Goal: Task Accomplishment & Management: Complete application form

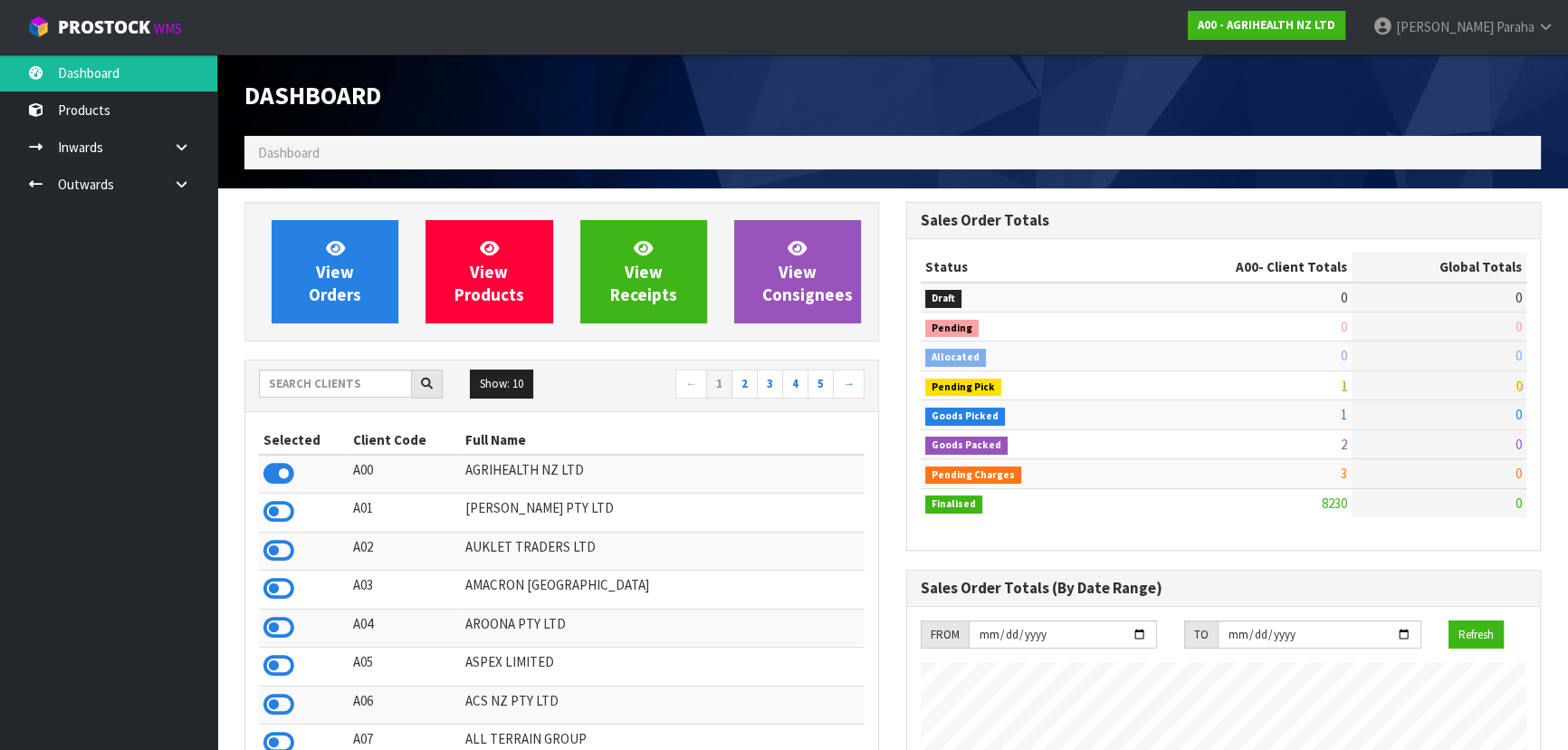
scroll to position [1370, 661]
drag, startPoint x: 381, startPoint y: 381, endPoint x: 371, endPoint y: 384, distance: 10.4
click at [379, 381] on input "text" at bounding box center [334, 383] width 153 height 28
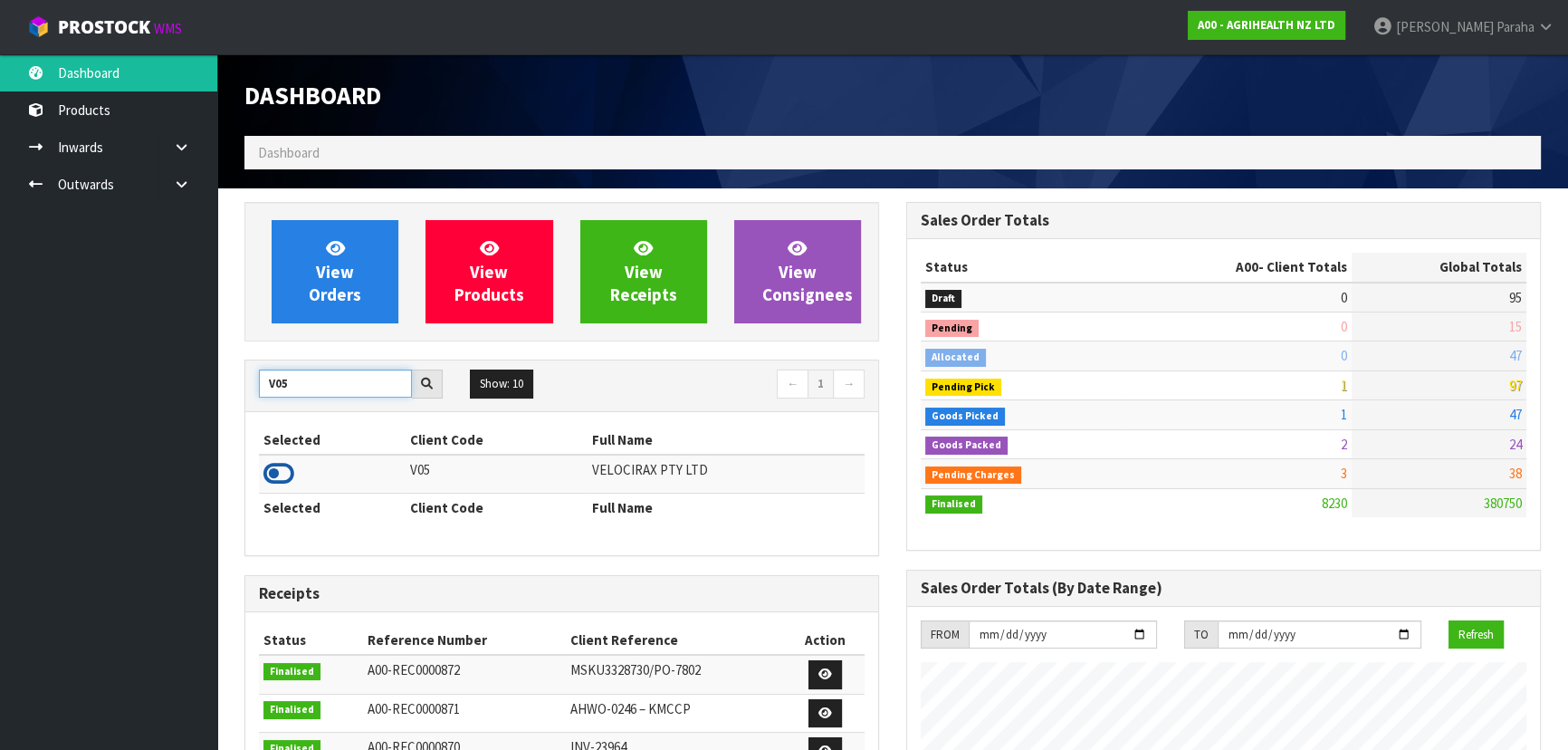
type input "V05"
click at [287, 465] on icon at bounding box center [278, 473] width 31 height 27
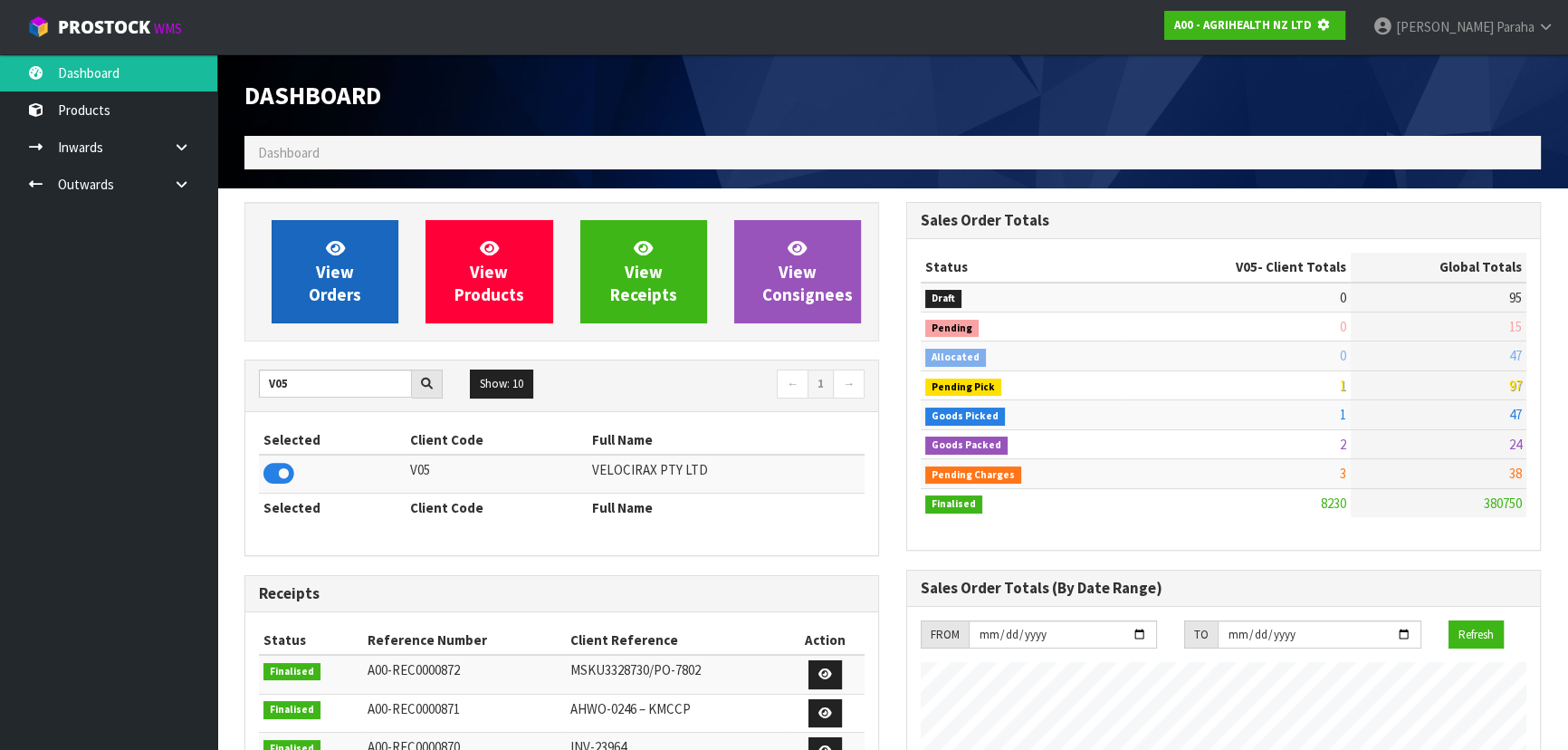
scroll to position [1128, 661]
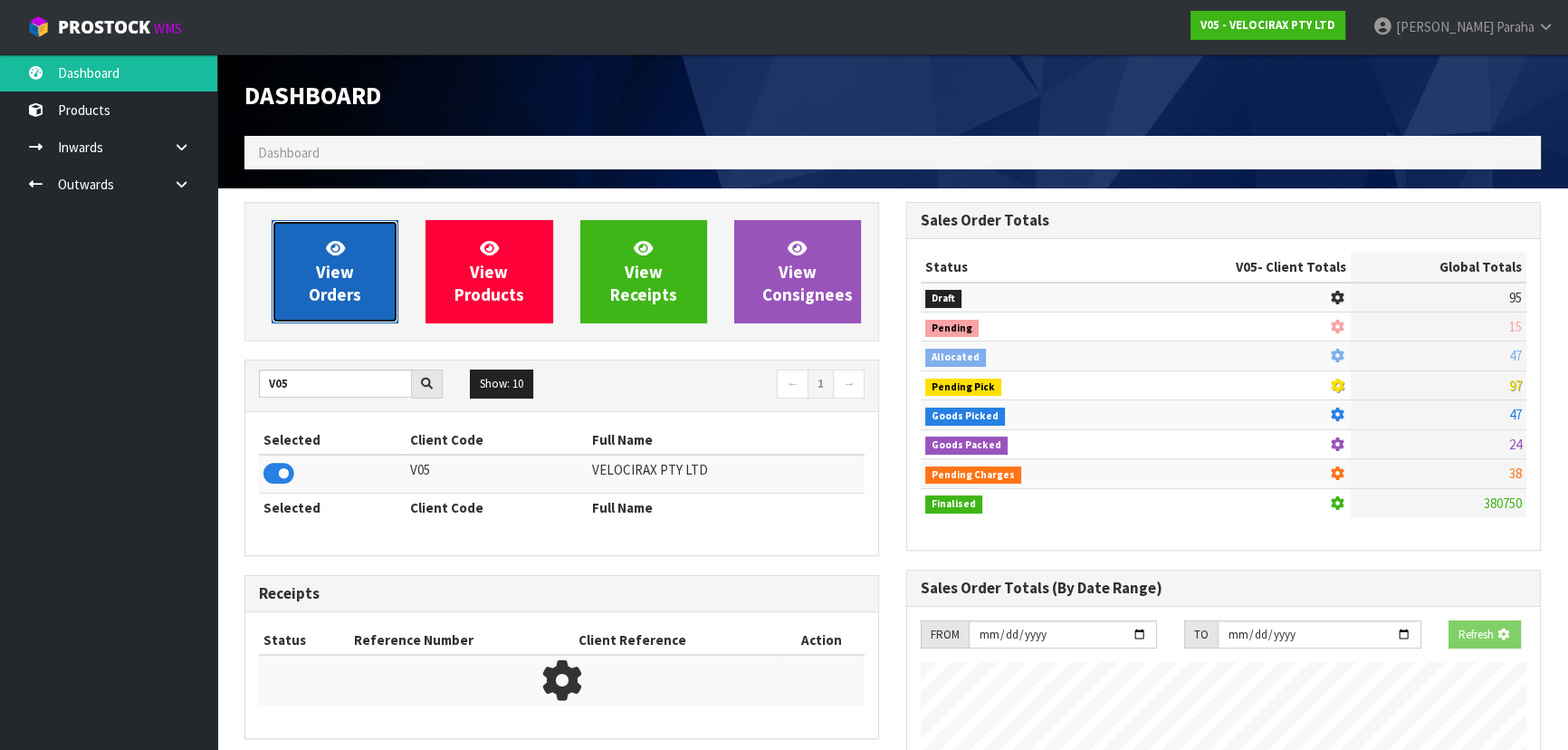
click at [334, 293] on span "View Orders" at bounding box center [334, 272] width 53 height 68
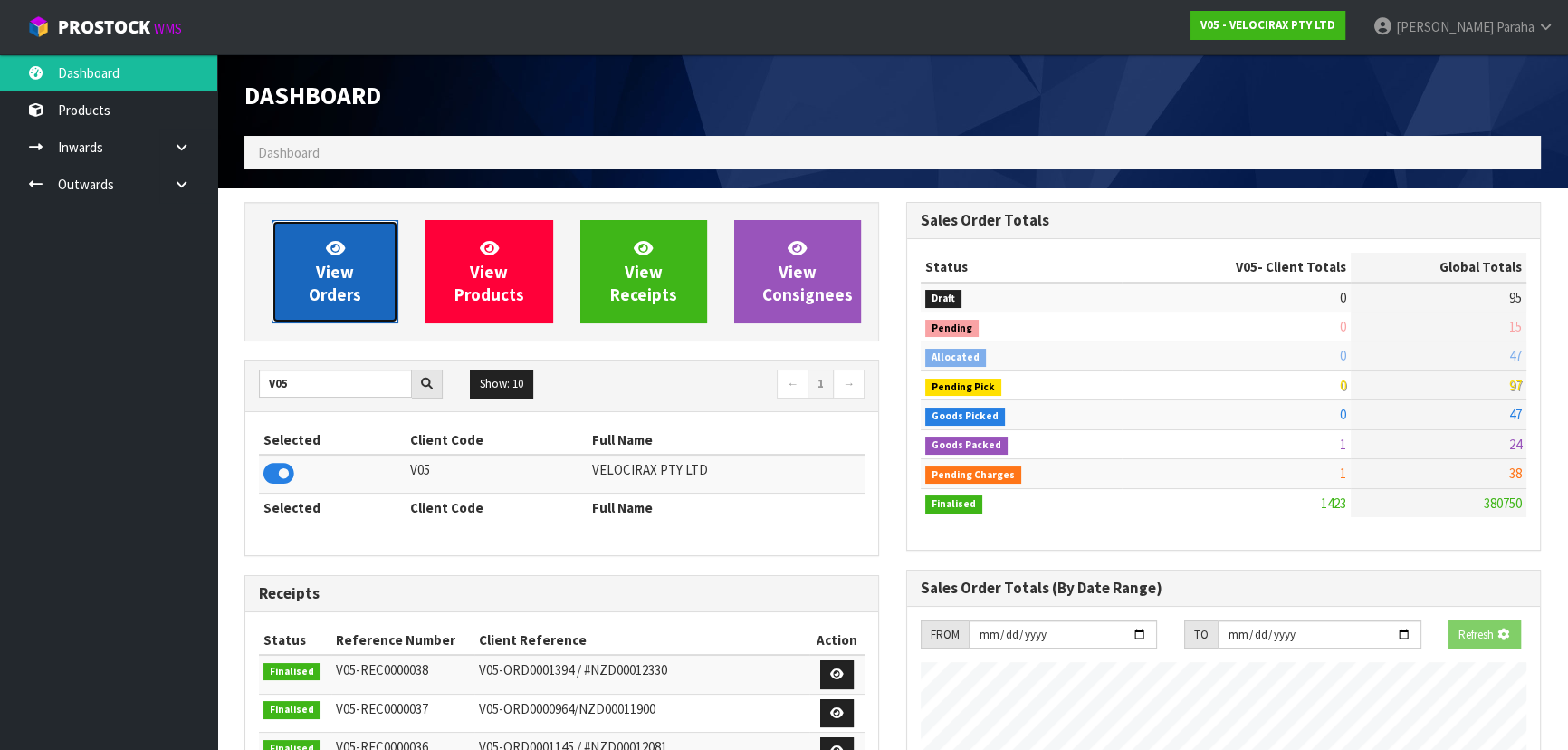
scroll to position [1409, 661]
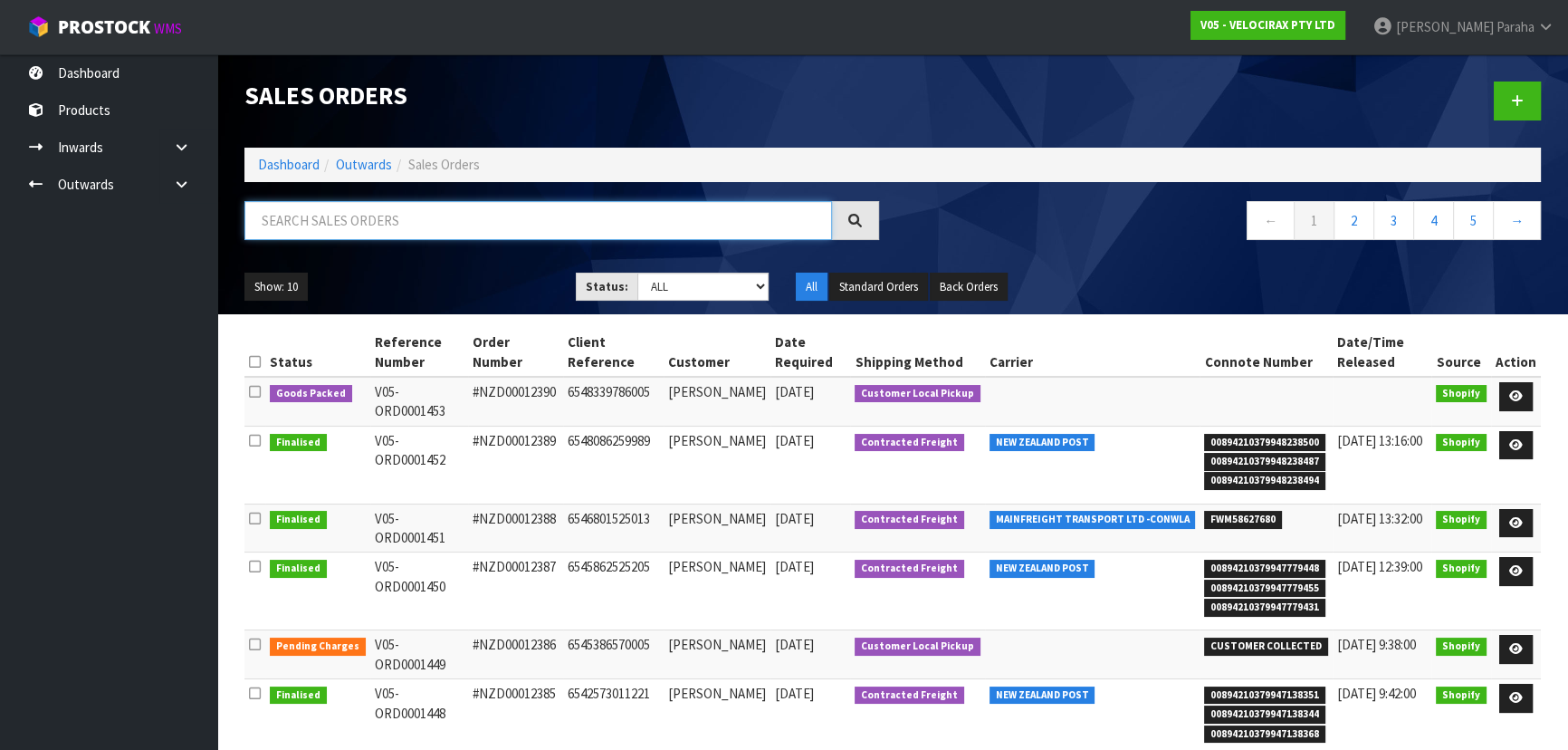
click at [379, 223] on input "text" at bounding box center [538, 220] width 588 height 39
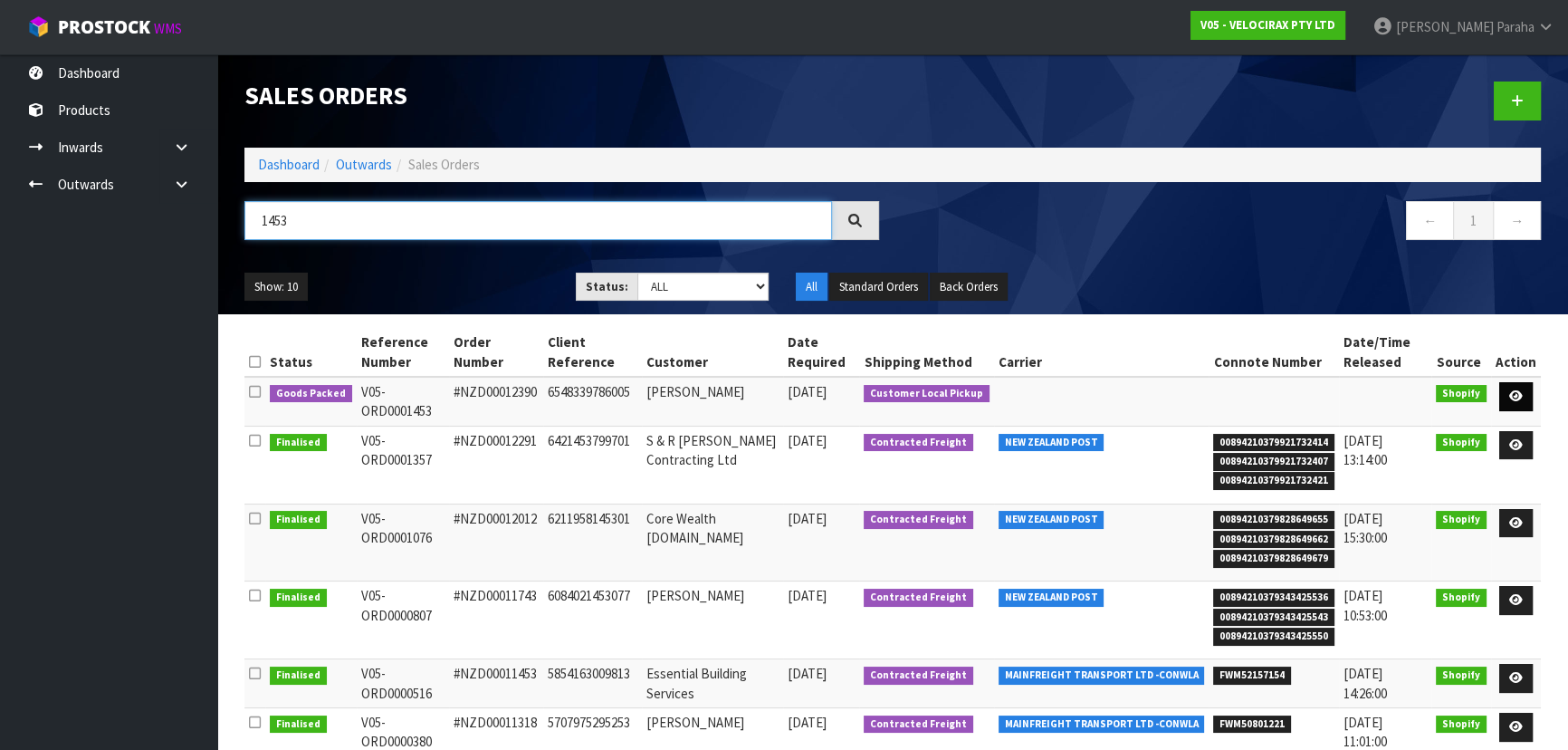
type input "1453"
click at [1519, 390] on icon at bounding box center [1516, 396] width 14 height 12
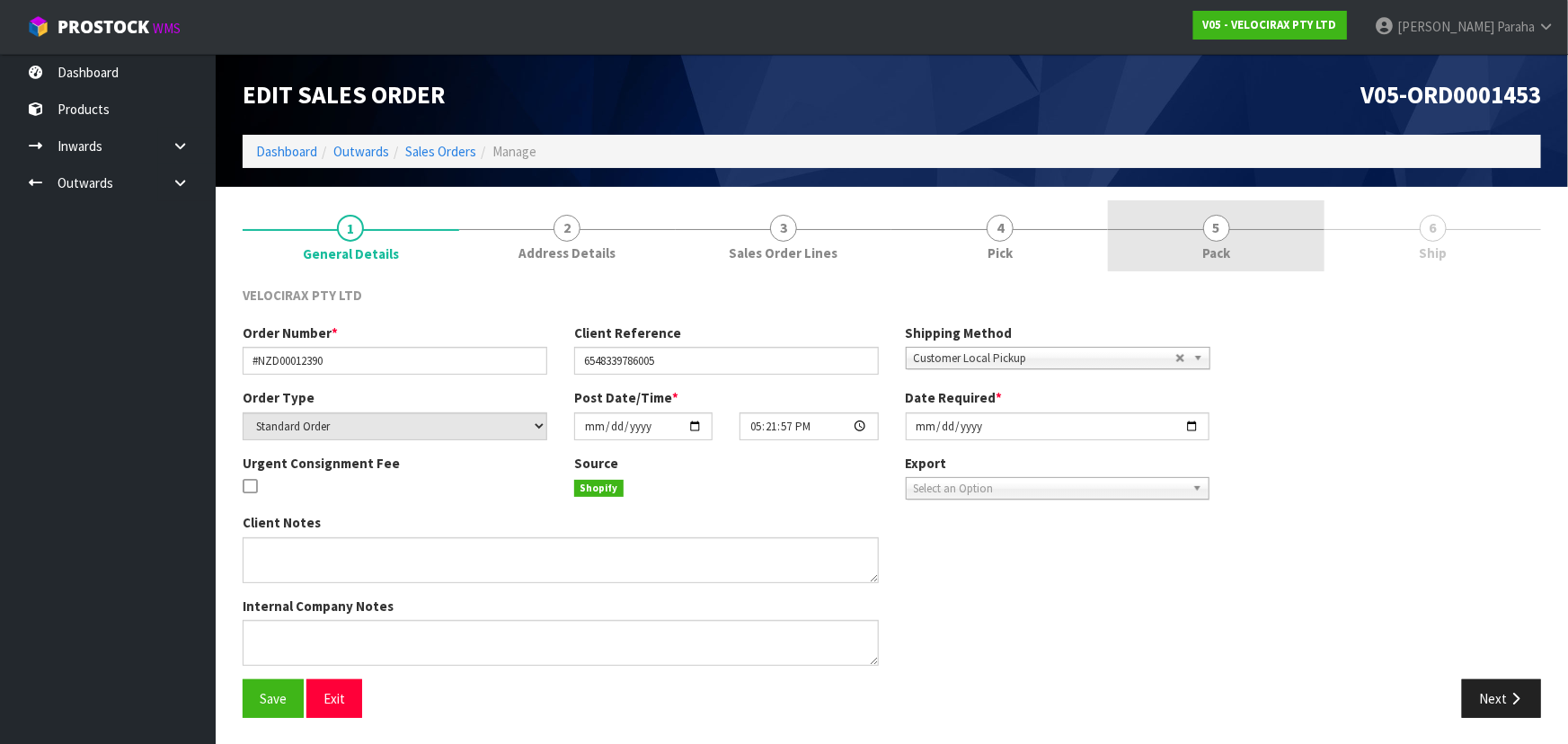
click at [1204, 224] on span "5" at bounding box center [1216, 228] width 27 height 27
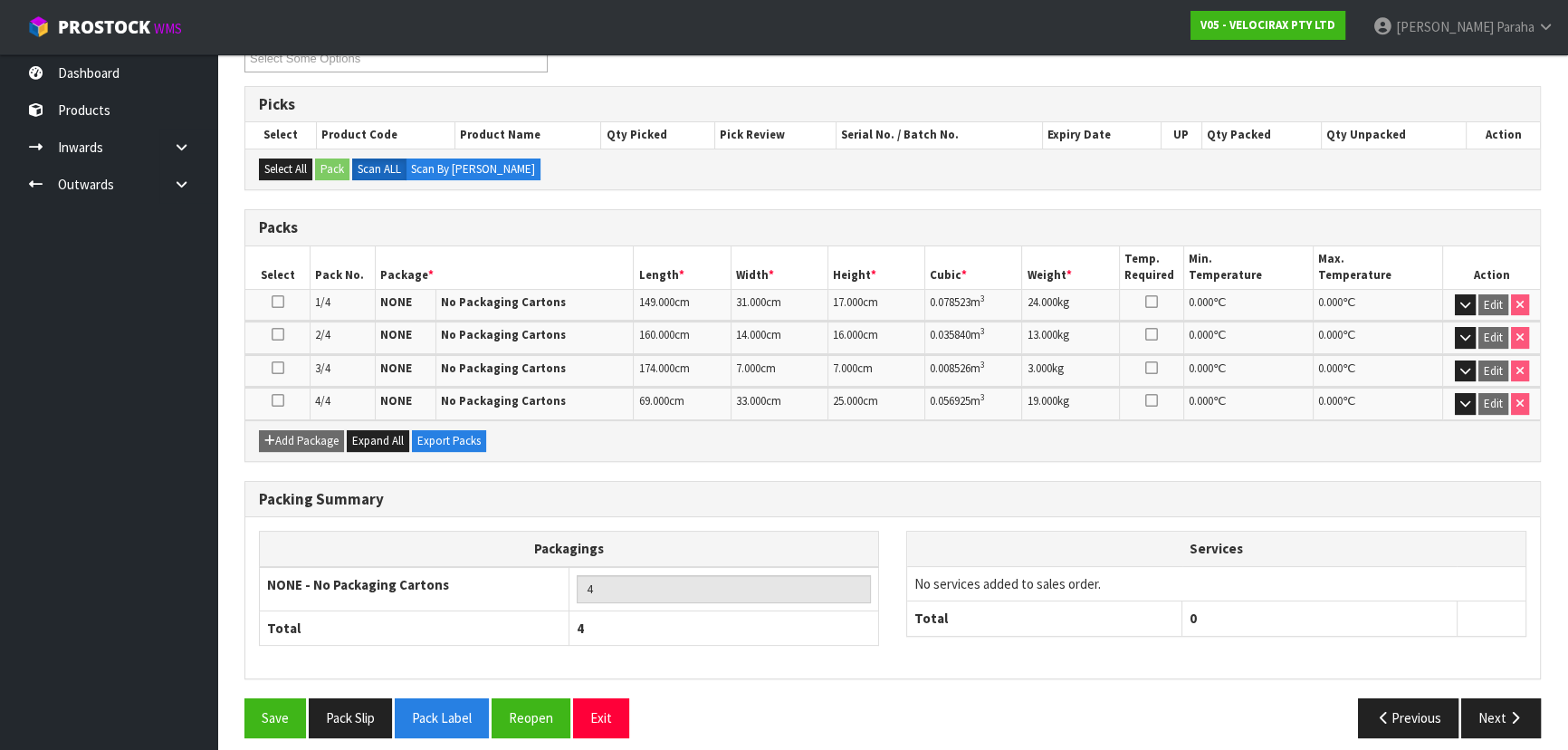
scroll to position [279, 0]
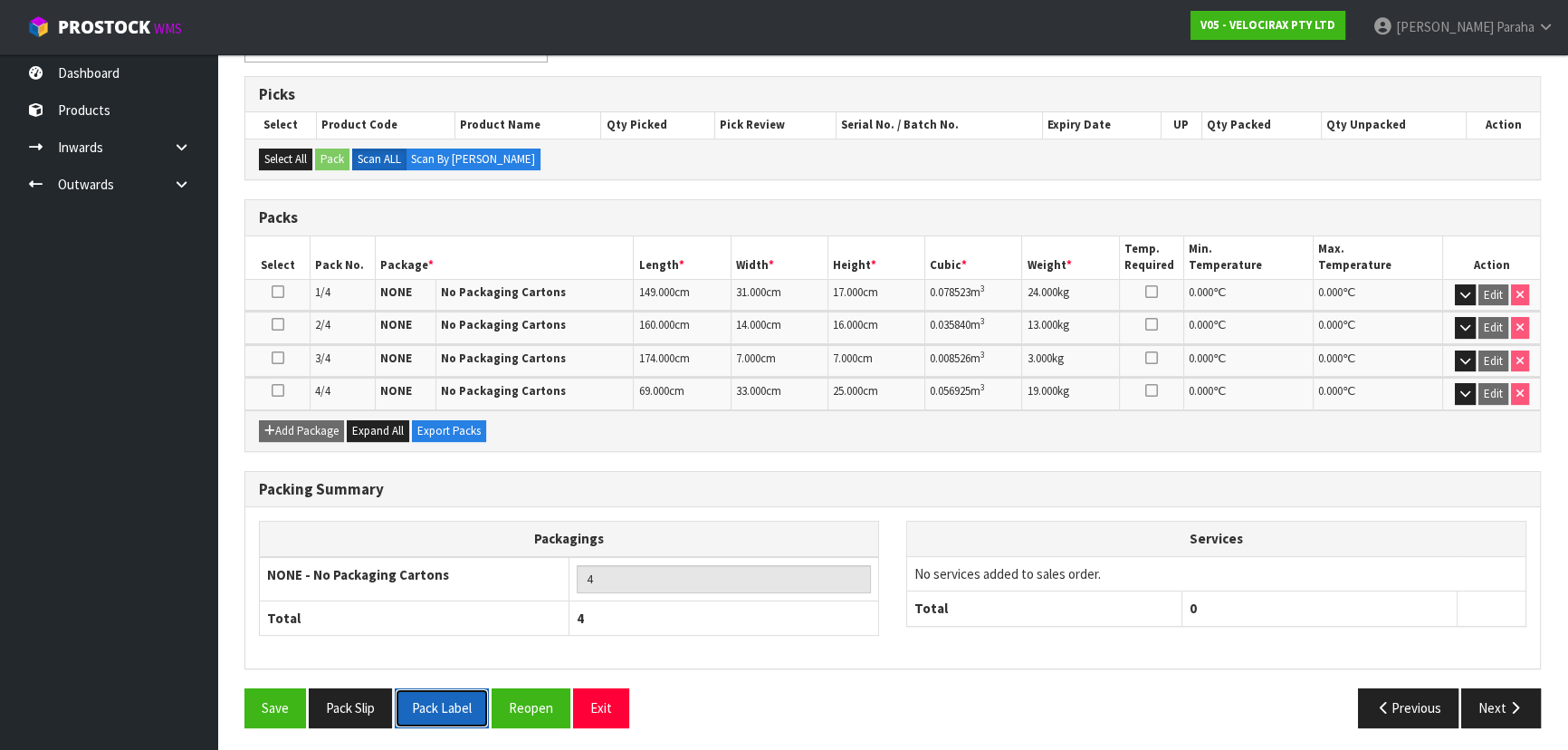
click at [479, 697] on button "Pack Label" at bounding box center [442, 708] width 94 height 39
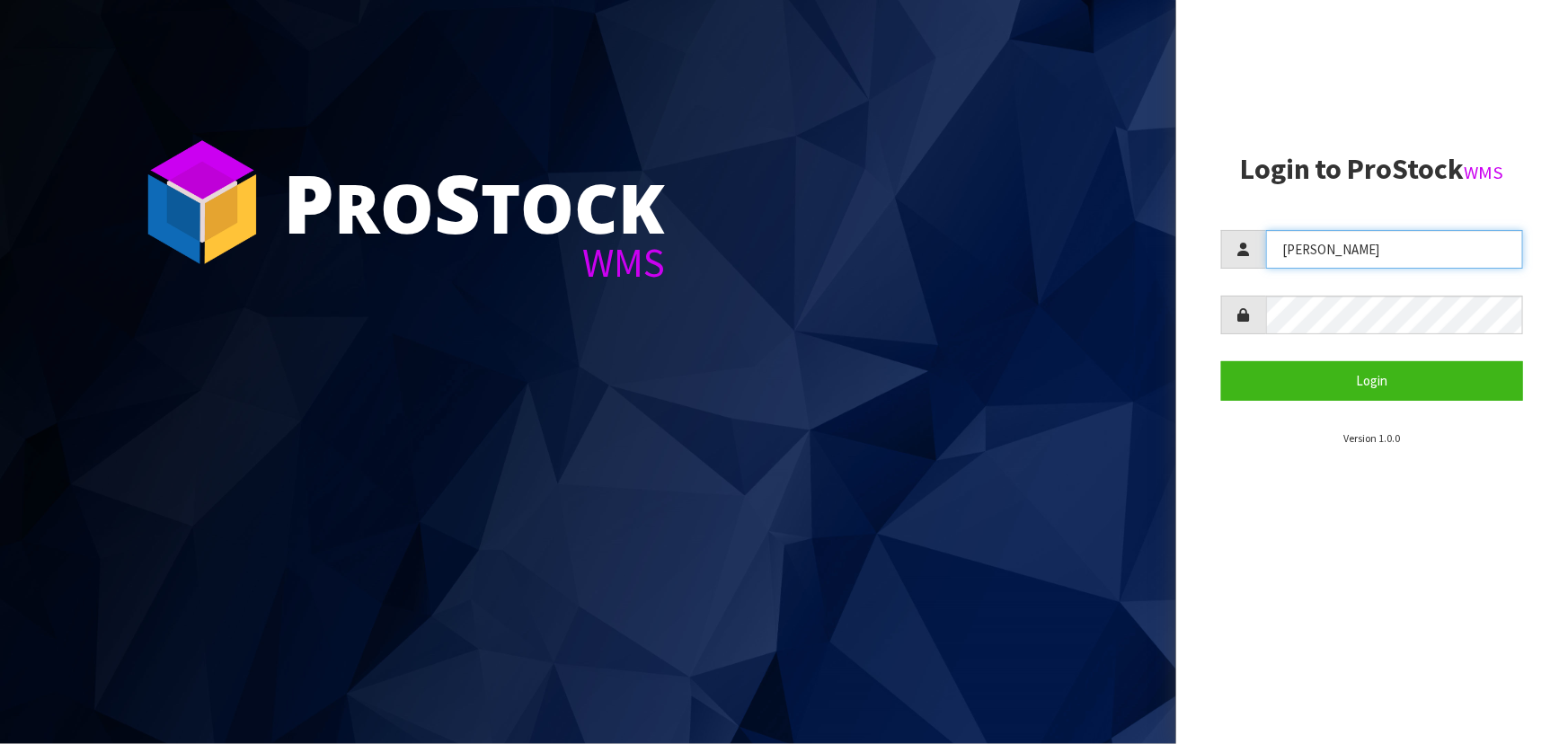
drag, startPoint x: 1352, startPoint y: 249, endPoint x: 1200, endPoint y: 266, distance: 152.9
click at [1200, 268] on aside "Login to ProStock WMS [GEOGRAPHIC_DATA] Login Version 1.0.0" at bounding box center [1373, 372] width 392 height 744
type input "[PERSON_NAME]"
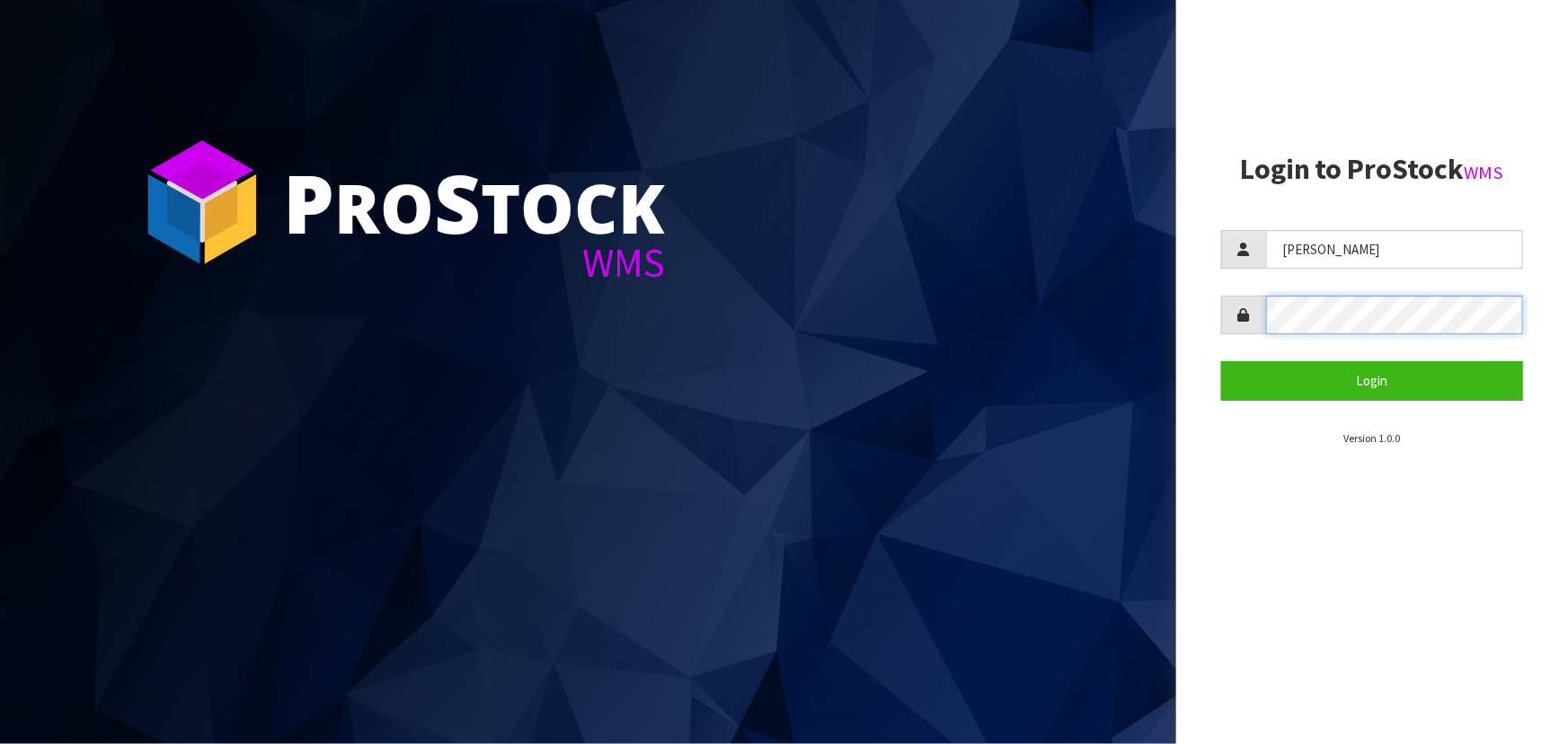
click at [1221, 362] on button "Login" at bounding box center [1372, 380] width 302 height 39
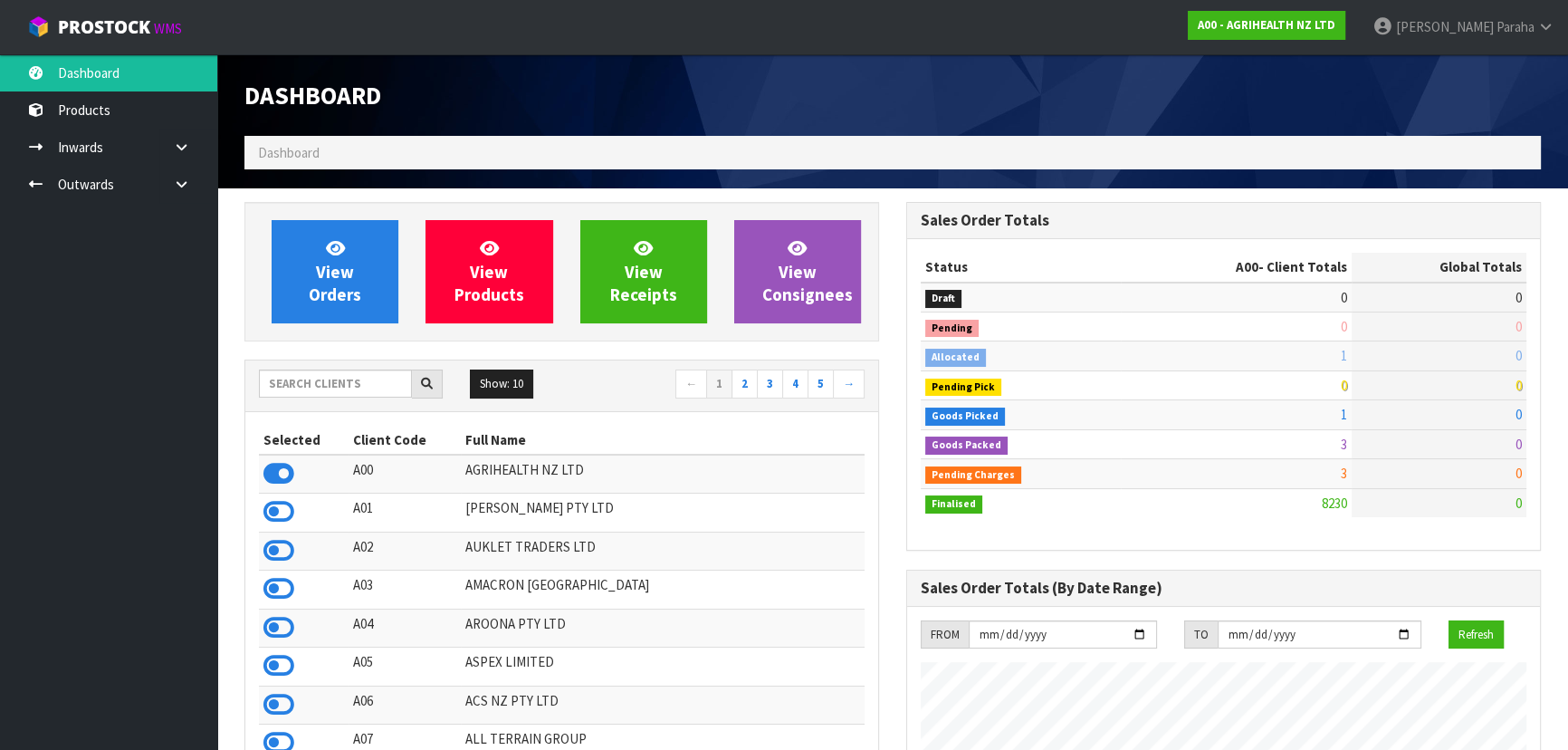
scroll to position [1370, 661]
click at [351, 390] on input "text" at bounding box center [334, 383] width 153 height 28
type input "V"
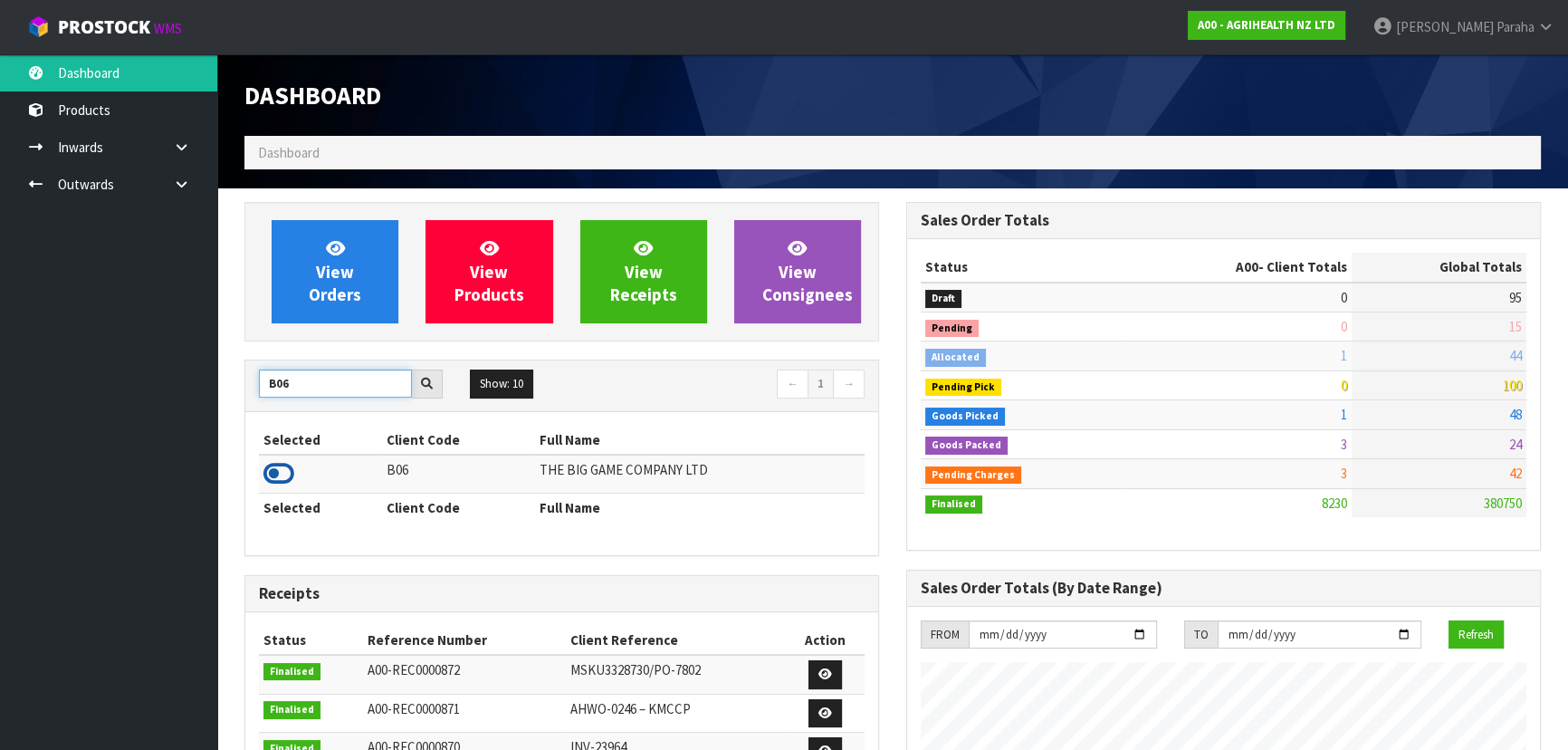
type input "B06"
click at [278, 474] on icon at bounding box center [278, 473] width 31 height 27
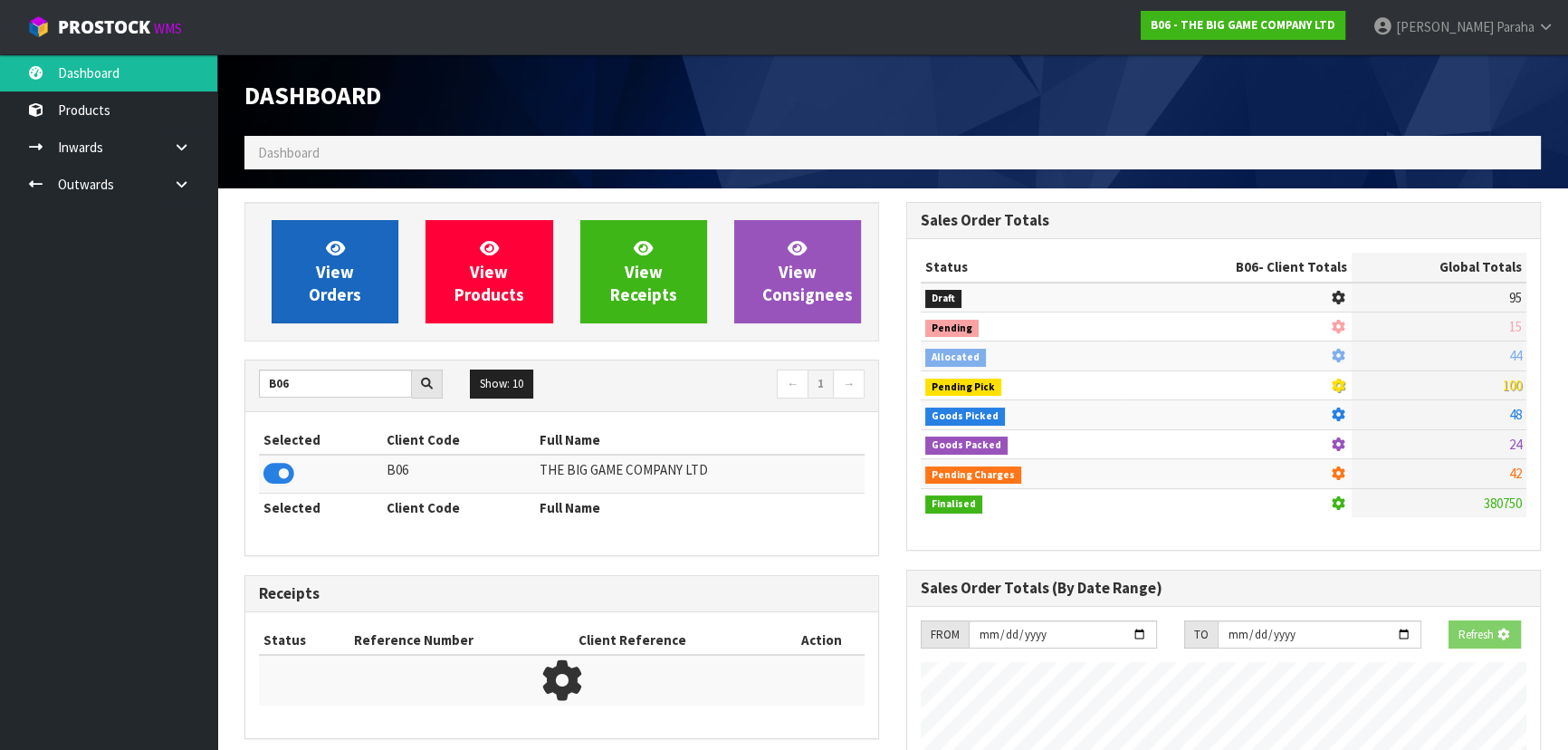
scroll to position [1165, 661]
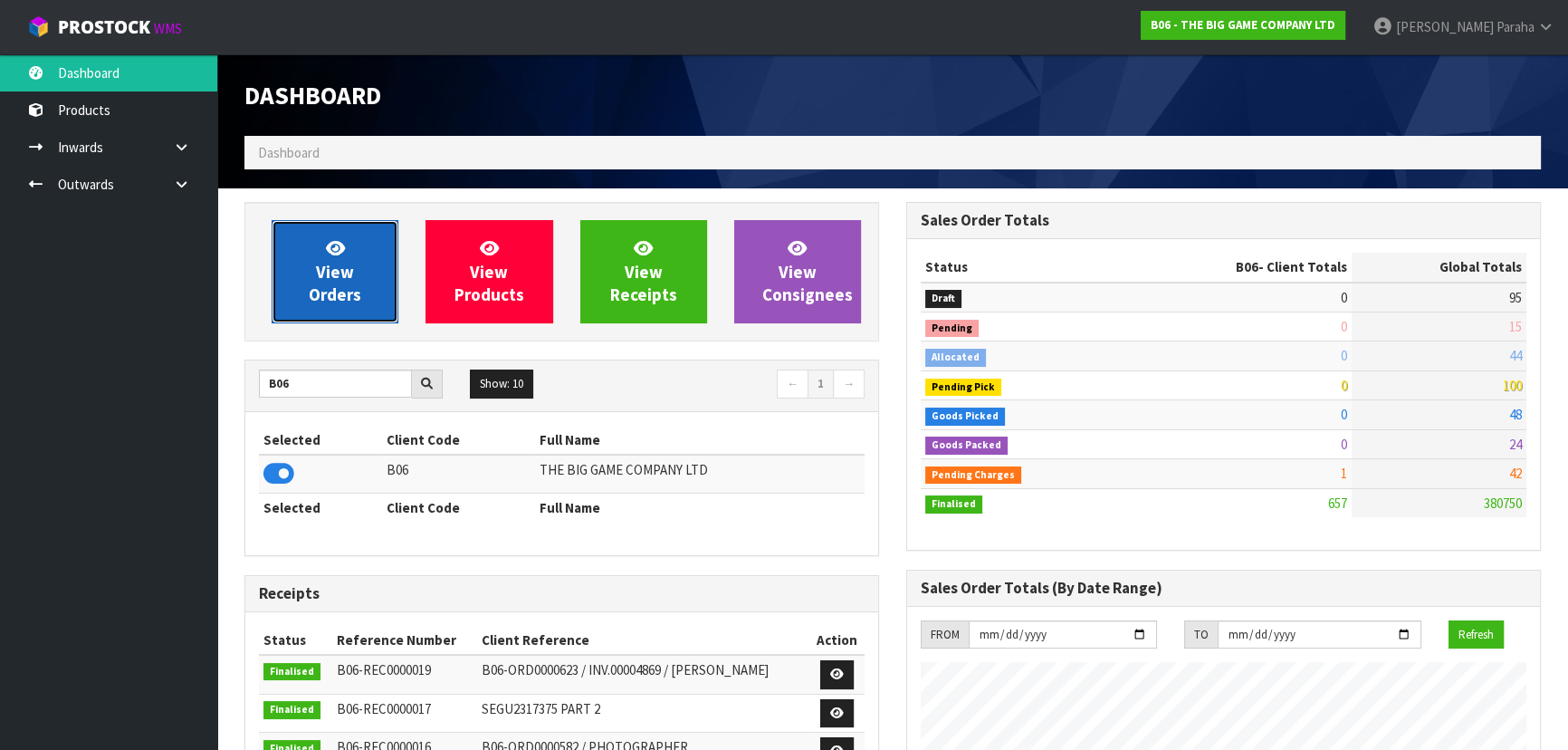
click at [343, 266] on span "View Orders" at bounding box center [334, 272] width 53 height 68
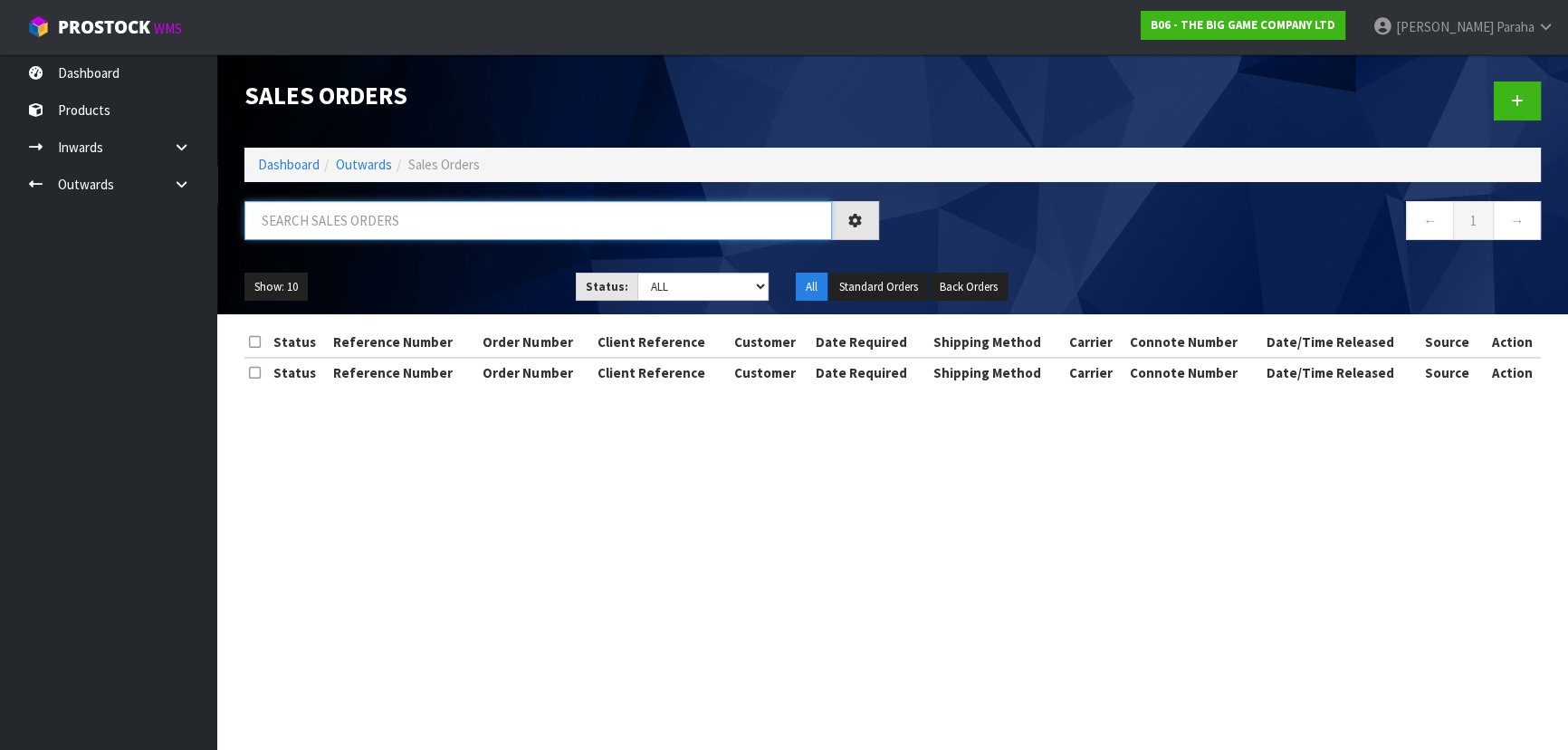
click at [335, 226] on input "text" at bounding box center [538, 220] width 588 height 39
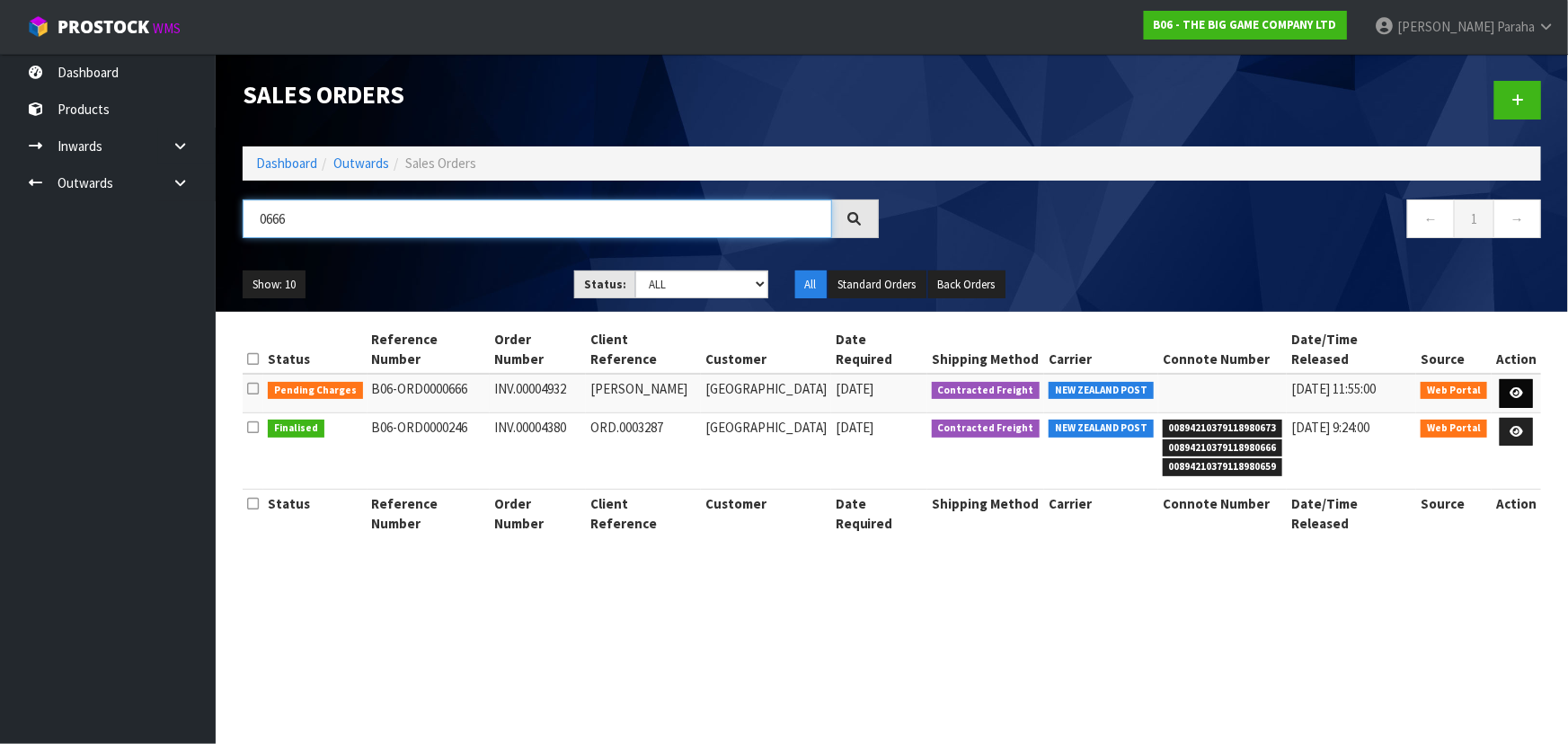
type input "0666"
click at [1527, 392] on link at bounding box center [1516, 393] width 34 height 29
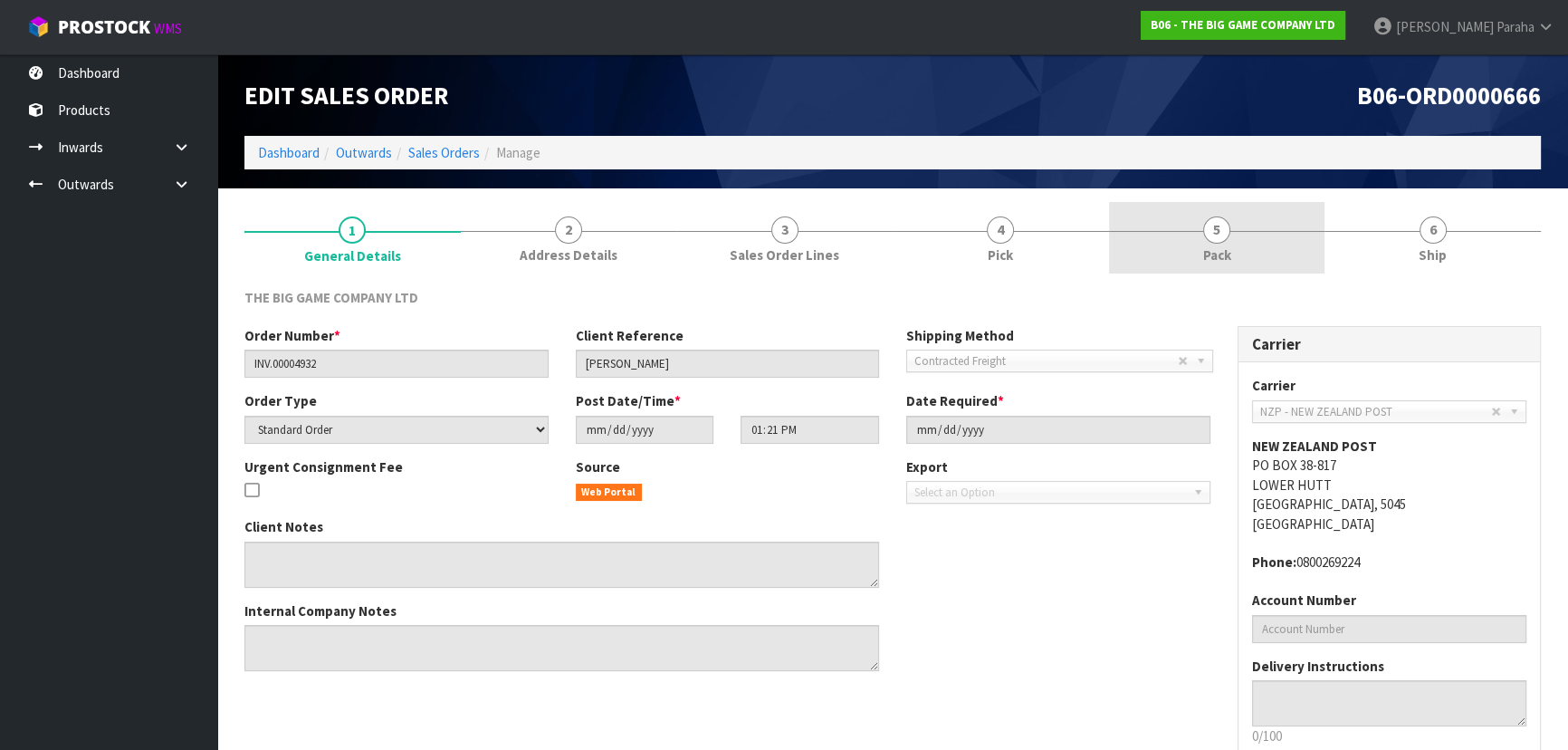
click at [1202, 234] on link "5 Pack" at bounding box center [1217, 238] width 217 height 72
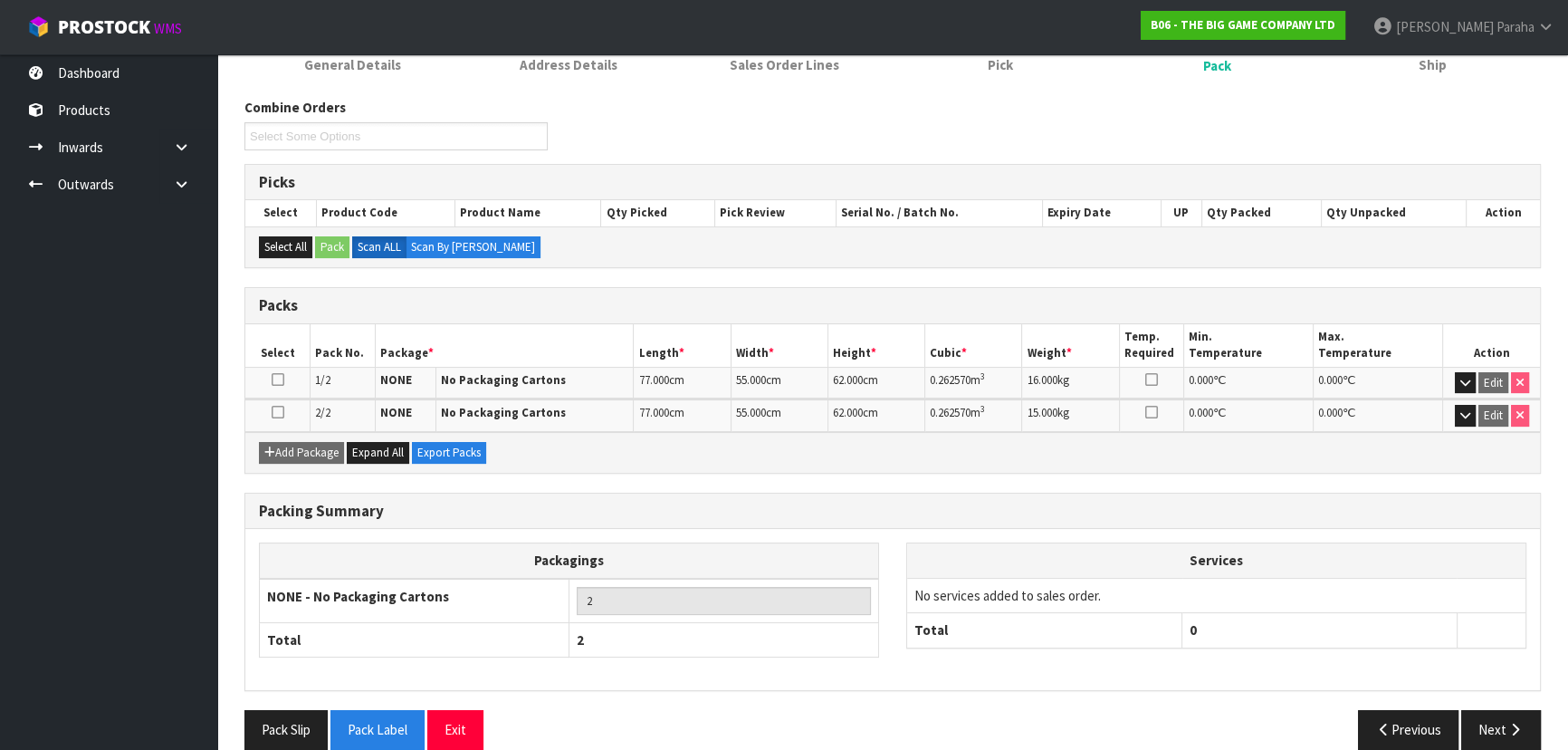
scroll to position [213, 0]
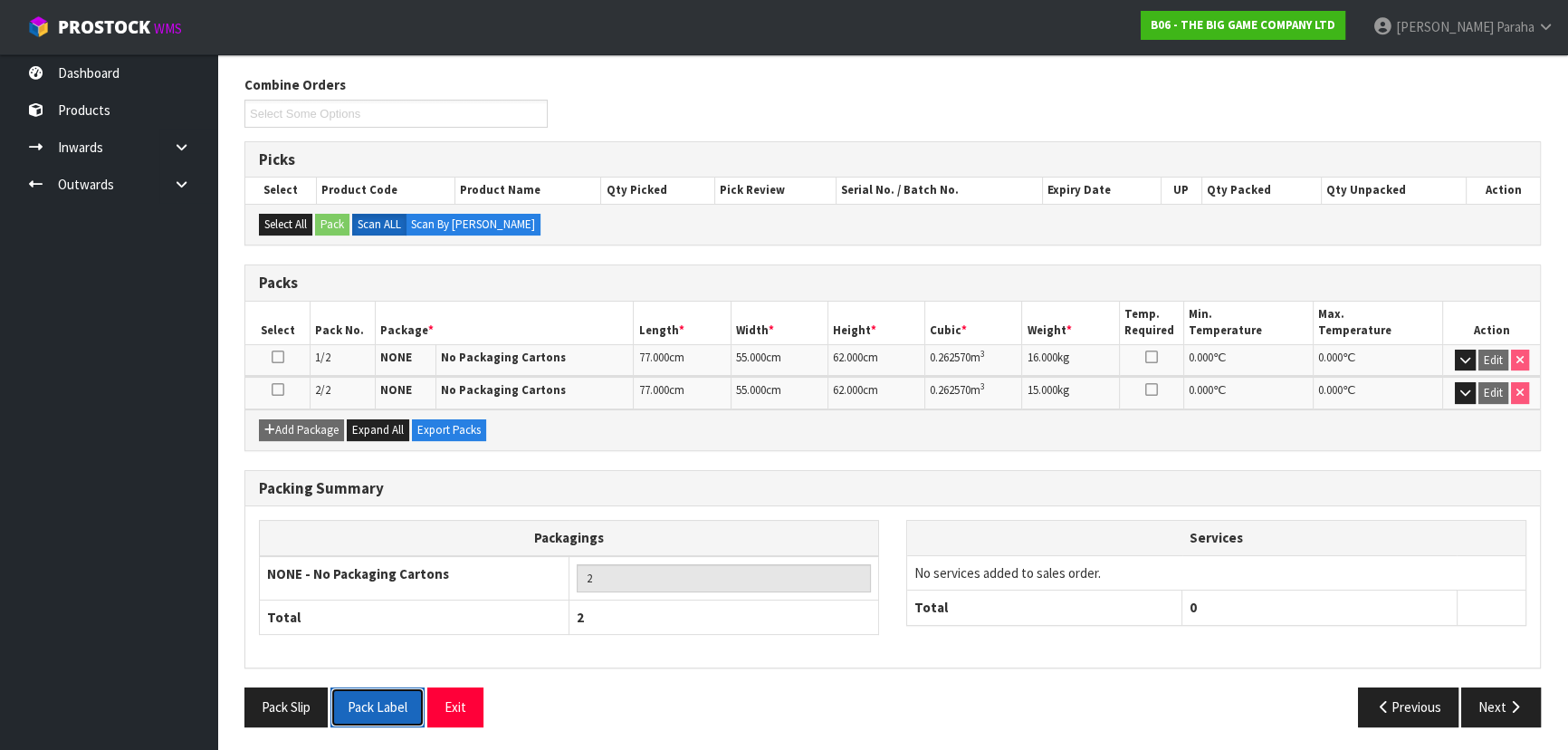
click at [387, 707] on button "Pack Label" at bounding box center [377, 707] width 94 height 39
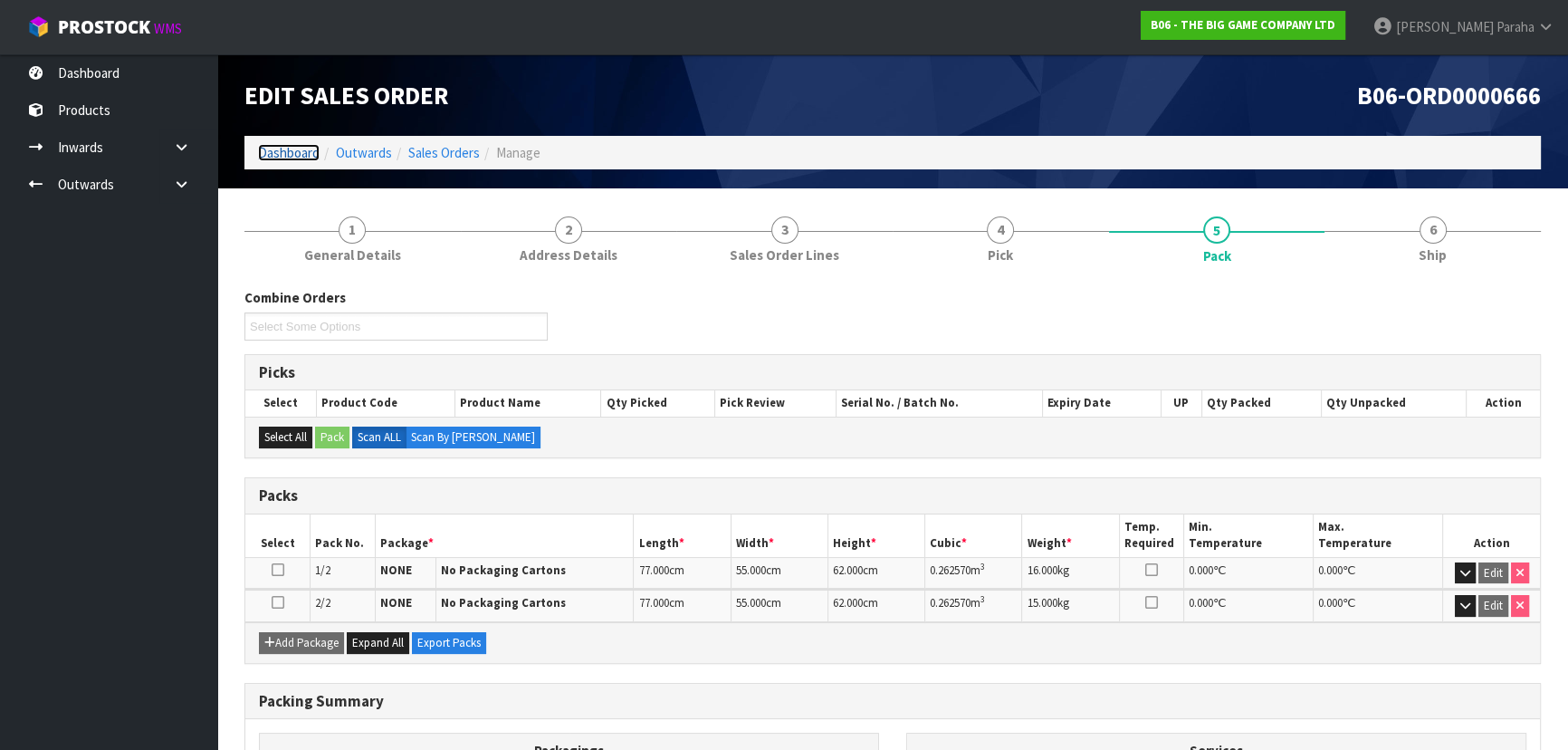
click at [278, 155] on link "Dashboard" at bounding box center [289, 152] width 62 height 17
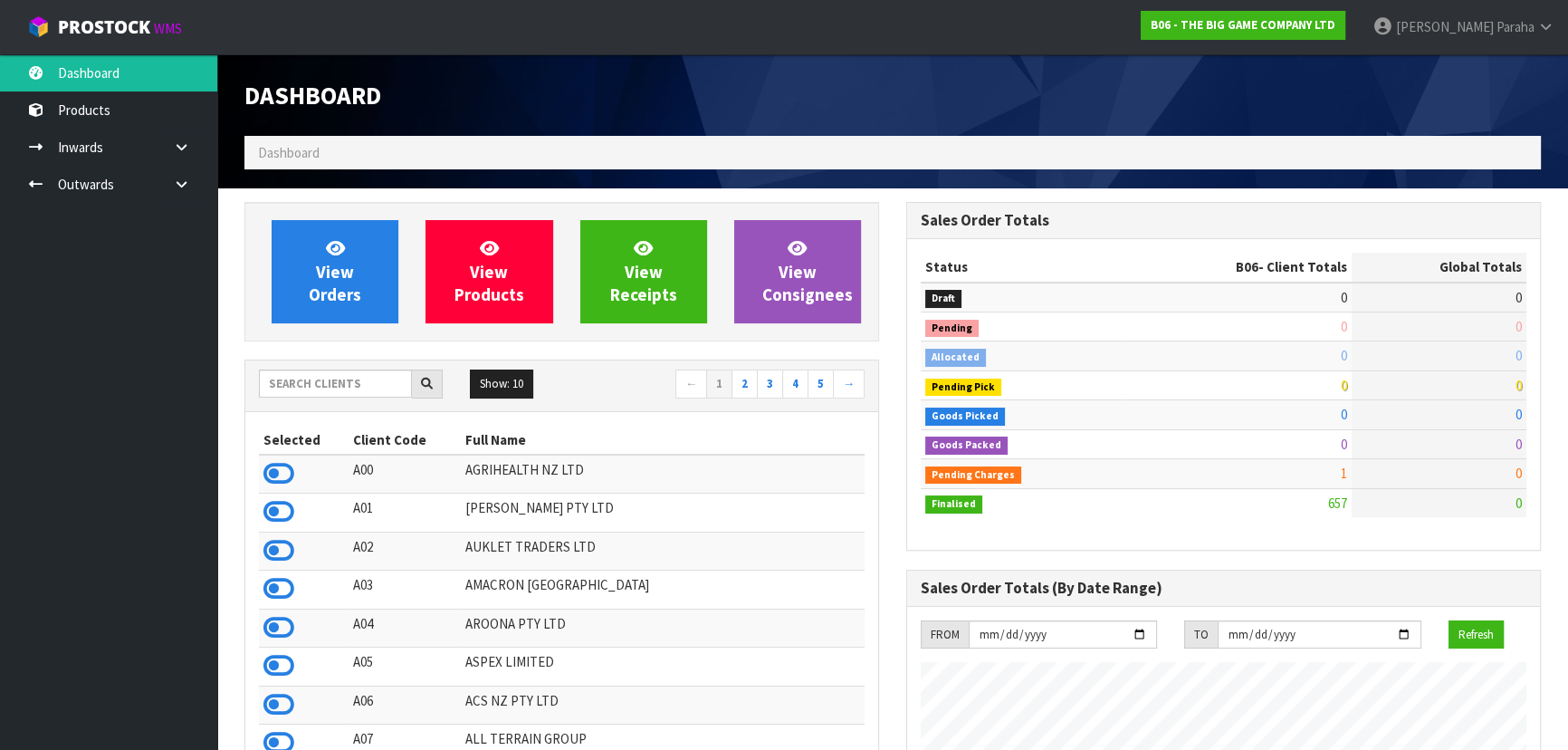
scroll to position [1165, 661]
click at [336, 382] on input "text" at bounding box center [334, 383] width 153 height 28
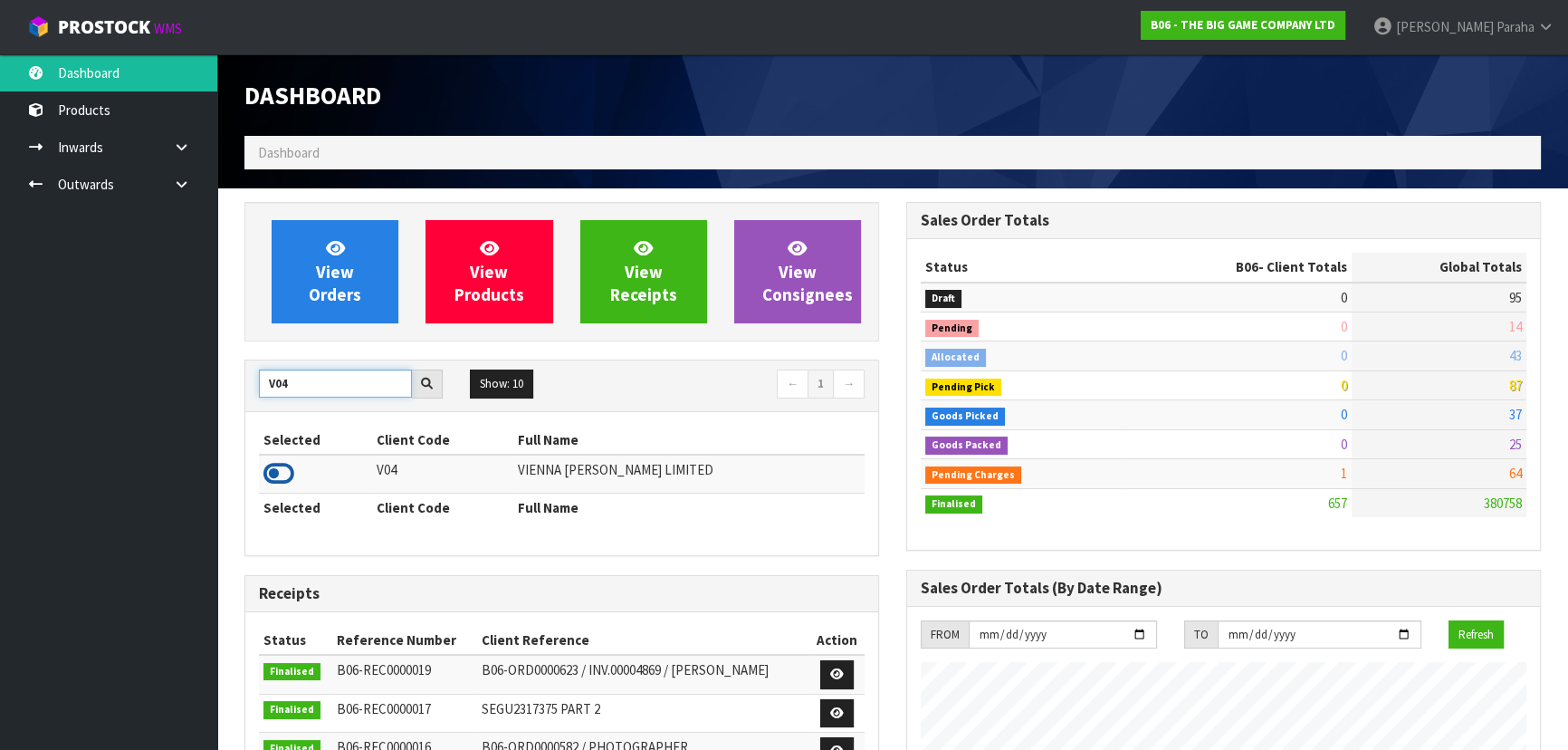
type input "V04"
click at [274, 468] on icon at bounding box center [278, 473] width 31 height 27
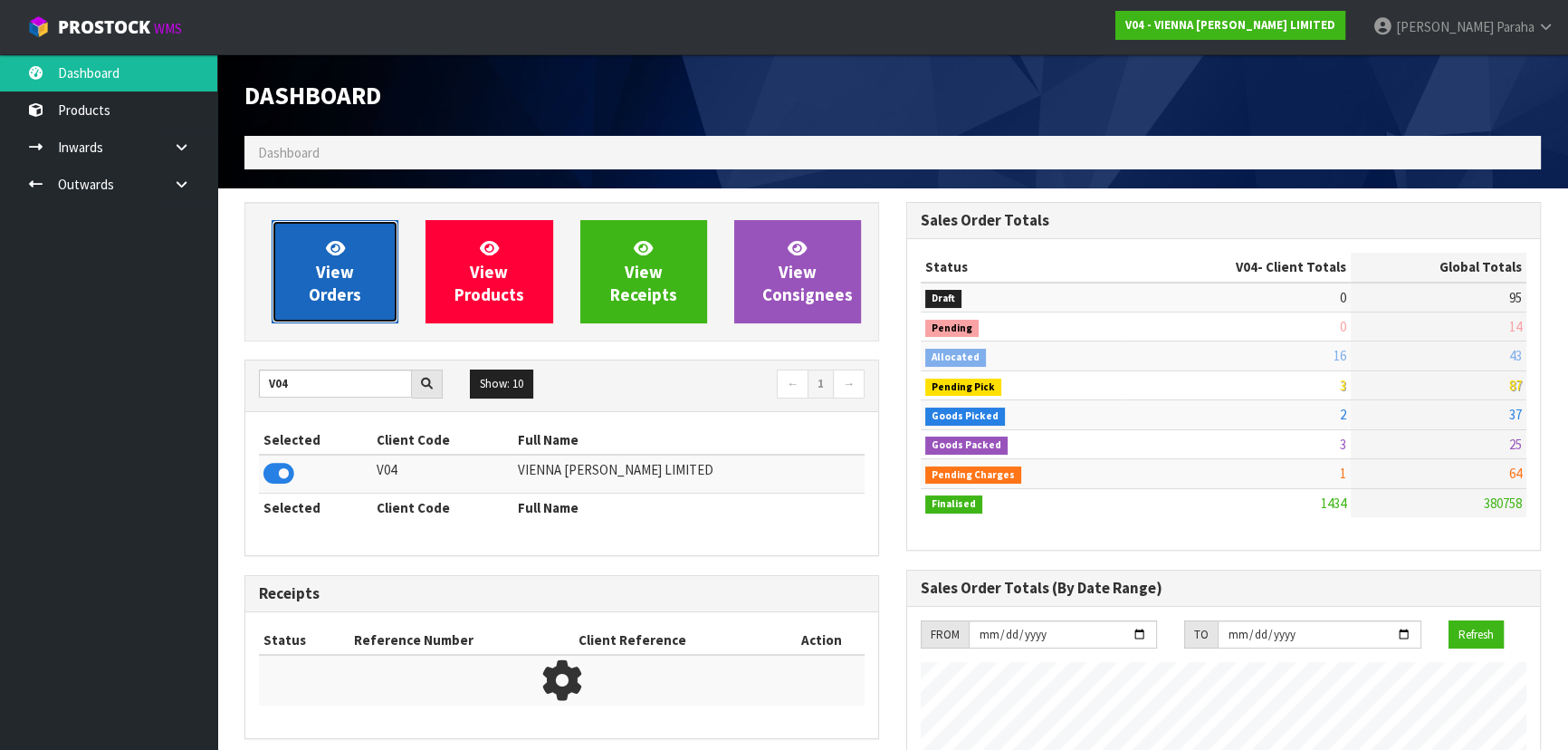
scroll to position [1486, 661]
click at [323, 322] on link "View Orders" at bounding box center [334, 271] width 127 height 103
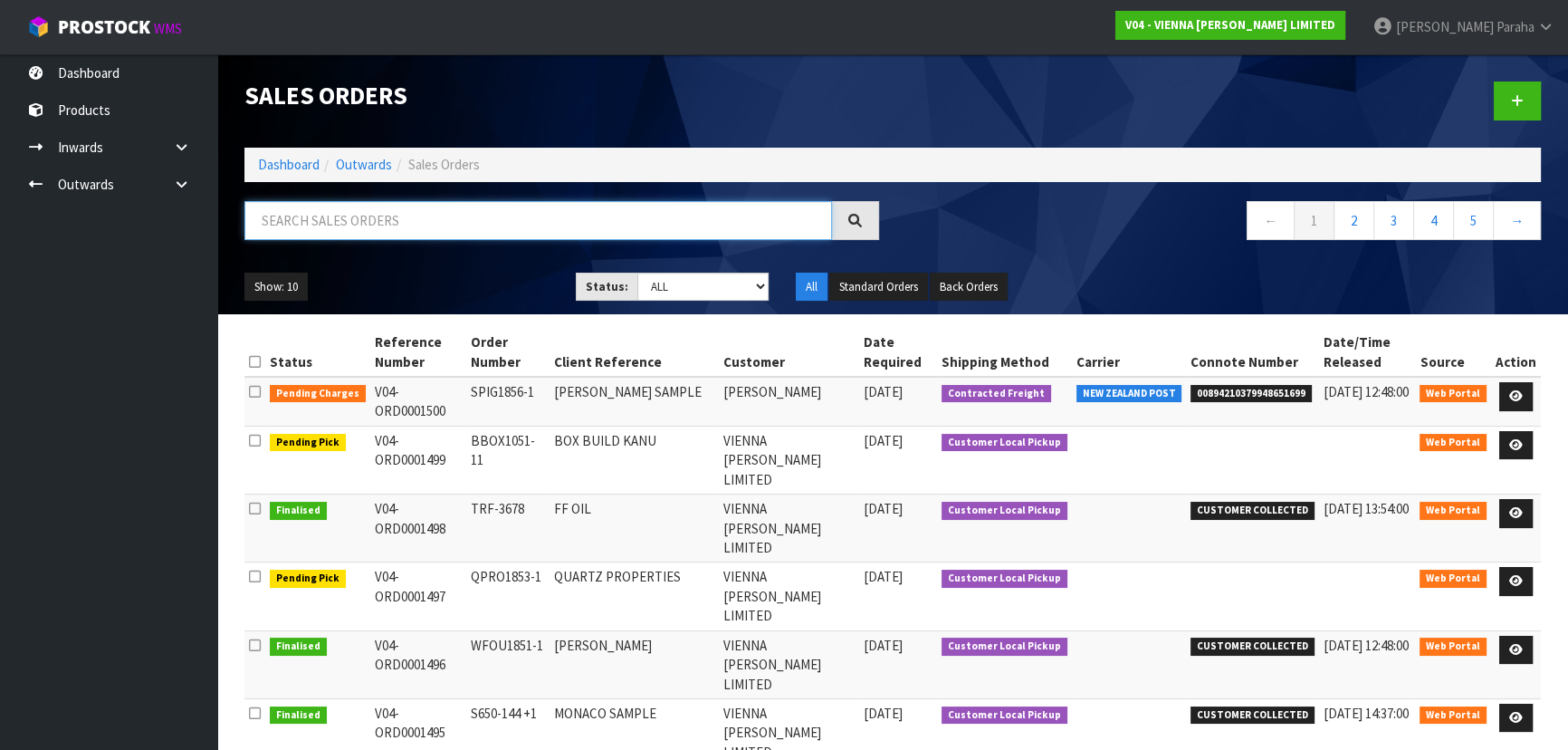
click at [415, 212] on input "text" at bounding box center [538, 220] width 588 height 39
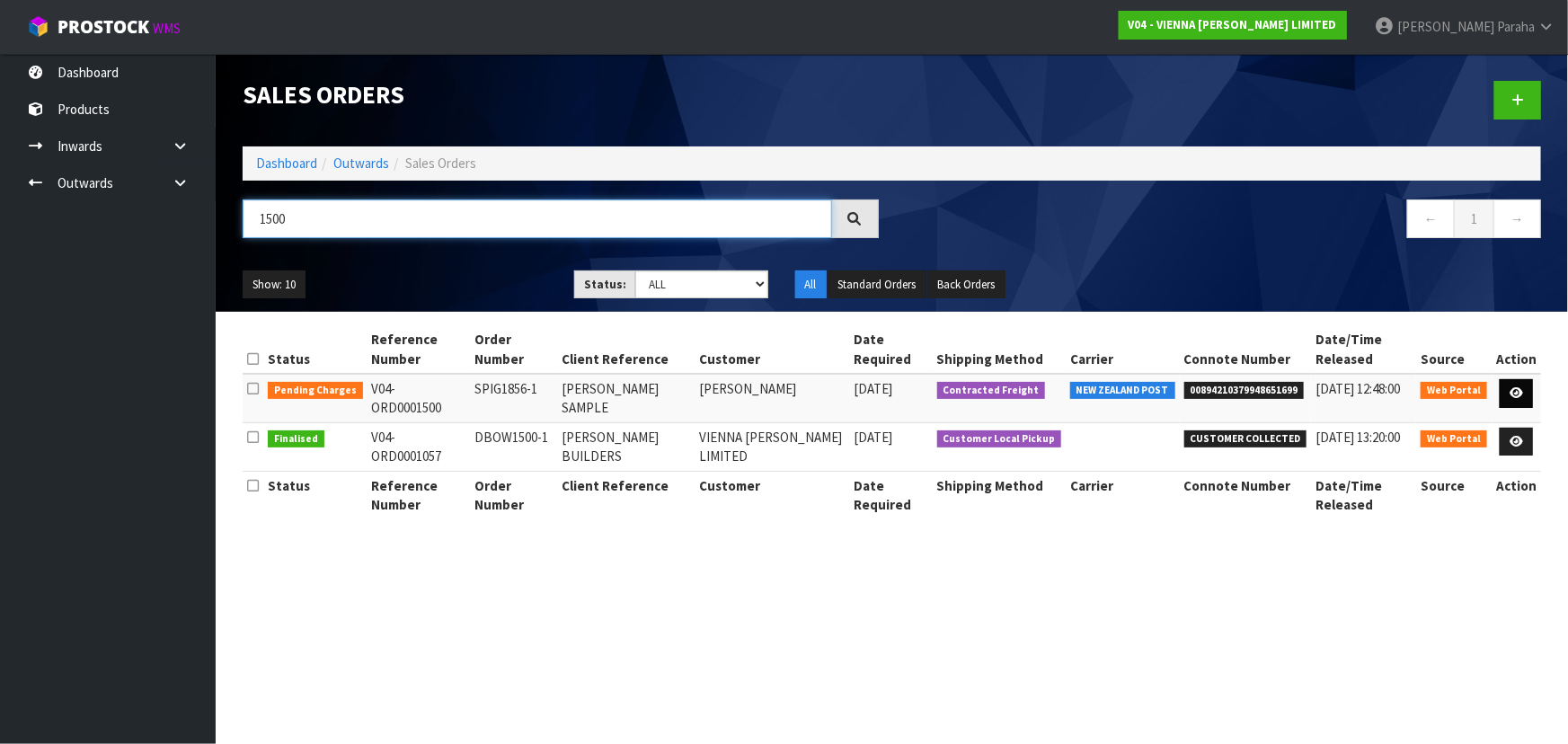
type input "1500"
click at [1524, 402] on link at bounding box center [1516, 393] width 34 height 29
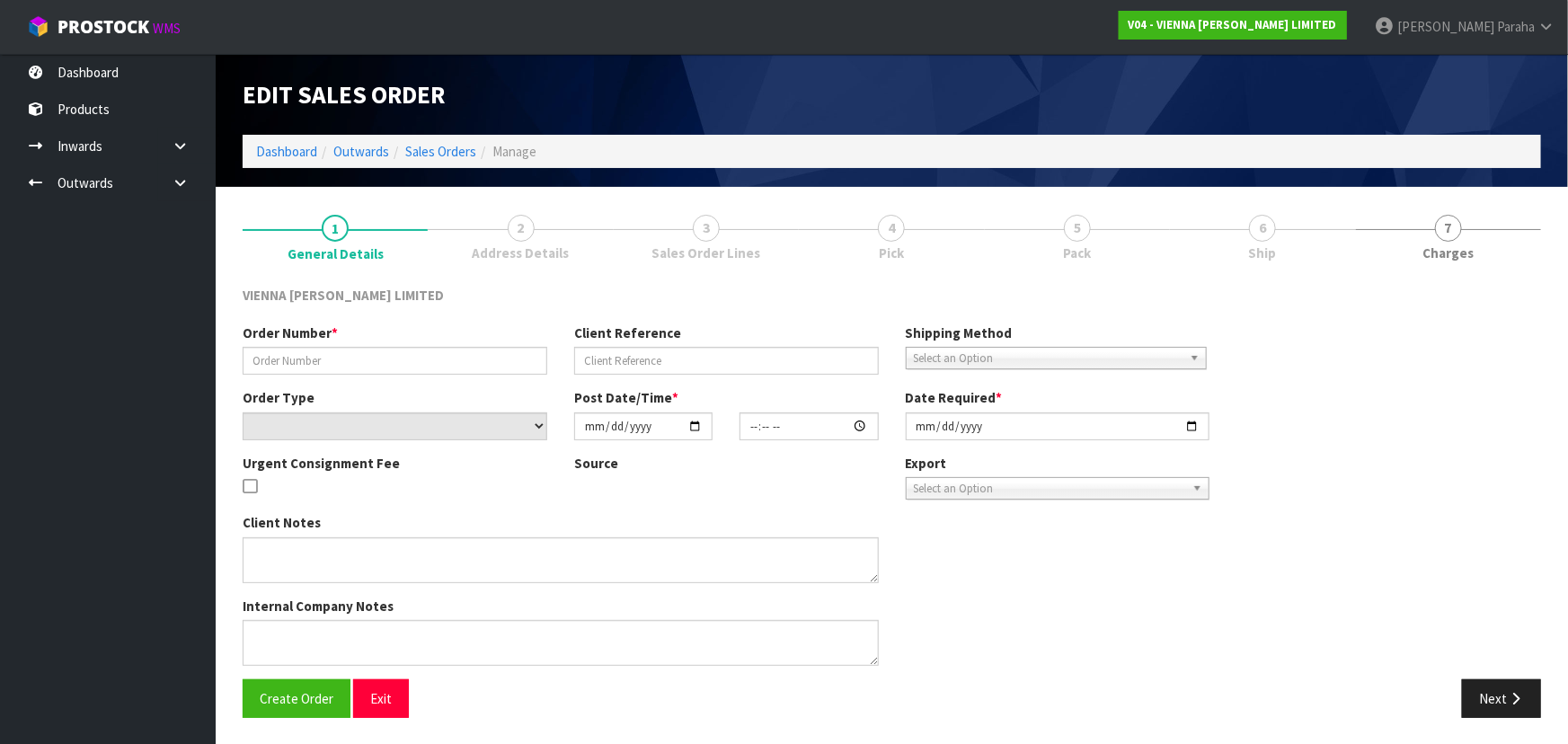
type input "SPIG1856-1"
type input "SIMON PIGOTT SAMPLE"
select select "number:0"
type input "2025-09-11"
type input "12:10:00.000"
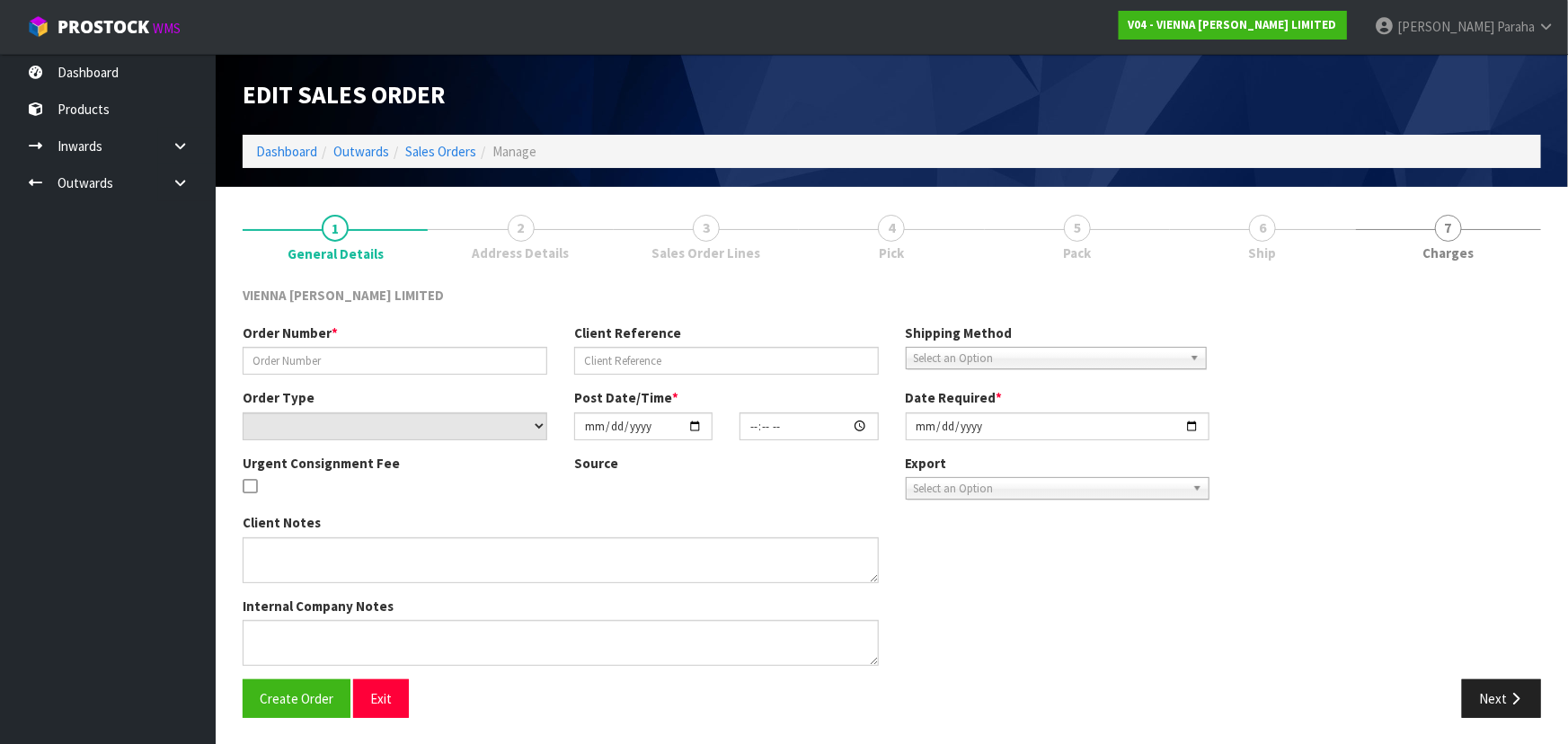
type input "2025-09-12"
type textarea "SIMON PIGOTT SAMPLE PRODUCT CAN WE PLEASE SEND THIS CARTON BY COURIER TO THE AD…"
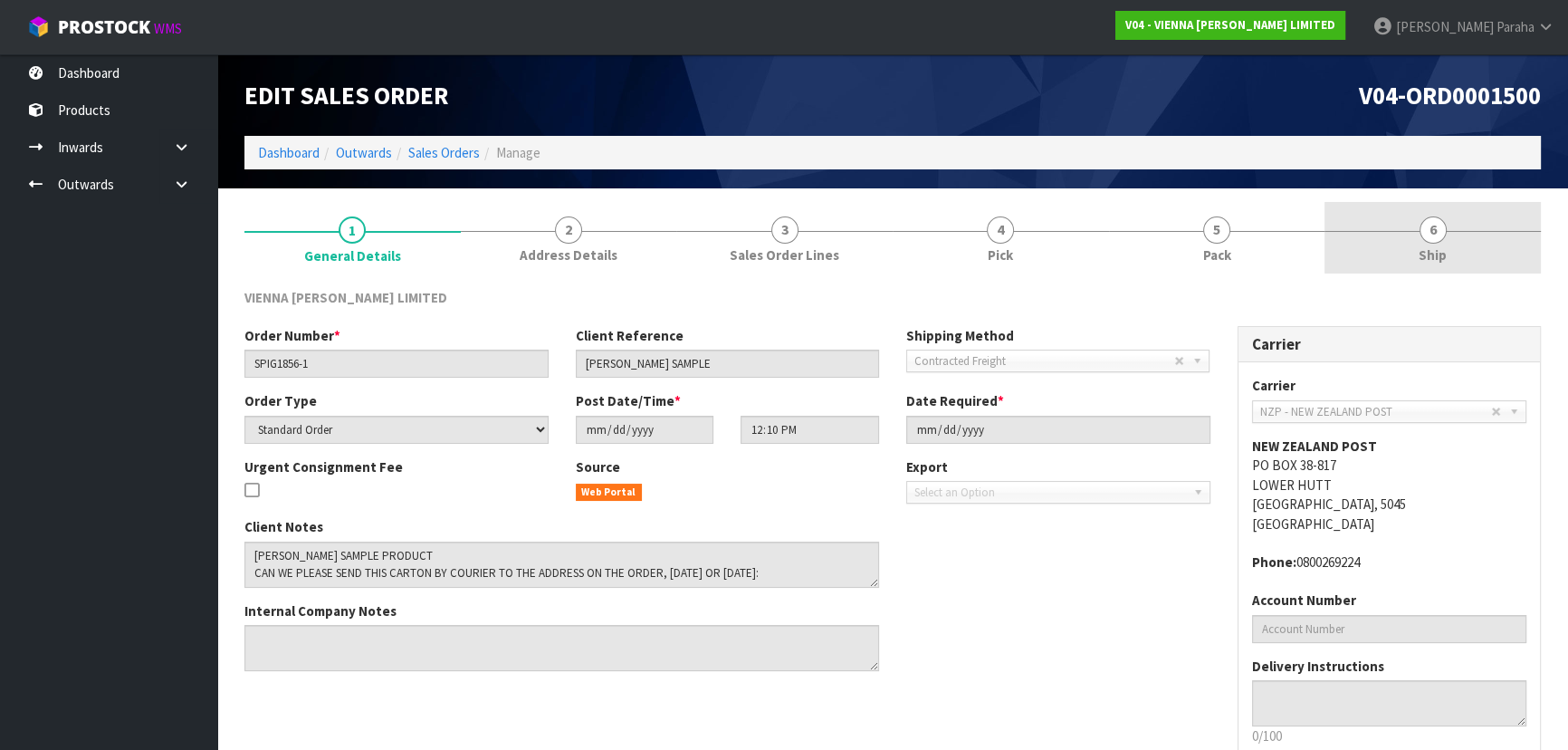
click at [1442, 236] on span "6" at bounding box center [1433, 230] width 27 height 27
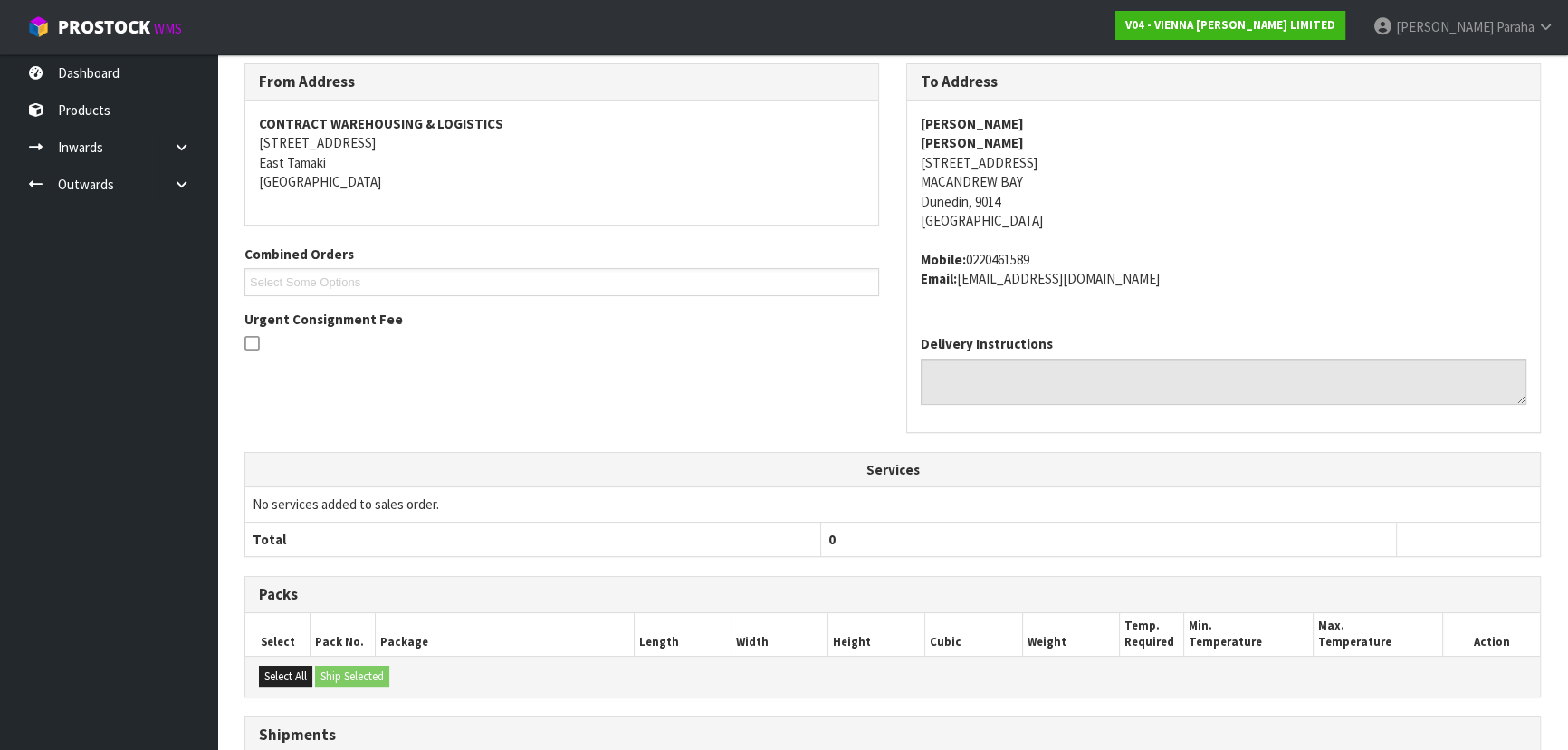
scroll to position [189, 0]
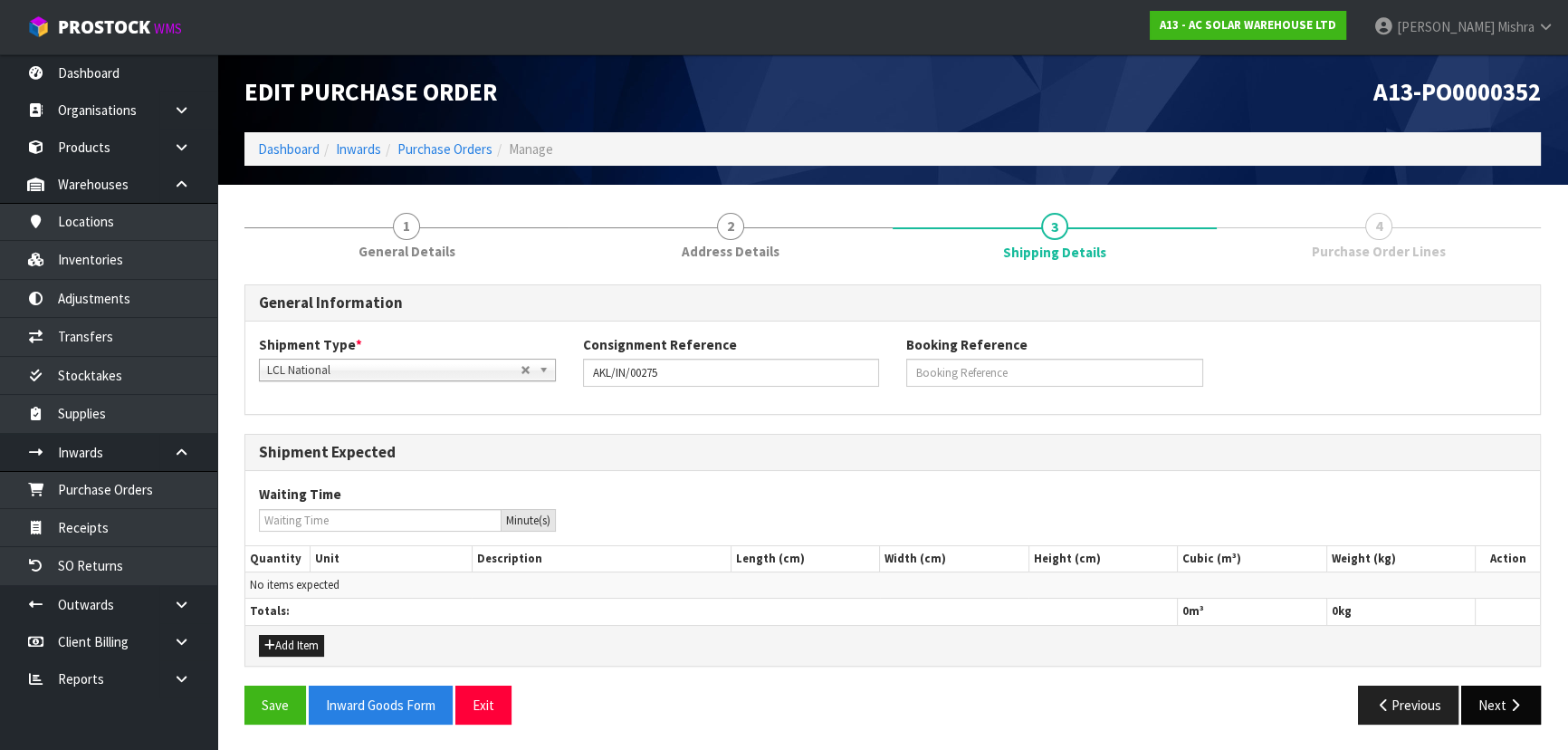
scroll to position [4, 0]
click at [1495, 697] on button "Next" at bounding box center [1501, 705] width 80 height 39
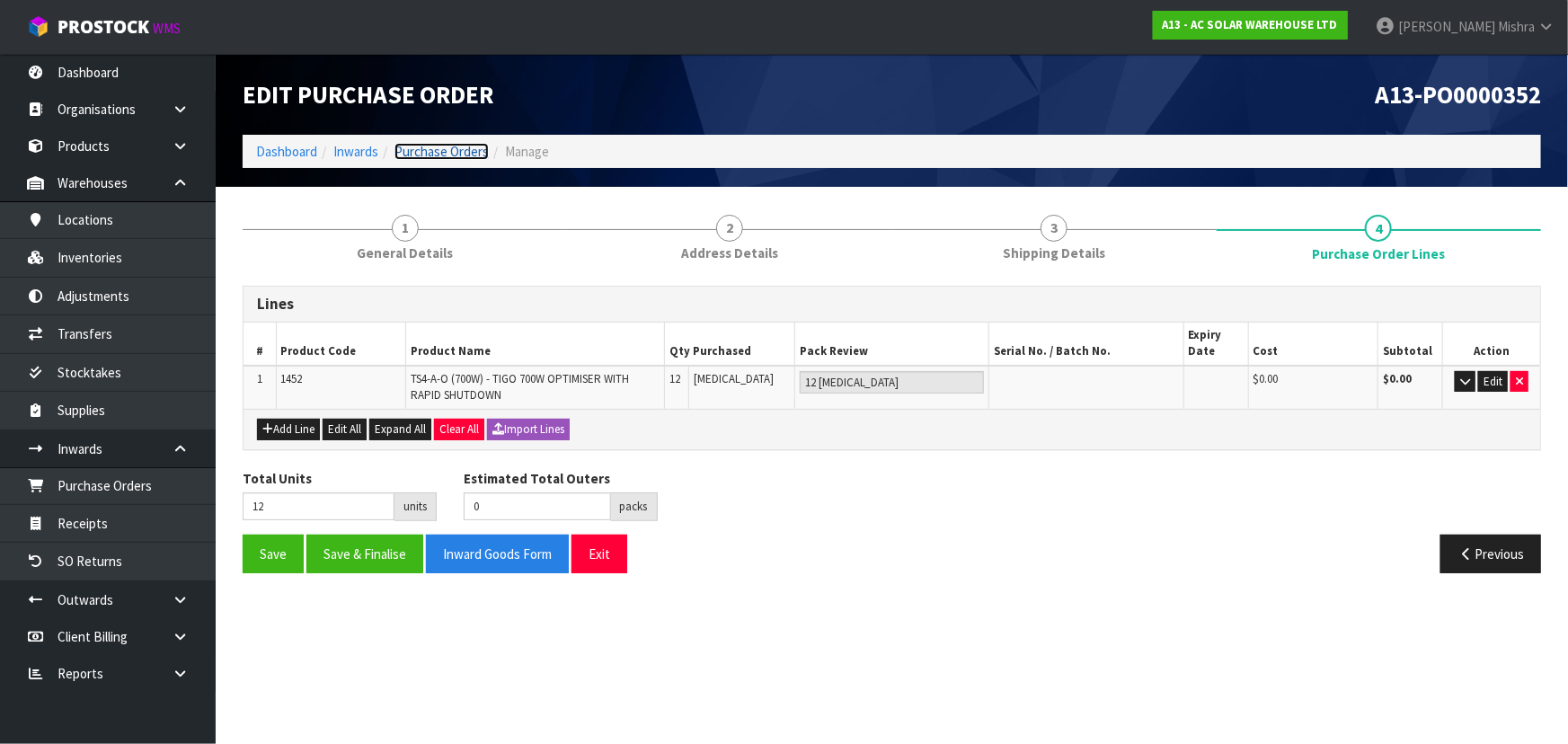
click at [441, 148] on link "Purchase Orders" at bounding box center [441, 151] width 94 height 17
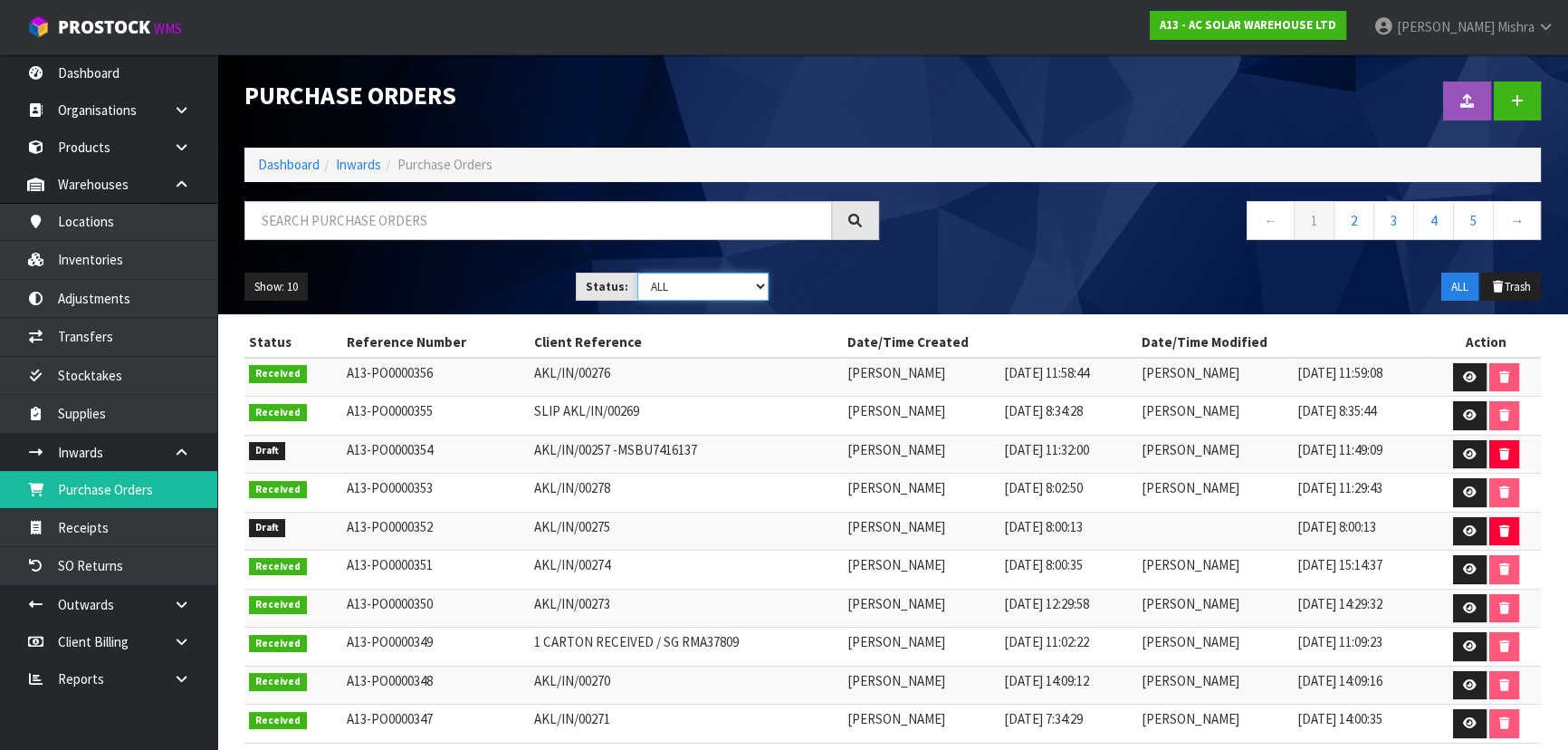
click at [695, 295] on select "Draft Pending Received Cancelled ALL" at bounding box center [704, 287] width 132 height 28
select select "string:0"
click at [638, 273] on select "Draft Pending Received Cancelled ALL" at bounding box center [704, 287] width 132 height 28
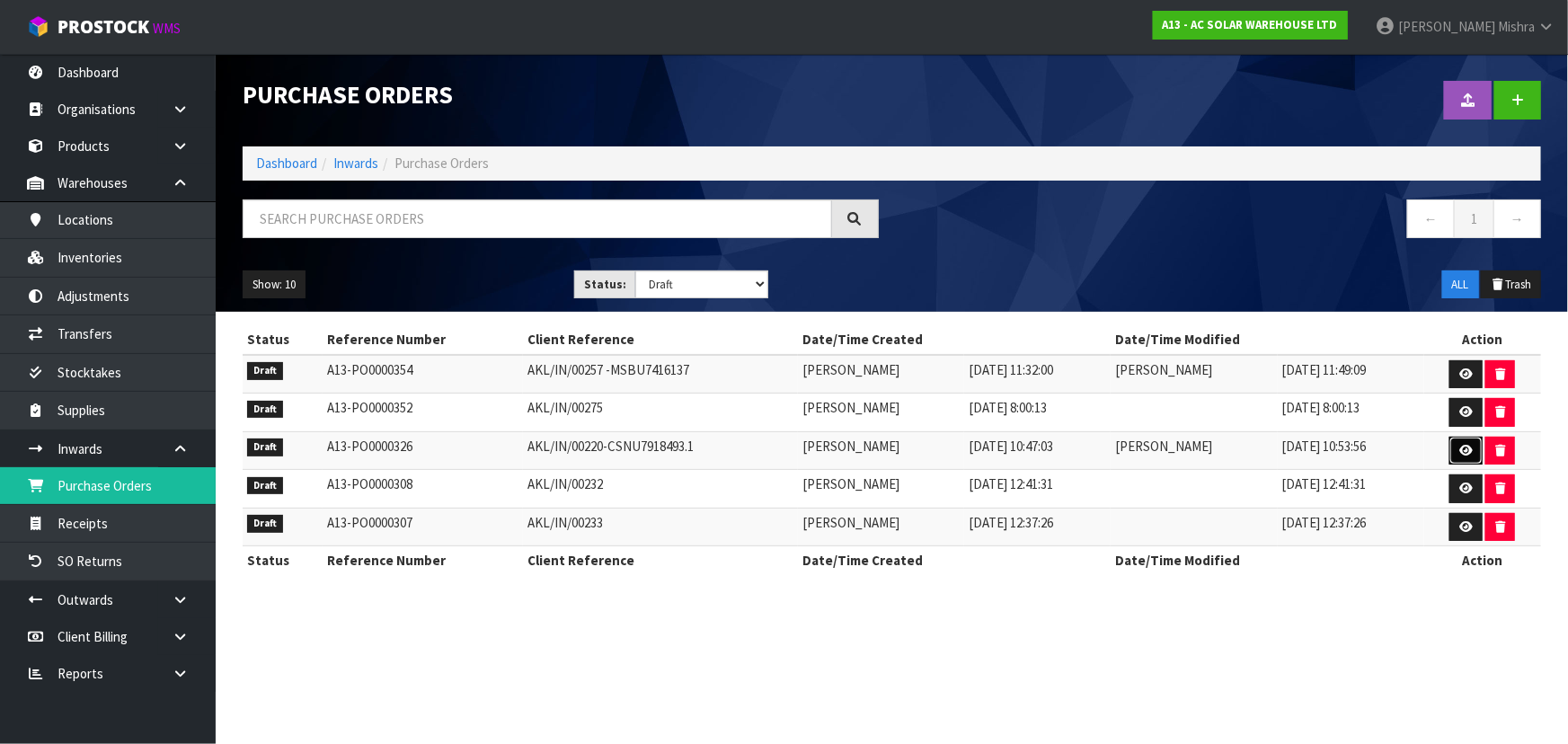
click at [1477, 449] on link at bounding box center [1466, 451] width 34 height 29
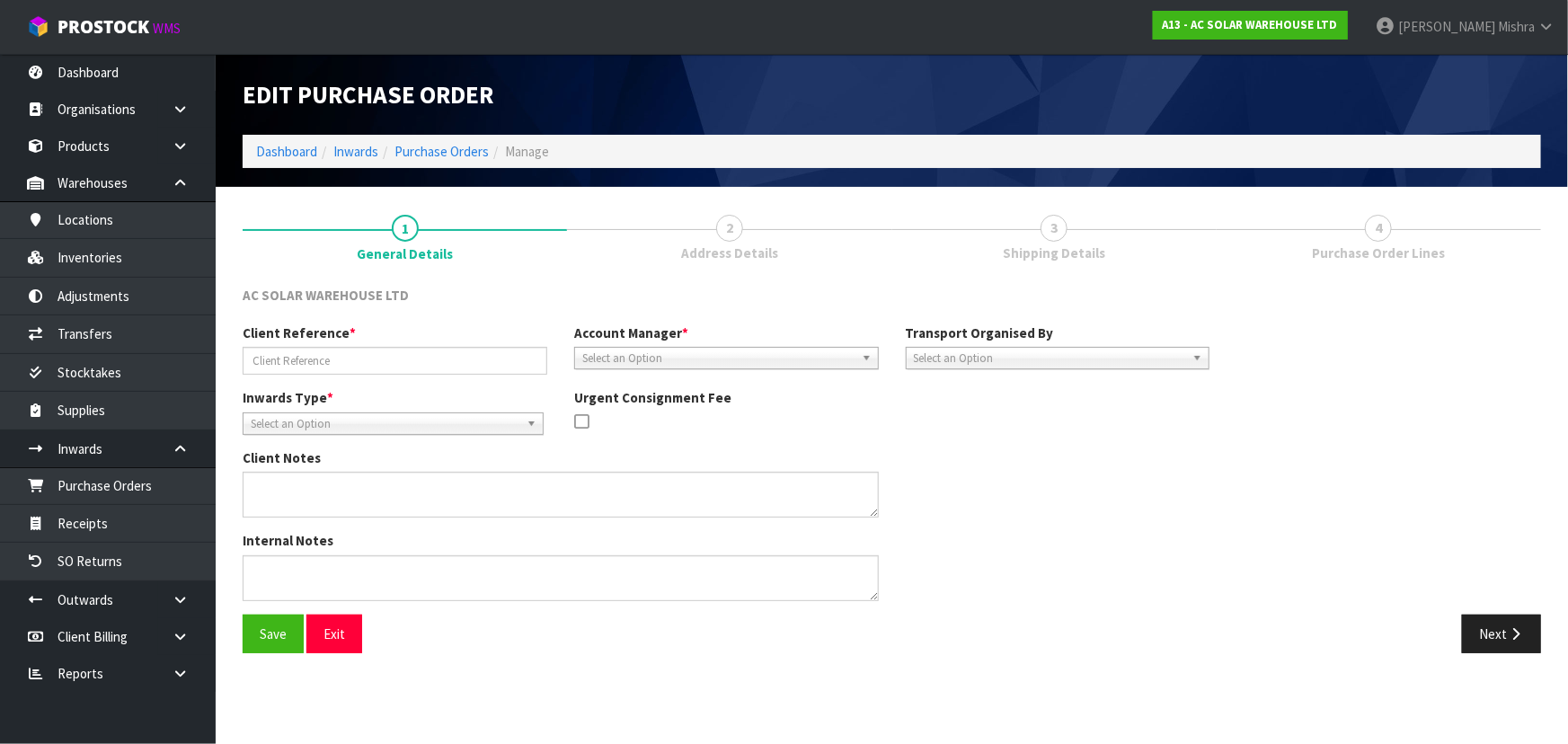
type input "AKL/IN/00220-CSNU7918493.1"
type textarea "SPARE PARTS FROM CONTAINER CSNU7918493, WAITING FOR CODES FOR THESE ITEMS FROM …"
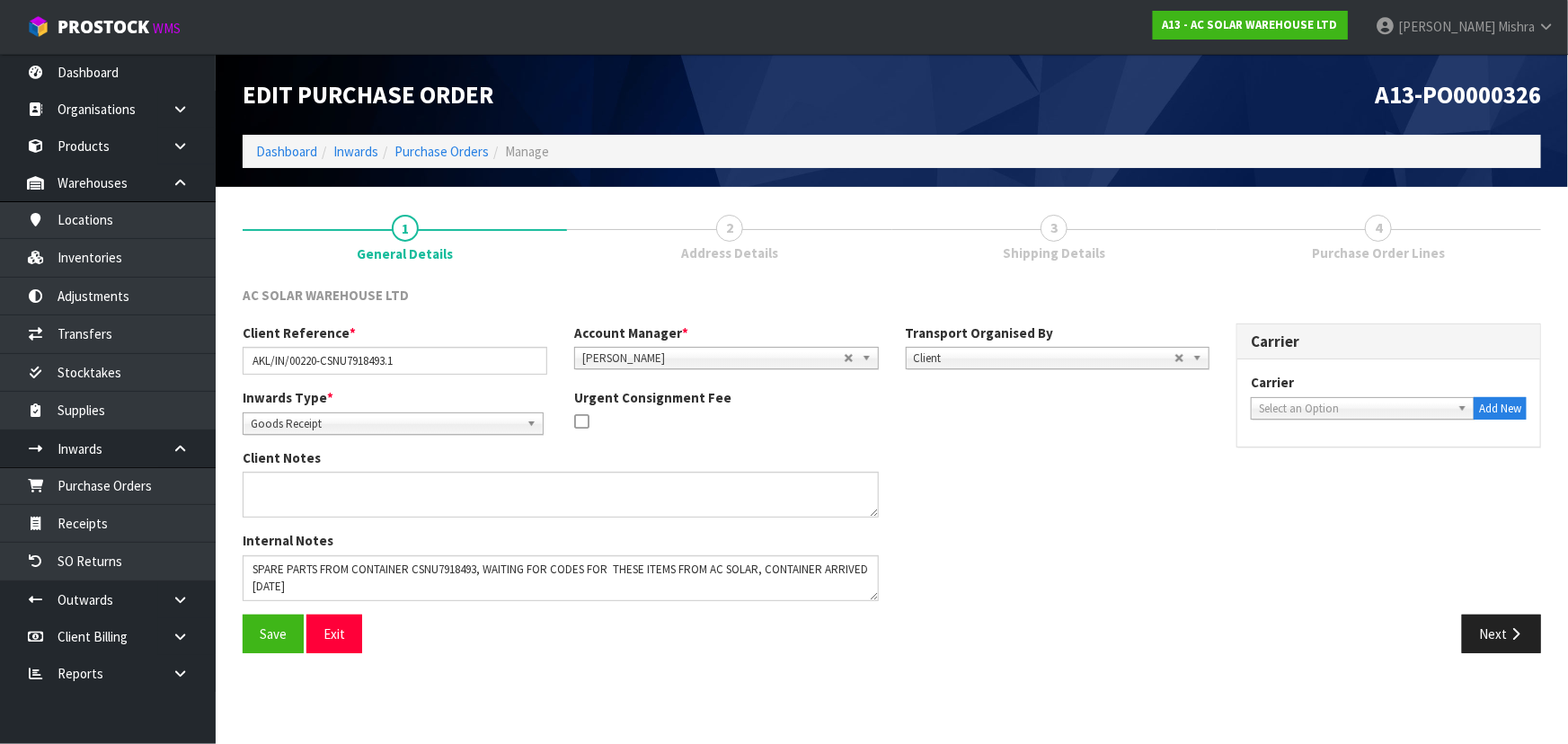
click at [425, 141] on ol "Dashboard Inwards Purchase Orders Manage" at bounding box center [891, 152] width 1299 height 34
click at [431, 150] on link "Purchase Orders" at bounding box center [441, 151] width 94 height 17
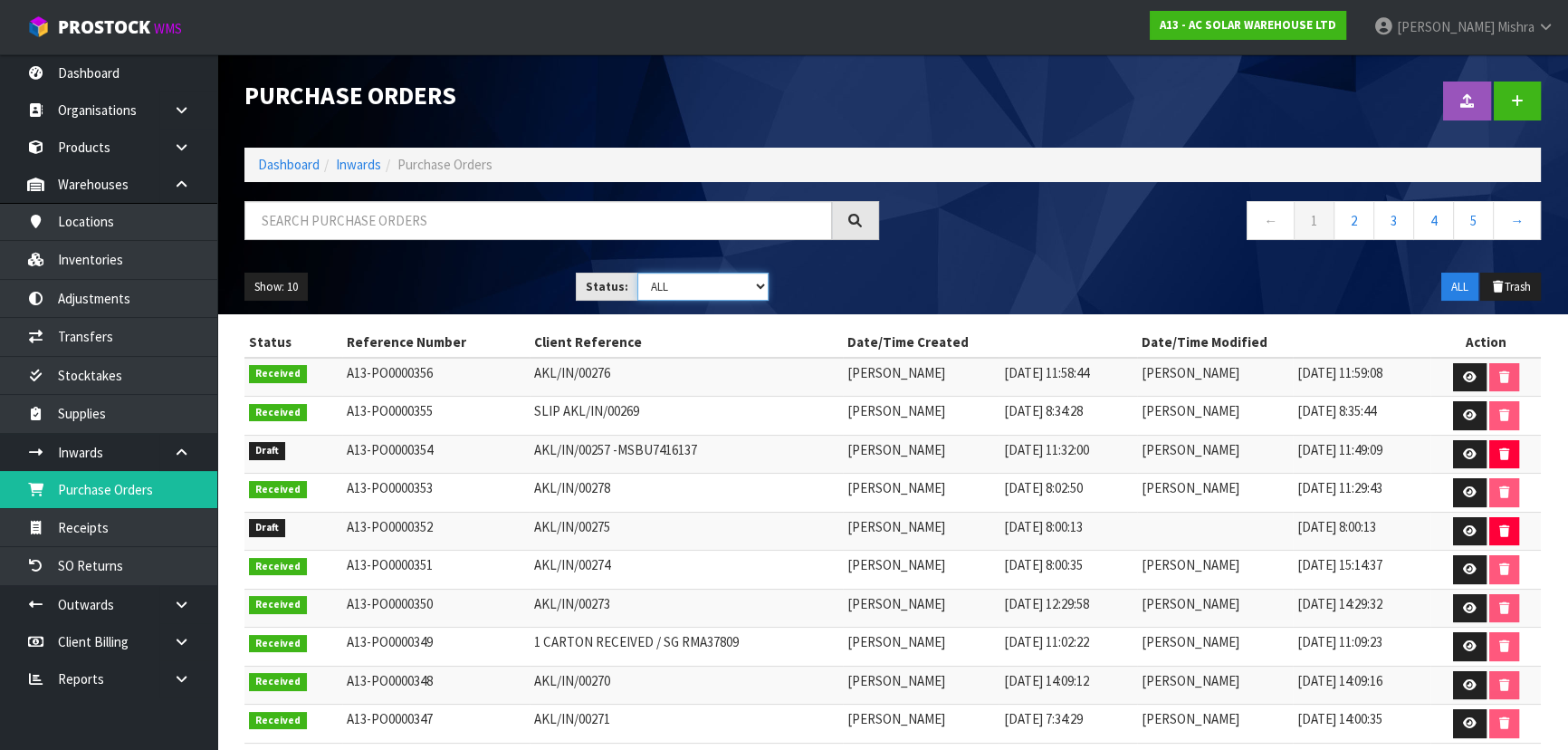
click at [654, 279] on select "Draft Pending Received Cancelled ALL" at bounding box center [704, 287] width 132 height 28
select select "string:0"
click at [638, 273] on select "Draft Pending Received Cancelled ALL" at bounding box center [704, 287] width 132 height 28
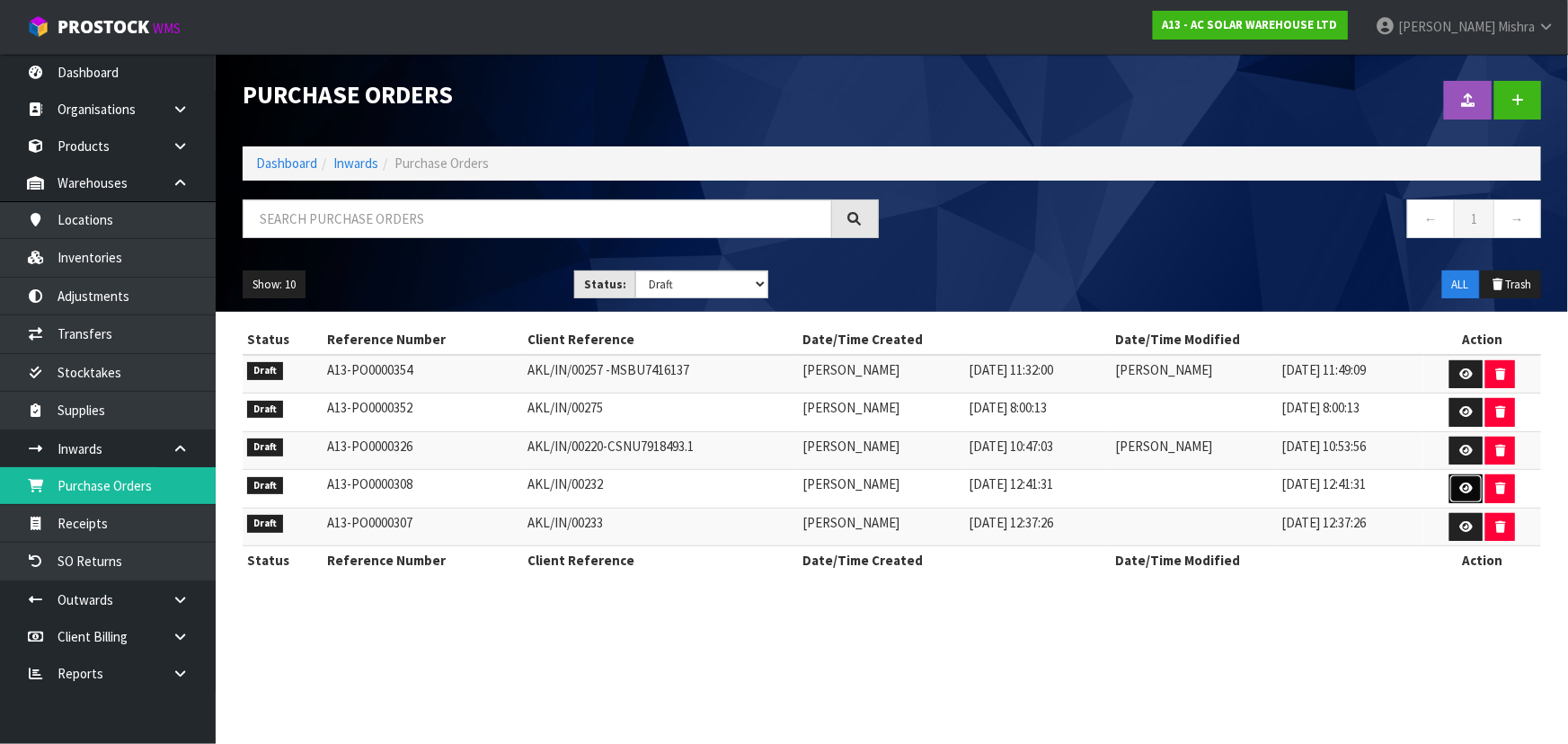
click at [1463, 491] on icon at bounding box center [1466, 488] width 14 height 12
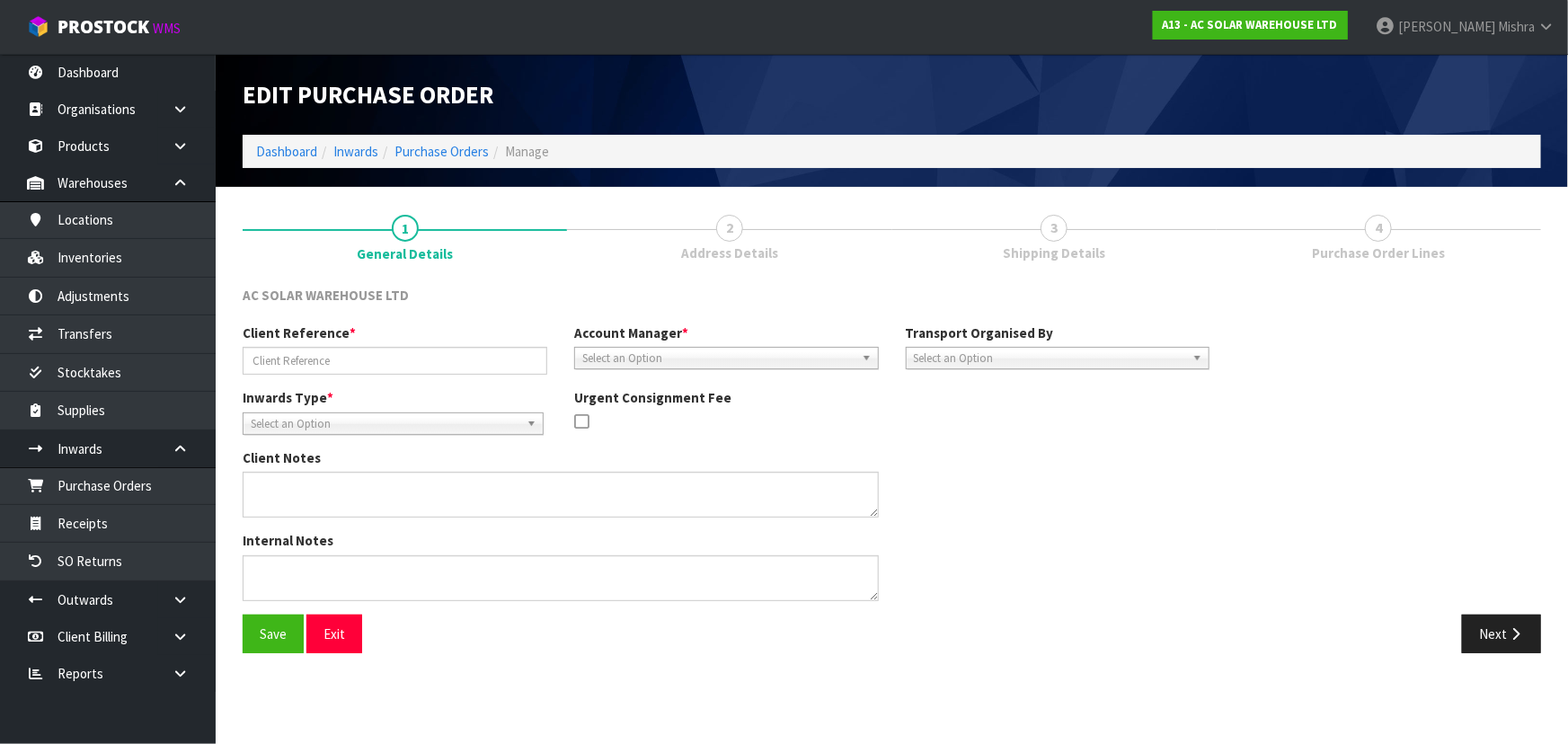
type input "AKL/IN/00232"
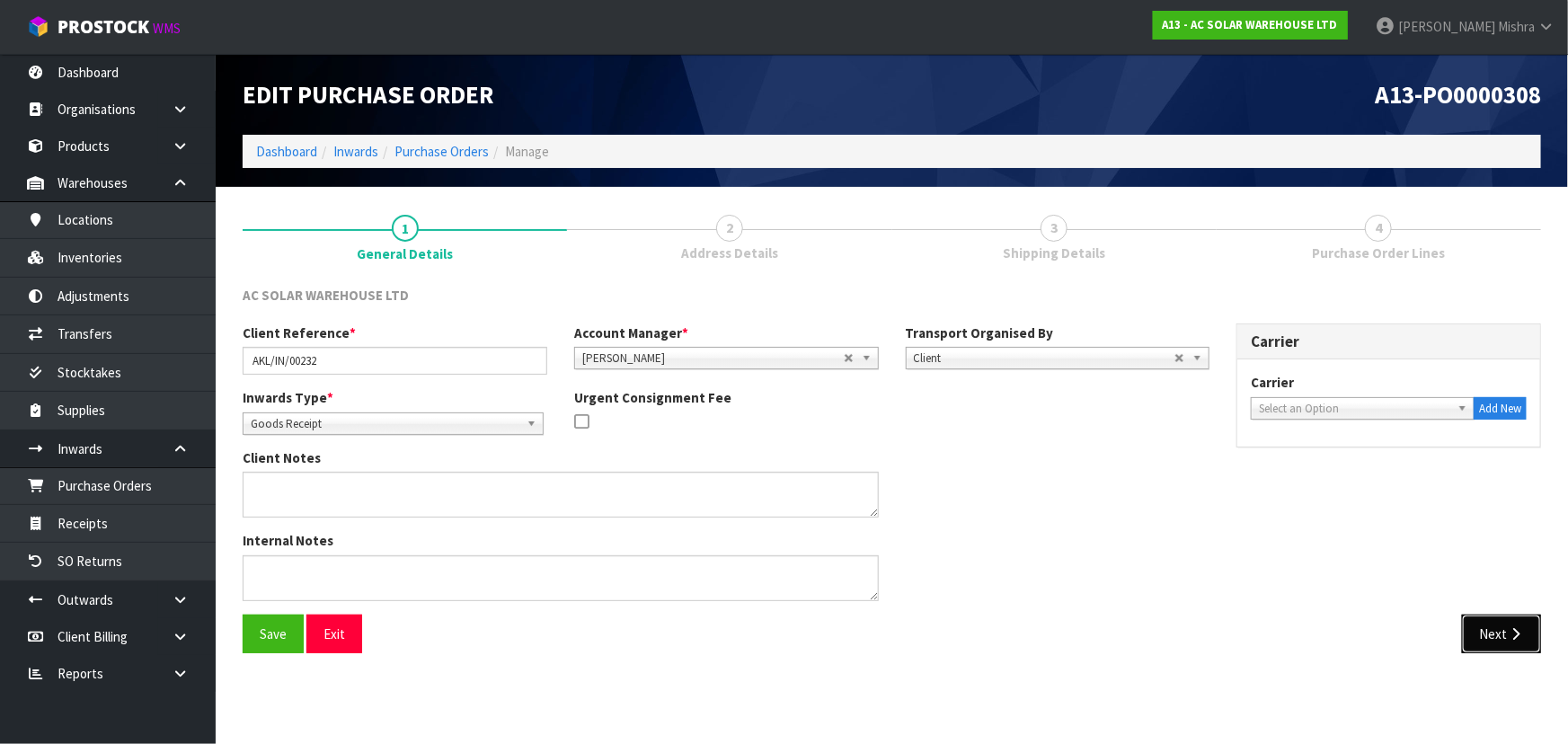
click at [1518, 640] on button "Next" at bounding box center [1502, 634] width 79 height 39
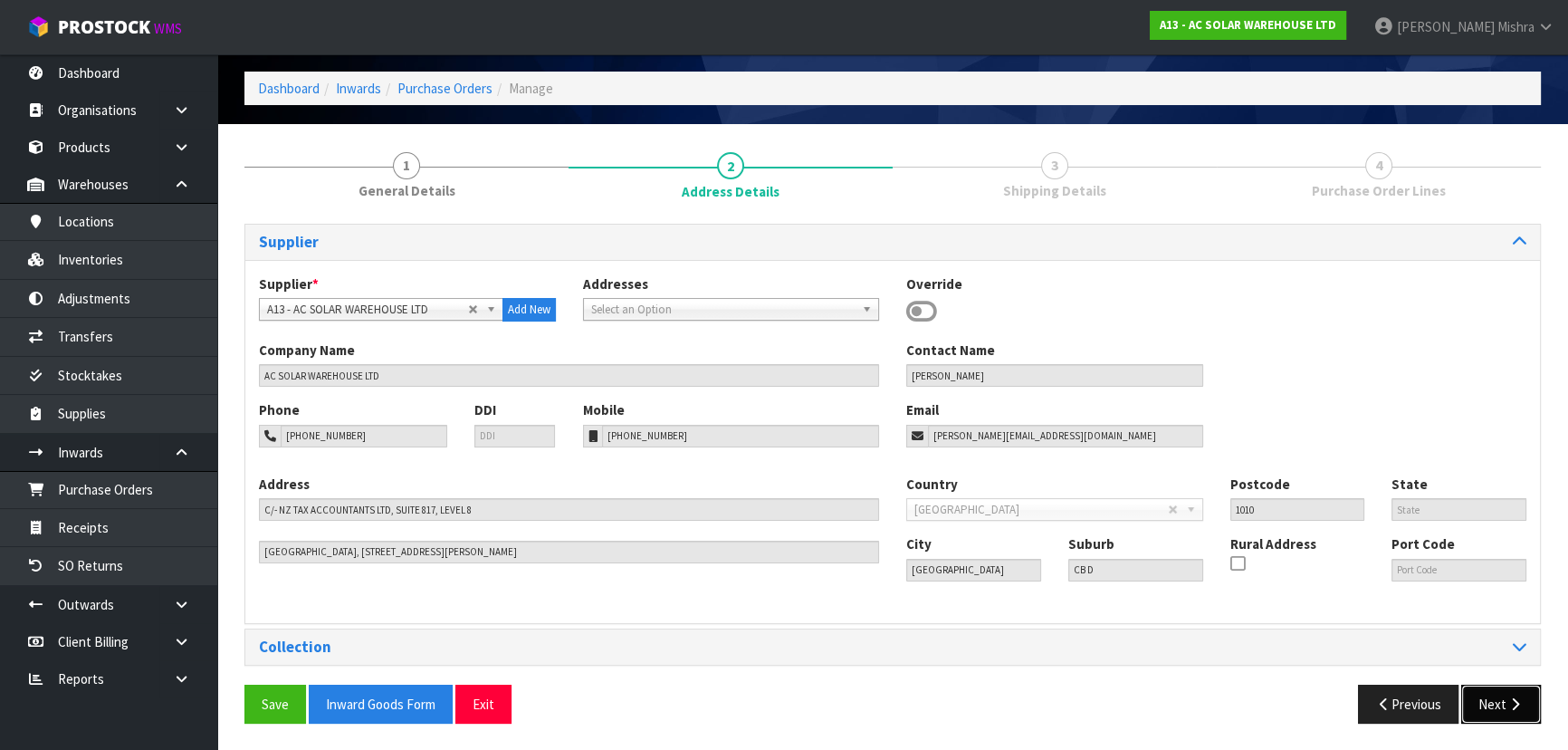
click at [1505, 700] on button "Next" at bounding box center [1501, 704] width 80 height 39
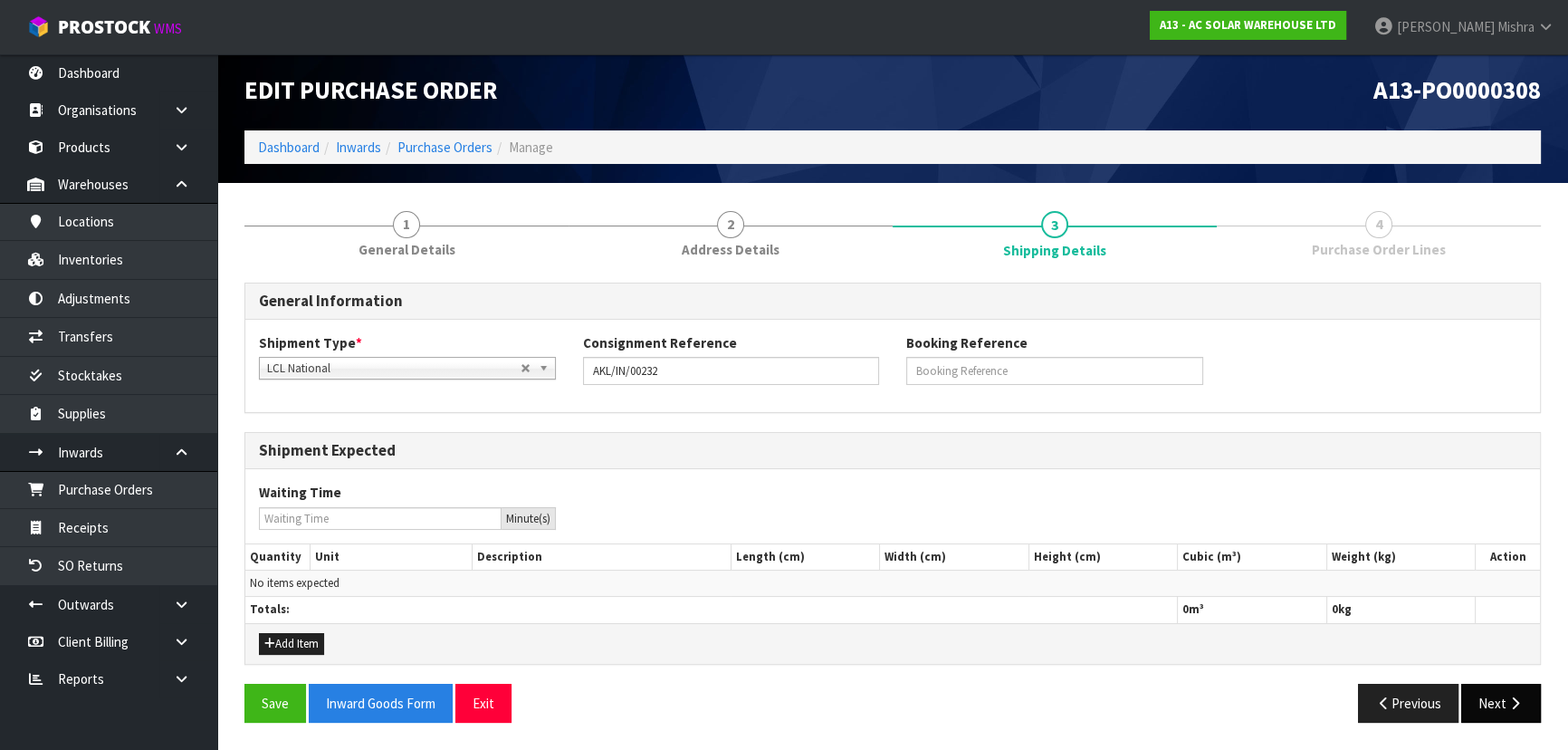
scroll to position [4, 0]
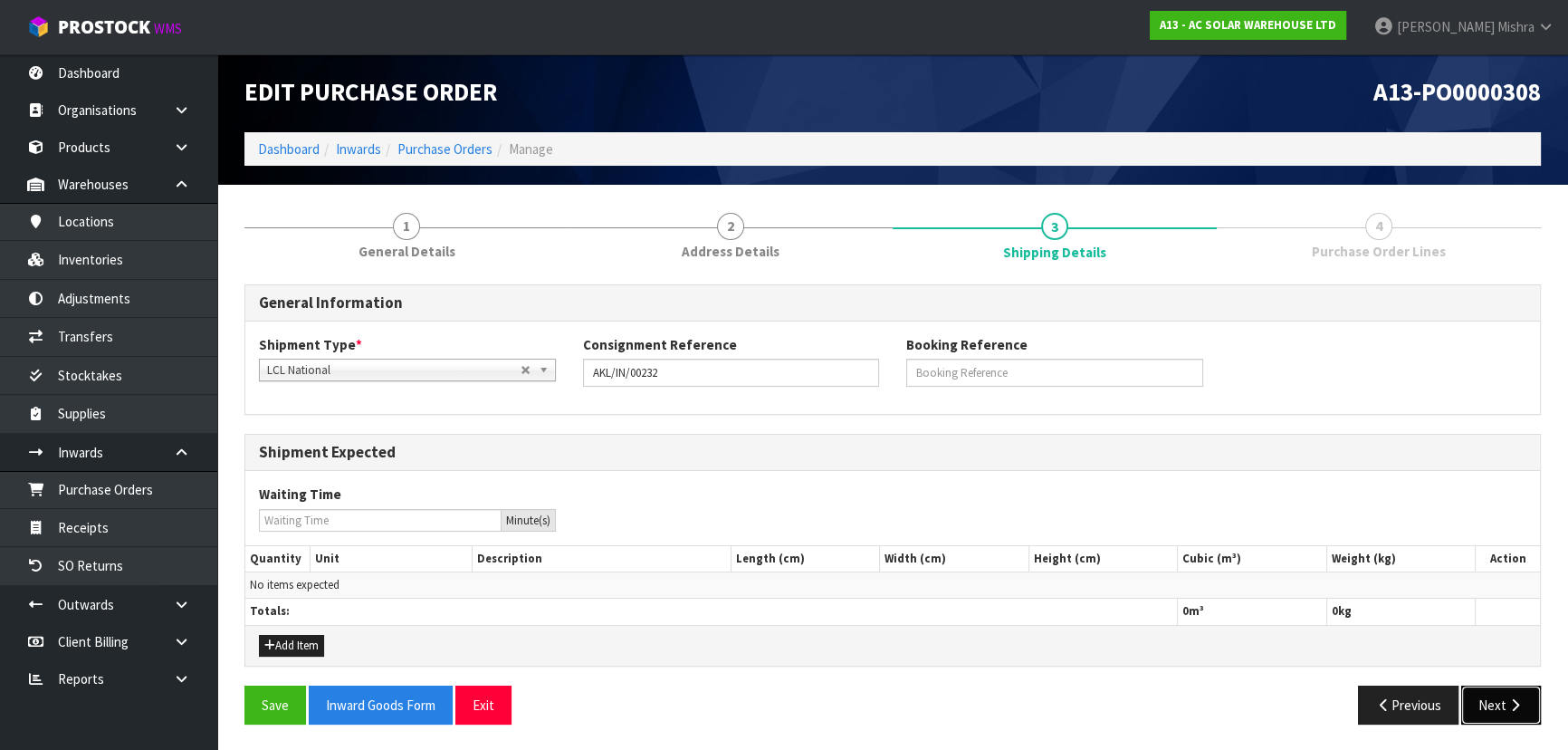
click at [1475, 707] on button "Next" at bounding box center [1501, 705] width 80 height 39
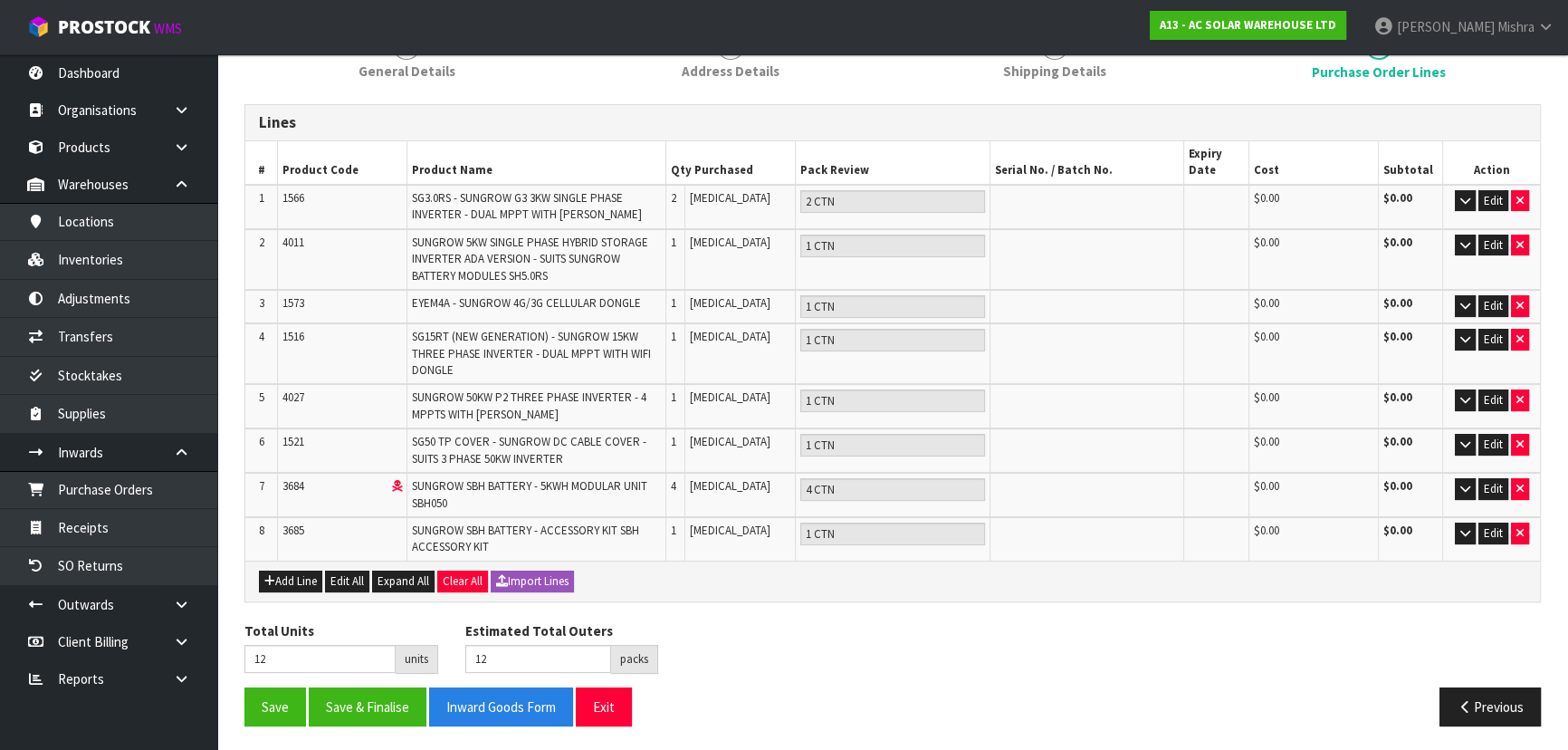
scroll to position [0, 0]
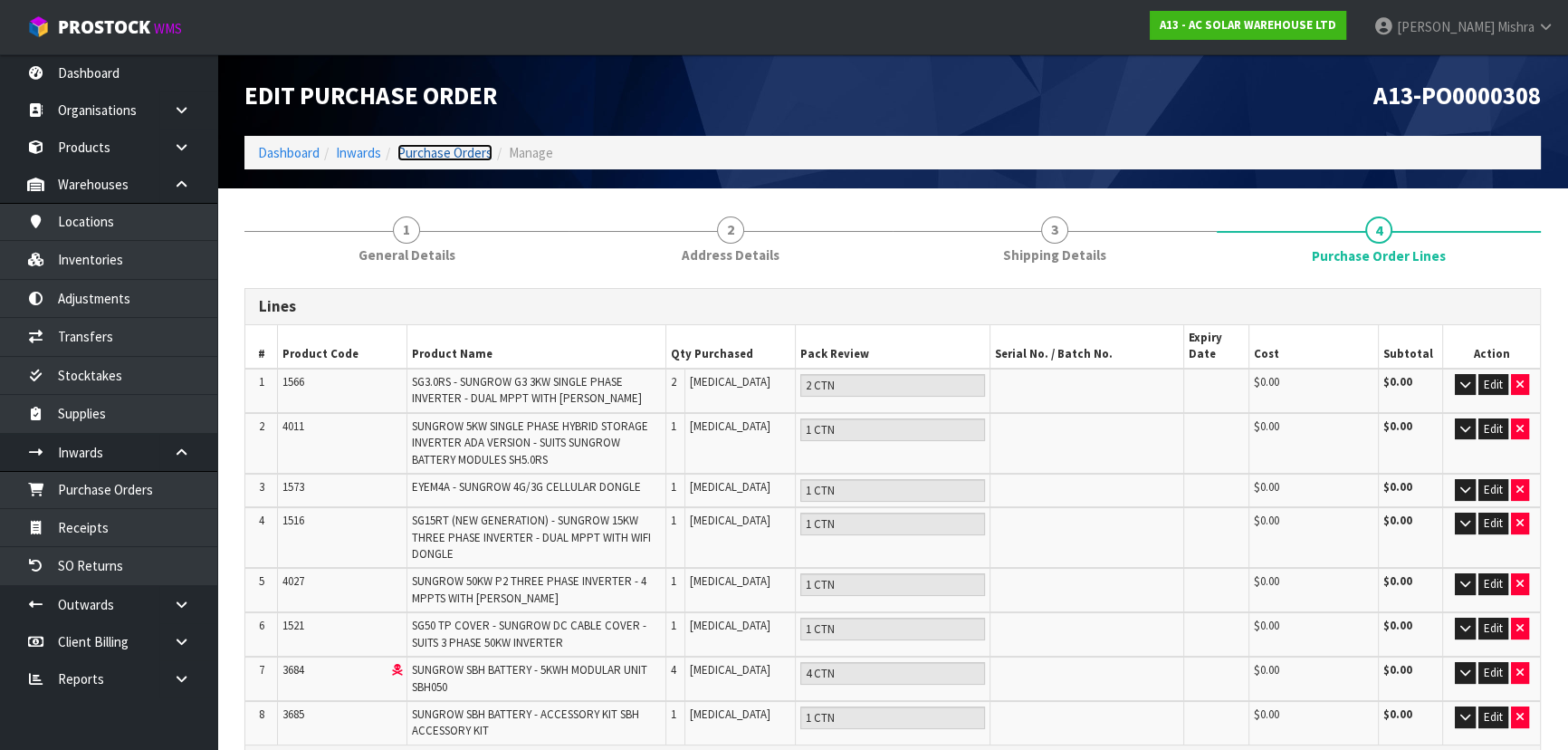
click at [461, 149] on link "Purchase Orders" at bounding box center [444, 152] width 95 height 17
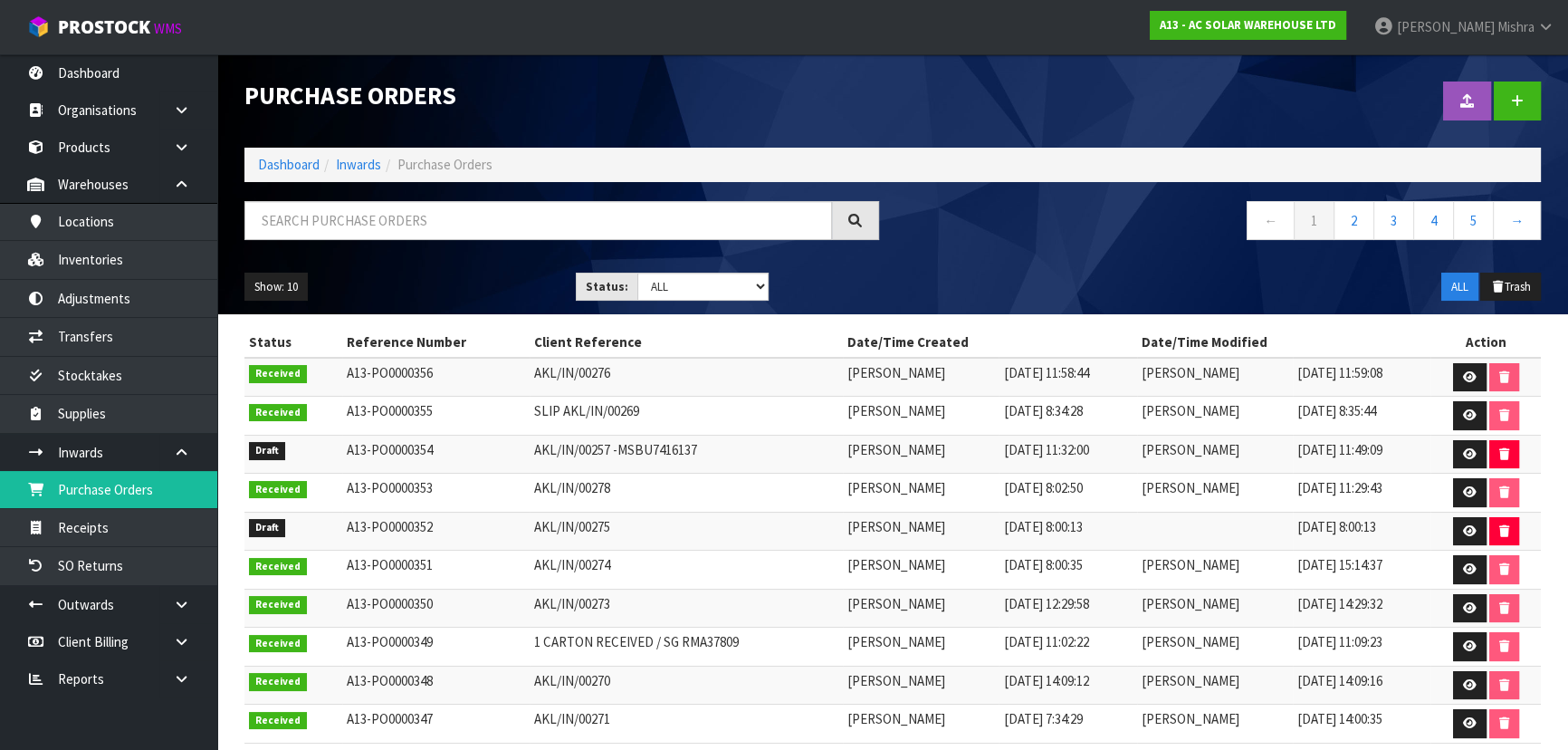
scroll to position [51, 0]
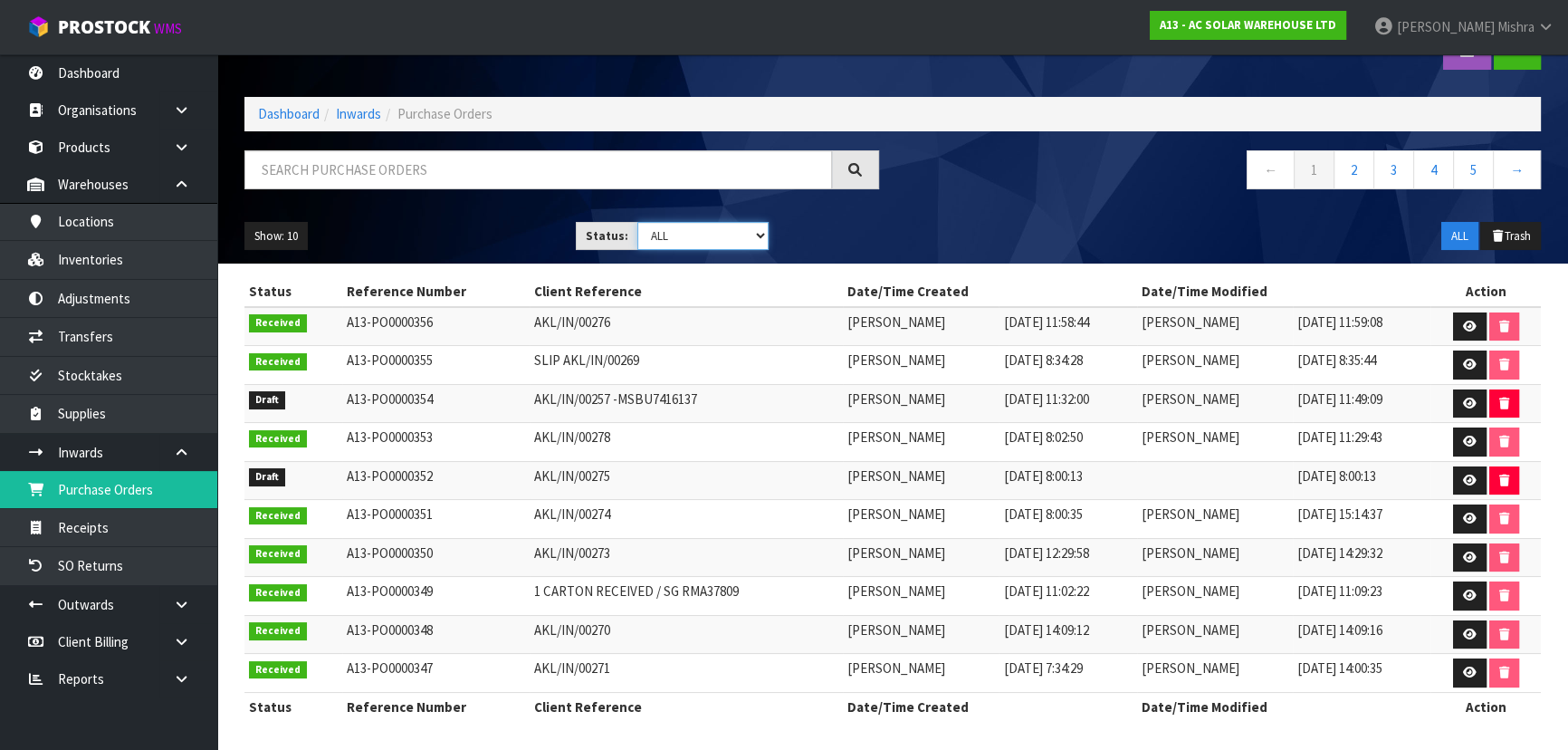
click at [654, 232] on select "Draft Pending Received Cancelled ALL" at bounding box center [704, 236] width 132 height 28
select select "string:0"
click at [638, 222] on select "Draft Pending Received Cancelled ALL" at bounding box center [704, 236] width 132 height 28
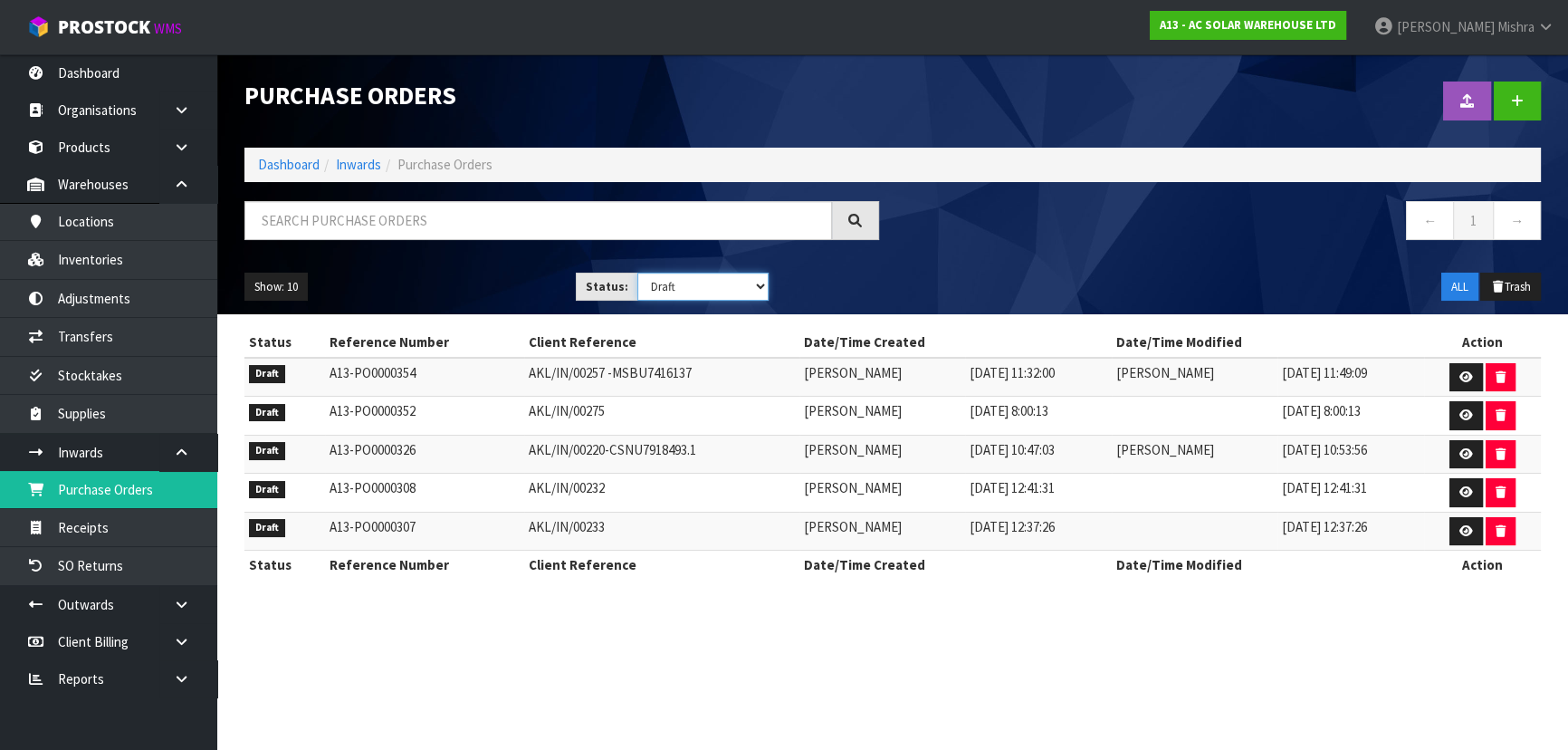
scroll to position [0, 0]
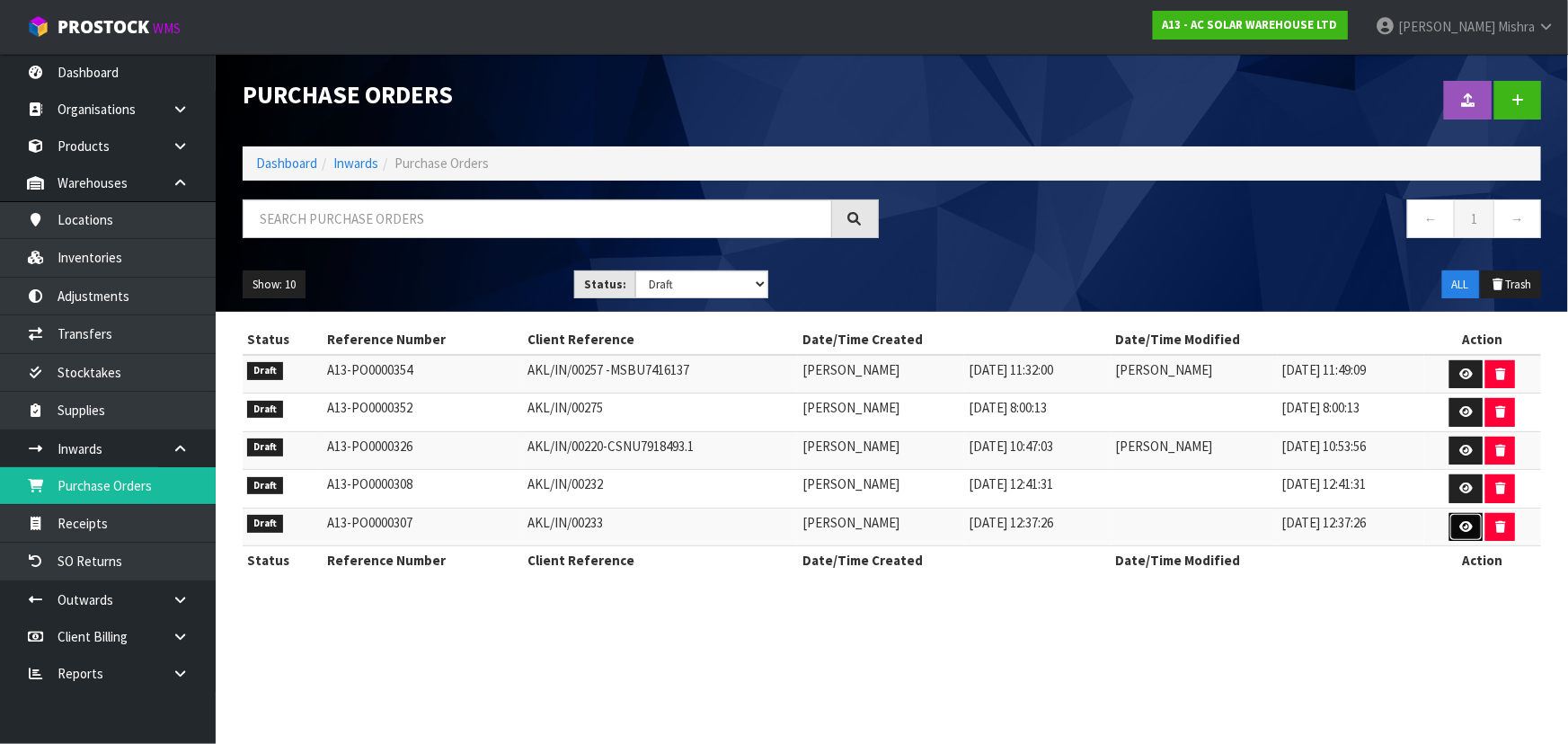
click at [1473, 526] on icon at bounding box center [1466, 527] width 14 height 12
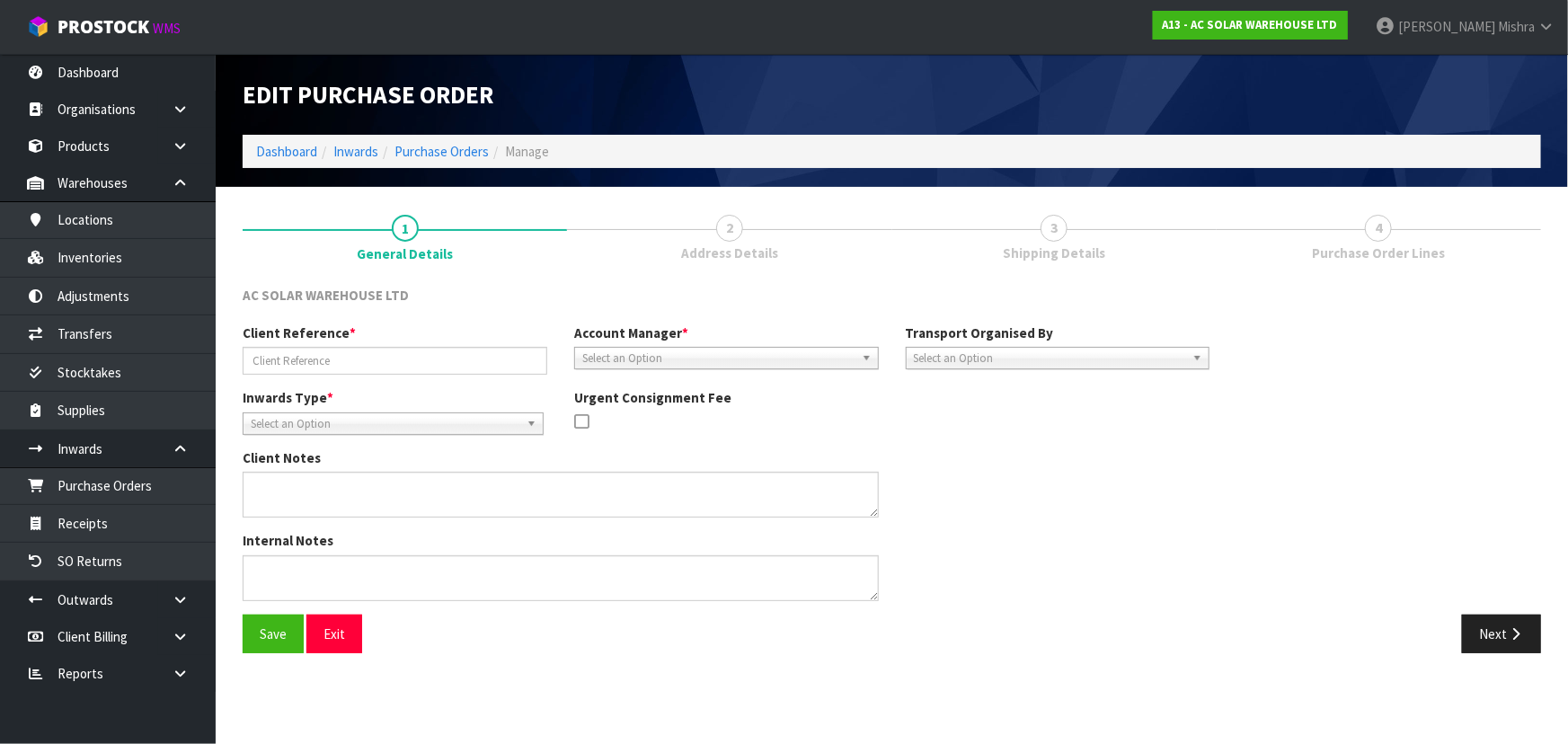
type input "AKL/IN/00233"
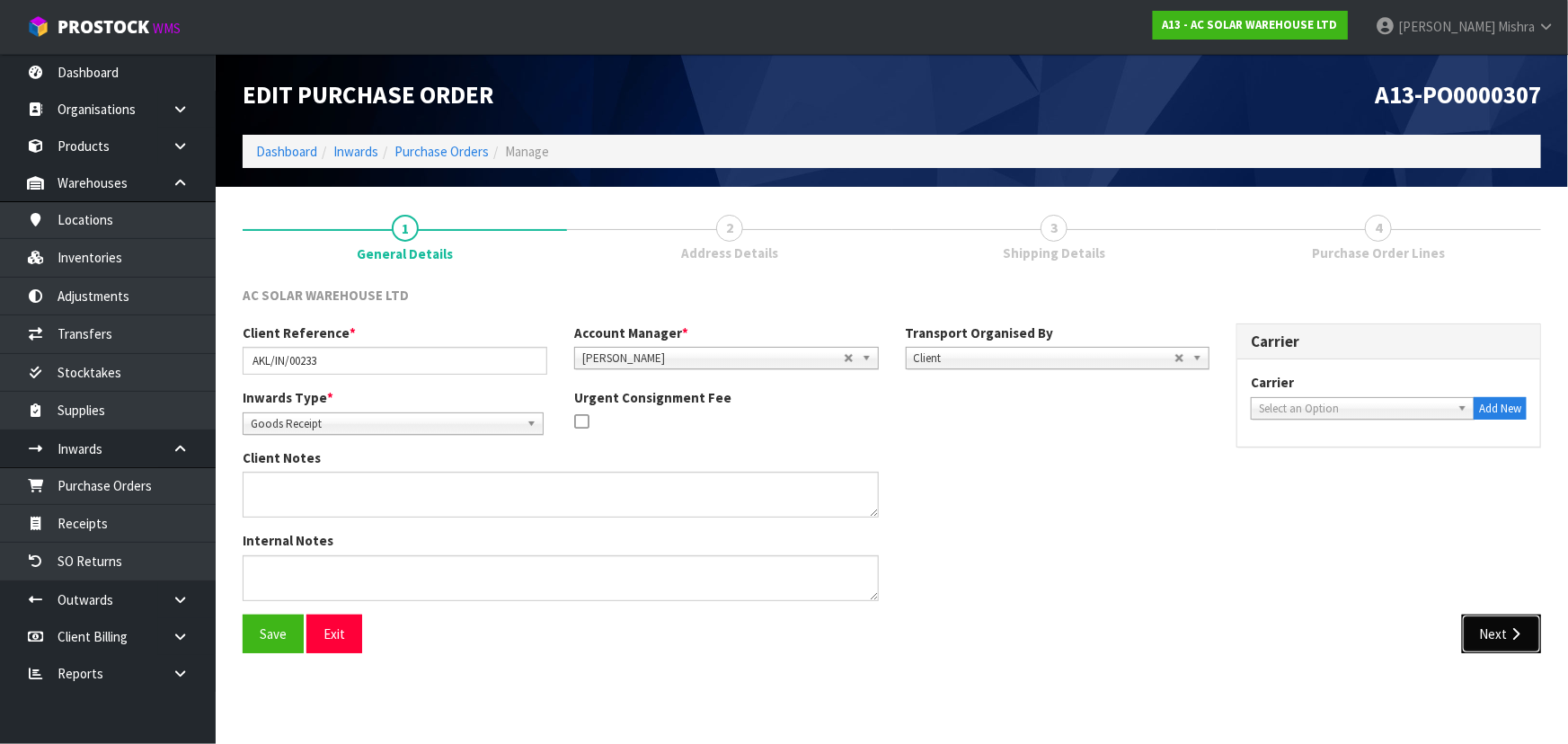
click at [1510, 623] on button "Next" at bounding box center [1502, 634] width 79 height 39
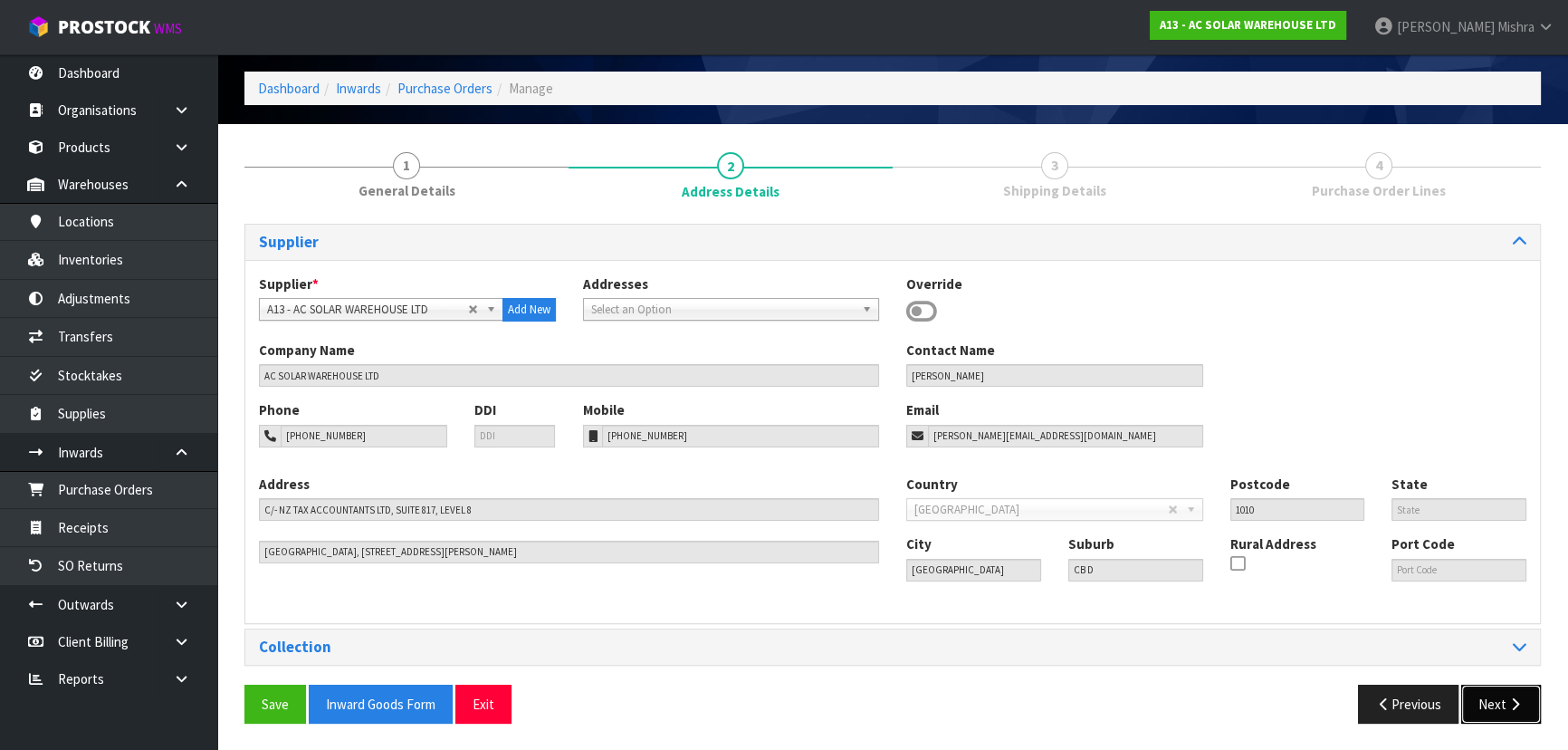
click at [1515, 703] on icon "button" at bounding box center [1515, 705] width 17 height 14
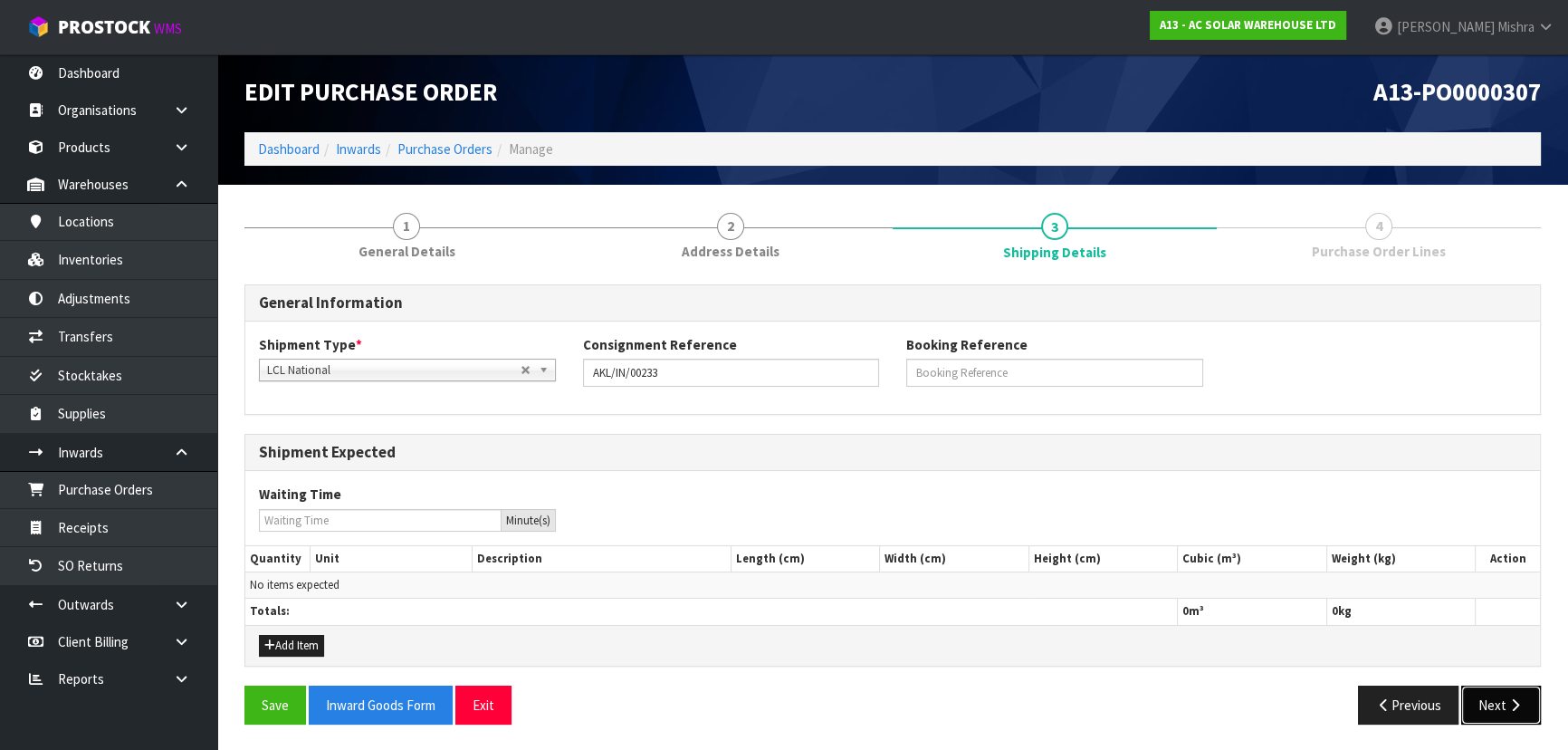
click at [1499, 689] on button "Next" at bounding box center [1501, 705] width 80 height 39
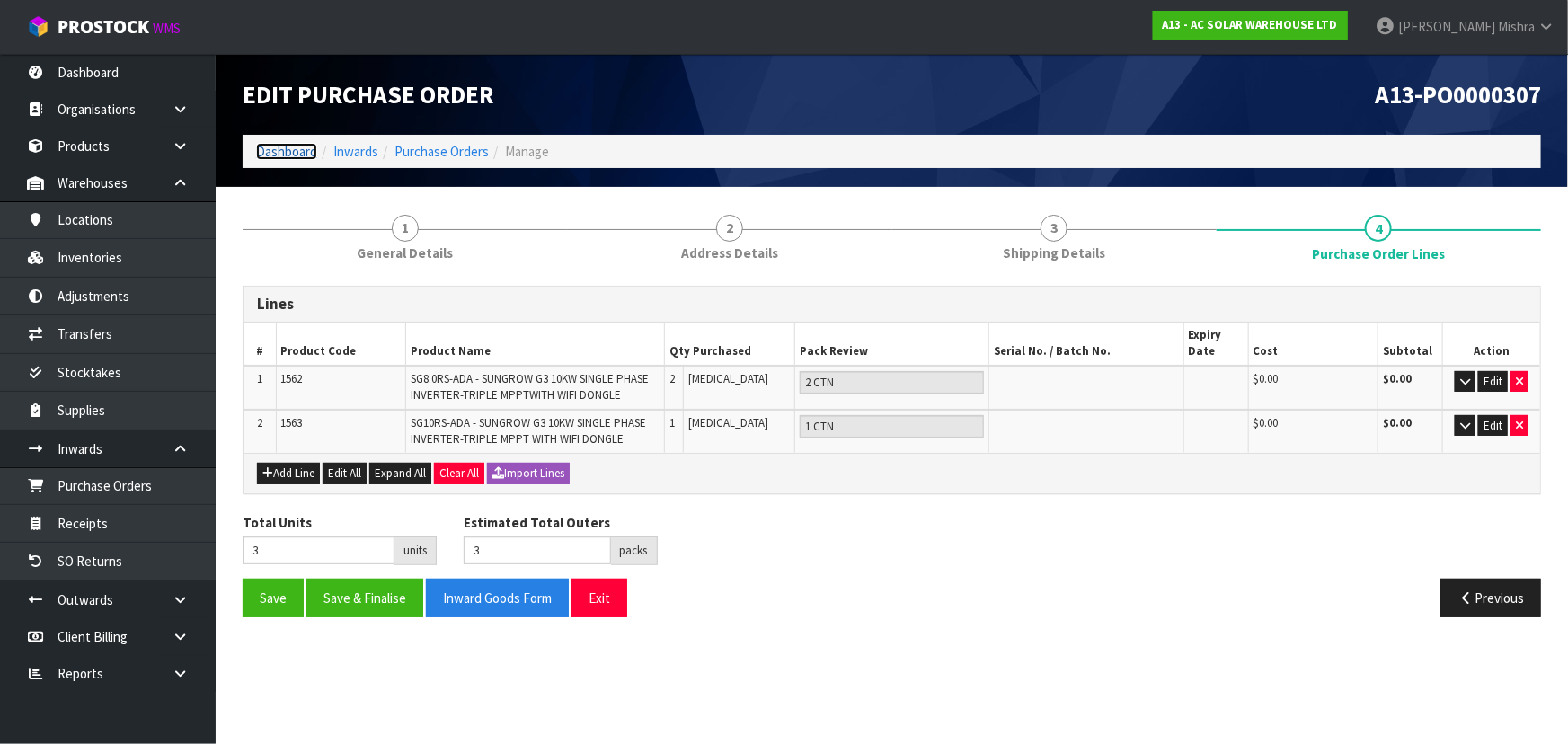
click at [263, 143] on link "Dashboard" at bounding box center [287, 151] width 61 height 17
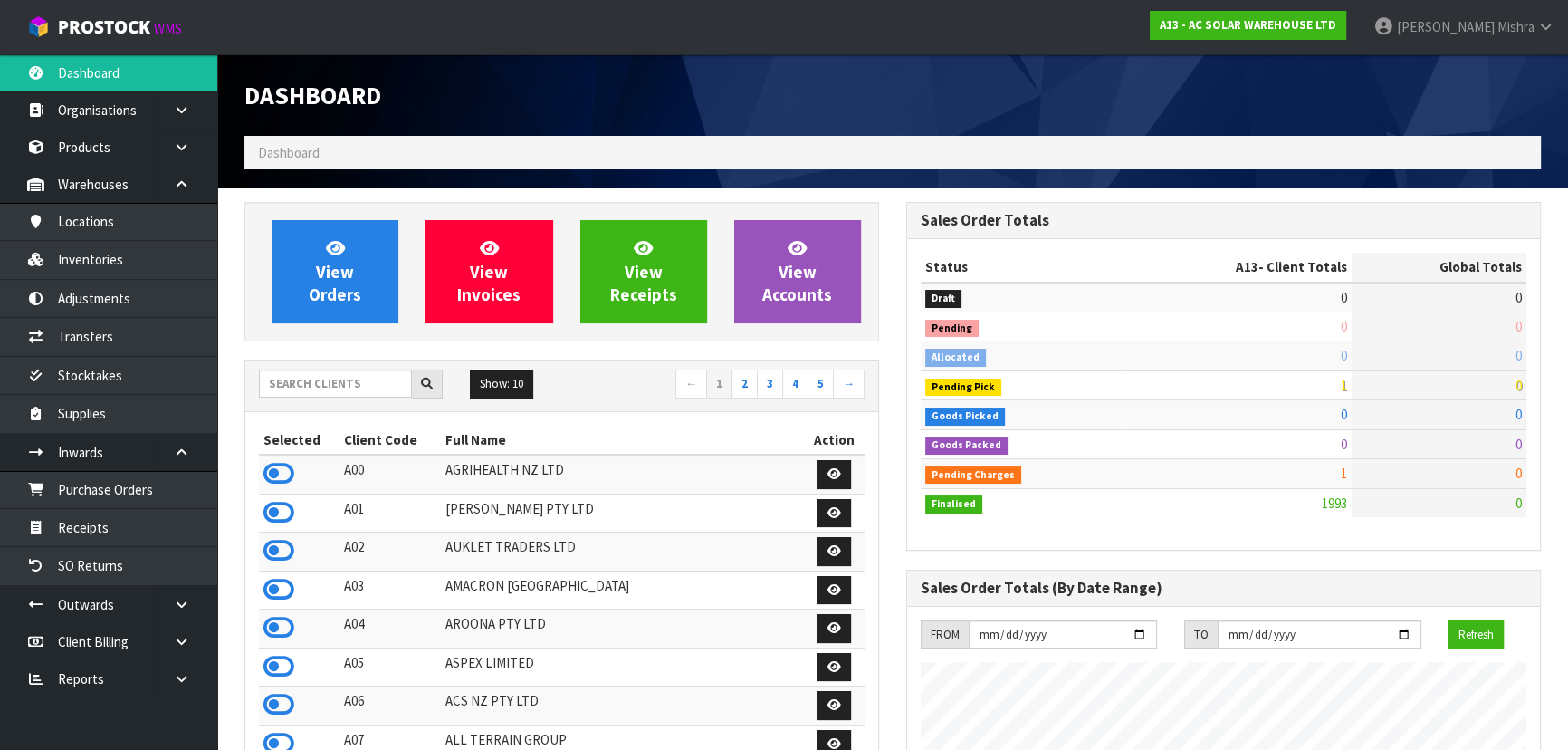
scroll to position [1447, 661]
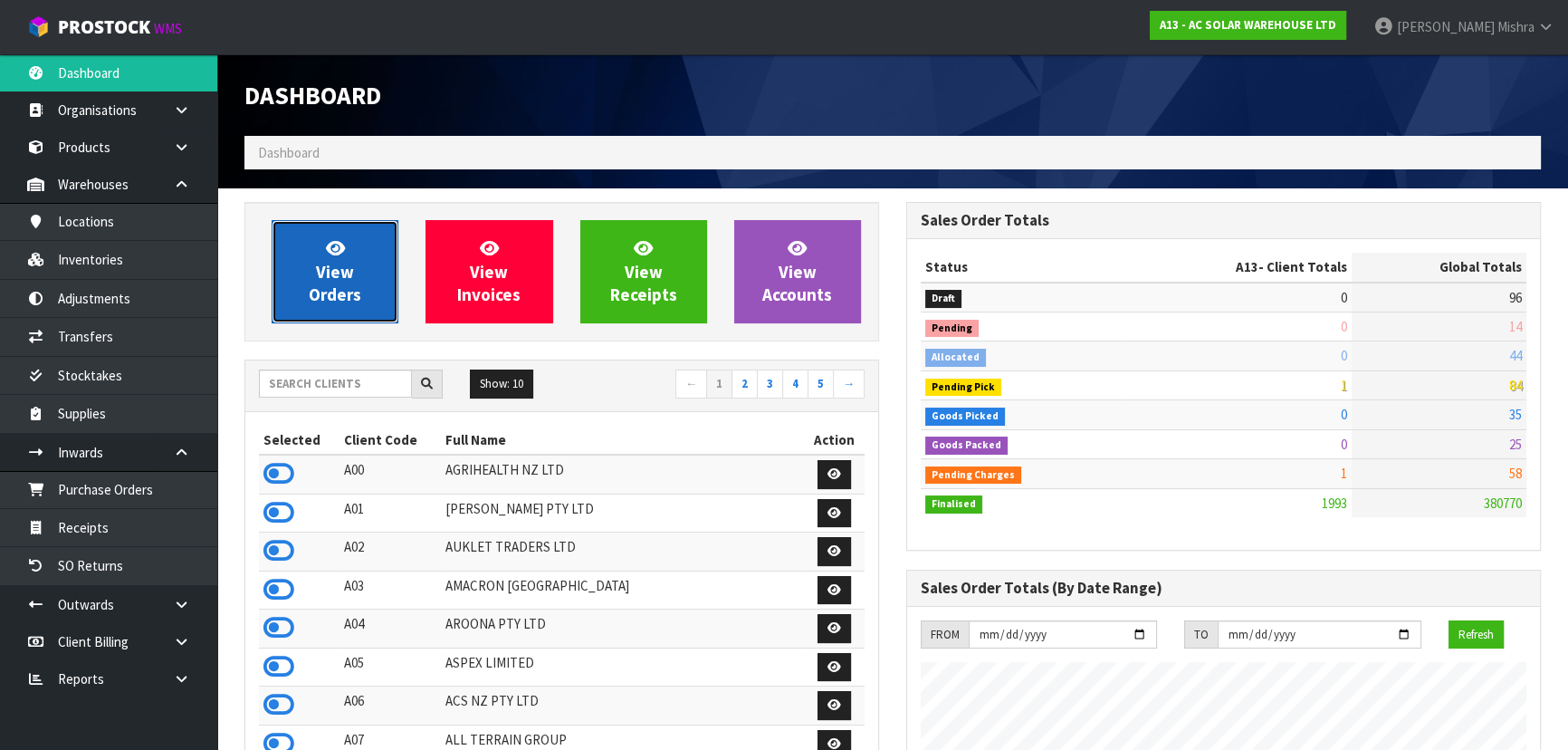
click at [358, 292] on span "View Orders" at bounding box center [334, 272] width 53 height 68
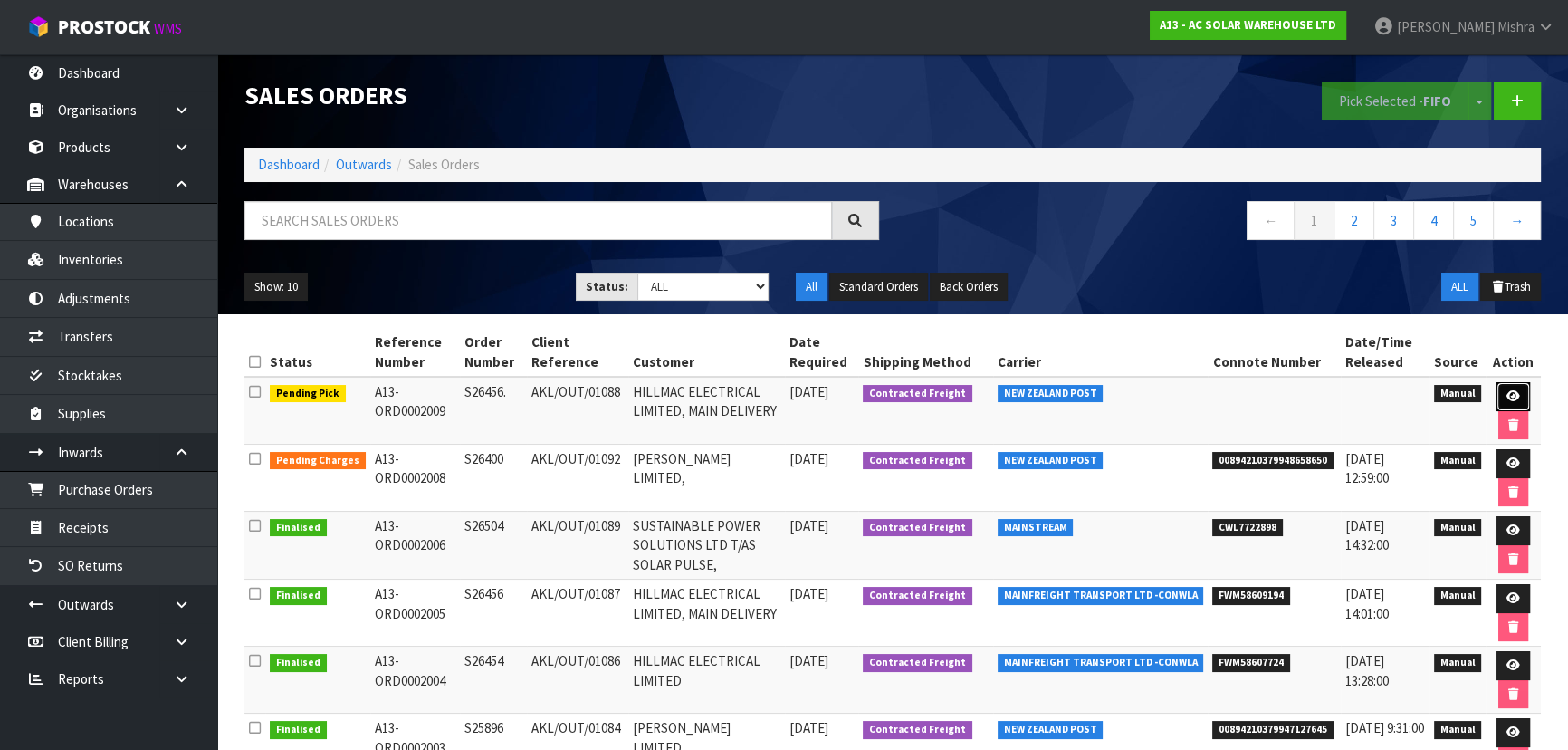
click at [1511, 396] on icon at bounding box center [1514, 396] width 14 height 12
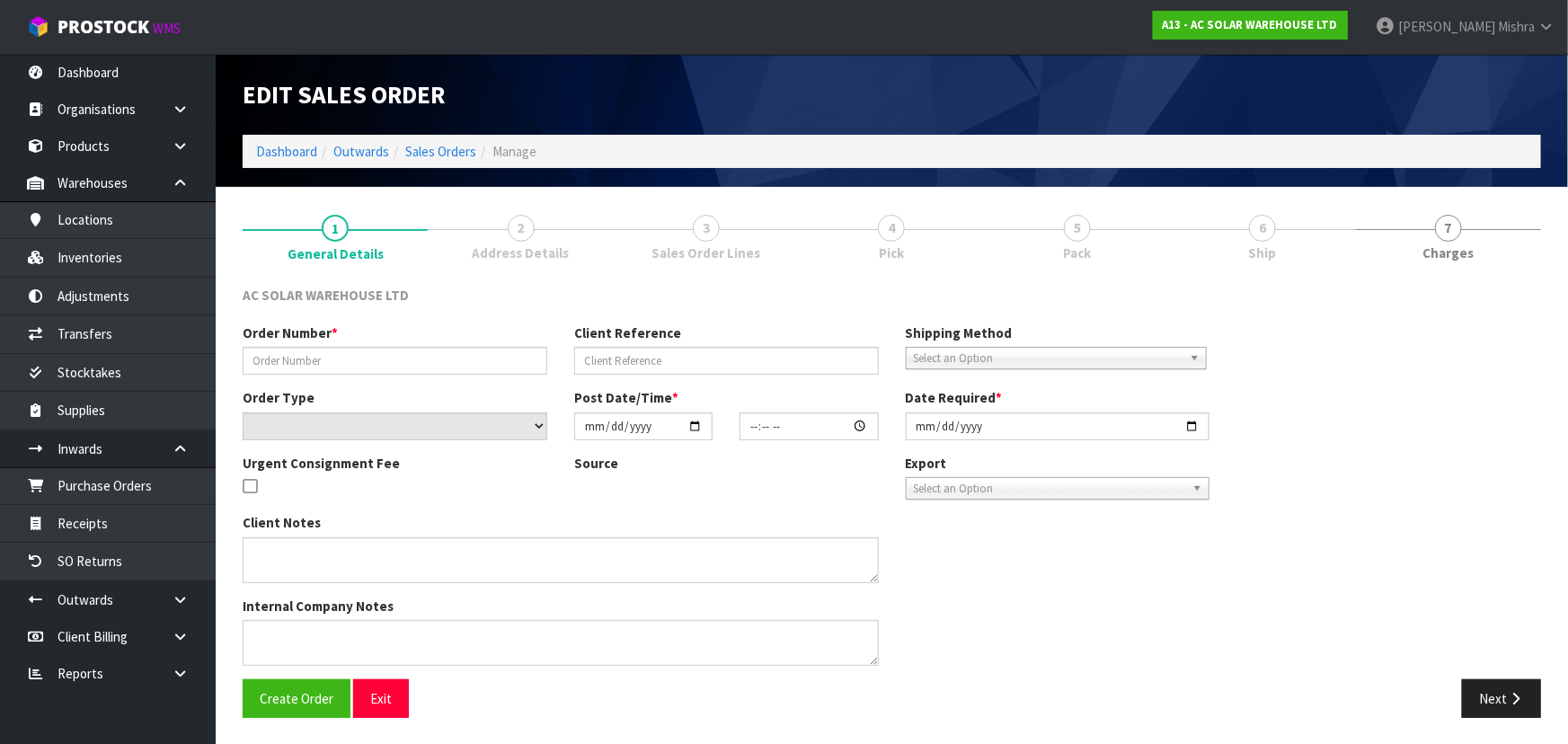
type input "S26456."
type input "AKL/OUT/01088"
select select "number:0"
type input "2025-09-11"
type input "12:50:00.000"
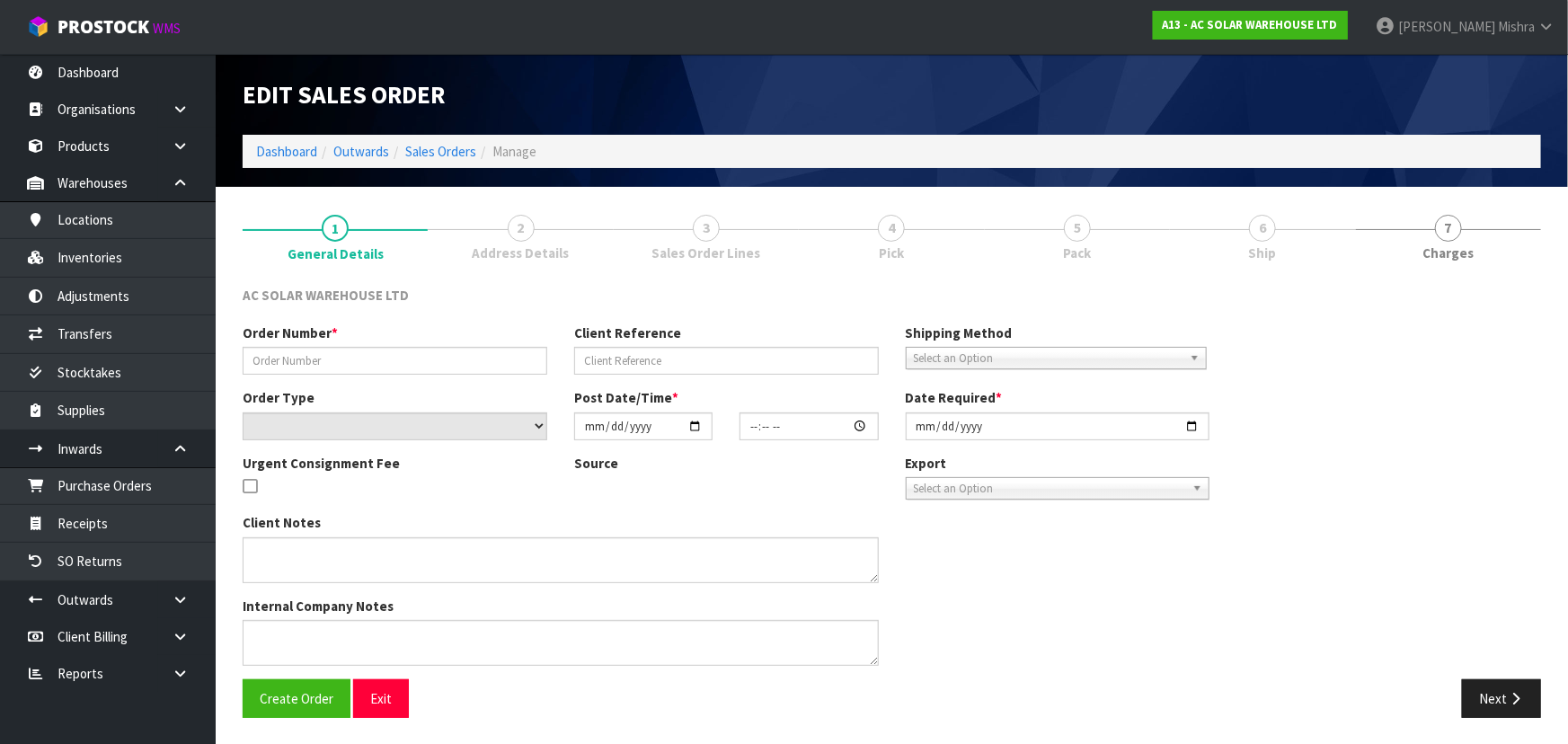
type input "2025-09-12"
type textarea "PACK TOGETHER AND SEND WITH FLIWAYS OVERSIZE POST"
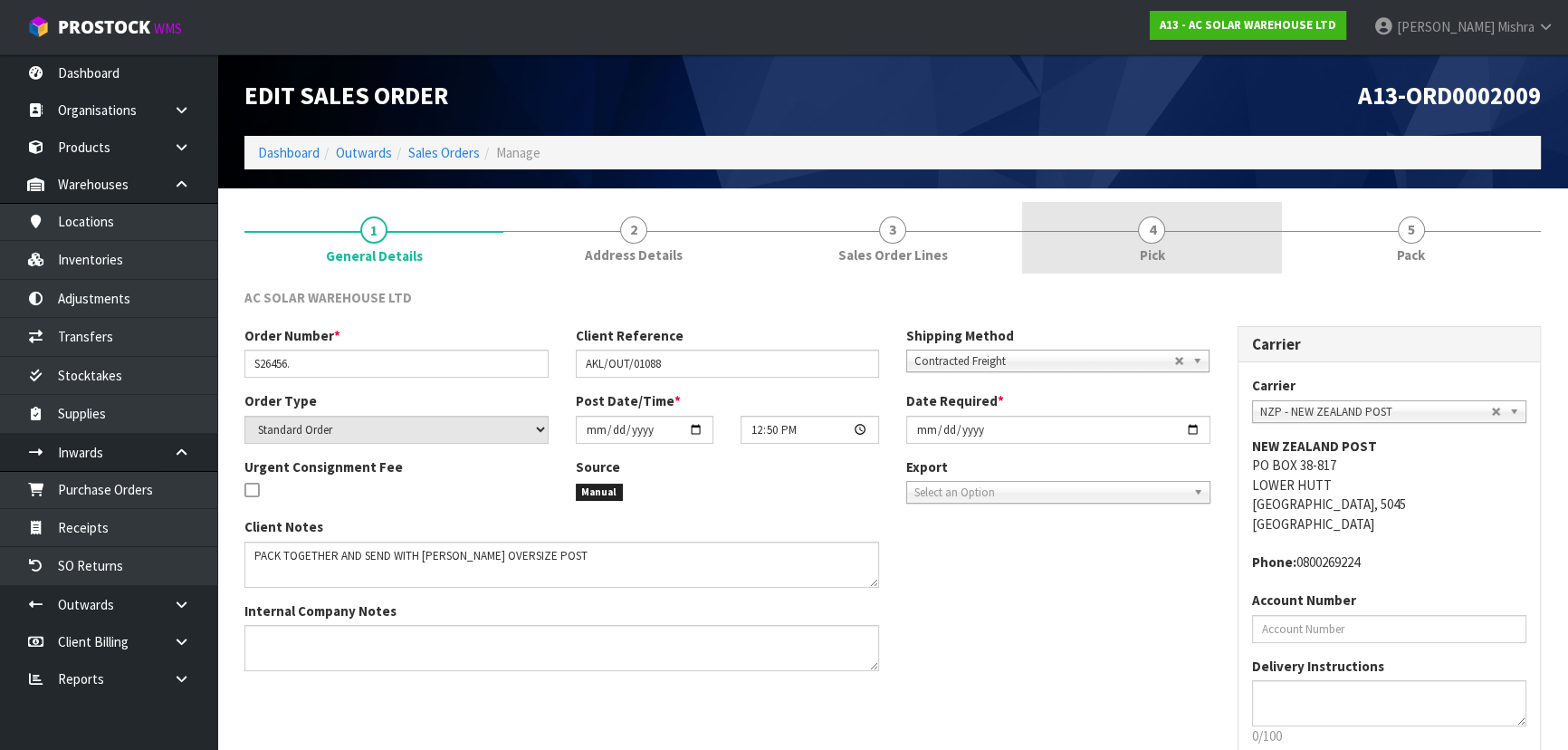
click at [1223, 237] on link "4 Pick" at bounding box center [1151, 238] width 259 height 72
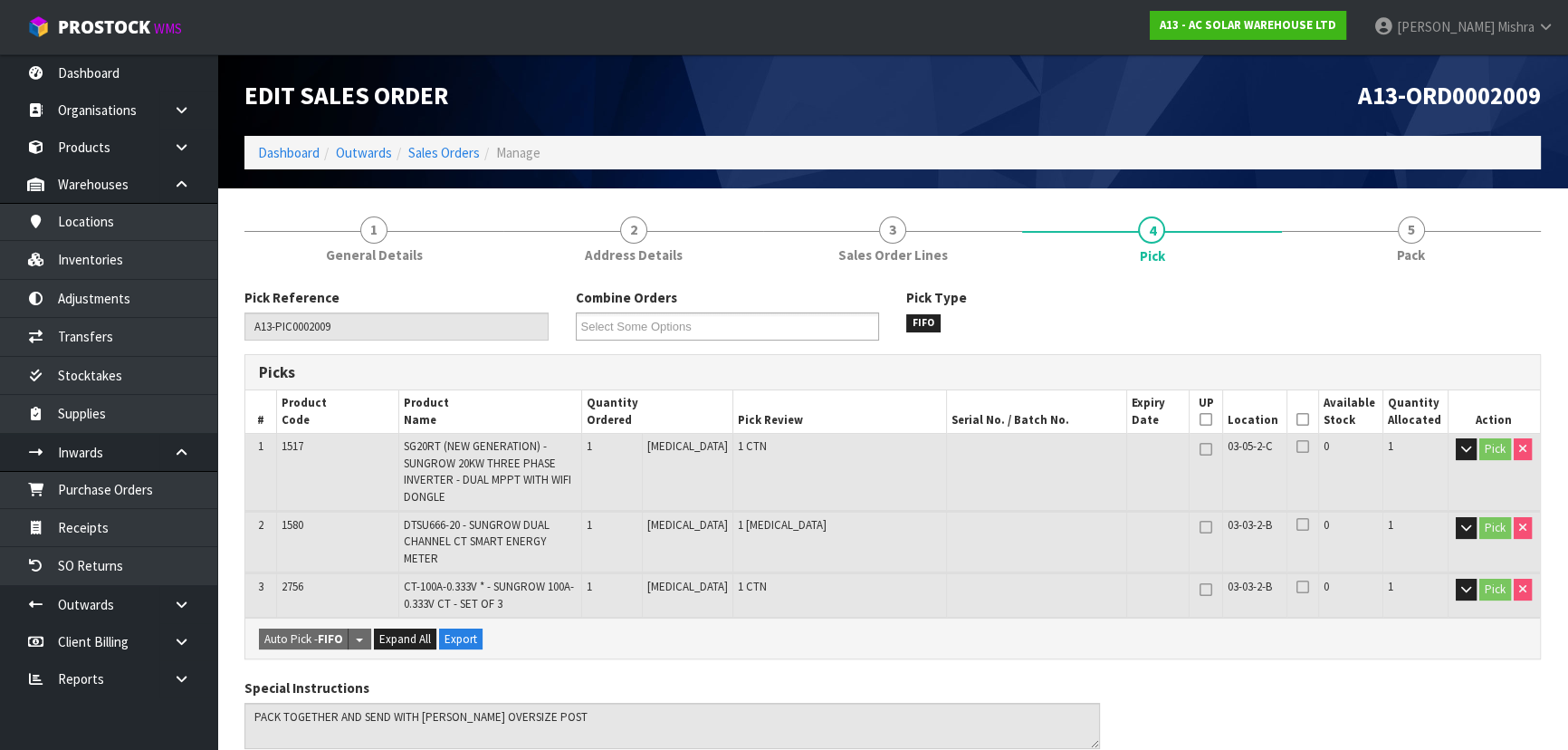
click at [1300, 420] on icon at bounding box center [1303, 419] width 13 height 1
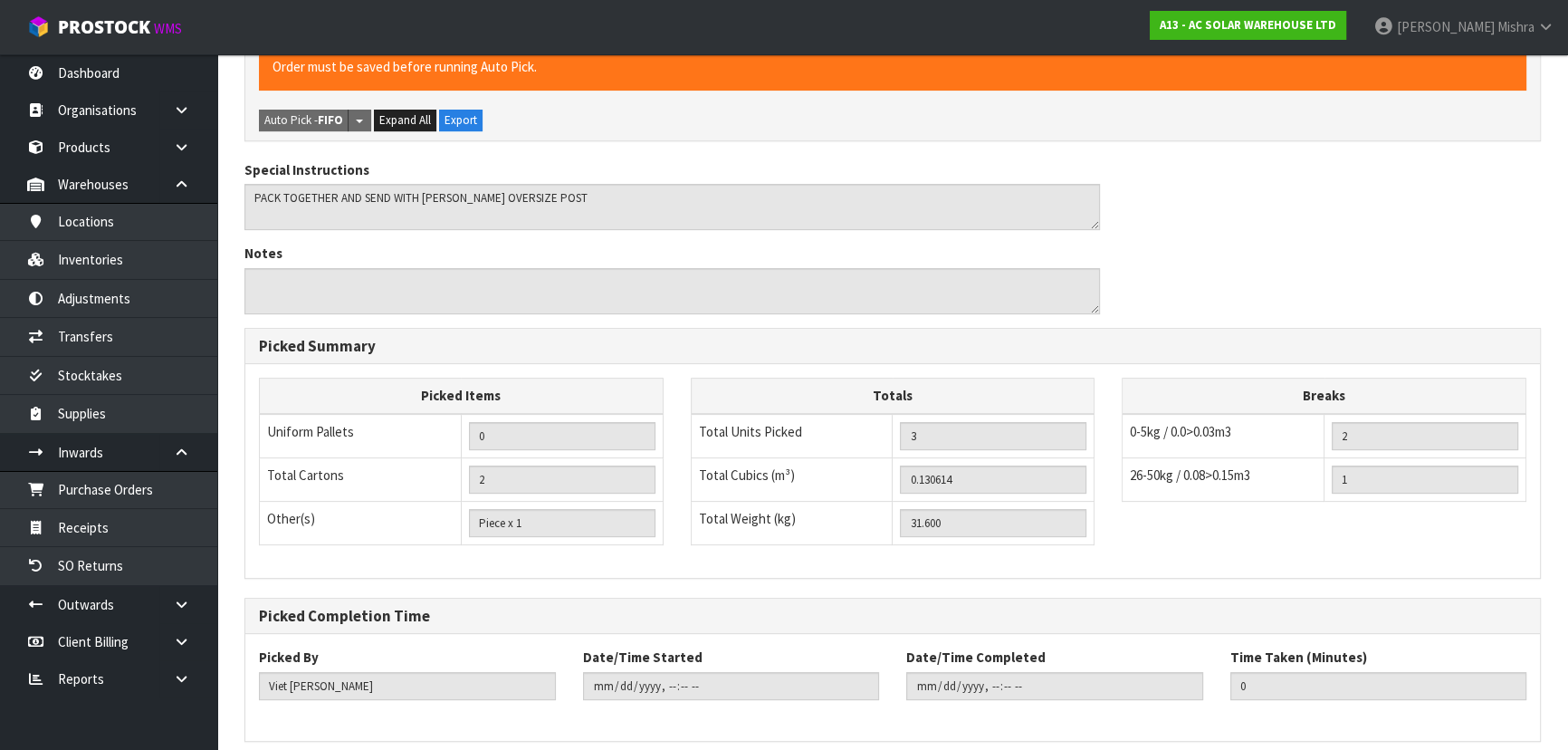
scroll to position [641, 0]
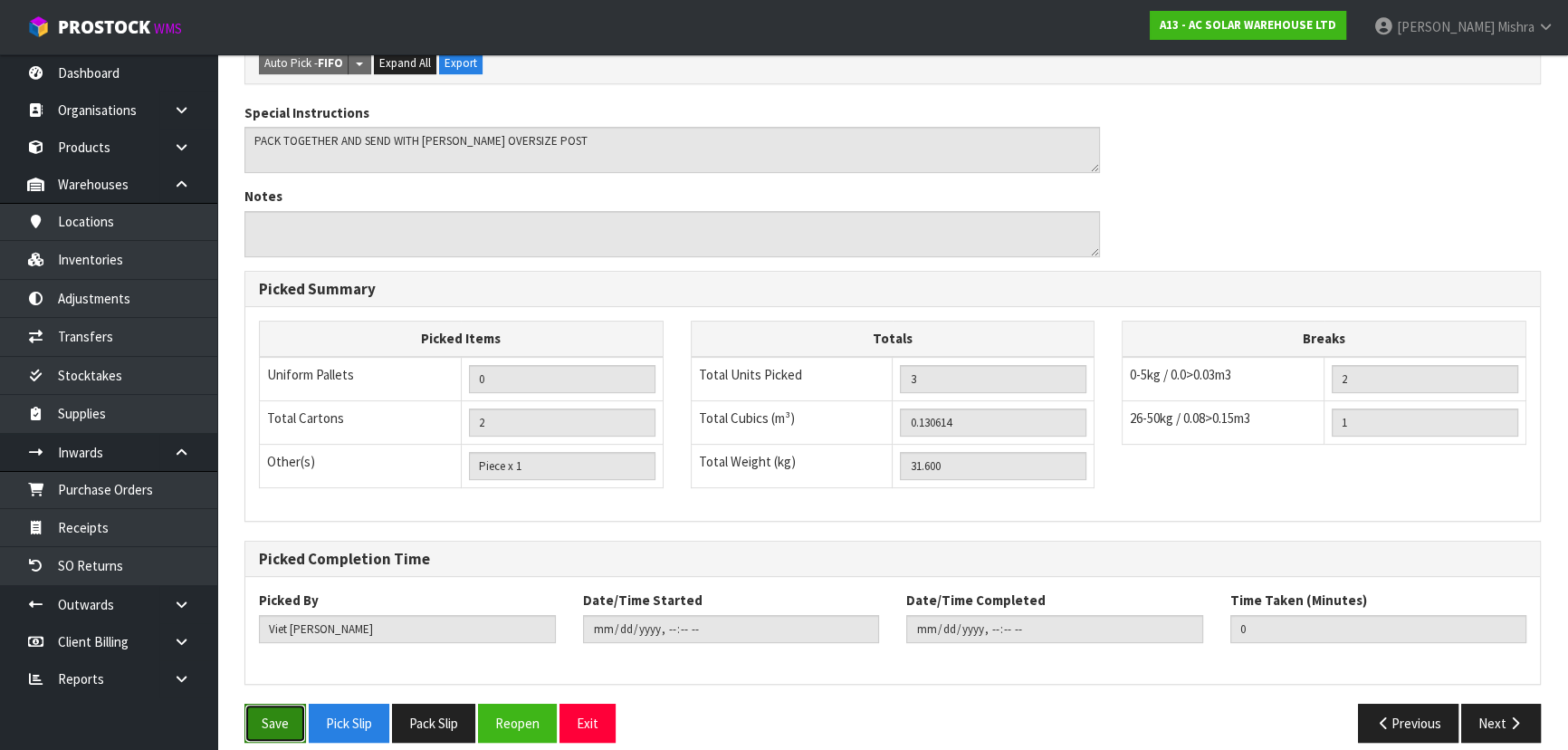
click at [265, 704] on button "Save" at bounding box center [275, 723] width 62 height 39
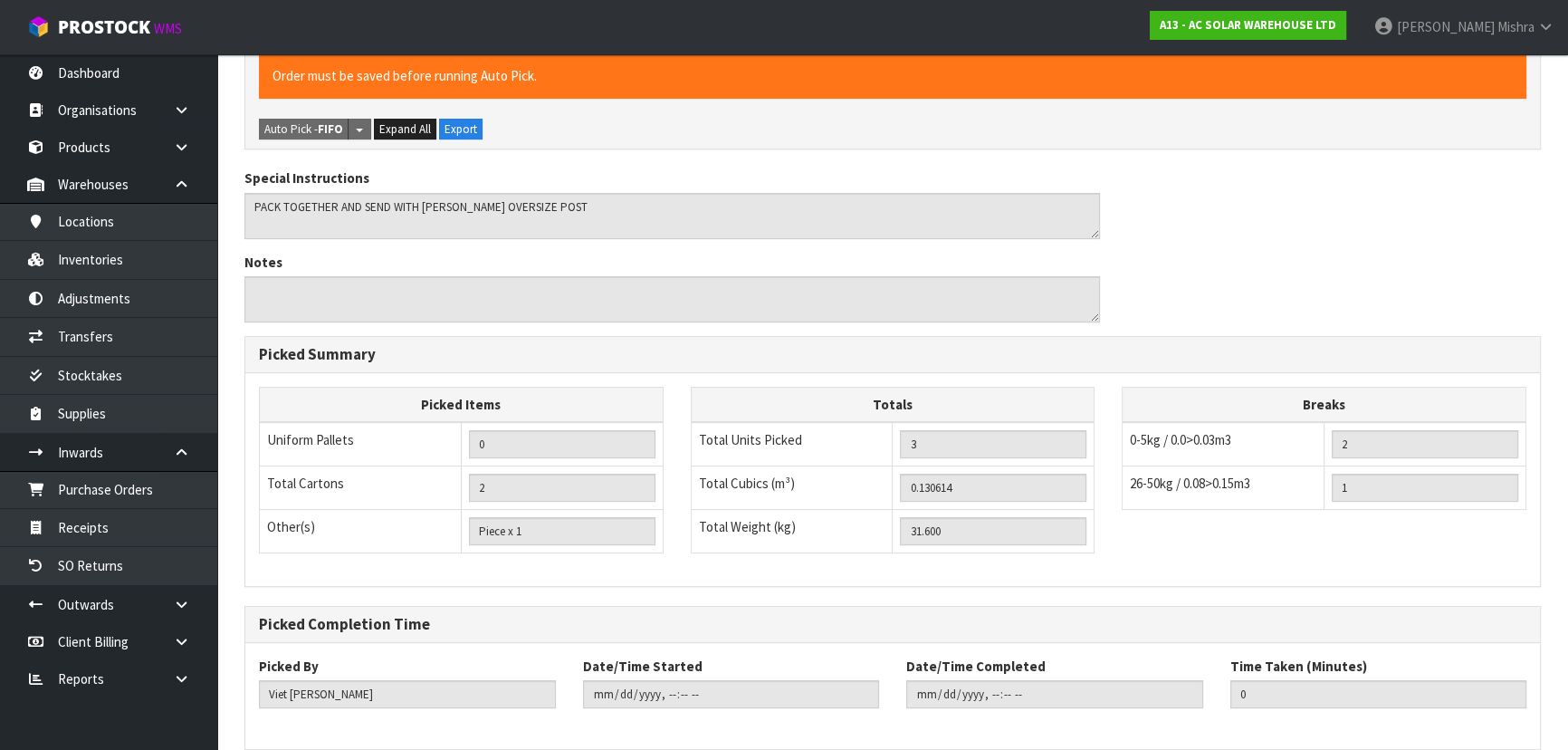
scroll to position [0, 0]
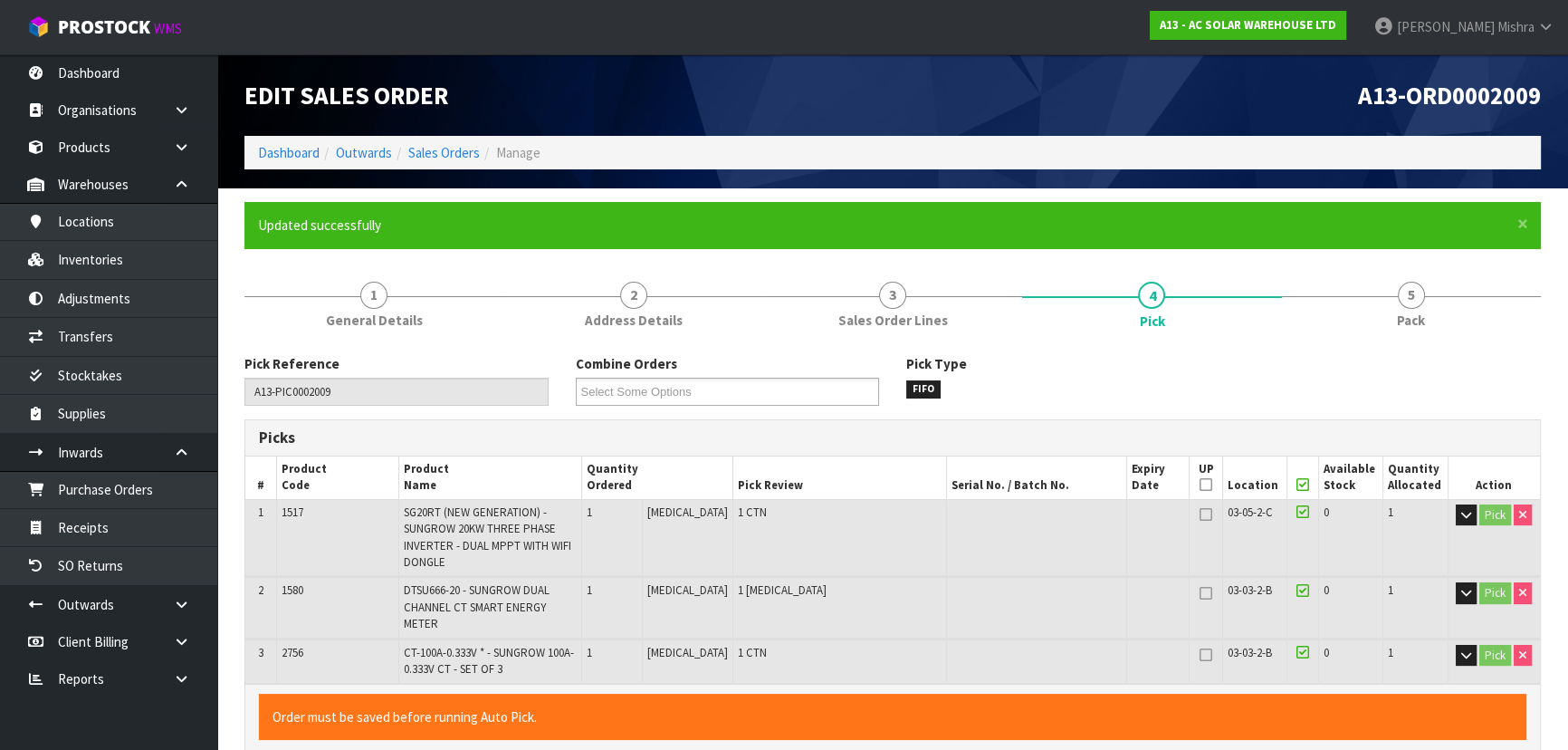
type input "Lalisha Mishra"
type input "2025-09-11T13:06:55"
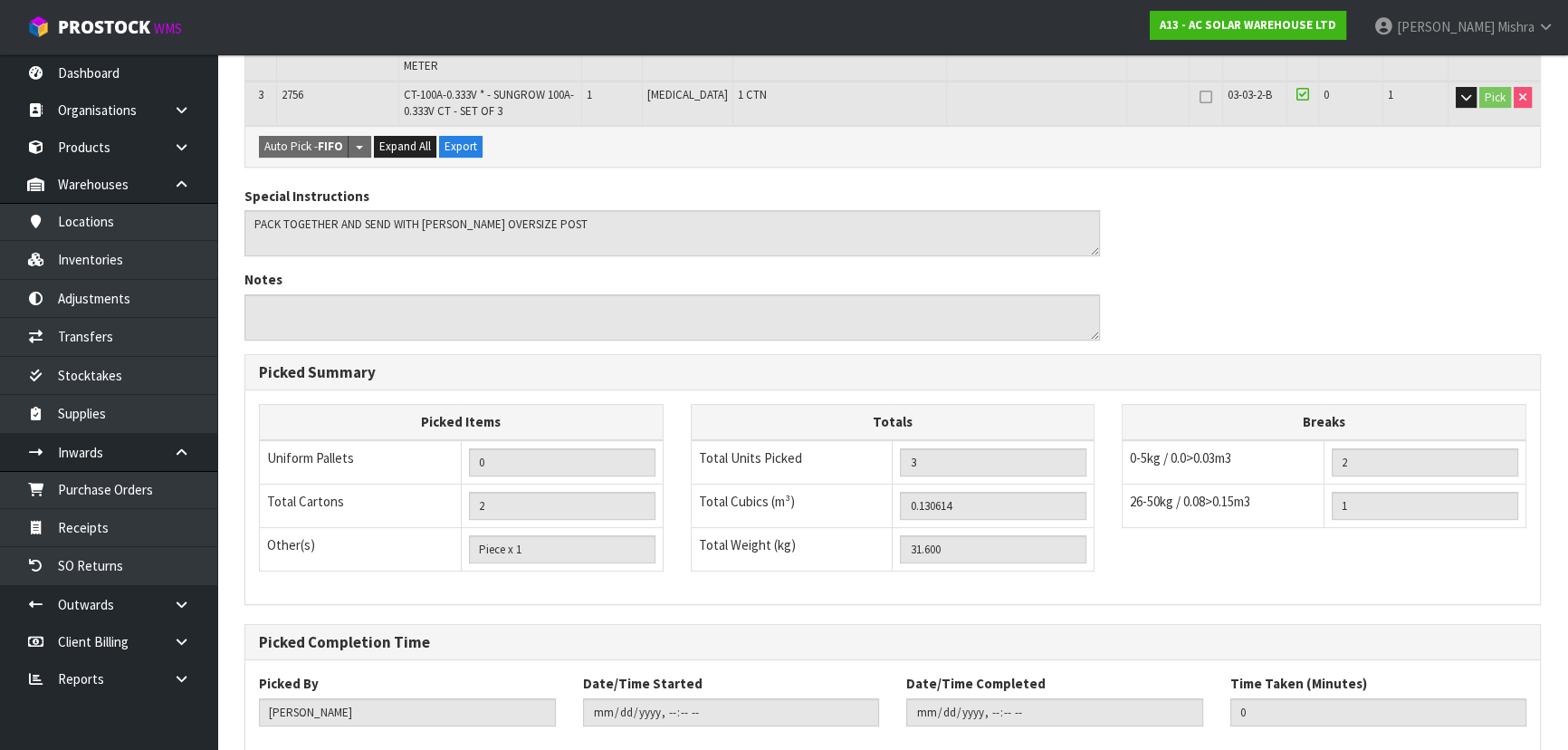
scroll to position [641, 0]
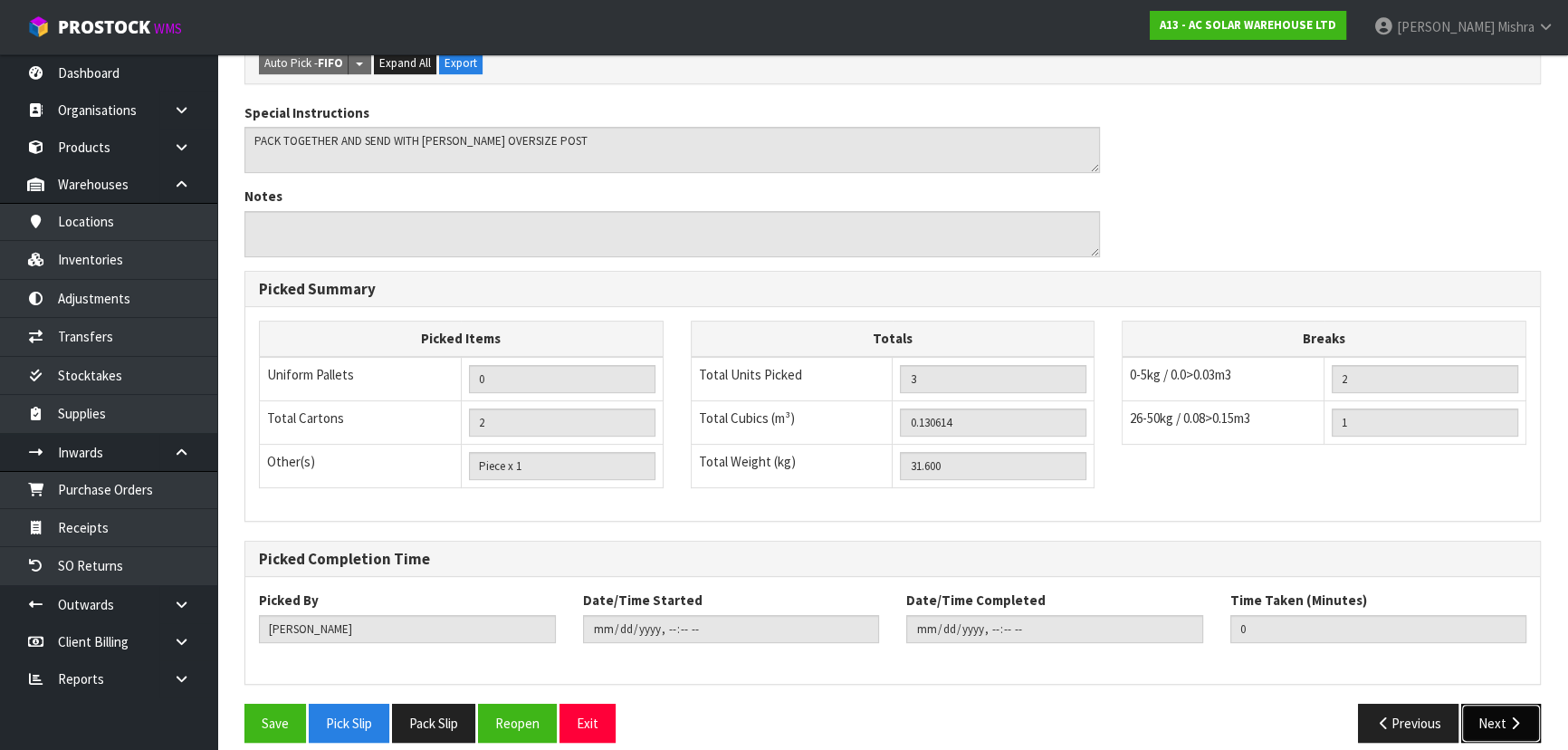
click at [1499, 704] on button "Next" at bounding box center [1501, 723] width 80 height 39
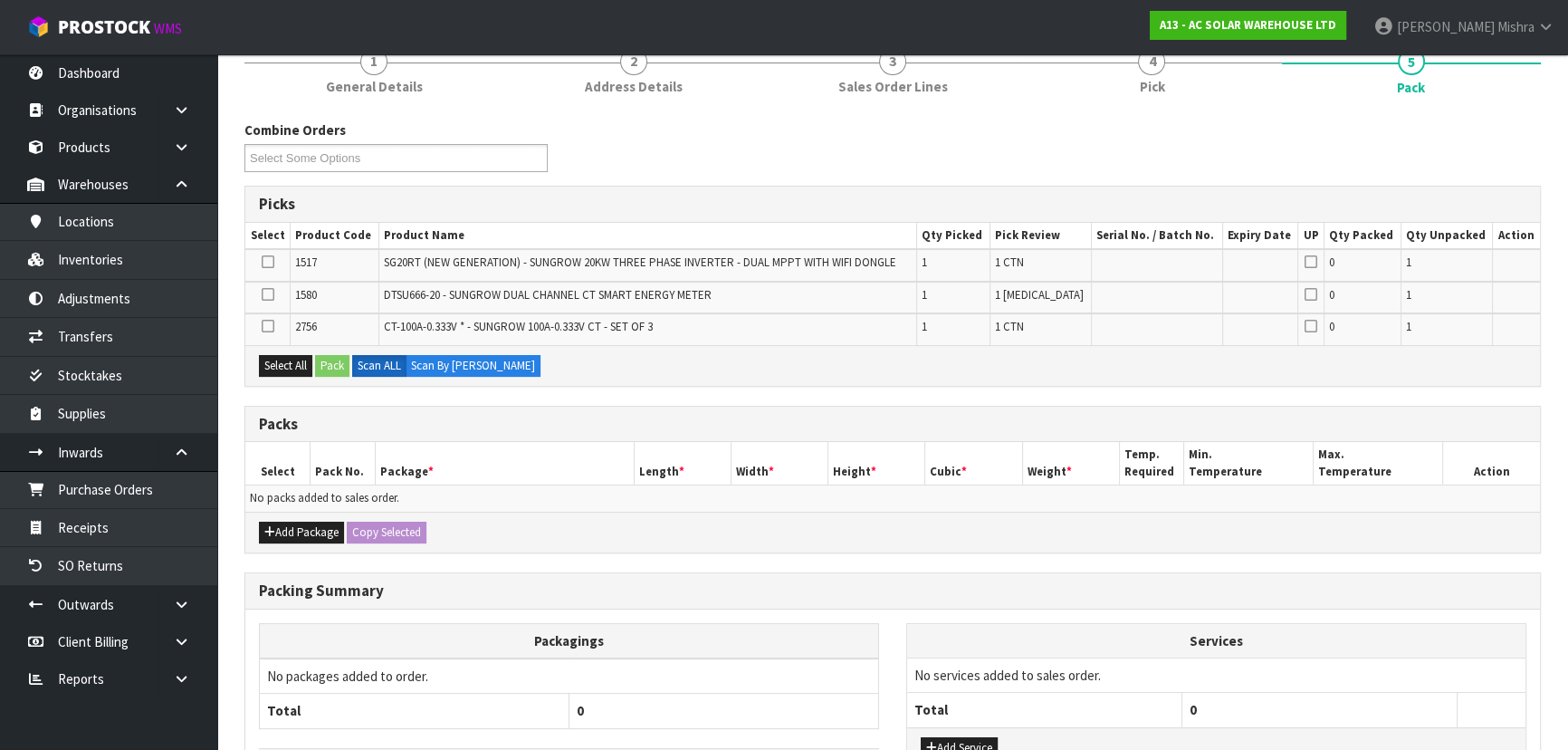
scroll to position [247, 0]
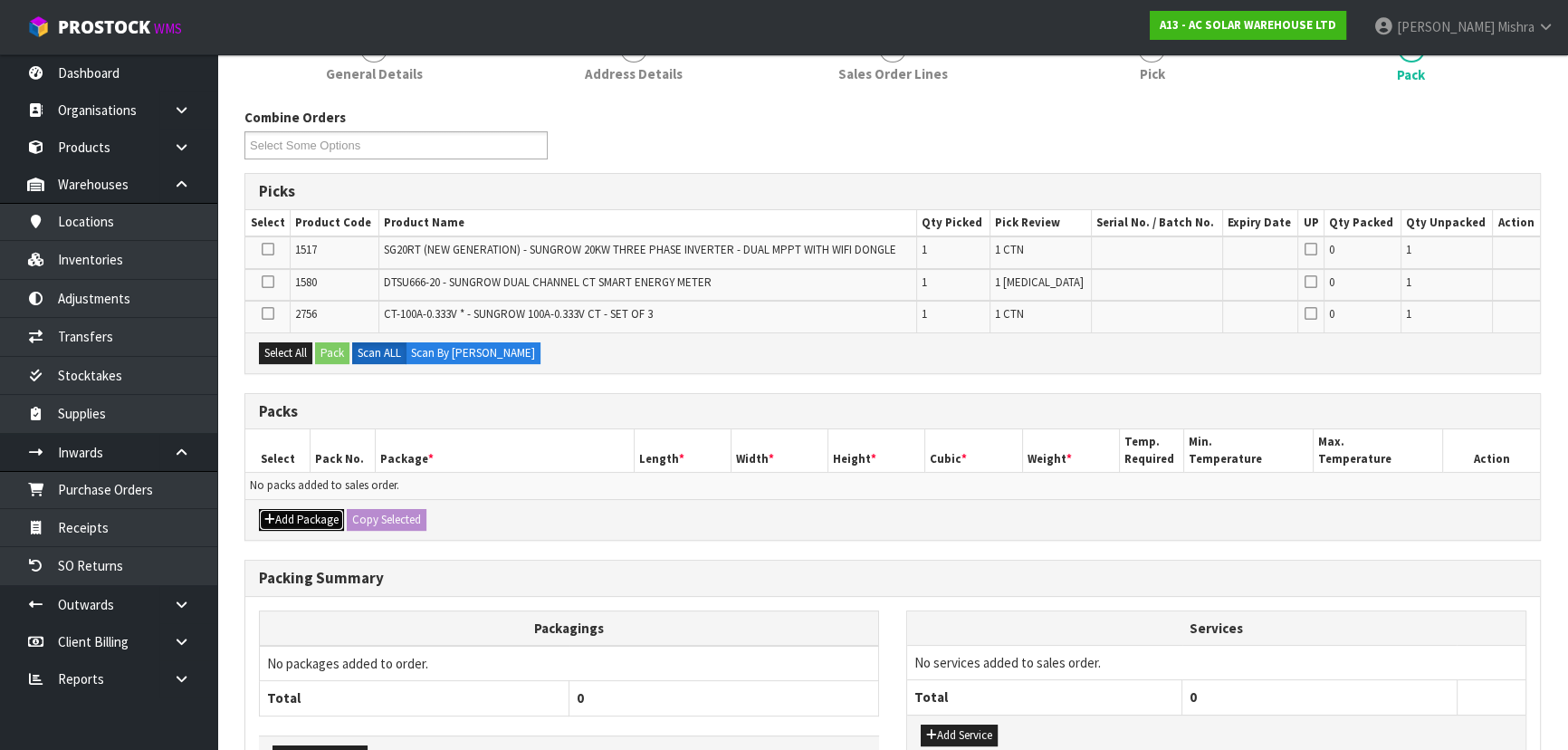
click at [312, 516] on button "Add Package" at bounding box center [300, 520] width 85 height 22
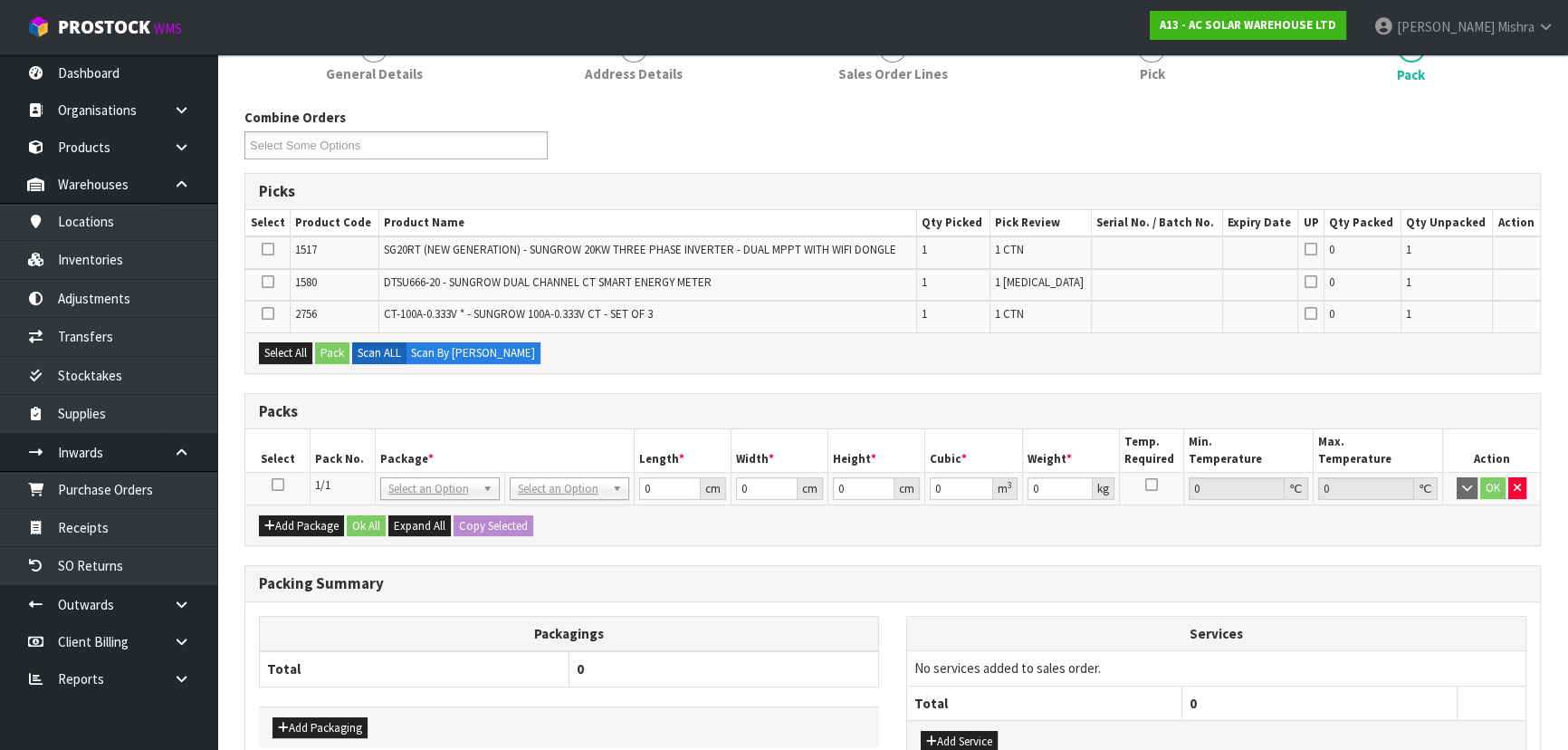
click at [280, 484] on icon at bounding box center [277, 484] width 13 height 1
click at [288, 349] on button "Select All" at bounding box center [285, 354] width 54 height 22
click at [327, 347] on button "Pack" at bounding box center [332, 354] width 34 height 22
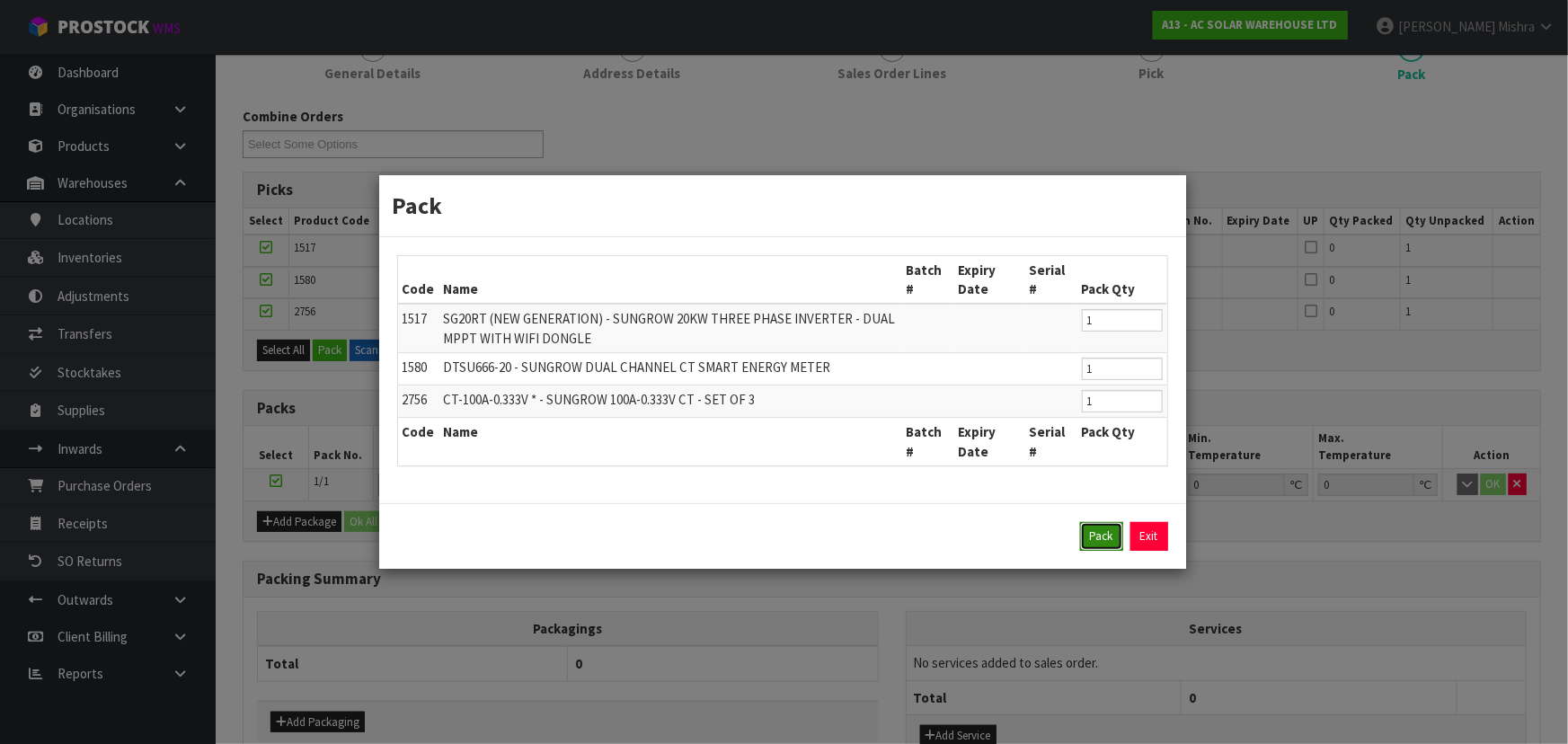
click at [1101, 537] on button "Pack" at bounding box center [1102, 536] width 44 height 29
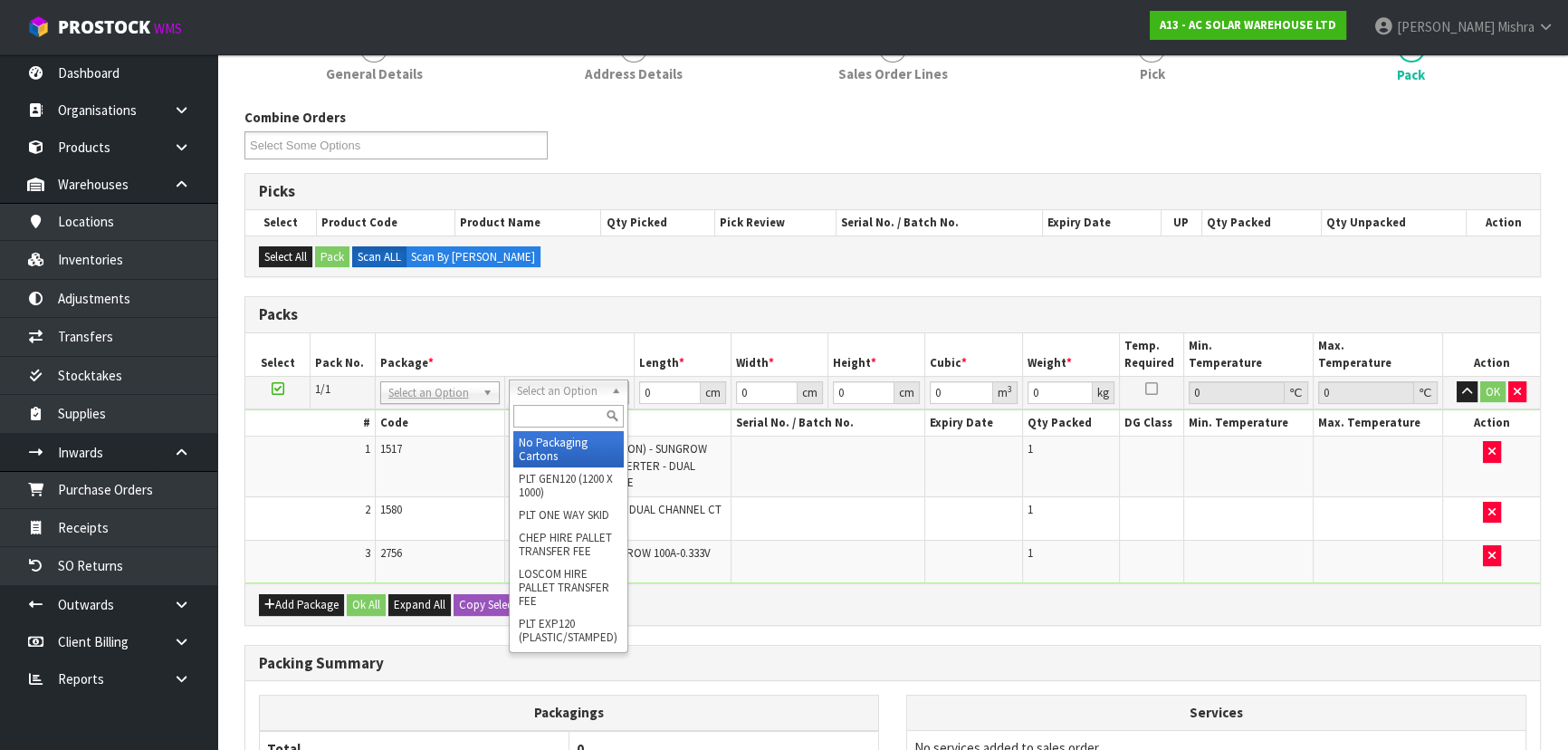
drag, startPoint x: 537, startPoint y: 387, endPoint x: 552, endPoint y: 415, distance: 31.8
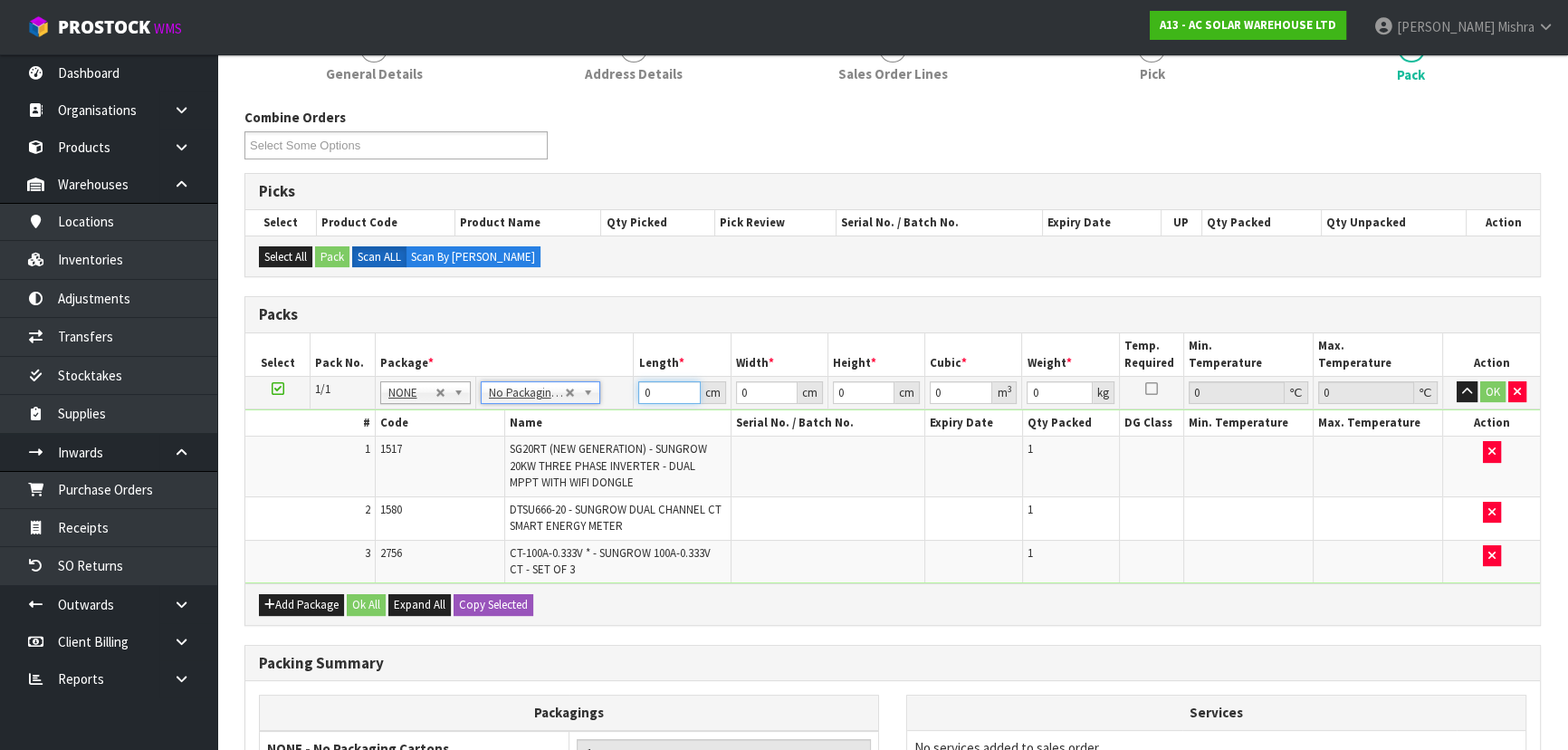
drag, startPoint x: 670, startPoint y: 392, endPoint x: 593, endPoint y: 386, distance: 77.2
click at [593, 386] on tr "1/1 NONE 007-001 007-002 007-004 007-009 007-013 007-014 007-015 007-017 007-01…" at bounding box center [892, 392] width 1295 height 33
type input "85"
type input "46"
type input "3"
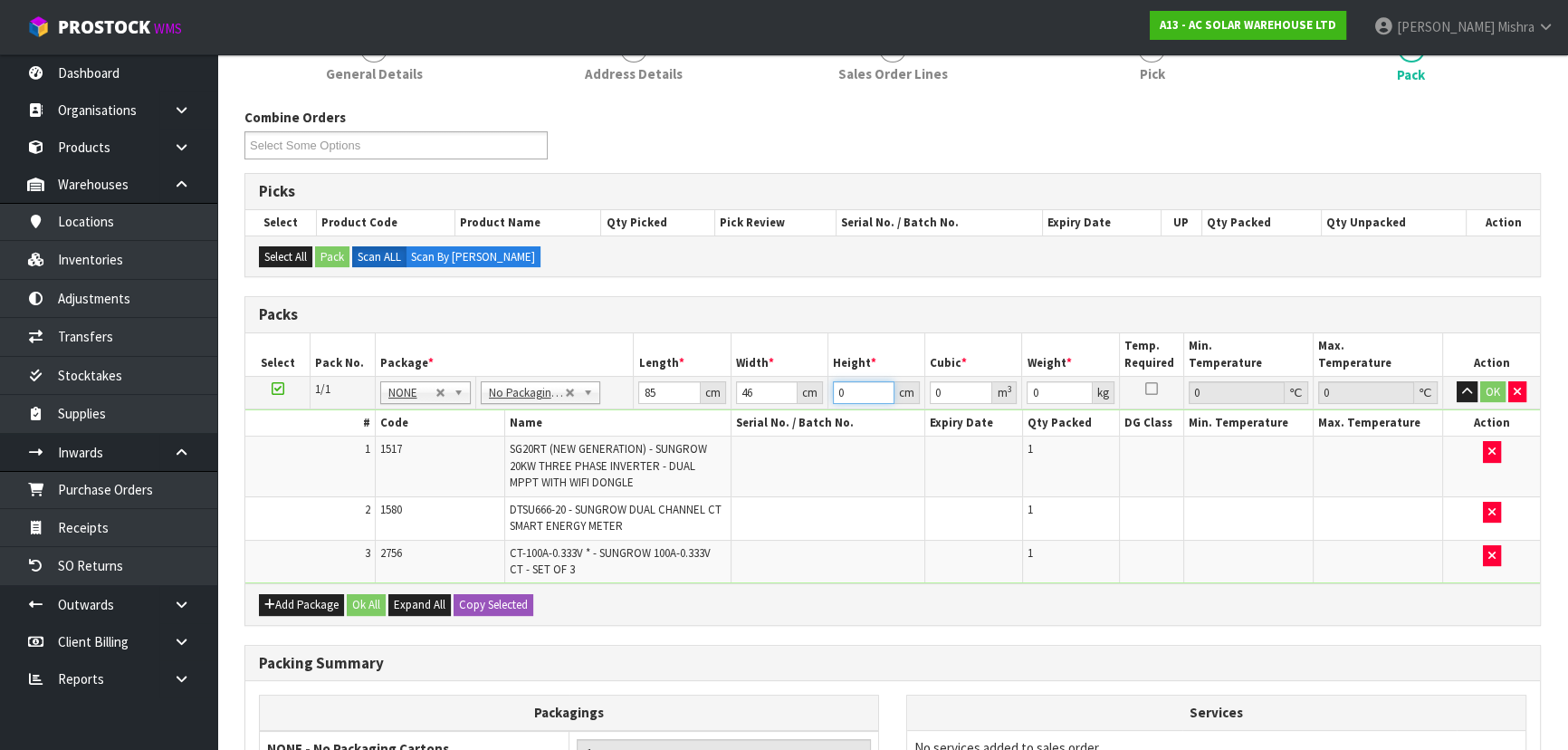
type input "0.01173"
type input "34"
type input "0.13294"
type input "34"
type input "30"
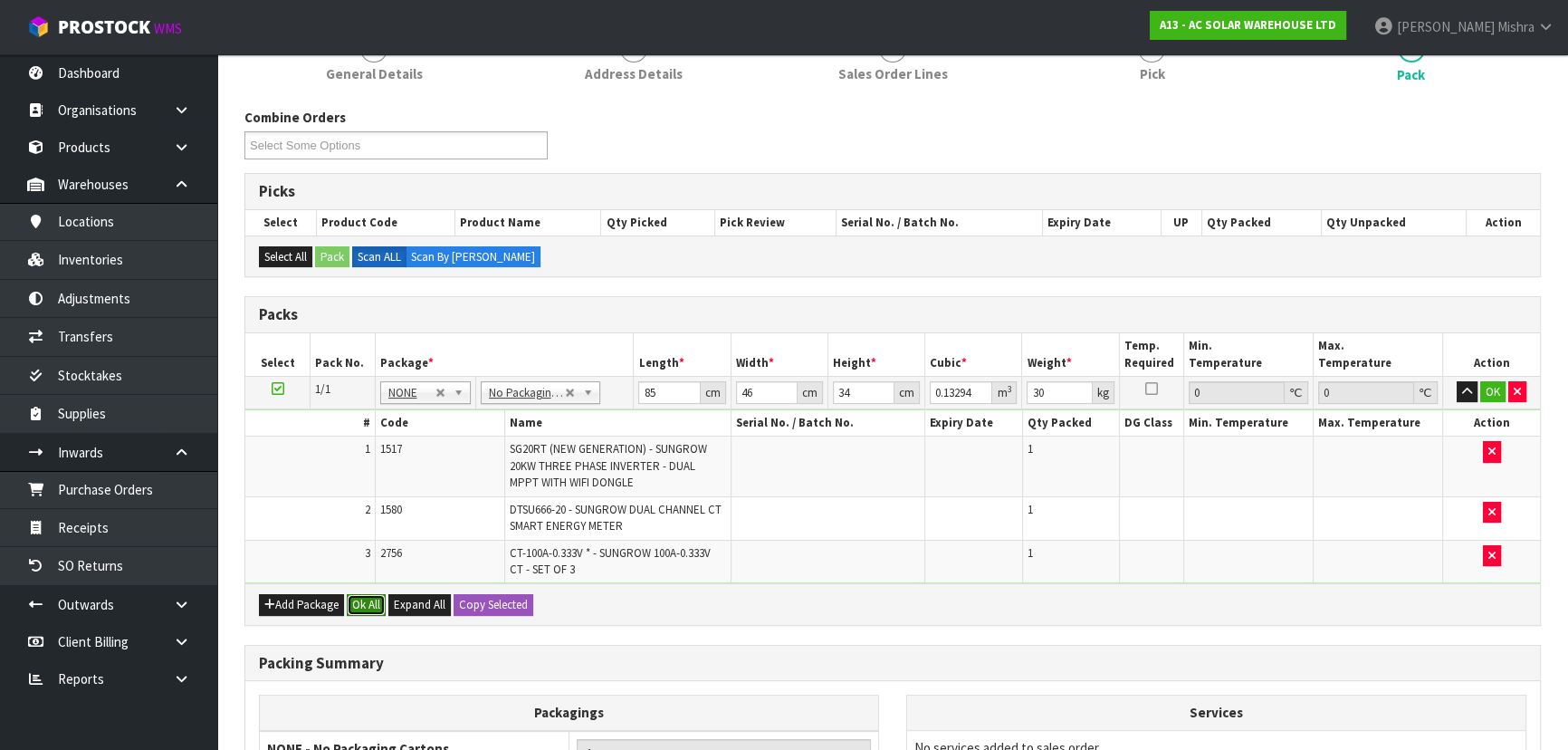
click at [349, 602] on button "Ok All" at bounding box center [365, 605] width 39 height 22
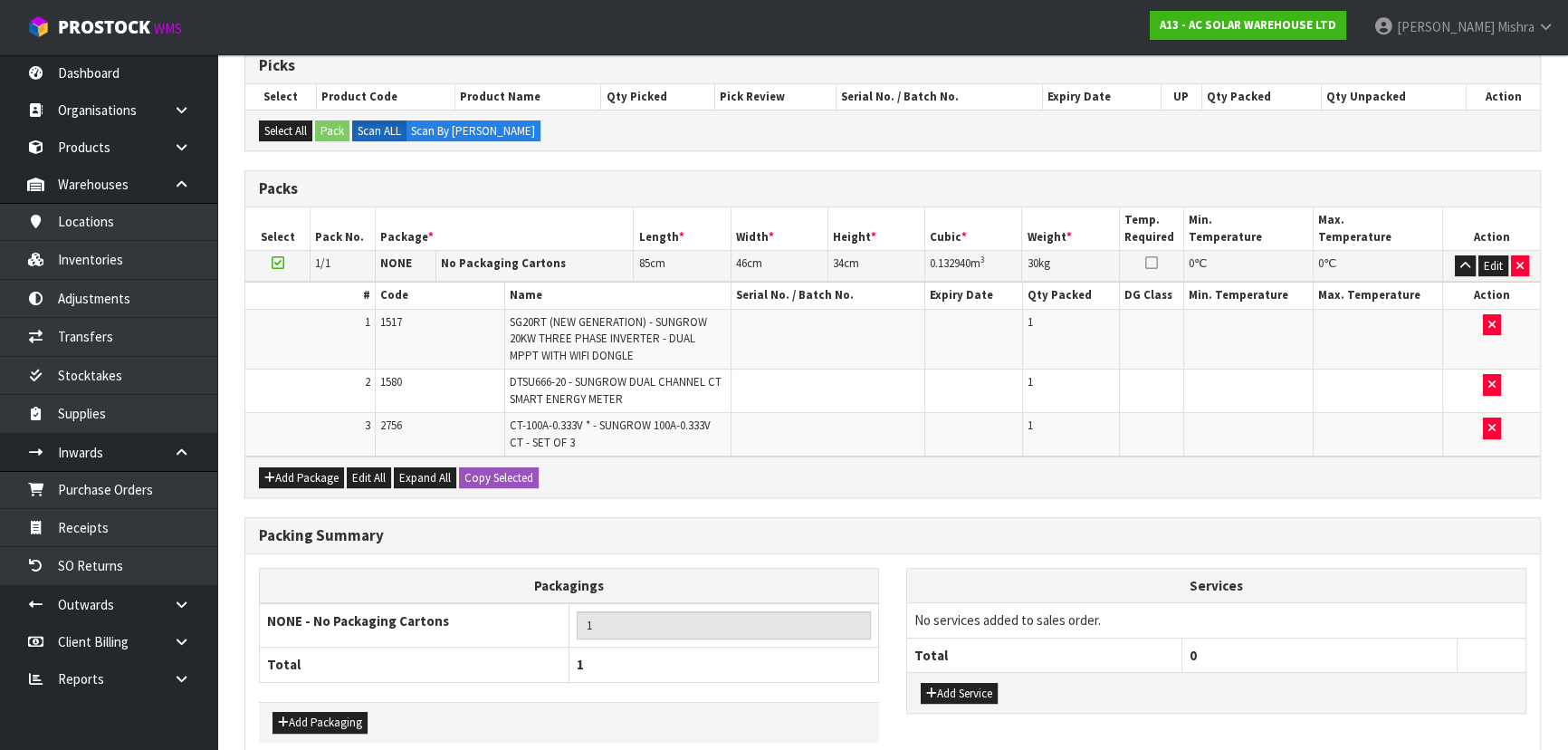
scroll to position [460, 0]
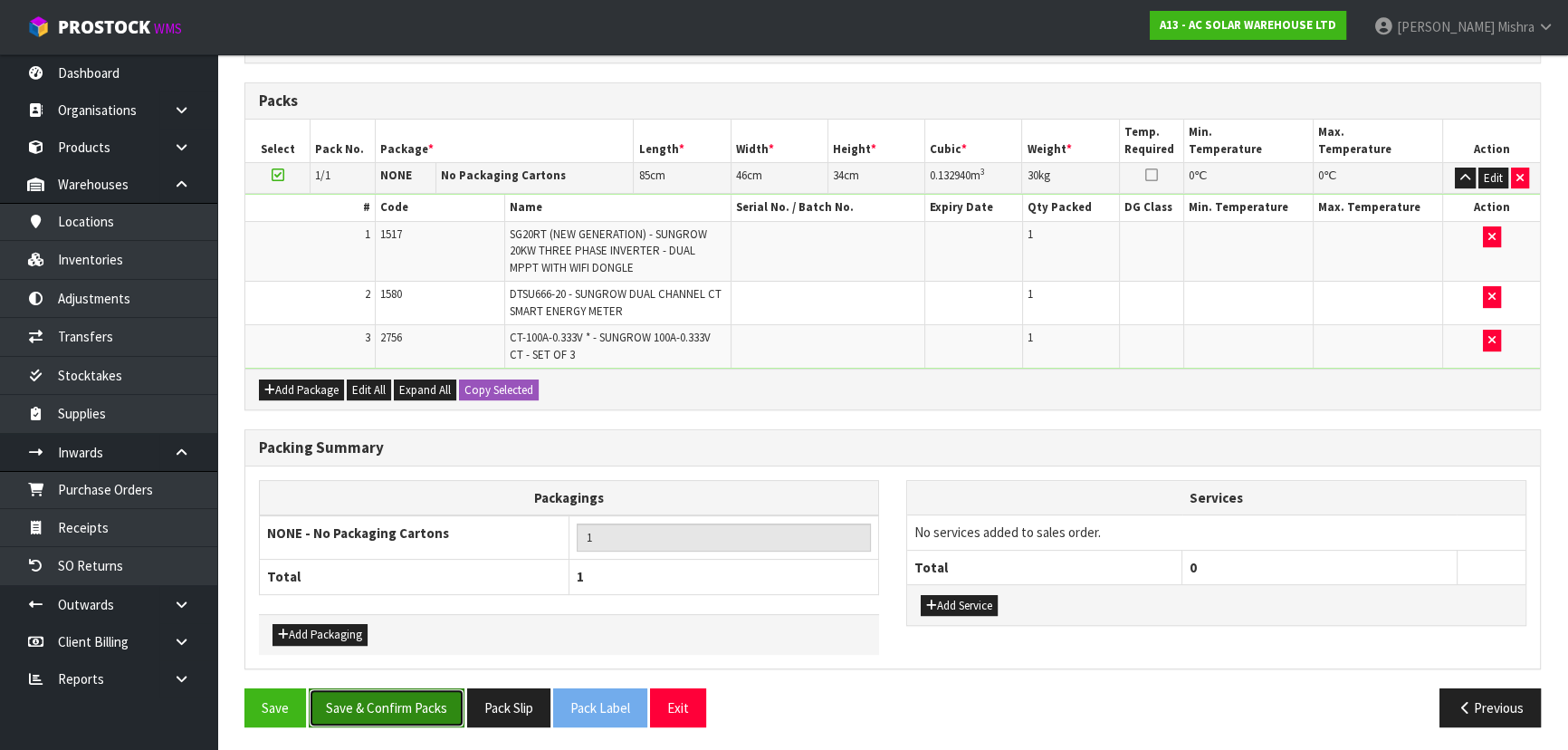
click at [413, 715] on button "Save & Confirm Packs" at bounding box center [386, 708] width 156 height 39
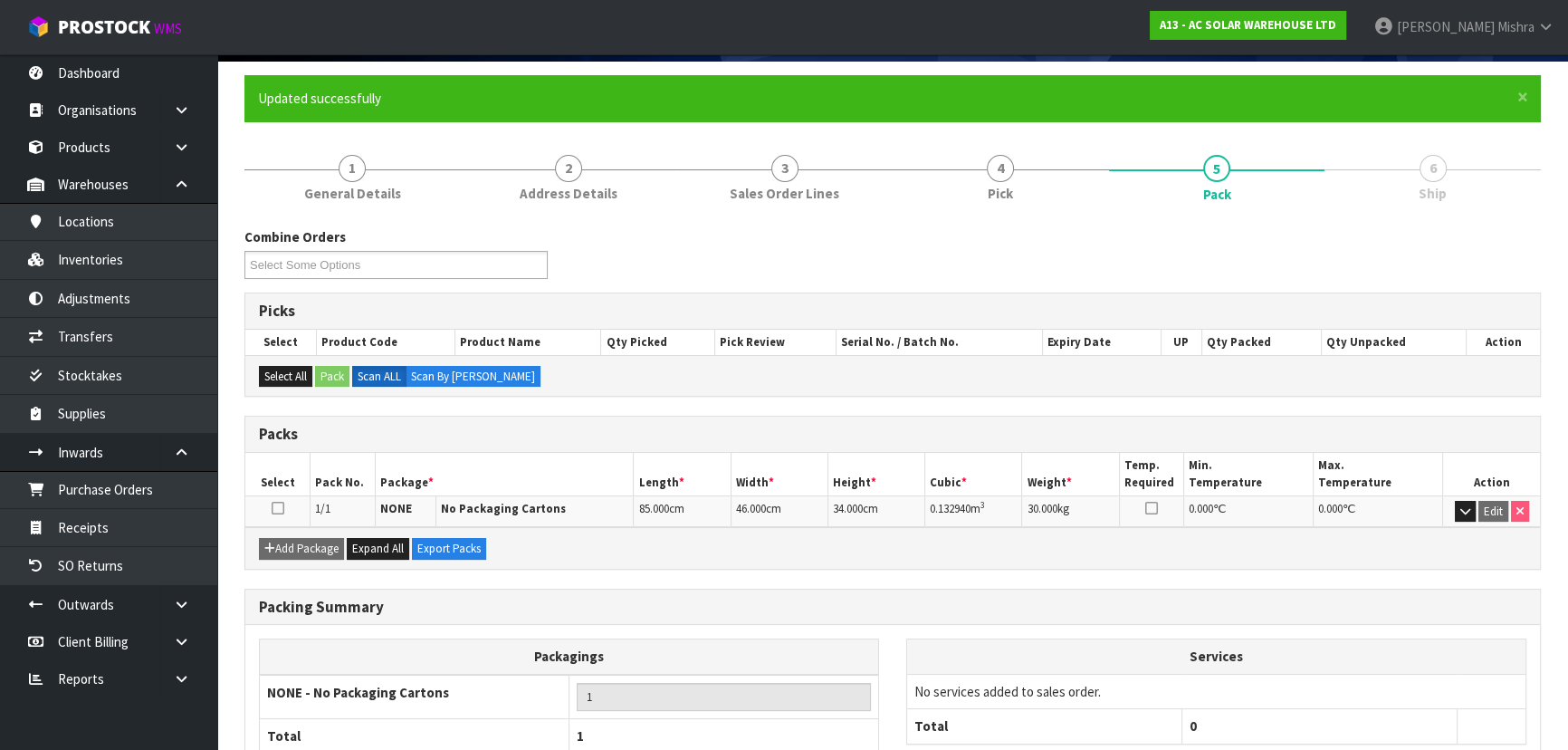
scroll to position [246, 0]
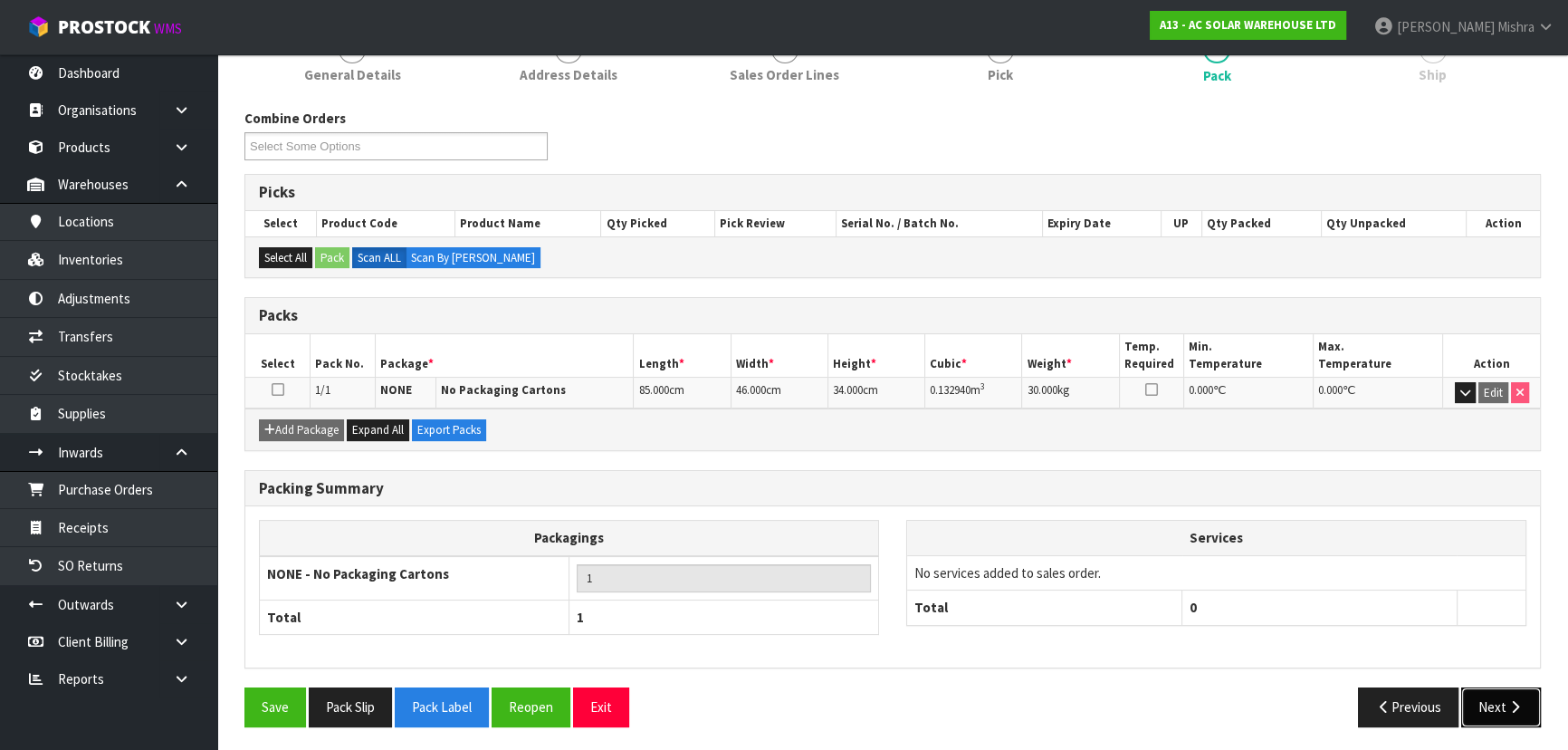
click at [1496, 711] on button "Next" at bounding box center [1501, 707] width 80 height 39
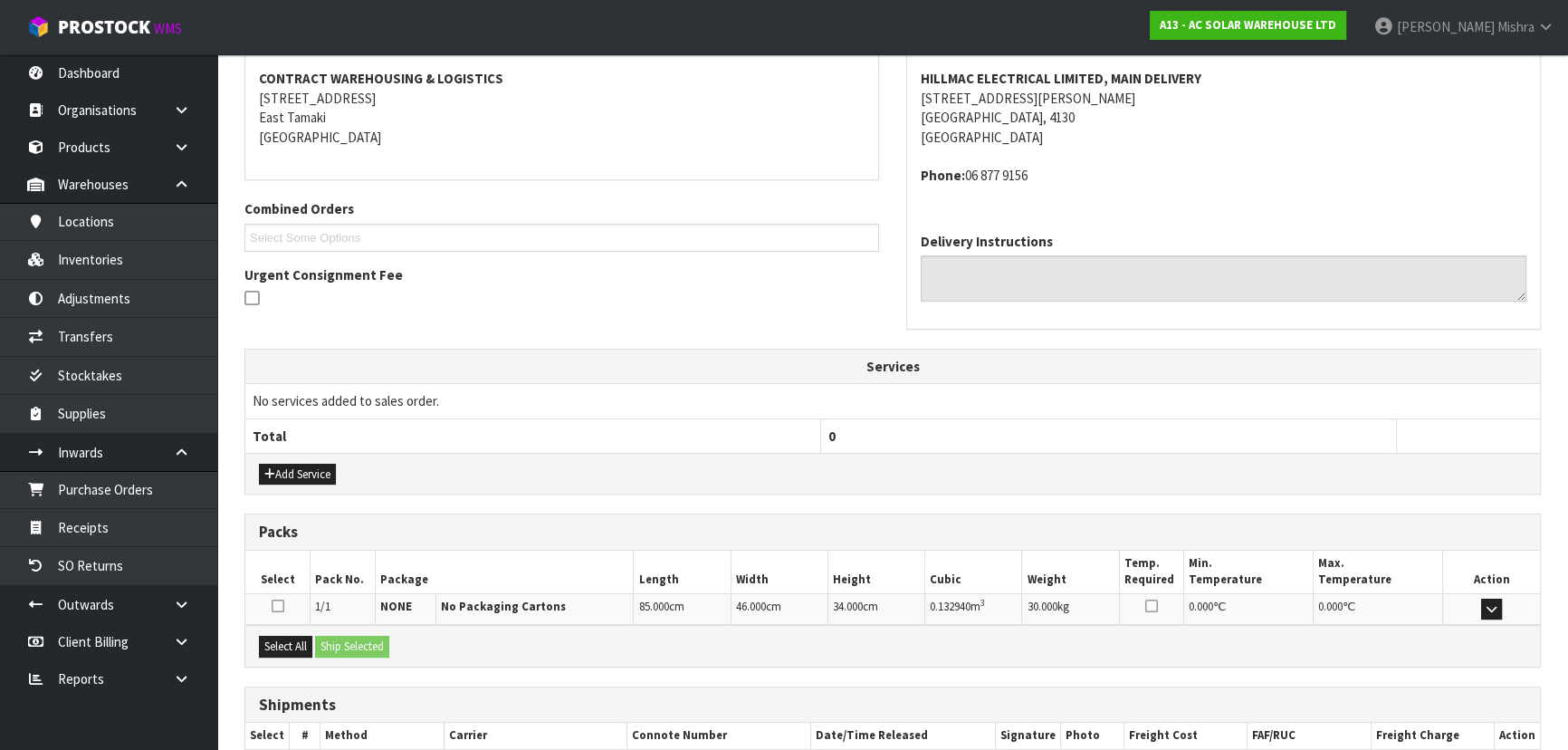
scroll to position [444, 0]
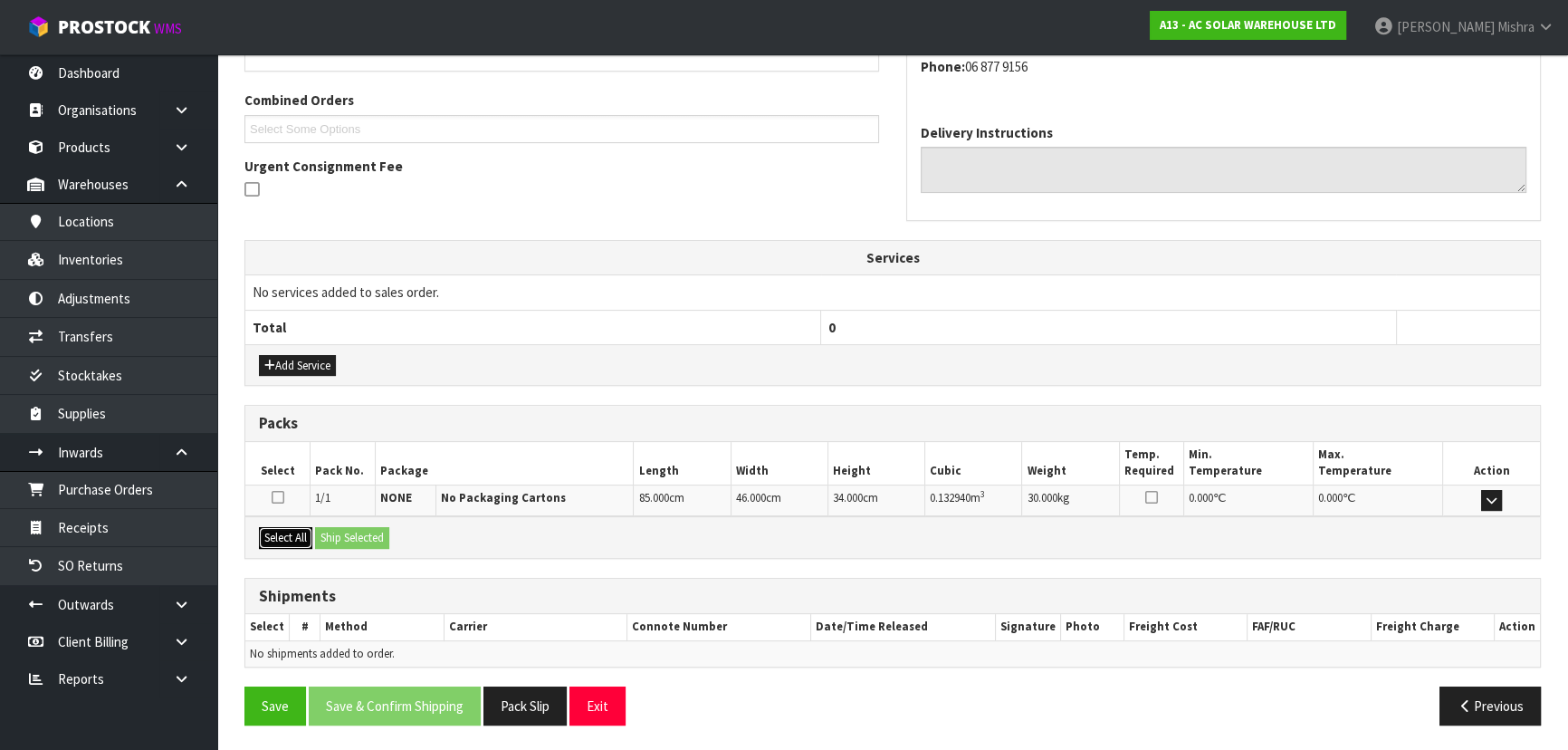
drag, startPoint x: 280, startPoint y: 542, endPoint x: 385, endPoint y: 556, distance: 105.9
click at [282, 542] on button "Select All" at bounding box center [285, 538] width 54 height 22
click at [356, 539] on button "Ship Selected" at bounding box center [352, 538] width 74 height 22
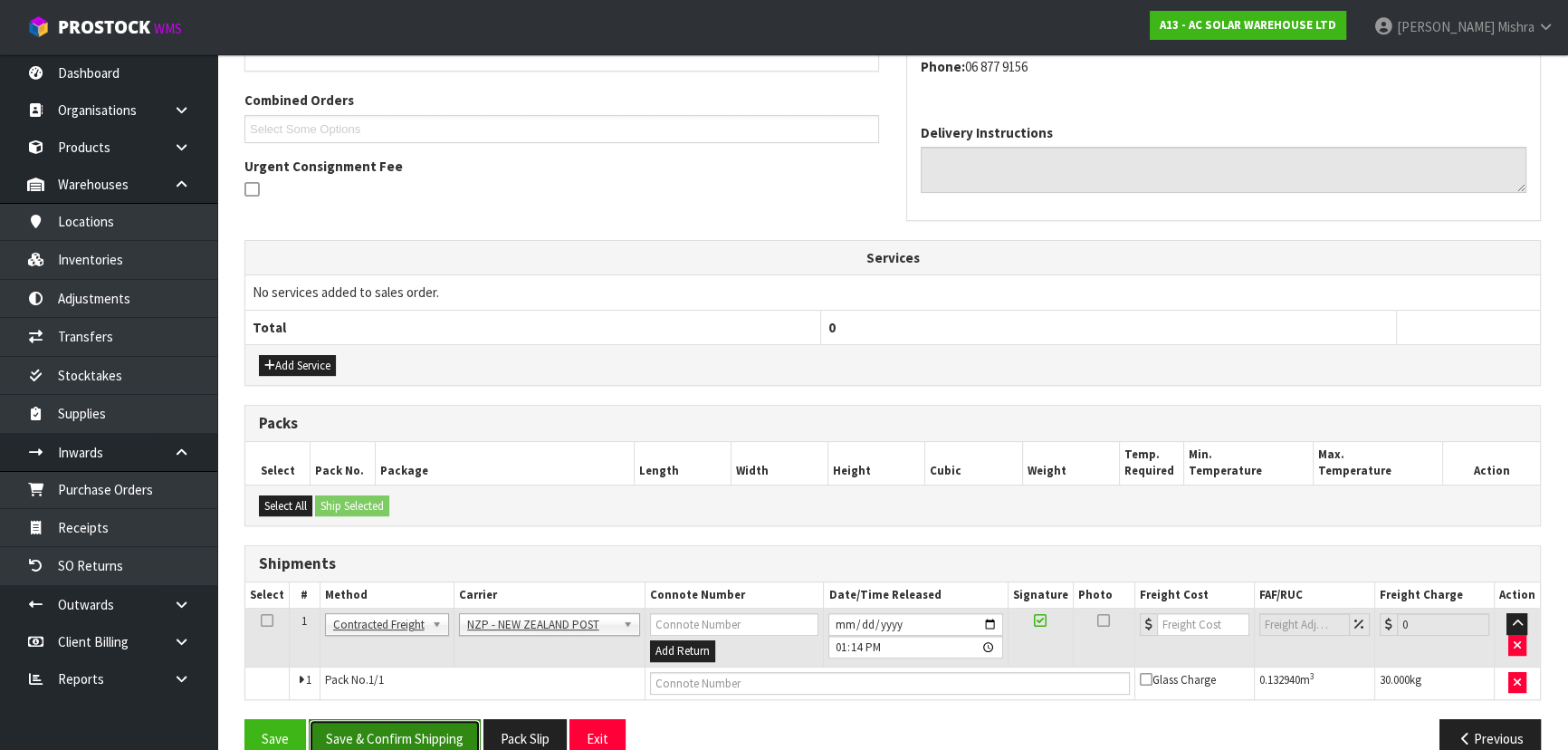
click at [415, 723] on button "Save & Confirm Shipping" at bounding box center [394, 738] width 172 height 39
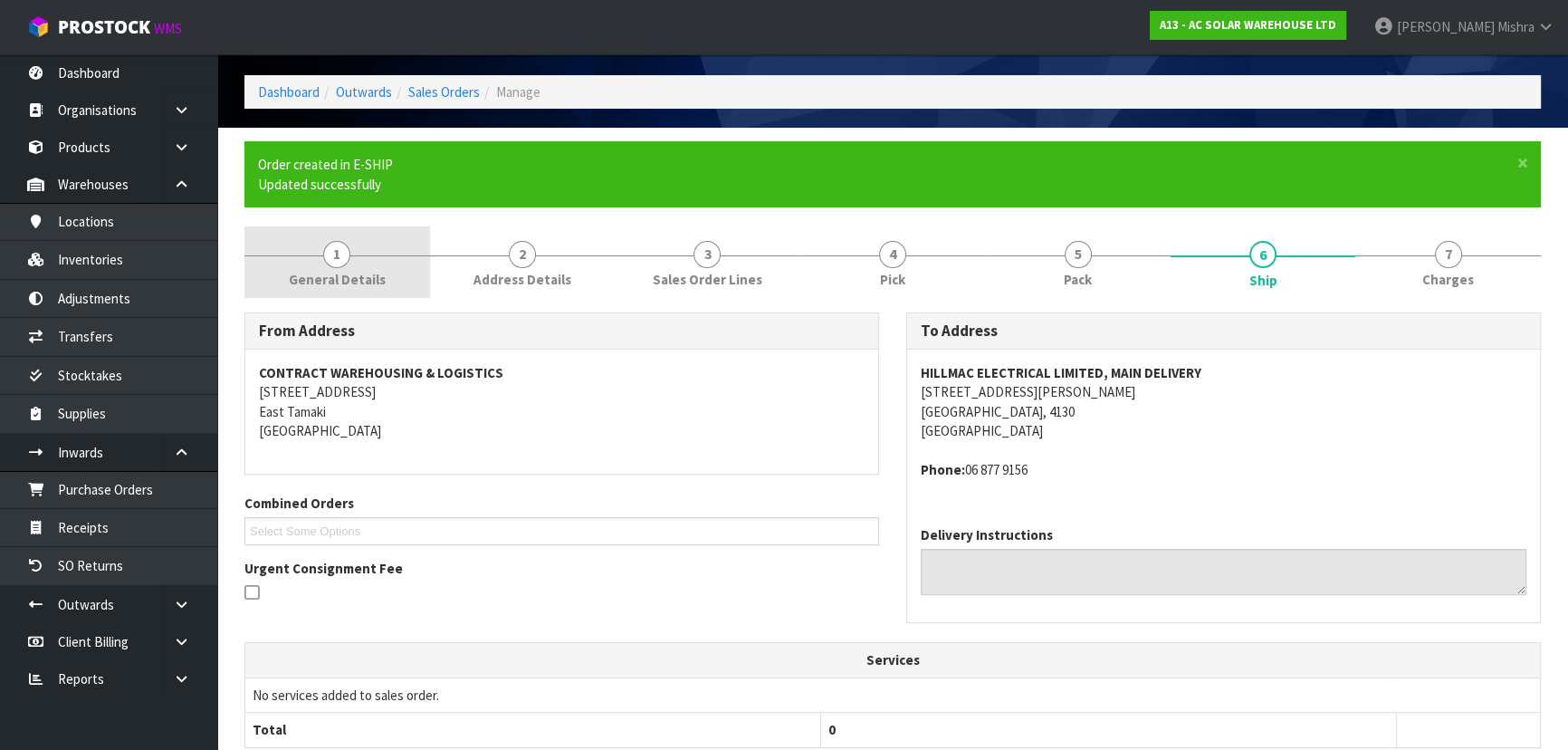
scroll to position [0, 0]
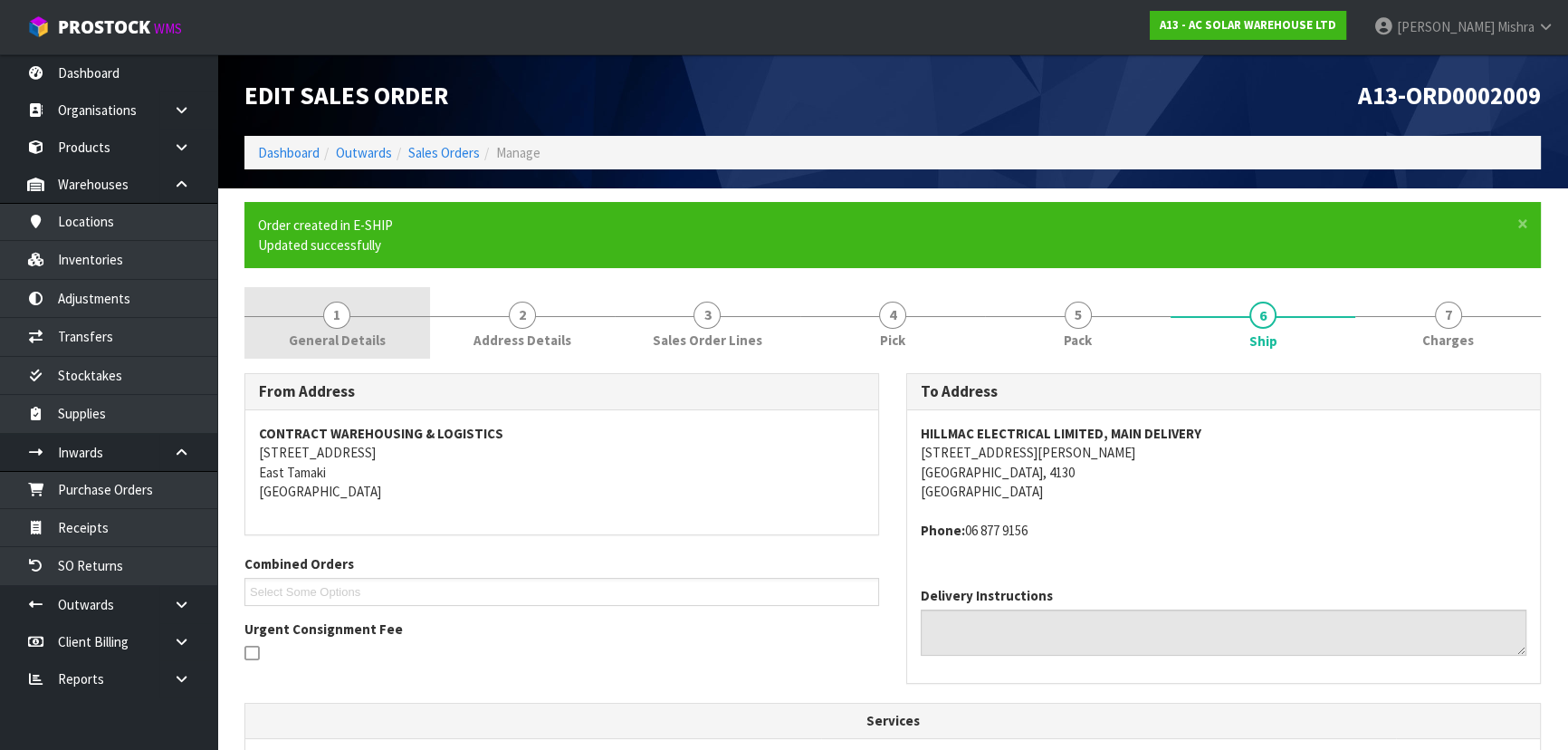
click at [361, 302] on link "1 General Details" at bounding box center [337, 324] width 186 height 72
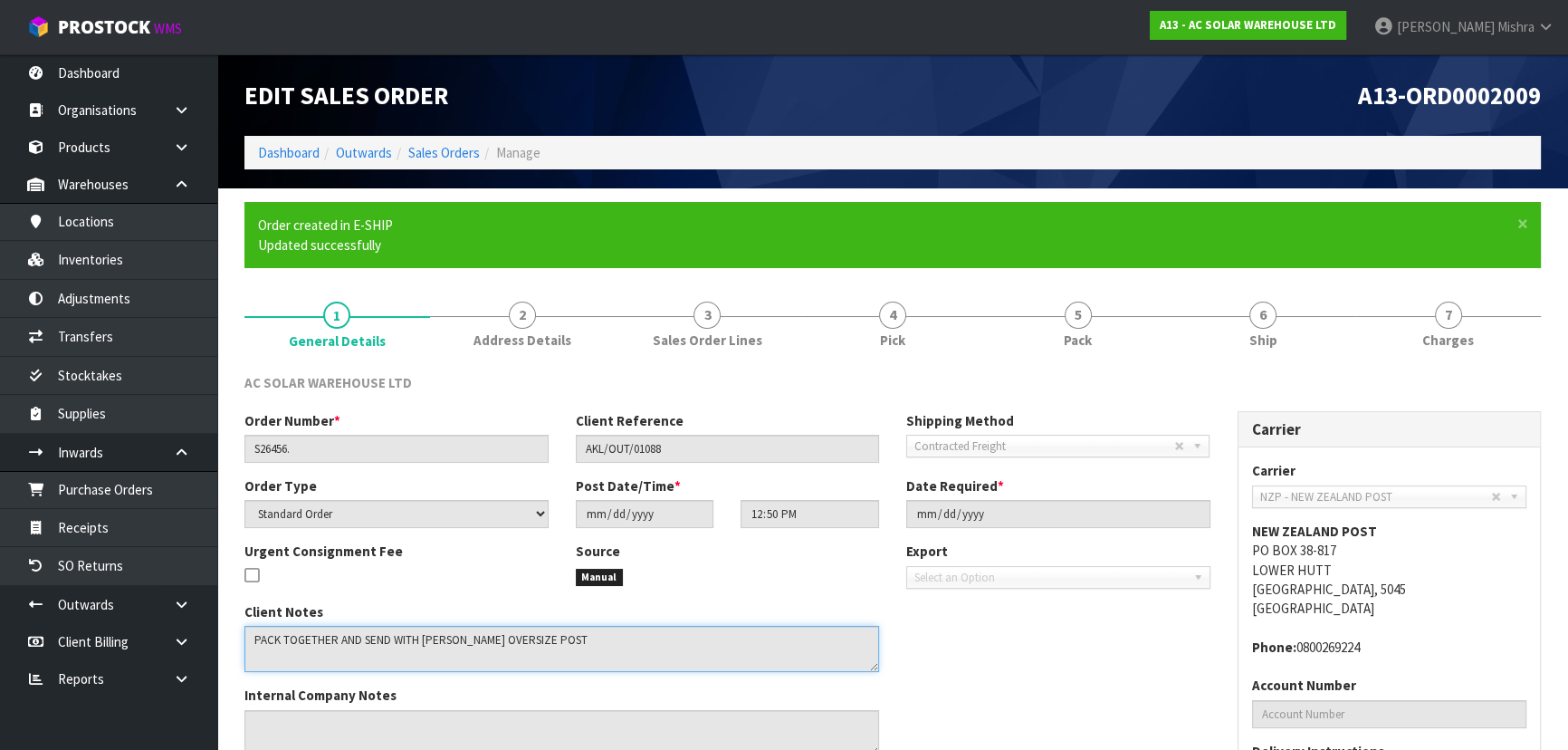
drag, startPoint x: 266, startPoint y: 639, endPoint x: 543, endPoint y: 659, distance: 277.7
click at [543, 659] on textarea at bounding box center [562, 649] width 635 height 46
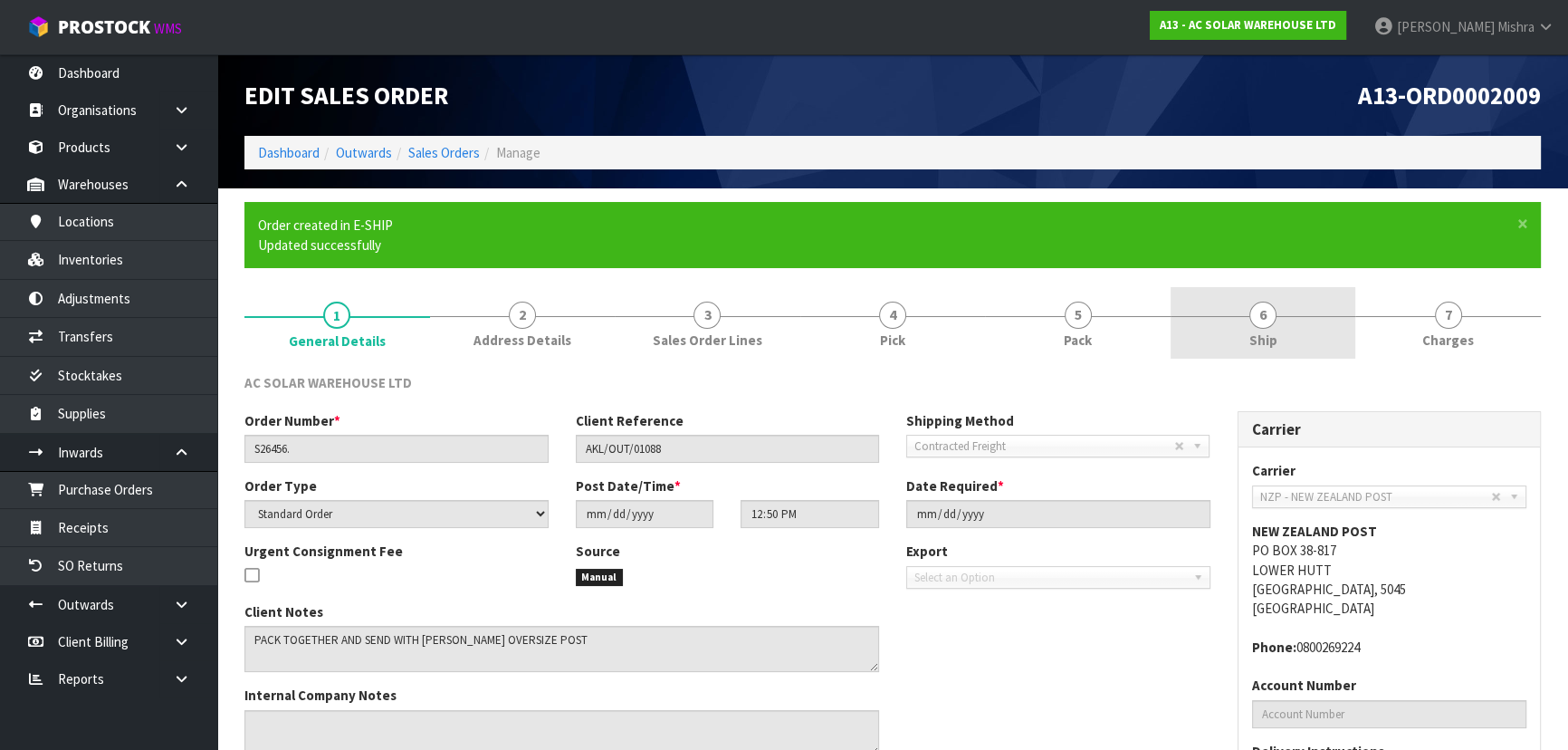
click at [1262, 302] on span "6" at bounding box center [1263, 315] width 27 height 27
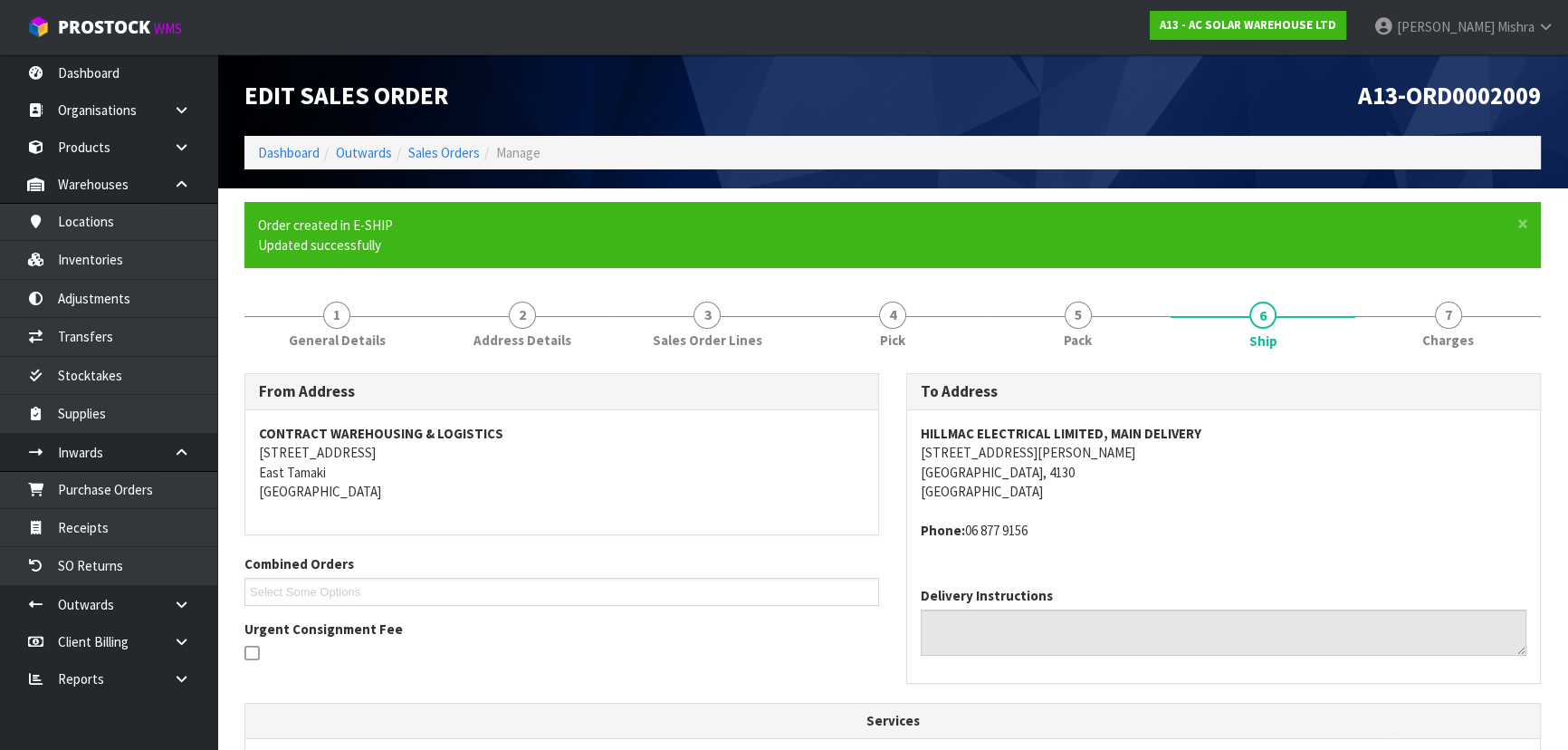
scroll to position [450, 0]
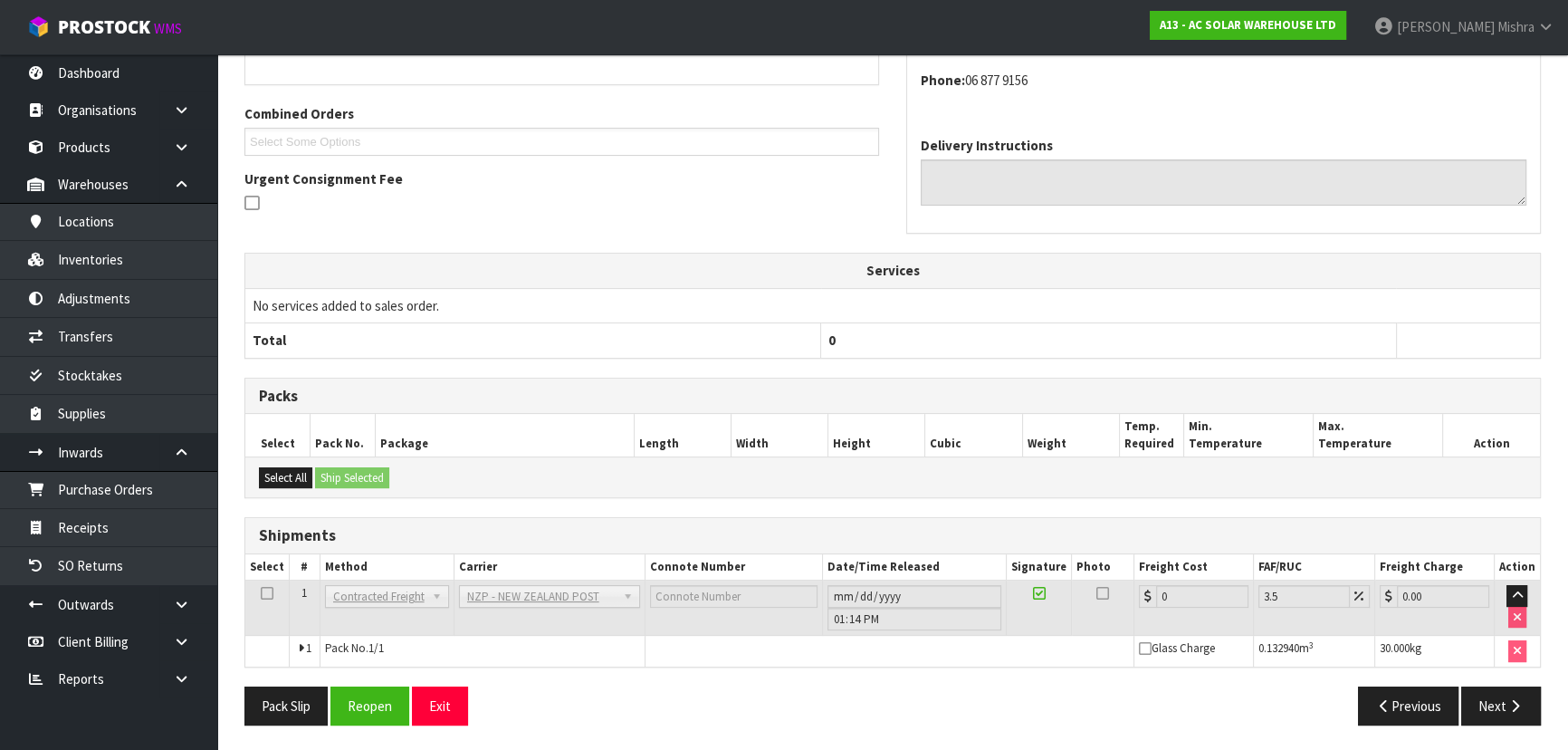
click at [549, 571] on th "Carrier" at bounding box center [550, 567] width 192 height 26
click at [543, 592] on span "NZP - NEW ZEALAND POST" at bounding box center [542, 597] width 150 height 22
drag, startPoint x: 357, startPoint y: 689, endPoint x: 370, endPoint y: 687, distance: 13.2
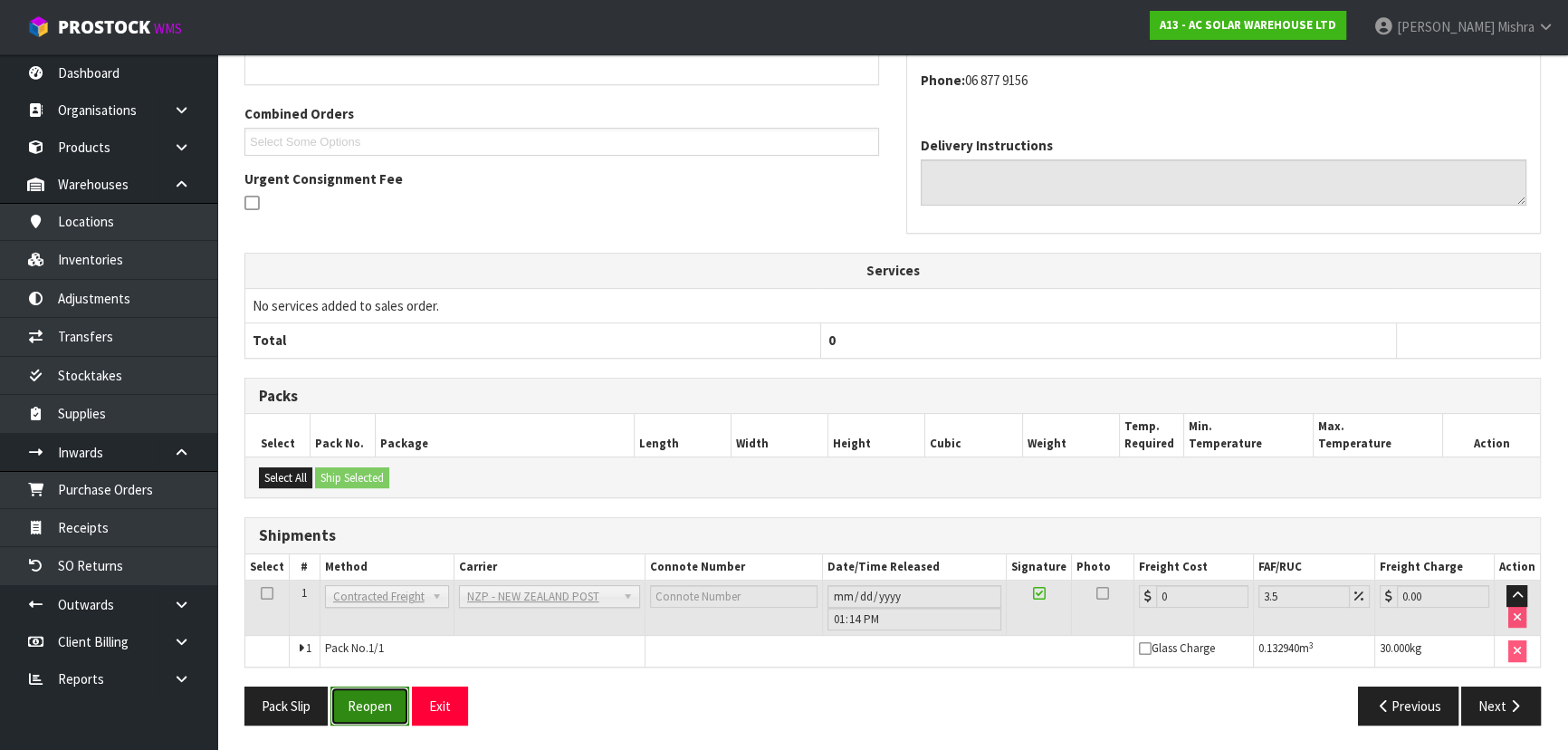
click at [359, 689] on button "Reopen" at bounding box center [369, 706] width 79 height 39
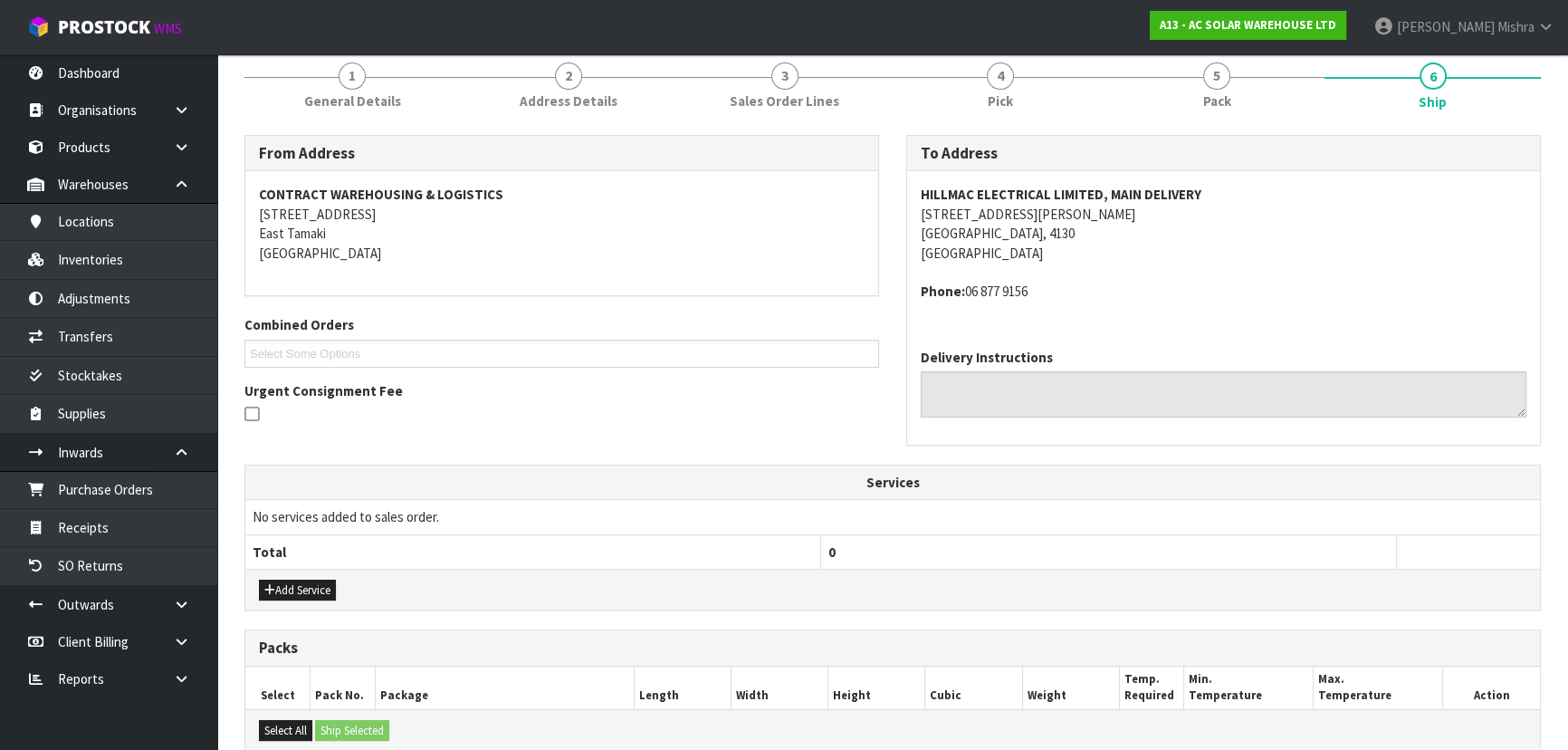
scroll to position [492, 0]
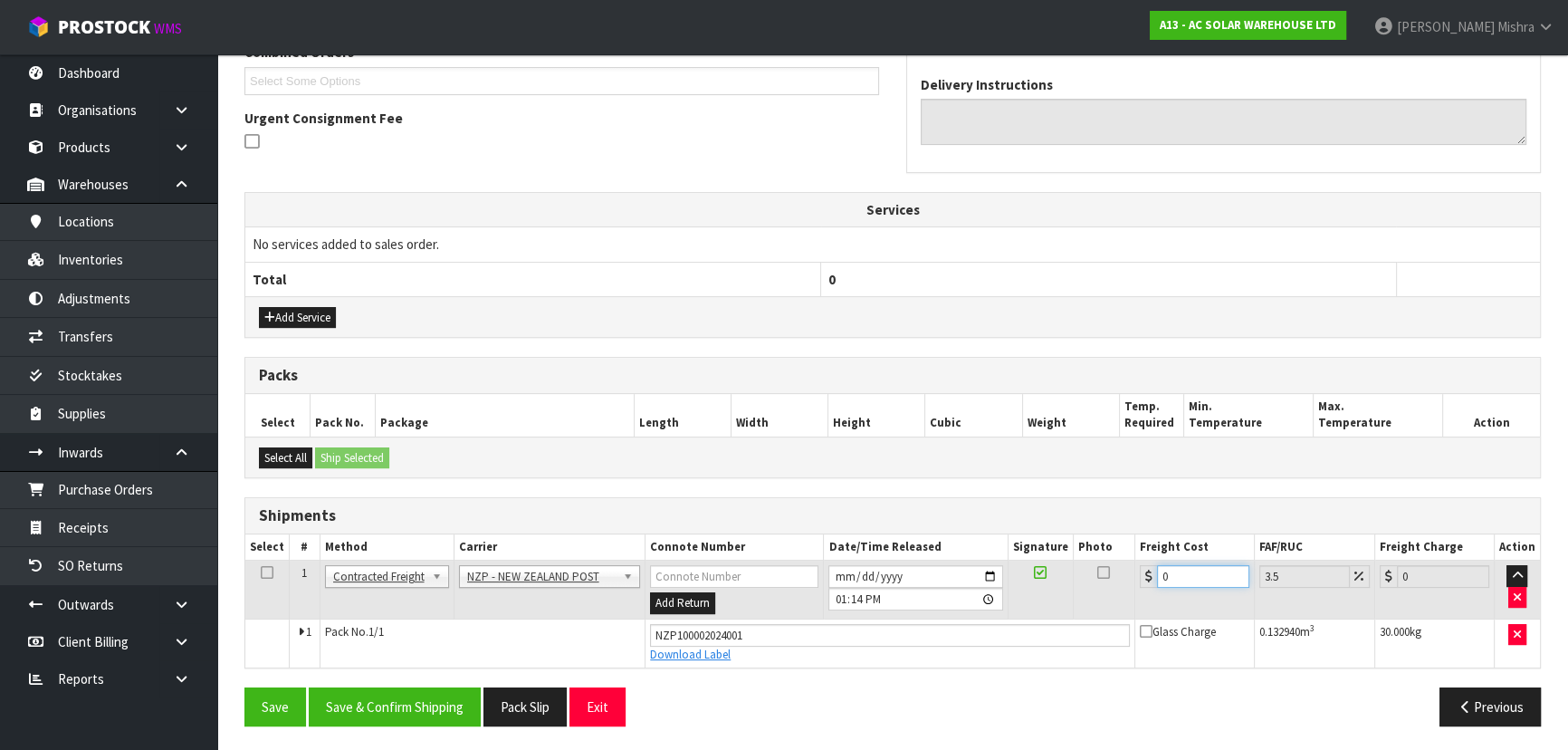
drag, startPoint x: 1180, startPoint y: 578, endPoint x: 1069, endPoint y: 581, distance: 111.0
click at [1069, 581] on tr "1 Client Local Pickup Customer Local Pickup Company Freight Contracted Freight …" at bounding box center [892, 590] width 1295 height 59
type input "4"
type input "4.14"
type input "41"
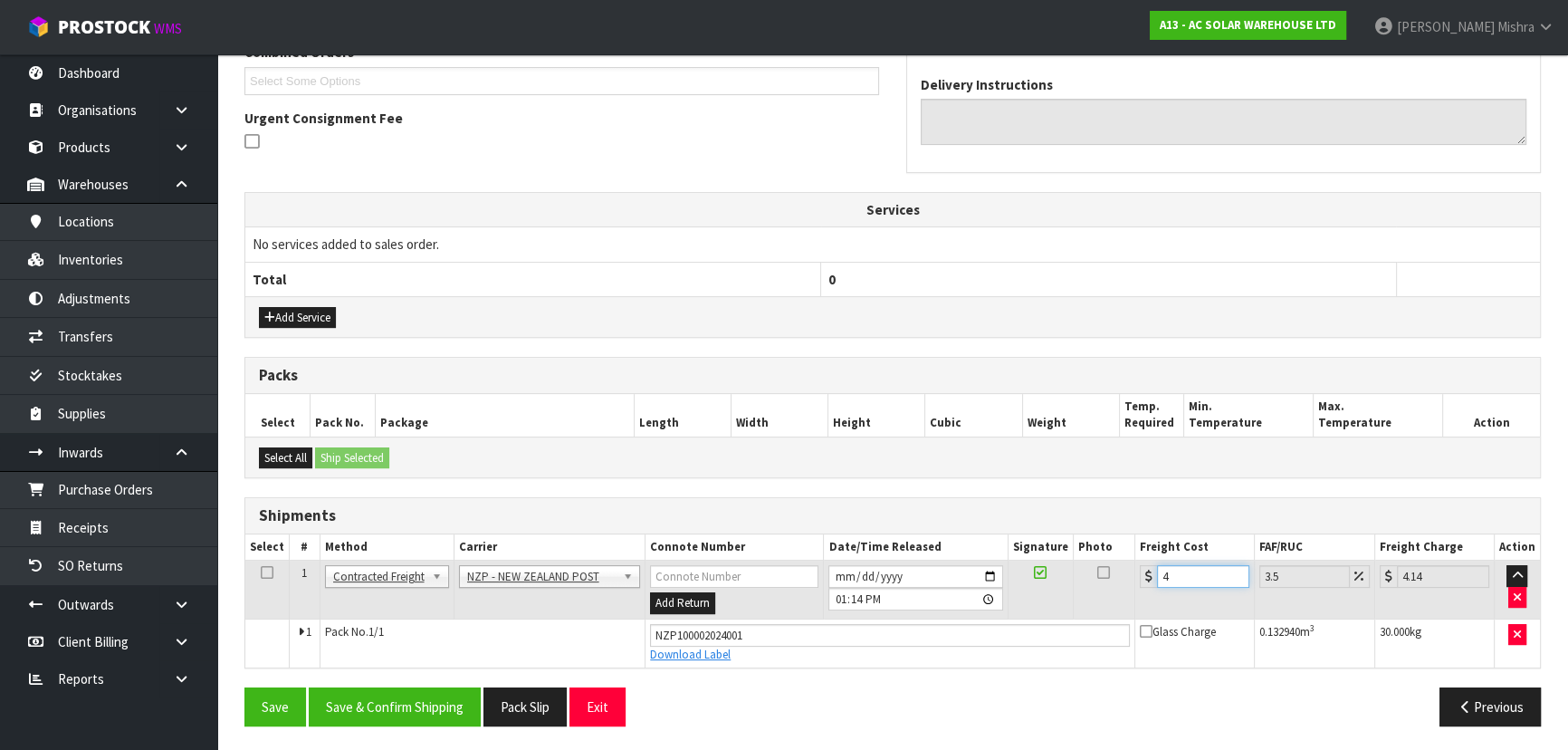
type input "42.43"
type input "41.8"
type input "43.26"
type input "41.82"
type input "43.28"
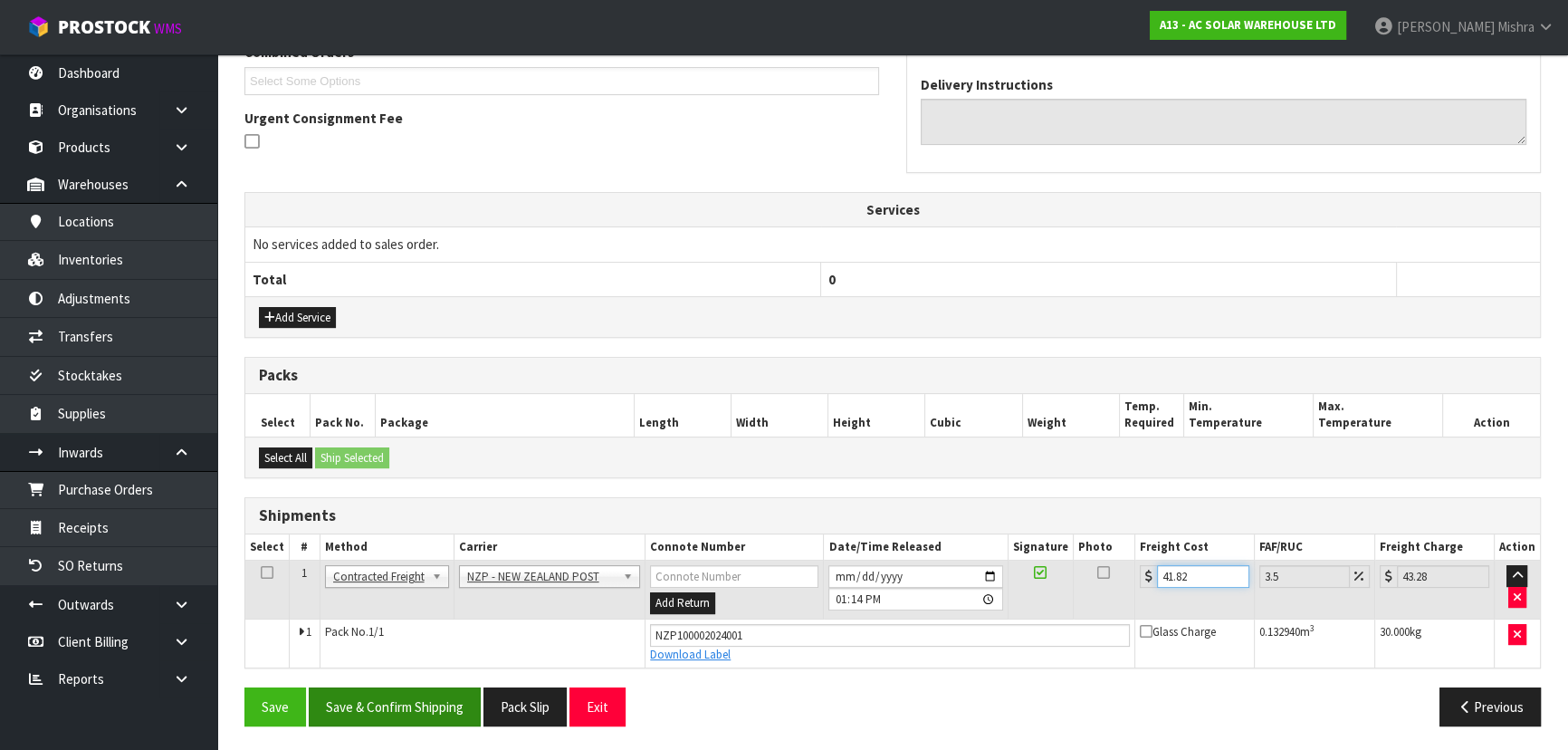
type input "41.82"
click at [416, 708] on button "Save & Confirm Shipping" at bounding box center [394, 707] width 172 height 39
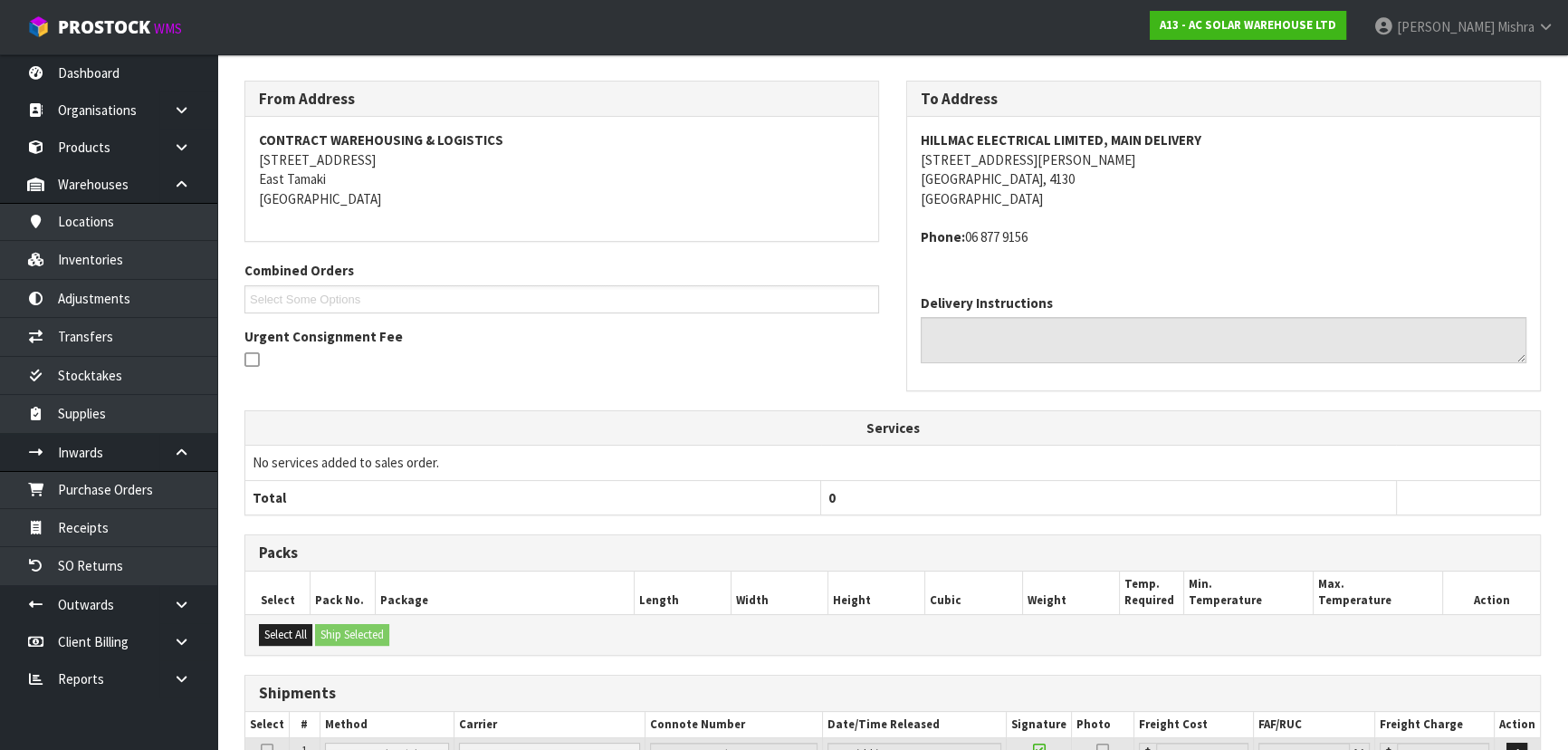
scroll to position [31, 0]
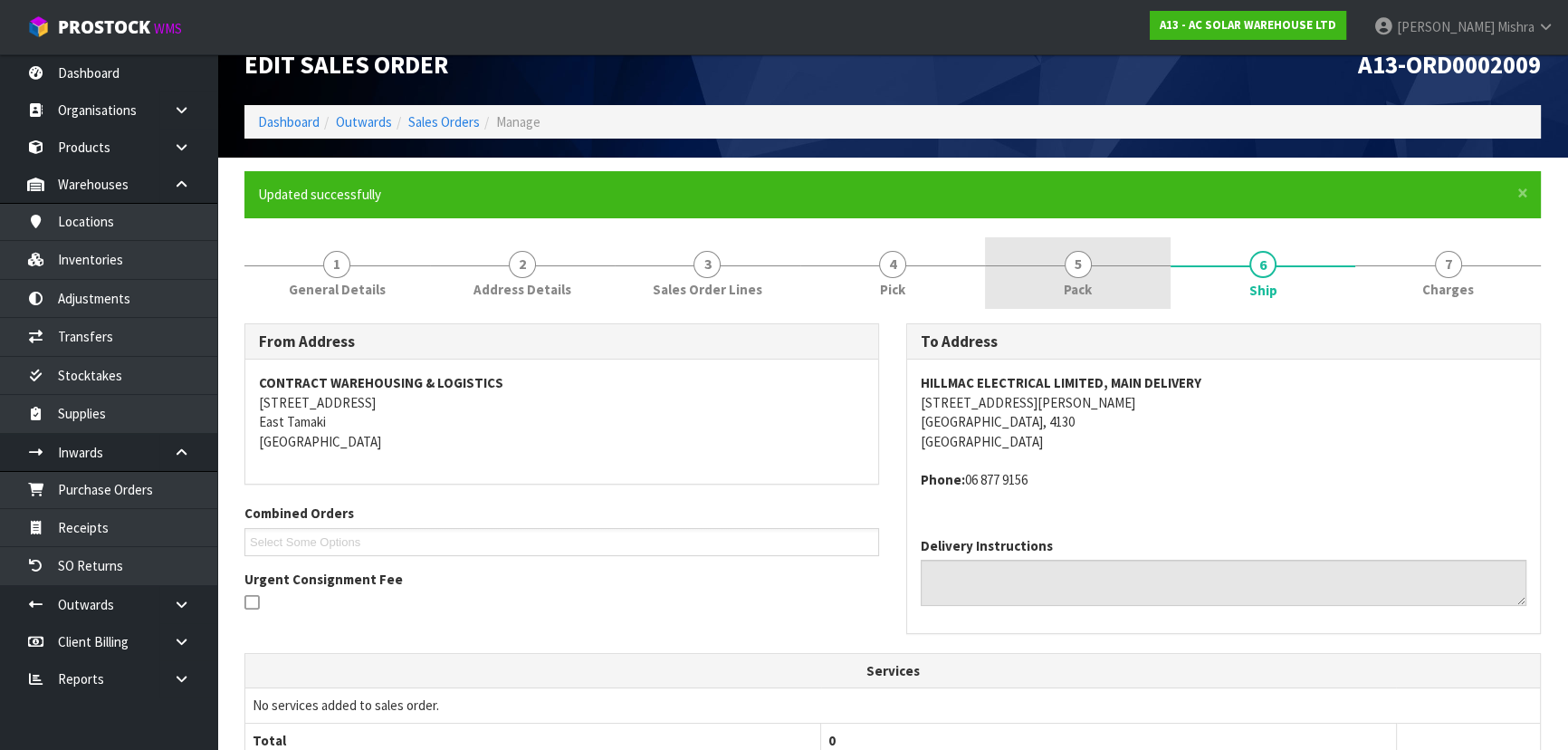
click at [1114, 247] on link "5 Pack" at bounding box center [1078, 274] width 186 height 72
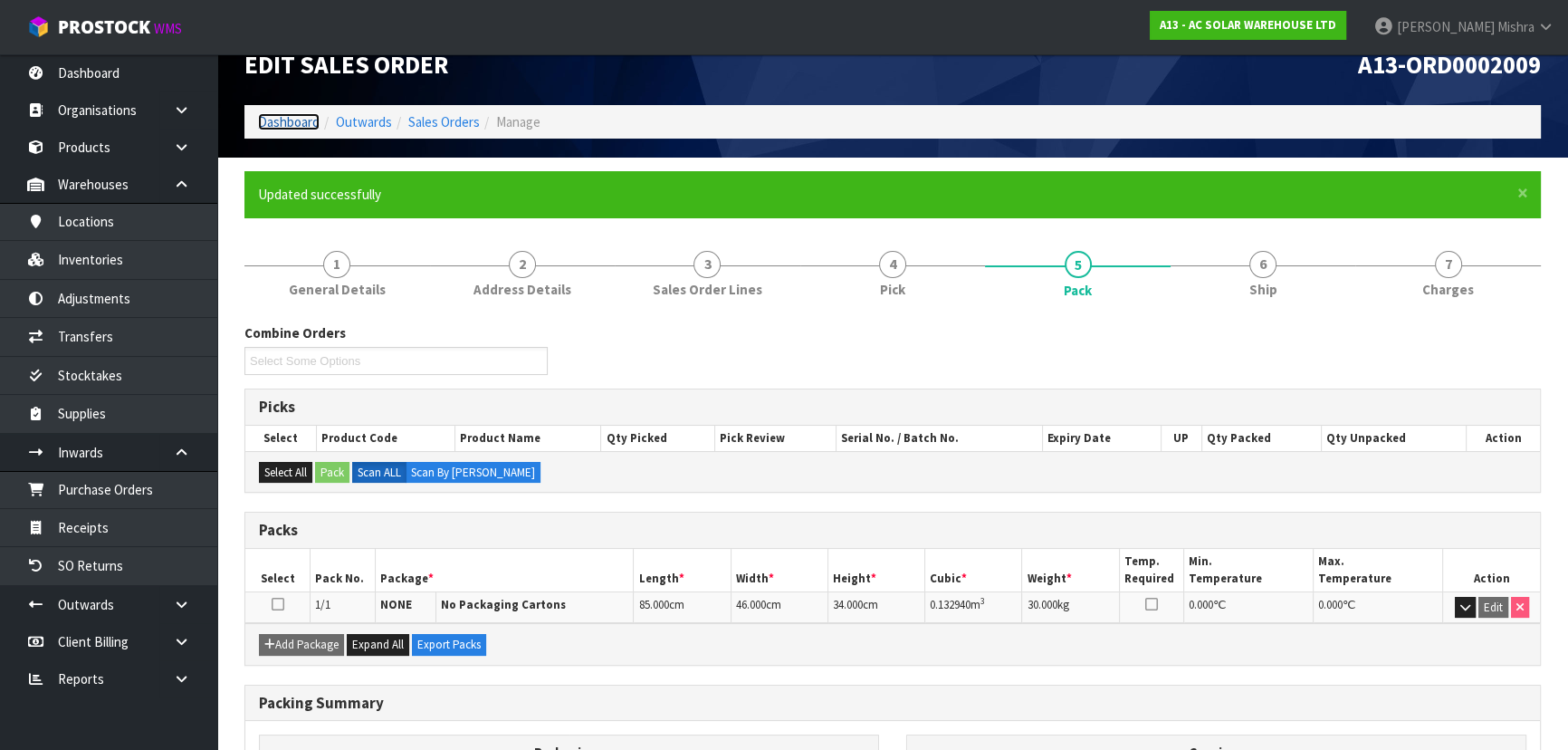
click at [268, 120] on link "Dashboard" at bounding box center [289, 121] width 62 height 17
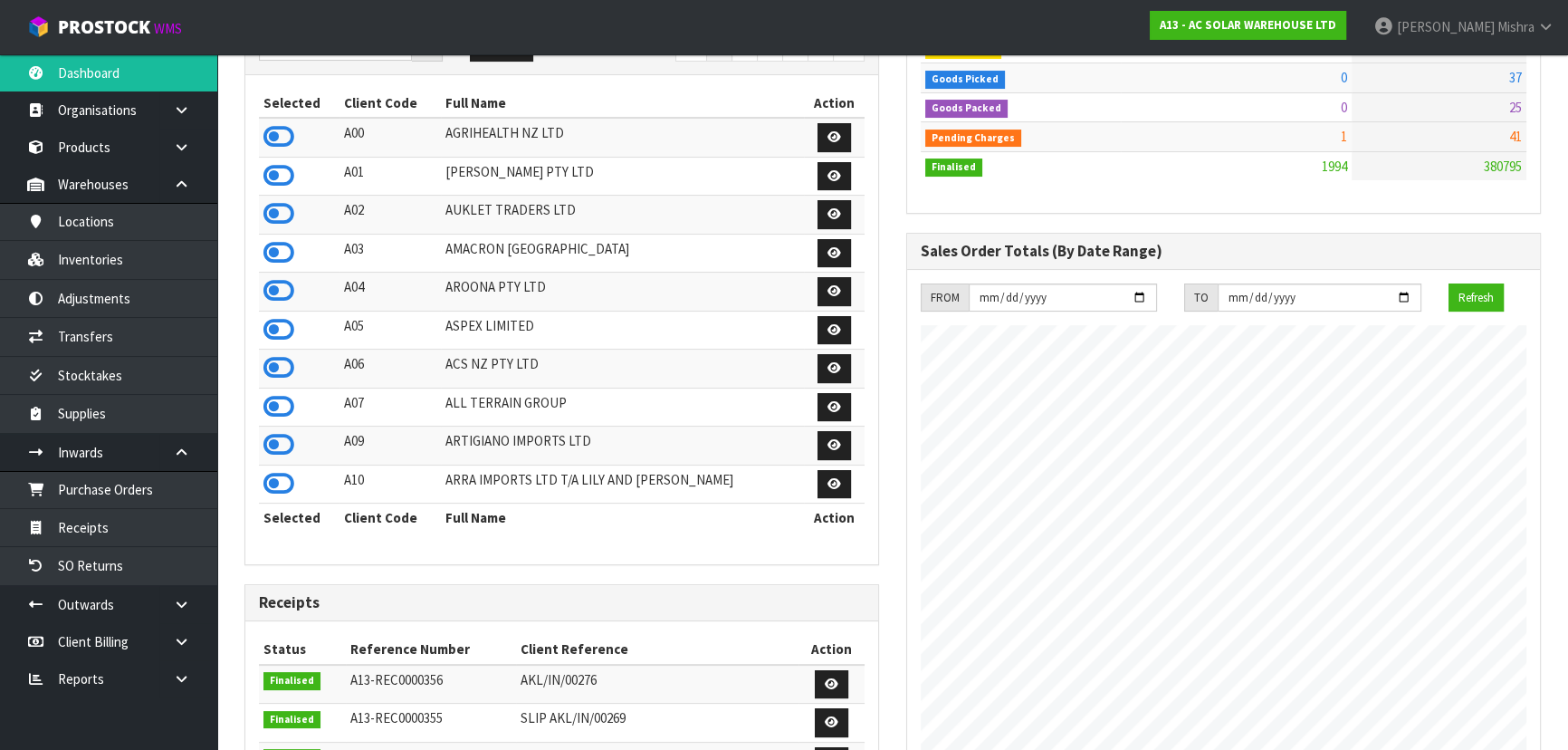
scroll to position [172, 0]
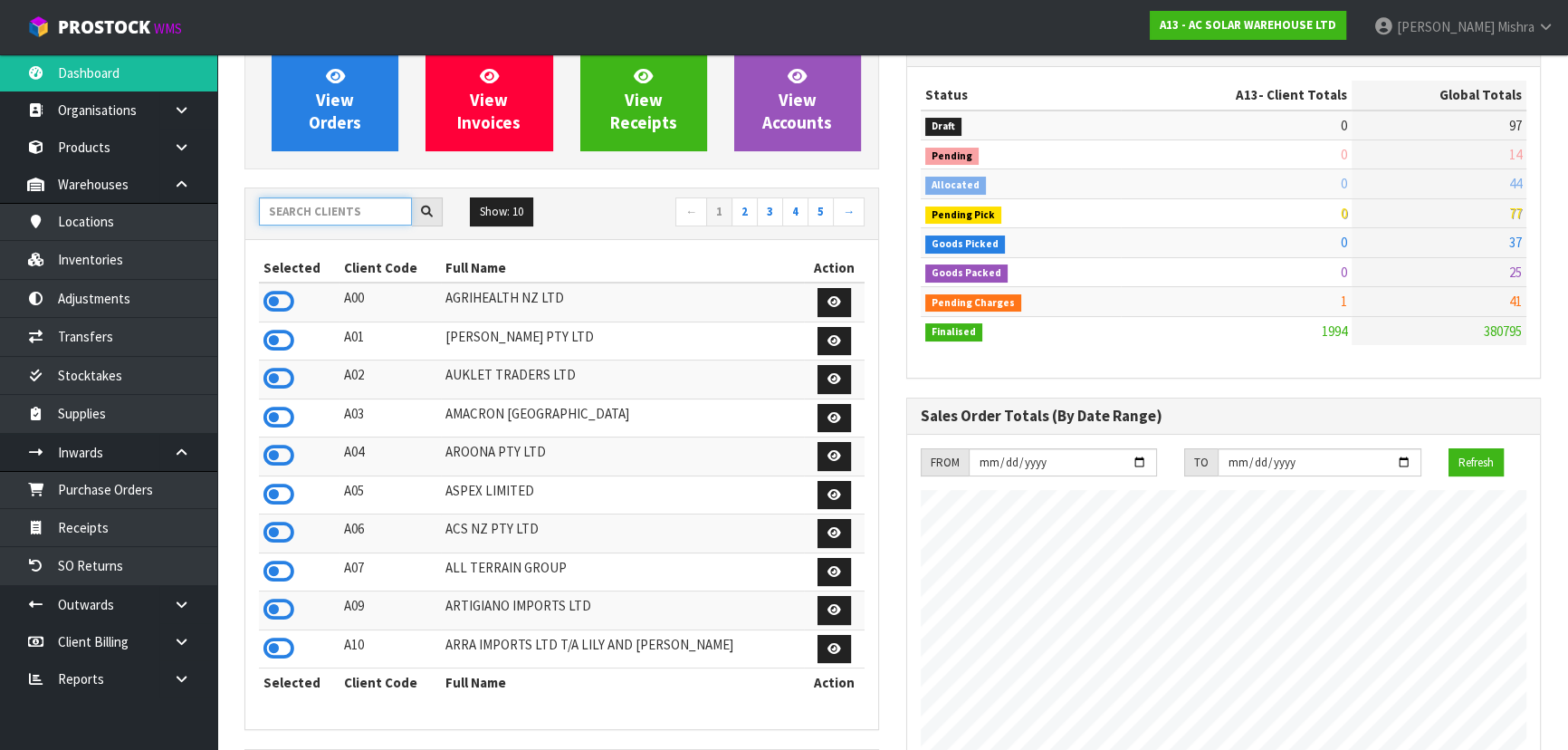
click at [296, 206] on input "text" at bounding box center [334, 212] width 153 height 28
type input "V04"
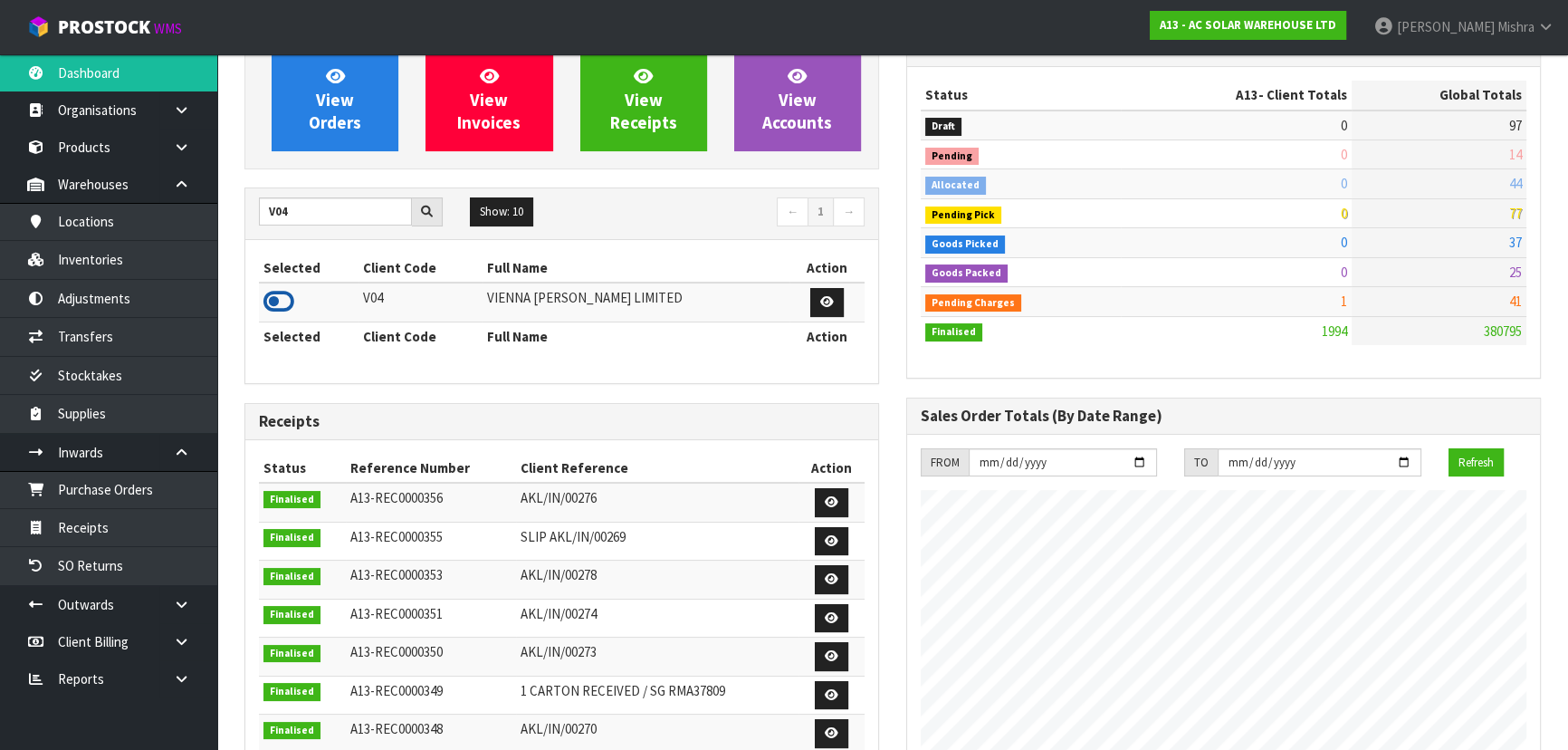
click at [280, 293] on icon at bounding box center [278, 302] width 31 height 27
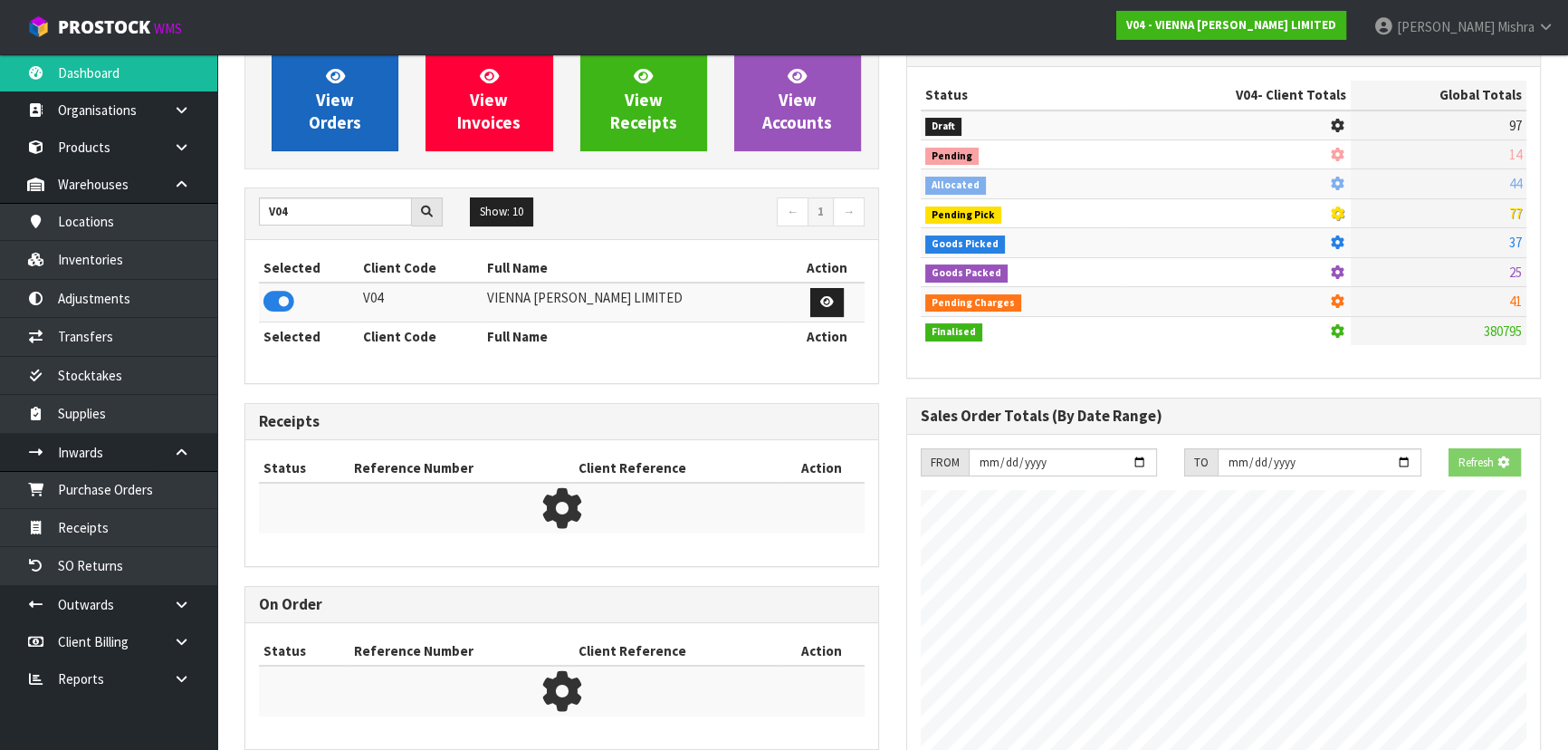
scroll to position [1128, 661]
click at [302, 97] on link "View Orders" at bounding box center [334, 99] width 127 height 103
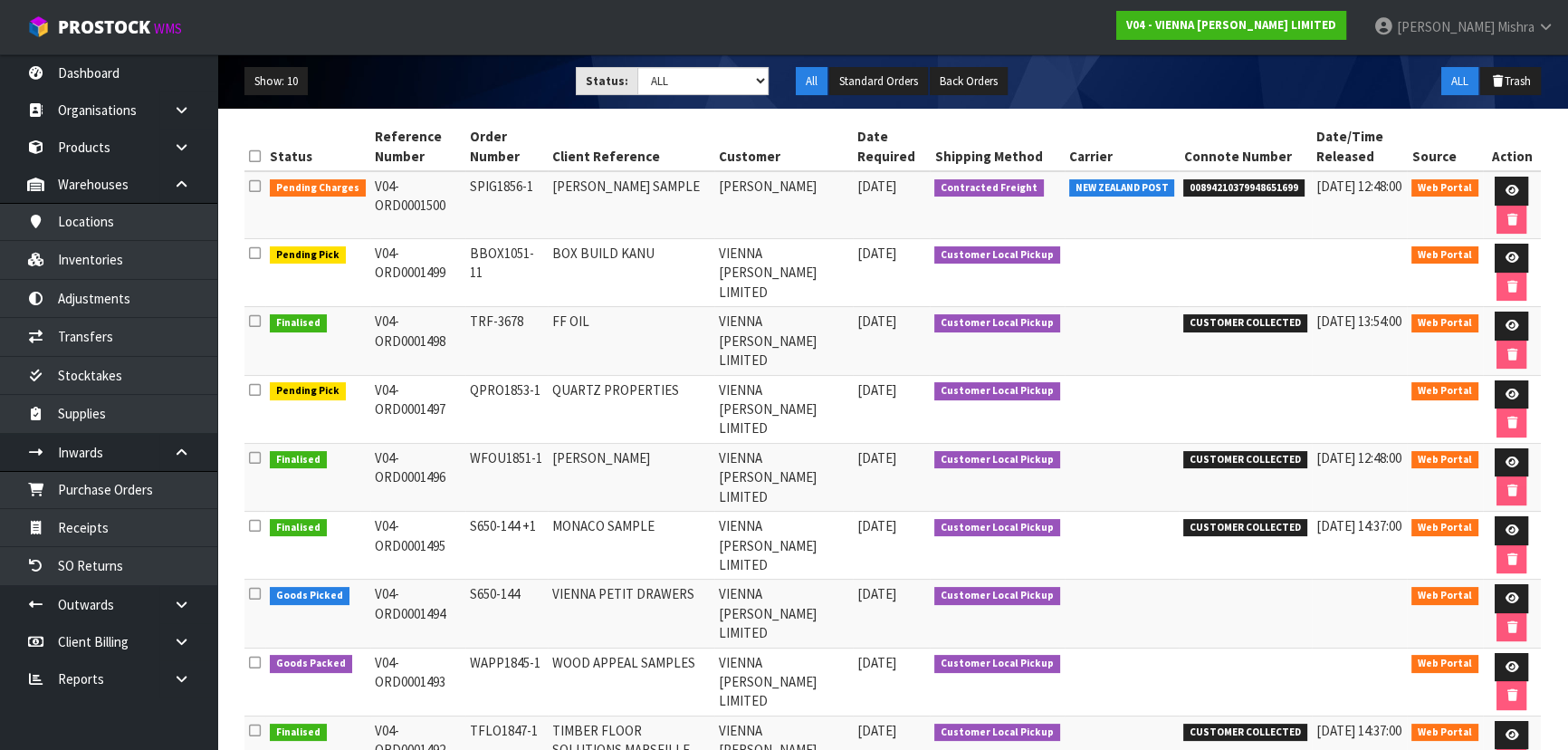
scroll to position [374, 0]
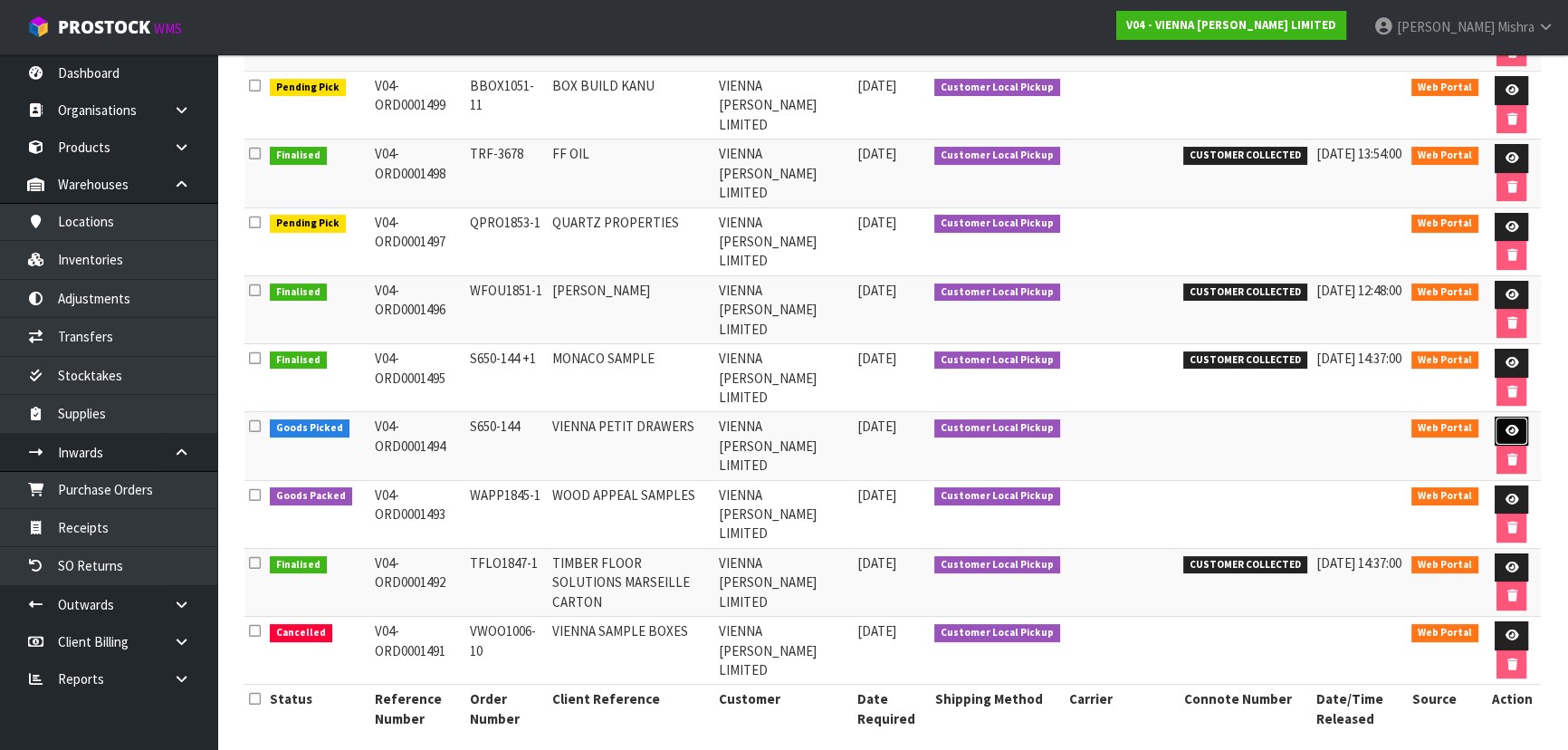
click at [1498, 417] on link at bounding box center [1512, 430] width 34 height 29
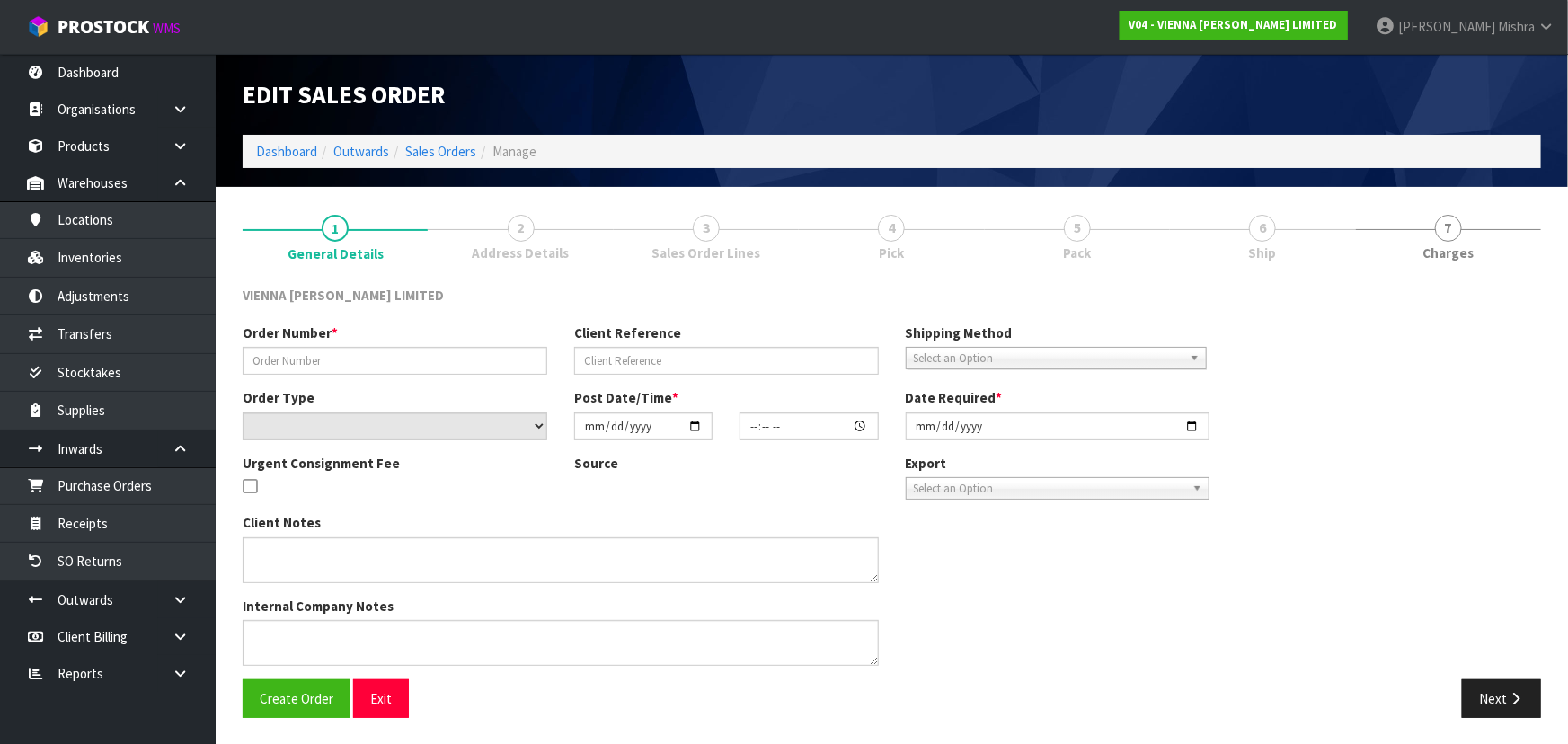
type input "S650-144"
type input "VIENNA PETIT DRAWERS"
select select "number:0"
type input "2025-09-08"
type input "12:19:00.000"
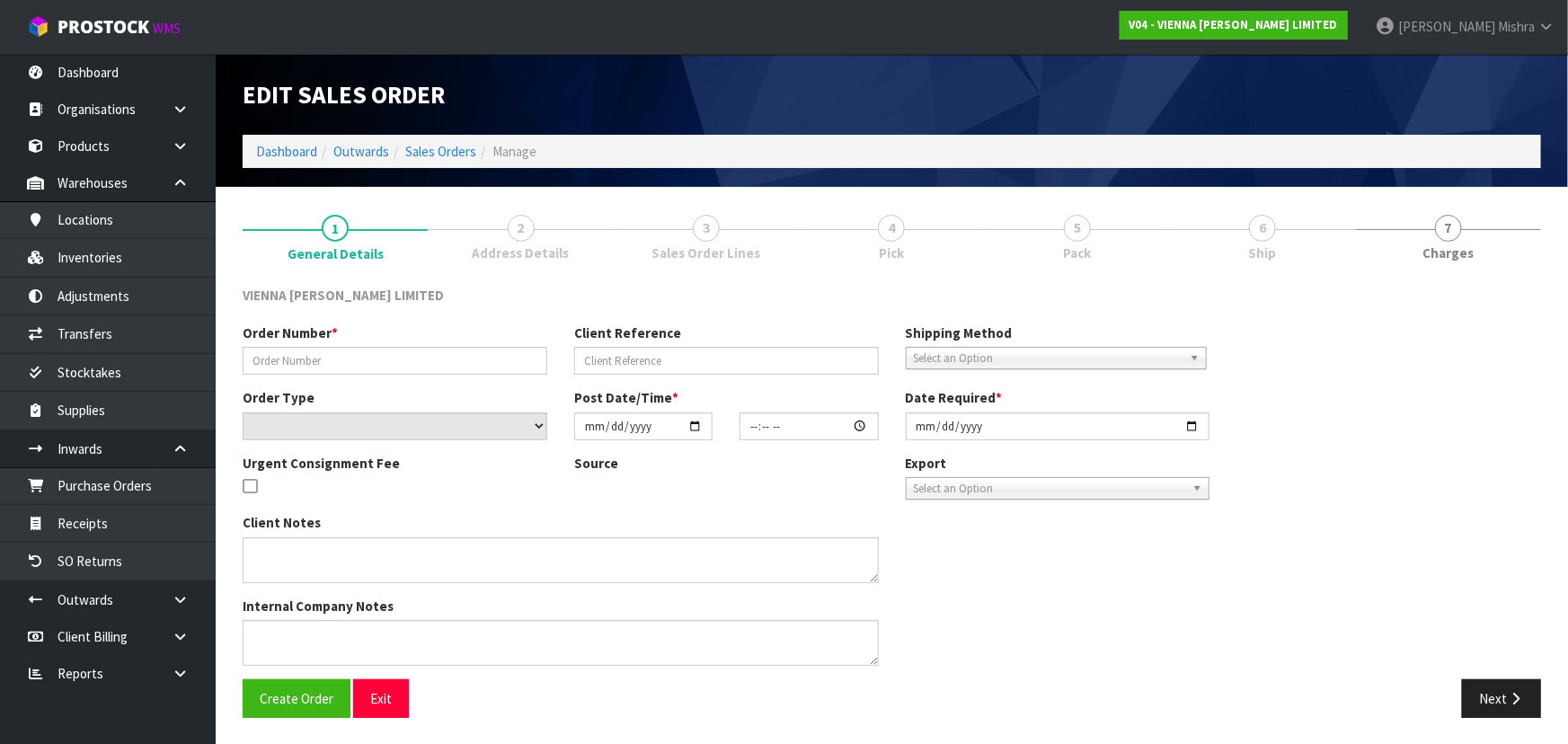
type input "2025-09-09"
type textarea "PETIT DRAWERS SHOWROOM"
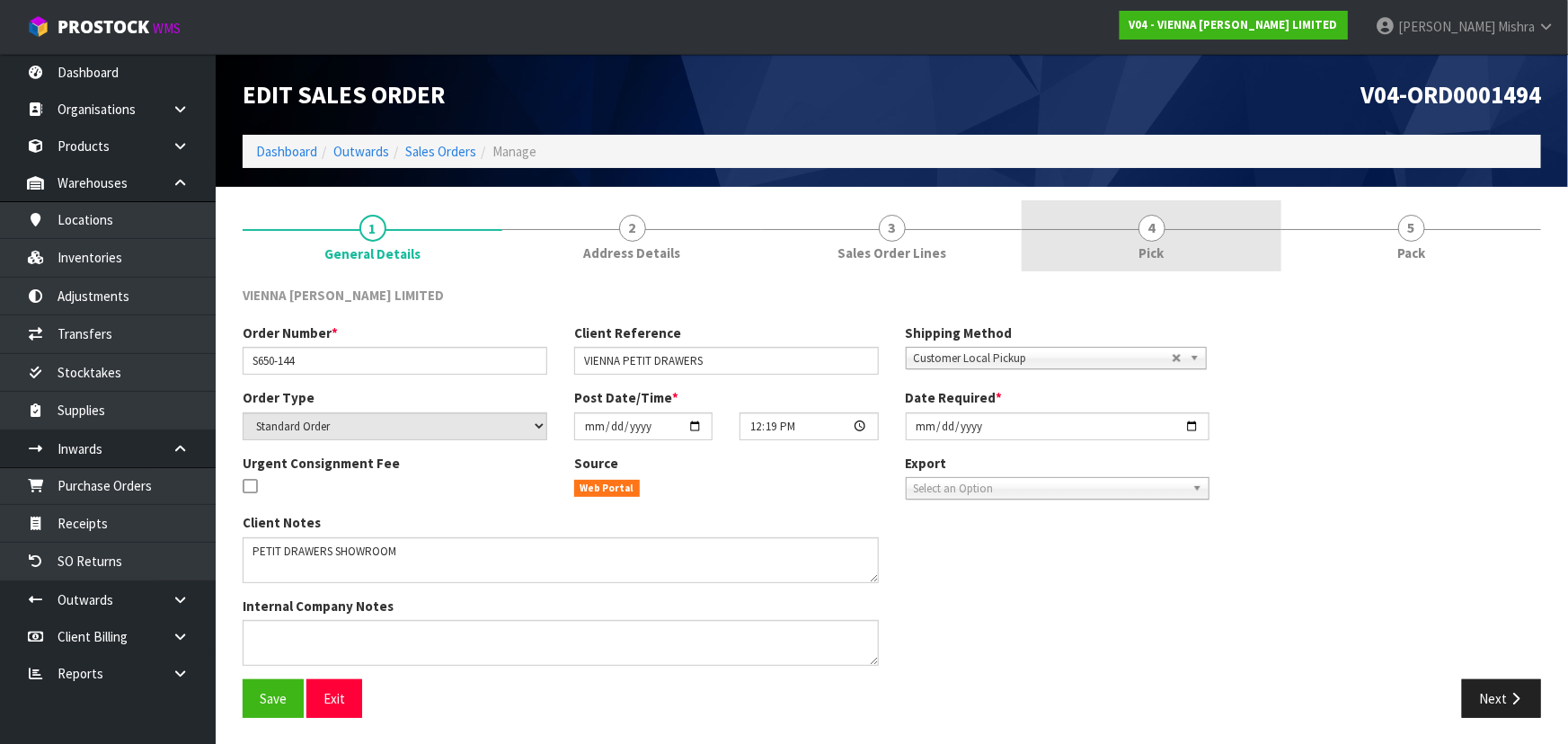
click at [1222, 229] on link "4 Pick" at bounding box center [1152, 236] width 260 height 71
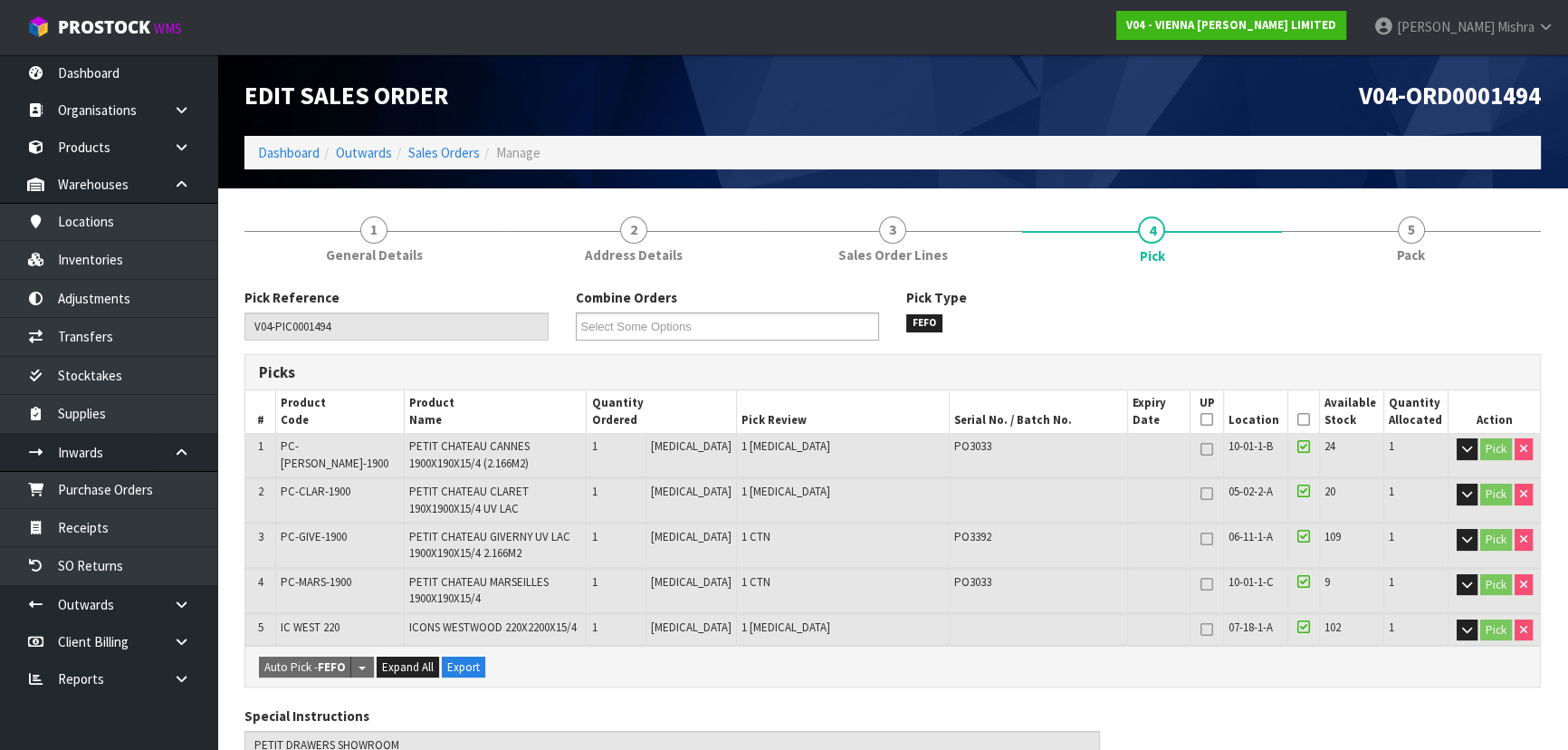
click at [1303, 419] on icon at bounding box center [1304, 419] width 13 height 1
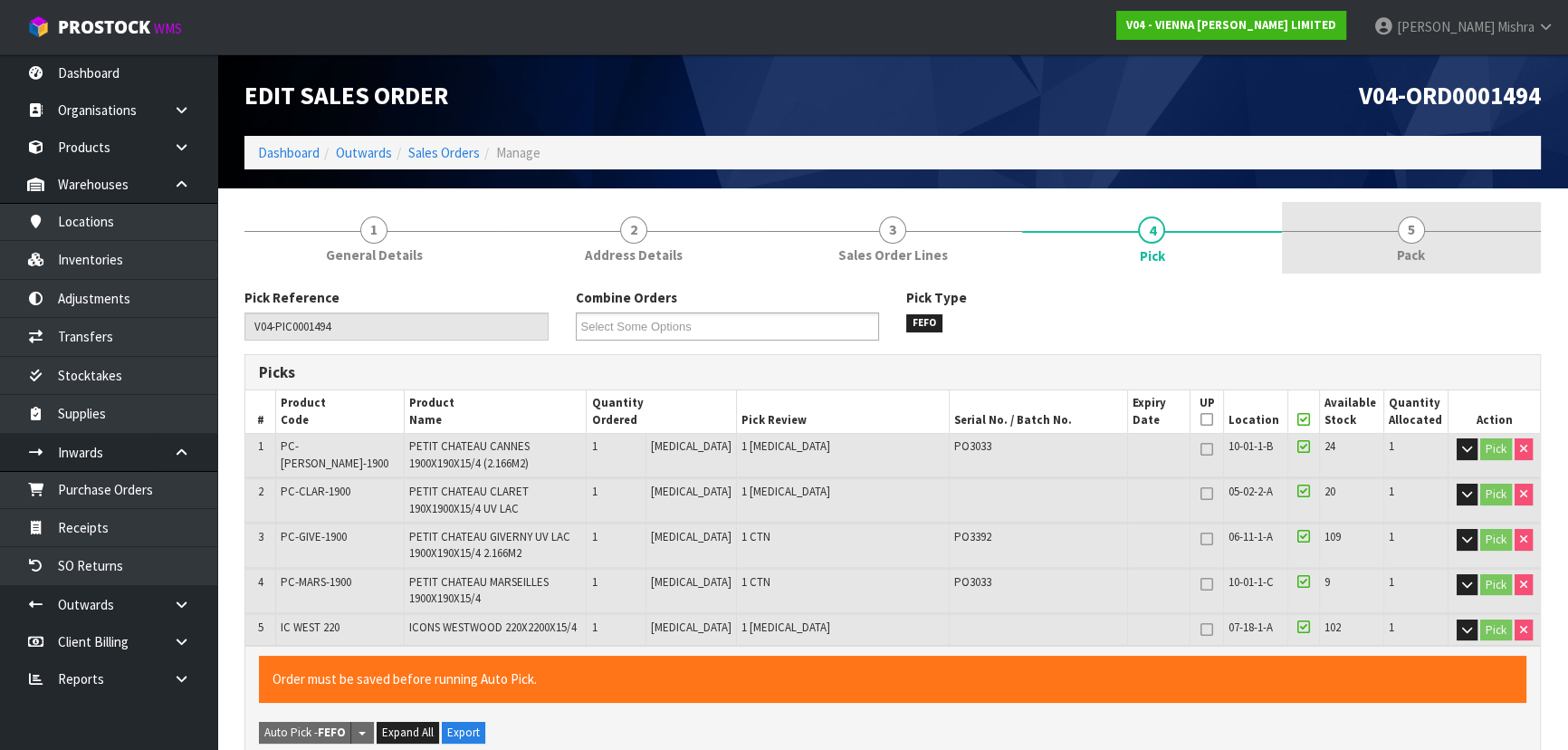
click at [1397, 264] on span "Pack" at bounding box center [1411, 255] width 28 height 19
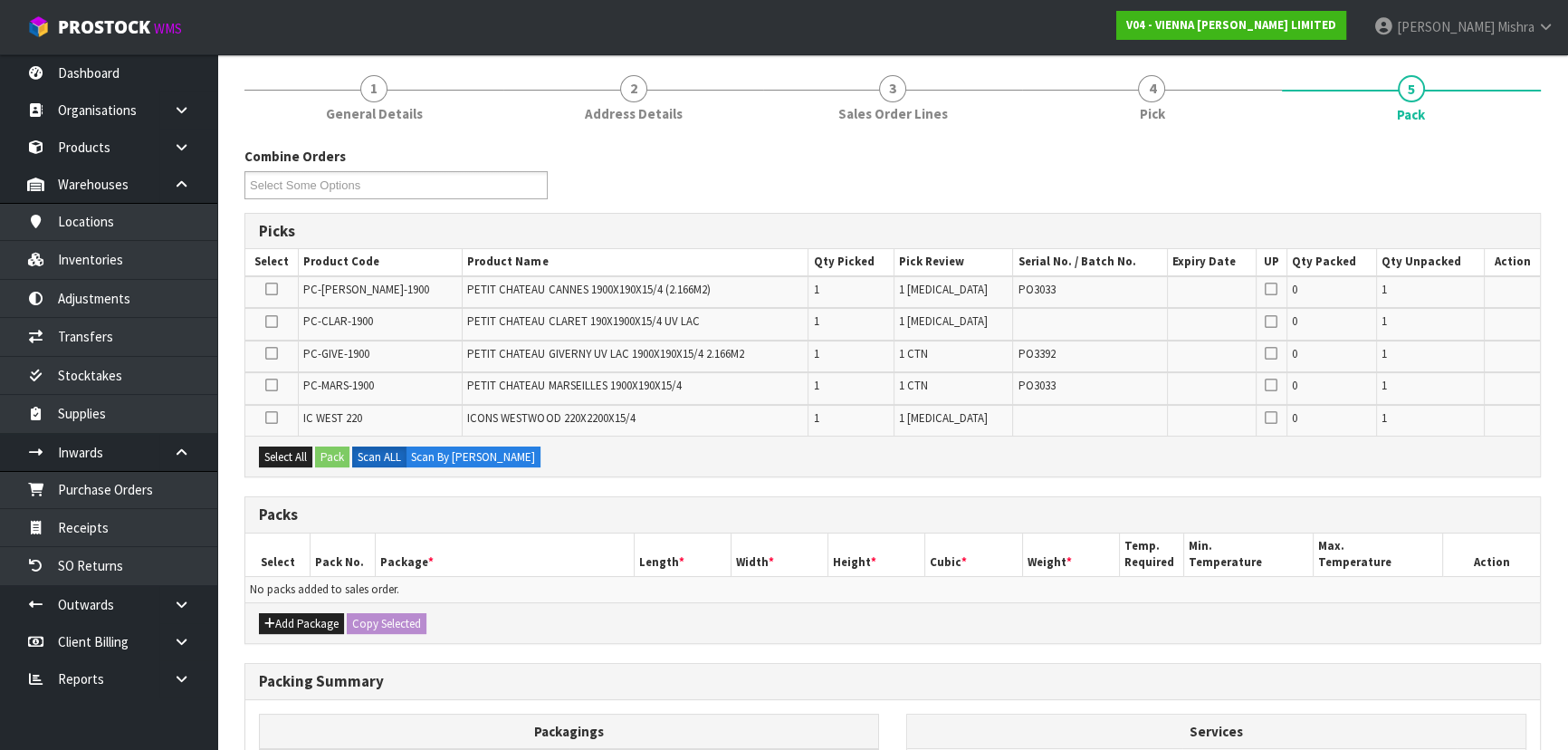
scroll to position [367, 0]
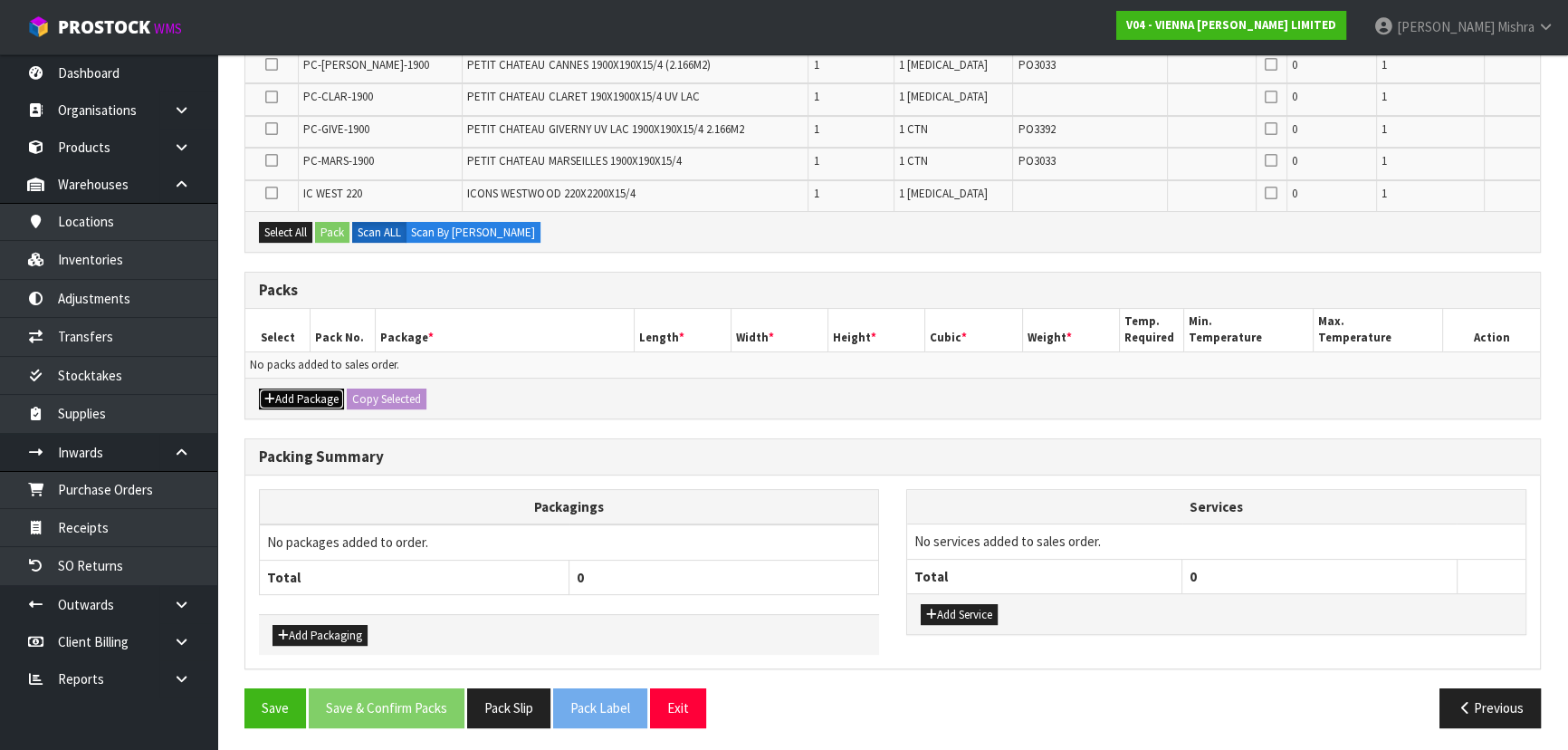
drag, startPoint x: 297, startPoint y: 390, endPoint x: 289, endPoint y: 380, distance: 12.8
click at [297, 390] on button "Add Package" at bounding box center [300, 399] width 85 height 22
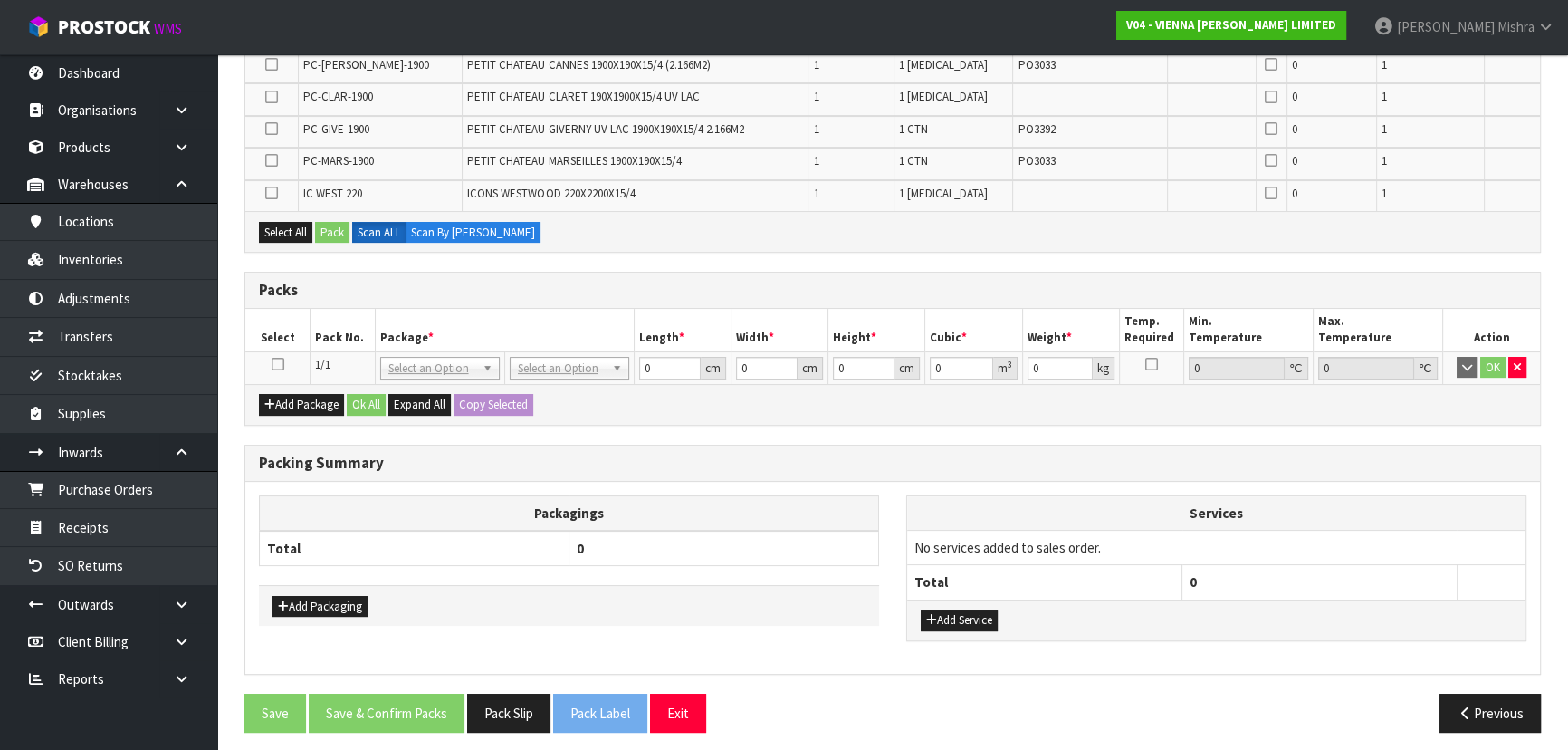
click at [268, 360] on td at bounding box center [277, 368] width 65 height 33
drag, startPoint x: 286, startPoint y: 231, endPoint x: 298, endPoint y: 234, distance: 12.4
click at [296, 231] on button "Select All" at bounding box center [285, 233] width 54 height 22
click at [337, 237] on button "Pack" at bounding box center [332, 233] width 34 height 22
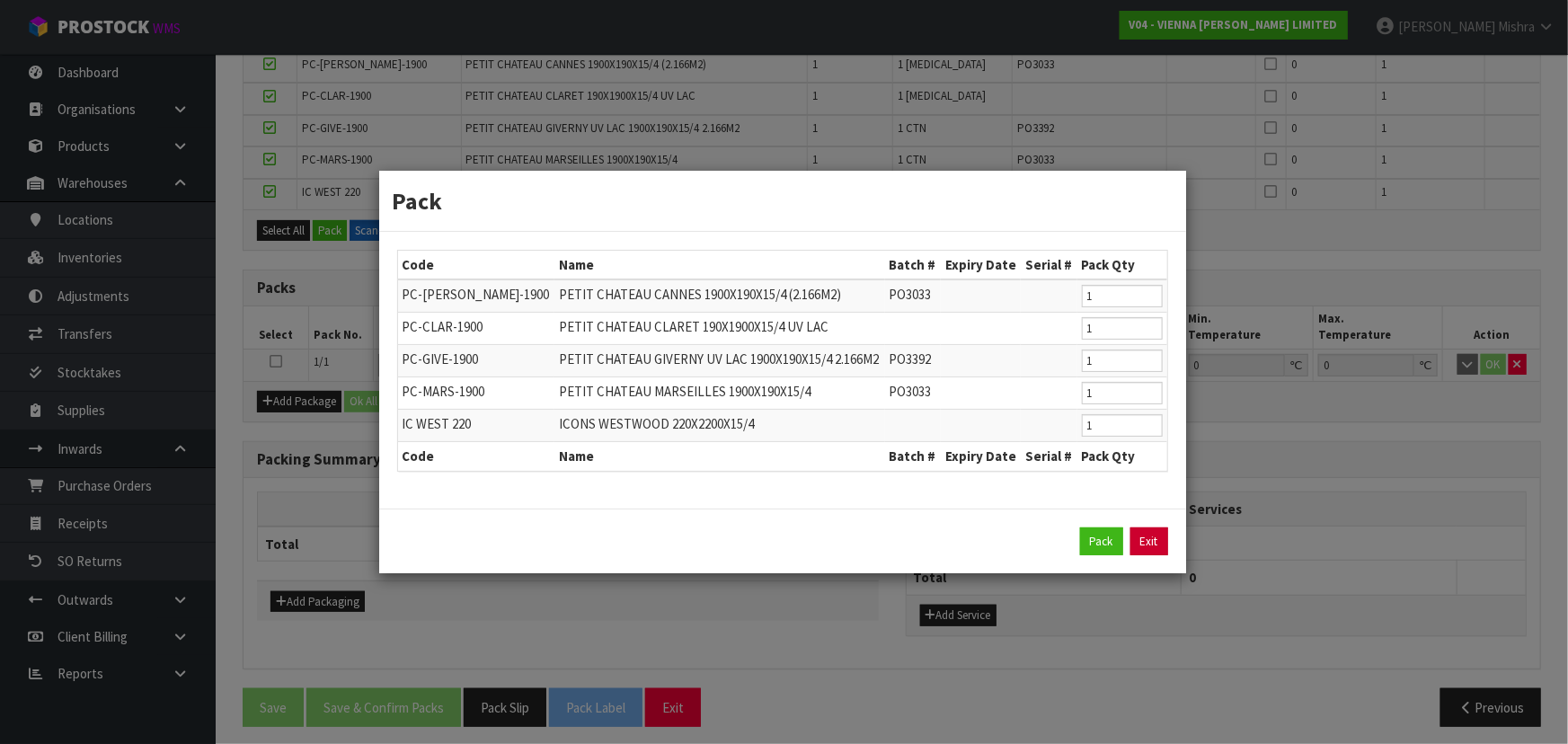
click at [1163, 544] on link "Exit" at bounding box center [1149, 542] width 38 height 29
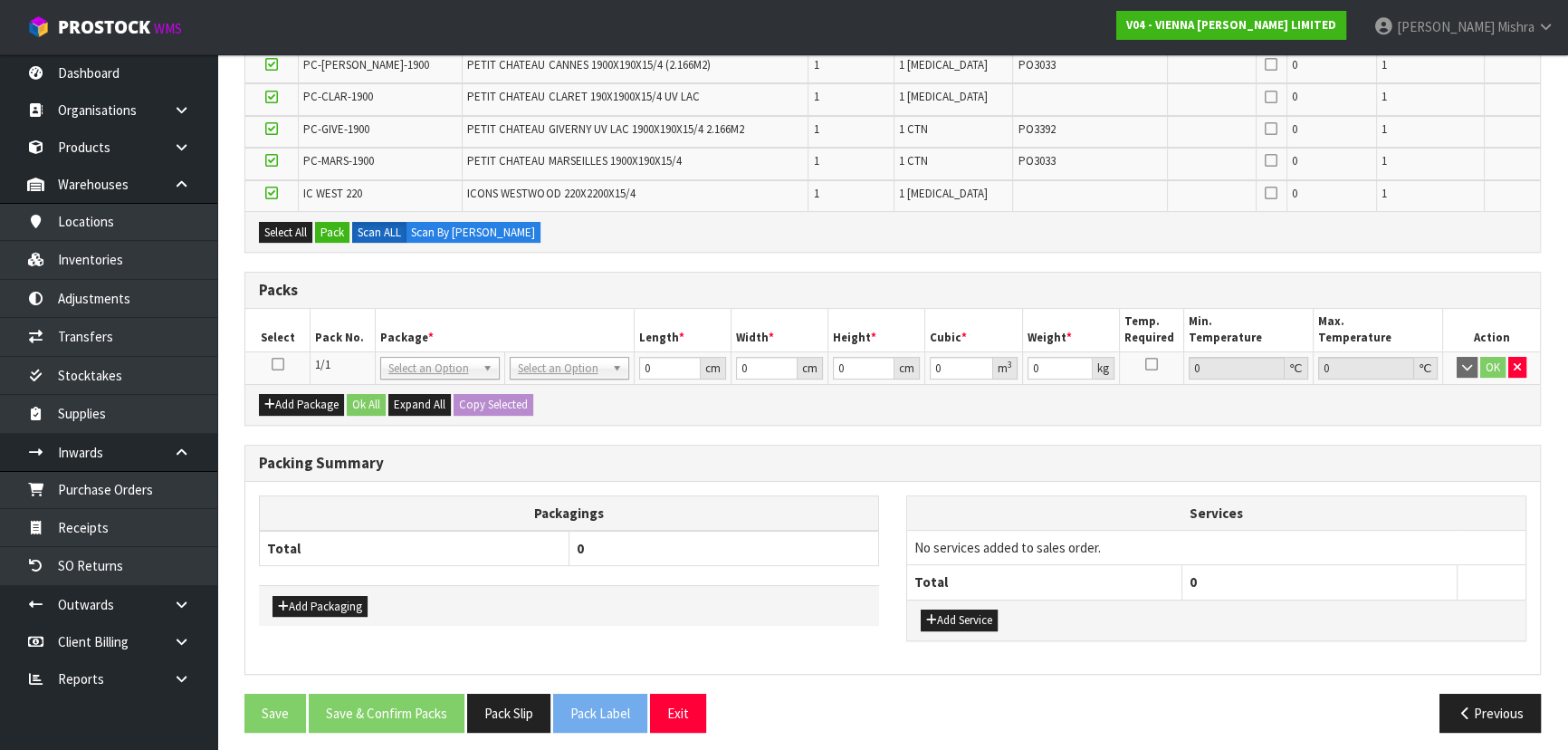
click at [277, 365] on icon at bounding box center [277, 365] width 13 height 1
click at [342, 226] on button "Pack" at bounding box center [332, 233] width 34 height 22
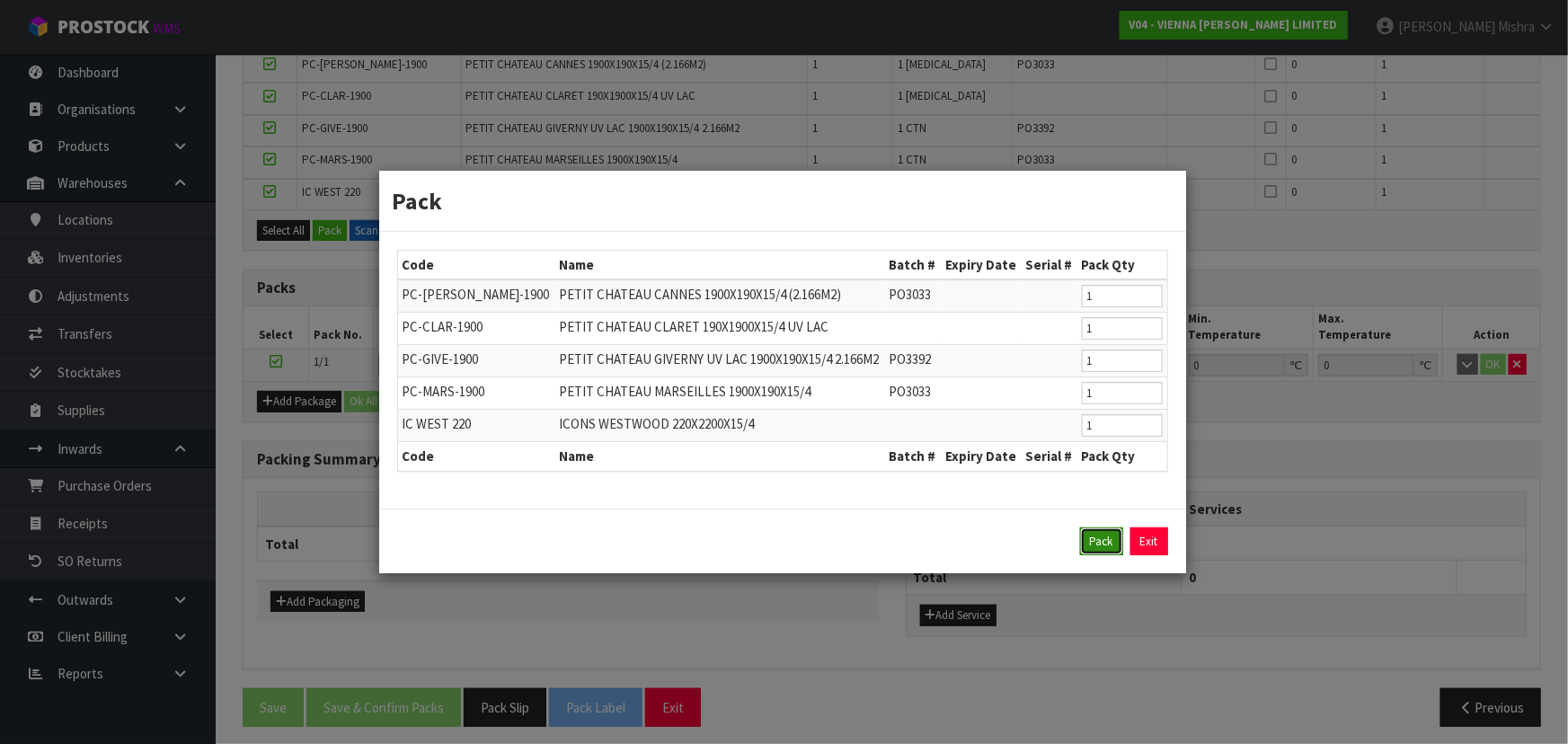
click at [1095, 540] on button "Pack" at bounding box center [1102, 542] width 44 height 29
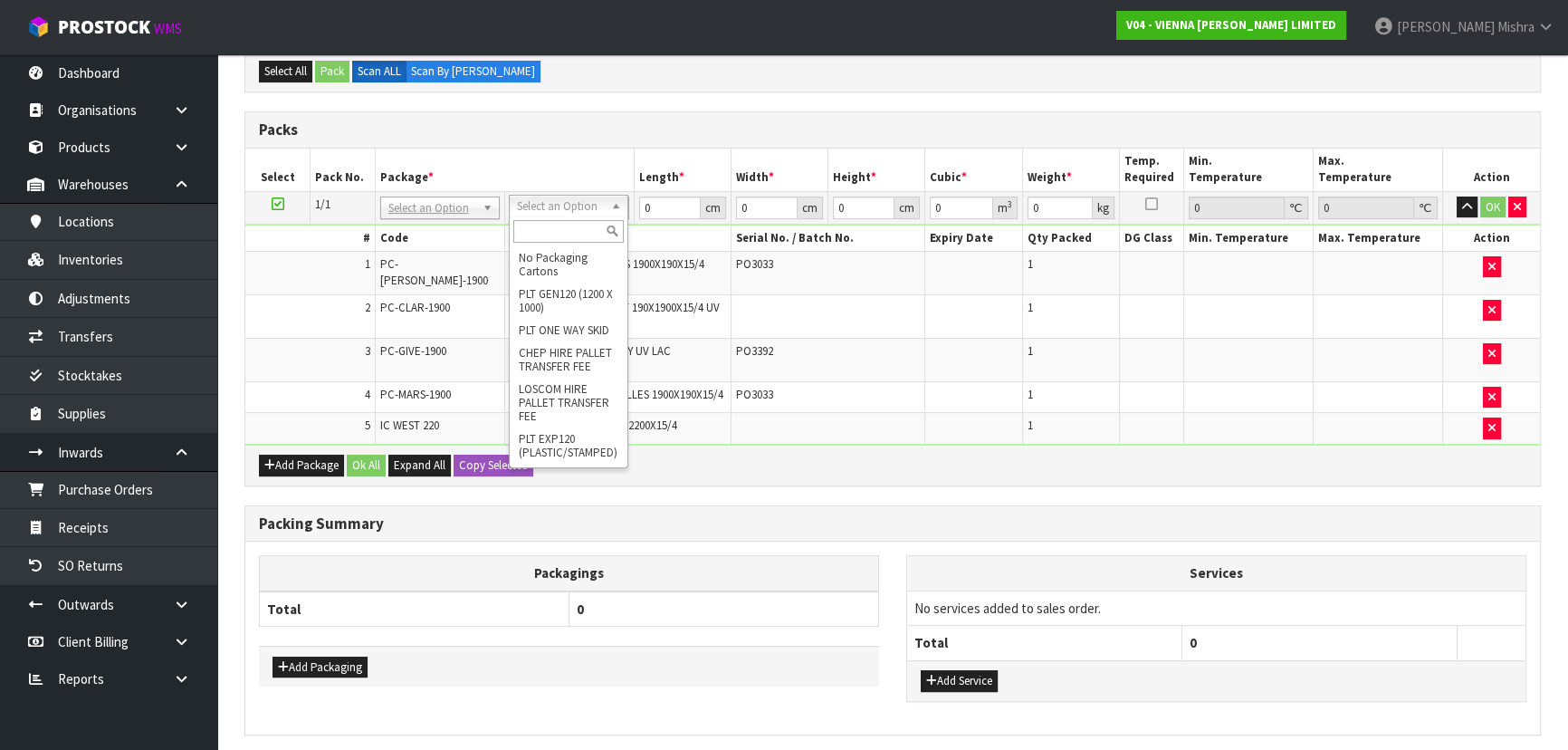
drag, startPoint x: 555, startPoint y: 217, endPoint x: 555, endPoint y: 227, distance: 10.0
click at [555, 227] on div at bounding box center [569, 232] width 118 height 30
click at [555, 227] on input "text" at bounding box center [568, 231] width 111 height 23
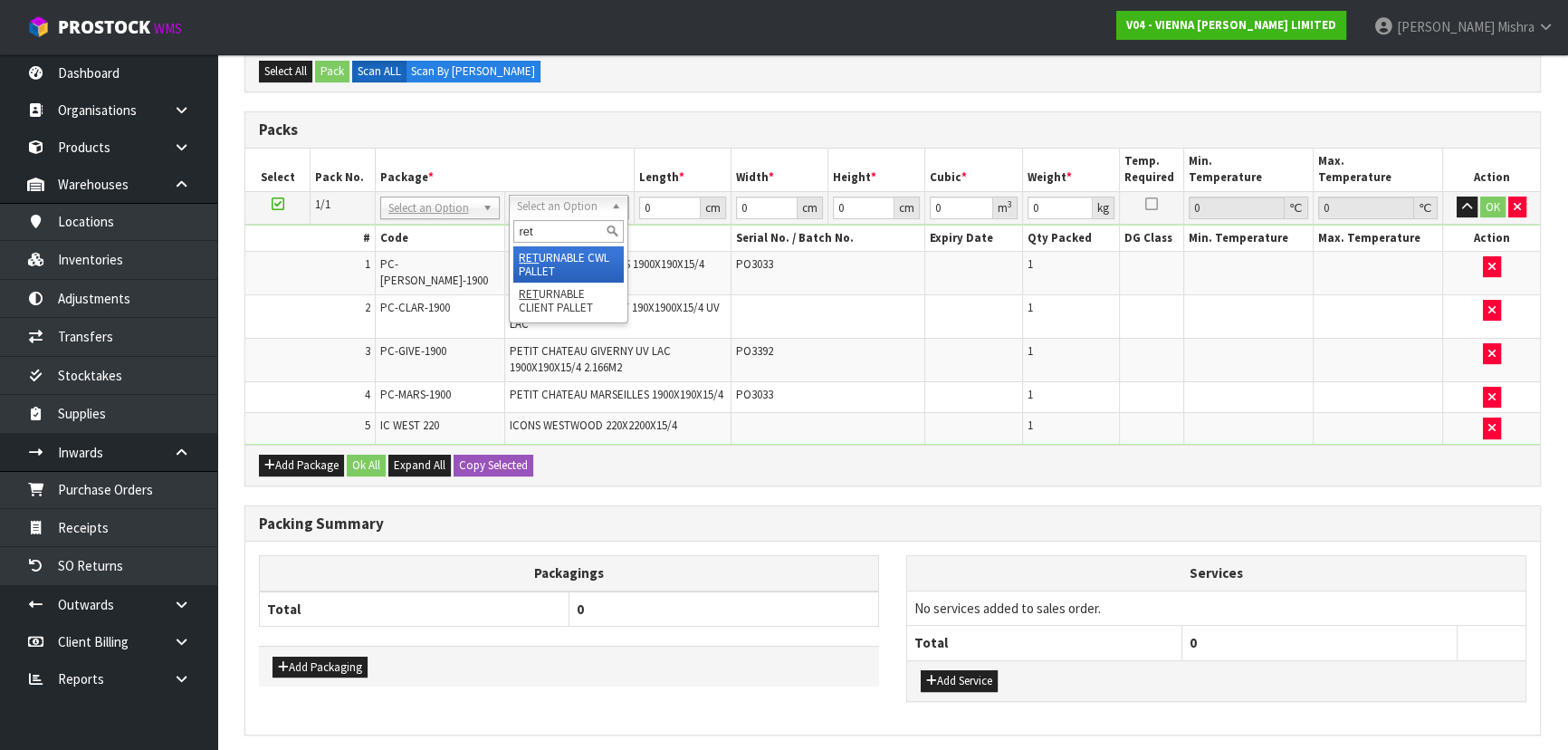
type input "ret"
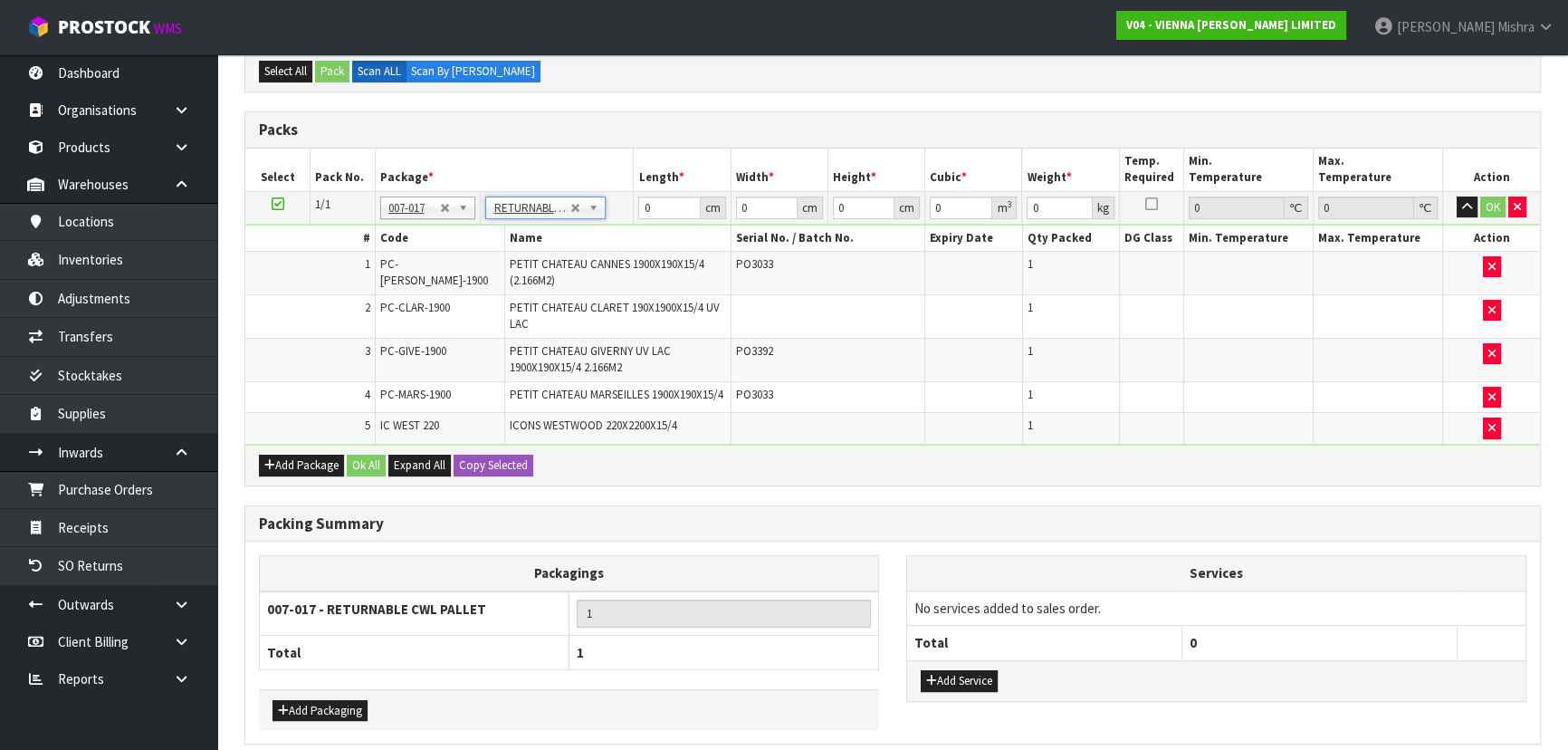
type input "119"
click at [663, 201] on input "0" at bounding box center [670, 208] width 62 height 23
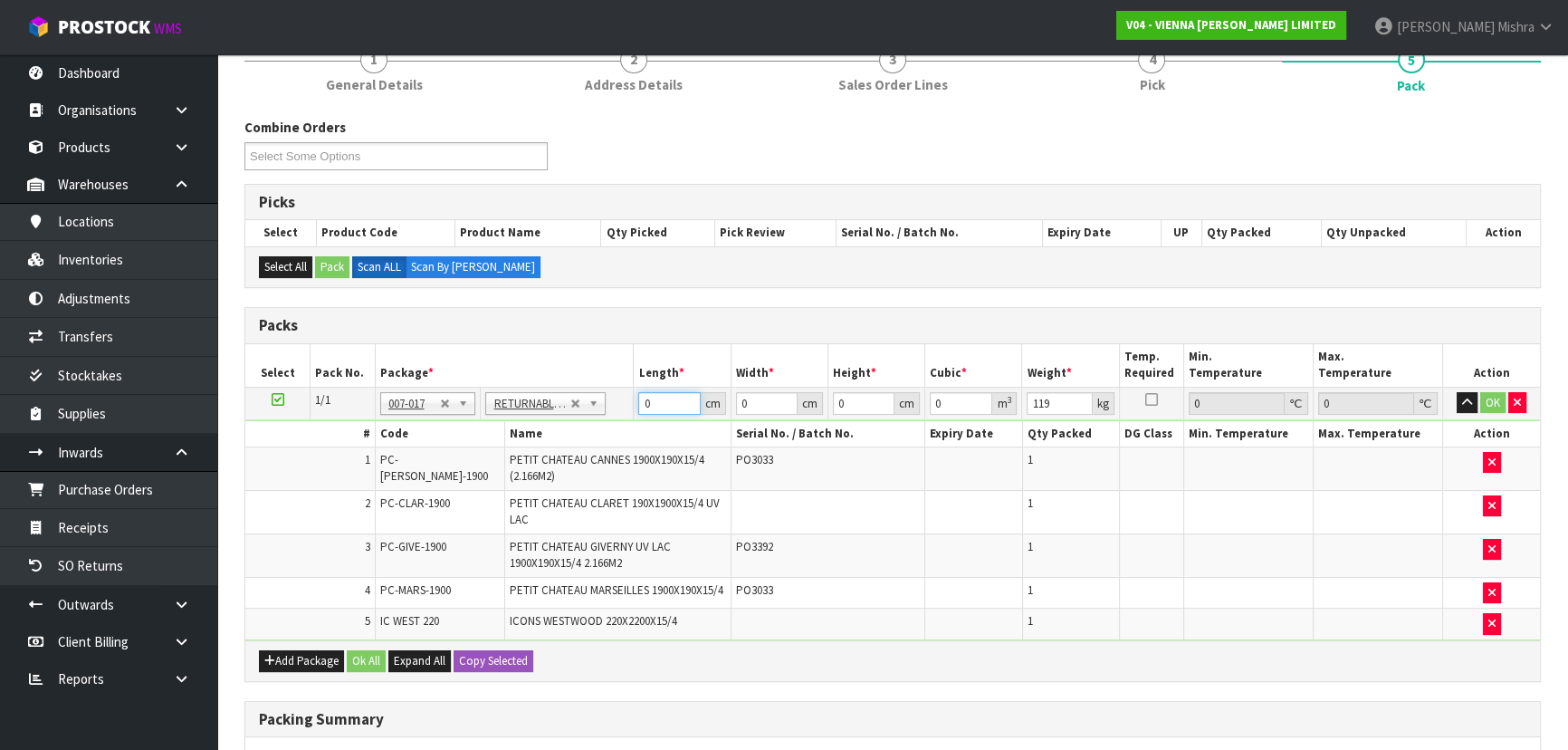
scroll to position [0, 0]
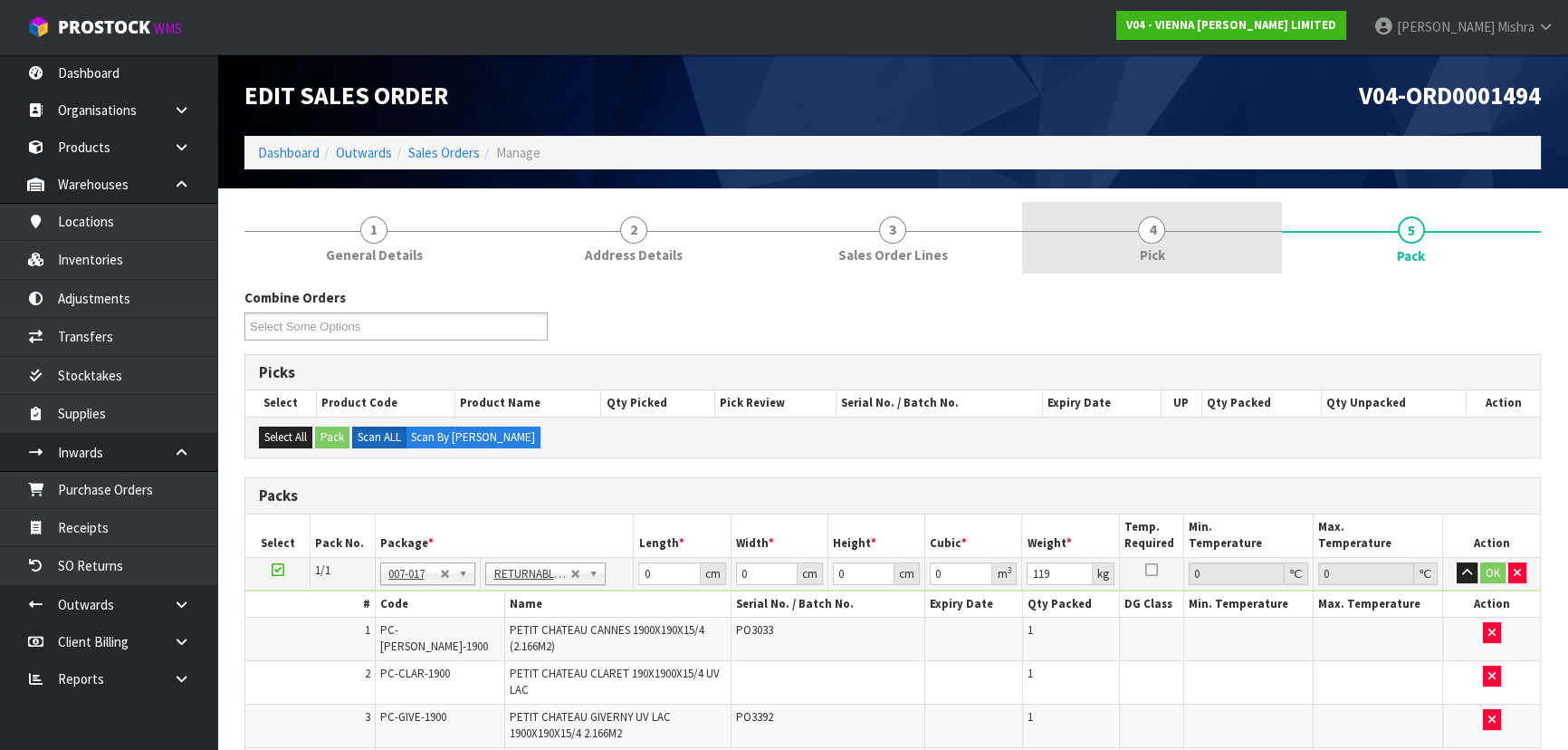
drag, startPoint x: 1159, startPoint y: 229, endPoint x: 1192, endPoint y: 230, distance: 33.0
click at [1159, 230] on span "4" at bounding box center [1151, 230] width 27 height 27
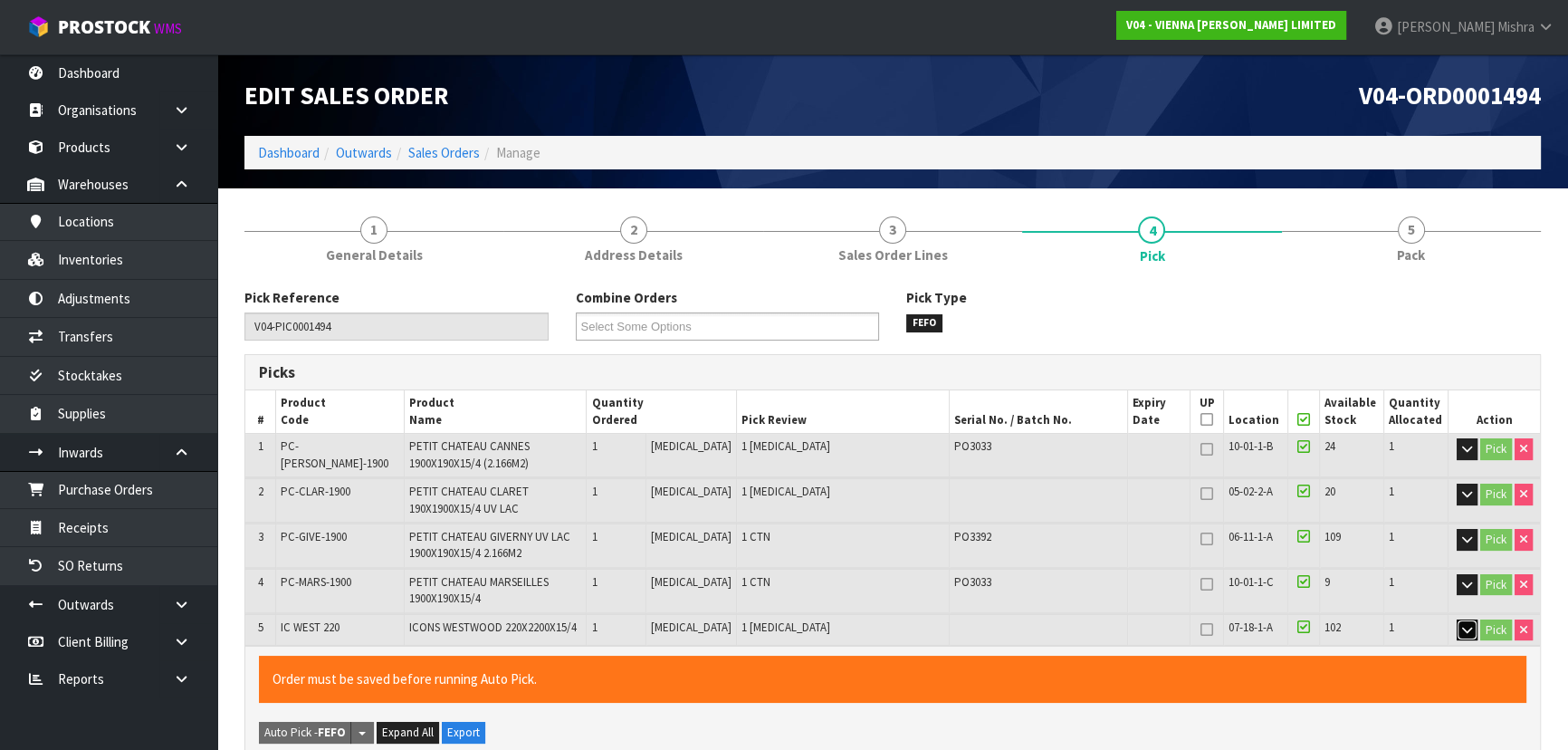
click at [1461, 620] on button "button" at bounding box center [1467, 631] width 21 height 22
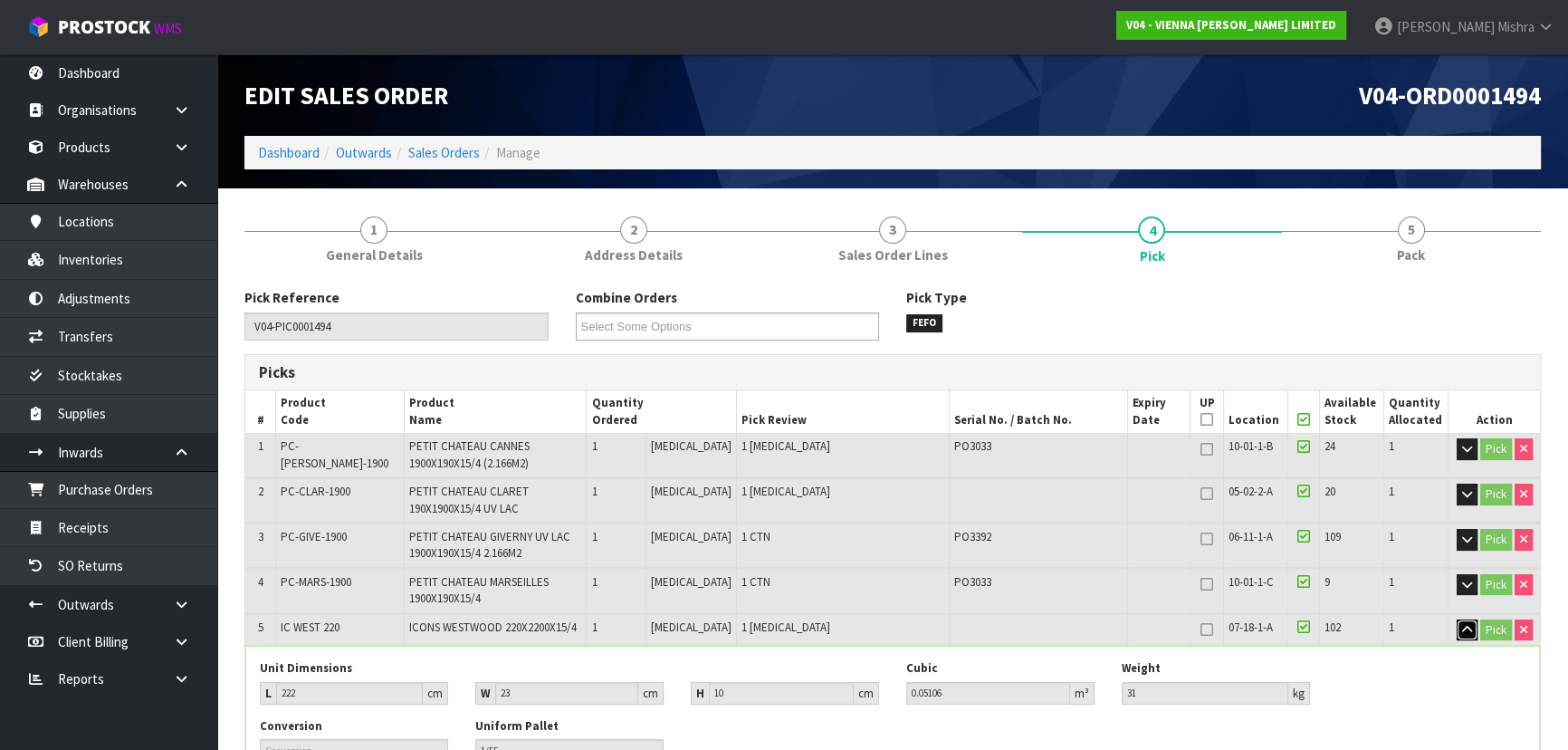
click at [1463, 620] on button "button" at bounding box center [1467, 631] width 21 height 22
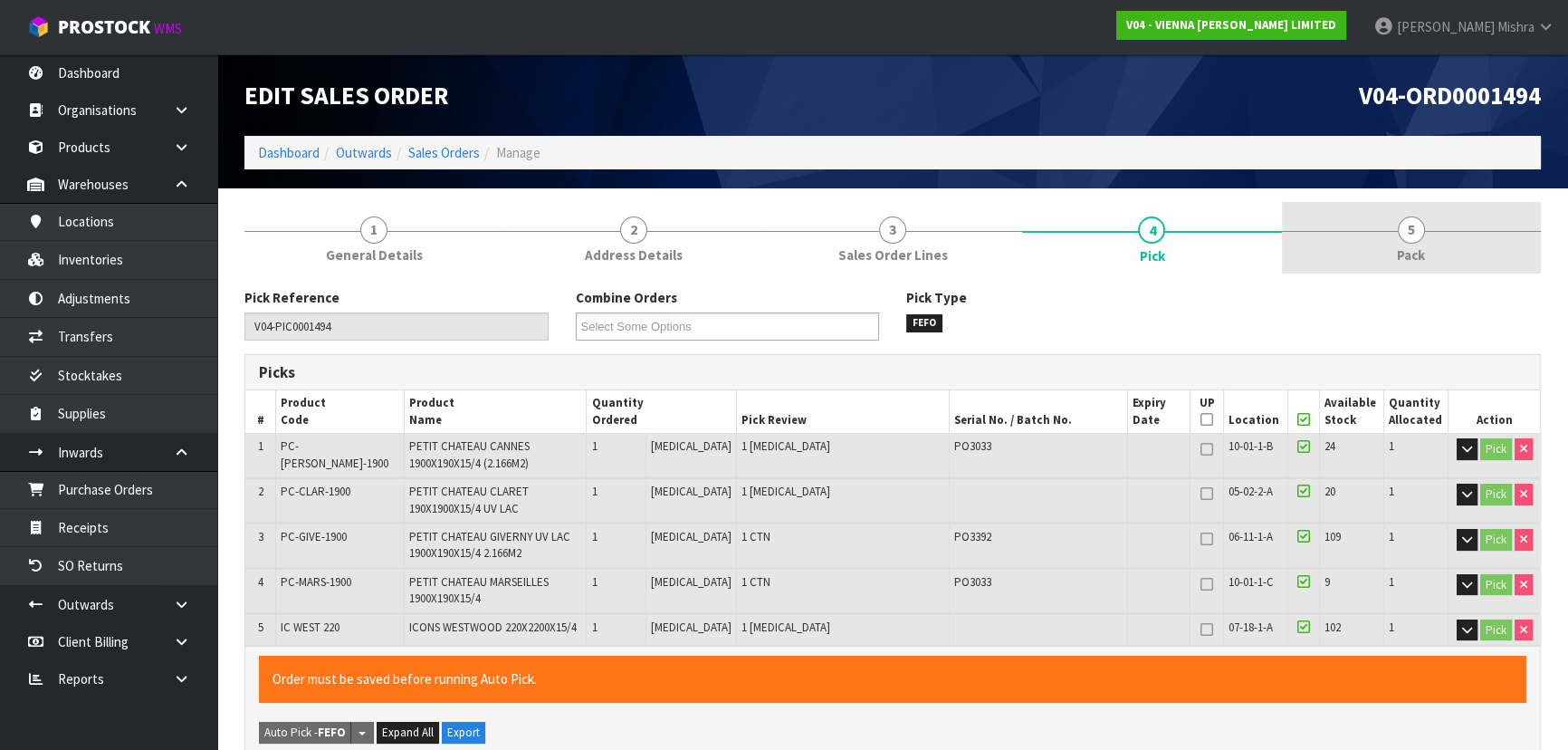
click at [1418, 248] on span "Pack" at bounding box center [1411, 255] width 28 height 19
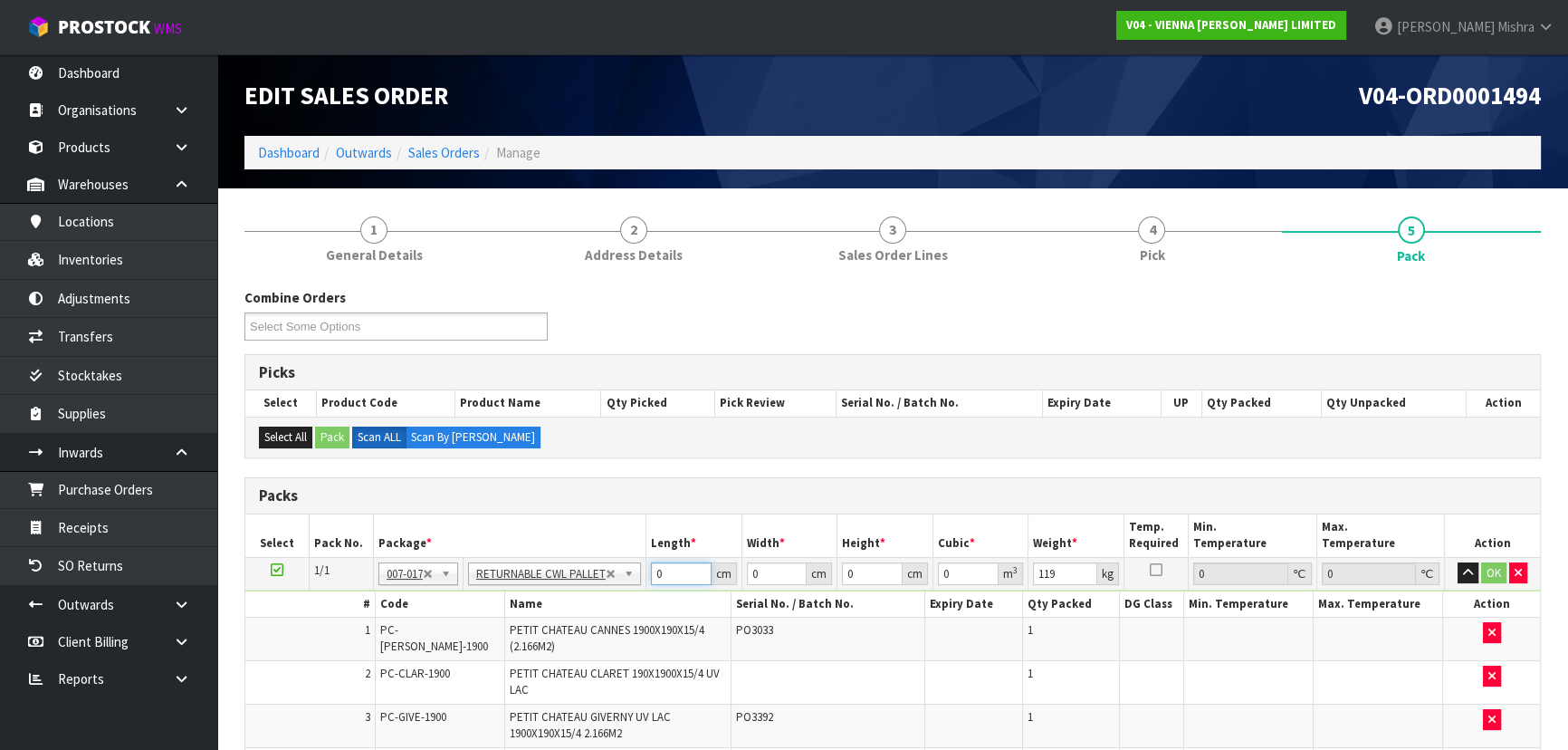
drag, startPoint x: 669, startPoint y: 575, endPoint x: 656, endPoint y: 576, distance: 13.0
click at [656, 576] on input "0" at bounding box center [681, 573] width 61 height 23
type input "222"
type input "100"
type input "3"
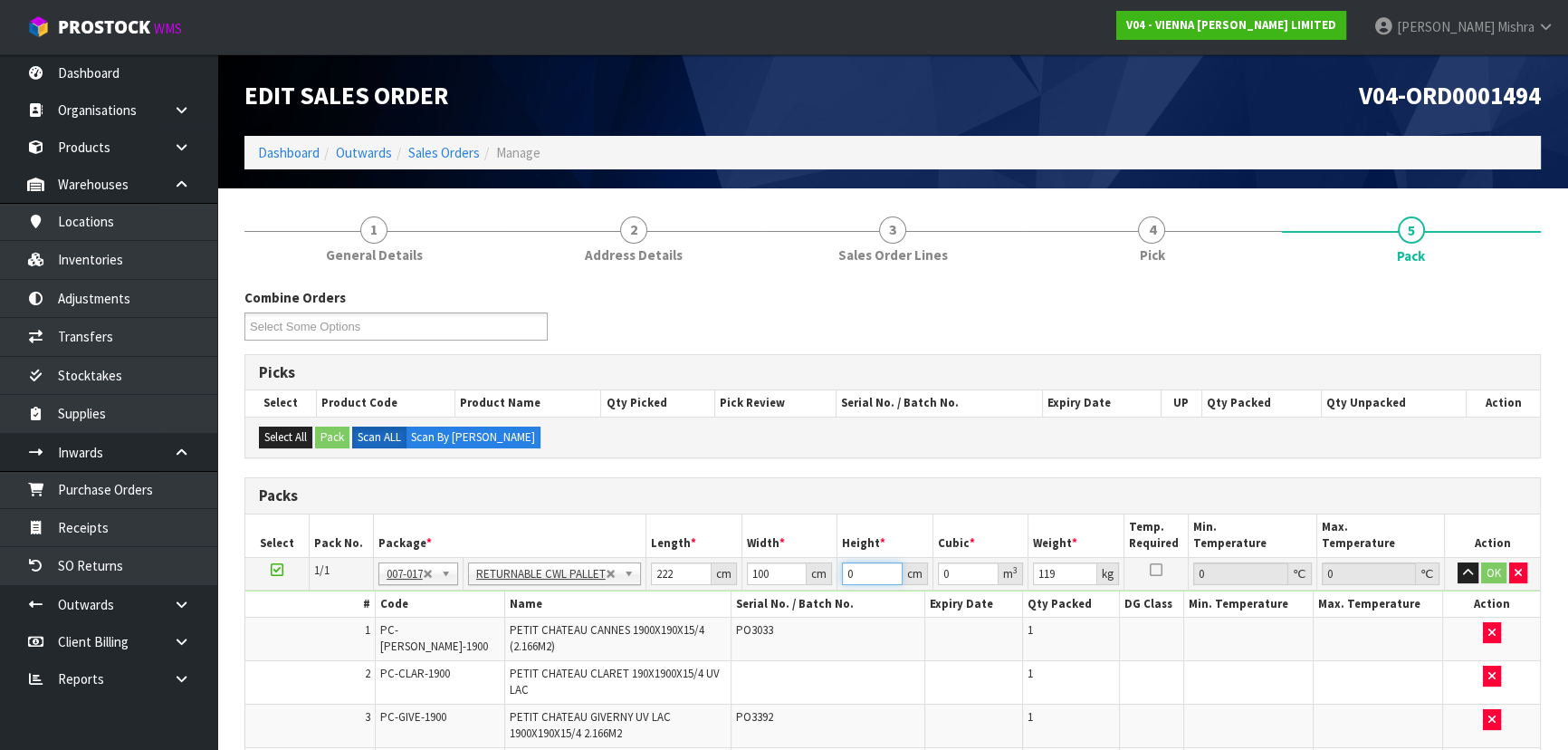
type input "0.0666"
type input "35"
type input "0.777"
type input "35"
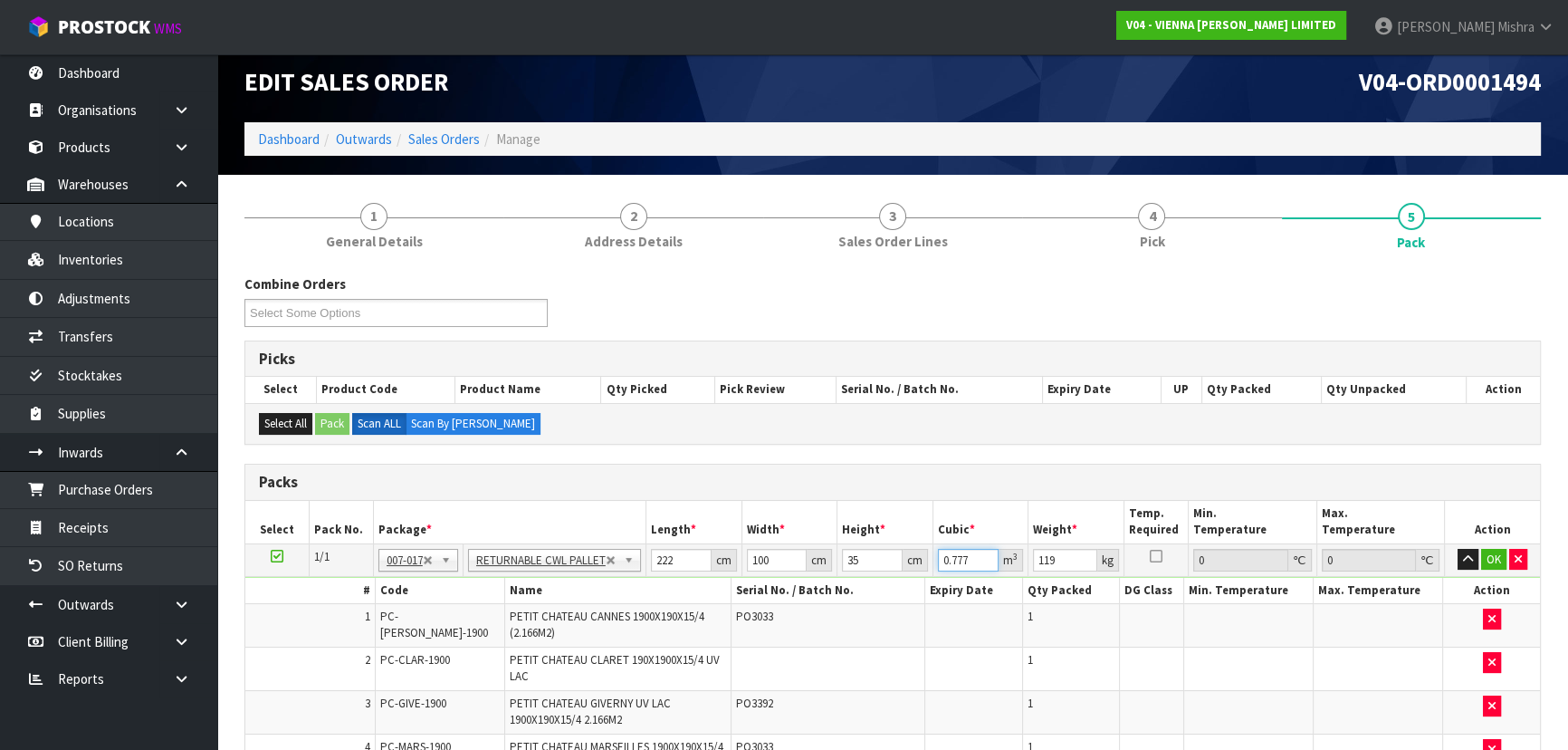
scroll to position [441, 0]
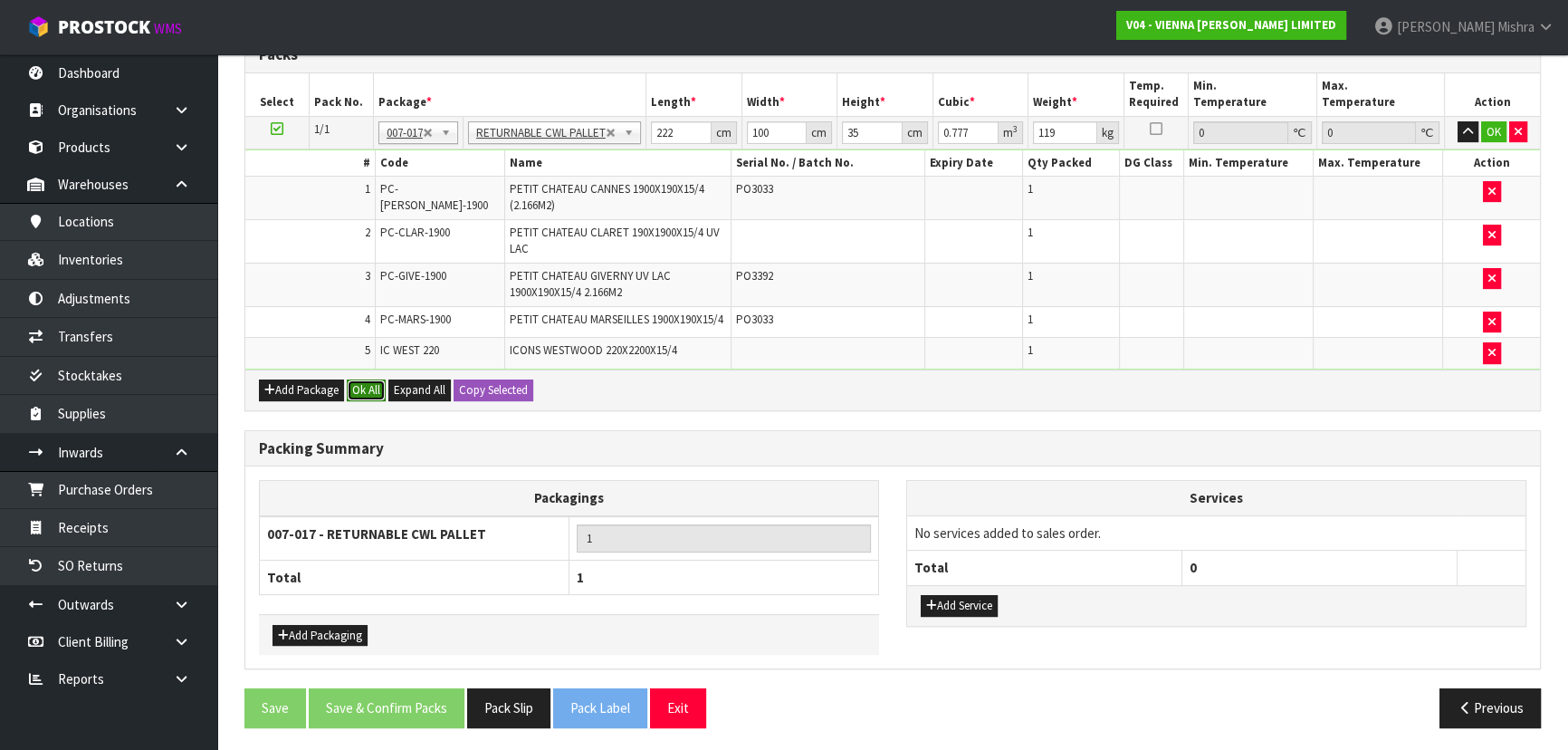
click at [357, 387] on button "Ok All" at bounding box center [365, 390] width 39 height 22
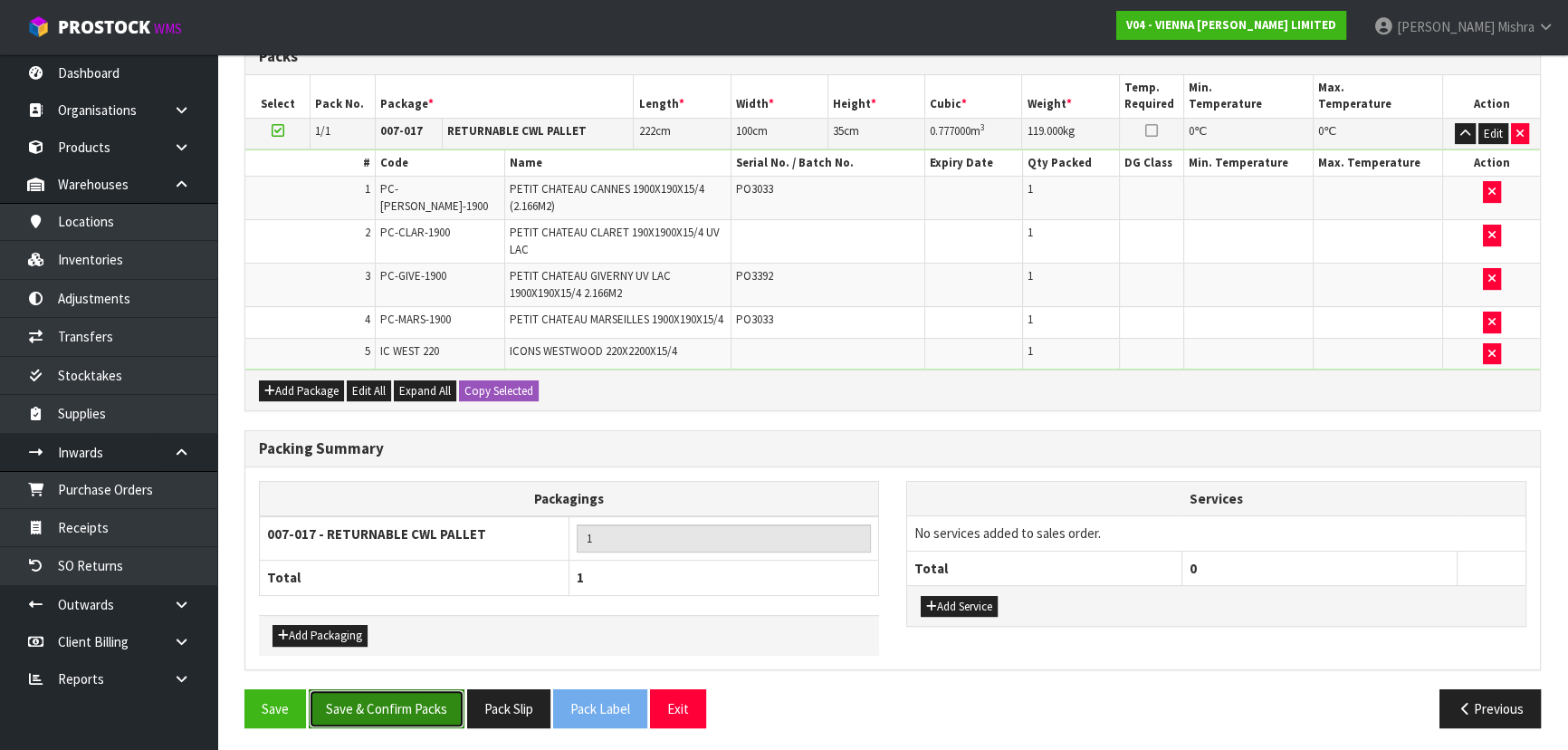
click at [352, 699] on button "Save & Confirm Packs" at bounding box center [386, 708] width 156 height 39
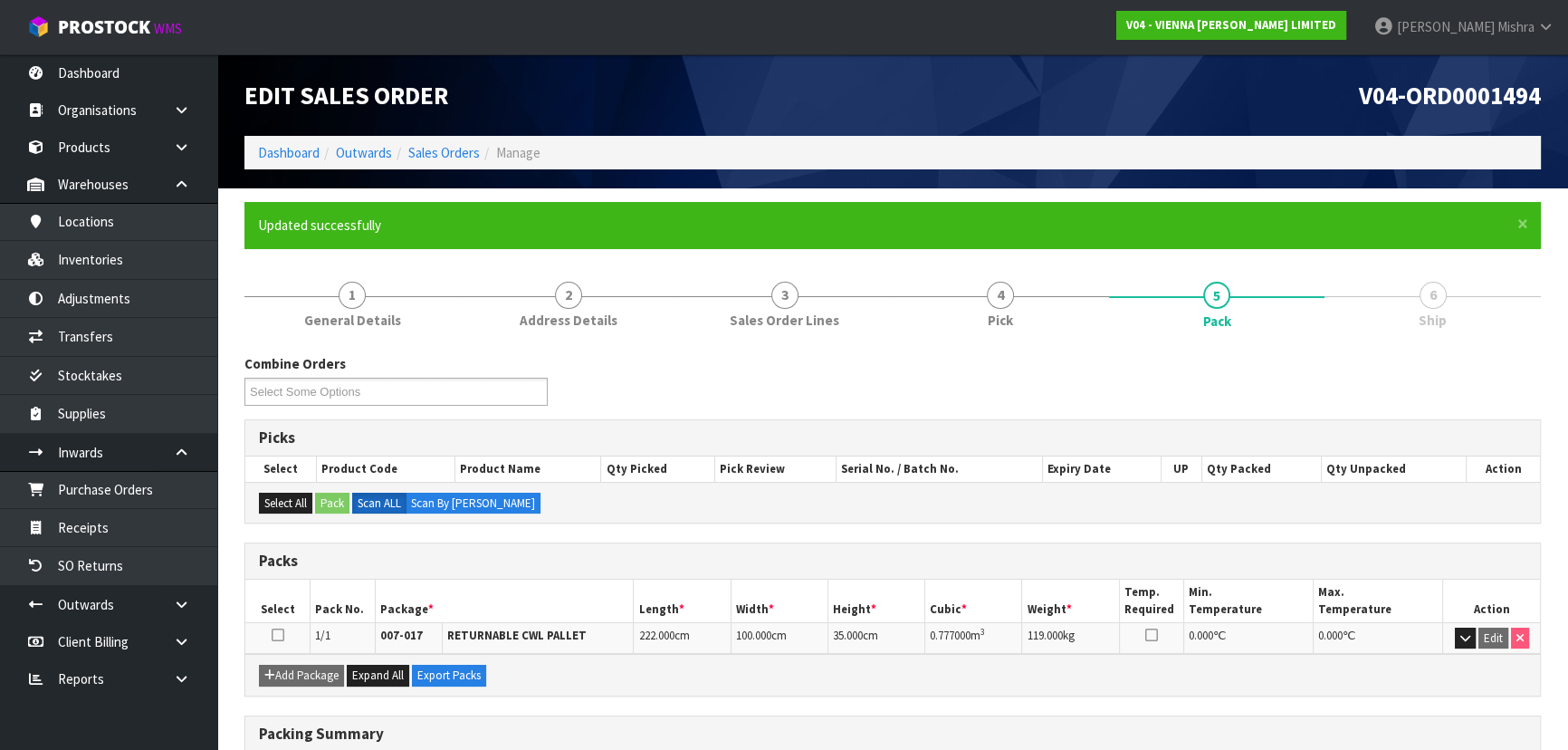
scroll to position [246, 0]
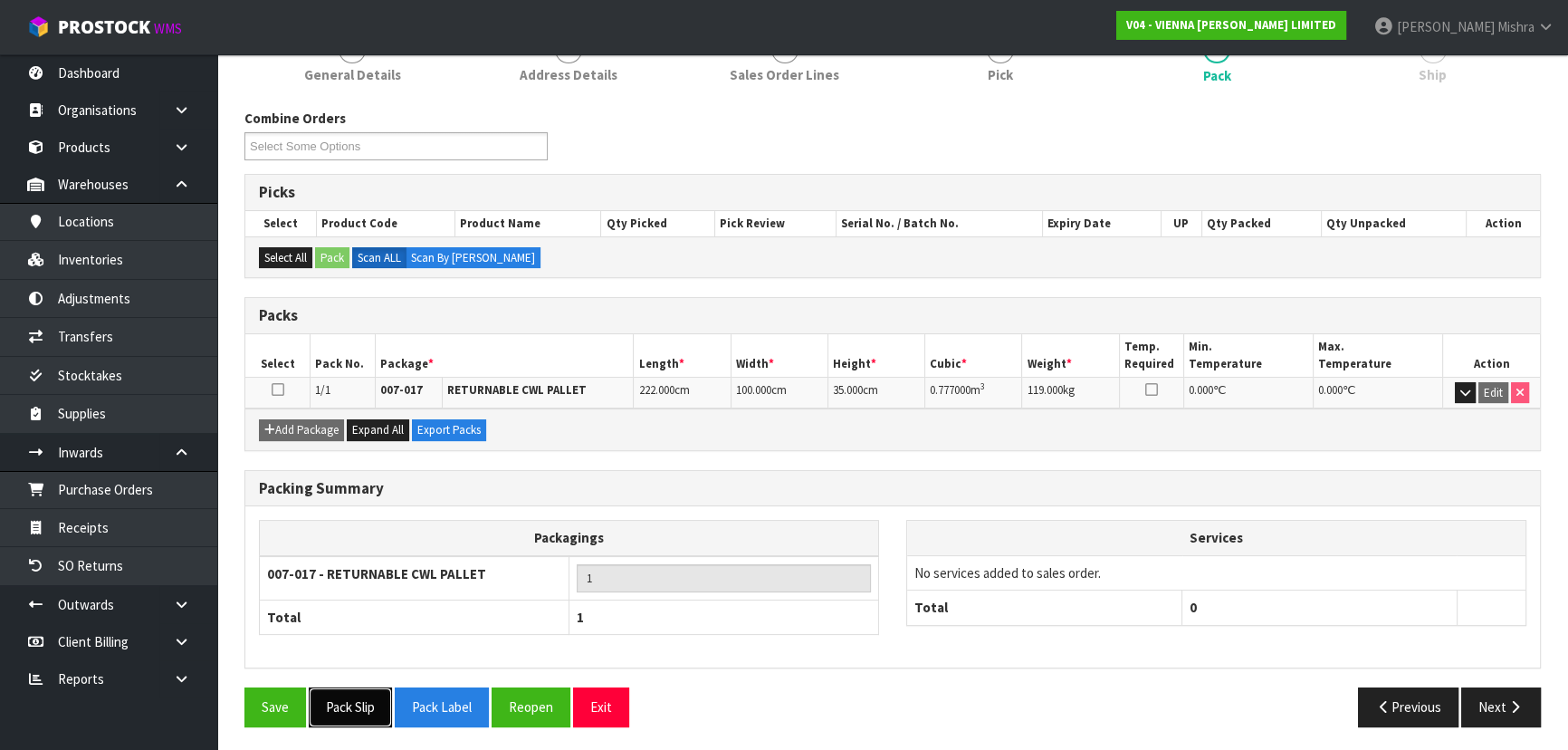
click at [375, 704] on button "Pack Slip" at bounding box center [349, 707] width 83 height 39
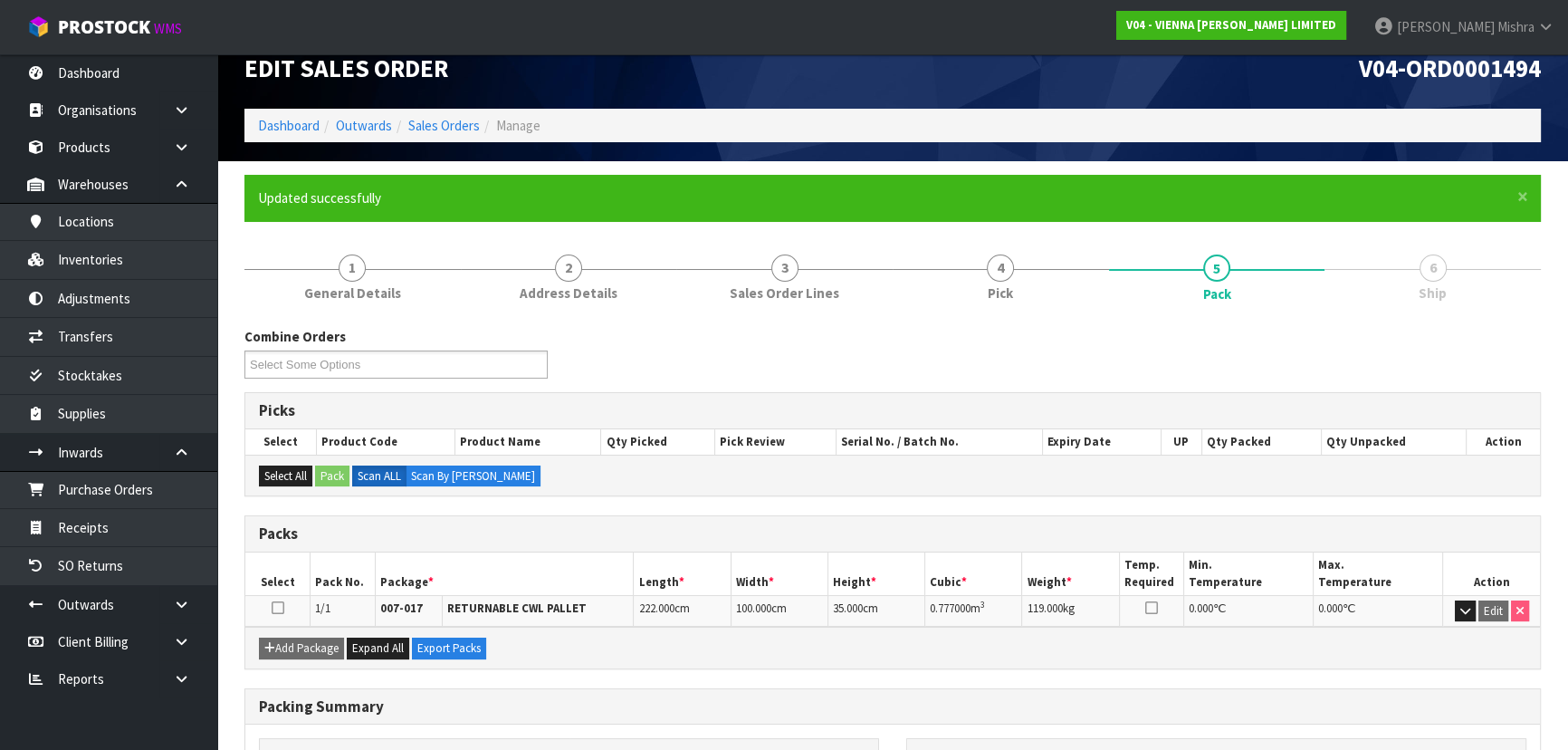
scroll to position [0, 0]
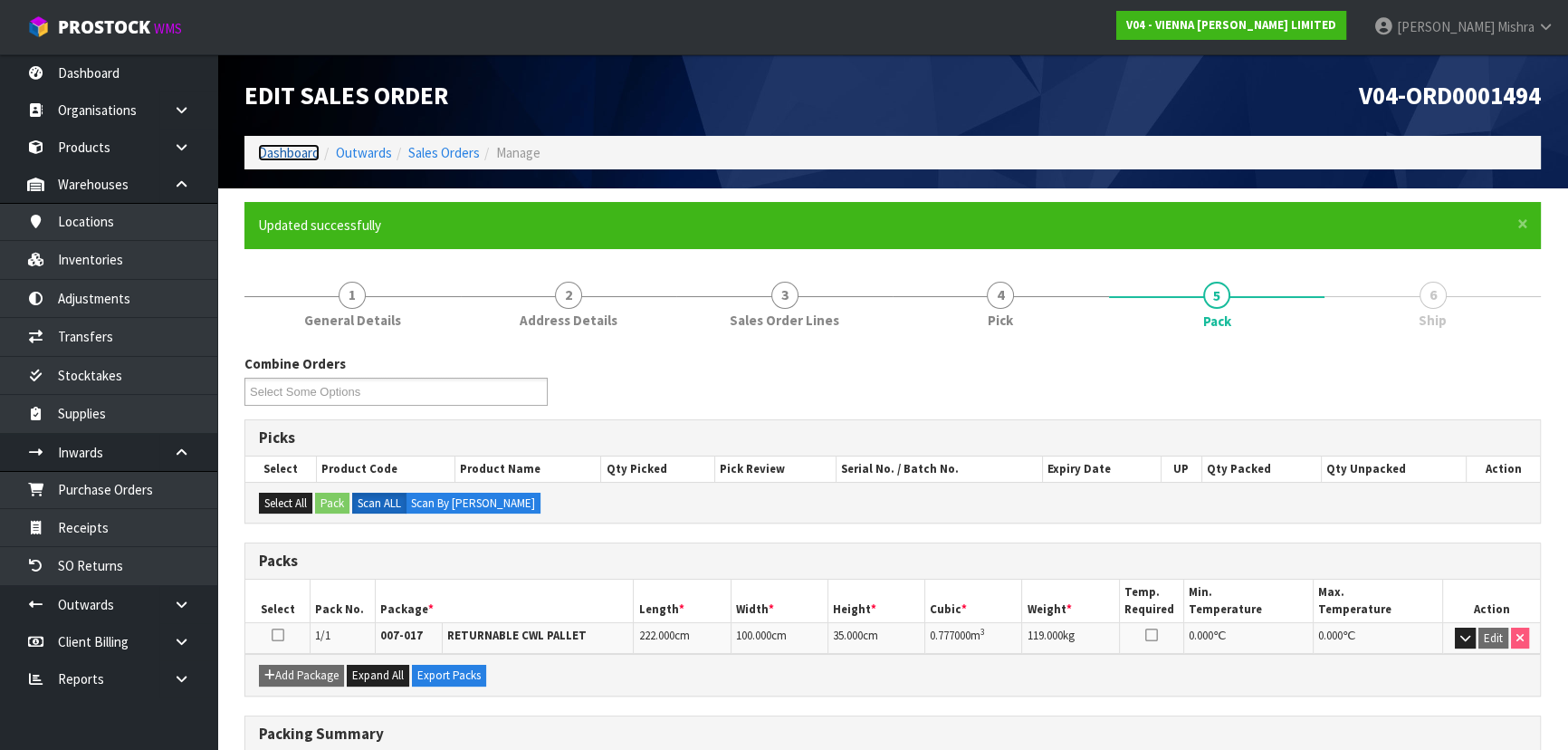
click at [279, 148] on link "Dashboard" at bounding box center [289, 152] width 62 height 17
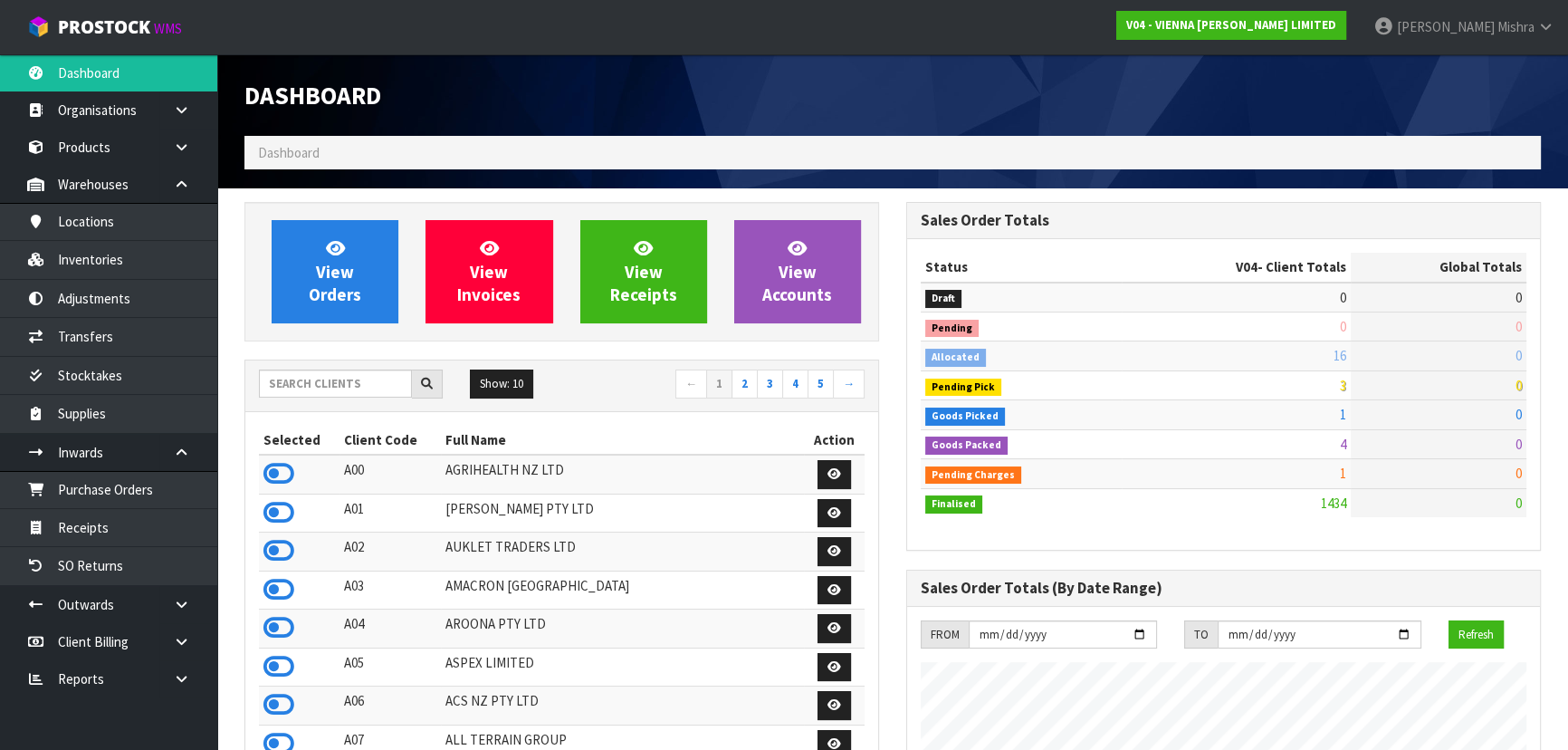
scroll to position [1467, 661]
click at [369, 384] on input "text" at bounding box center [334, 383] width 153 height 28
type input "C09"
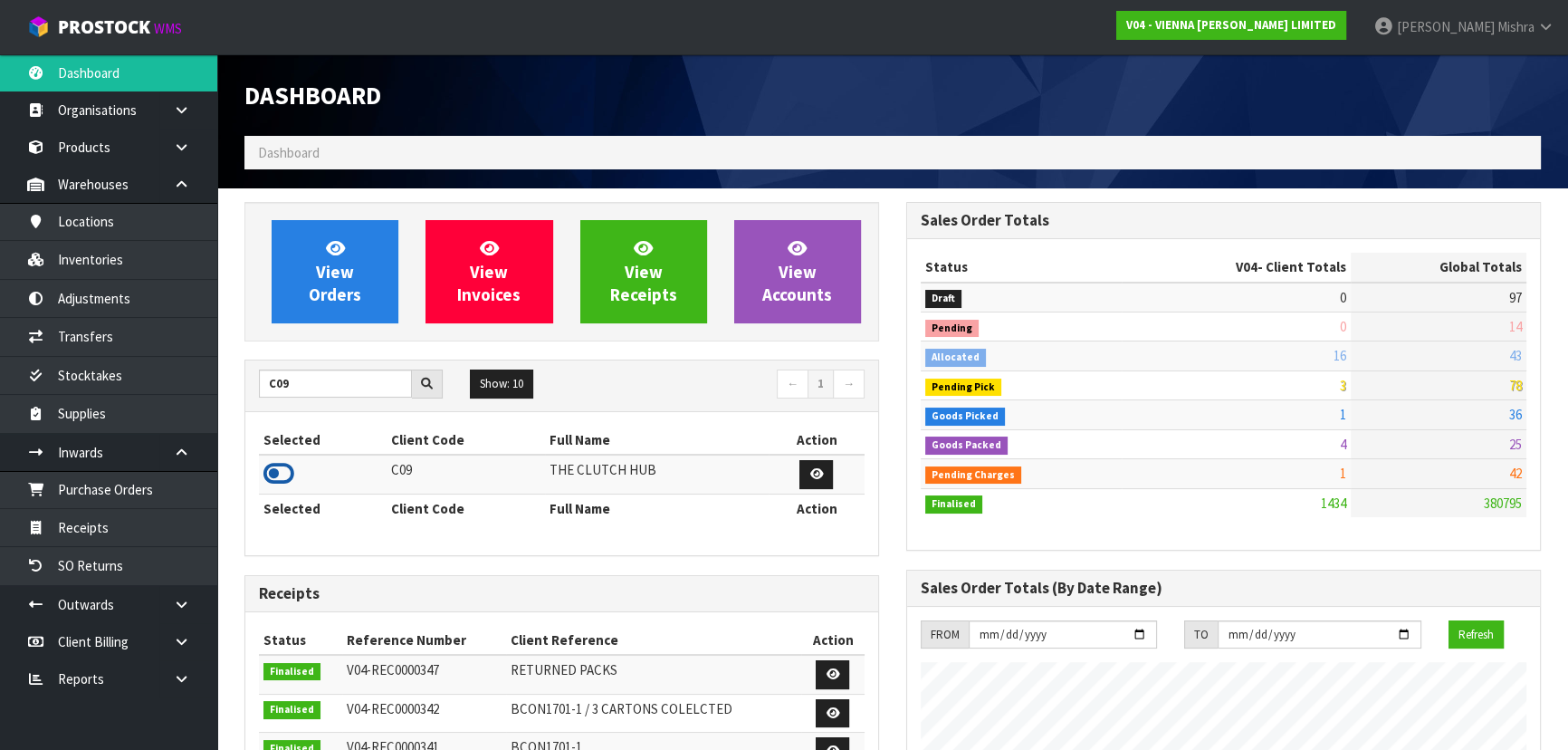
click at [272, 465] on icon at bounding box center [278, 473] width 31 height 27
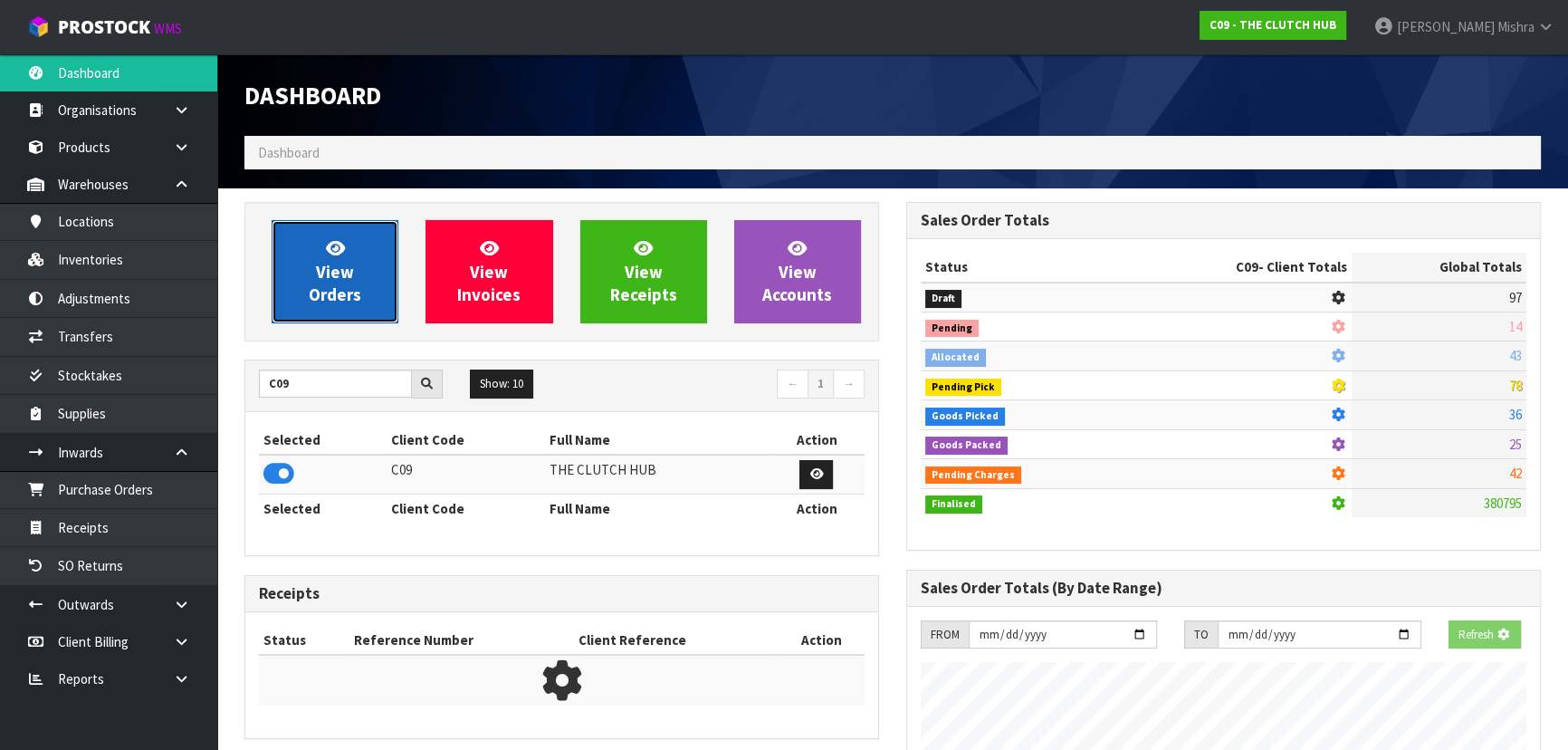
click at [298, 290] on link "View Orders" at bounding box center [334, 271] width 127 height 103
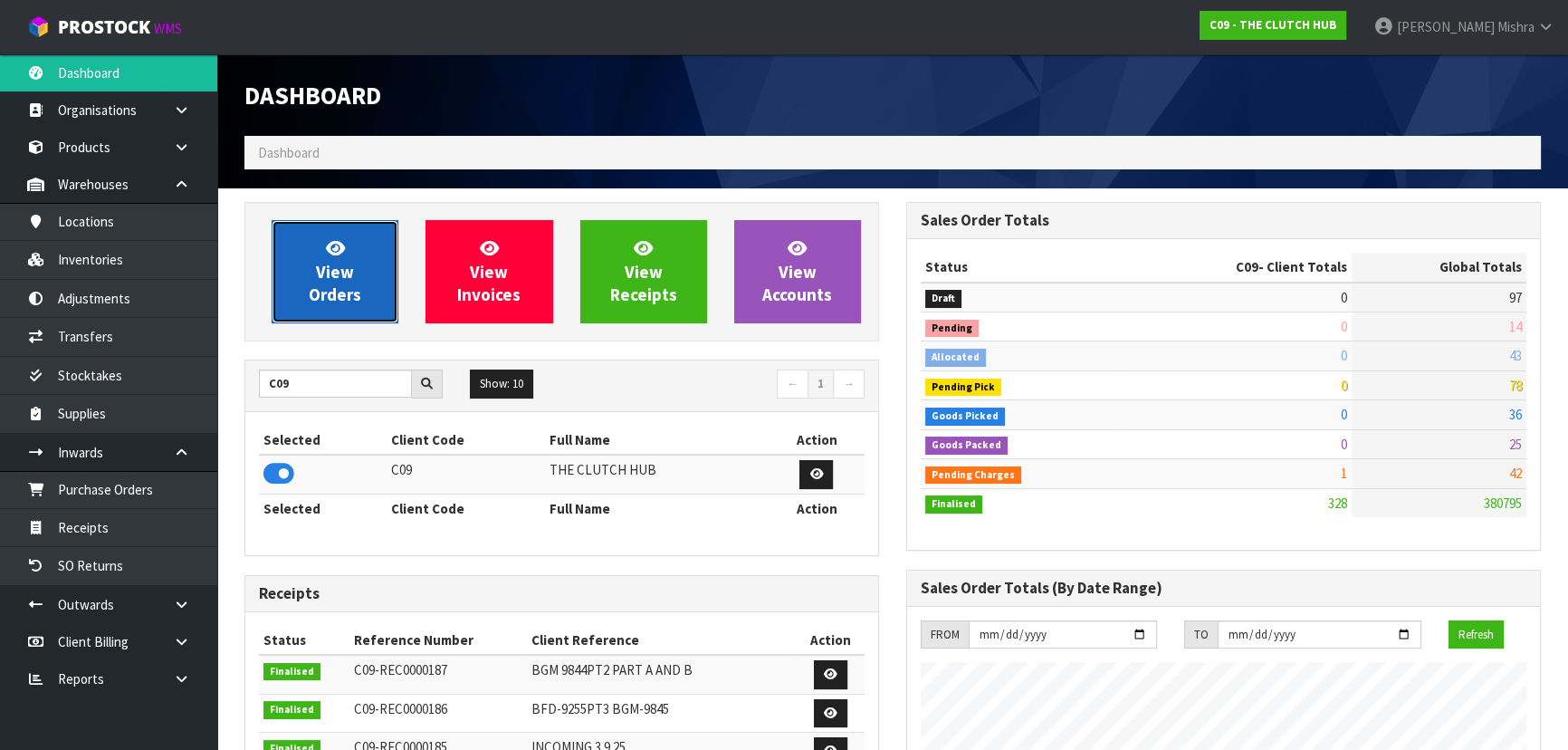
scroll to position [1447, 661]
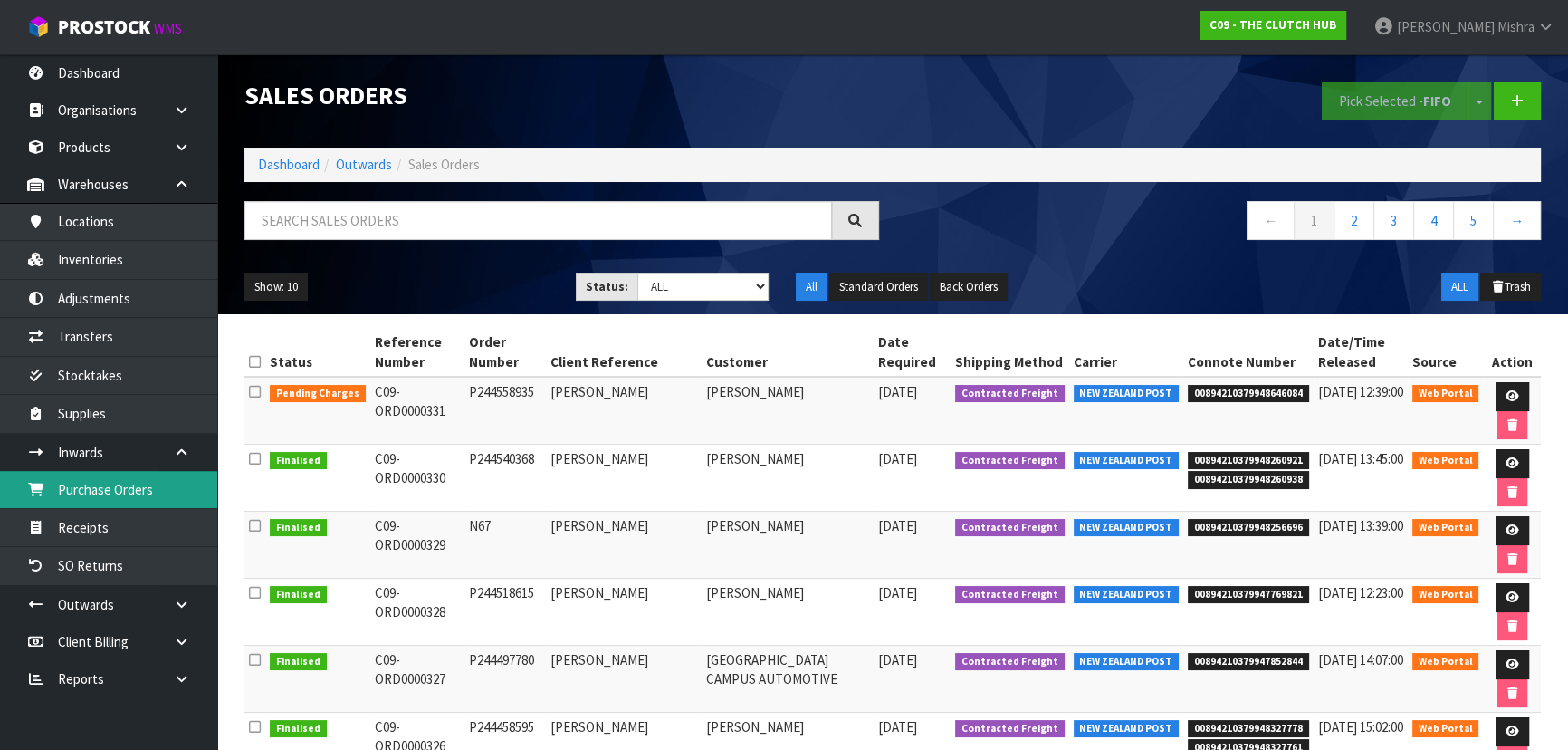
click at [145, 499] on link "Purchase Orders" at bounding box center [109, 489] width 218 height 37
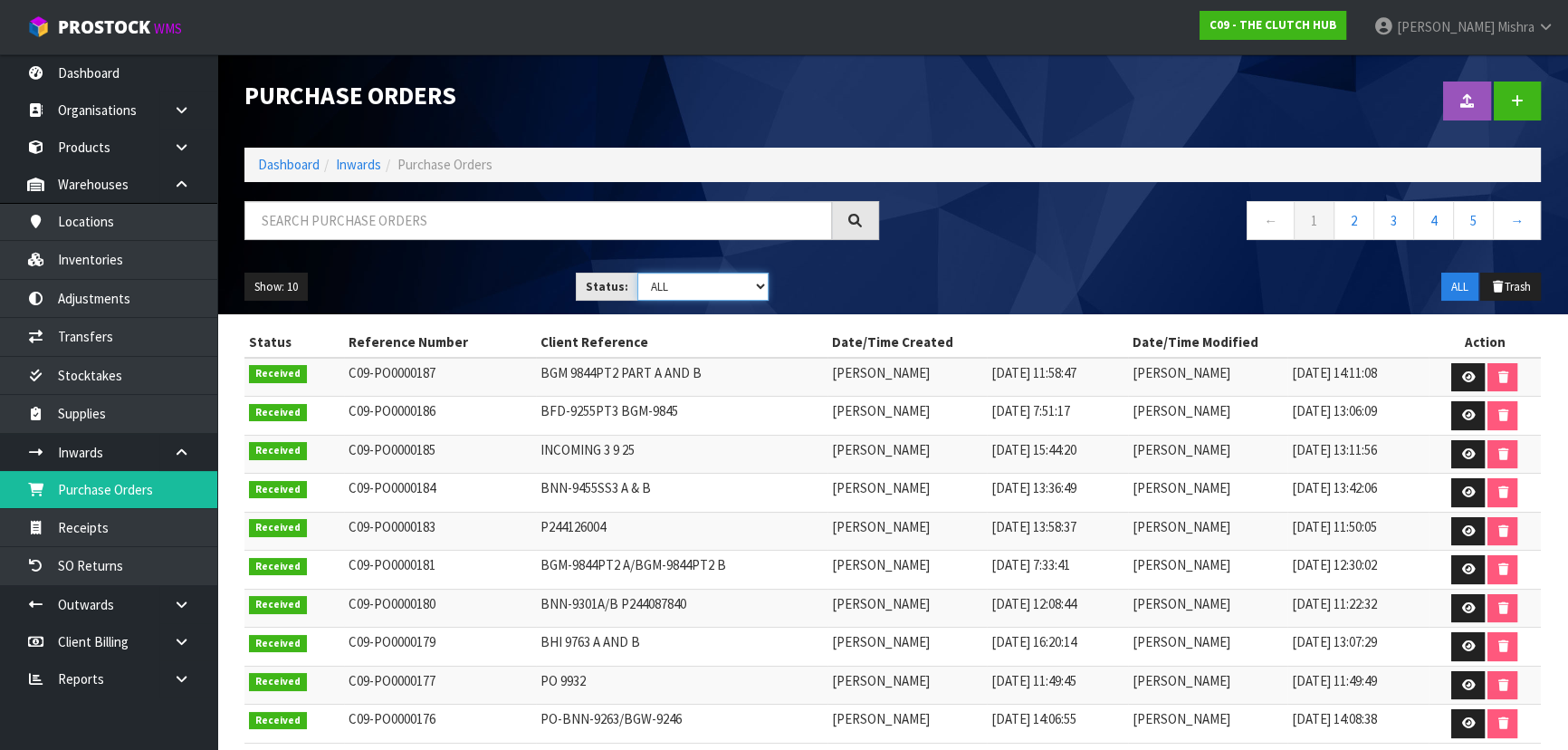
click at [698, 298] on select "Draft Pending Received Cancelled ALL" at bounding box center [704, 287] width 132 height 28
select select "string:0"
click at [638, 273] on select "Draft Pending Received Cancelled ALL" at bounding box center [704, 287] width 132 height 28
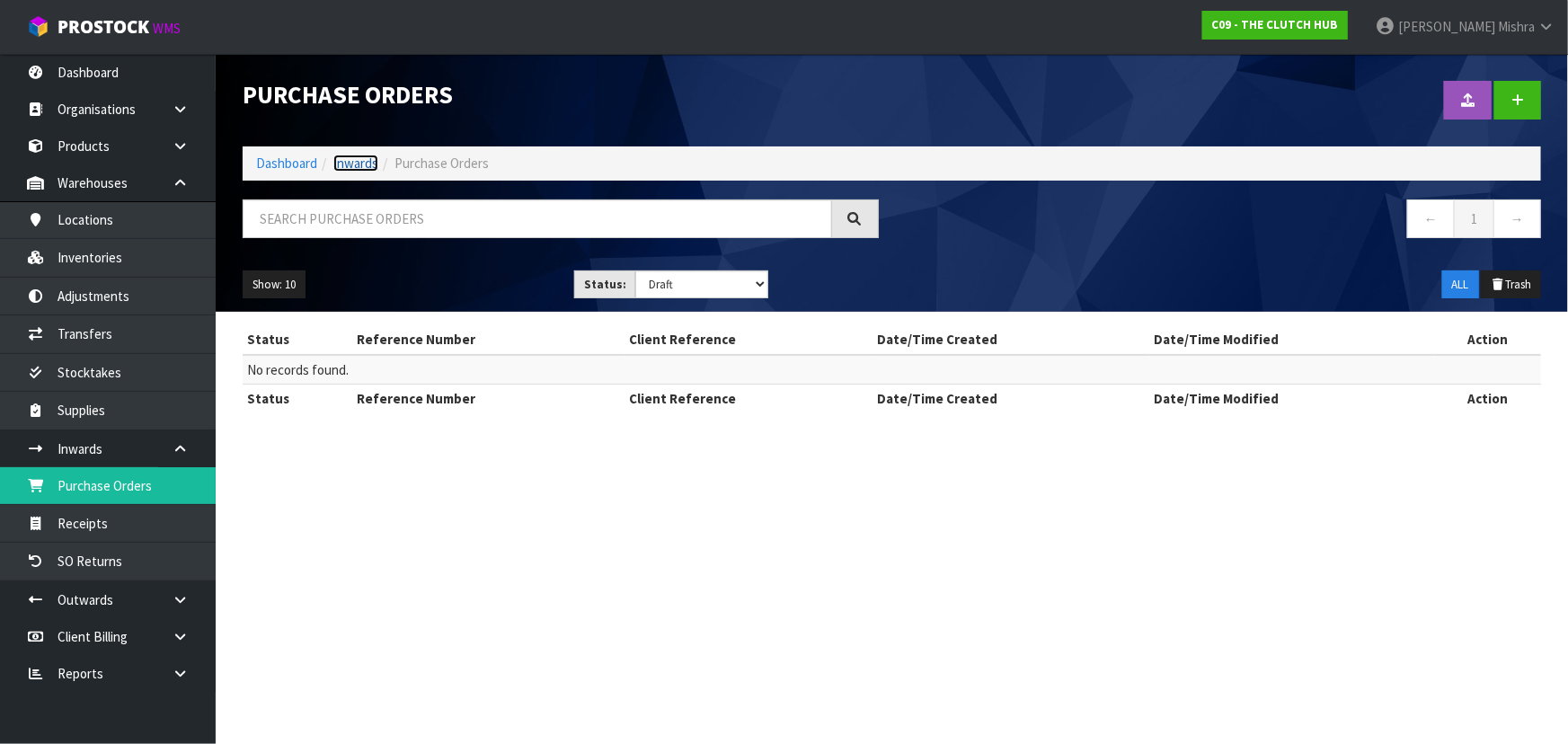
click at [355, 155] on link "Inwards" at bounding box center [356, 162] width 45 height 17
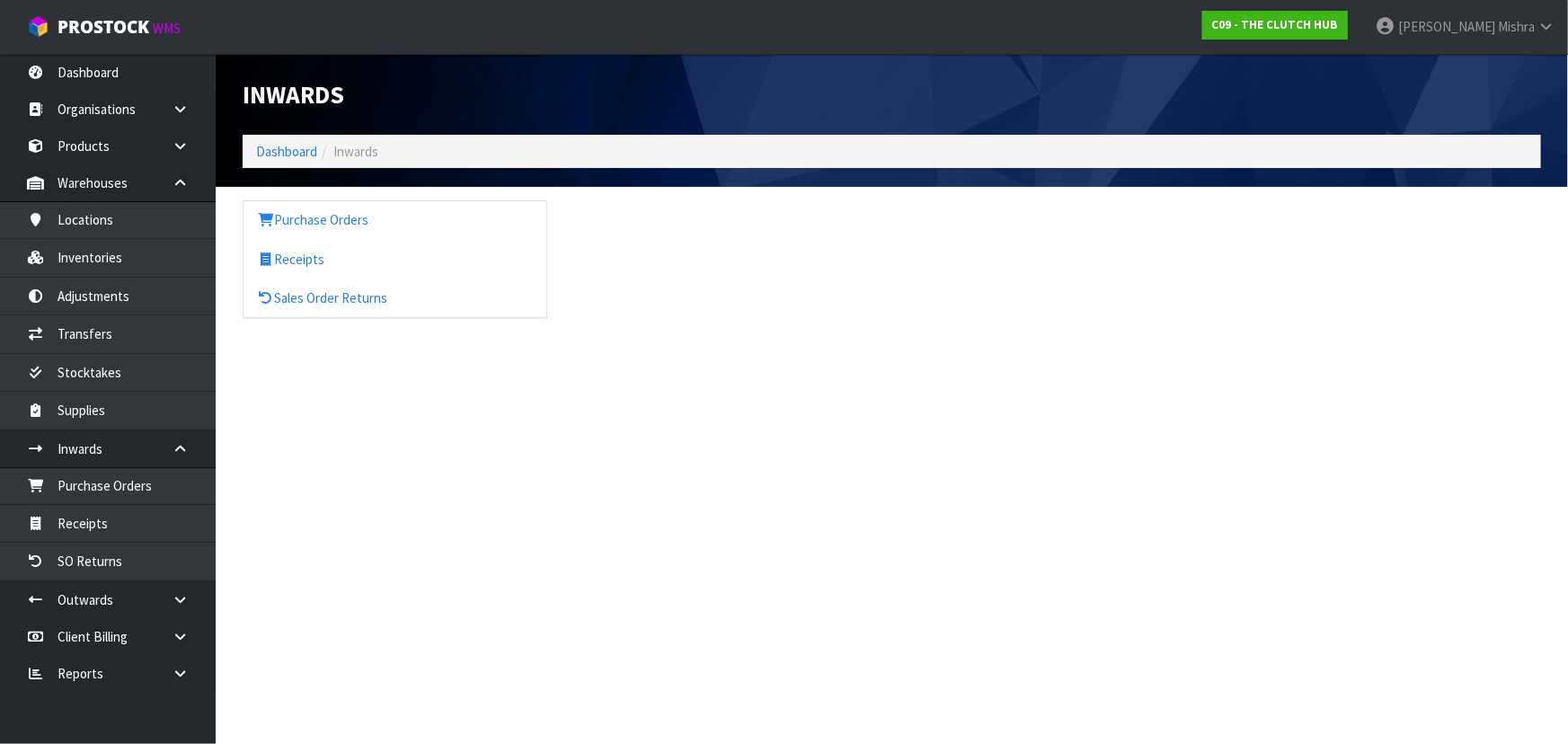
click at [278, 163] on ol "Dashboard Inwards" at bounding box center [891, 152] width 1299 height 34
click at [281, 154] on link "Dashboard" at bounding box center [287, 151] width 61 height 17
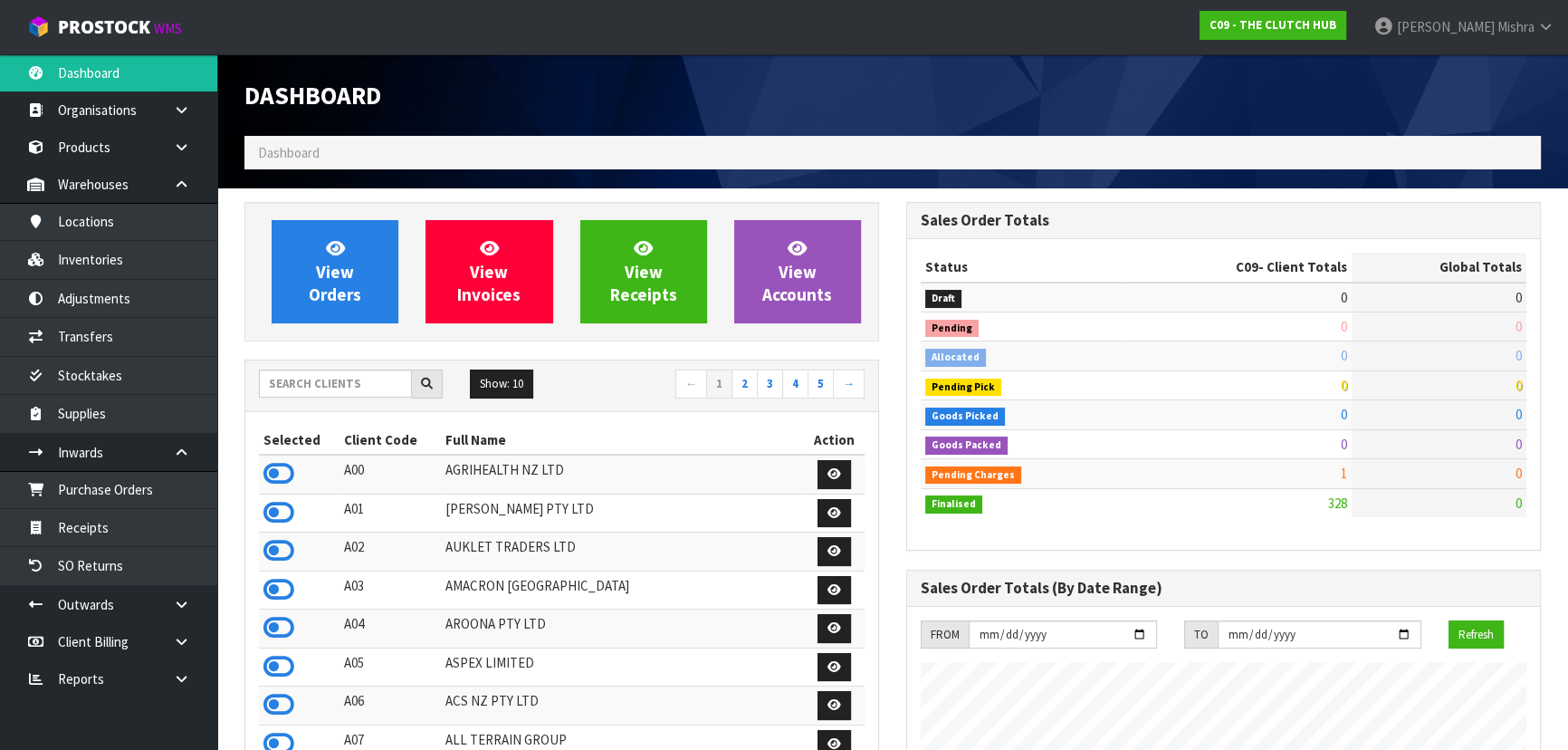
scroll to position [1447, 661]
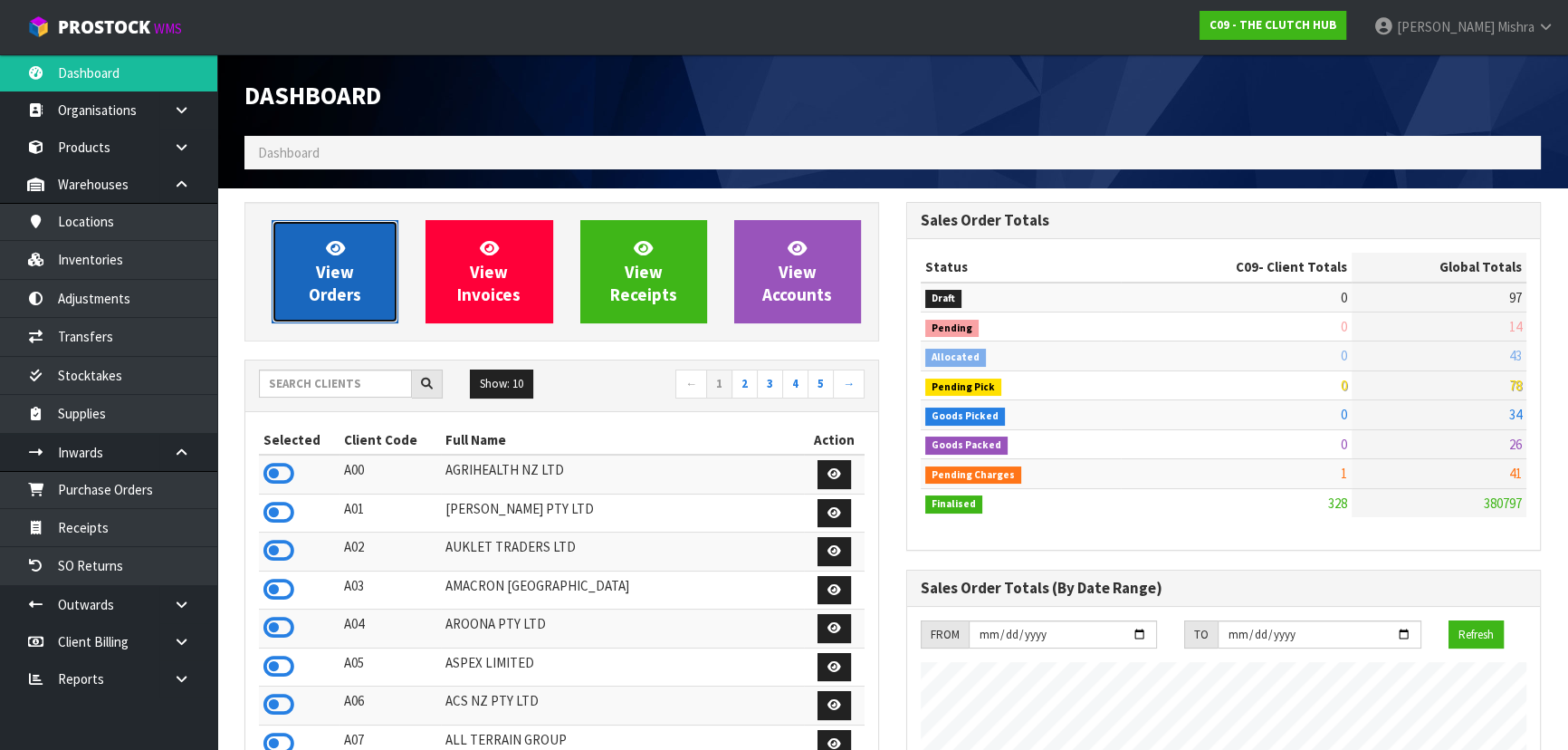
click at [317, 271] on span "View Orders" at bounding box center [334, 272] width 53 height 68
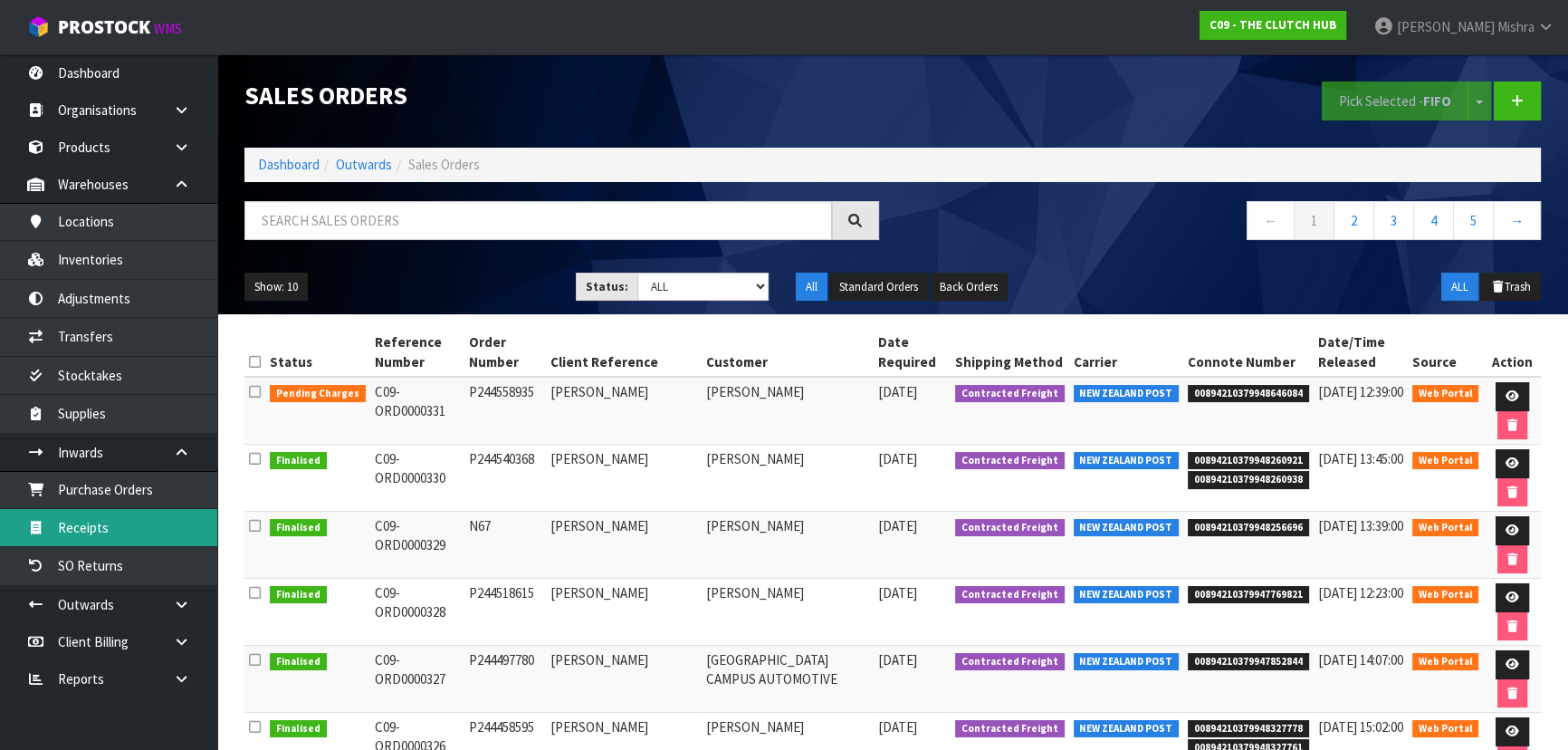
click at [138, 530] on link "Receipts" at bounding box center [109, 527] width 218 height 37
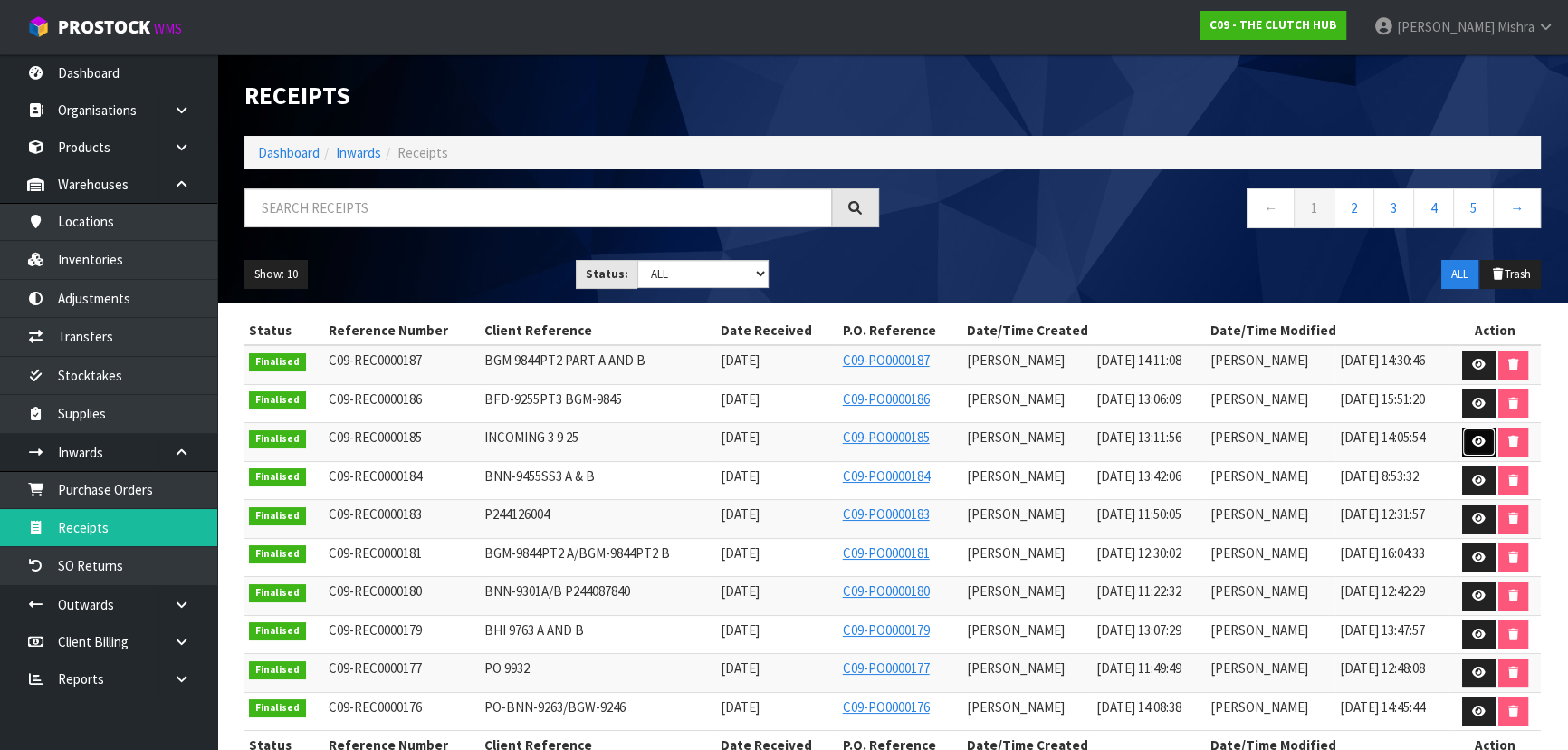
click at [1482, 438] on icon at bounding box center [1479, 441] width 14 height 12
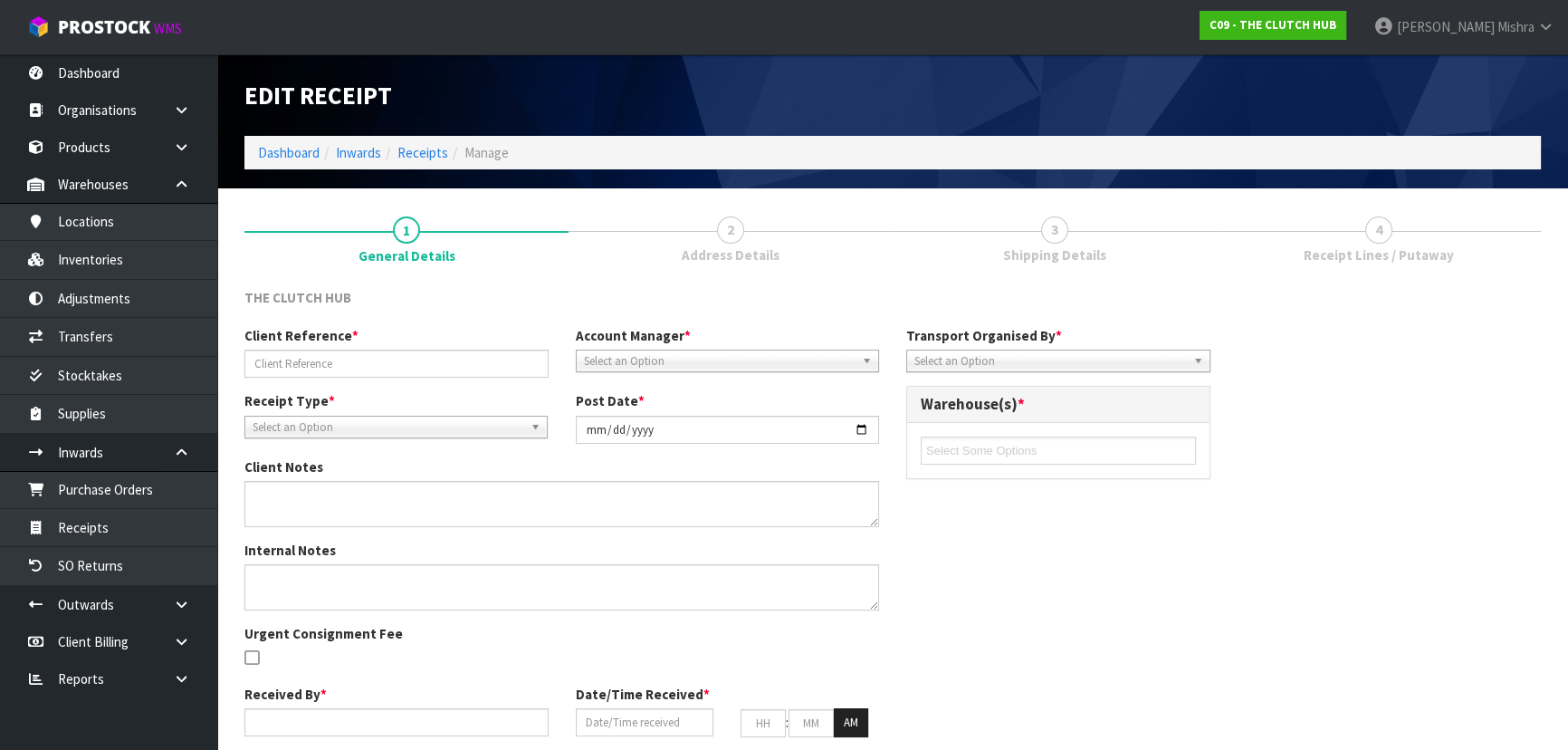
type input "INCOMING 3 9 25"
type input "2025-09-03"
type textarea "AS PER EMAIL FROM CLIENT BHI 9763 PART A AND B IS FOR AN ORDER BNN-9319 BNN-930…"
type input "Michael Drugan"
type input "03/09/2025"
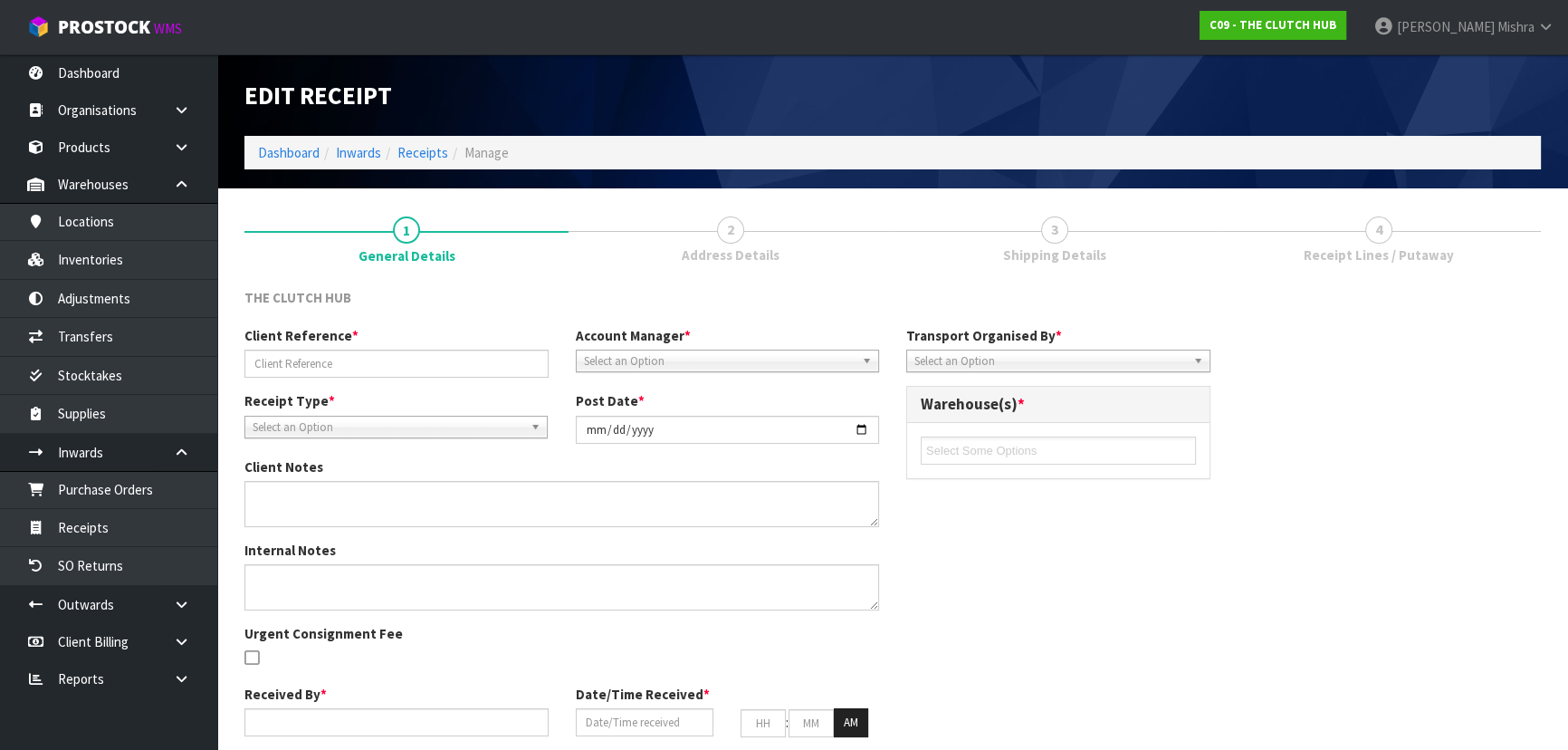
type input "01"
type input "11"
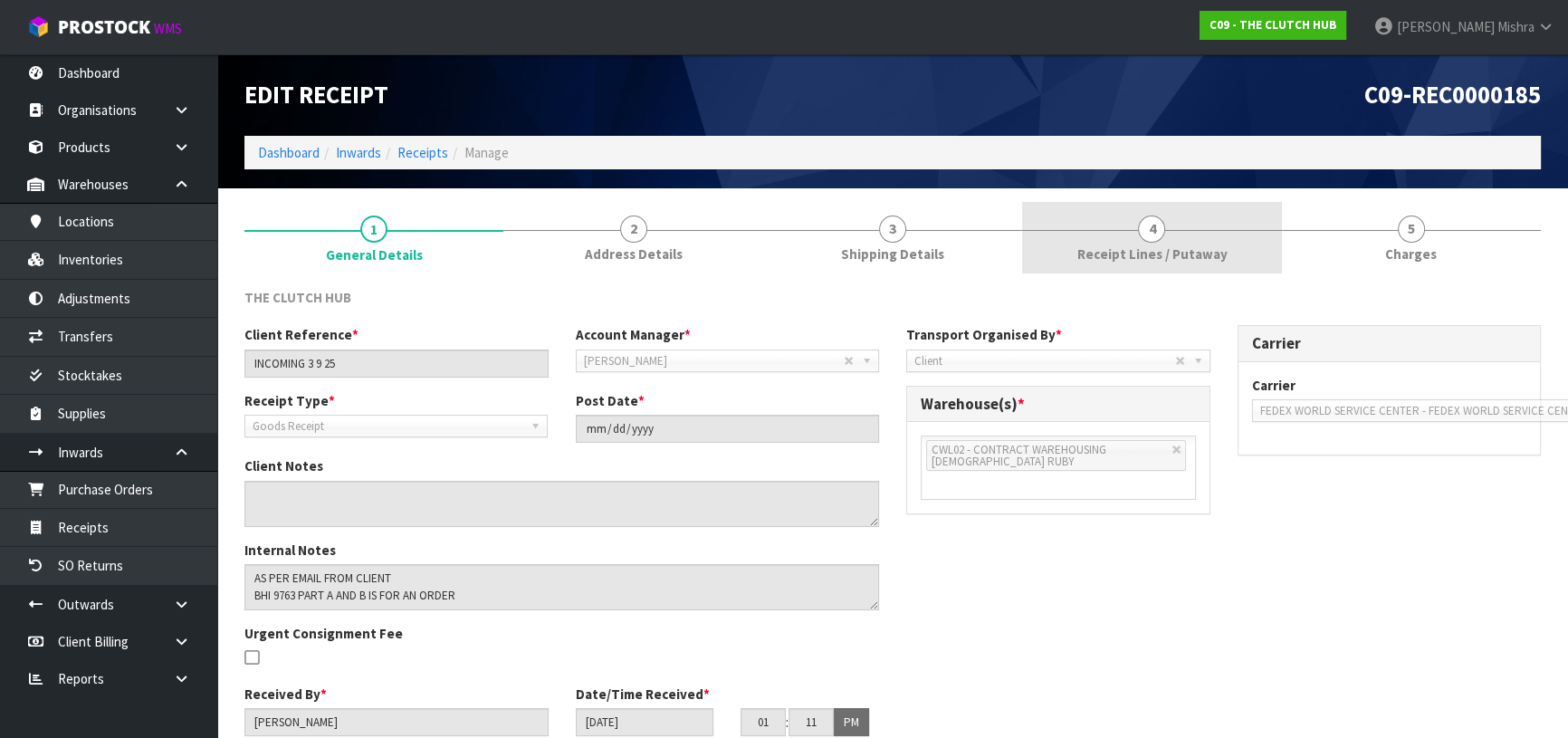
click at [1118, 242] on link "4 Receipt Lines / Putaway" at bounding box center [1151, 238] width 259 height 72
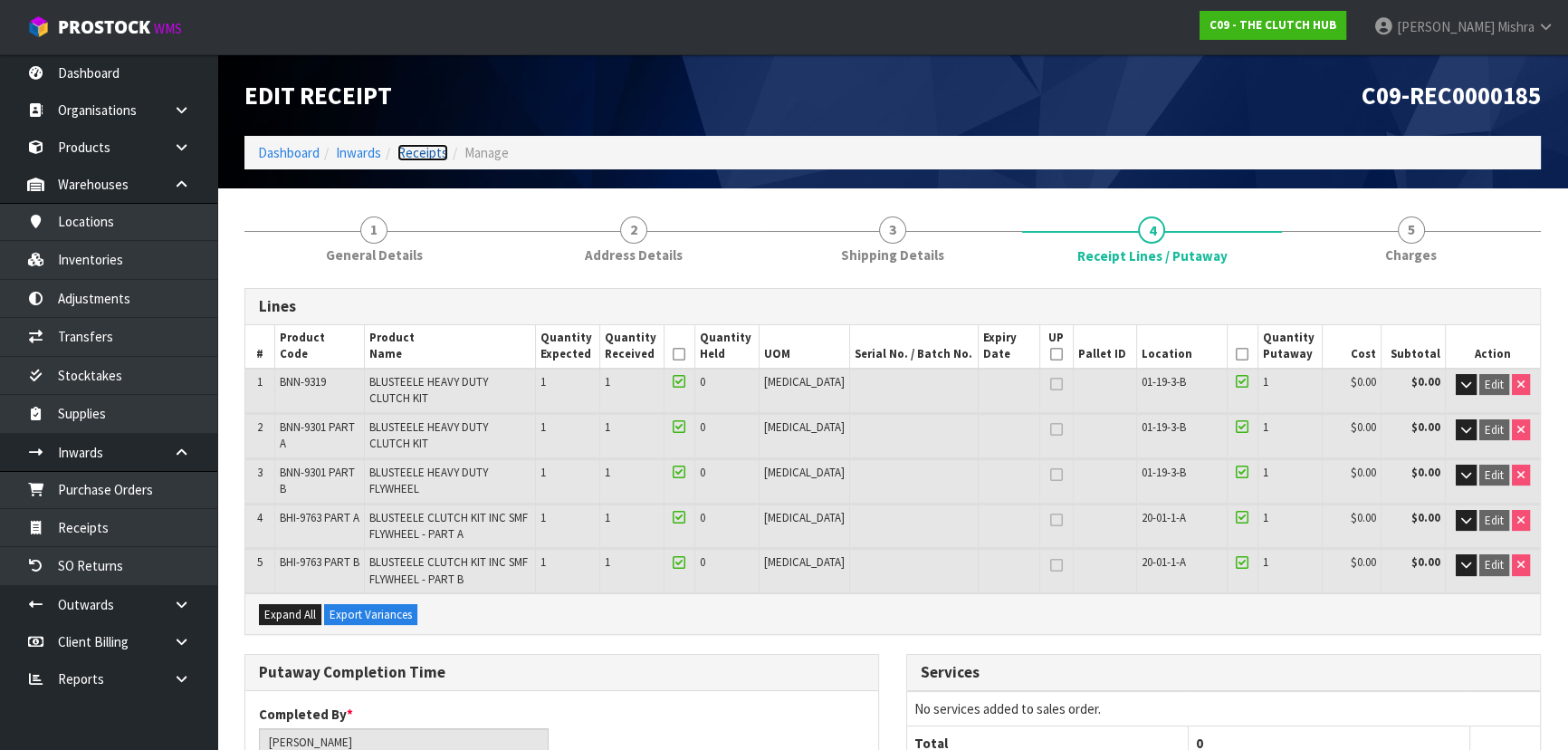
click at [409, 159] on link "Receipts" at bounding box center [422, 152] width 51 height 17
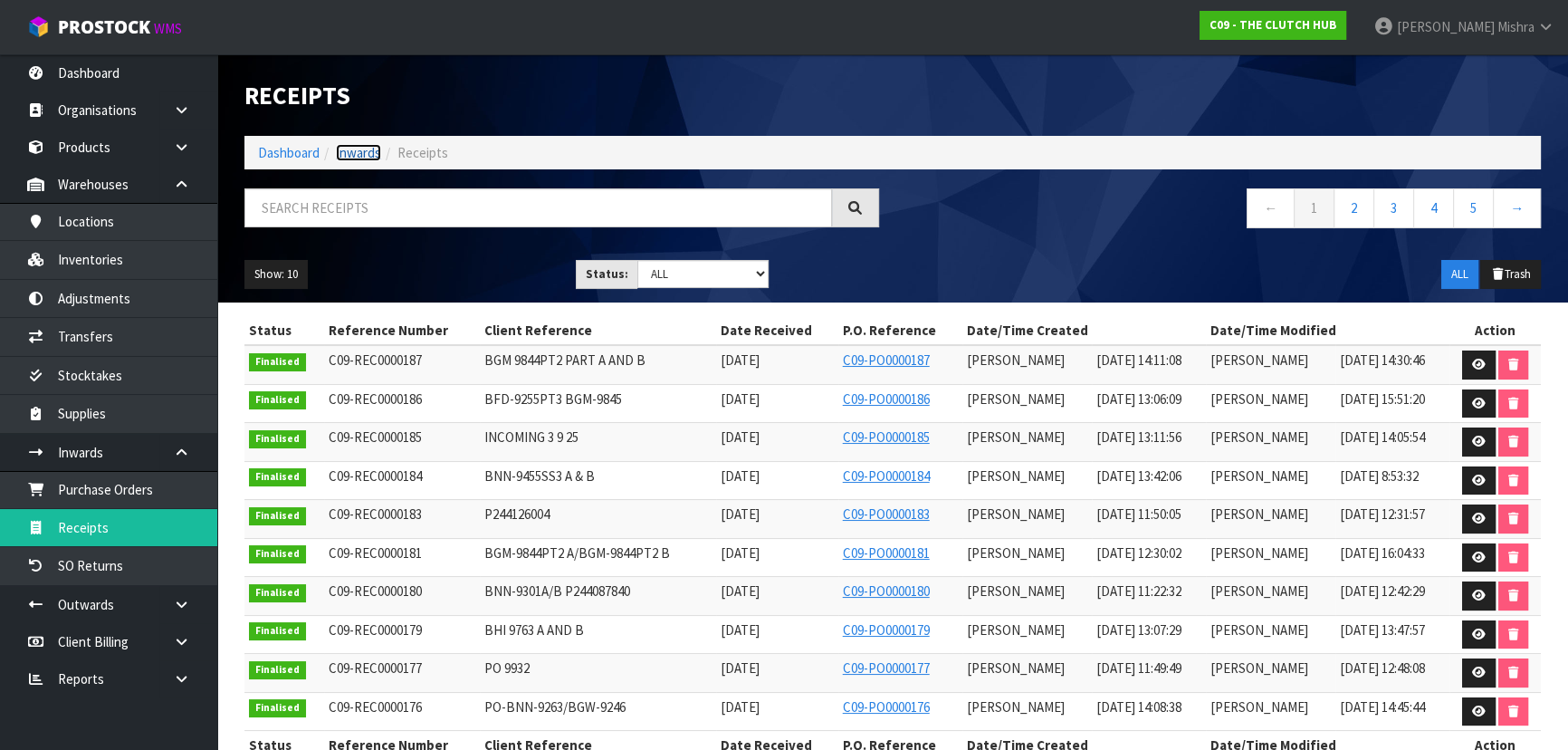
click at [355, 149] on link "Inwards" at bounding box center [358, 152] width 45 height 17
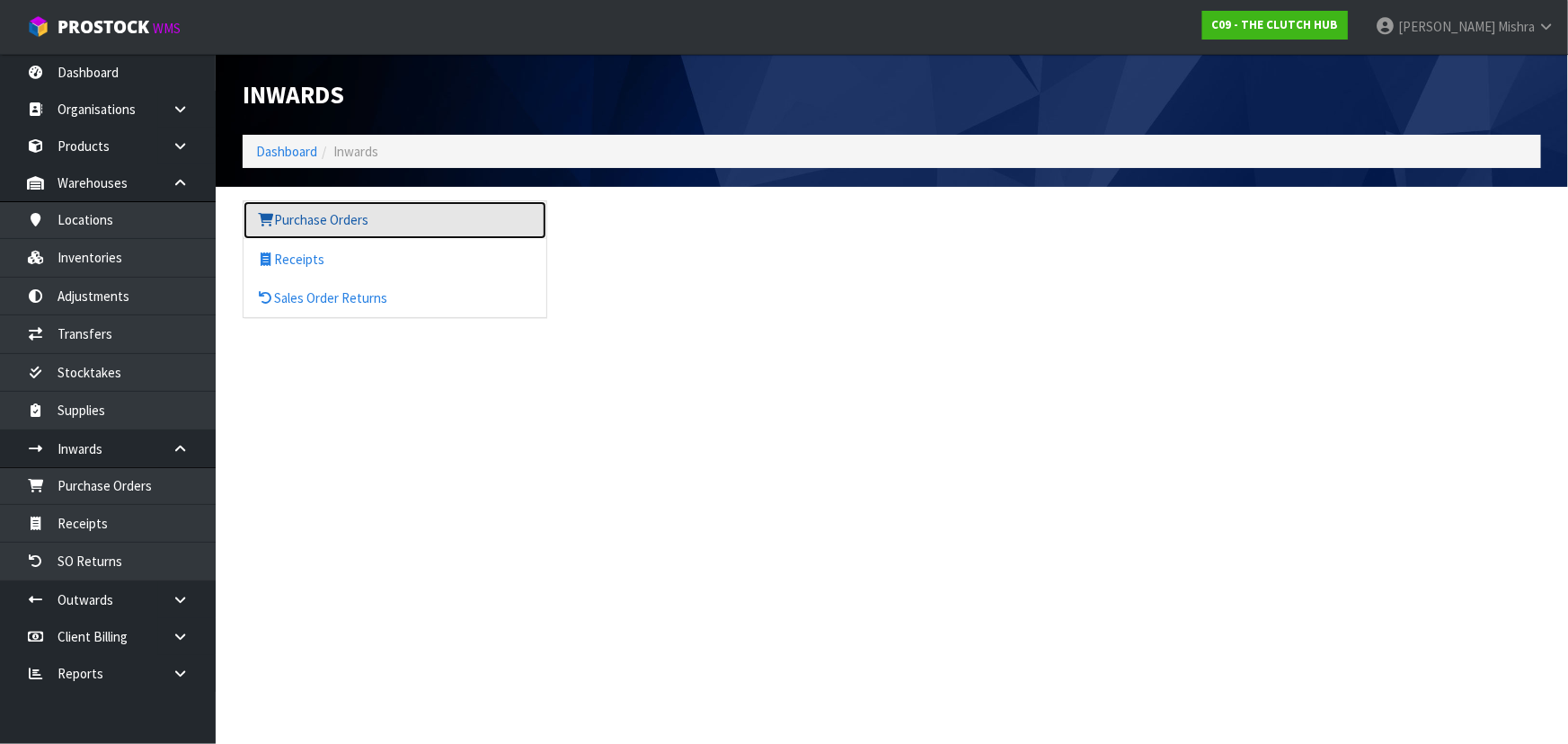
click at [308, 216] on link "Purchase Orders" at bounding box center [395, 219] width 303 height 37
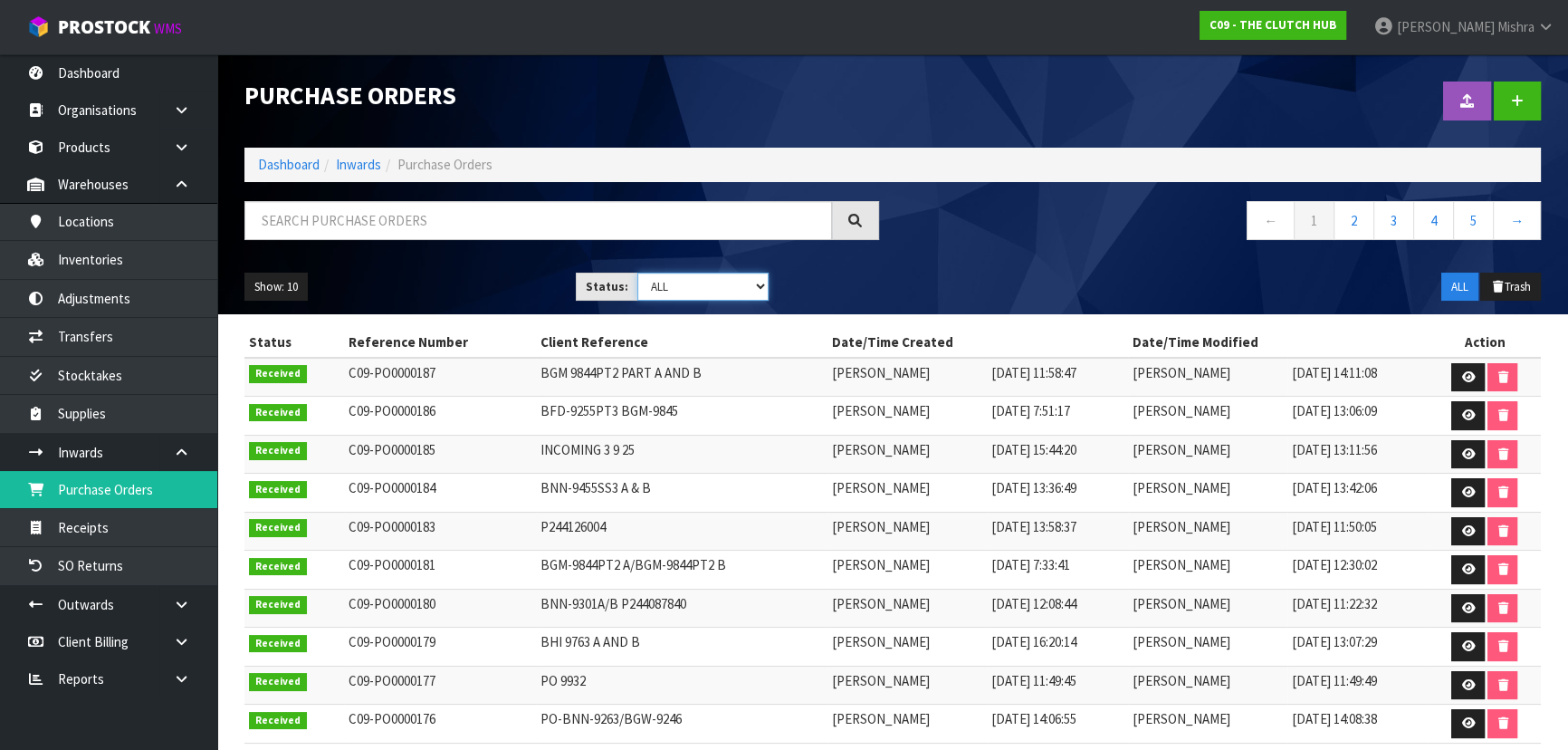
click at [730, 288] on select "Draft Pending Received Cancelled ALL" at bounding box center [704, 287] width 132 height 28
click at [638, 273] on select "Draft Pending Received Cancelled ALL" at bounding box center [704, 287] width 132 height 28
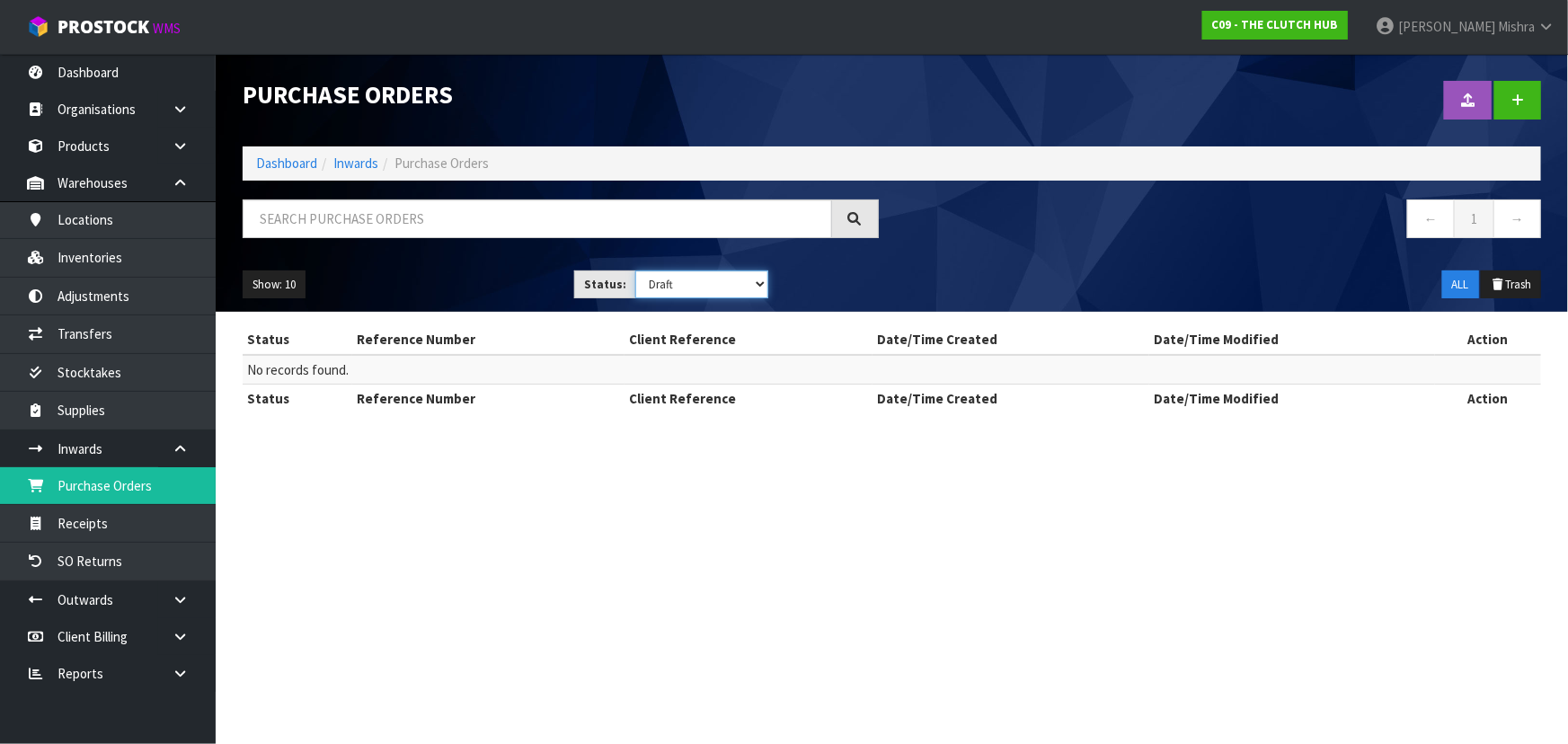
click at [708, 289] on select "Draft Pending Received Cancelled ALL" at bounding box center [701, 284] width 133 height 28
click at [635, 270] on select "Draft Pending Received Cancelled ALL" at bounding box center [701, 284] width 133 height 28
click at [722, 284] on select "Draft Pending Received Cancelled ALL" at bounding box center [701, 284] width 133 height 28
click at [635, 270] on select "Draft Pending Received Cancelled ALL" at bounding box center [701, 284] width 133 height 28
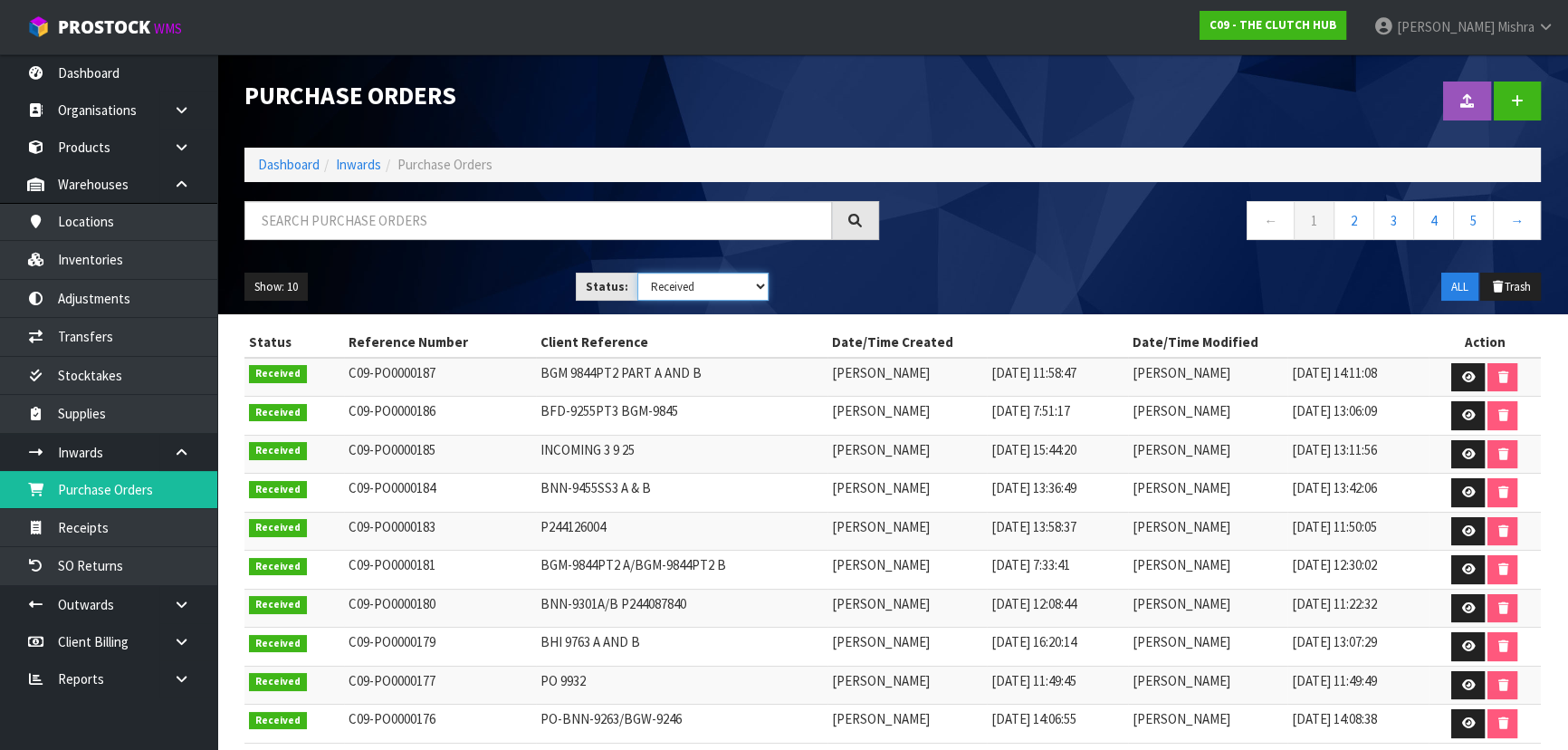
click at [744, 289] on select "Draft Pending Received Cancelled ALL" at bounding box center [704, 287] width 132 height 28
click at [638, 273] on select "Draft Pending Received Cancelled ALL" at bounding box center [704, 287] width 132 height 28
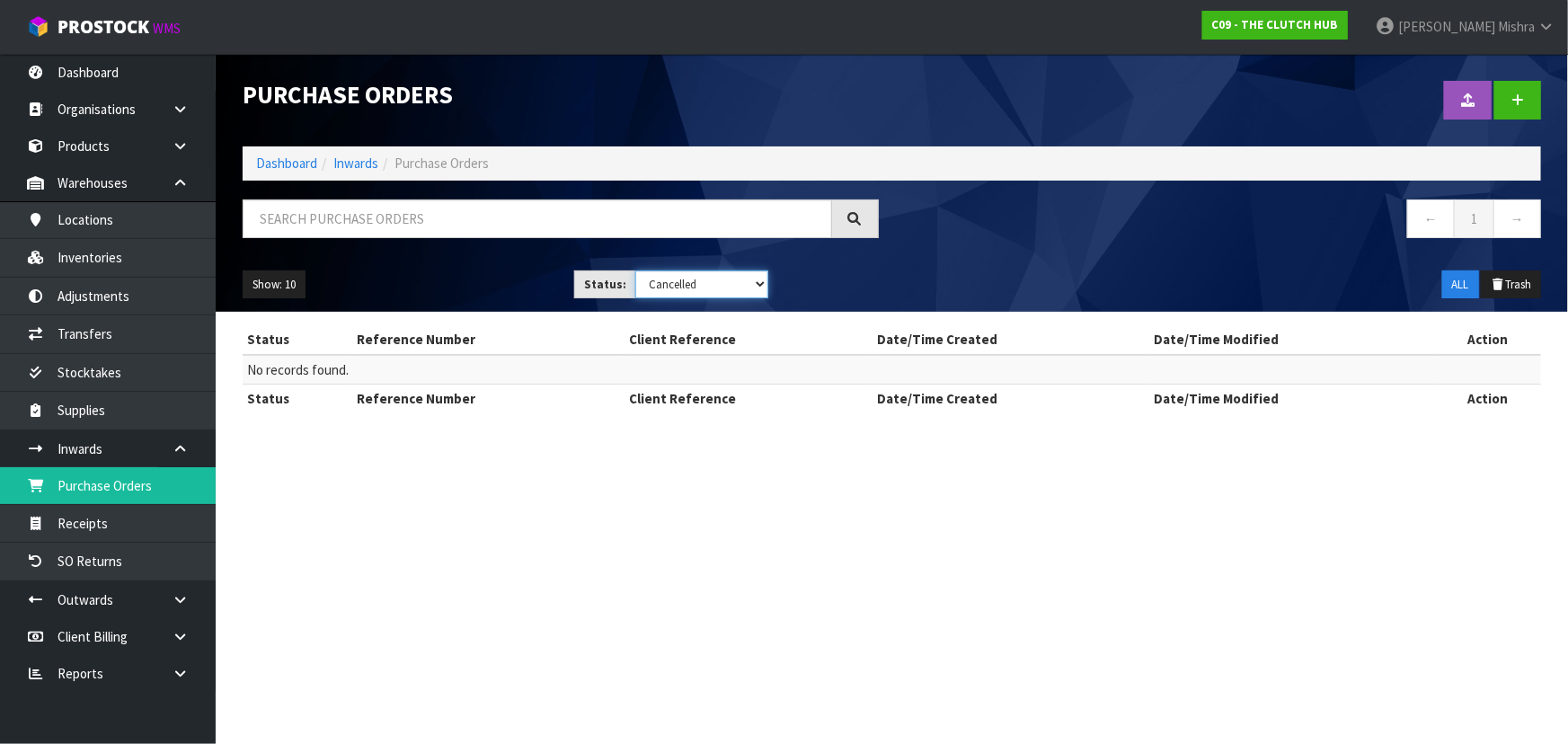
click at [737, 283] on select "Draft Pending Received Cancelled ALL" at bounding box center [701, 284] width 133 height 28
select select "string:ALL"
click at [635, 270] on select "Draft Pending Received Cancelled ALL" at bounding box center [701, 284] width 133 height 28
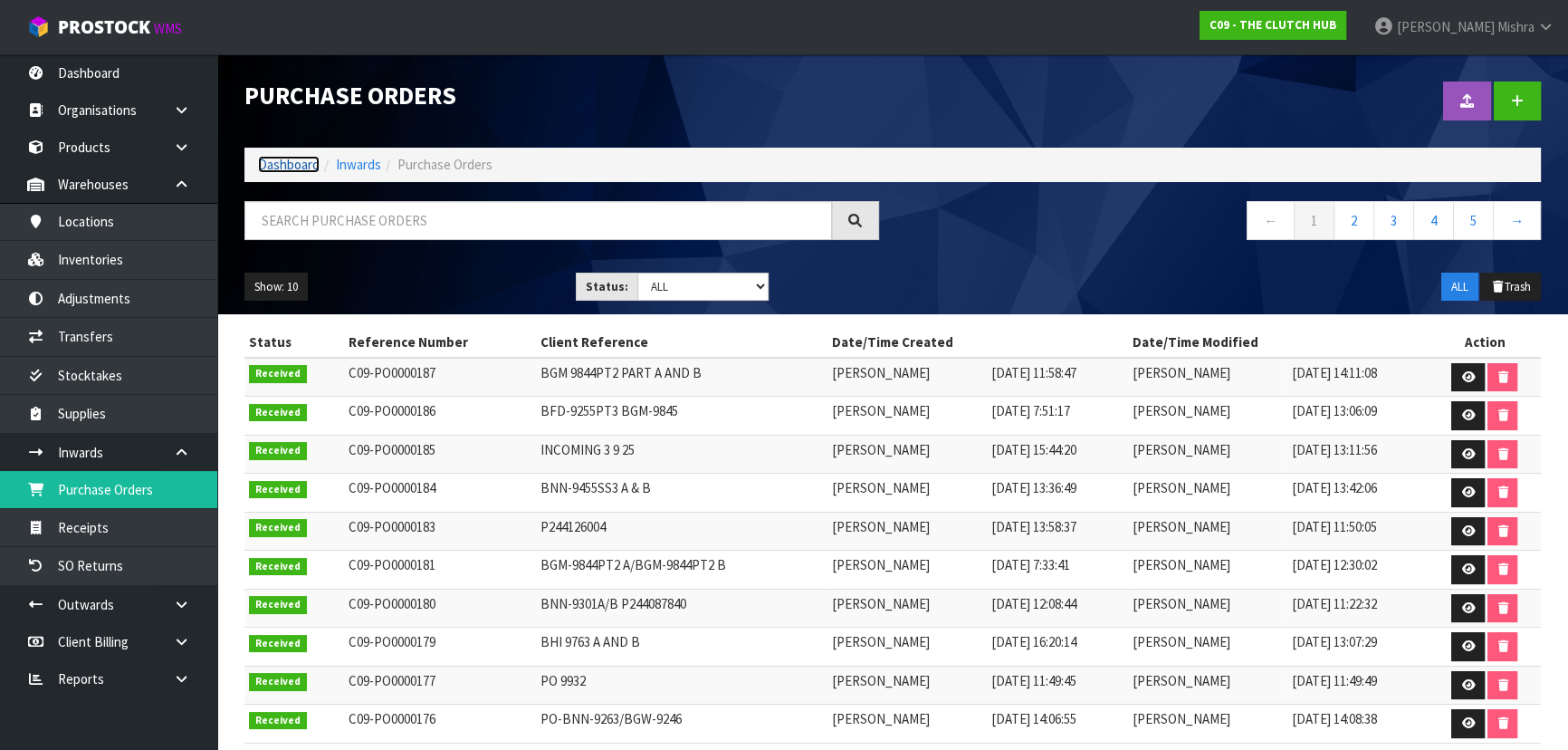
click at [265, 162] on link "Dashboard" at bounding box center [289, 164] width 62 height 17
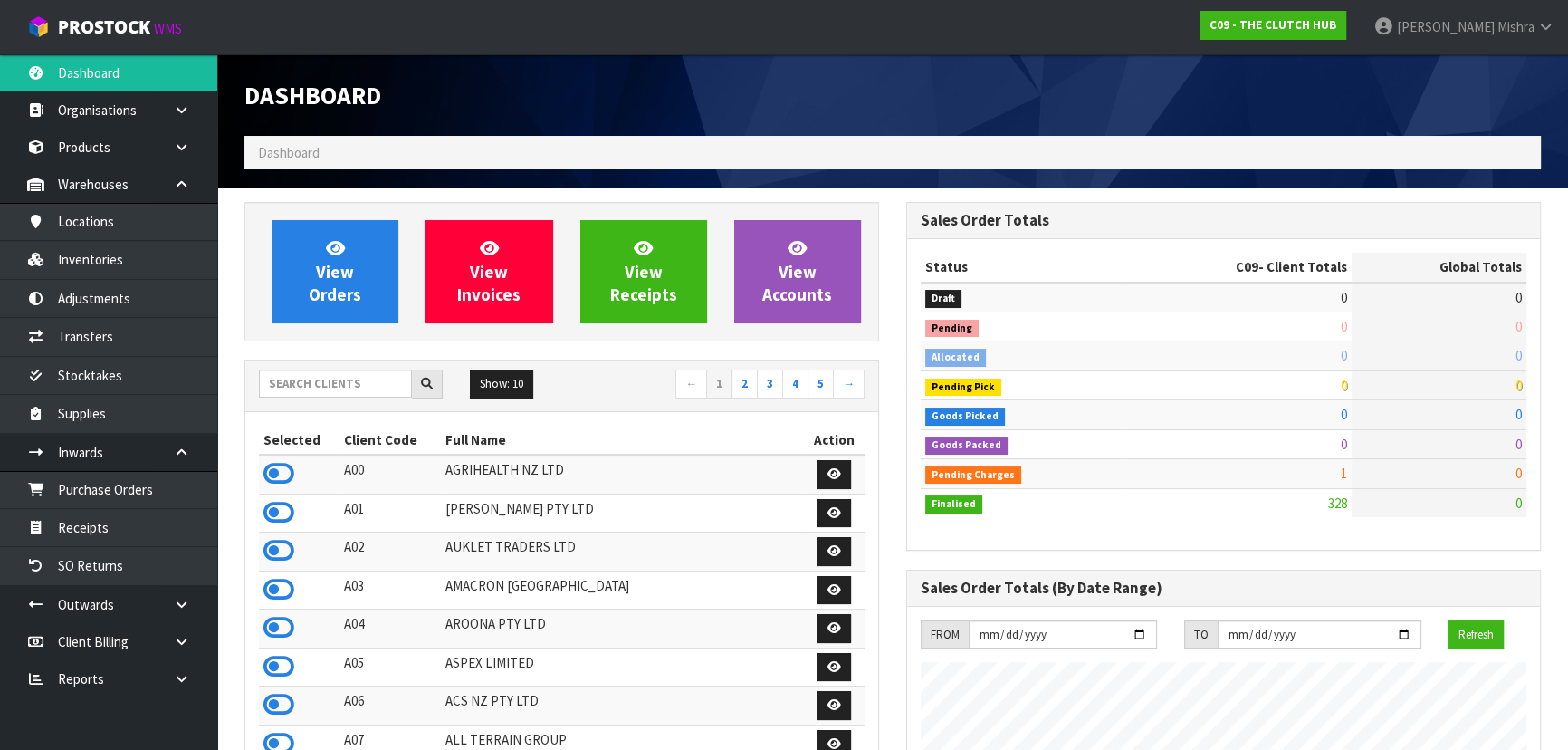
scroll to position [1447, 661]
click at [317, 398] on div "Show: 10 5 10 25 50 ← 1 2 3 4 5 →" at bounding box center [562, 385] width 633 height 32
click at [317, 387] on input "text" at bounding box center [334, 383] width 153 height 28
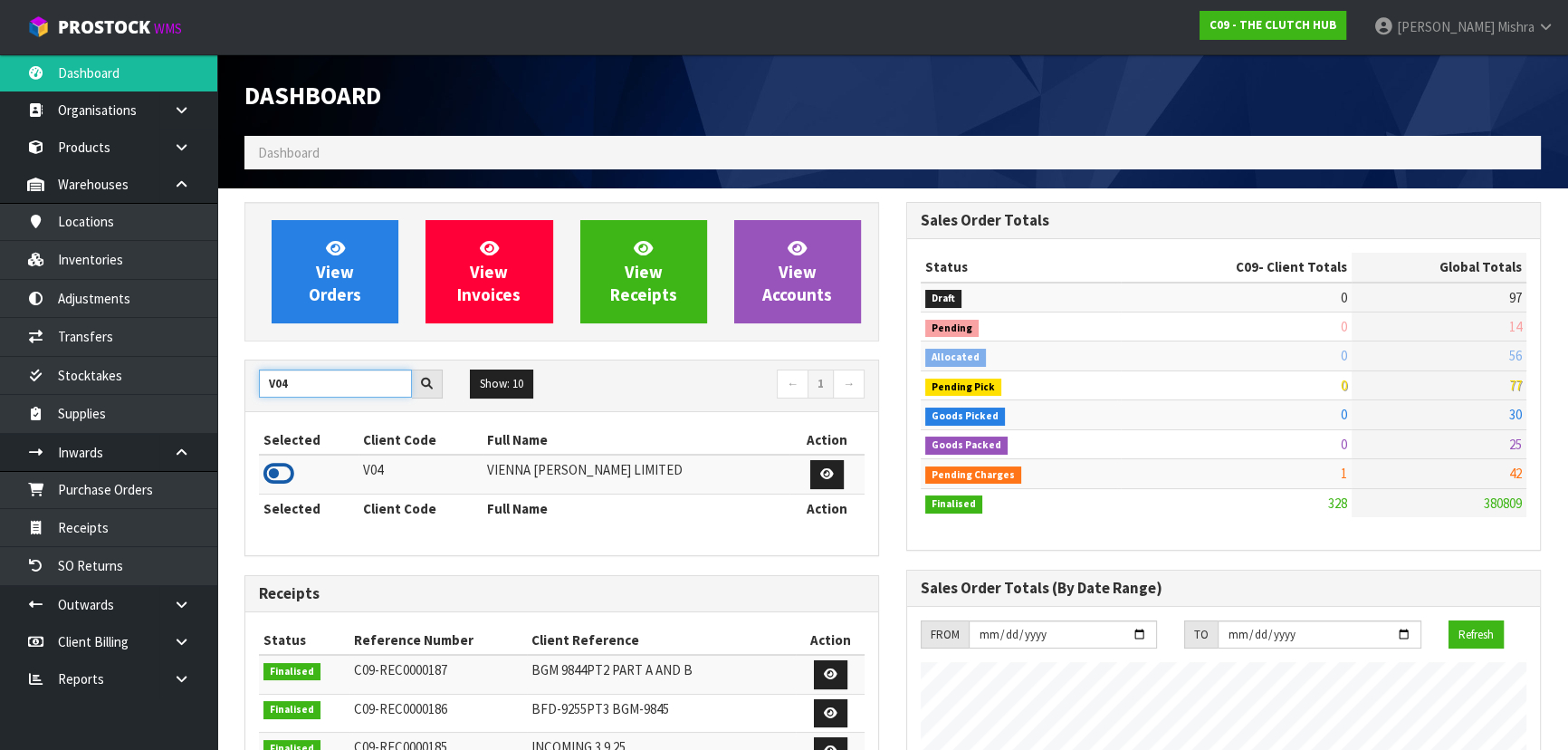
type input "V04"
click at [281, 481] on icon at bounding box center [278, 473] width 31 height 27
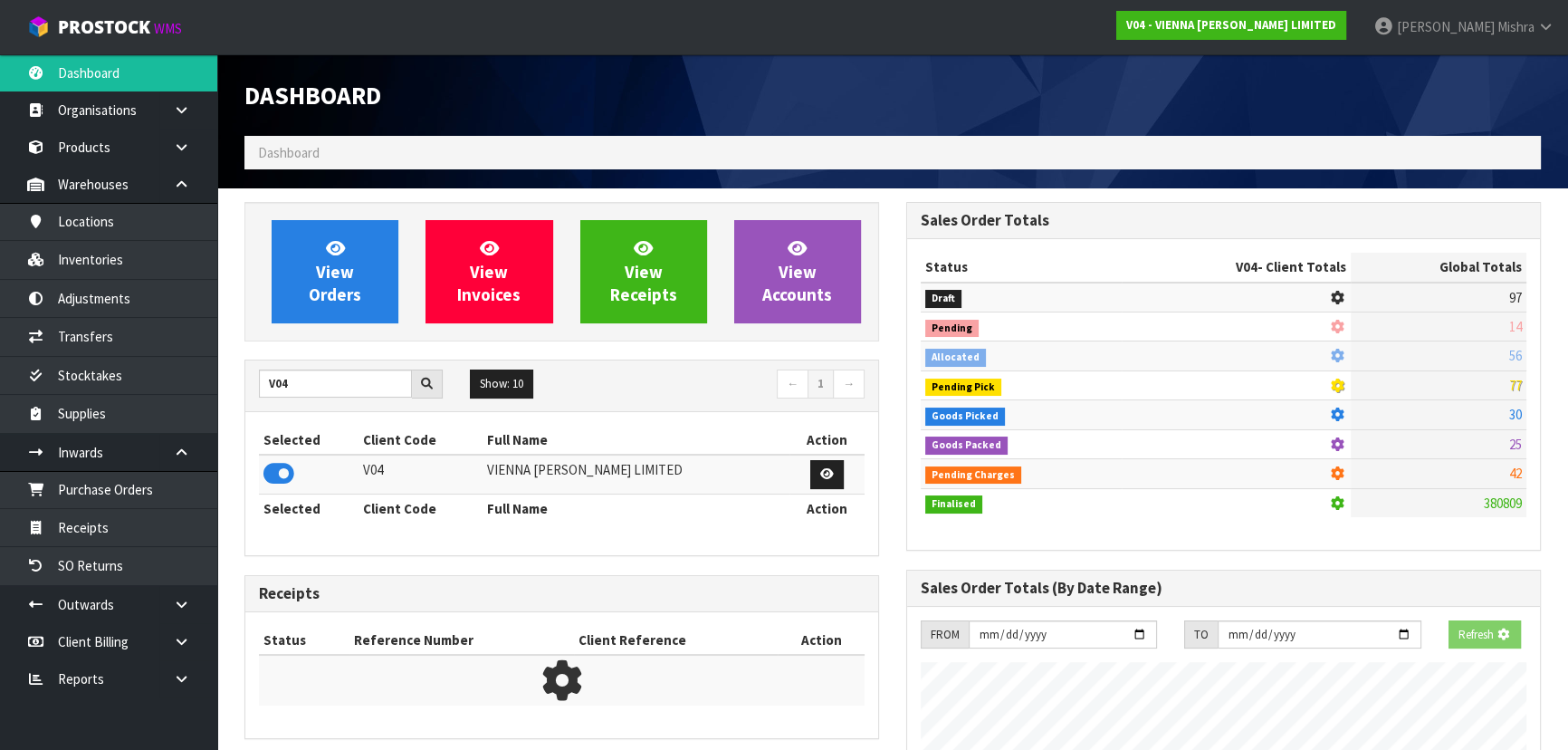
scroll to position [904931, 904873]
click at [326, 270] on span "View Orders" at bounding box center [334, 272] width 53 height 68
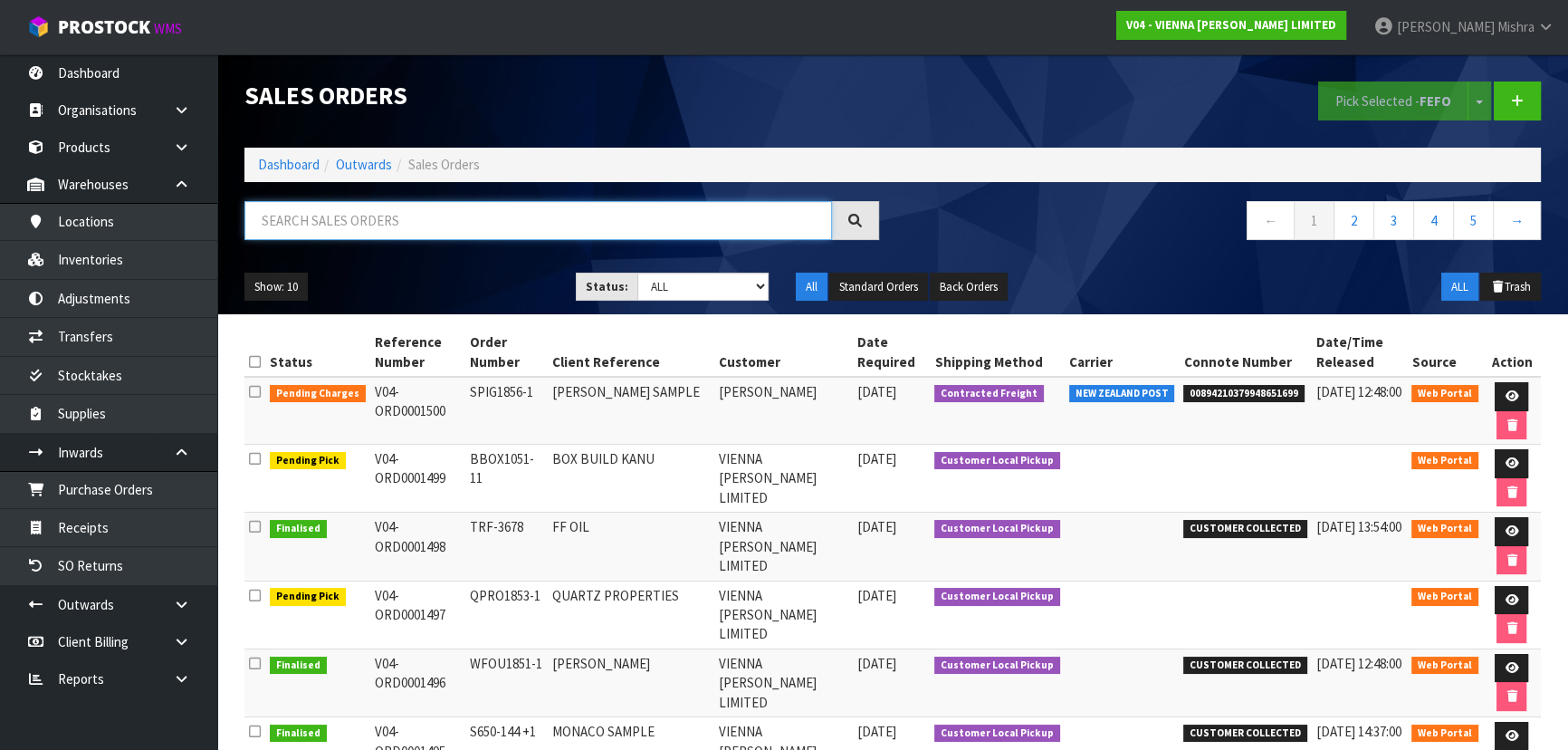
click at [403, 227] on input "text" at bounding box center [538, 220] width 588 height 39
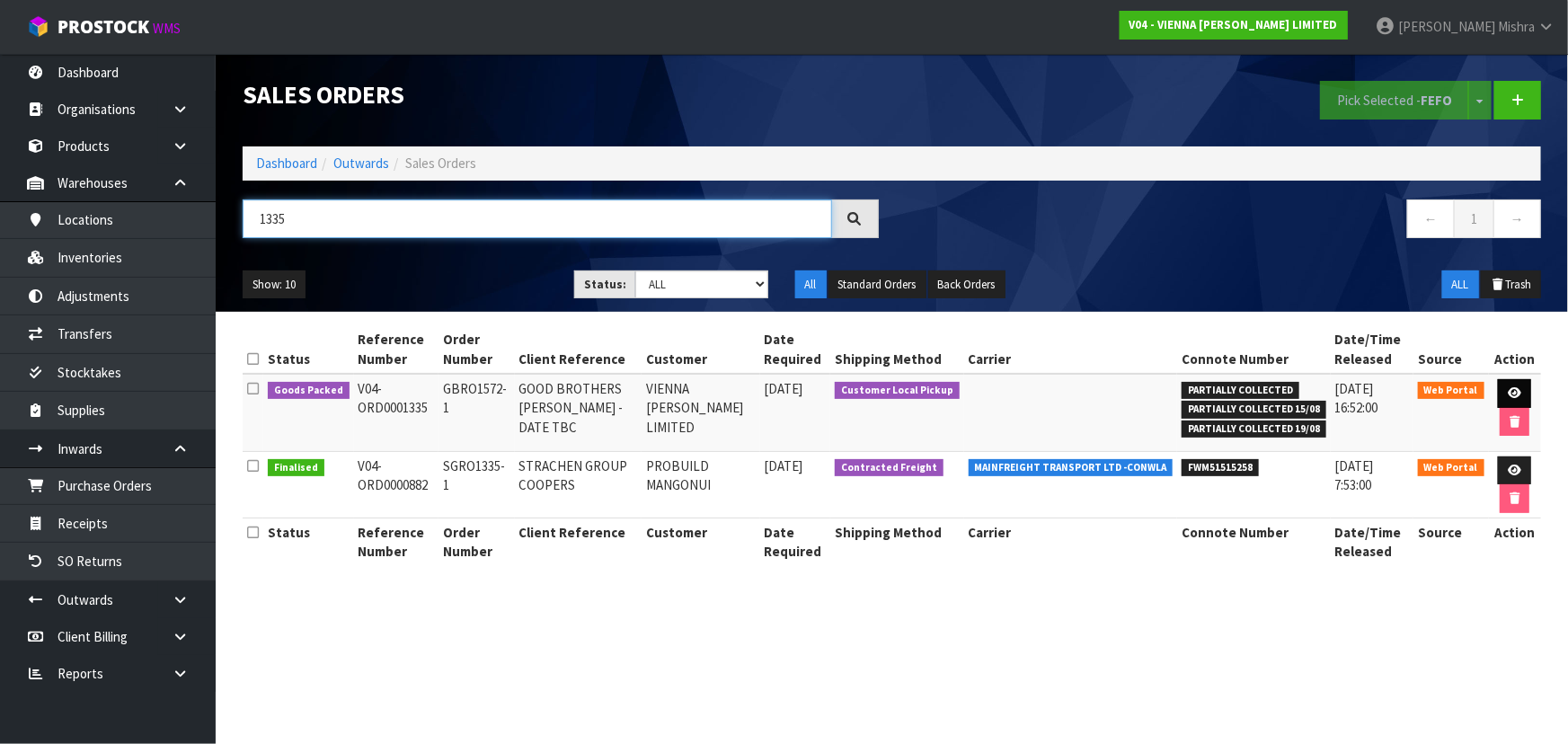
type input "1335"
click at [1508, 388] on icon at bounding box center [1515, 393] width 14 height 12
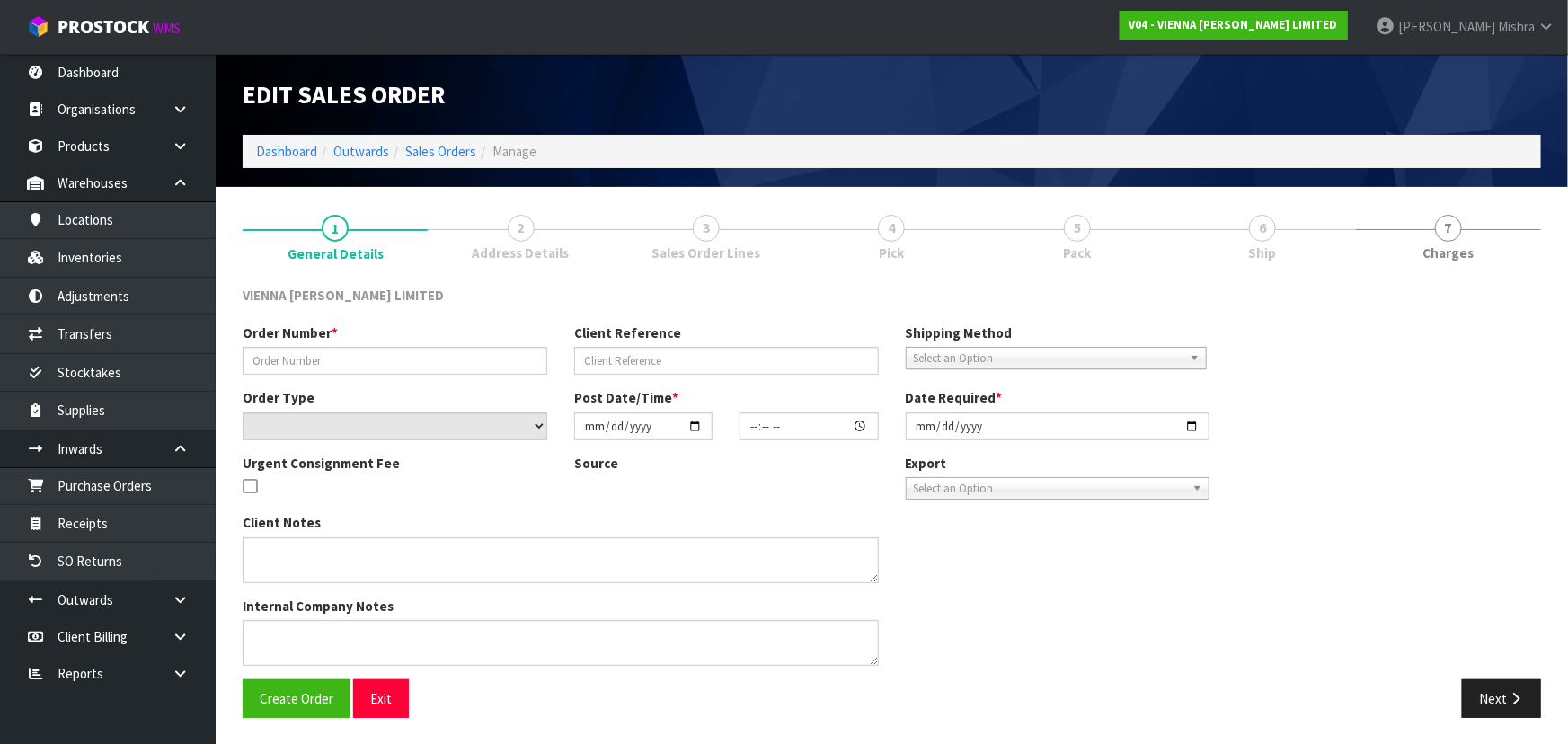
type input "GBRO1572-1"
type input "GOOD BROTHERS TONY RICHARDS - DATE TBC"
select select "number:0"
type input "2025-05-22"
type input "16:04:00.000"
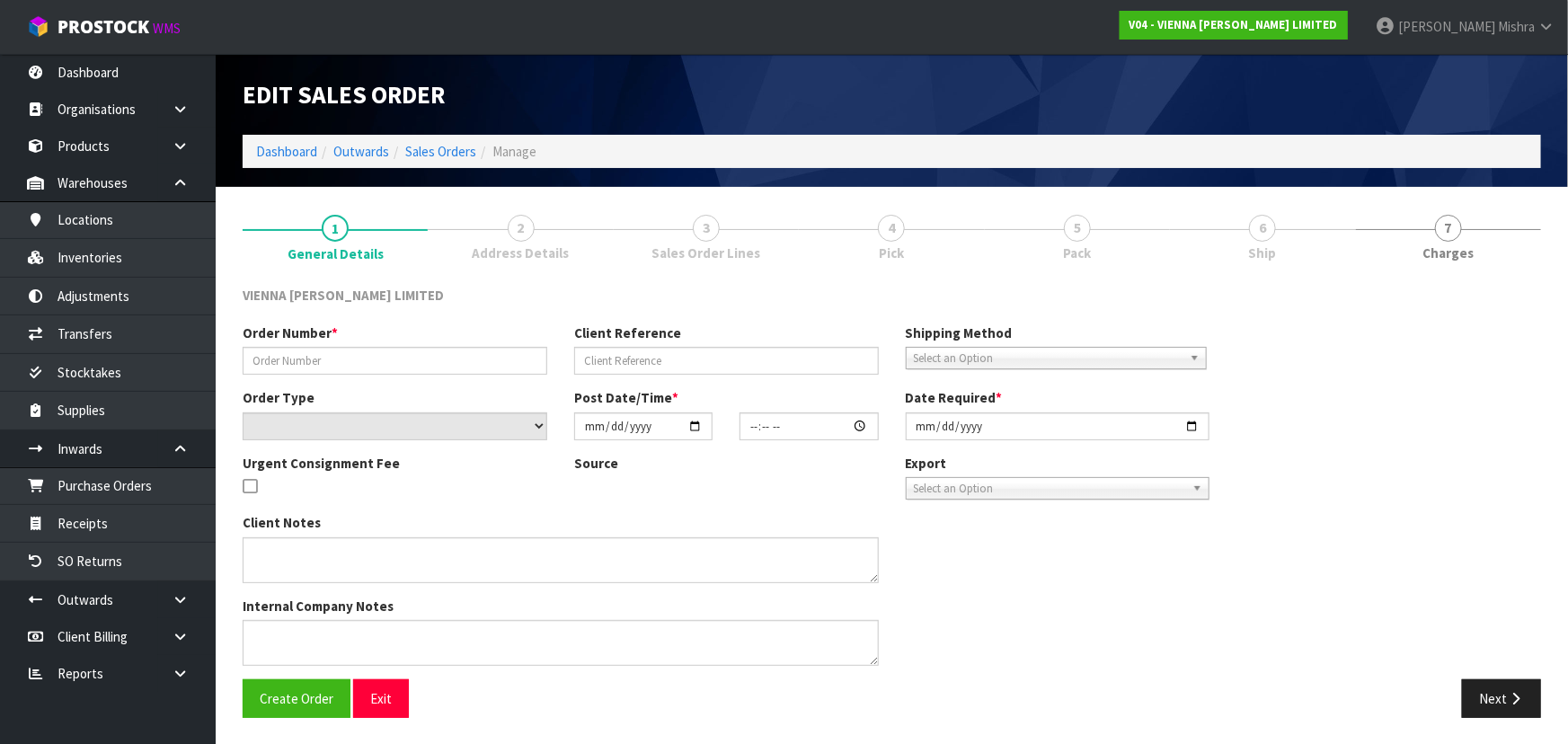
type input "2025-09-16"
type textarea "GOOD BROTHERS TONY RICHARDS"
type textarea "DAMON WANTS TO COLLECT 1 X PACK – PARTIAL PICK FROM THIS ORDER. CAN DAMON PLEAS…"
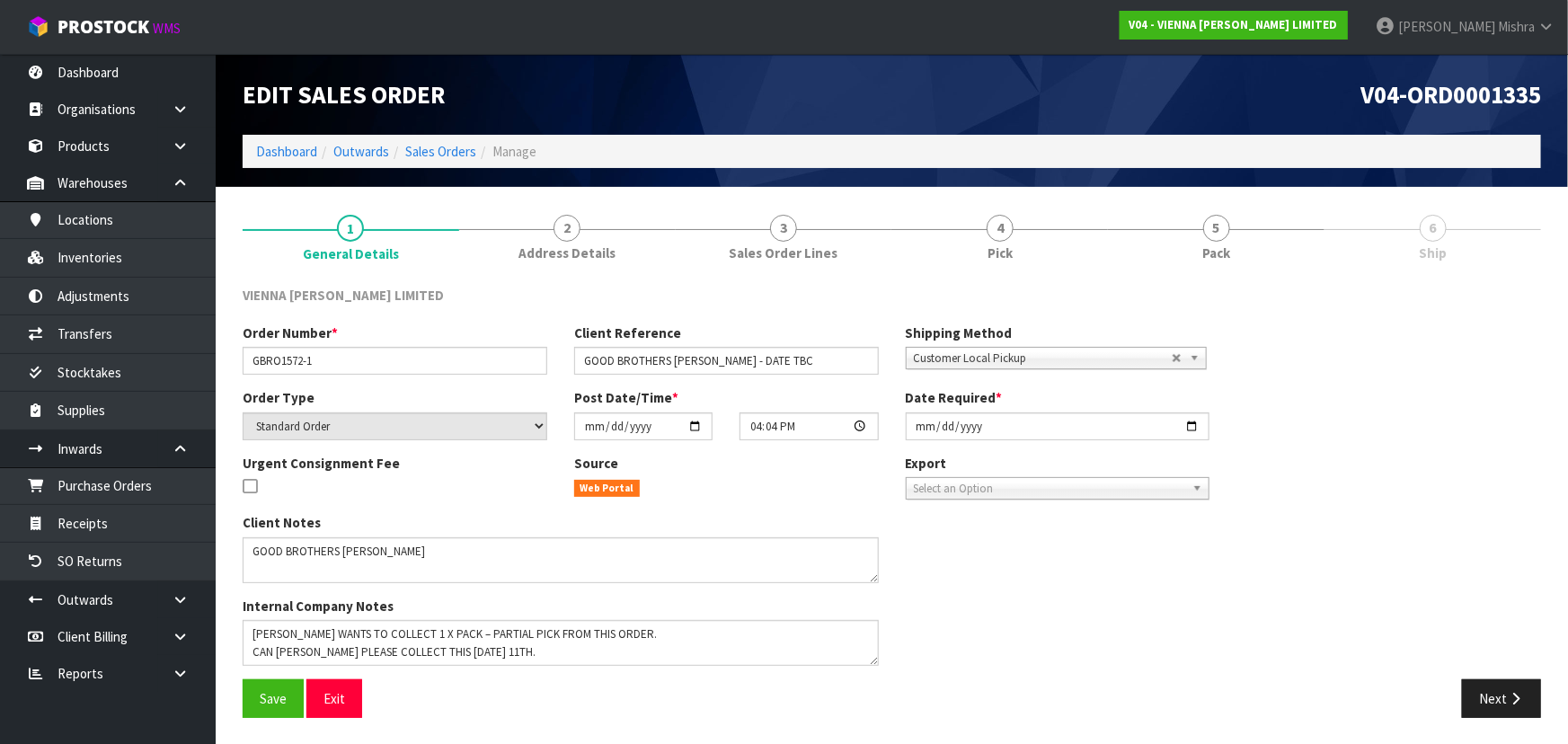
click at [1247, 236] on link "5 Pack" at bounding box center [1216, 236] width 217 height 71
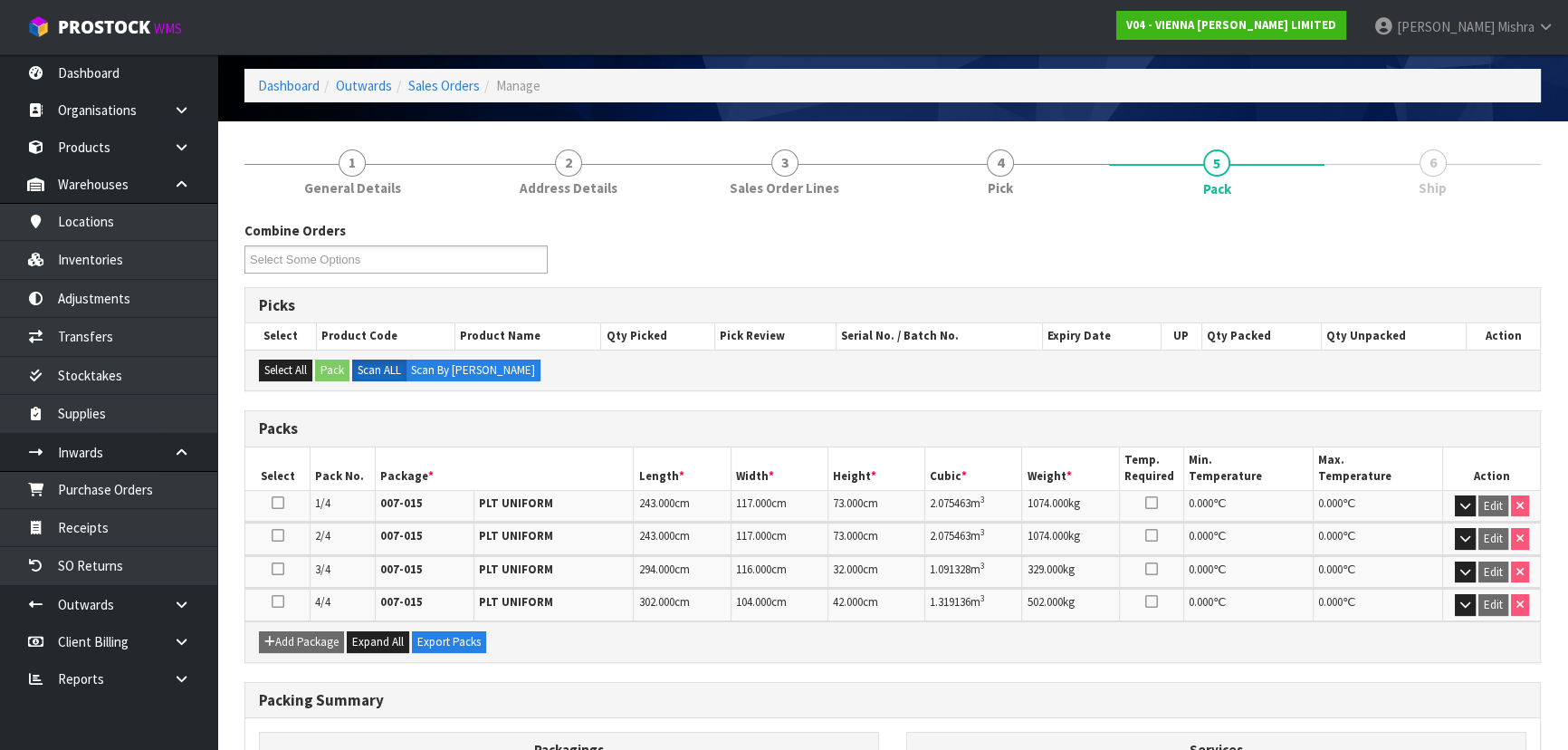
scroll to position [279, 0]
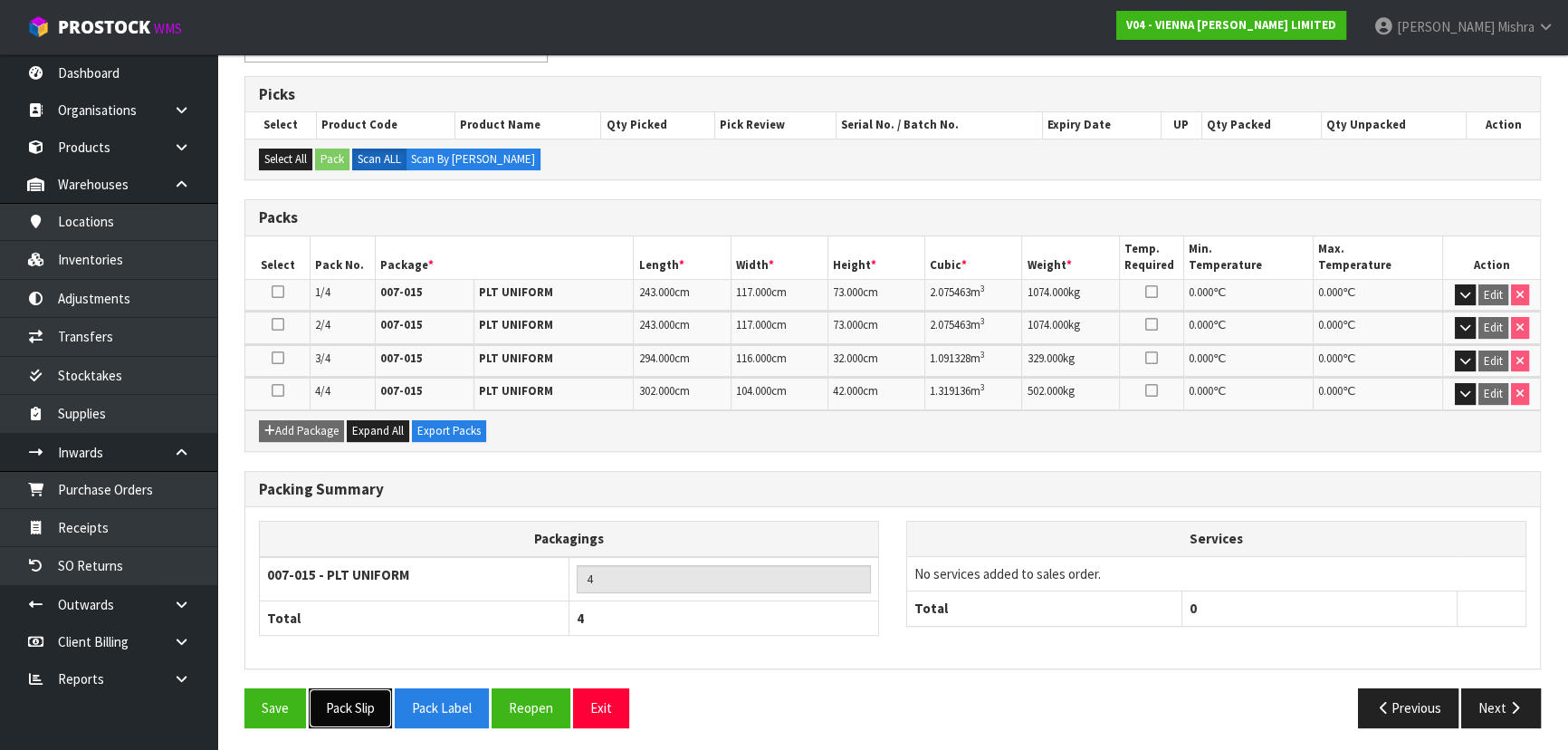
click at [356, 716] on button "Pack Slip" at bounding box center [349, 708] width 83 height 39
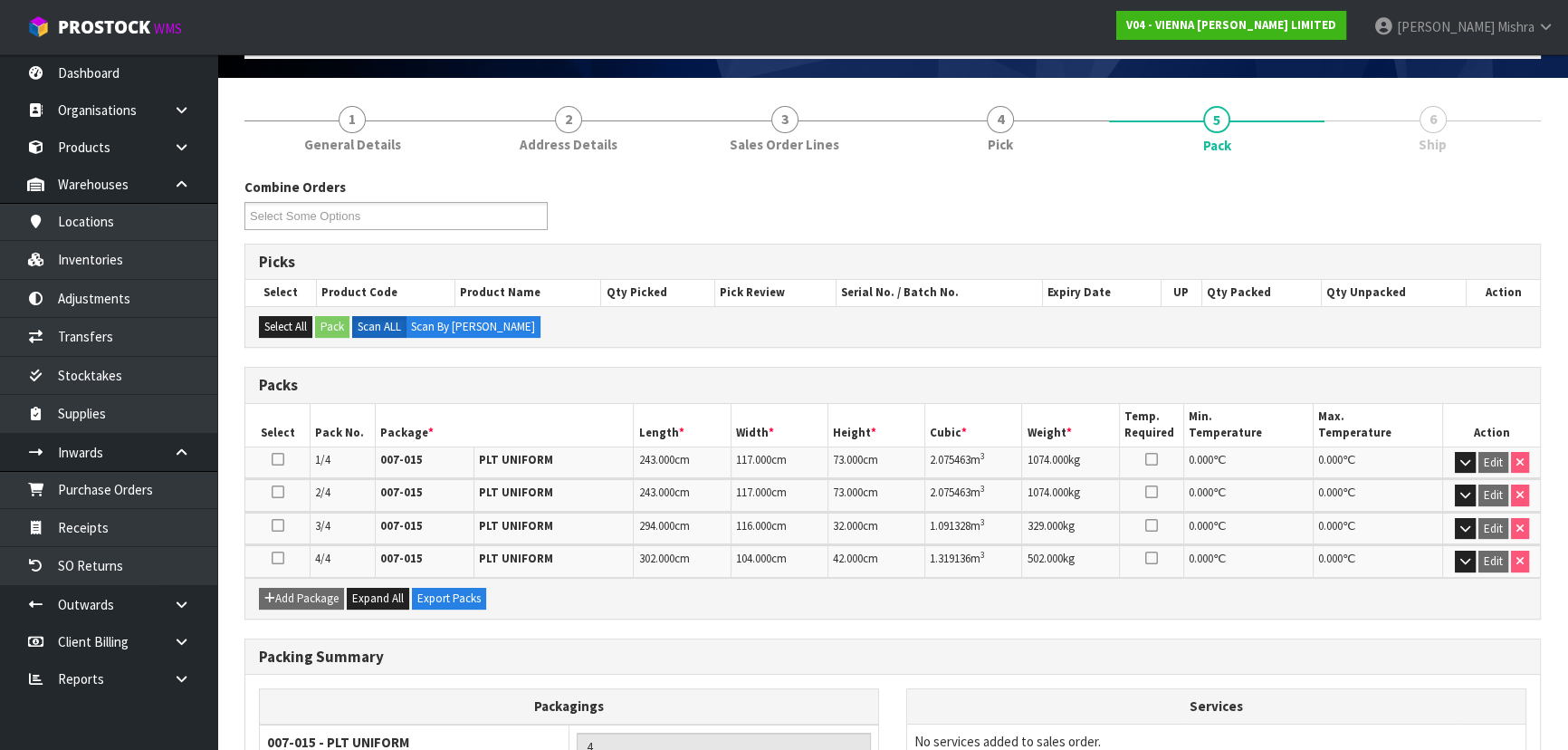
scroll to position [0, 0]
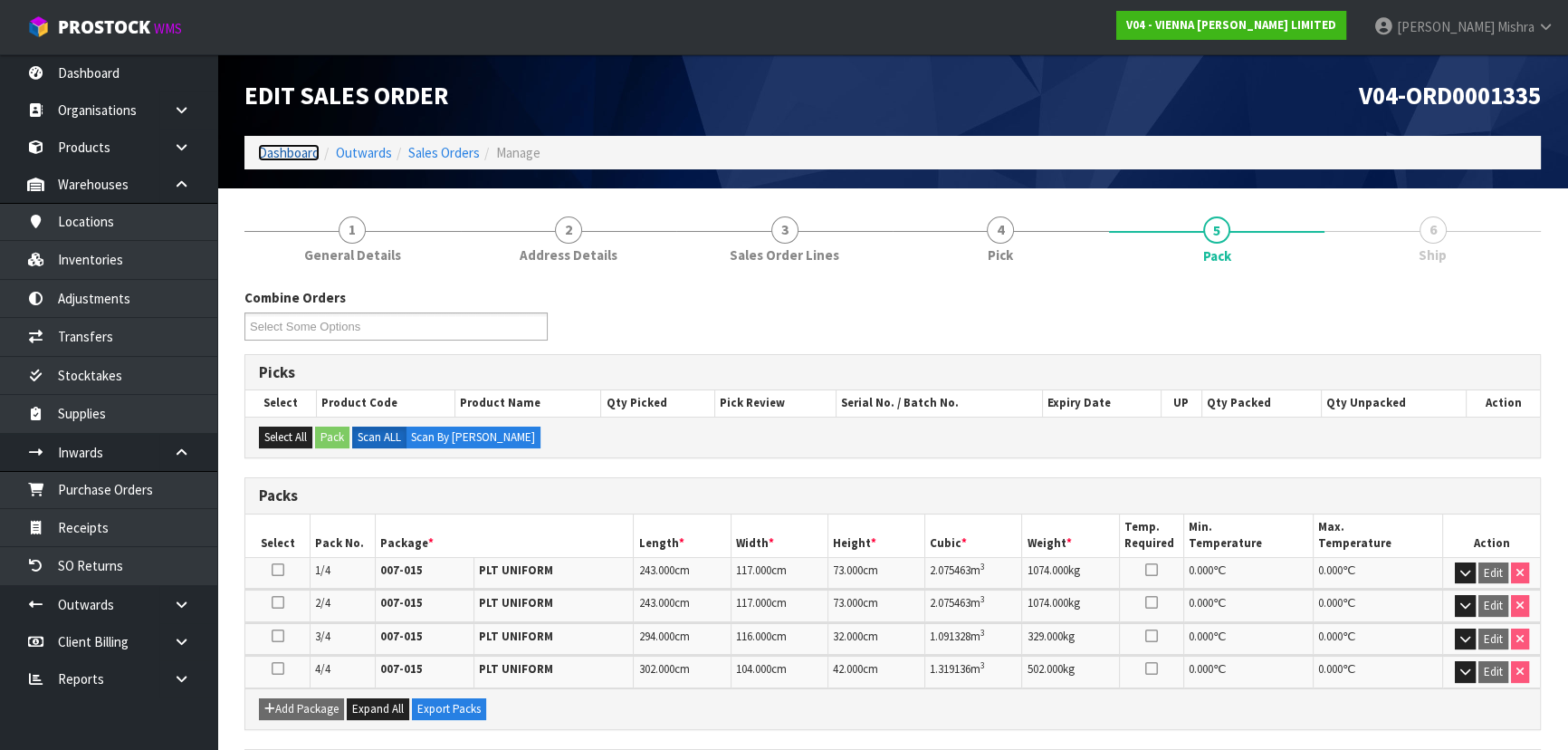
click at [310, 151] on link "Dashboard" at bounding box center [289, 152] width 62 height 17
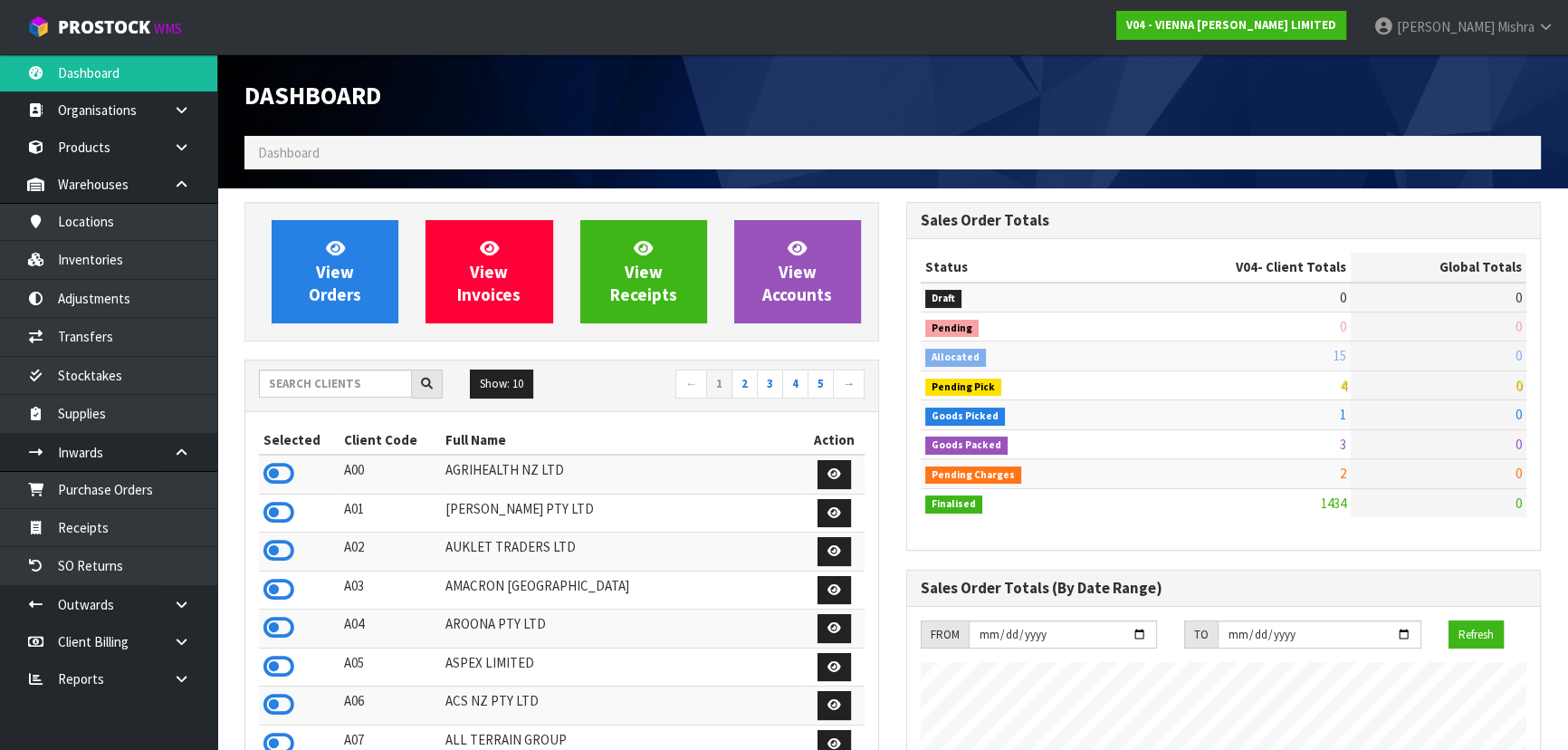
scroll to position [1370, 661]
click at [338, 390] on input "text" at bounding box center [334, 383] width 153 height 28
type input "C"
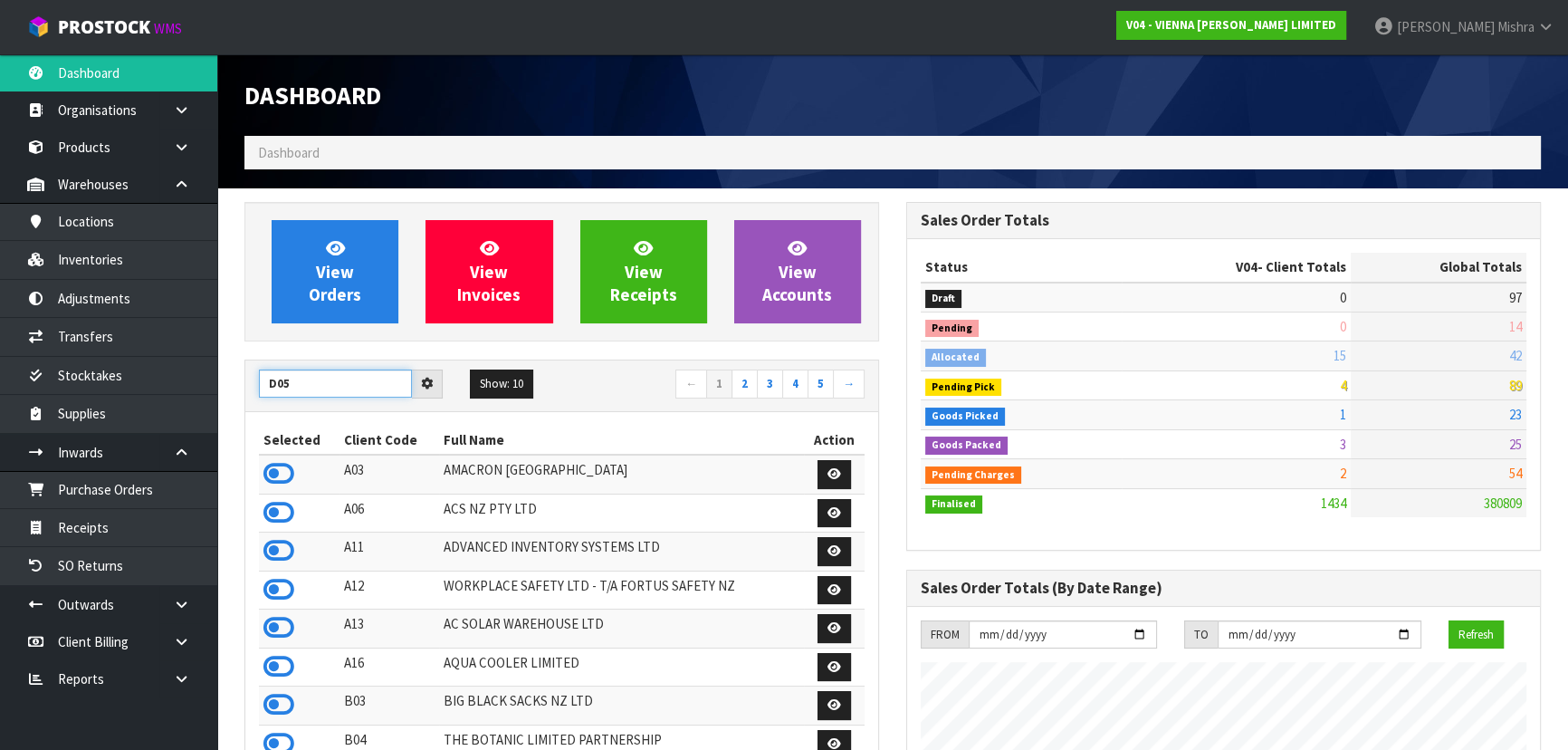
type input "D05"
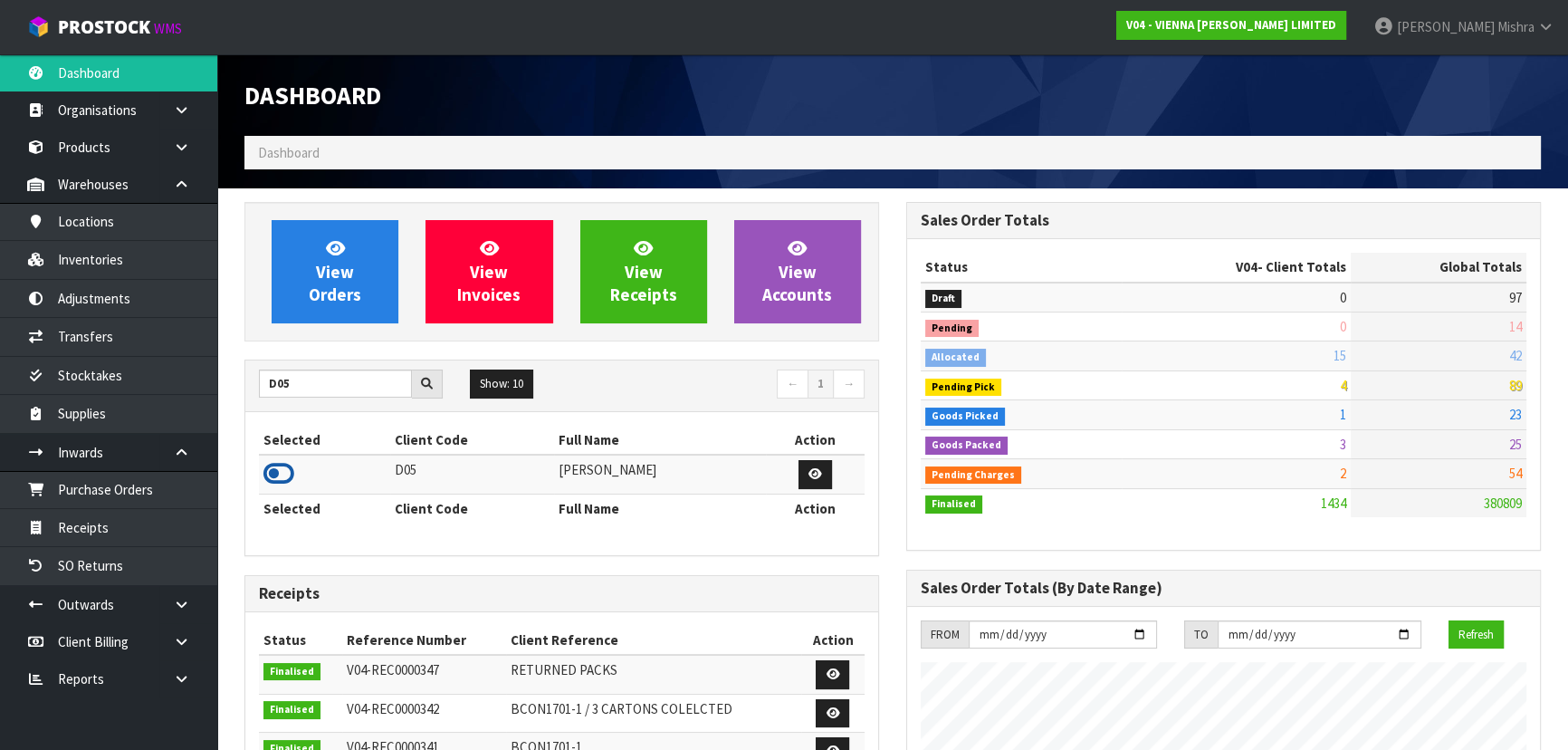
click at [276, 479] on icon at bounding box center [278, 473] width 31 height 27
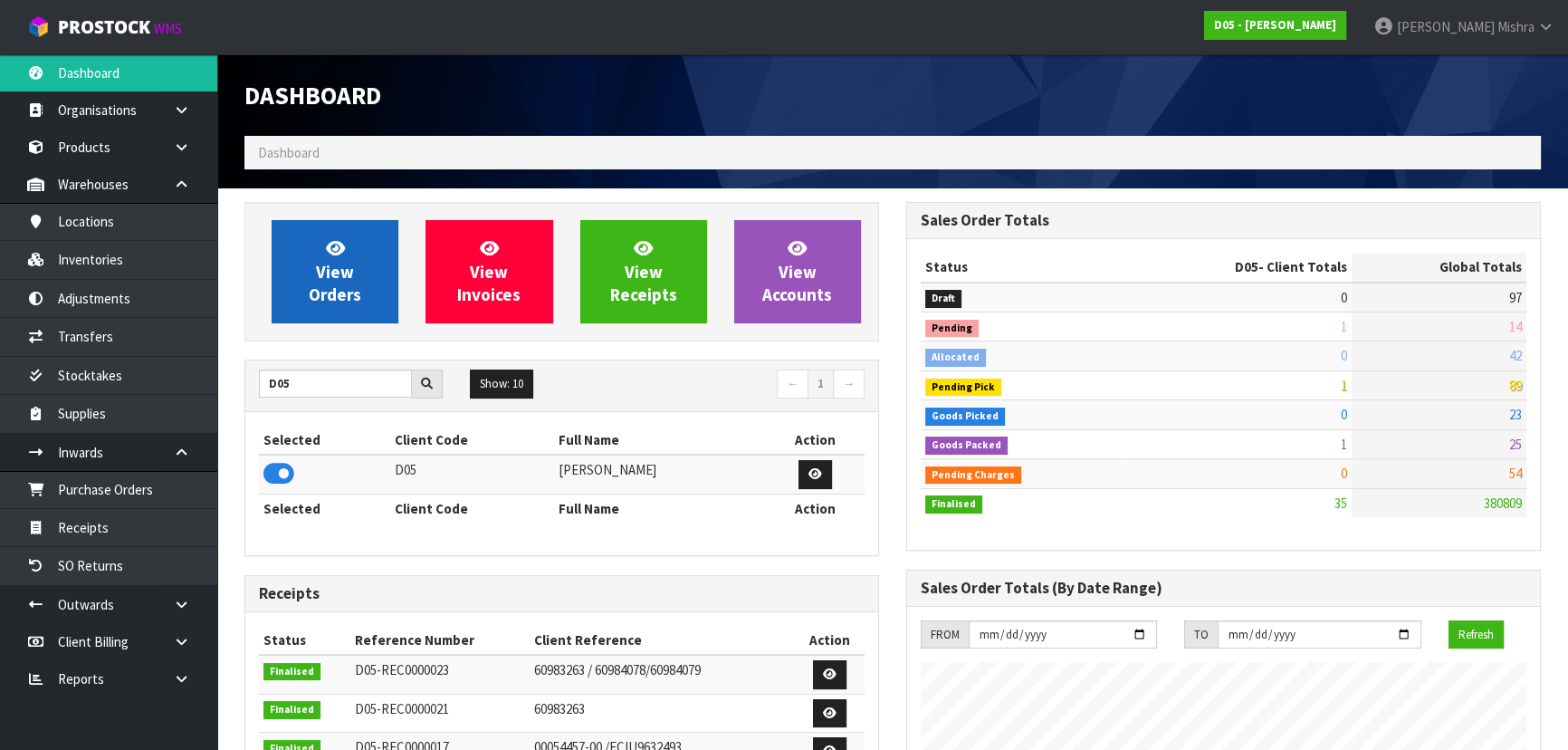
scroll to position [1486, 661]
click at [362, 290] on link "View Orders" at bounding box center [334, 271] width 127 height 103
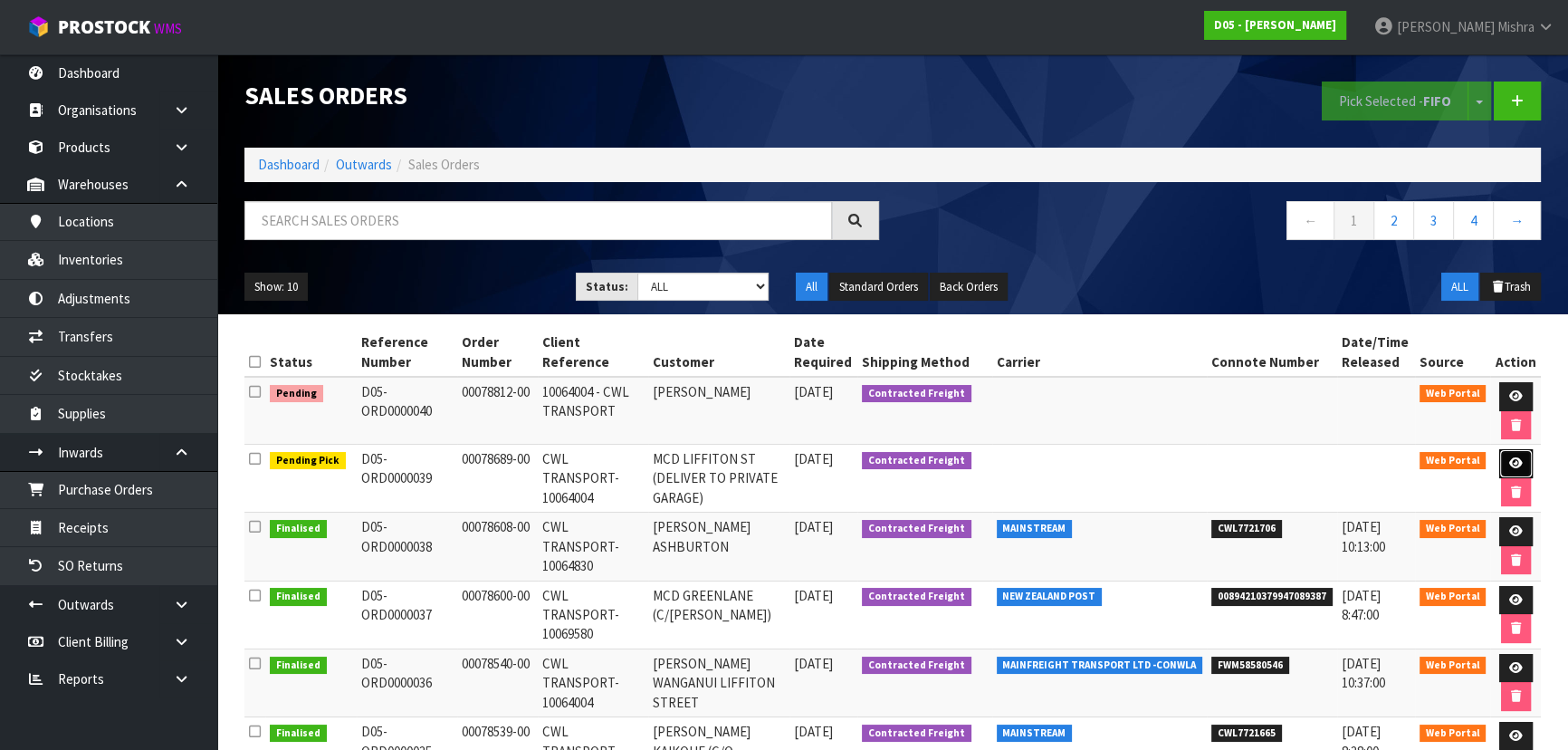
click at [1522, 462] on link at bounding box center [1516, 463] width 34 height 29
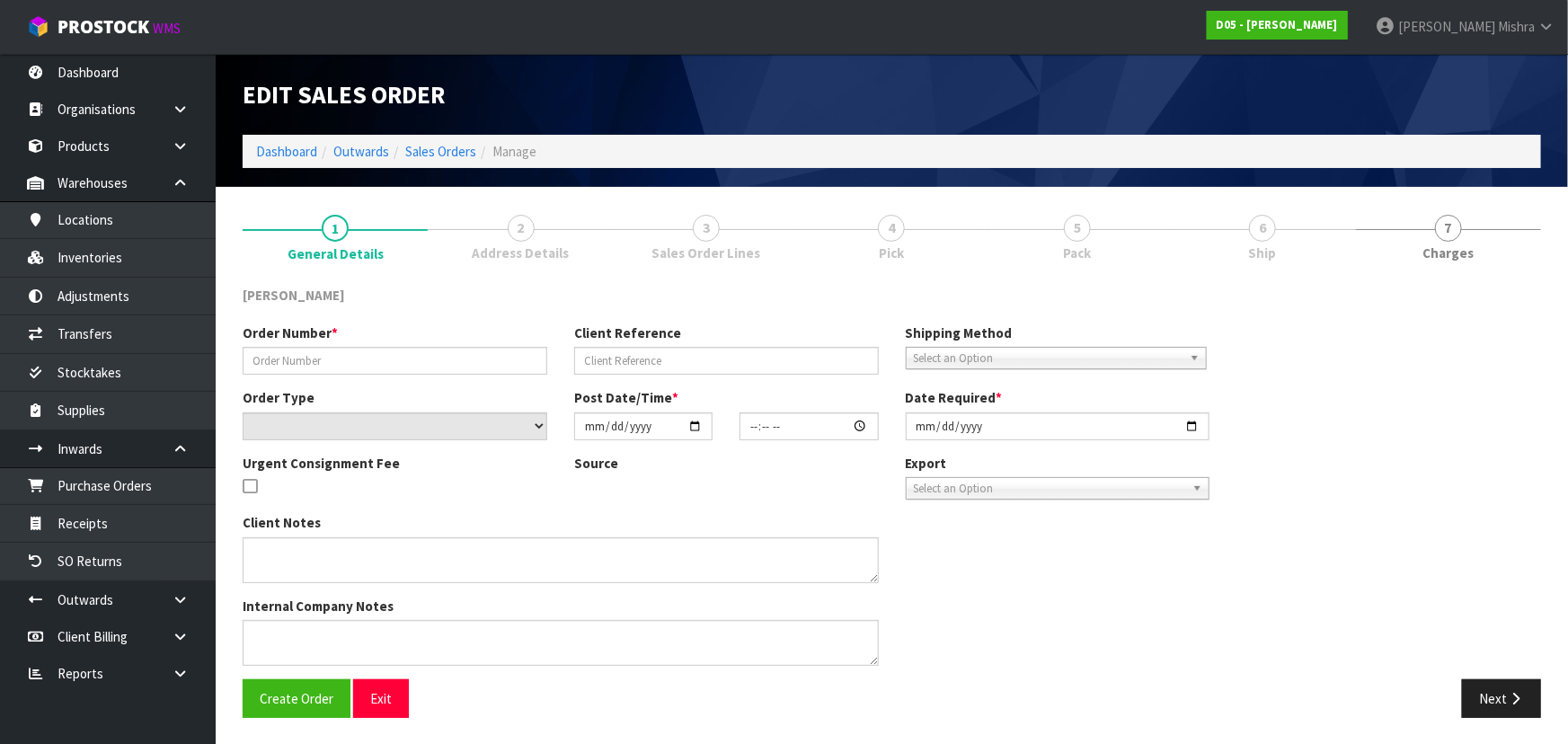
type input "00078689-00"
type input "CWL TRANSPORT-10064004"
select select "number:0"
type input "2025-09-10"
type input "10:02:00.000"
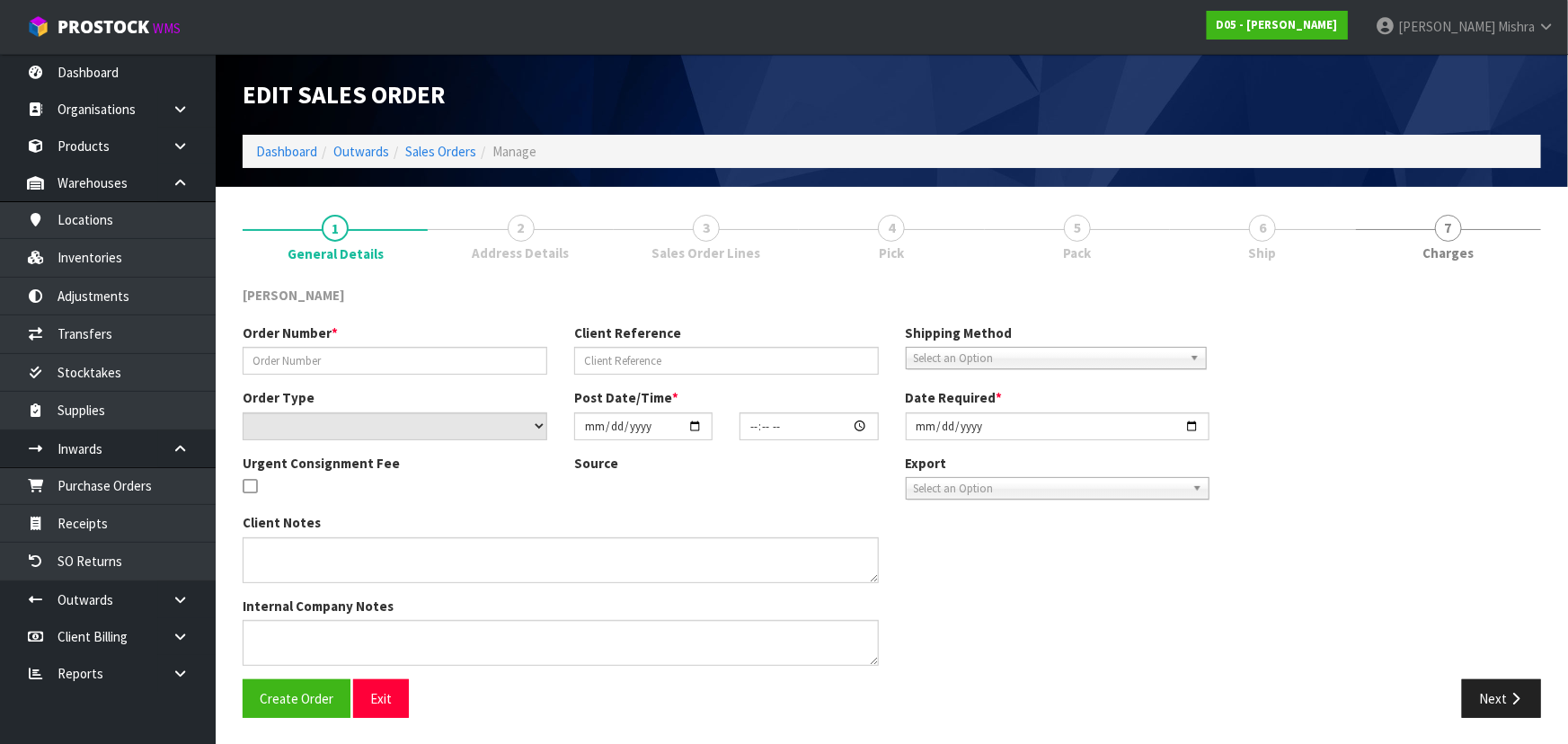
type input "2025-09-15"
type textarea "DELIVERY TO PRIVATE GARAGE - CALL WAYNE 027 258 0666 PRIOR SO HE CAN MEET DRIVE…"
type textarea "I AM TRYING TO FIND OUT WHERE THESE SCREENS ARE. I HAVE SENT EMAILS THERE IS 1 …"
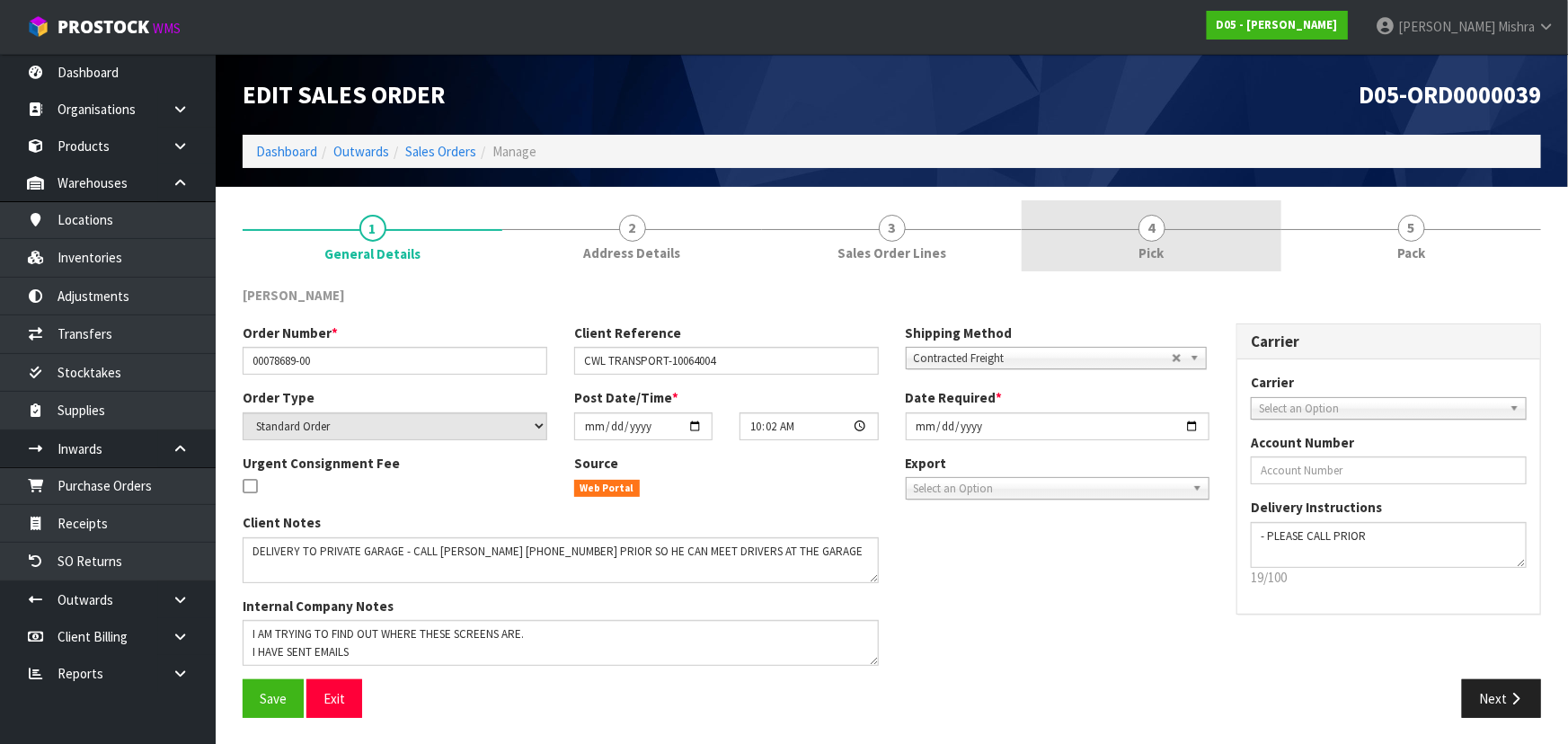
drag, startPoint x: 1257, startPoint y: 234, endPoint x: 1276, endPoint y: 292, distance: 61.0
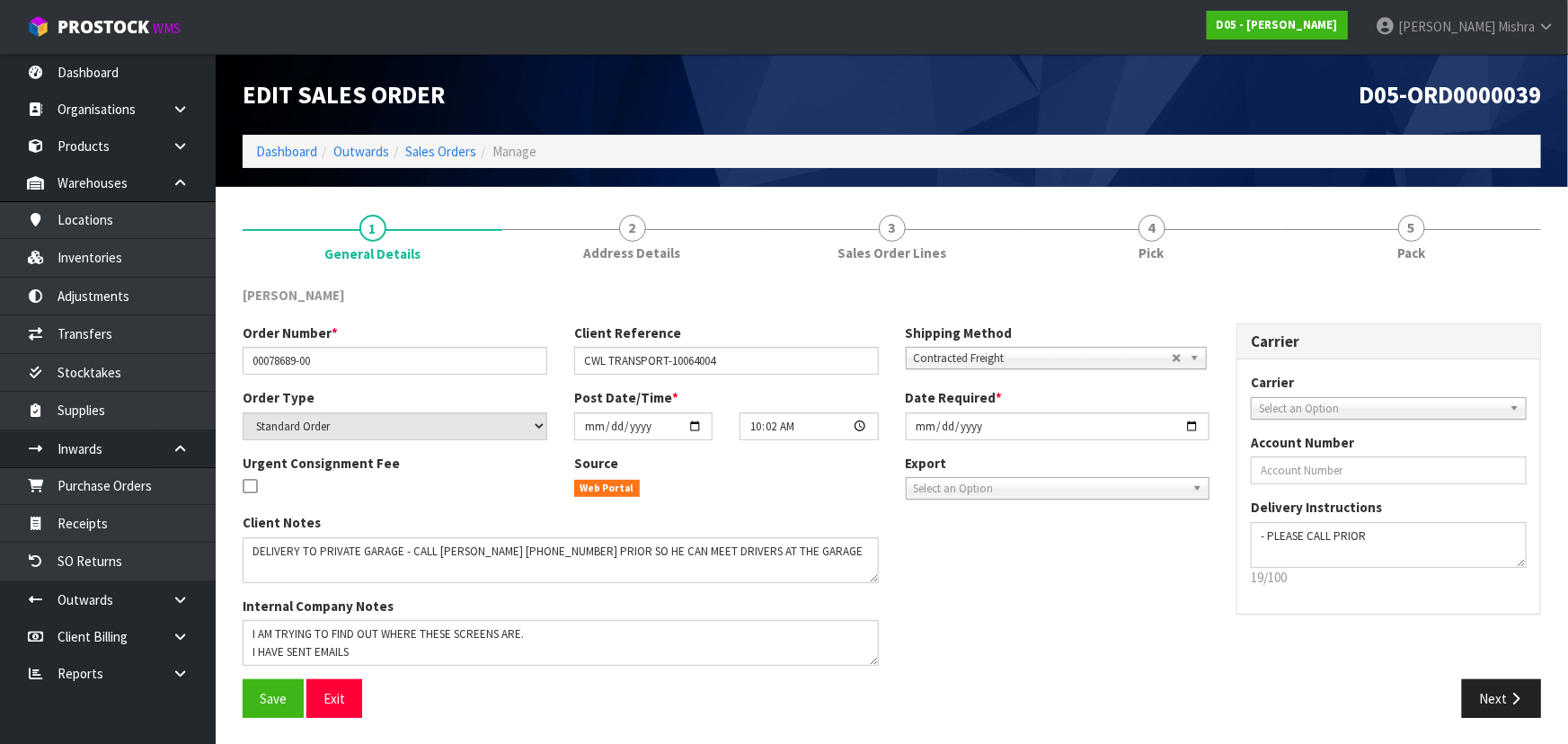
click at [1258, 234] on link "4 Pick" at bounding box center [1152, 236] width 260 height 71
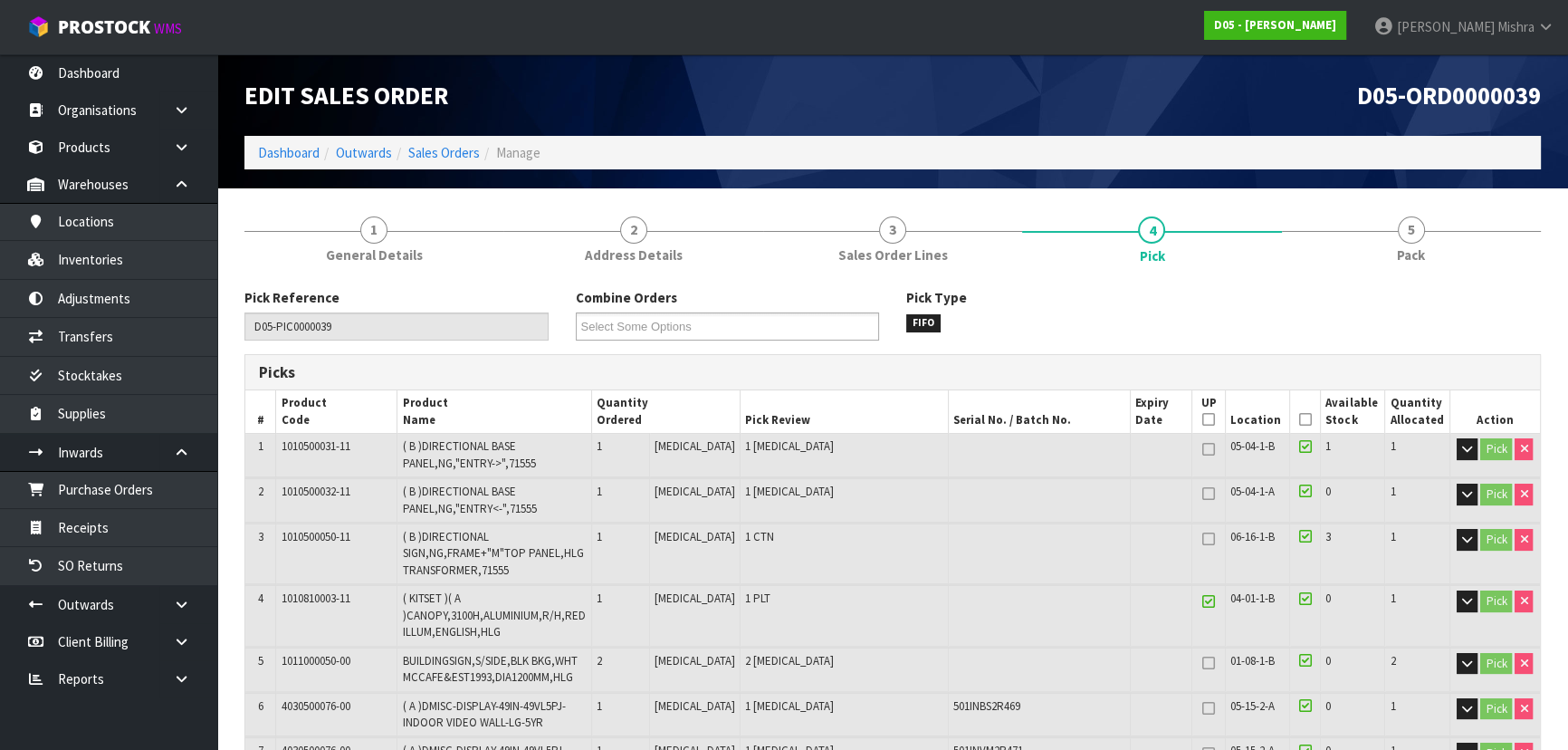
click at [1300, 419] on icon at bounding box center [1306, 419] width 13 height 1
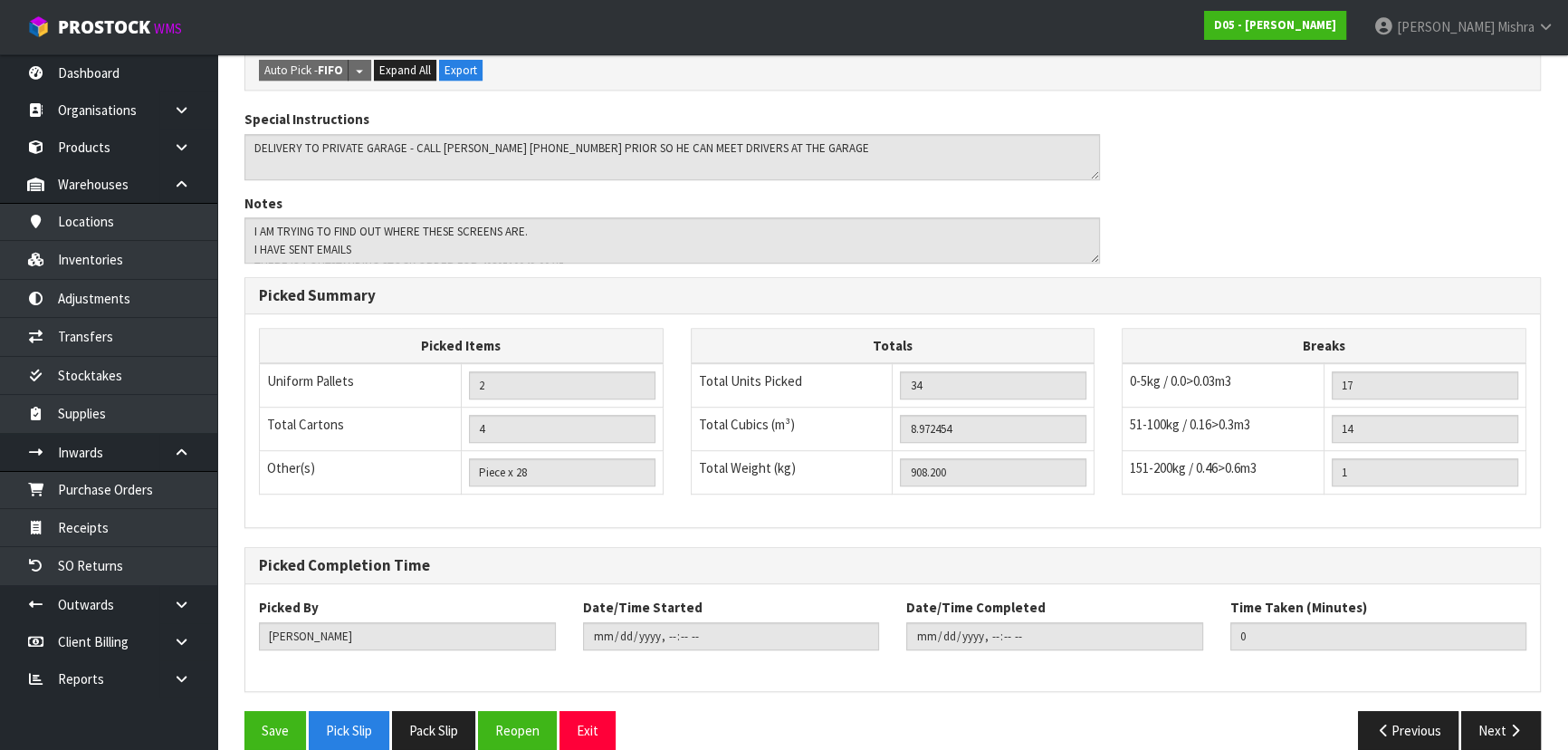
scroll to position [1368, 0]
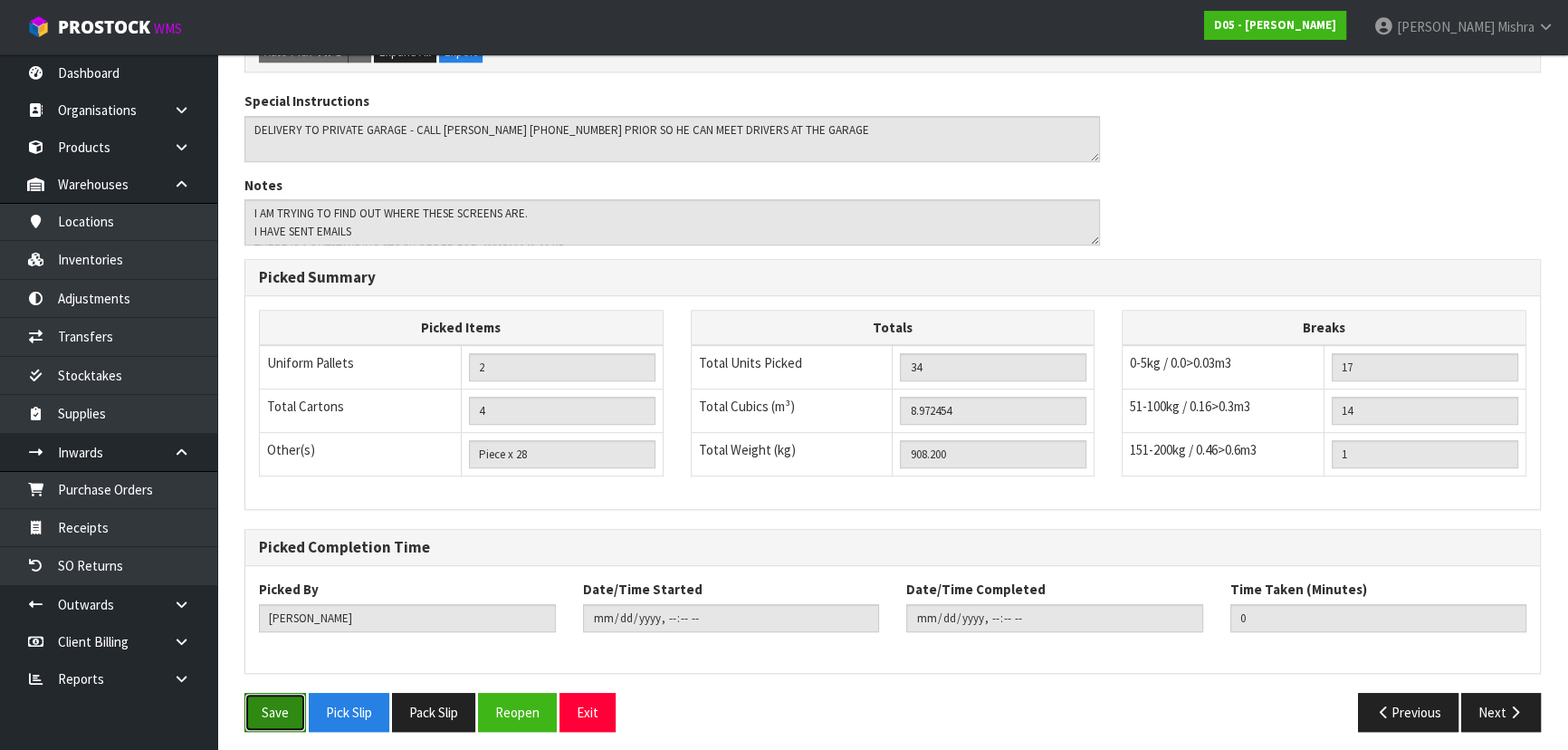
click at [264, 713] on button "Save" at bounding box center [275, 712] width 62 height 39
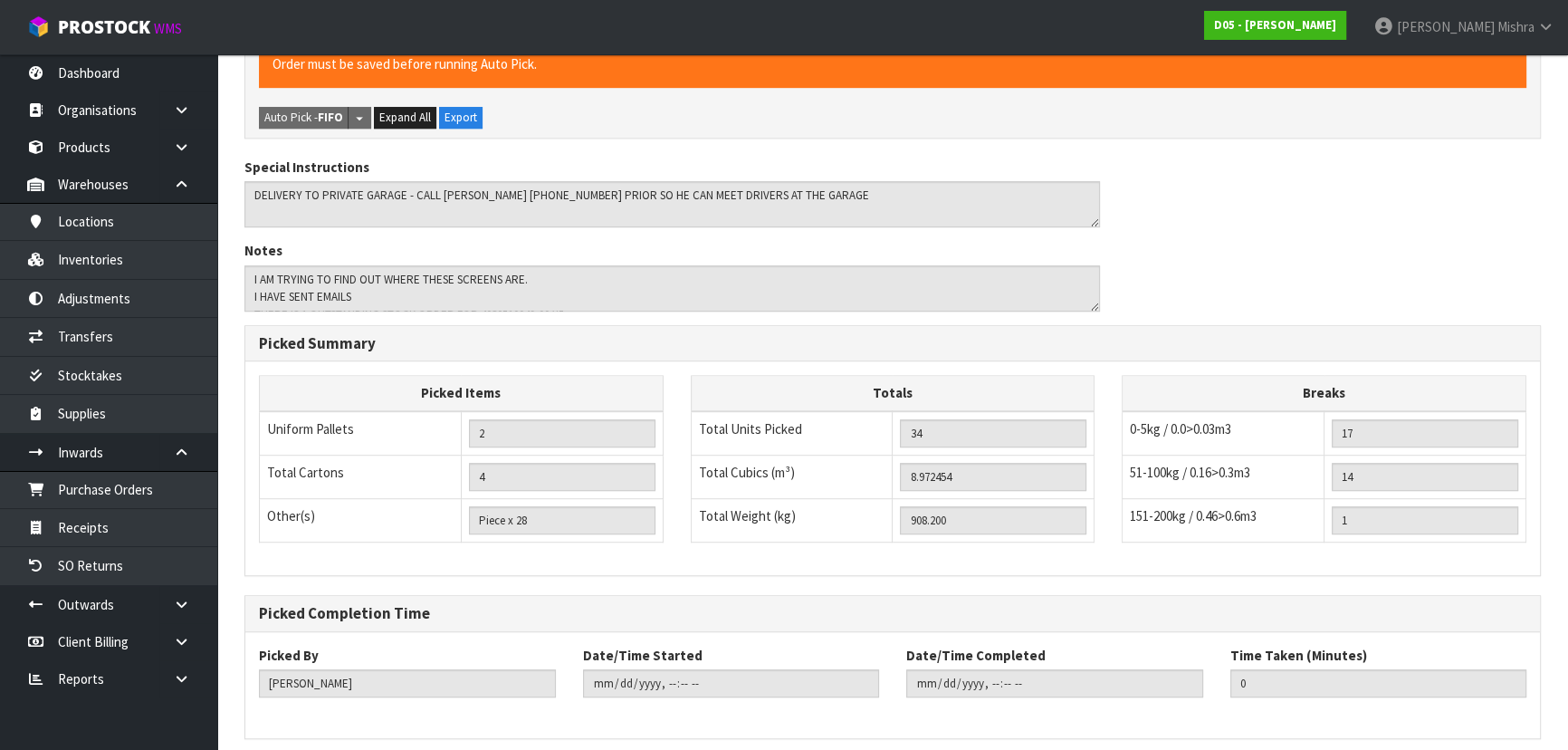
scroll to position [0, 0]
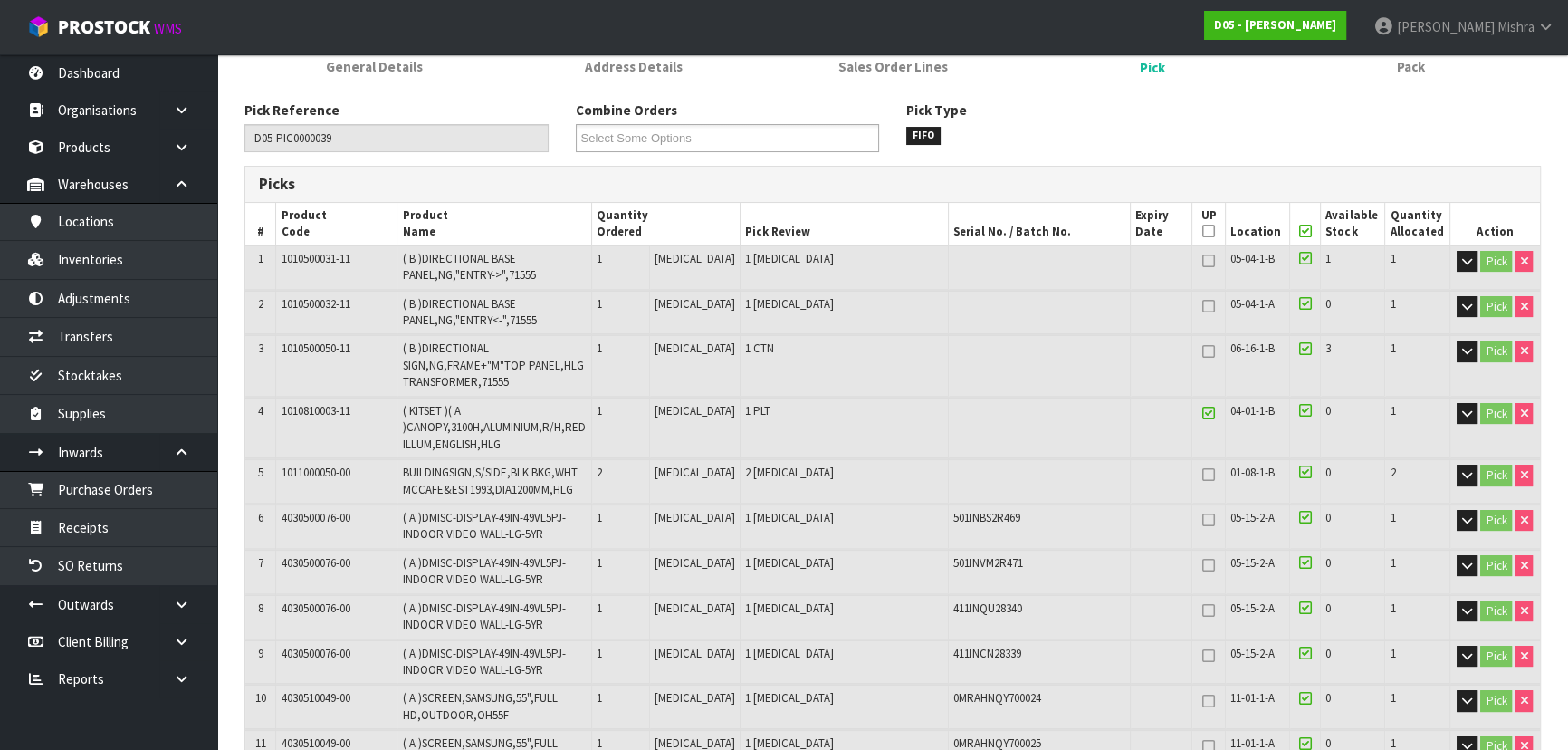
type input "Lalisha Mishra"
type input "2025-09-11T14:28:10"
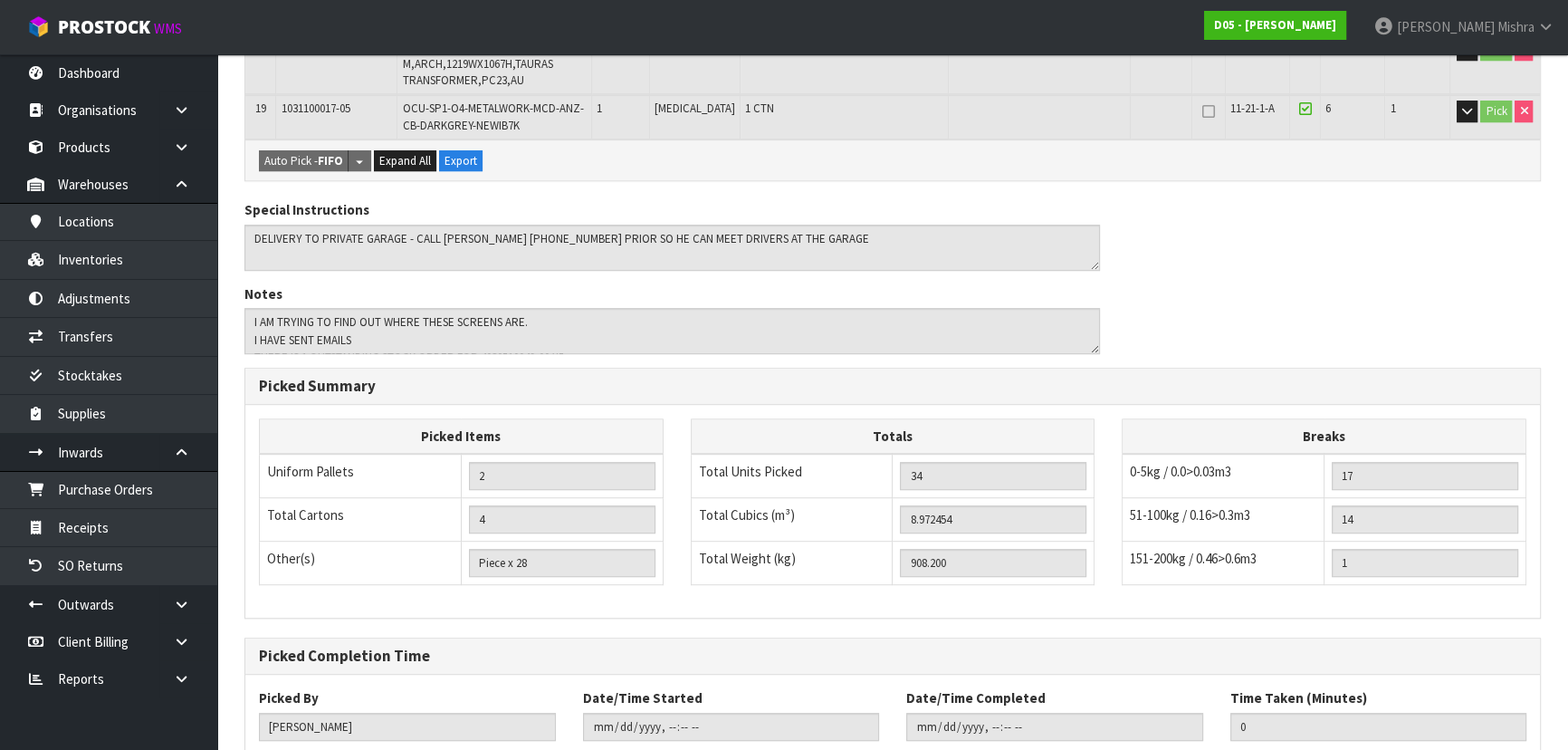
scroll to position [1368, 0]
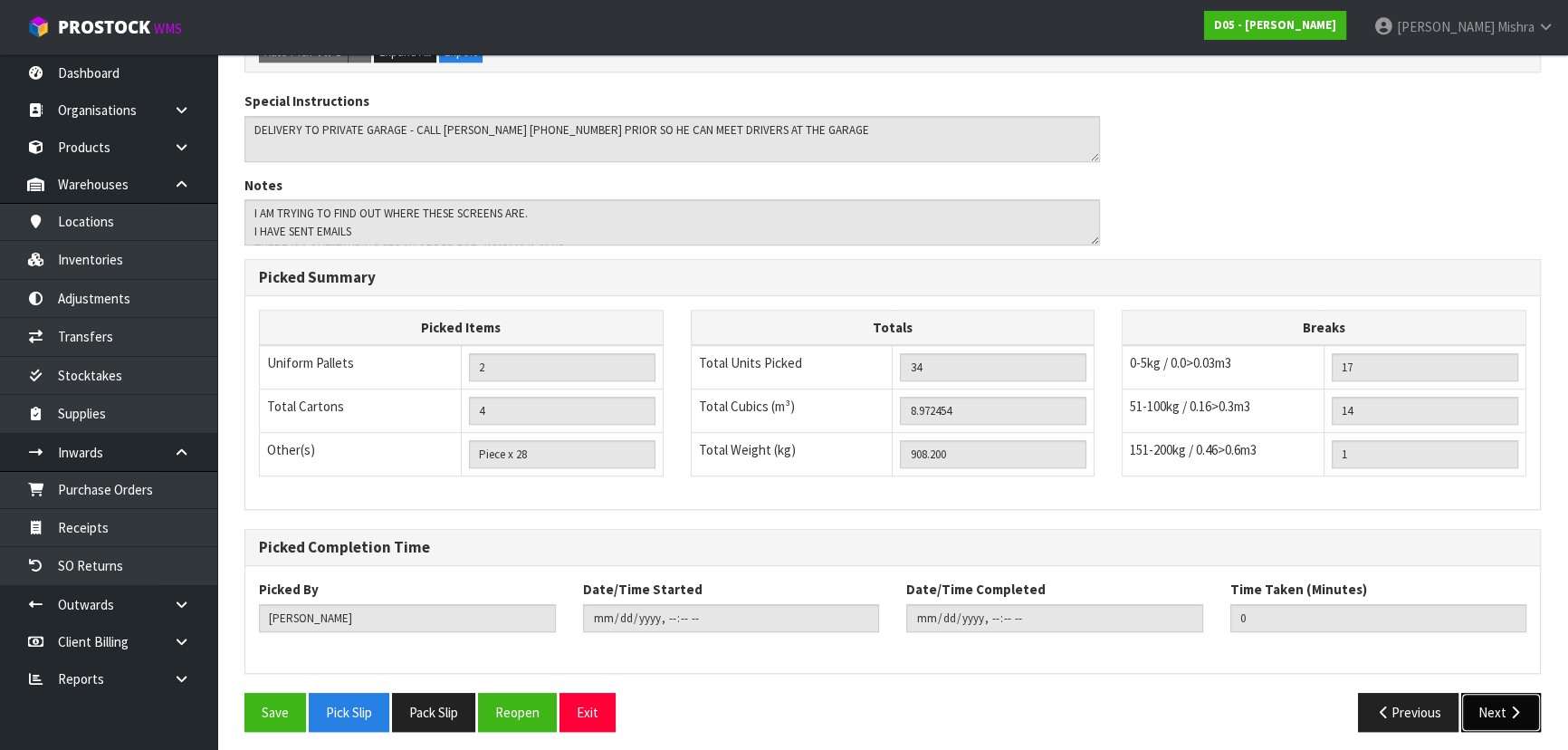
drag, startPoint x: 1500, startPoint y: 717, endPoint x: 1502, endPoint y: 704, distance: 13.2
click at [1501, 714] on button "Next" at bounding box center [1501, 712] width 80 height 39
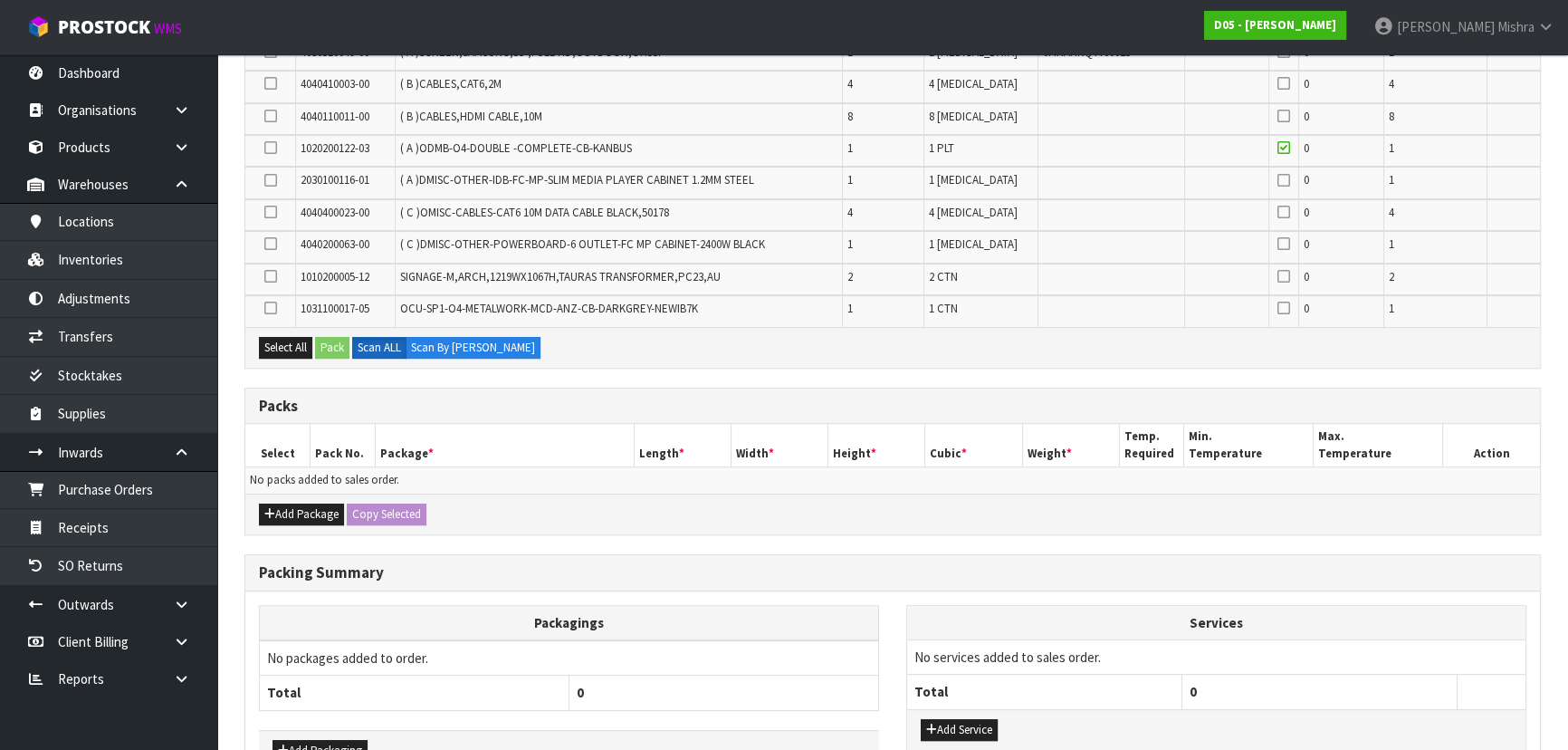
scroll to position [879, 0]
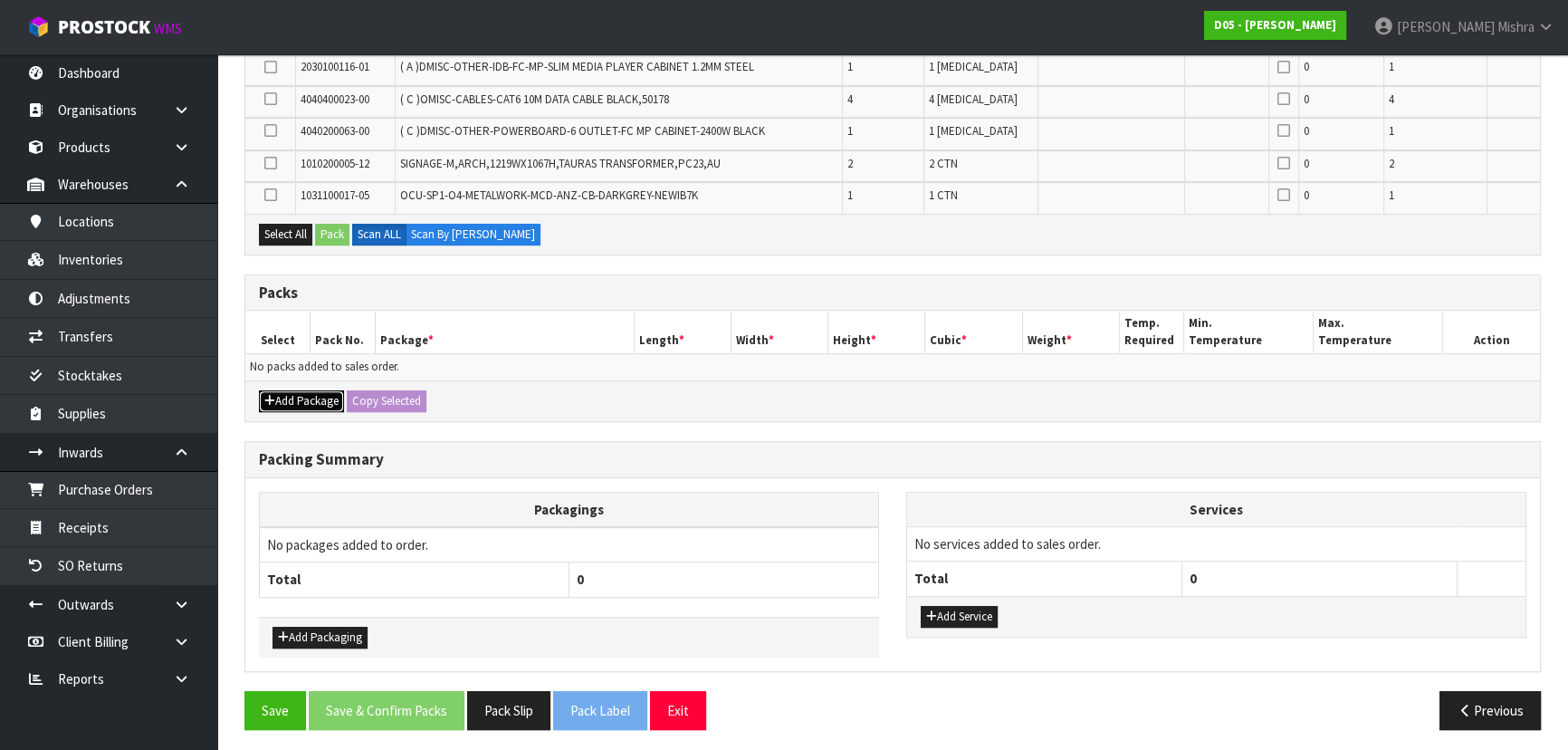
click at [272, 395] on icon "button" at bounding box center [269, 401] width 11 height 12
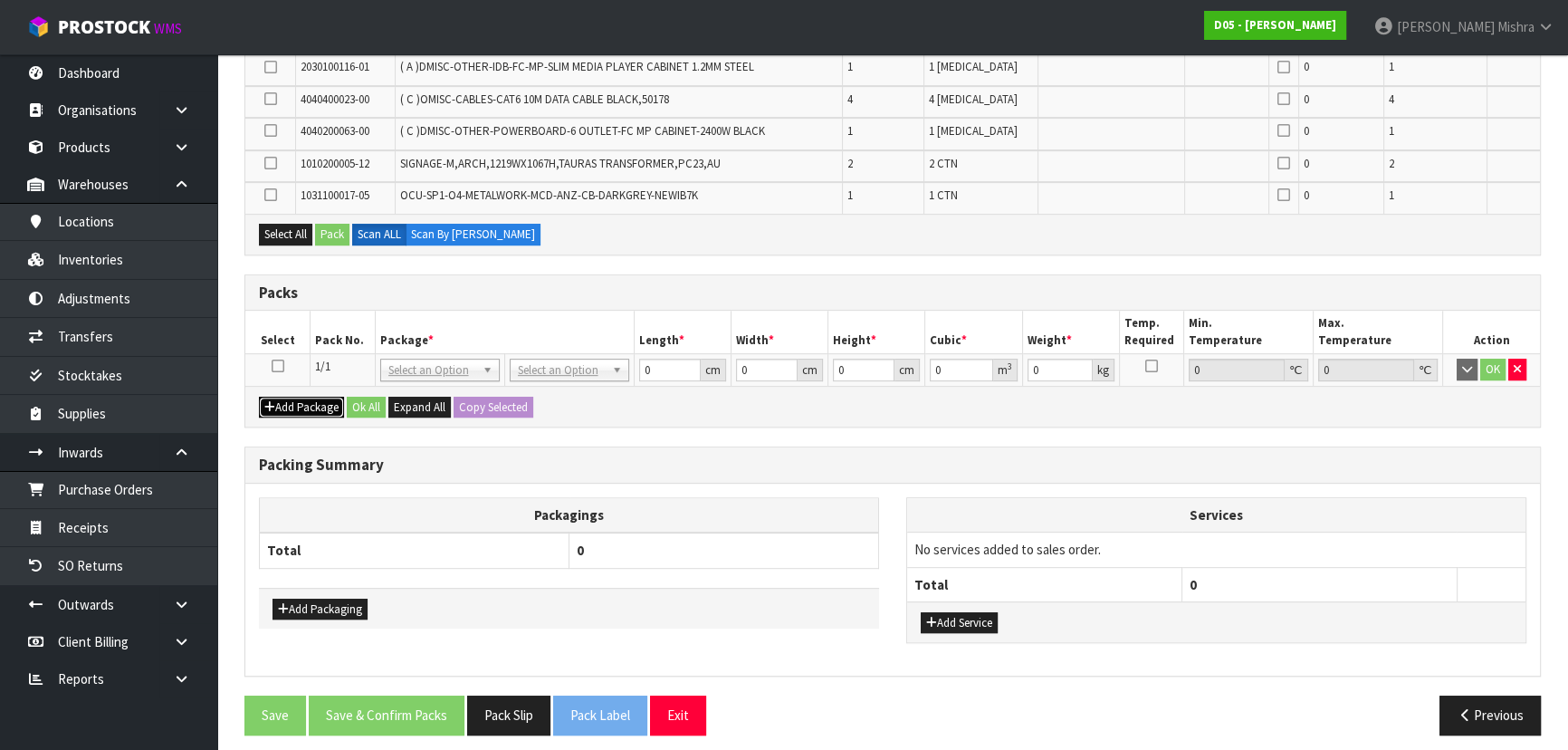
click at [275, 396] on button "Add Package" at bounding box center [300, 407] width 85 height 22
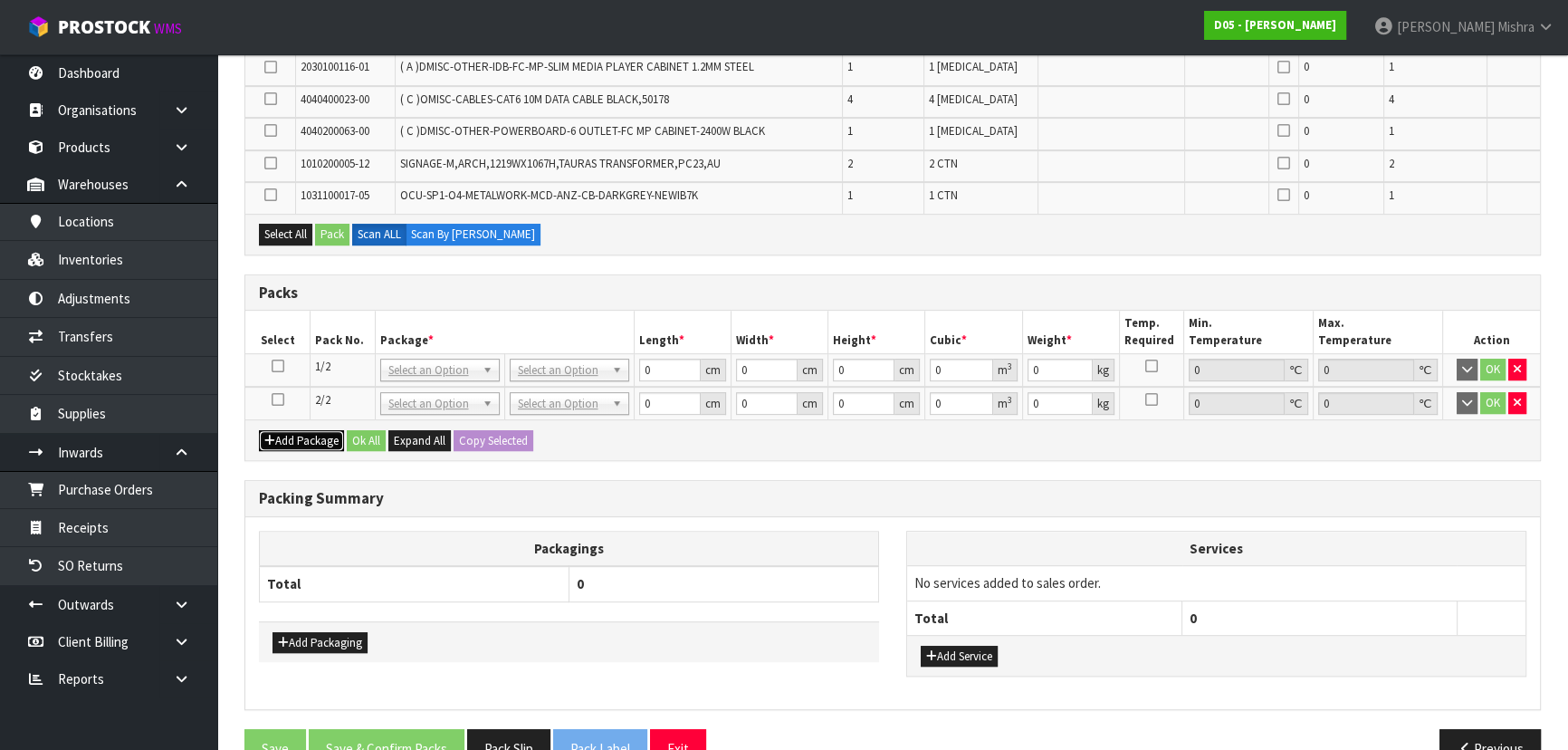
click at [284, 444] on button "Add Package" at bounding box center [300, 441] width 85 height 22
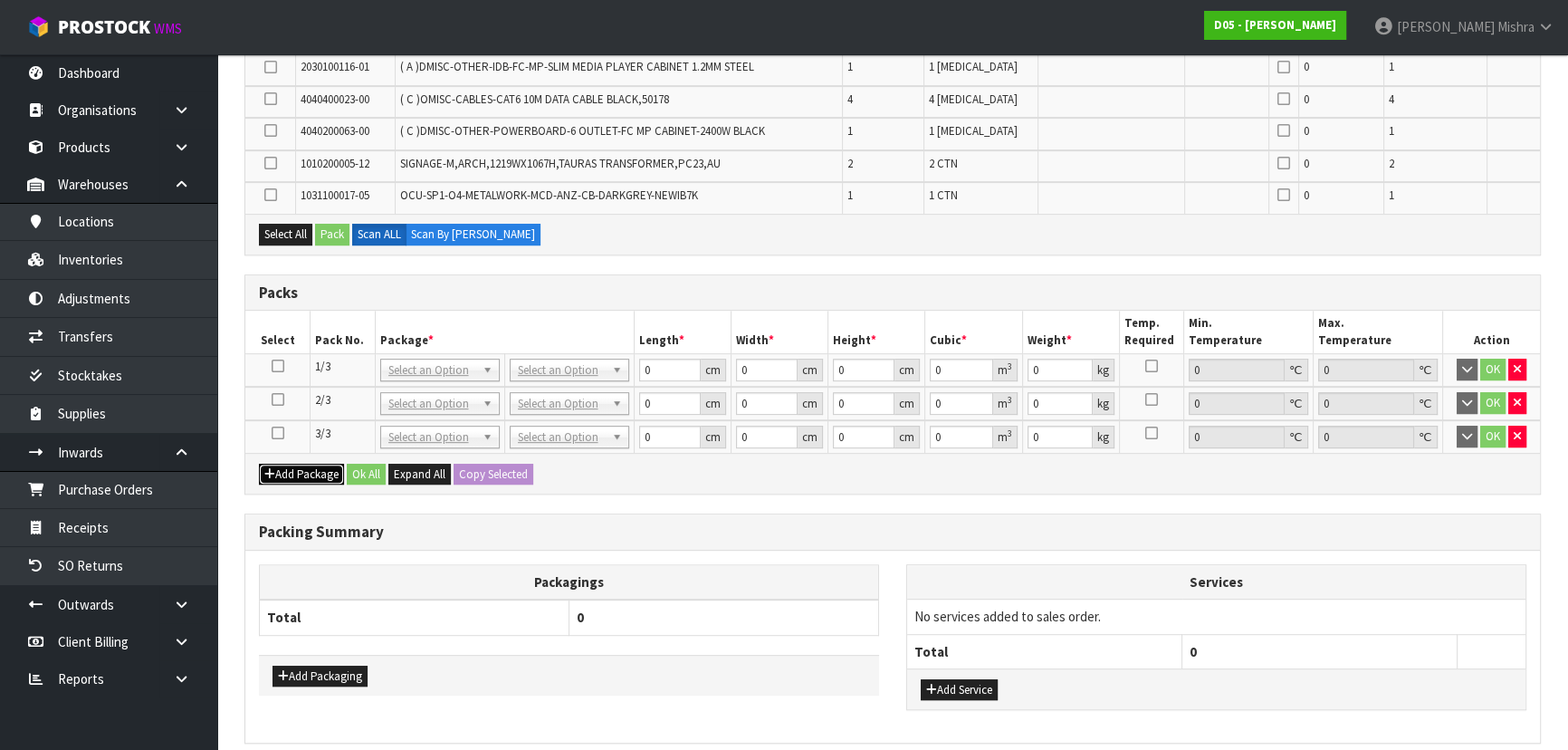
click at [291, 467] on button "Add Package" at bounding box center [300, 475] width 85 height 22
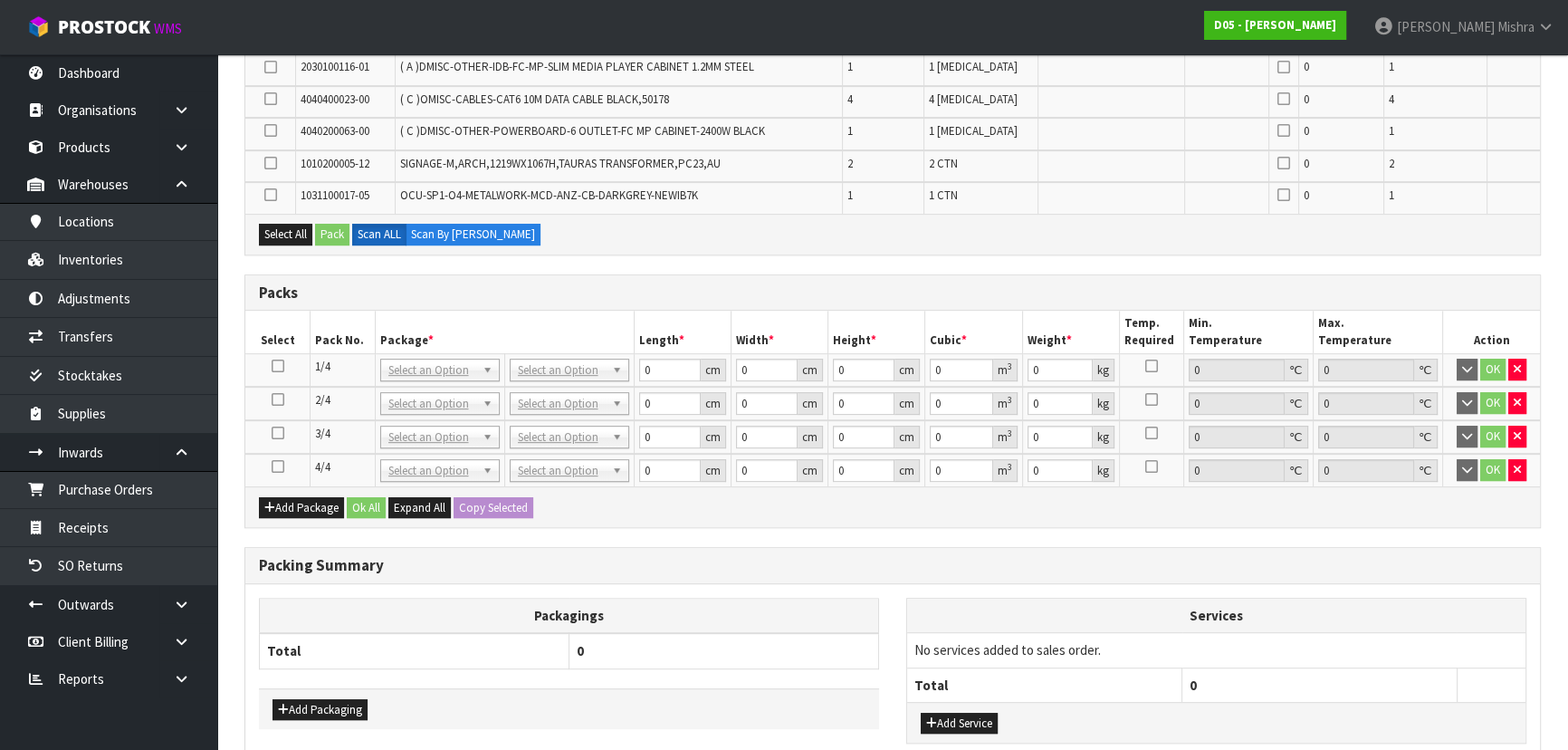
click at [280, 467] on icon at bounding box center [277, 466] width 13 height 1
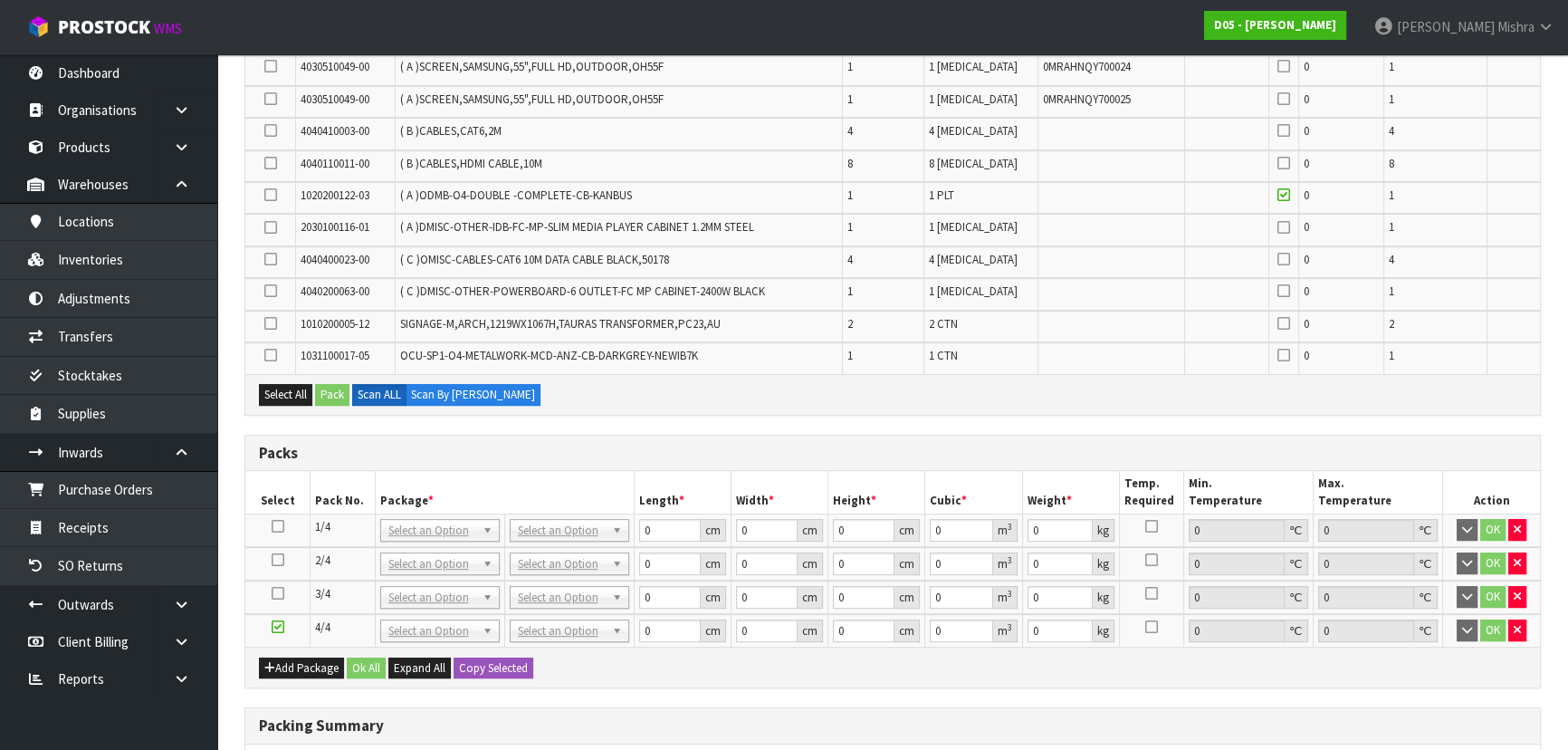
scroll to position [714, 0]
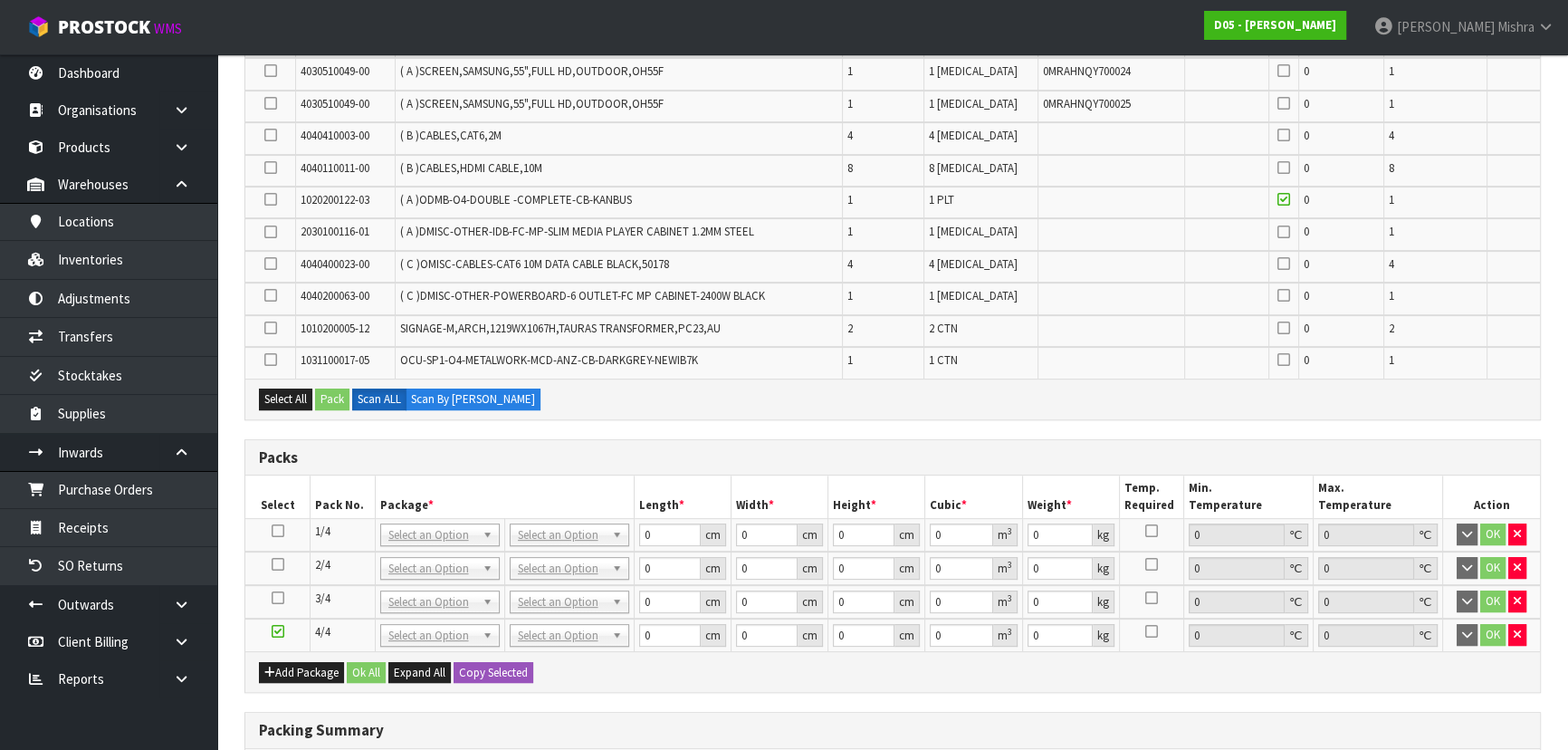
click at [270, 204] on label at bounding box center [270, 200] width 13 height 16
click at [0, 0] on input "checkbox" at bounding box center [0, 0] width 0 height 0
click at [334, 398] on button "Pack" at bounding box center [332, 399] width 34 height 22
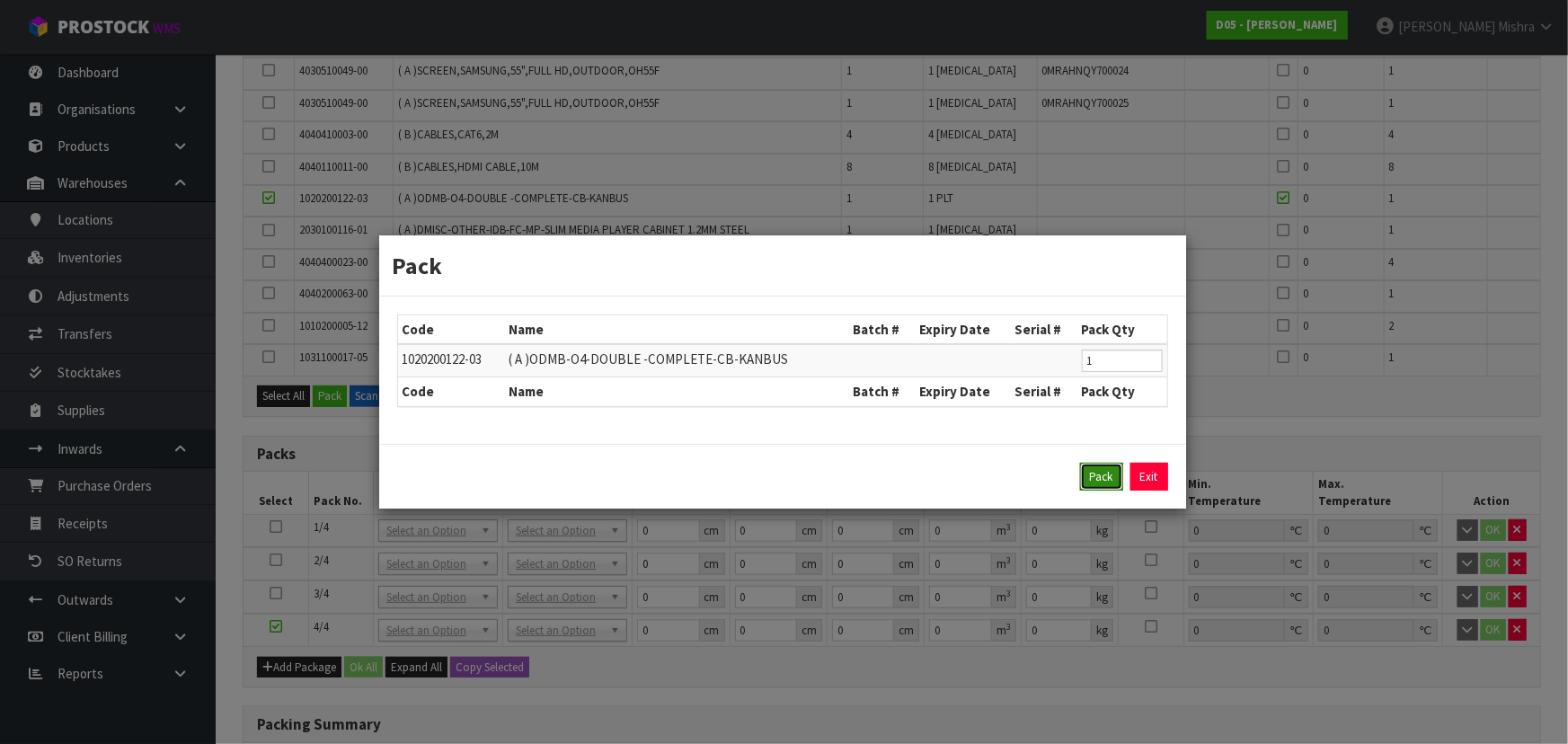
click at [1096, 472] on button "Pack" at bounding box center [1102, 477] width 44 height 29
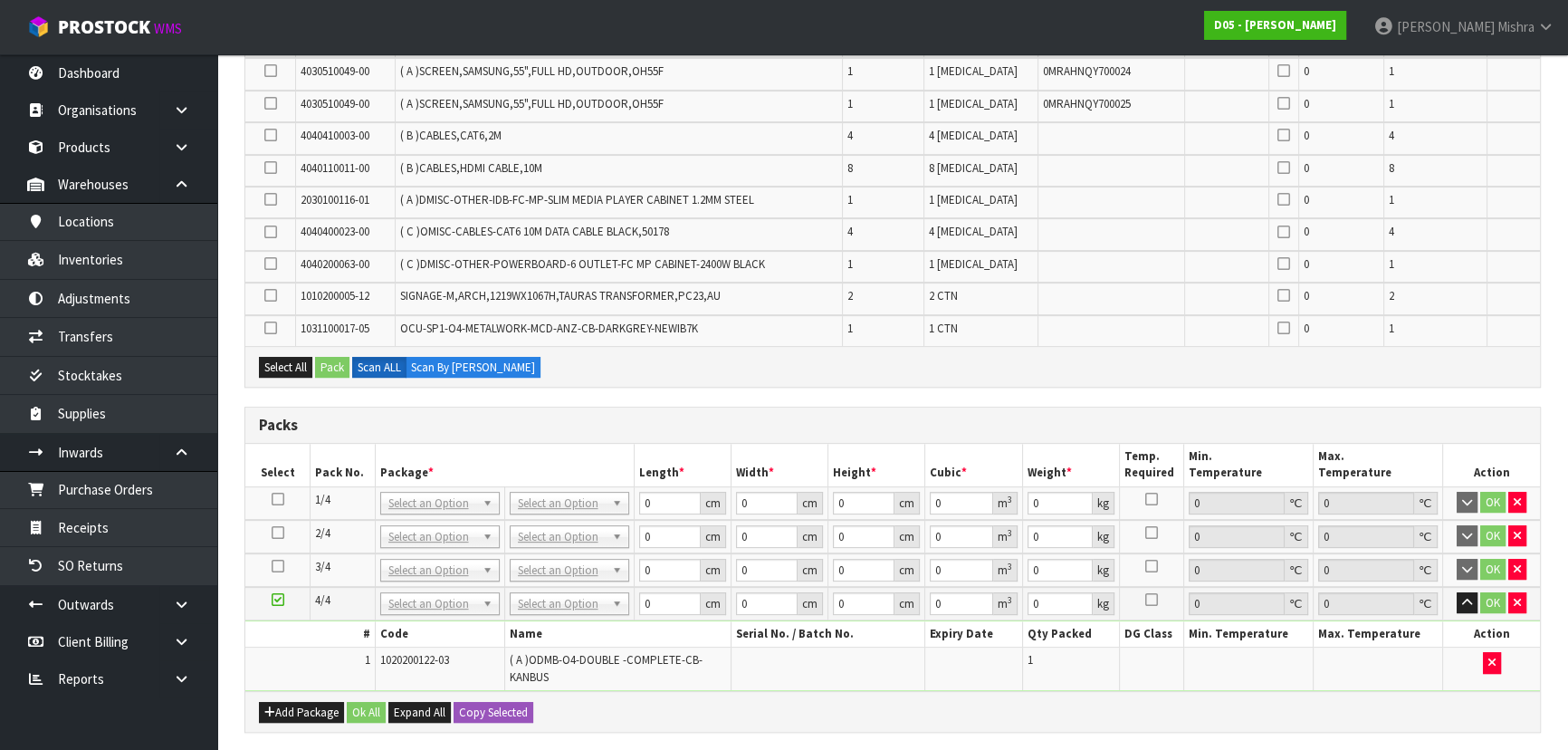
click at [279, 566] on icon at bounding box center [277, 566] width 13 height 1
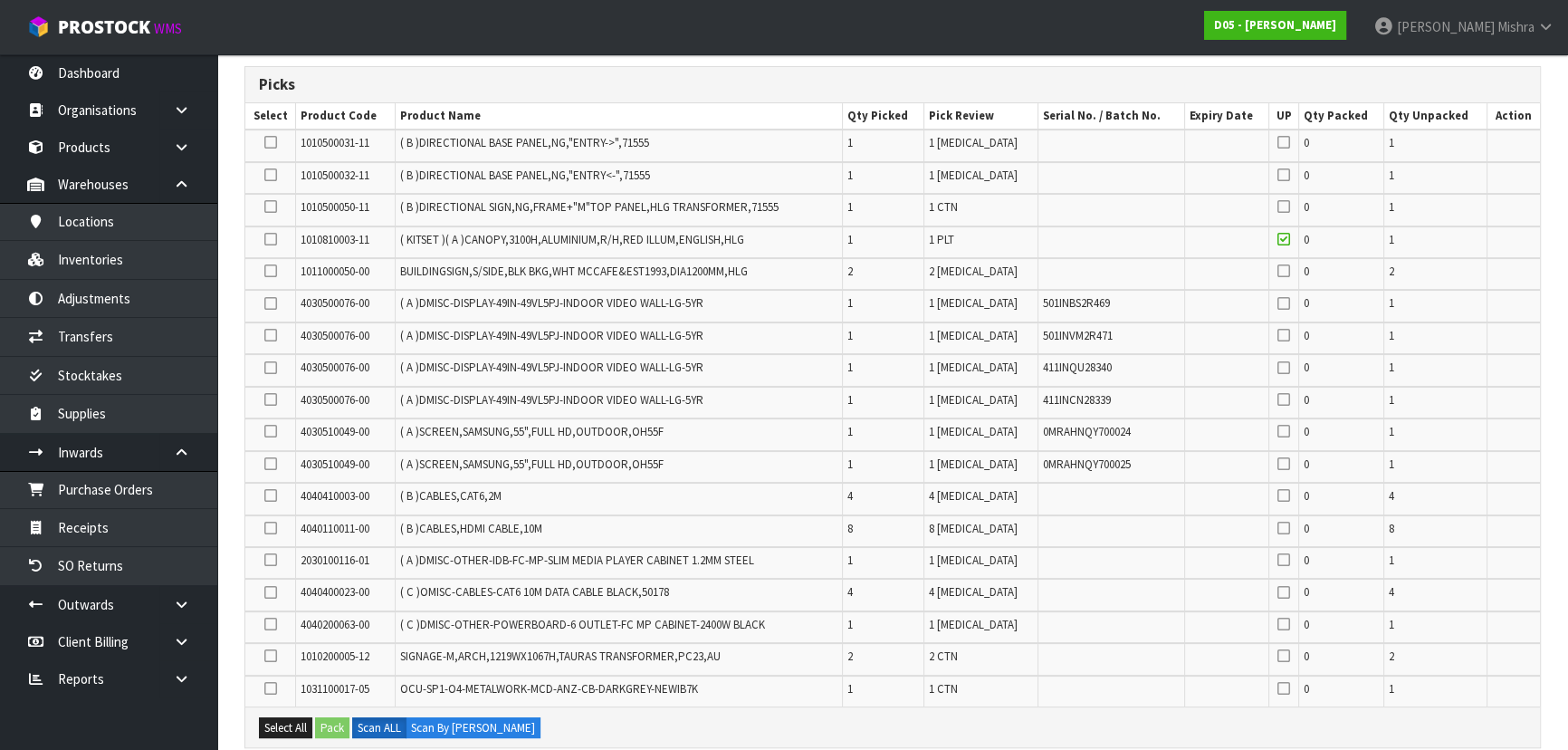
scroll to position [302, 0]
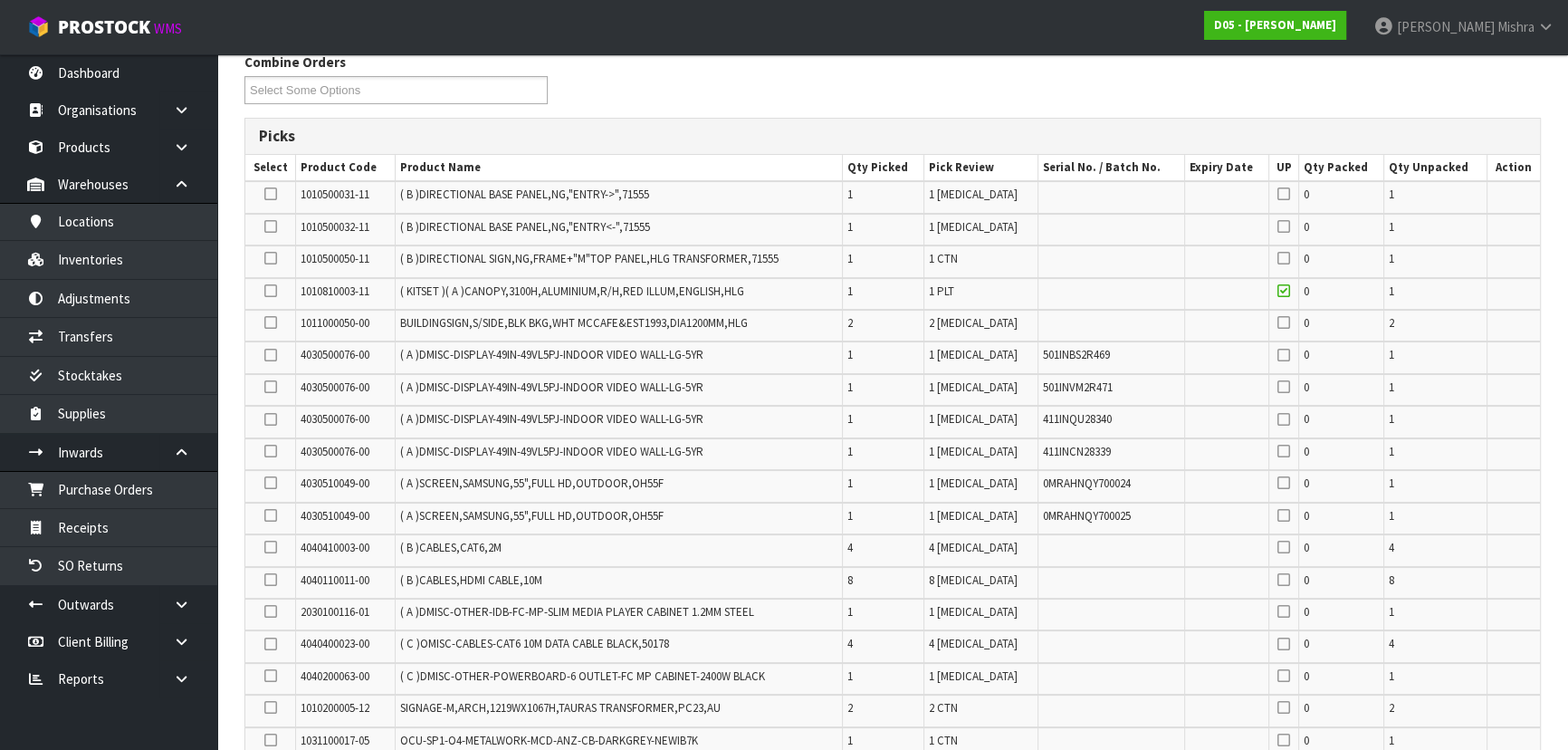
click at [276, 349] on label at bounding box center [270, 355] width 13 height 16
click at [0, 0] on input "checkbox" at bounding box center [0, 0] width 0 height 0
click at [268, 387] on icon at bounding box center [270, 386] width 13 height 1
click at [0, 0] on input "checkbox" at bounding box center [0, 0] width 0 height 0
click at [264, 416] on label at bounding box center [270, 419] width 13 height 16
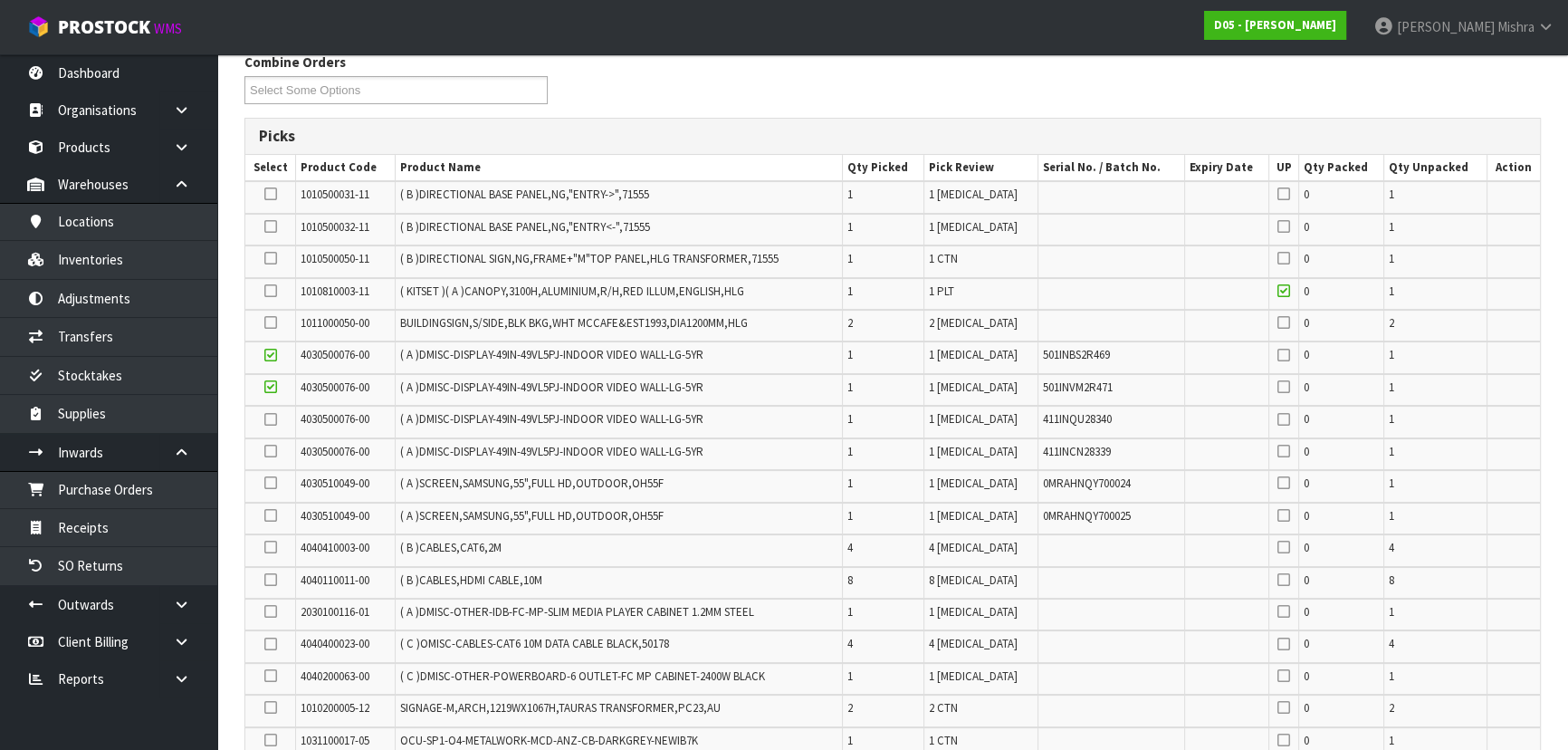
click at [0, 0] on input "checkbox" at bounding box center [0, 0] width 0 height 0
click at [265, 451] on icon at bounding box center [270, 451] width 13 height 1
click at [0, 0] on input "checkbox" at bounding box center [0, 0] width 0 height 0
click at [271, 483] on icon at bounding box center [270, 483] width 13 height 1
click at [0, 0] on input "checkbox" at bounding box center [0, 0] width 0 height 0
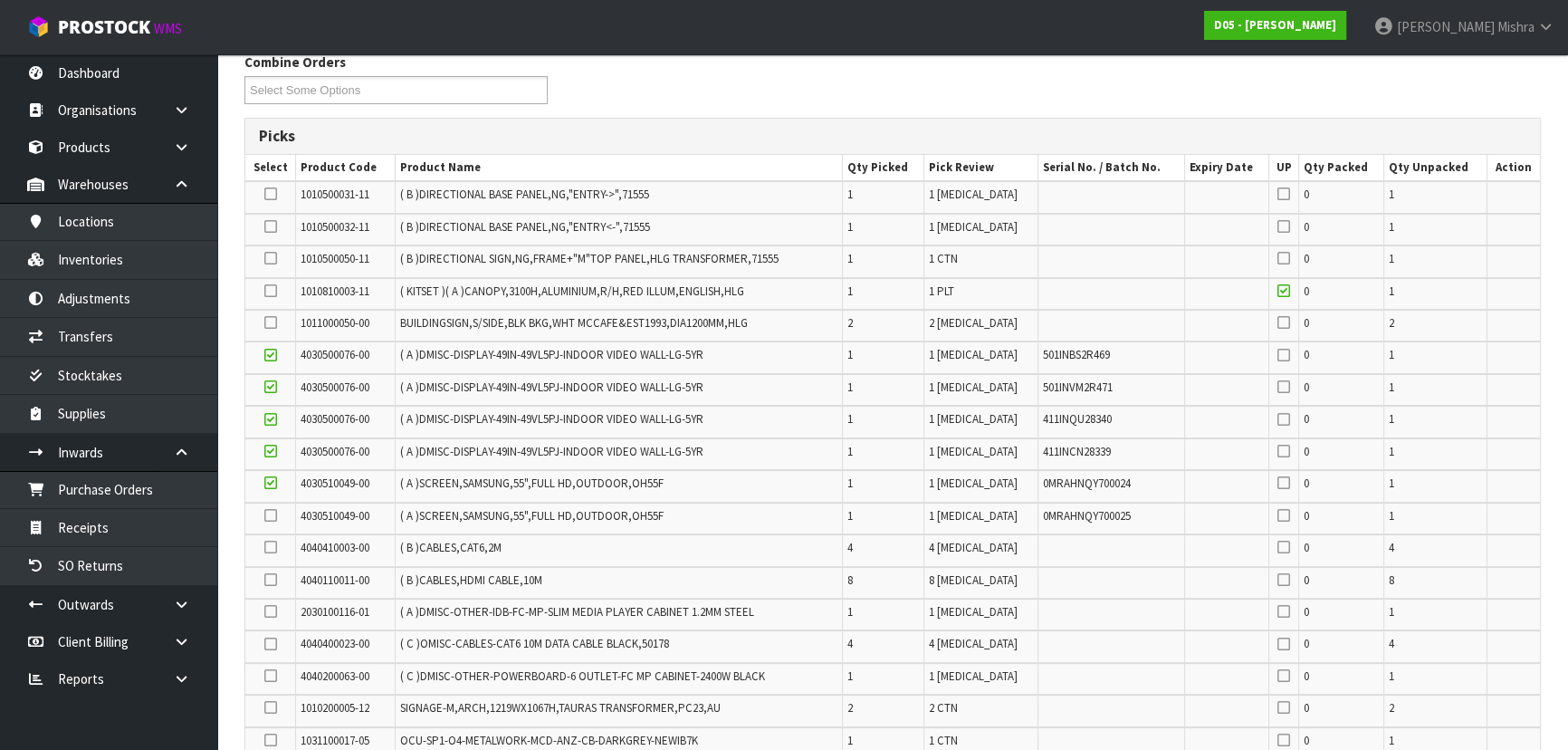
click at [270, 515] on icon at bounding box center [270, 515] width 13 height 1
click at [0, 0] on input "checkbox" at bounding box center [0, 0] width 0 height 0
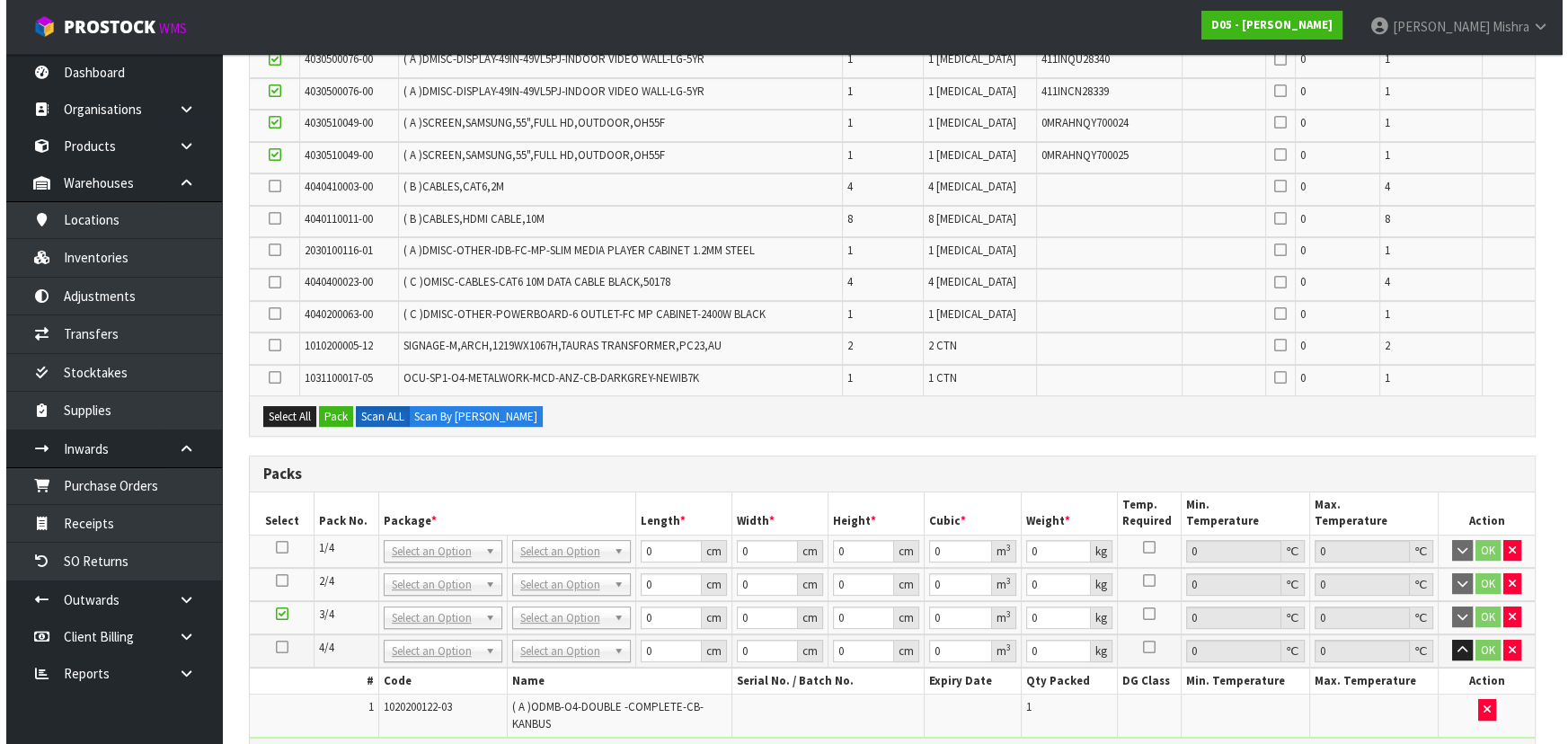
scroll to position [790, 0]
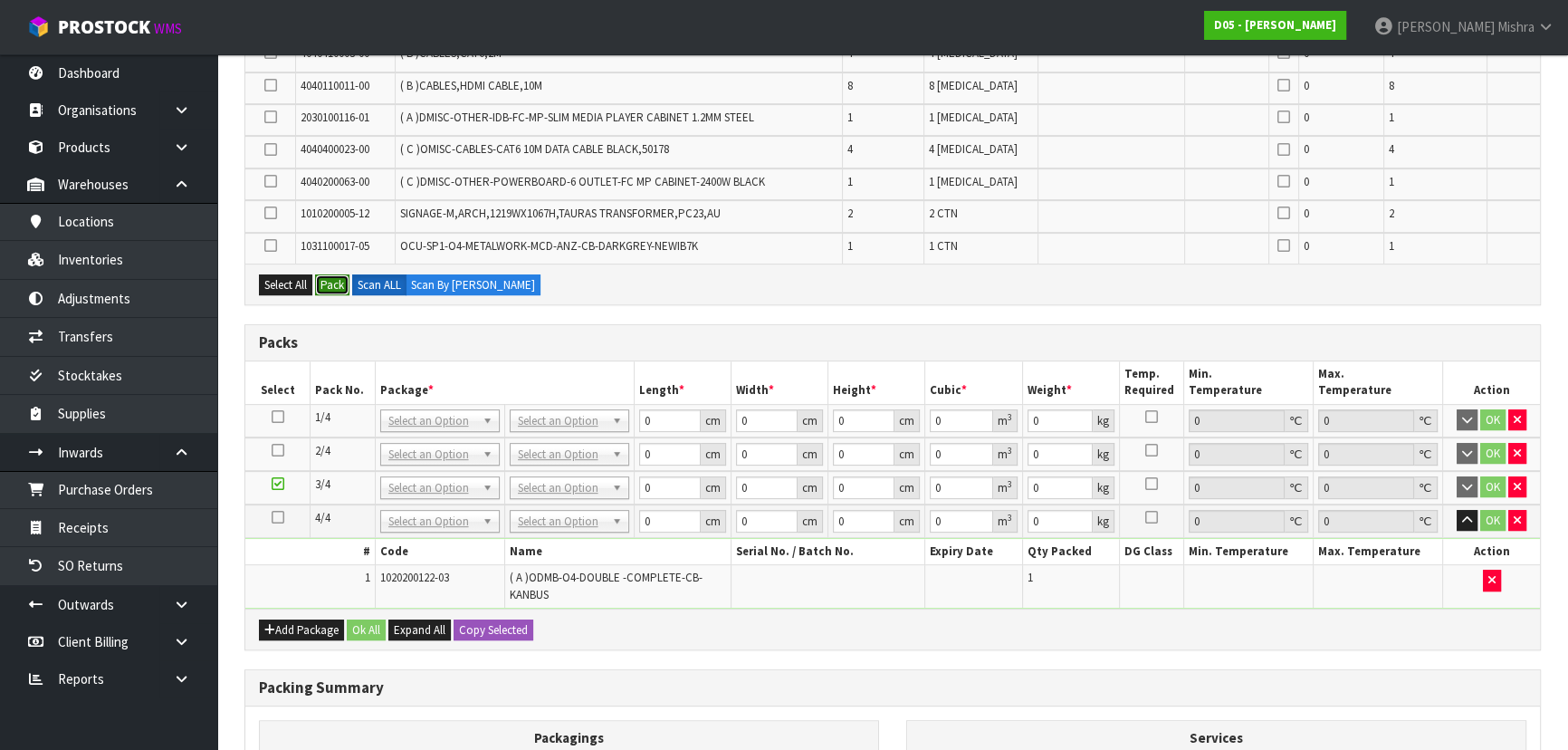
click at [338, 279] on button "Pack" at bounding box center [332, 286] width 34 height 22
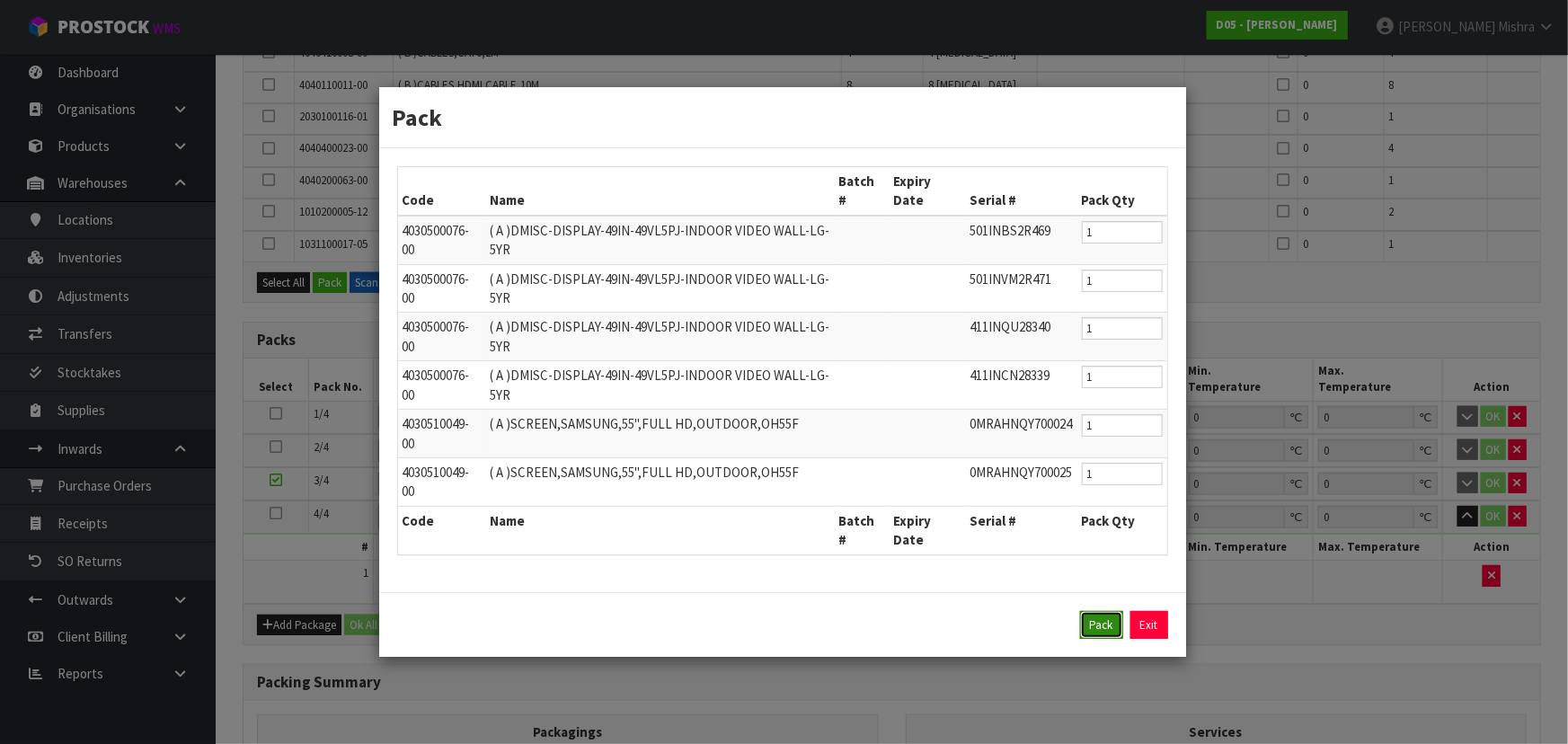
click at [1097, 624] on button "Pack" at bounding box center [1102, 625] width 44 height 29
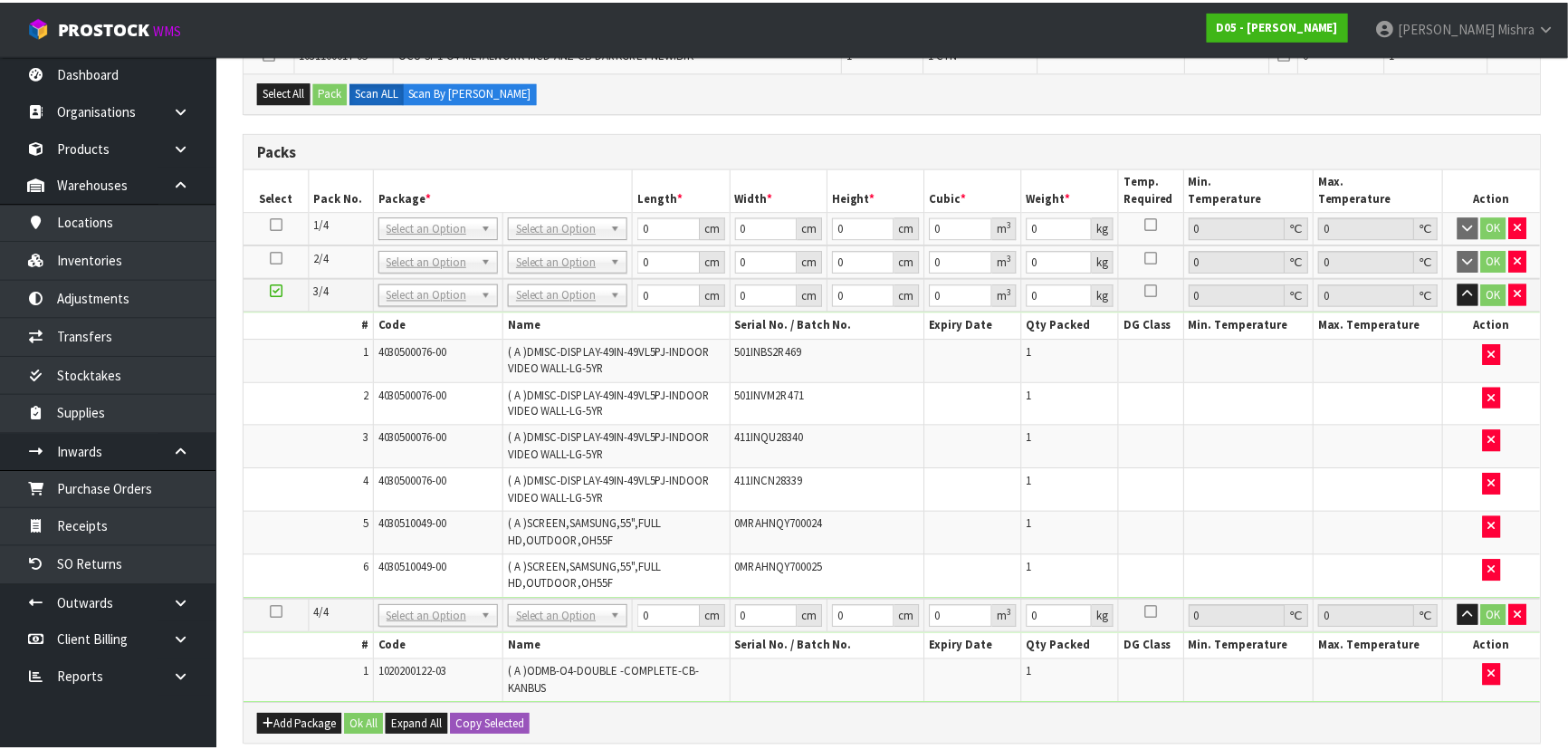
scroll to position [605, 0]
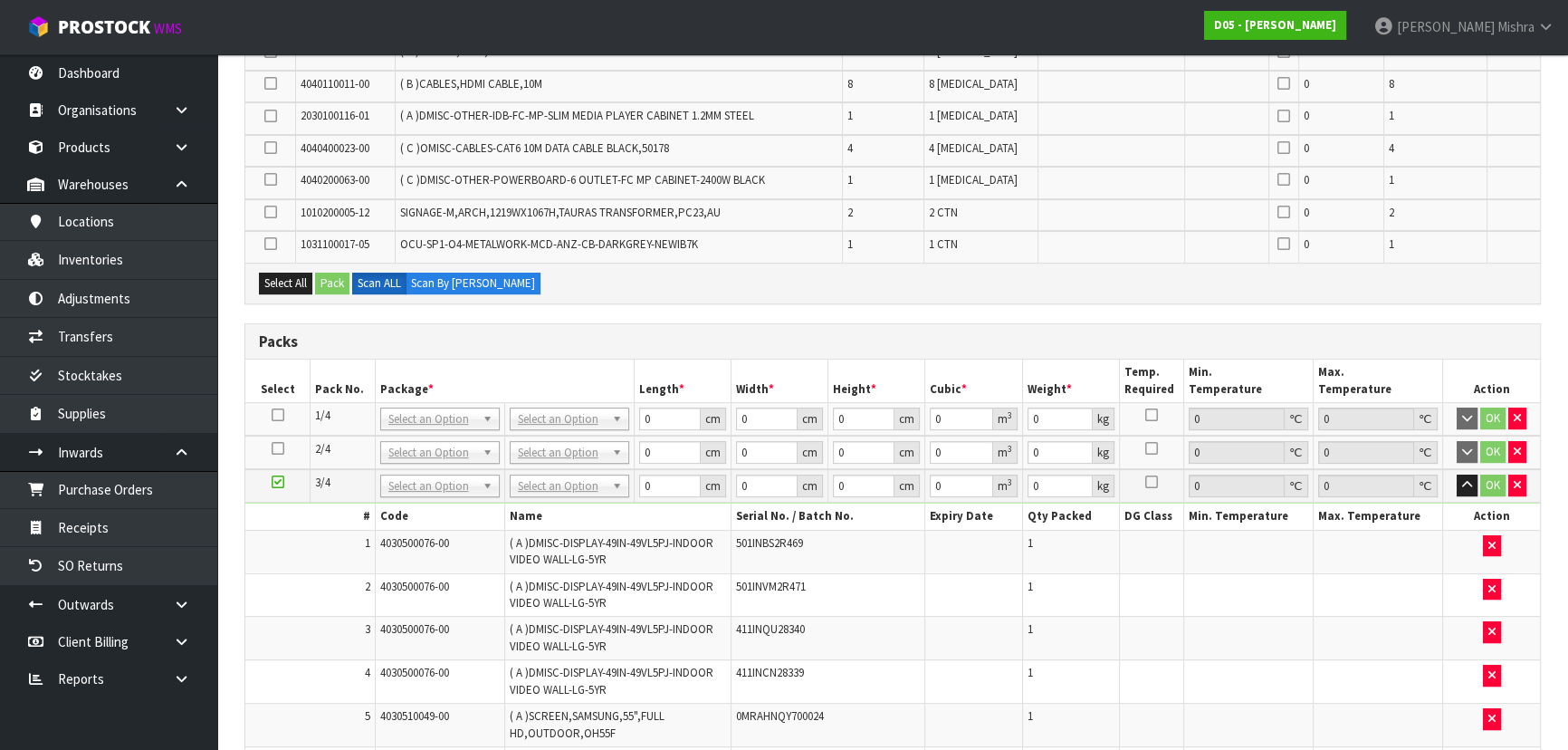
click at [279, 448] on icon at bounding box center [277, 448] width 13 height 1
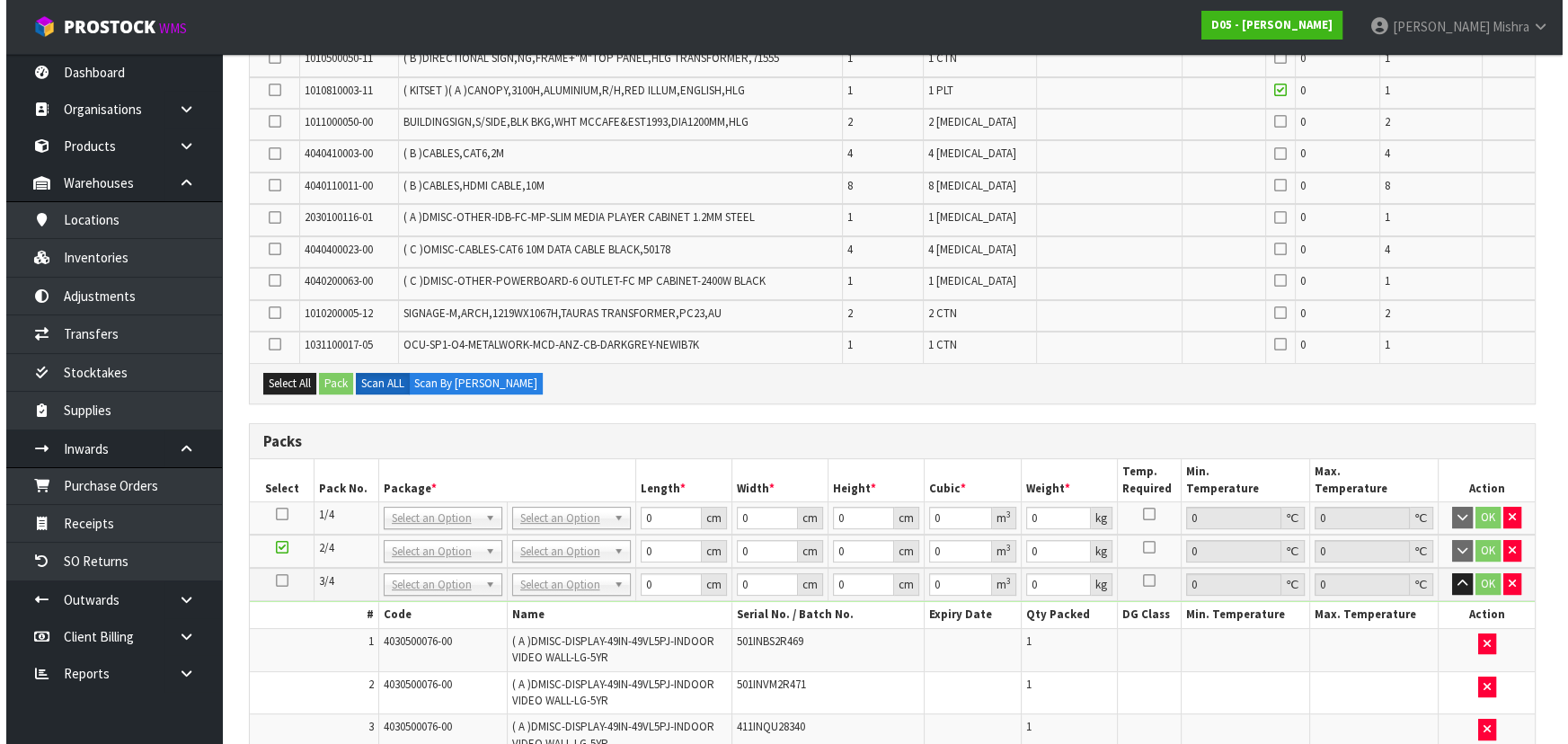
scroll to position [273, 0]
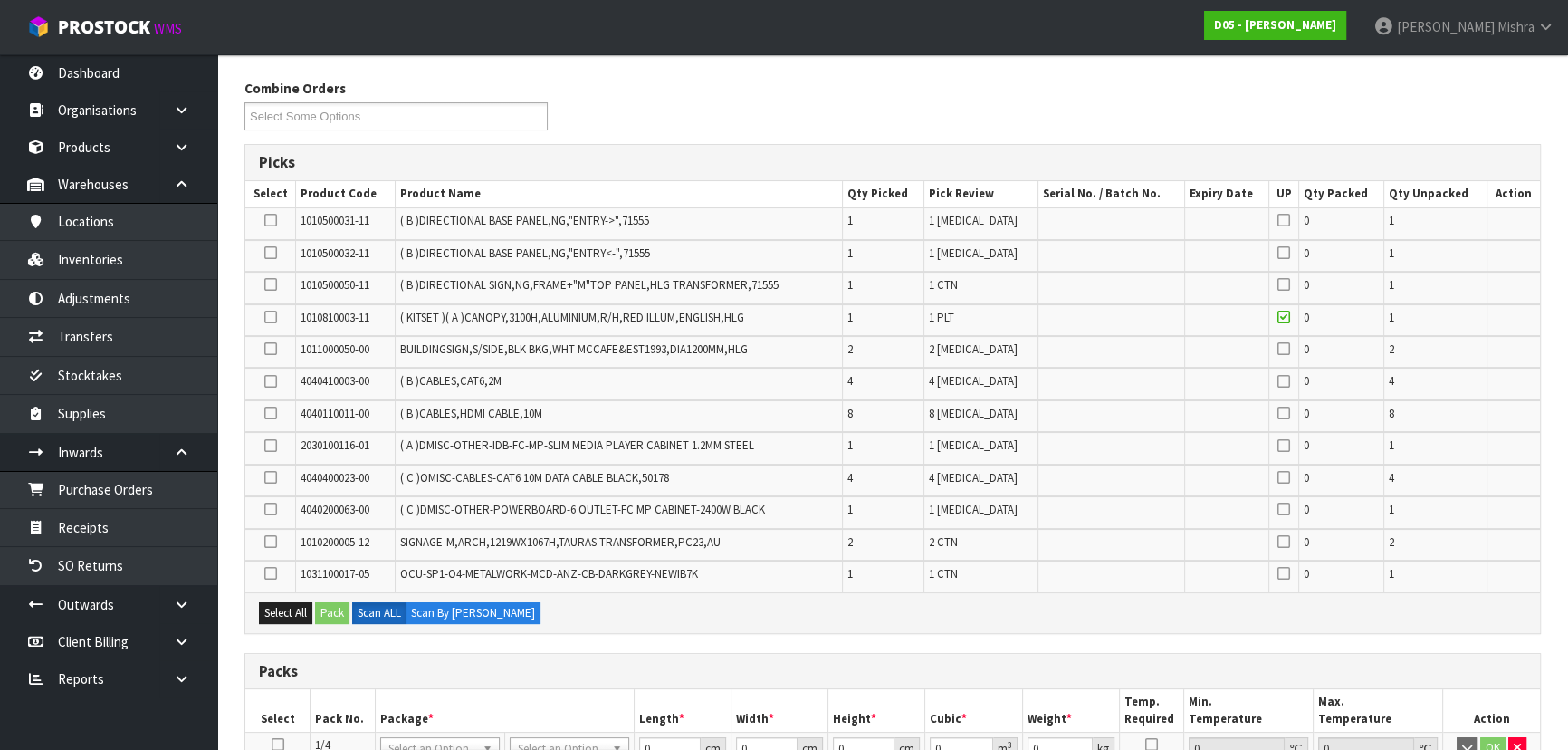
click at [266, 318] on icon at bounding box center [270, 318] width 13 height 1
click at [0, 0] on input "checkbox" at bounding box center [0, 0] width 0 height 0
click at [328, 607] on button "Pack" at bounding box center [332, 613] width 34 height 22
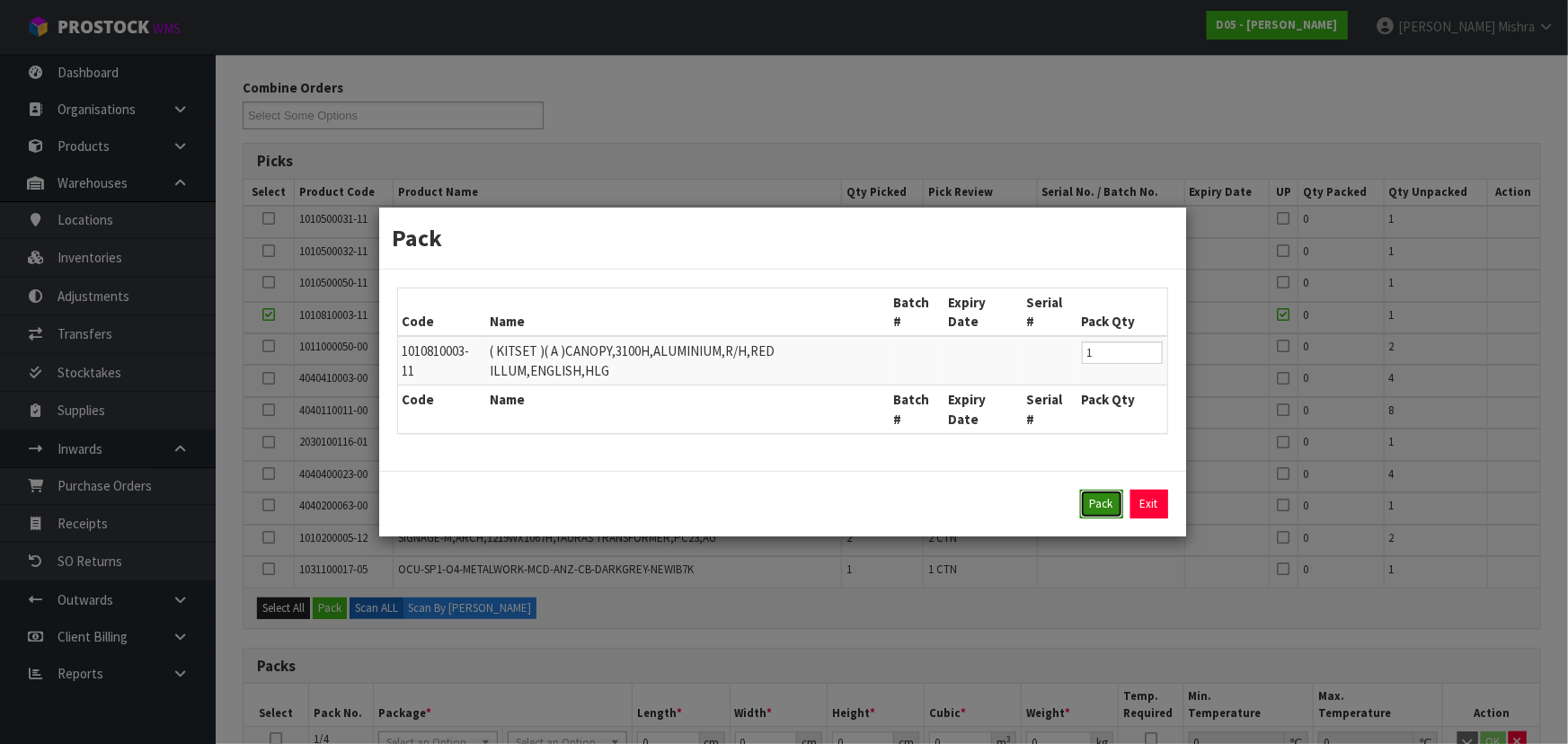
click at [1109, 507] on button "Pack" at bounding box center [1102, 503] width 44 height 29
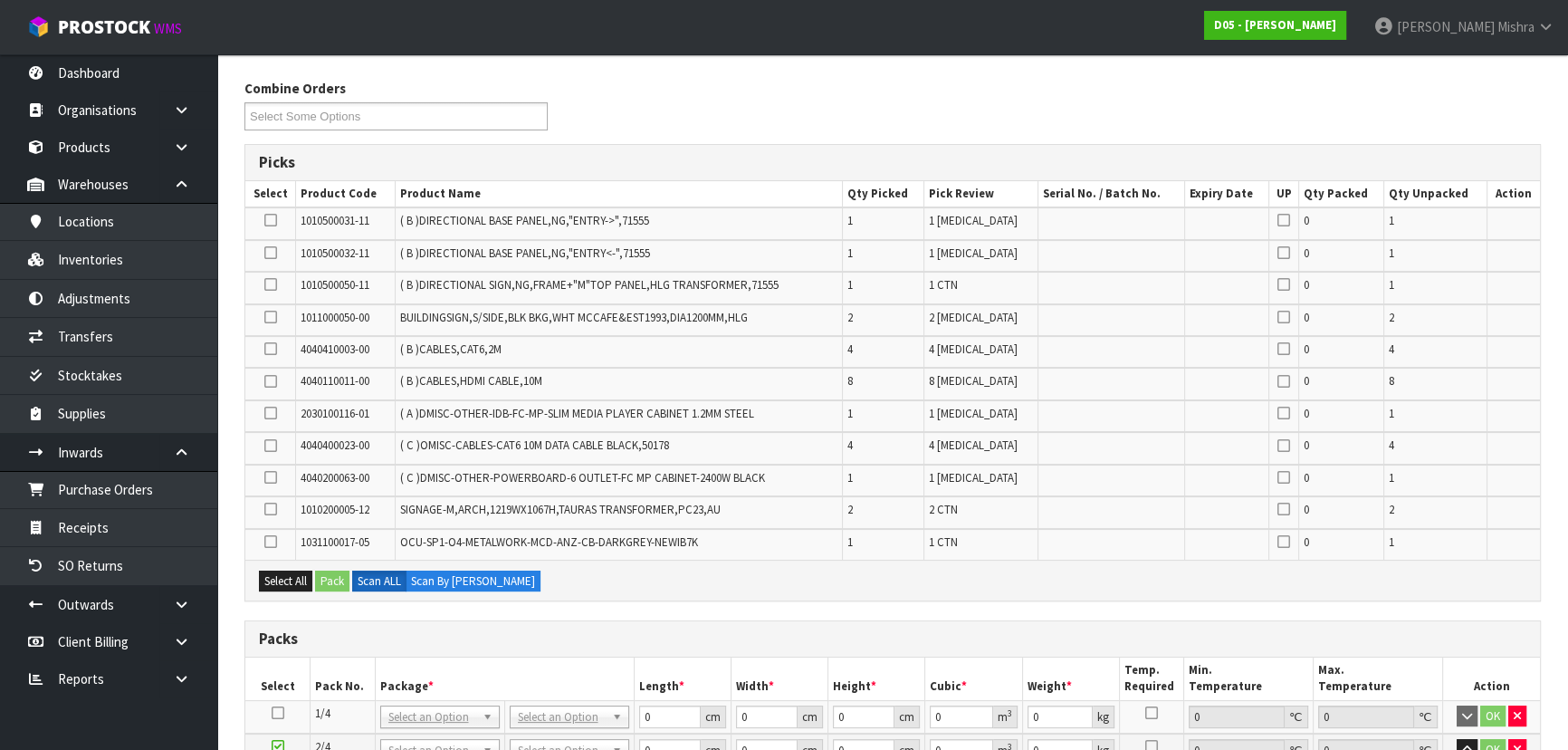
click at [274, 713] on icon at bounding box center [277, 713] width 13 height 1
click at [304, 572] on button "Select All" at bounding box center [285, 582] width 54 height 22
click at [329, 574] on button "Pack" at bounding box center [332, 582] width 34 height 22
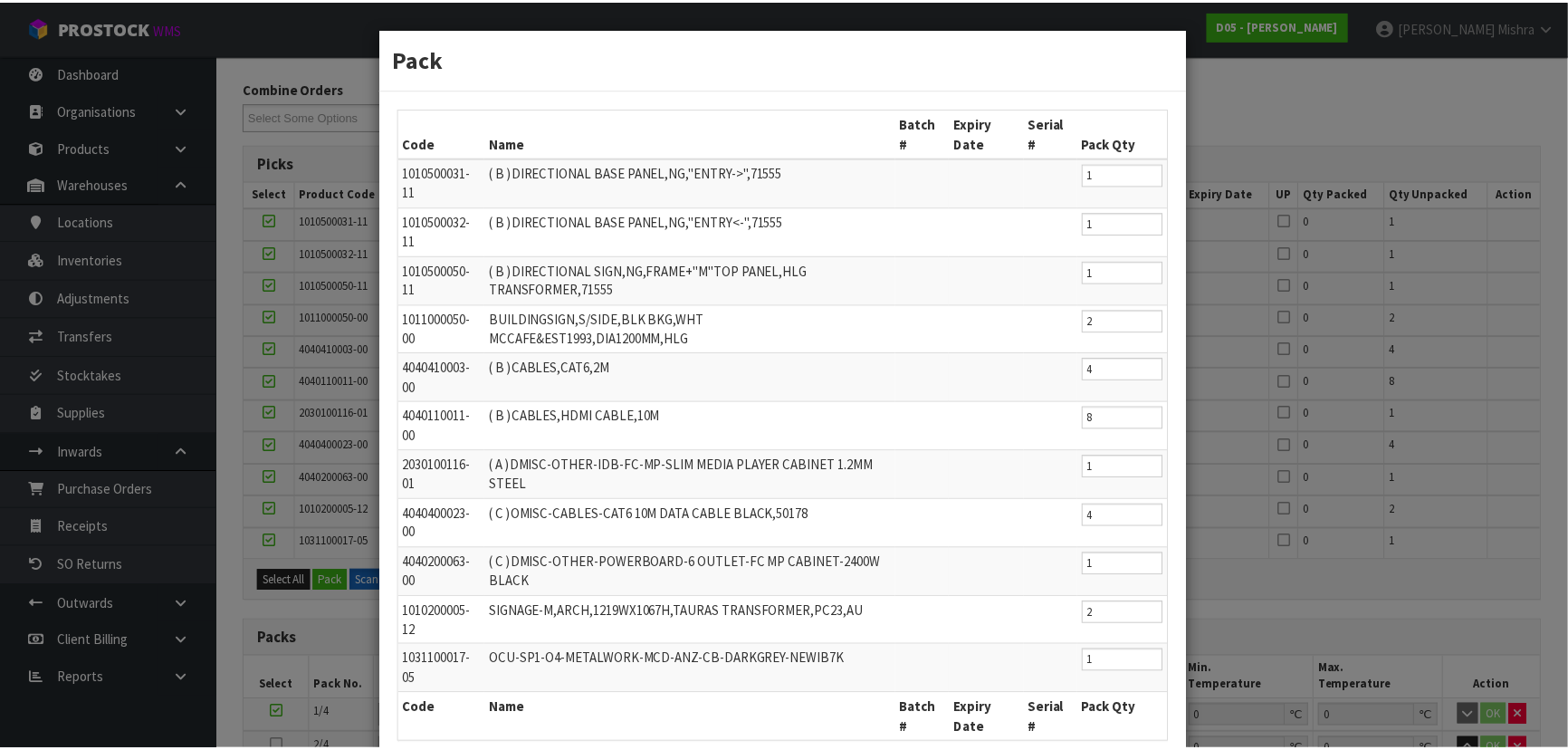
scroll to position [122, 0]
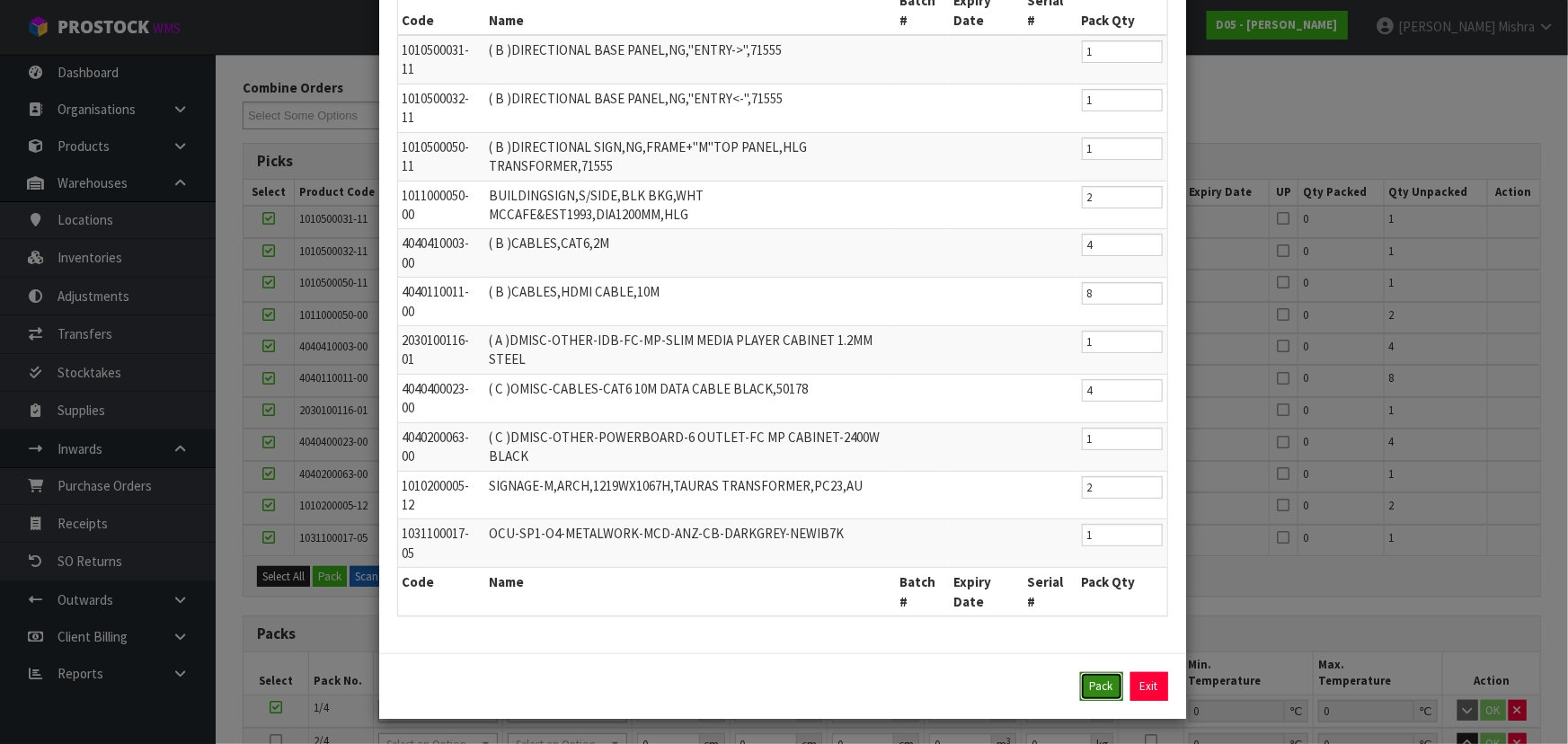
click at [1096, 692] on button "Pack" at bounding box center [1102, 687] width 44 height 29
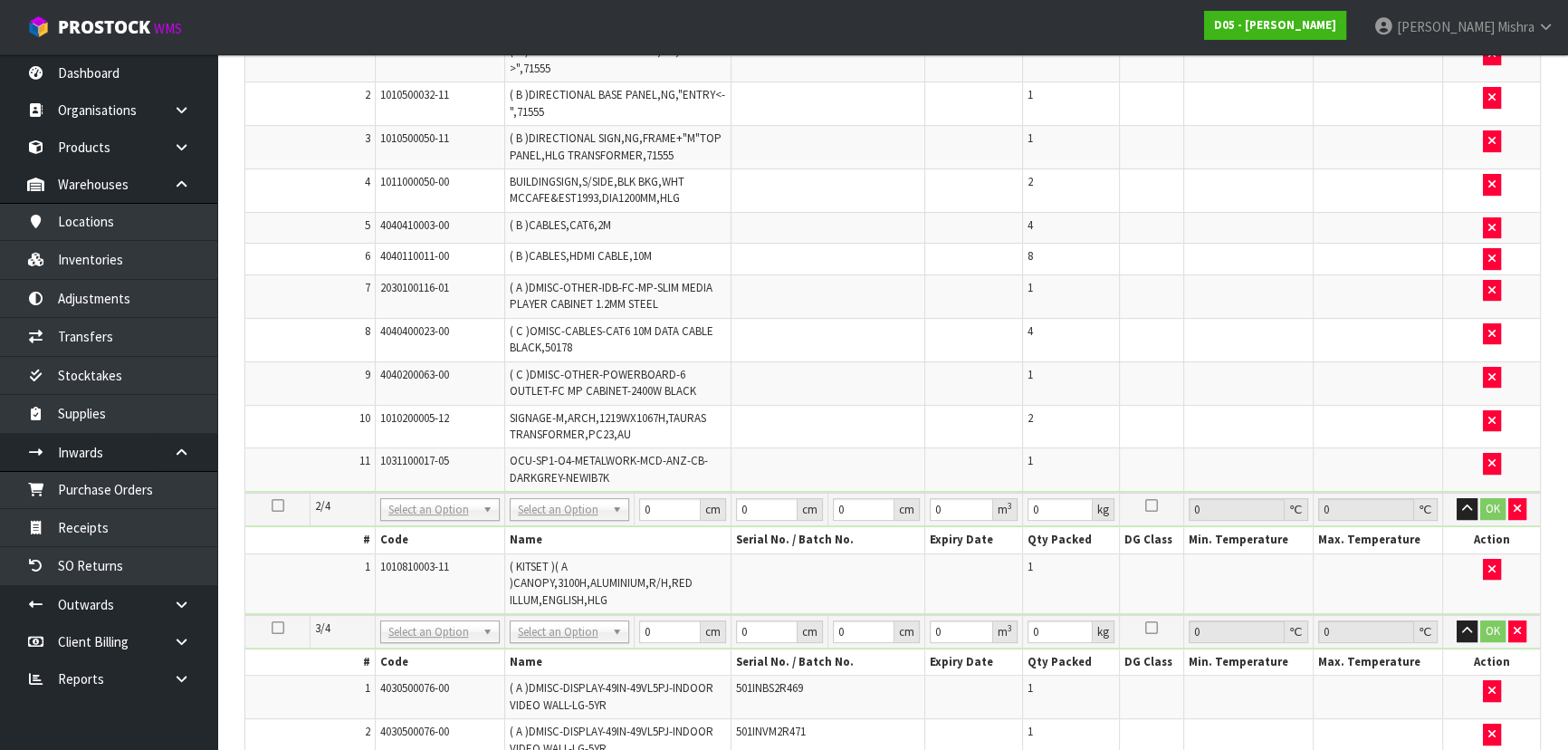
scroll to position [398, 0]
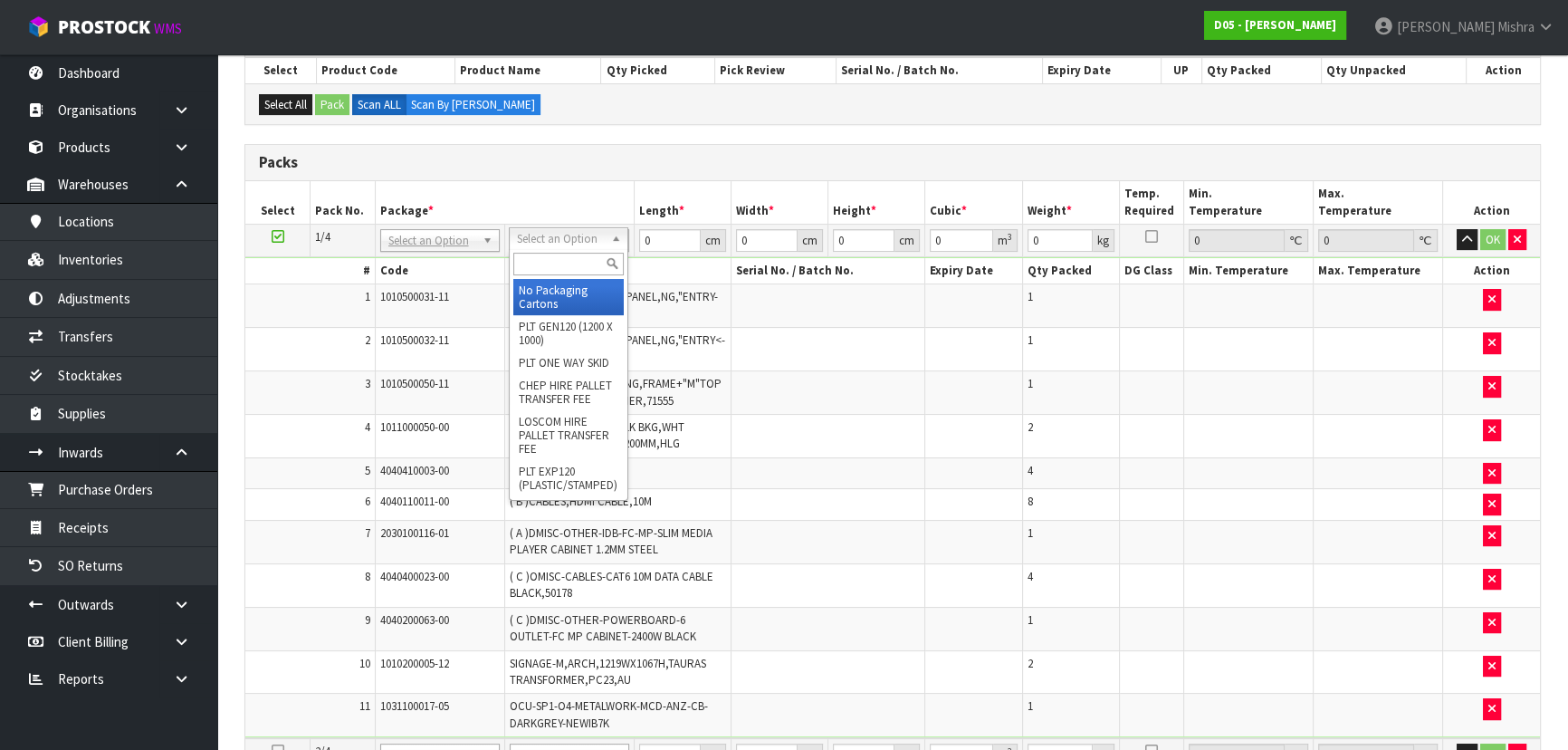
click at [552, 254] on input "text" at bounding box center [568, 264] width 111 height 23
type input "u"
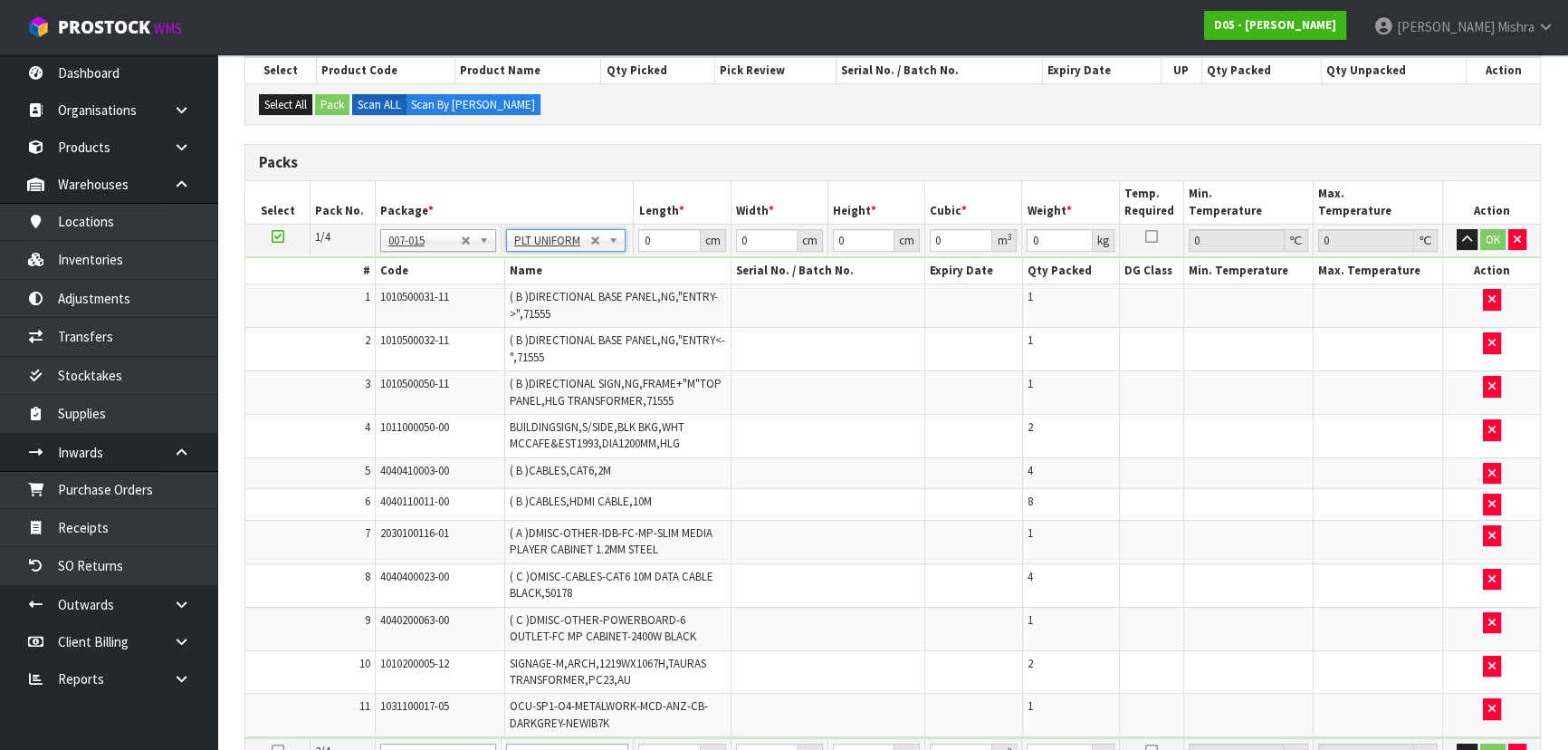
type input "222.2"
drag, startPoint x: 670, startPoint y: 243, endPoint x: 598, endPoint y: 236, distance: 72.3
type input "262"
type input "125"
type input "1"
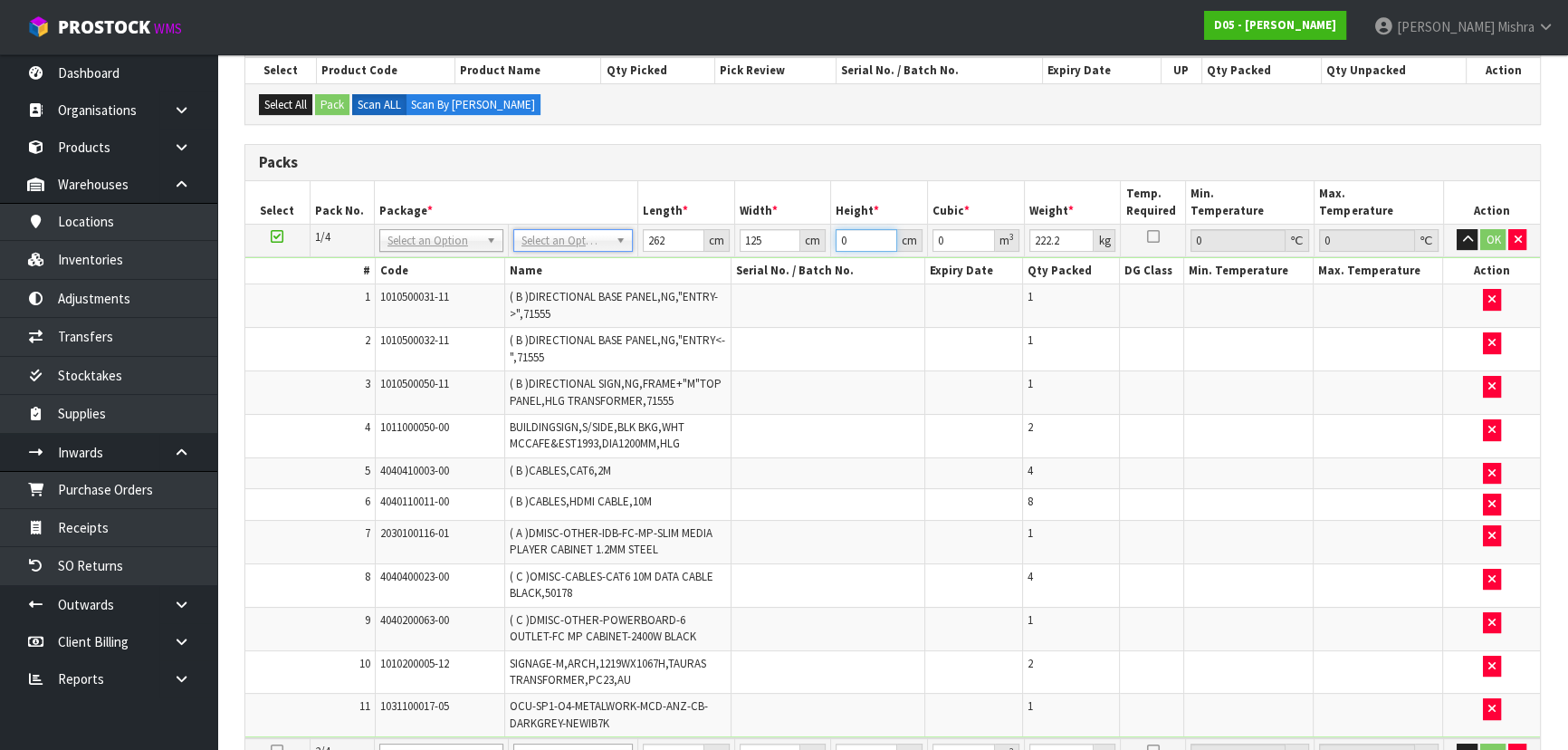
type input "0.03275"
type input "10"
type input "0.3275"
type input "107"
type input "3.50425"
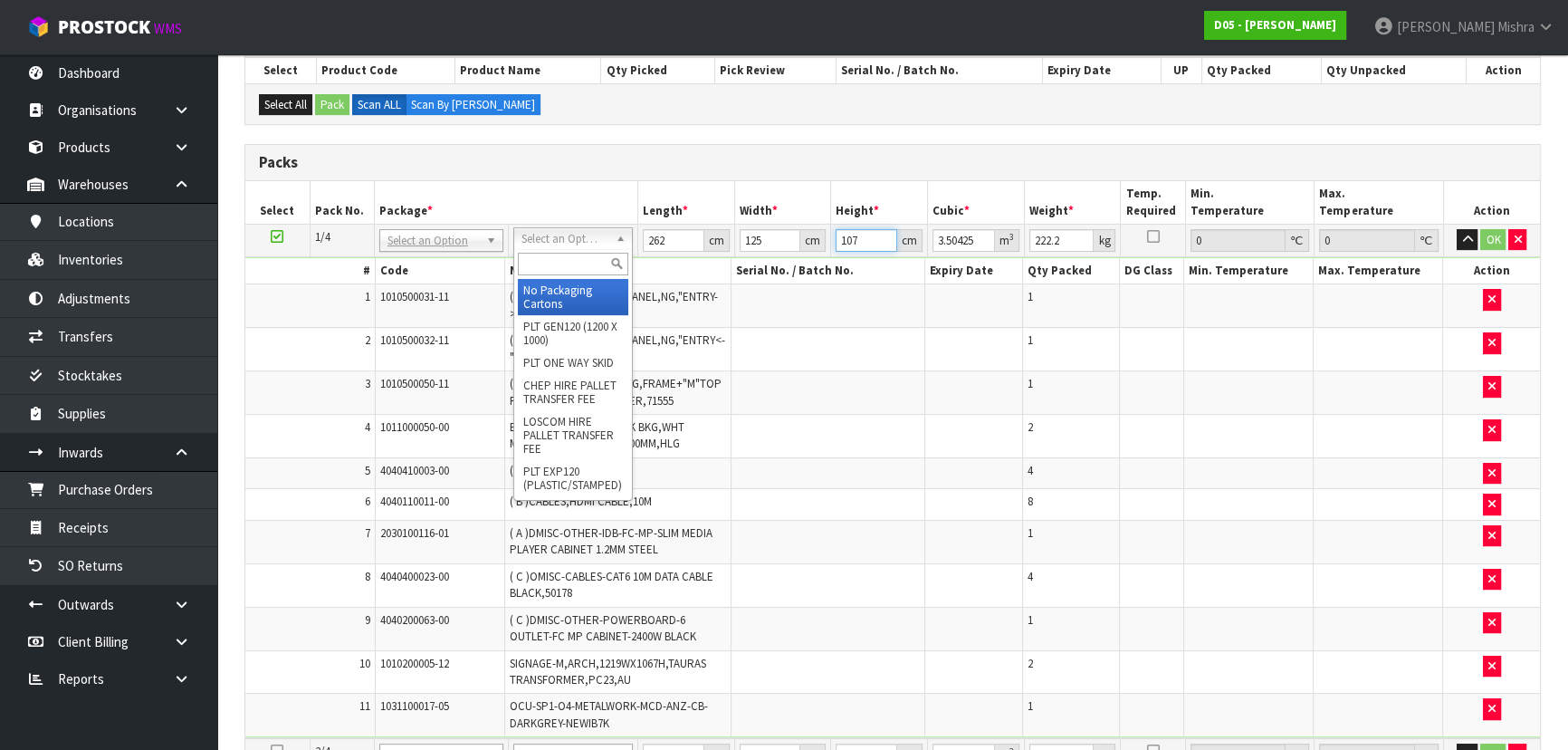
type input "107"
click at [562, 267] on input "text" at bounding box center [573, 264] width 111 height 23
type input "u"
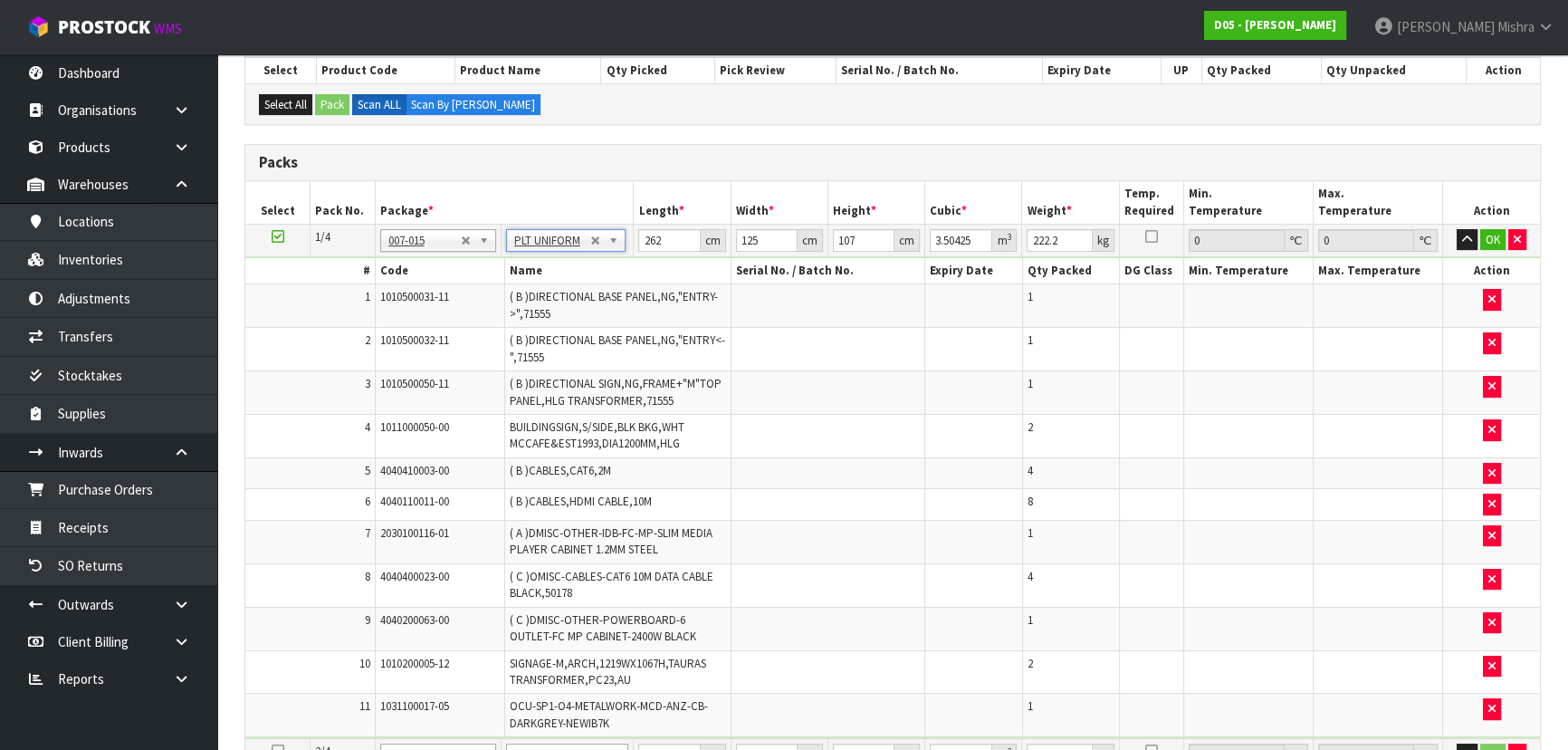
type input "0"
drag, startPoint x: 663, startPoint y: 248, endPoint x: 614, endPoint y: 241, distance: 49.5
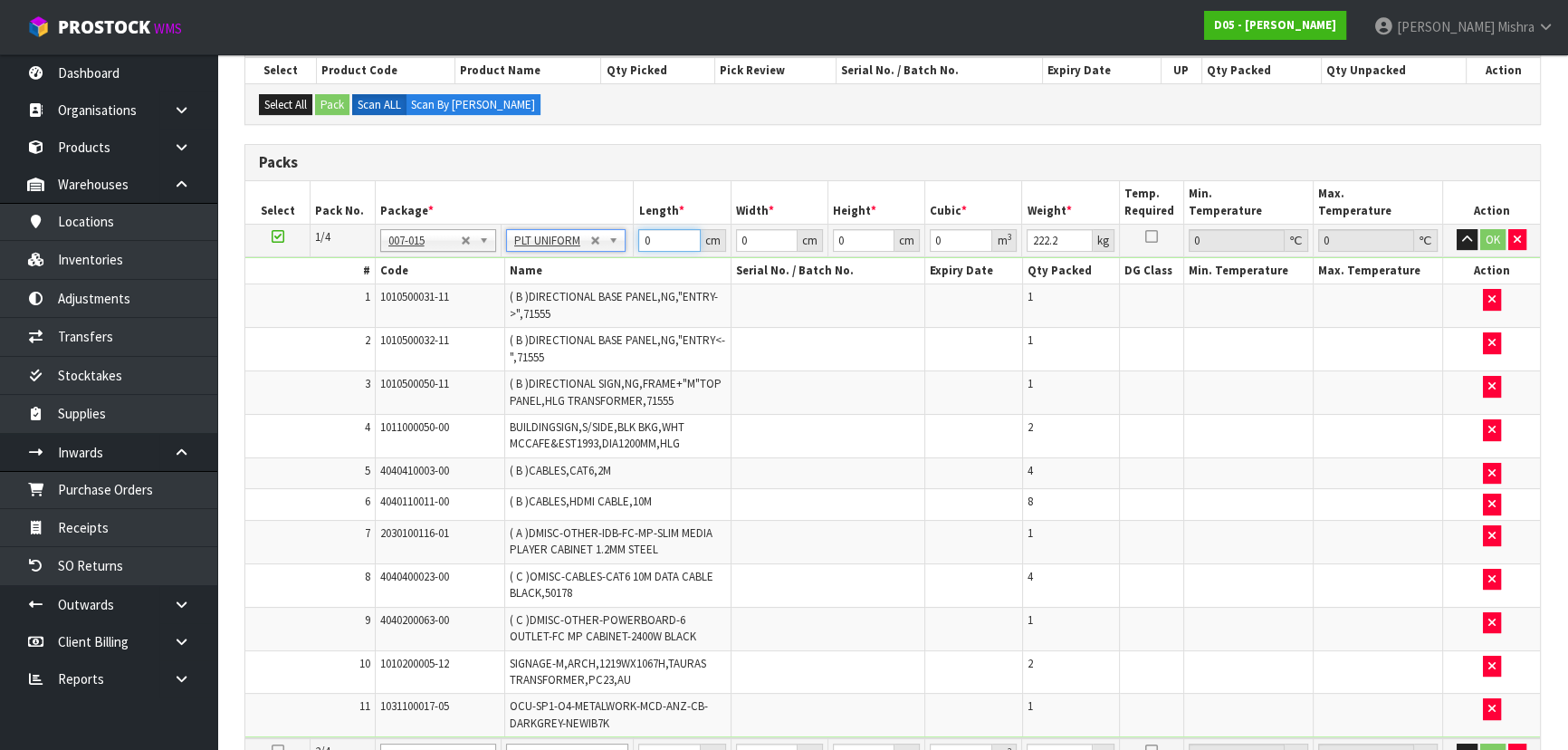
click at [614, 241] on tr "1/4 NONE 007-001 007-002 007-004 007-009 007-013 007-014 007-015 007-017 007-01…" at bounding box center [892, 240] width 1295 height 33
type input "262"
type input "125"
type input "1"
type input "0.03275"
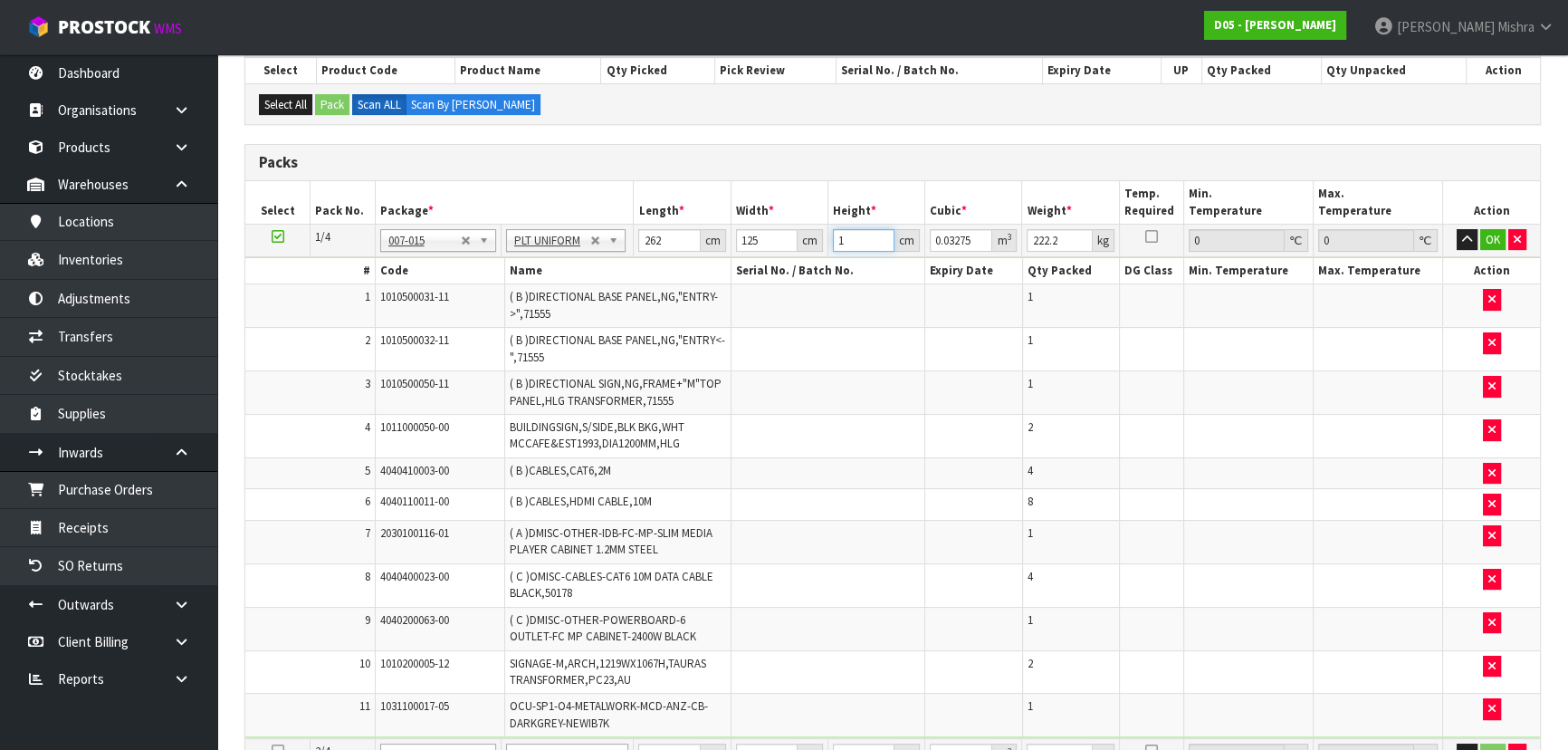
type input "10"
type input "0.3275"
type input "107"
type input "3.50425"
type input "107"
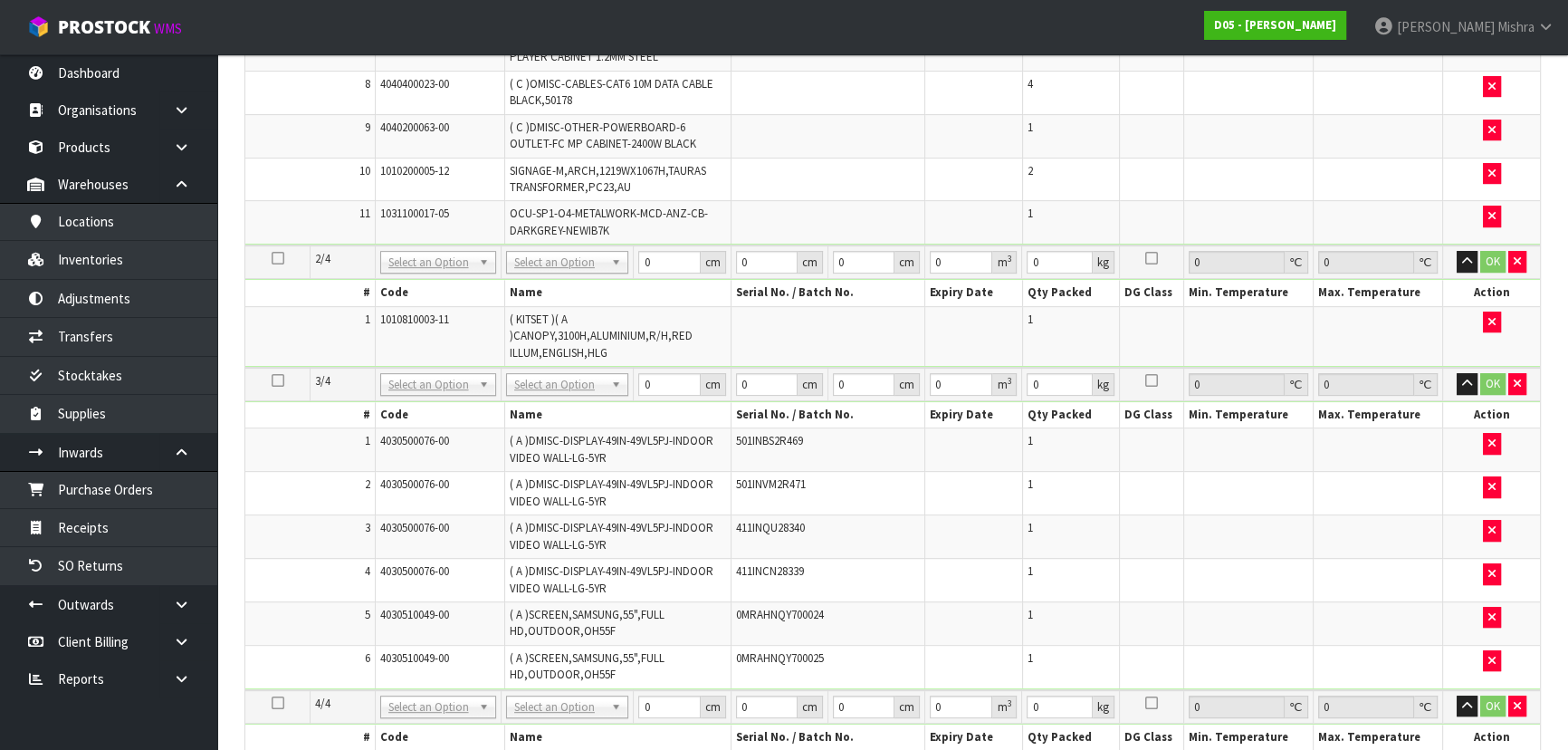
scroll to position [893, 0]
click at [543, 288] on input "text" at bounding box center [567, 283] width 113 height 23
type input "u"
type input "2"
type input "387"
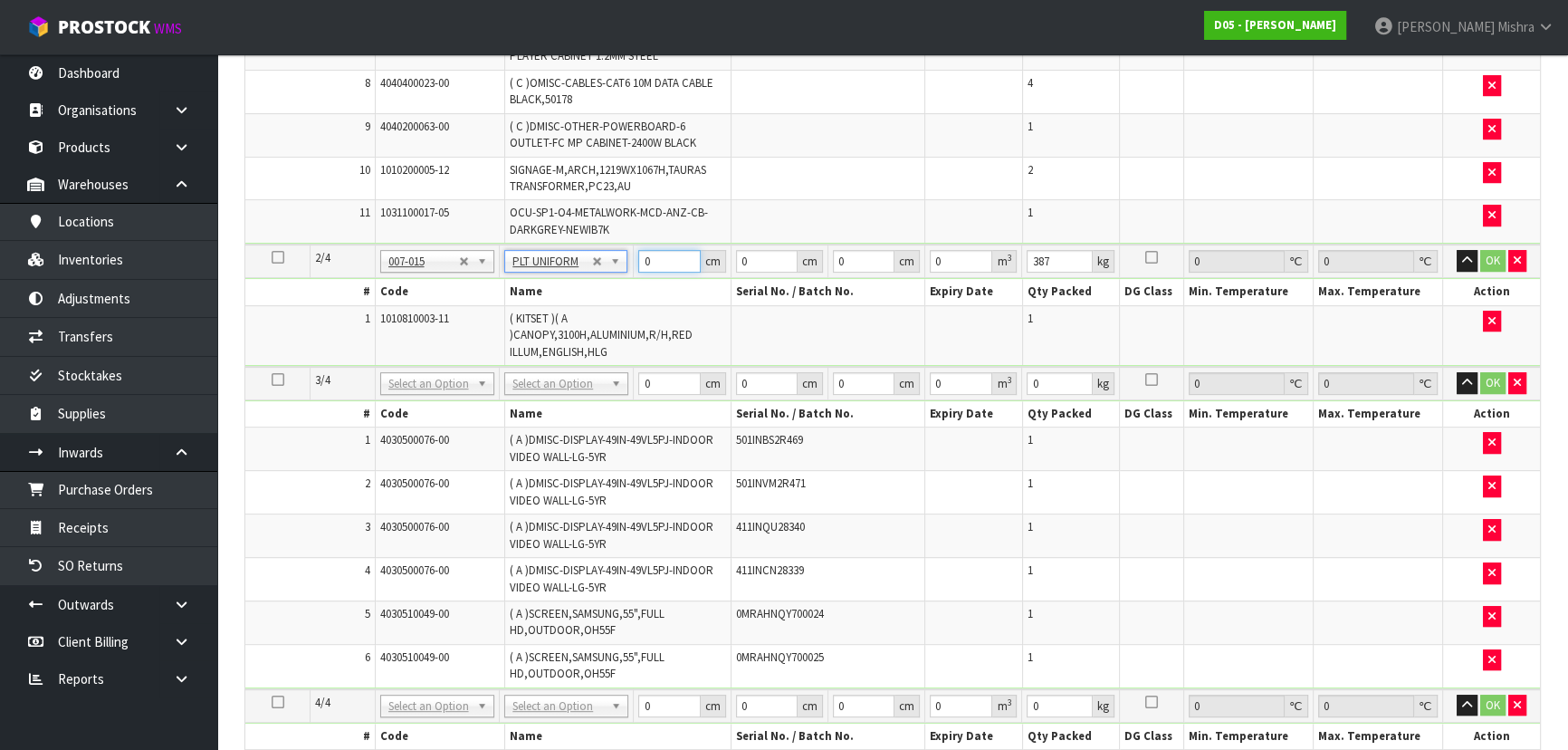
drag, startPoint x: 668, startPoint y: 260, endPoint x: 616, endPoint y: 252, distance: 52.6
click at [621, 251] on tr "2/4 NONE 007-001 007-002 007-004 007-009 007-013 007-014 007-015 007-017 007-01…" at bounding box center [892, 262] width 1295 height 34
type input "317"
type input "120"
type input "8"
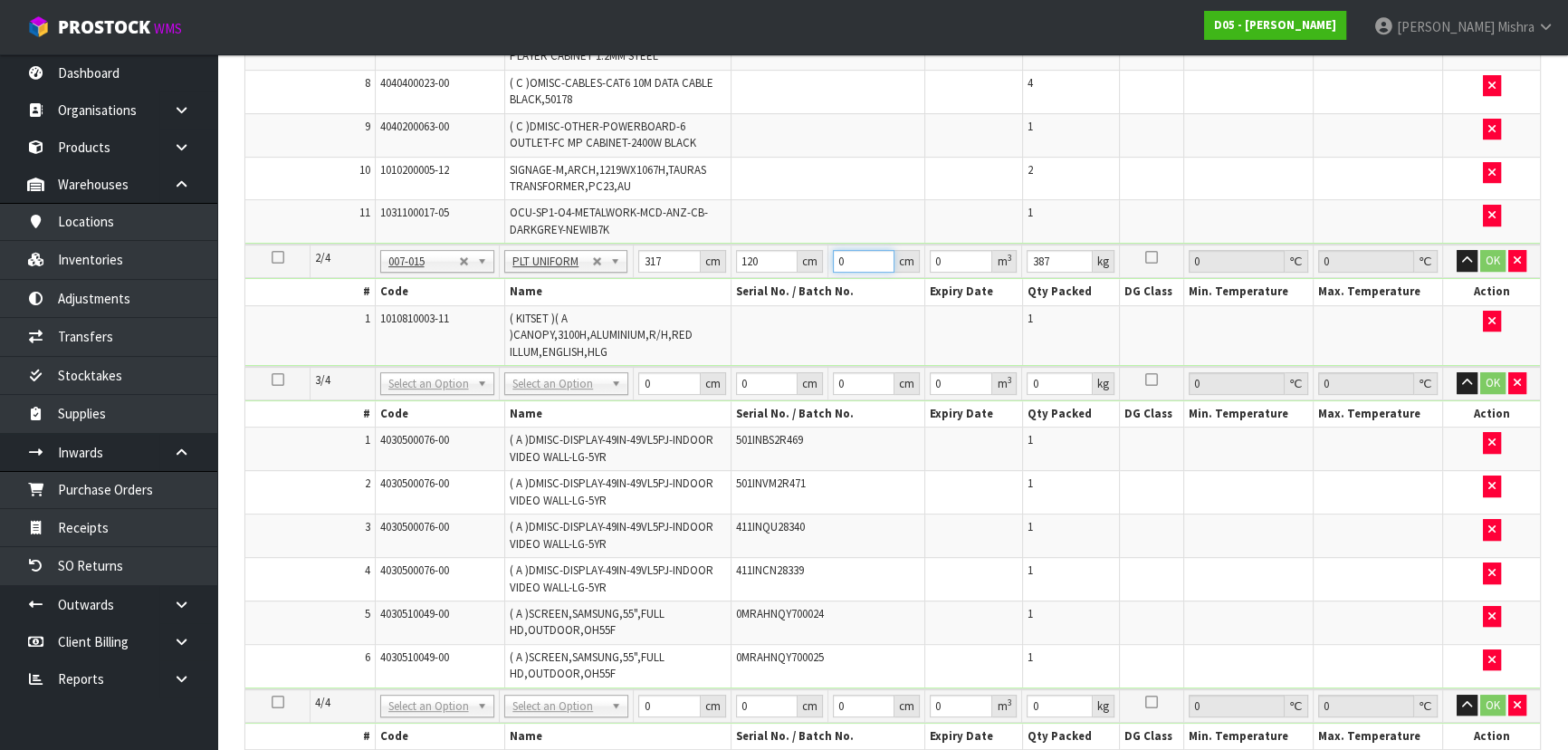
type input "0.30432"
type input "84"
type input "3.19536"
type input "84"
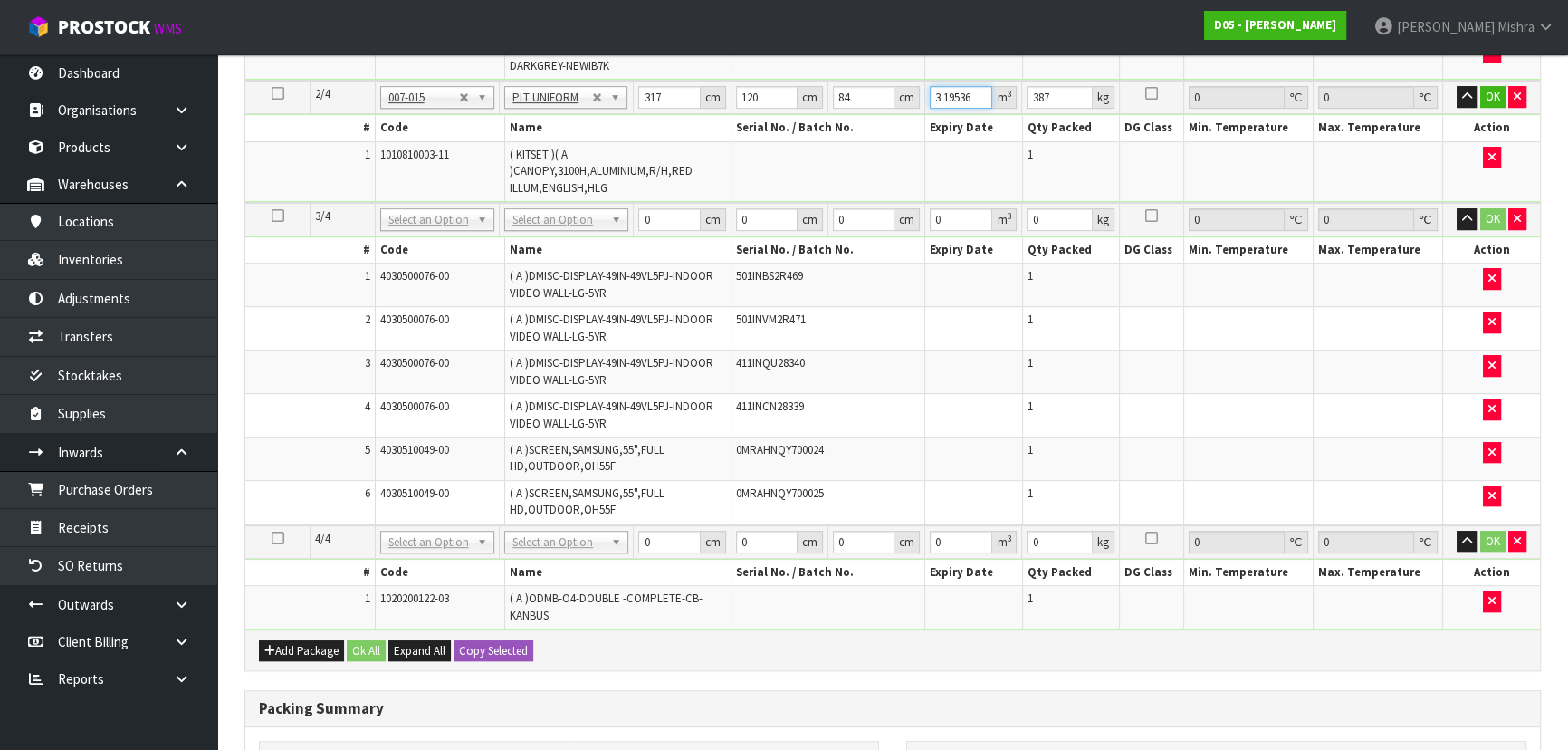
scroll to position [1058, 0]
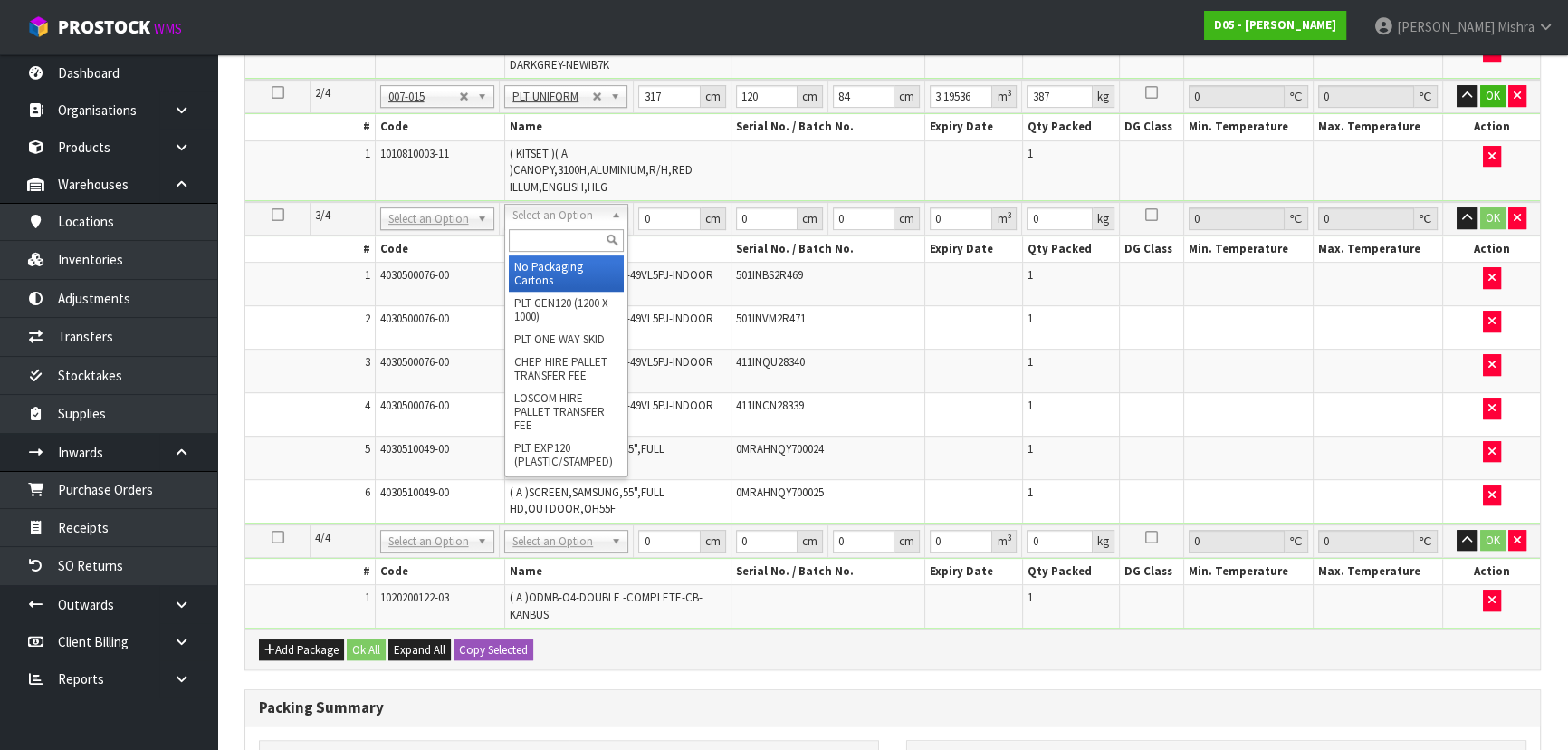
click at [569, 236] on input "text" at bounding box center [566, 241] width 115 height 23
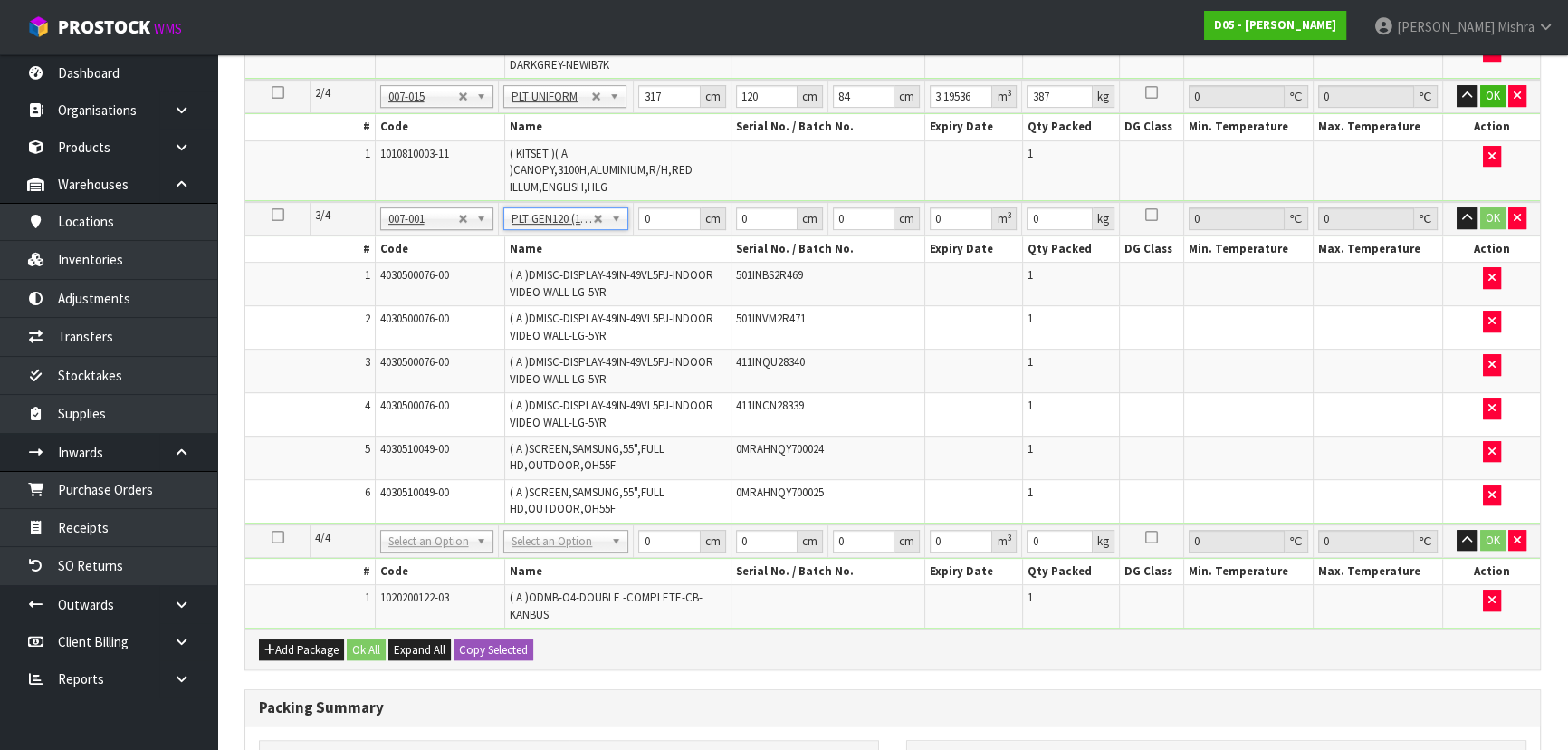
type input "120"
type input "100"
type input "190"
drag, startPoint x: 668, startPoint y: 214, endPoint x: 589, endPoint y: 221, distance: 79.3
click at [589, 221] on tr "3/4 NONE 007-001 007-002 007-004 007-009 007-013 007-014 007-015 007-017 007-01…" at bounding box center [892, 219] width 1295 height 34
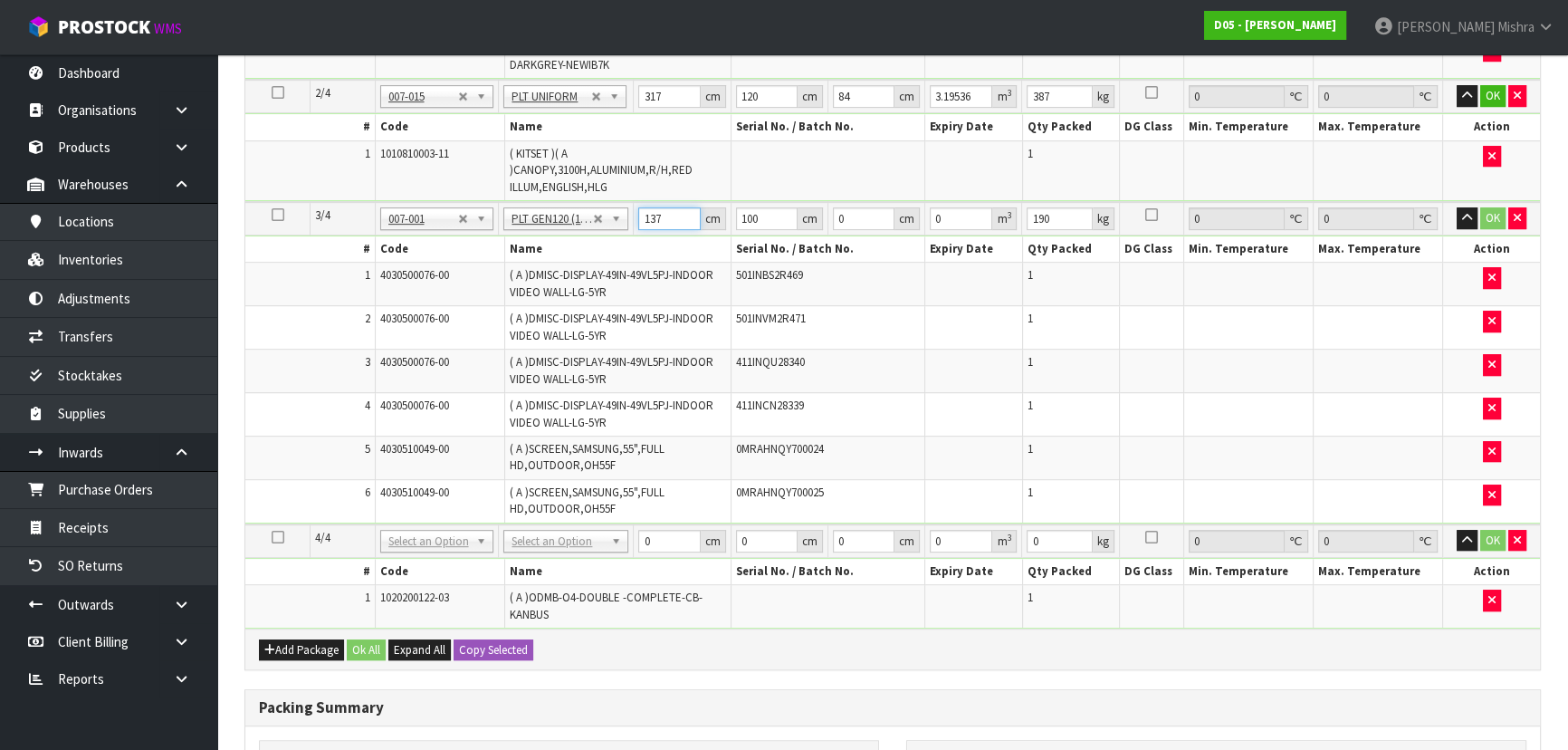
type input "137"
type input "104"
type input "1"
type input "0.014248"
type input "13"
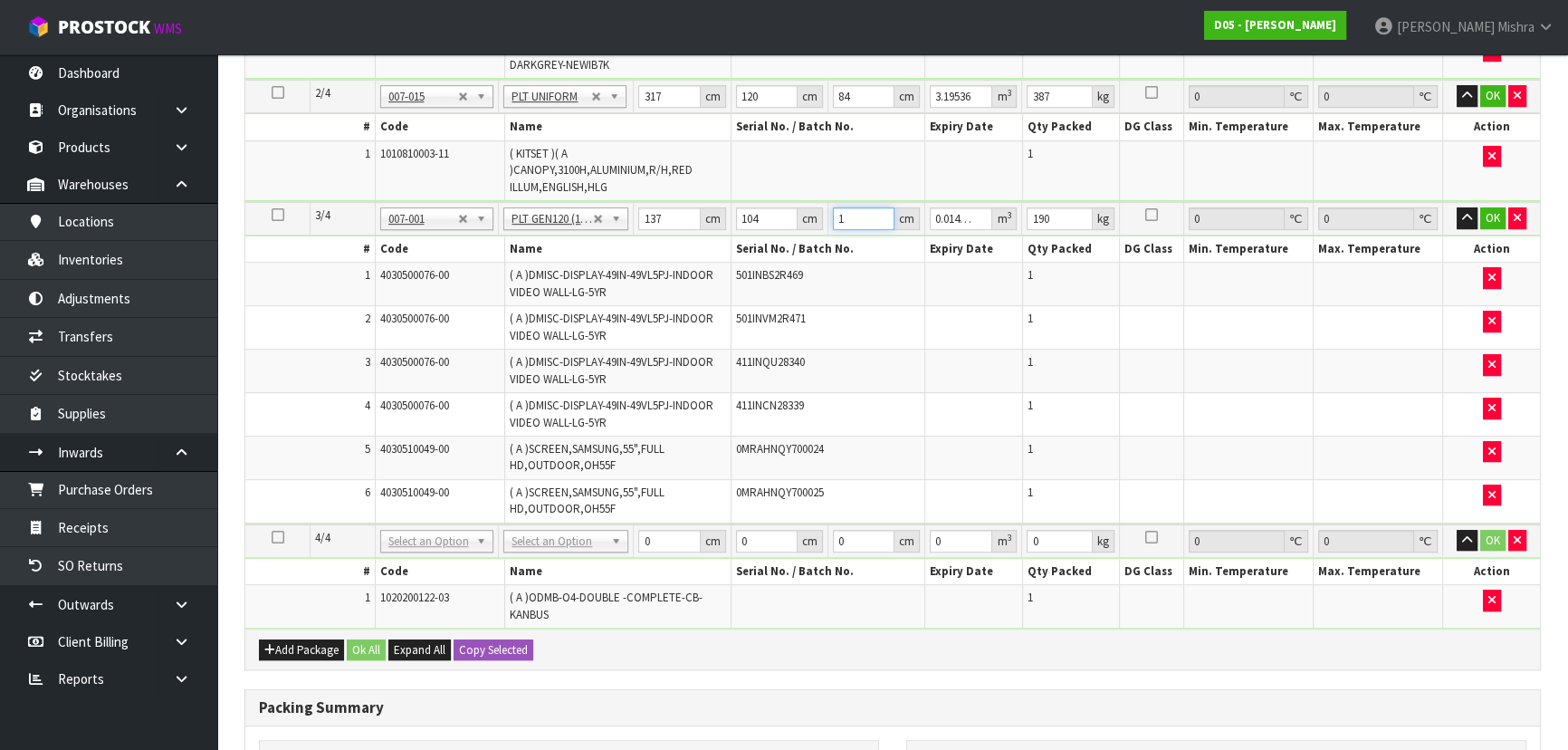
type input "0.185224"
type input "134"
type input "1.909232"
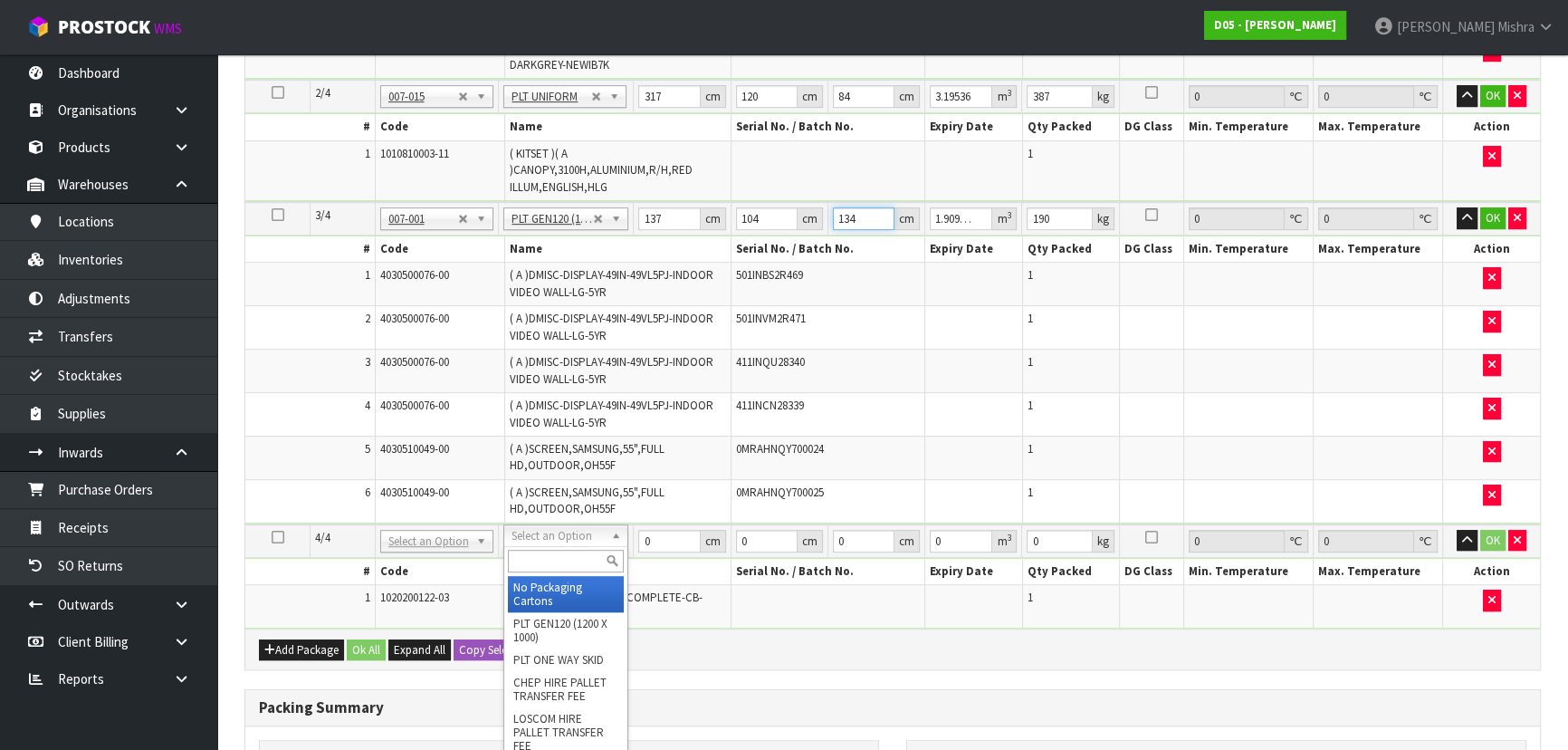
type input "134"
click at [551, 562] on input "text" at bounding box center [566, 561] width 116 height 23
type input "u"
type input "3"
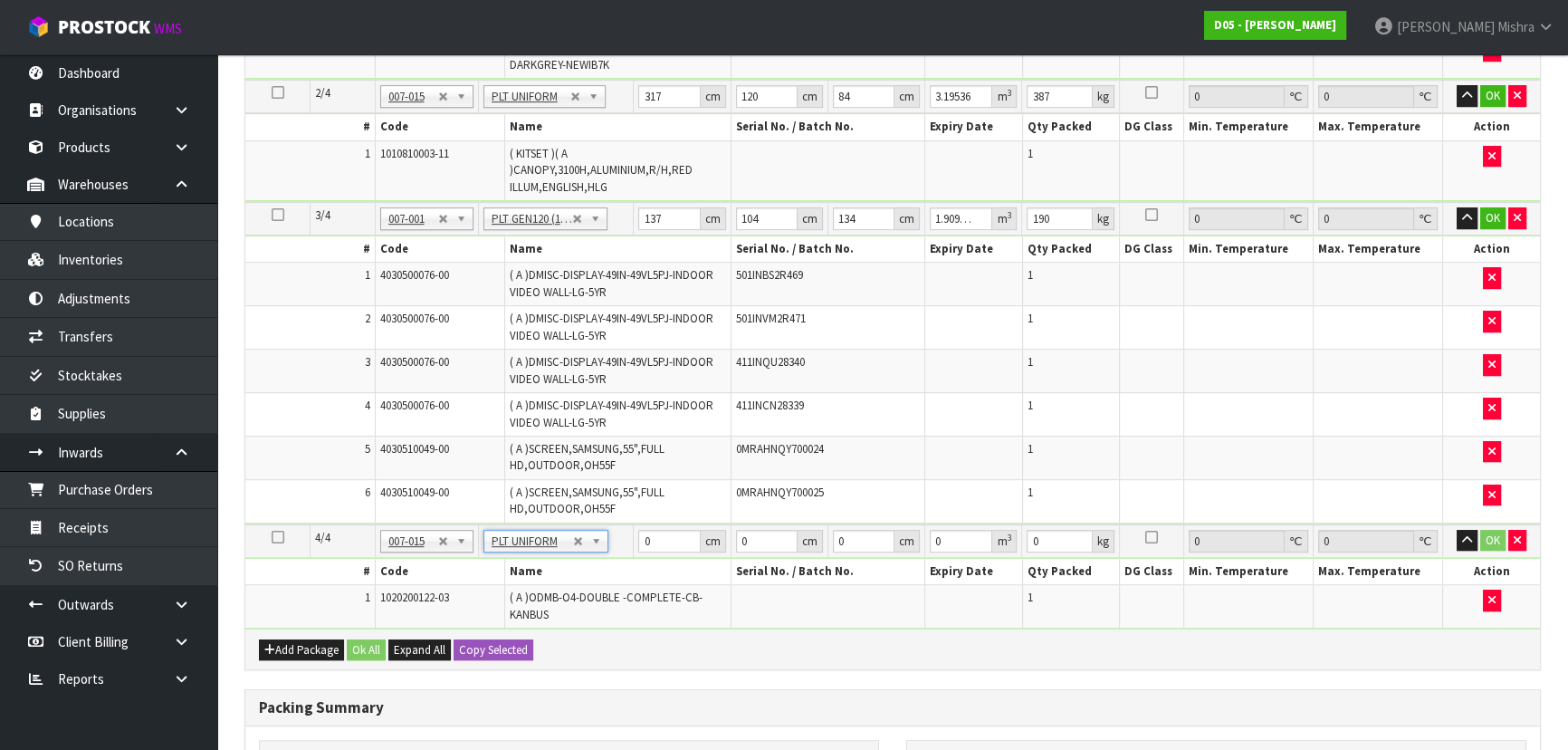
type input "109"
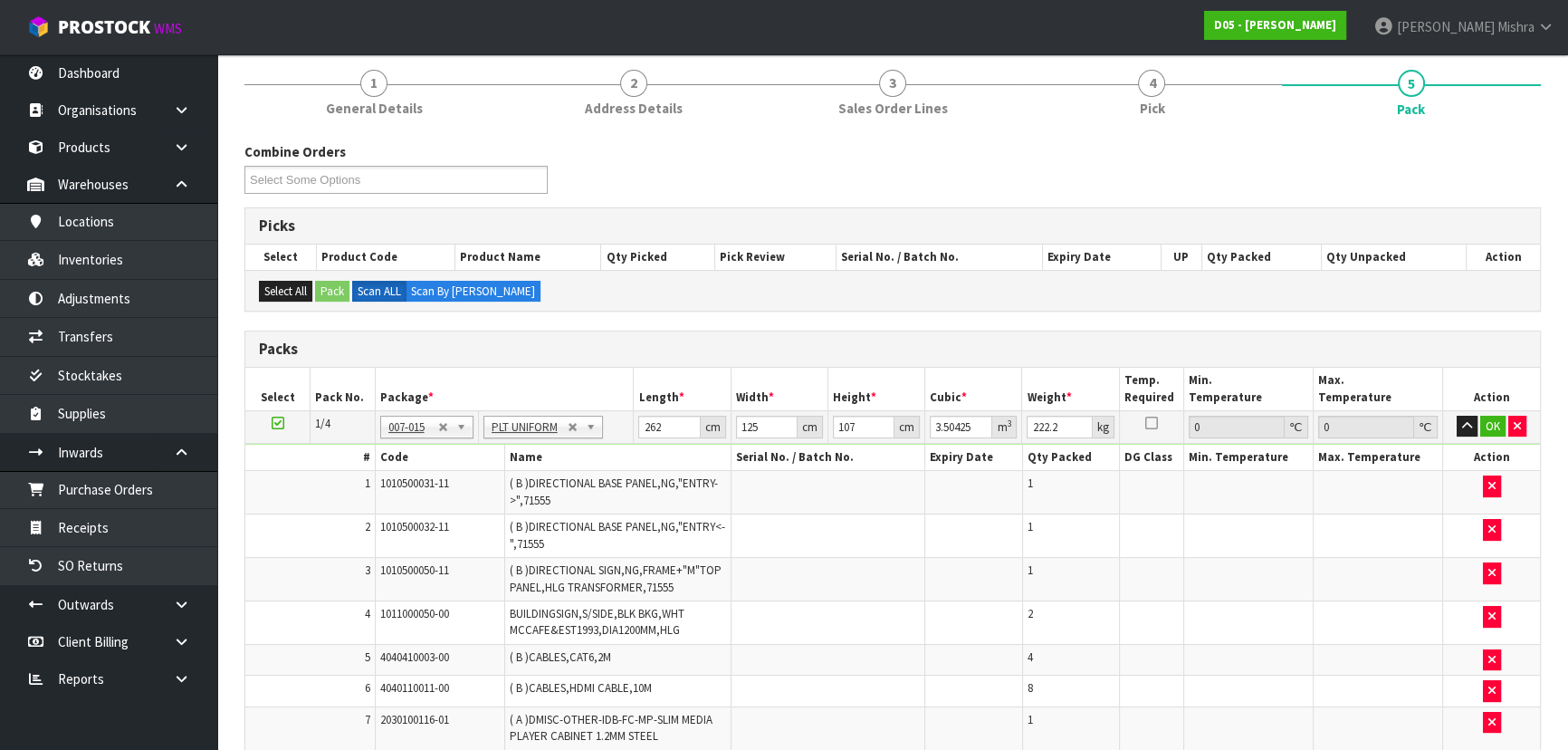
scroll to position [0, 0]
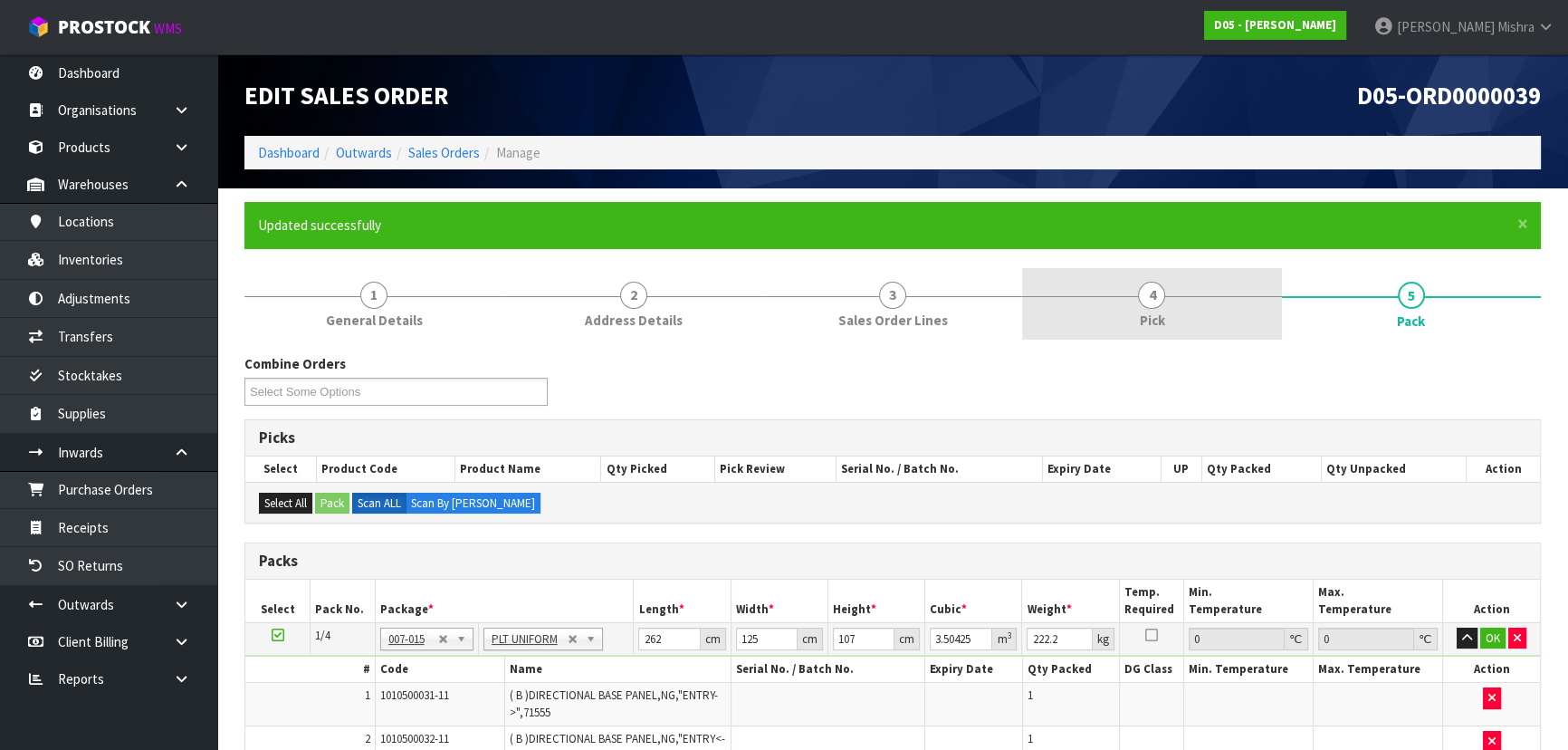
click at [1179, 299] on link "4 Pick" at bounding box center [1151, 305] width 259 height 72
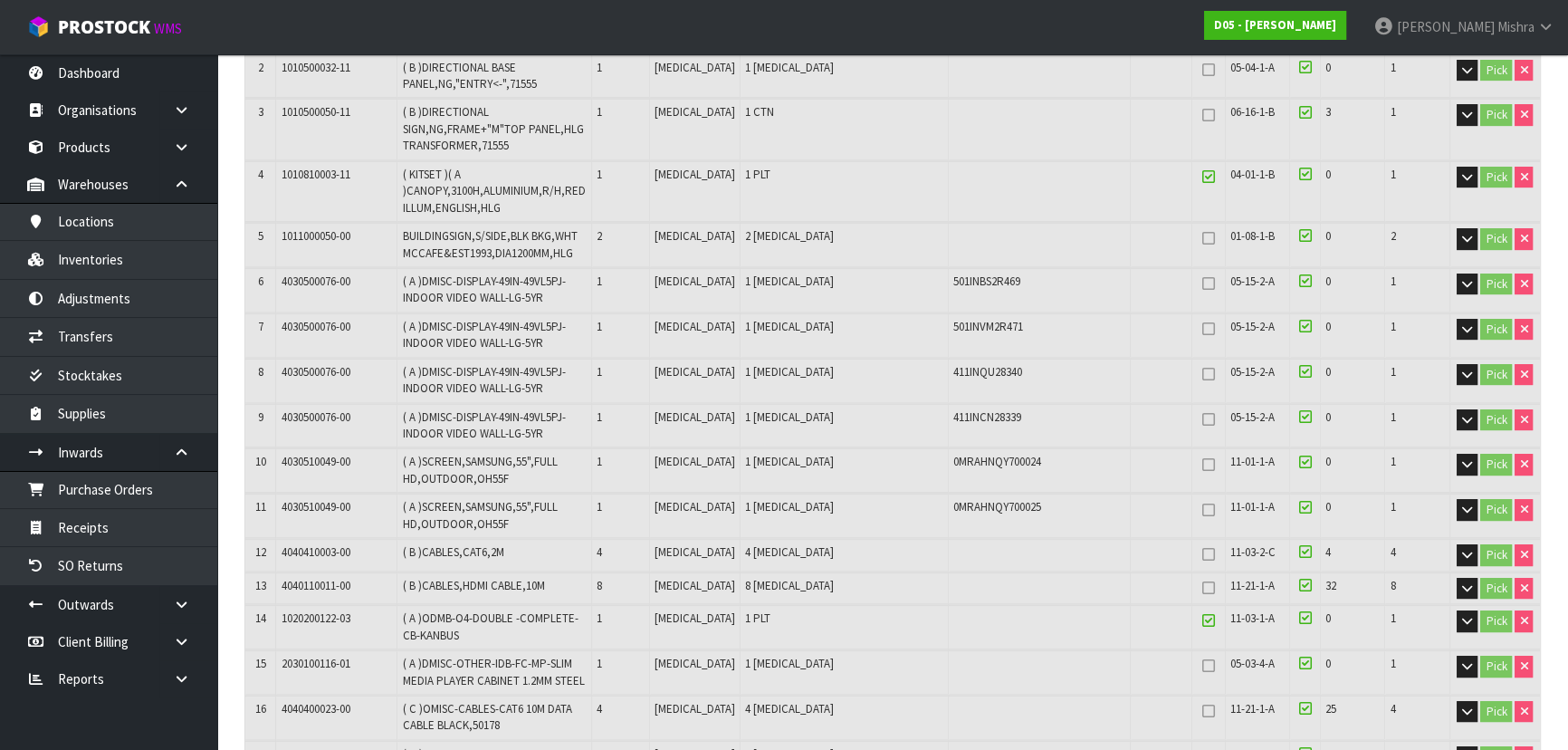
scroll to position [576, 0]
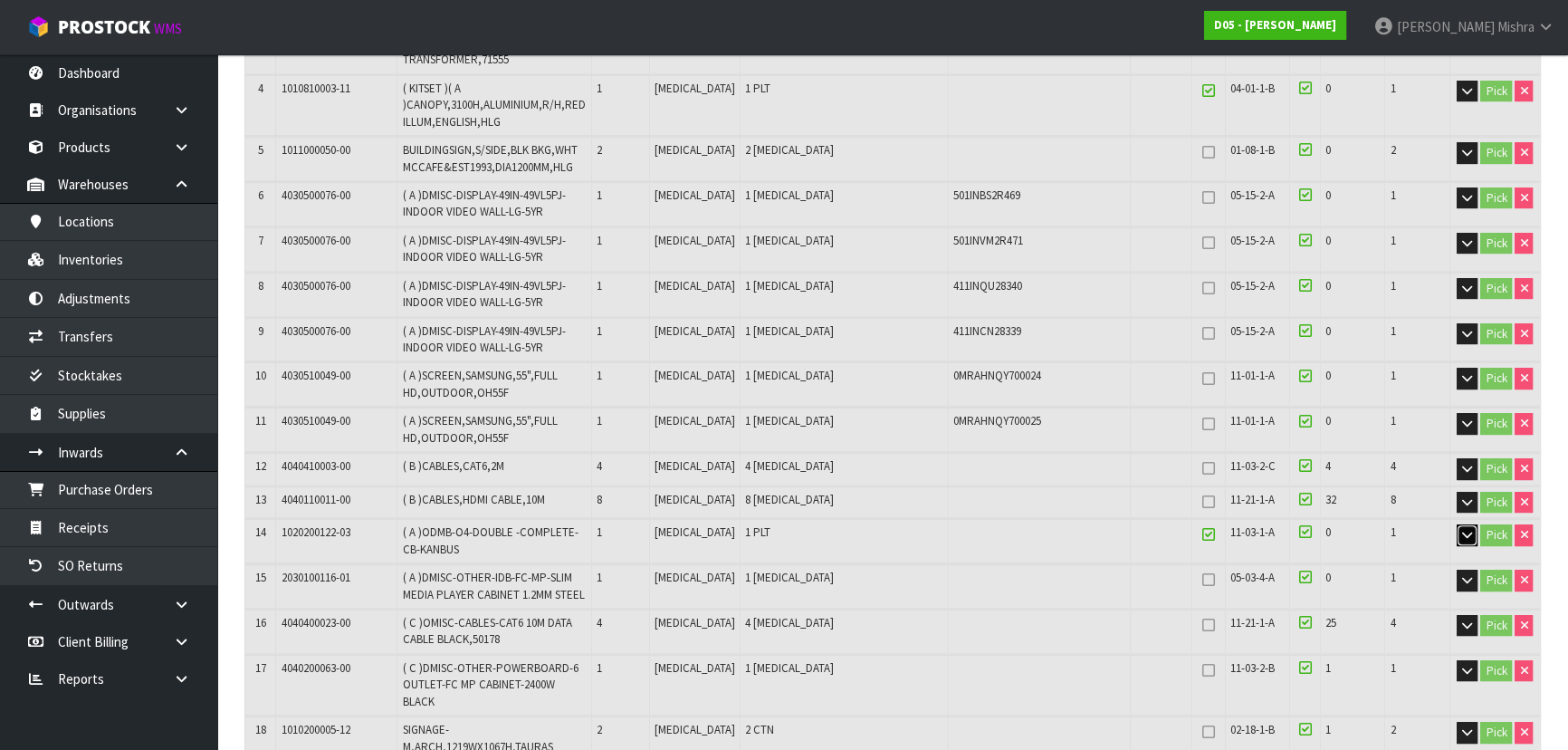
click at [1462, 530] on icon "button" at bounding box center [1467, 535] width 10 height 12
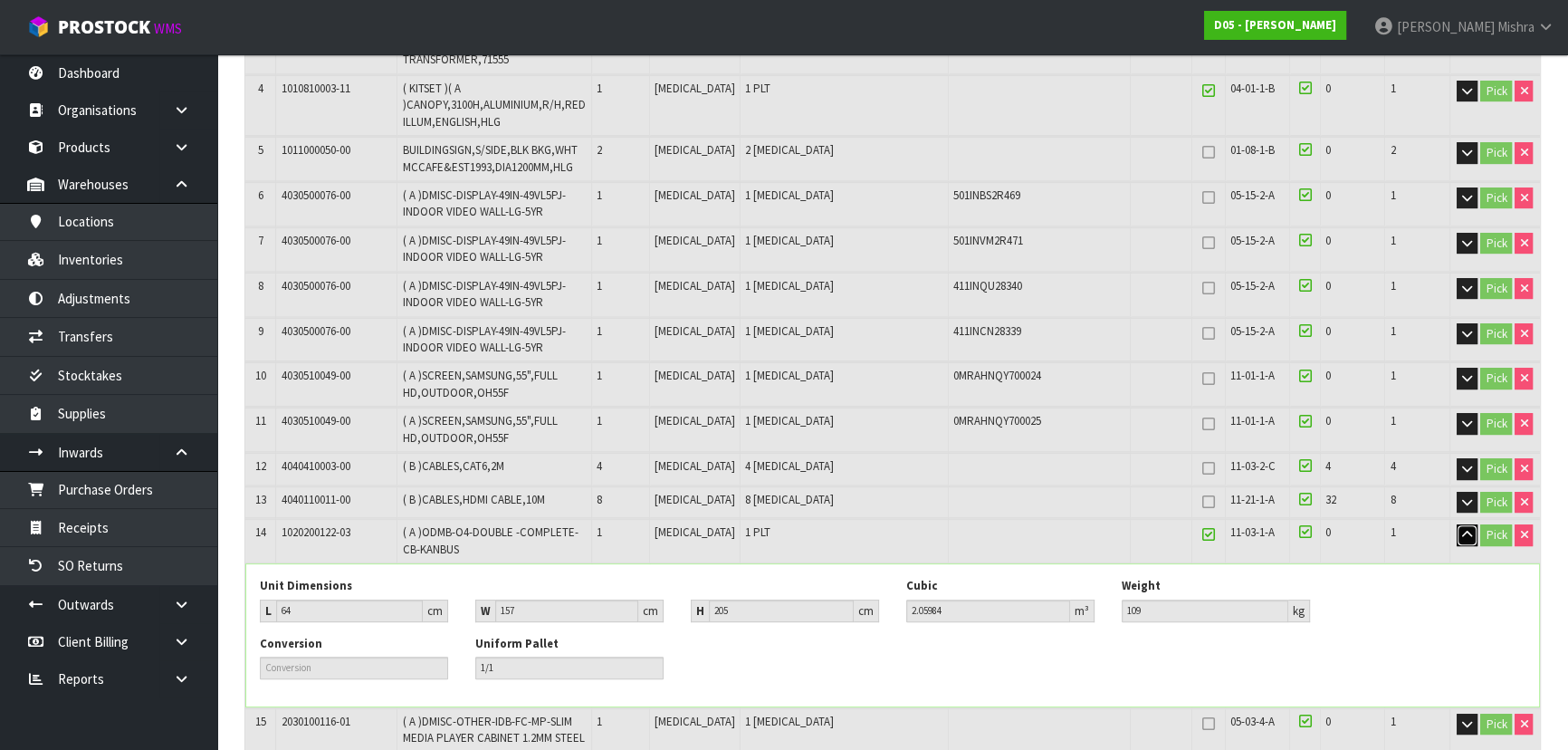
scroll to position [0, 0]
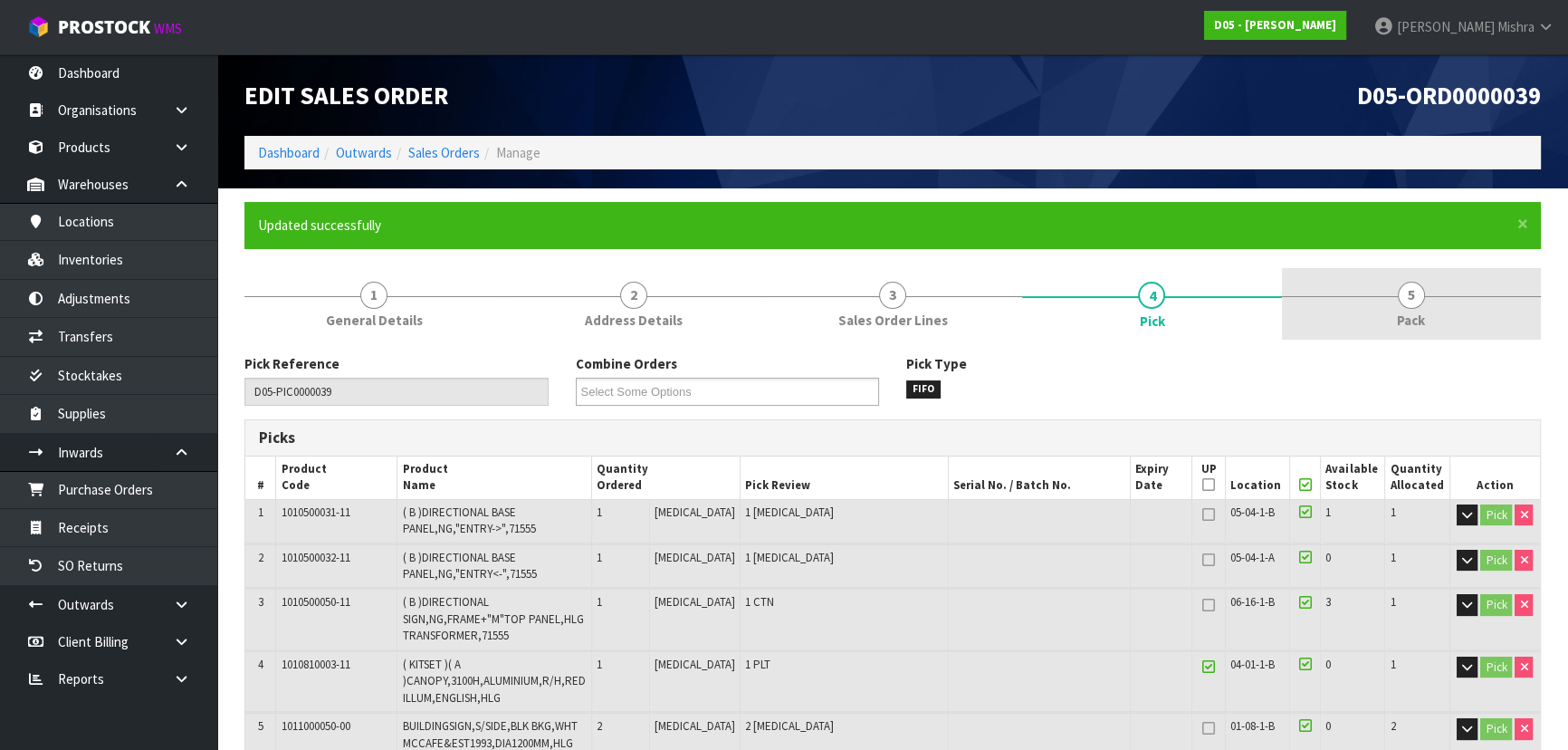
click at [1412, 291] on span "5" at bounding box center [1411, 295] width 27 height 27
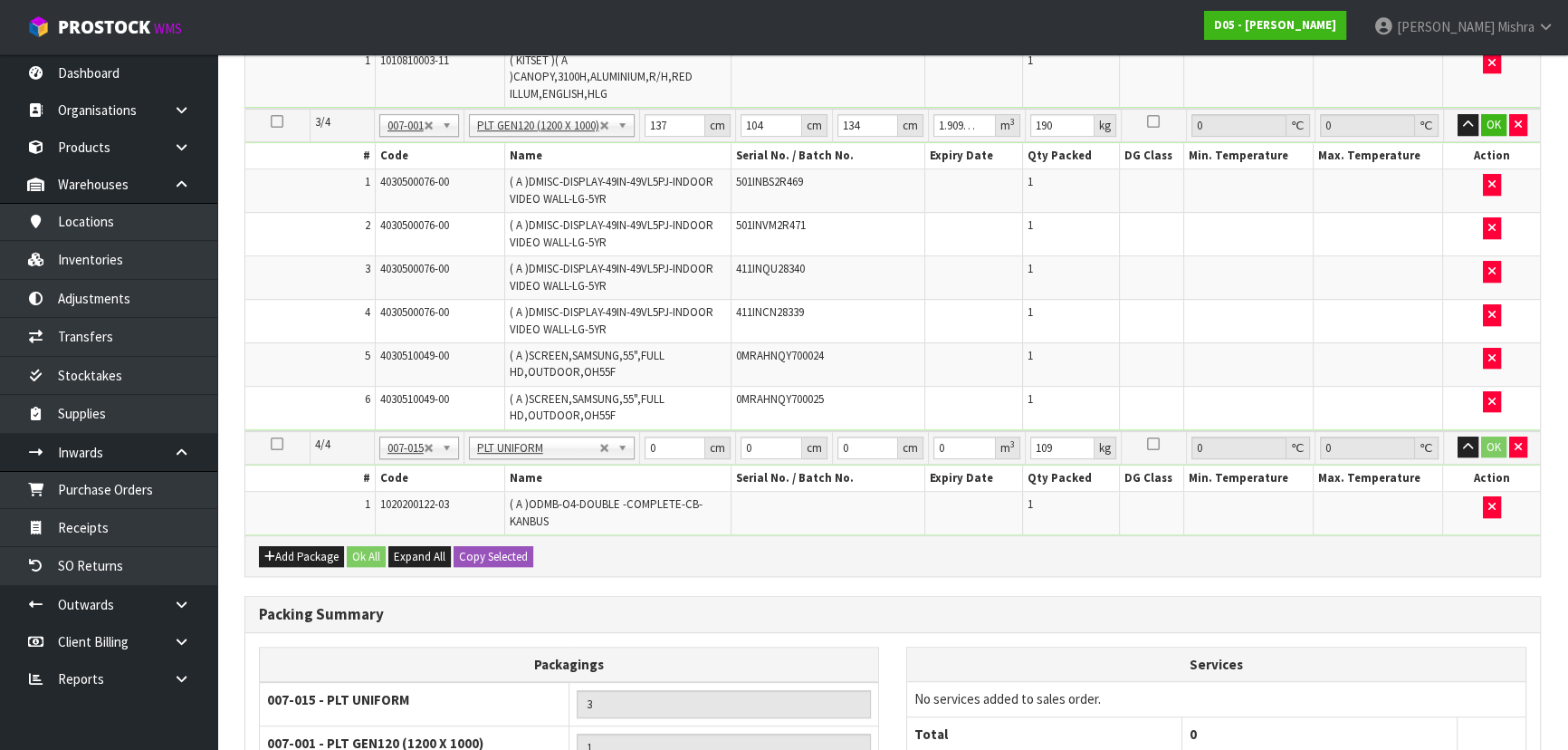
scroll to position [1152, 0]
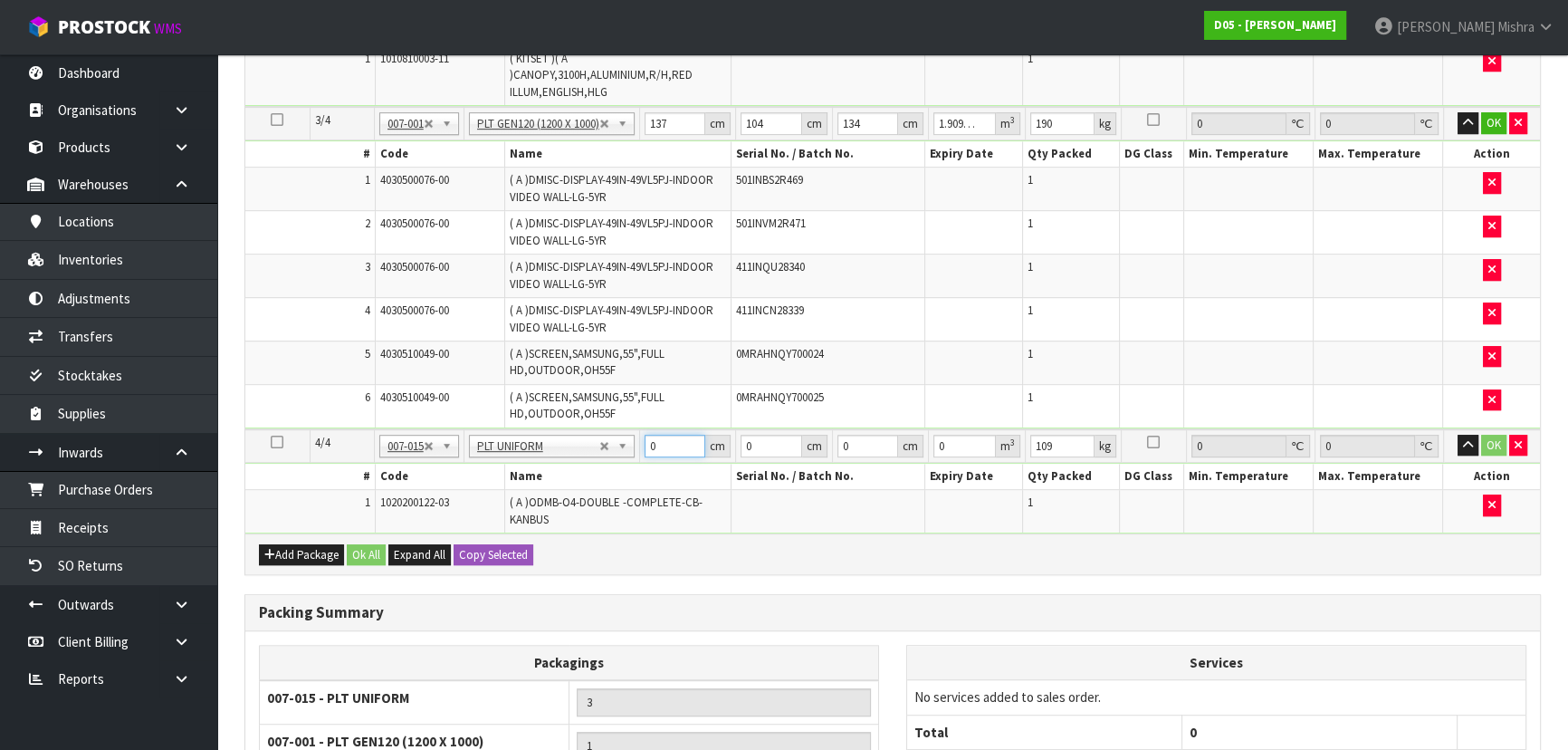
drag, startPoint x: 663, startPoint y: 438, endPoint x: 633, endPoint y: 440, distance: 30.1
click at [634, 439] on tr "4/4 NONE 007-001 007-002 007-004 007-009 007-013 007-014 007-015 007-017 007-01…" at bounding box center [892, 446] width 1295 height 34
type input "64"
type input "157"
type input "2"
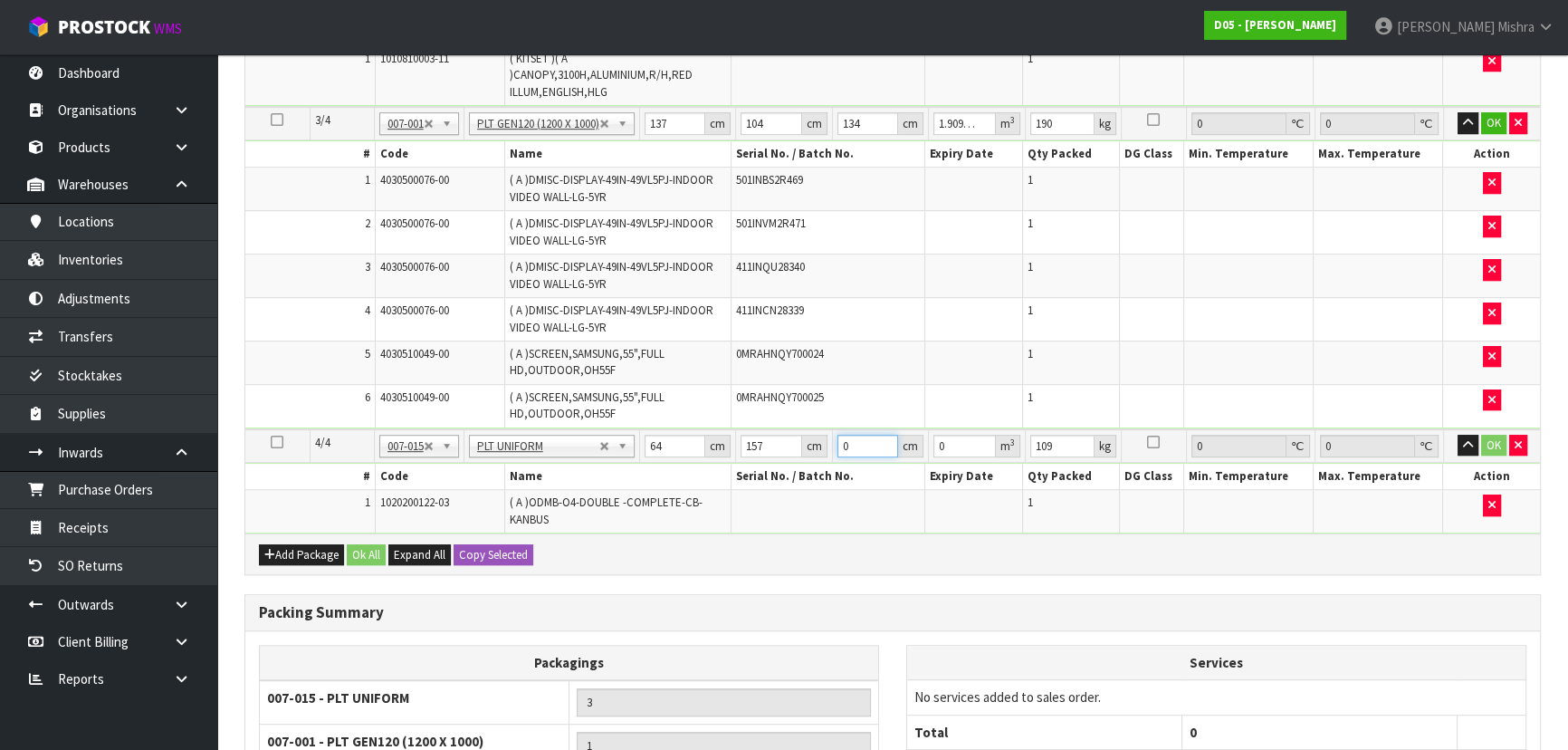
type input "0.020096"
type input "20"
type input "0.20096"
type input "205"
type input "2.05984"
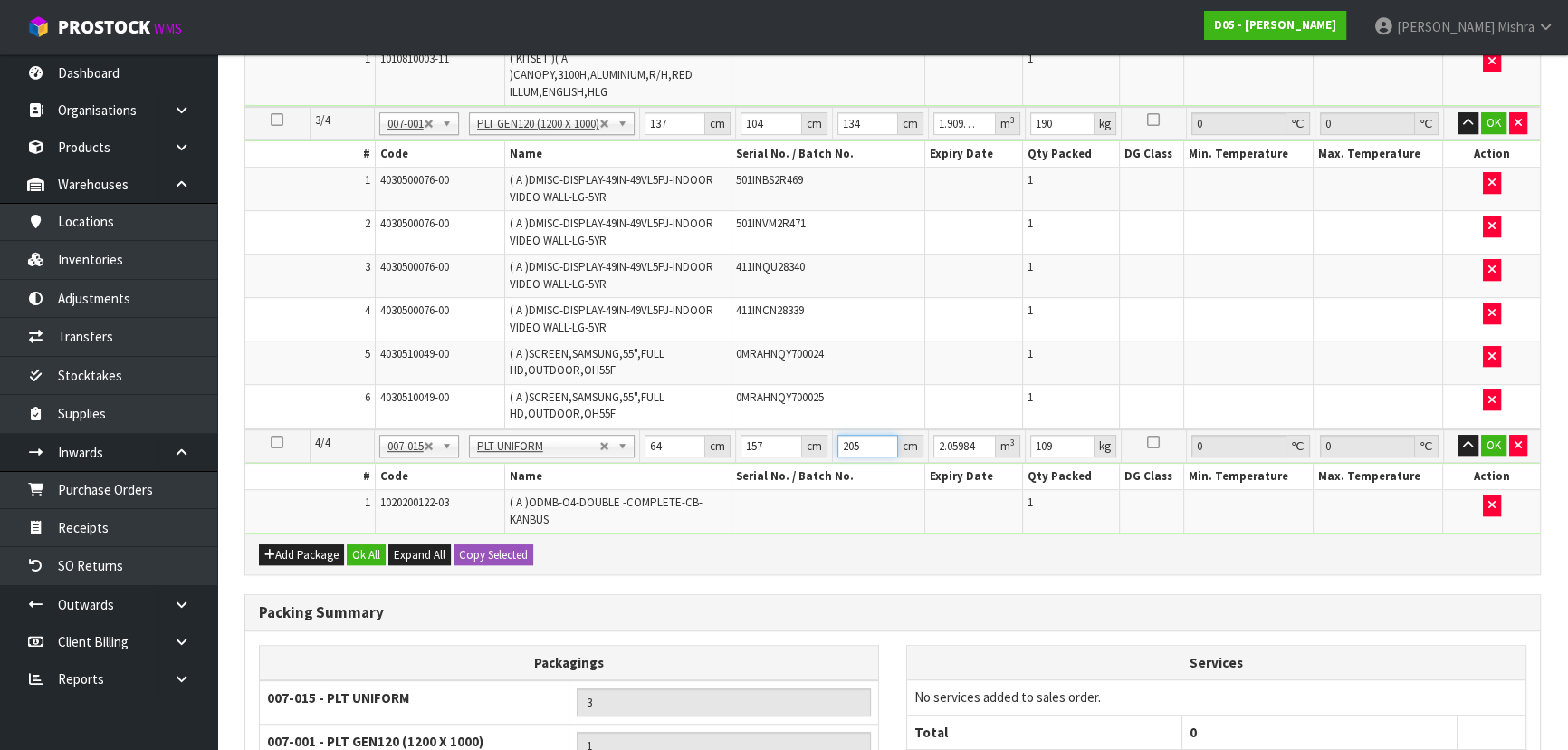
type input "205"
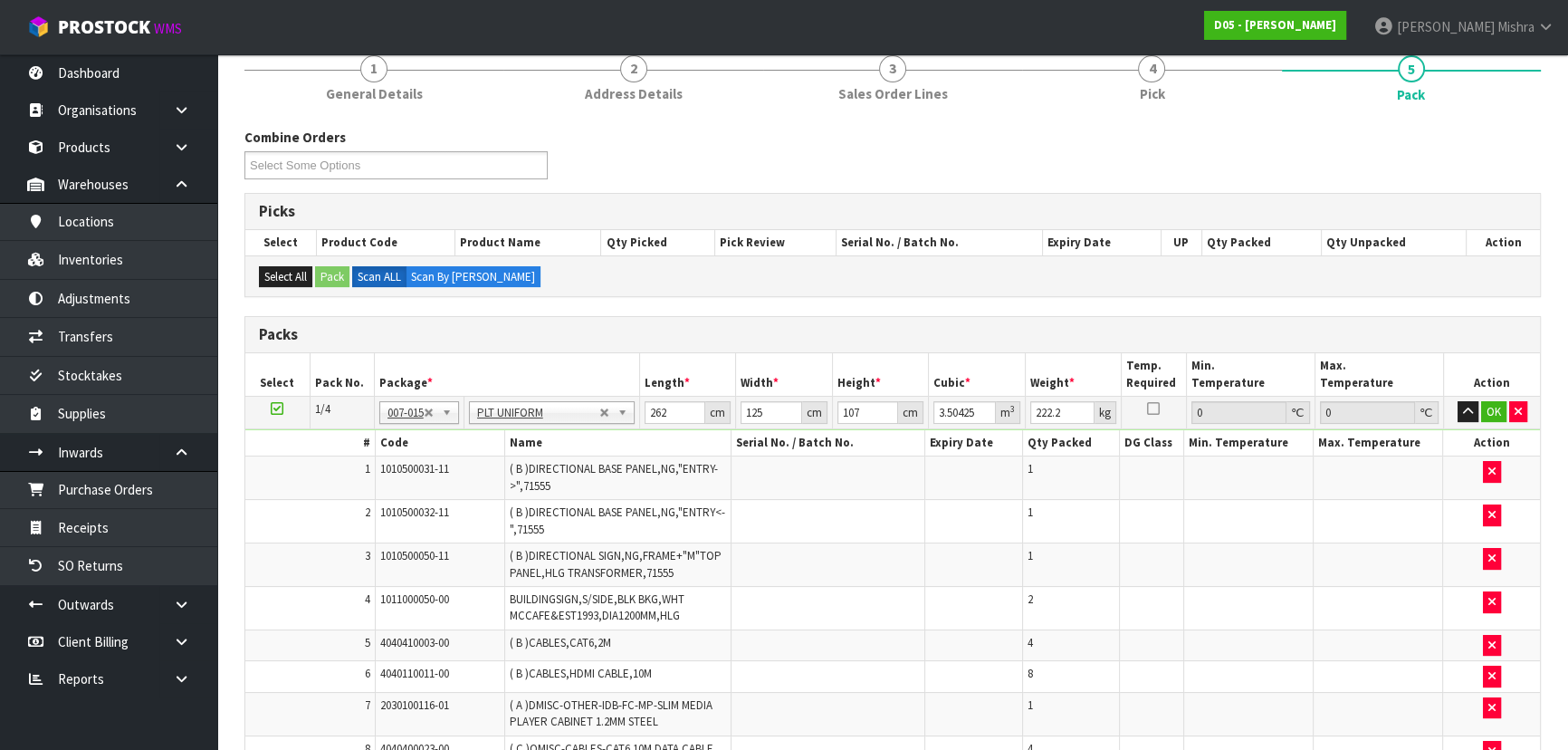
scroll to position [82, 0]
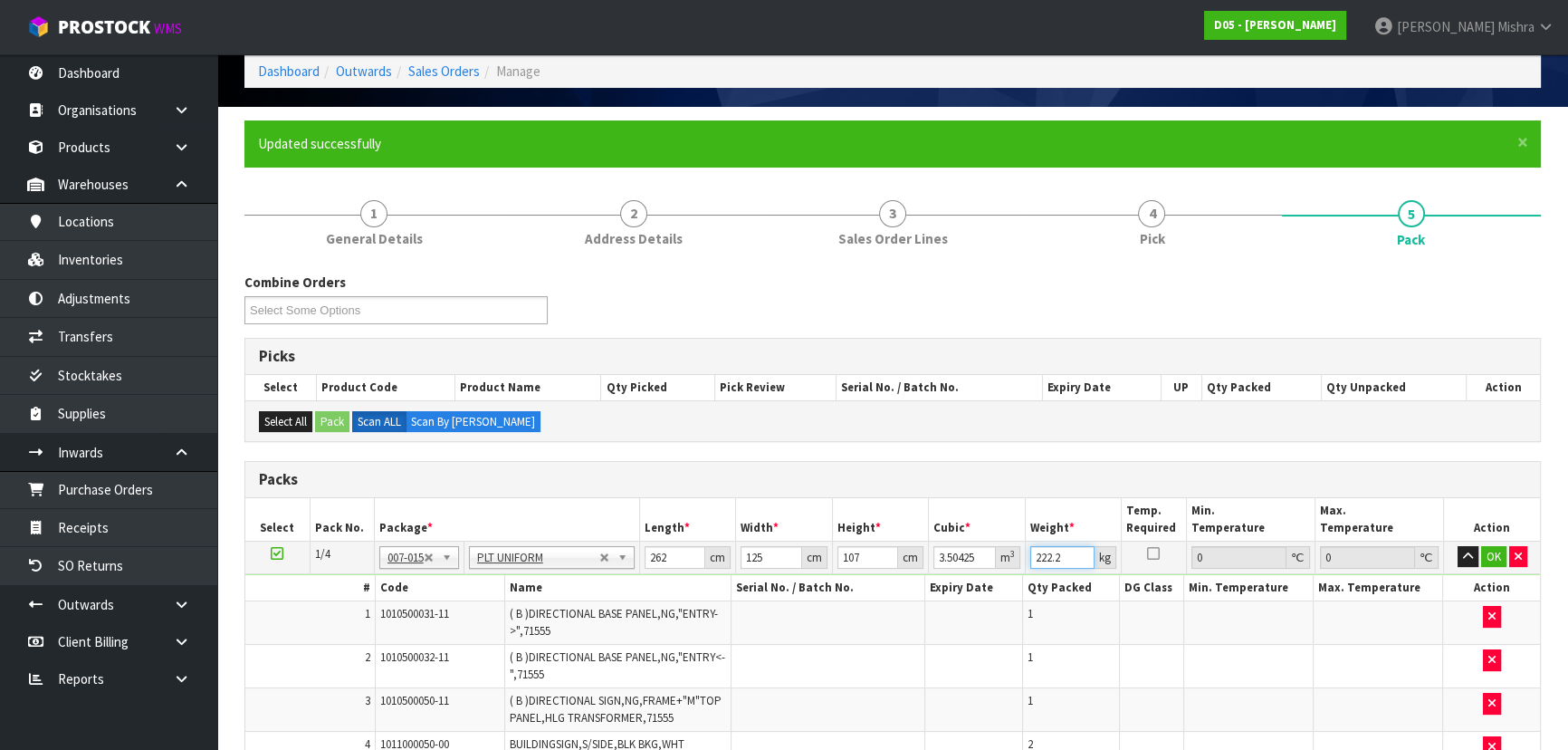
drag, startPoint x: 1070, startPoint y: 558, endPoint x: 947, endPoint y: 564, distance: 123.1
click at [947, 564] on tr "1/4 NONE 007-001 007-002 007-004 007-009 007-013 007-014 007-015 007-017 007-01…" at bounding box center [892, 557] width 1295 height 33
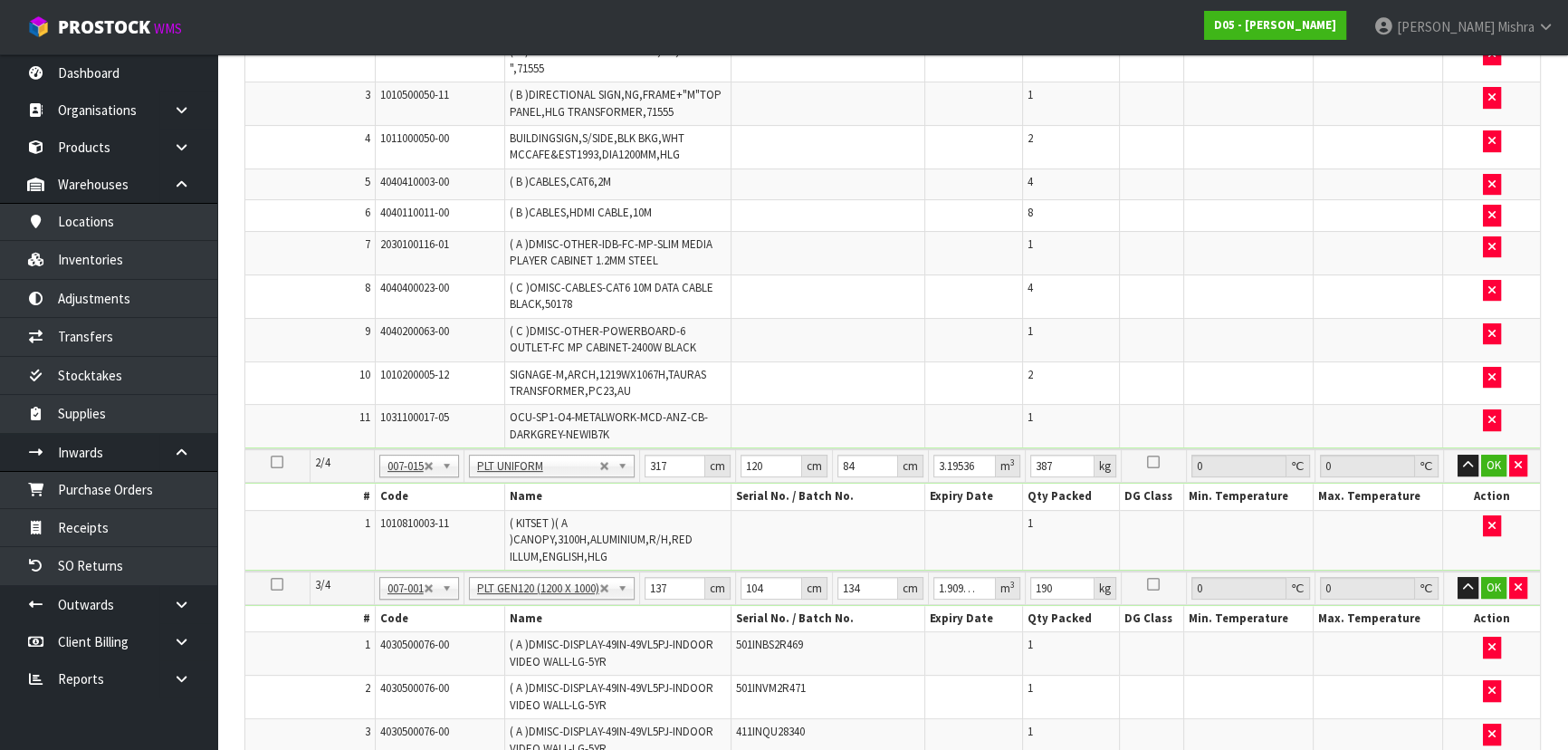
scroll to position [741, 0]
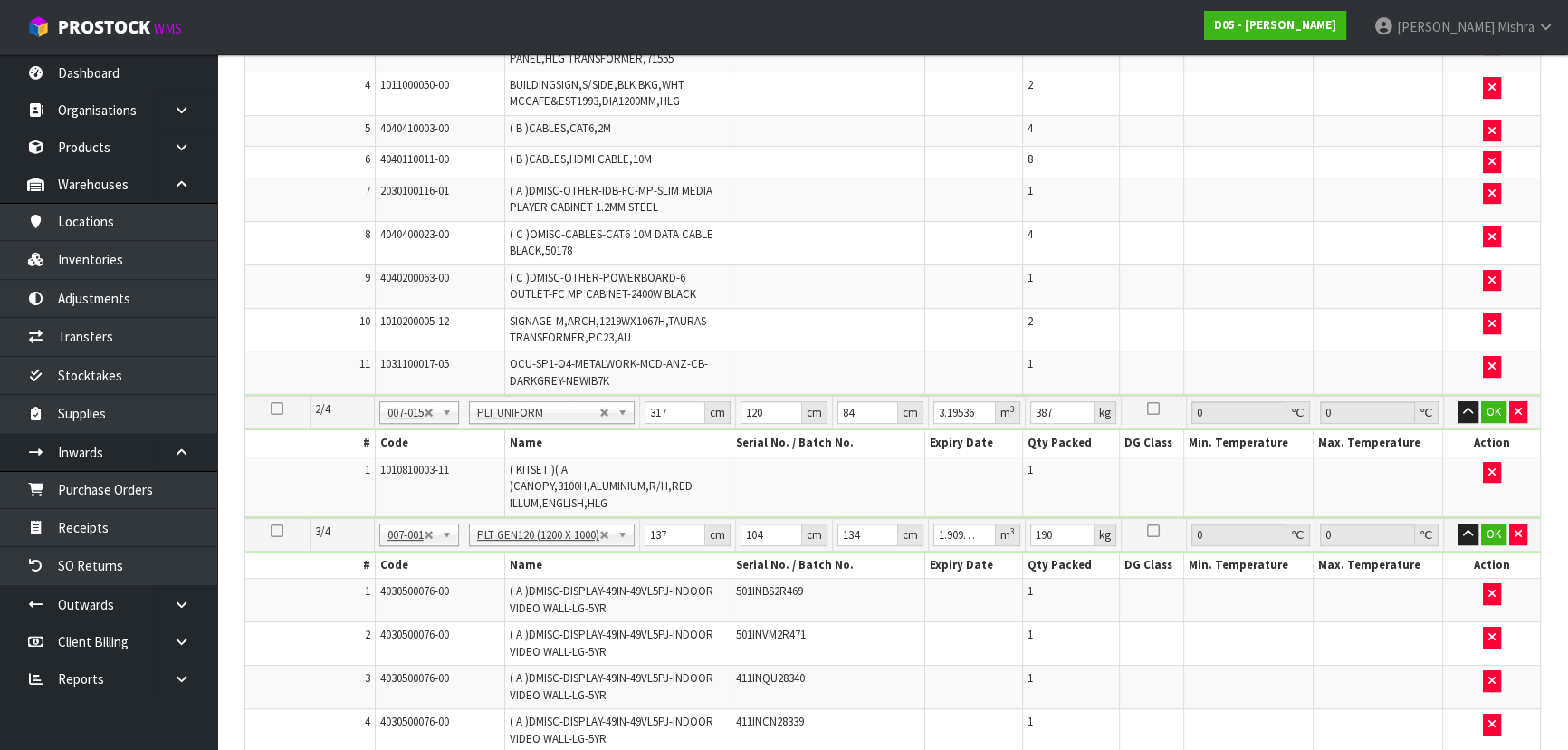
type input "281"
drag, startPoint x: 1075, startPoint y: 534, endPoint x: 953, endPoint y: 544, distance: 122.4
click at [953, 544] on tr "3/4 NONE 007-001 007-002 007-004 007-009 007-013 007-014 007-015 007-017 007-01…" at bounding box center [892, 535] width 1295 height 34
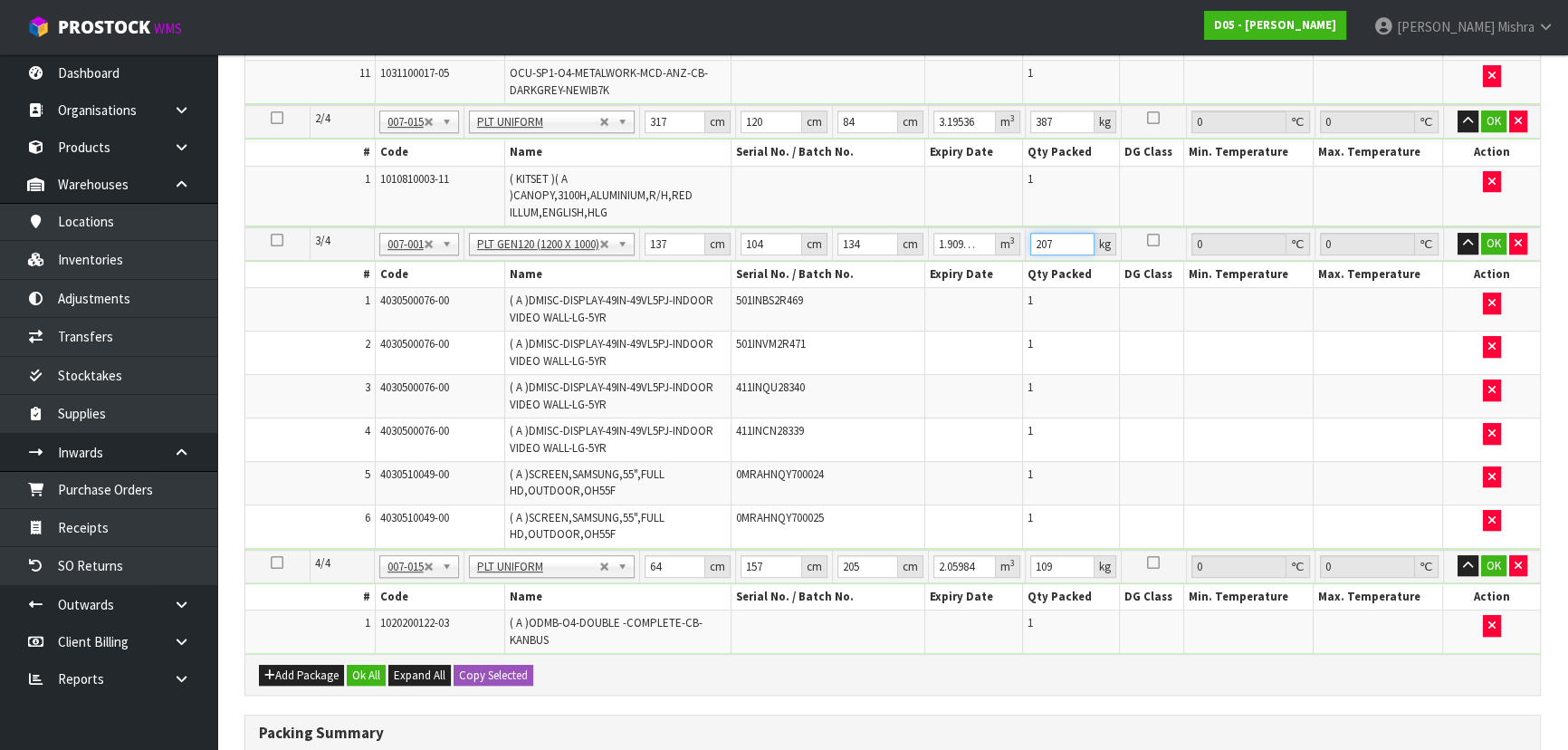
scroll to position [1317, 0]
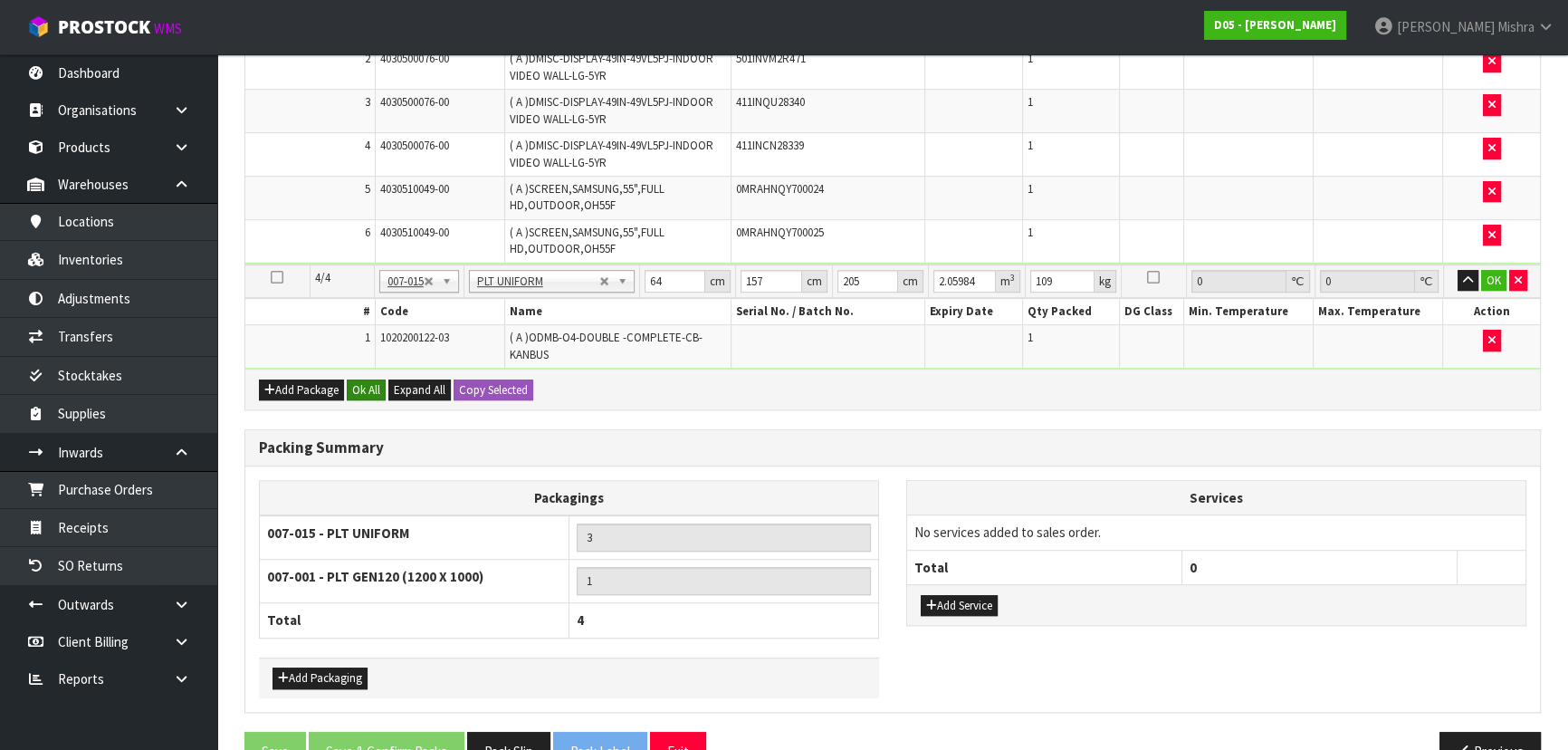
type input "207"
click at [370, 391] on button "Ok All" at bounding box center [365, 390] width 39 height 22
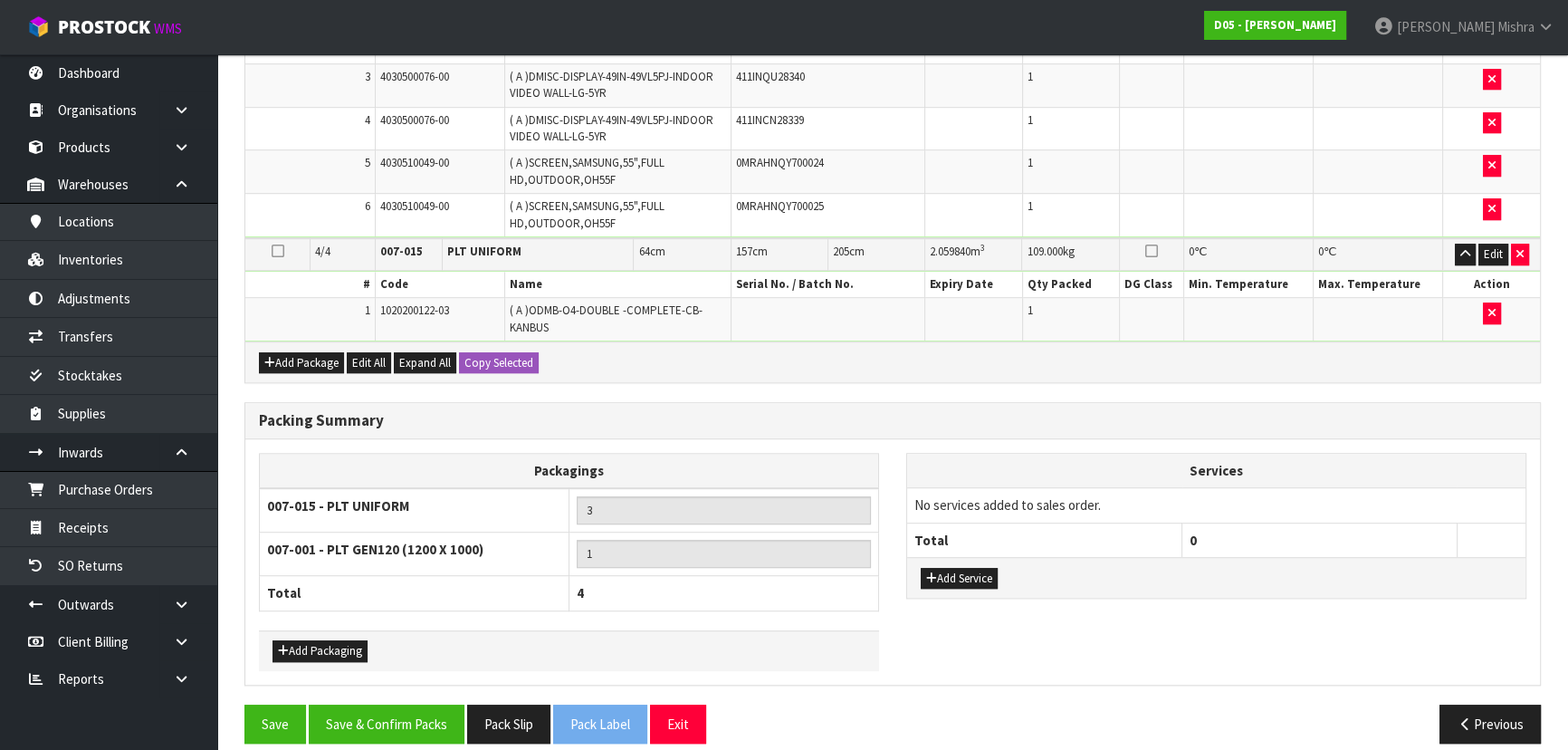
scroll to position [1351, 0]
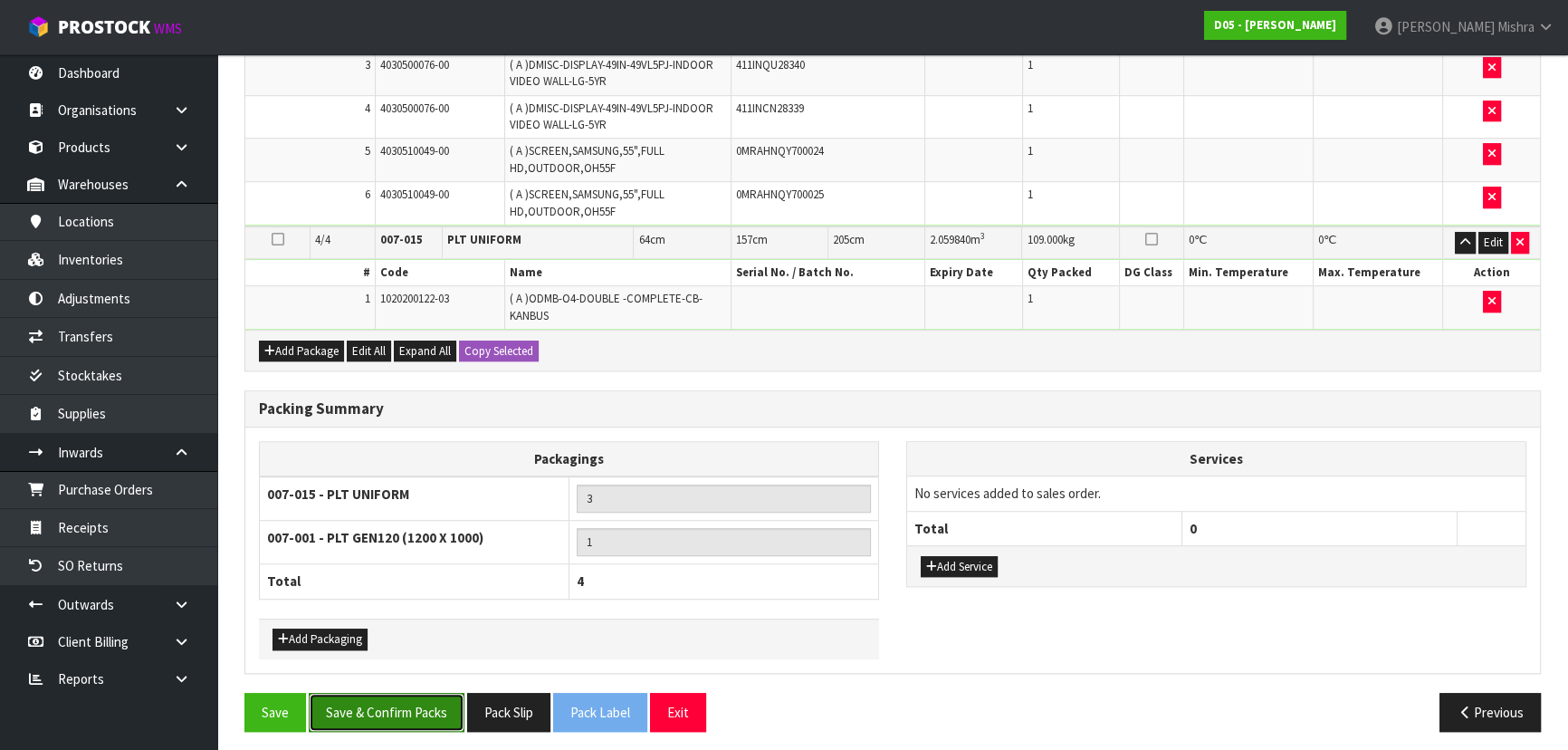
click at [366, 696] on button "Save & Confirm Packs" at bounding box center [386, 712] width 156 height 39
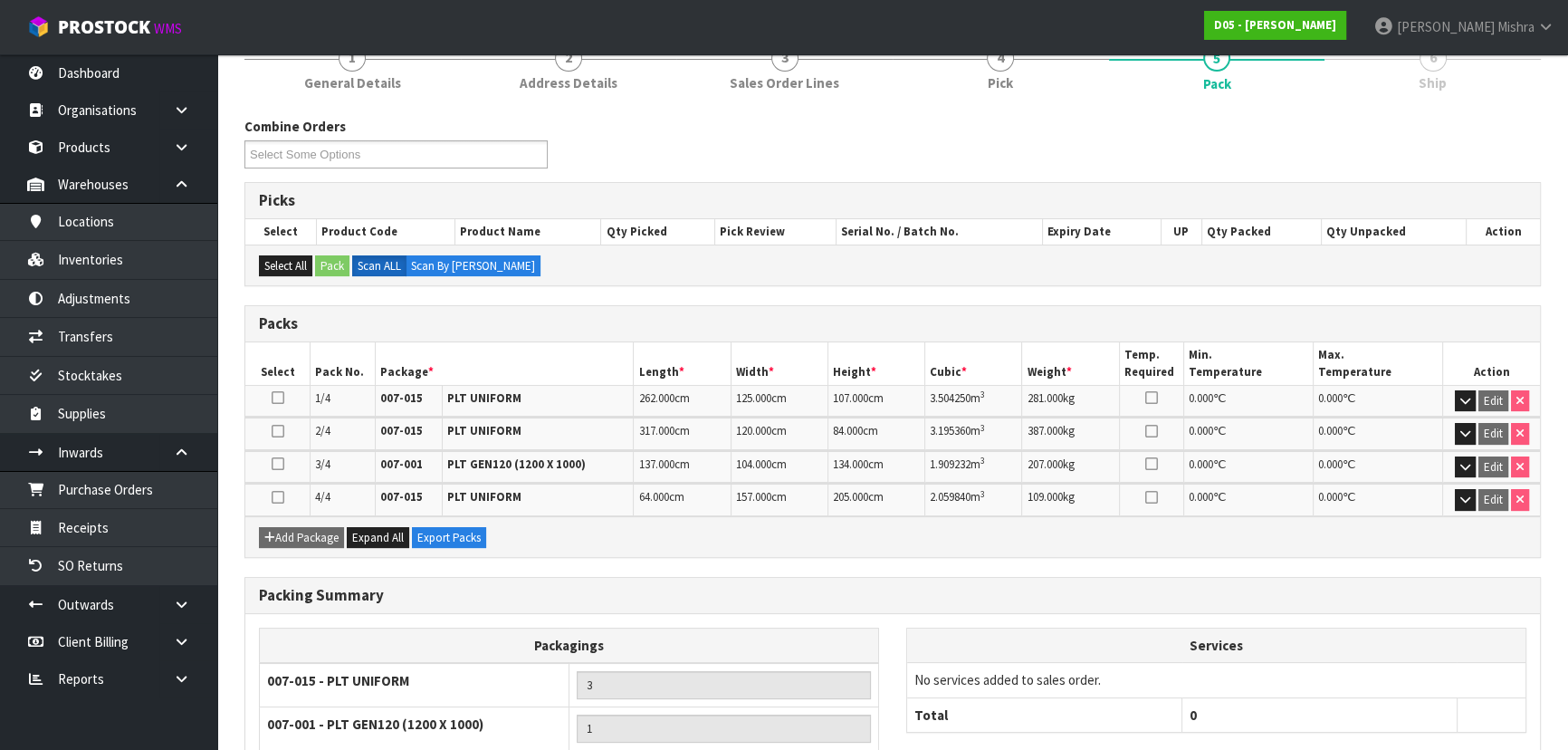
scroll to position [387, 0]
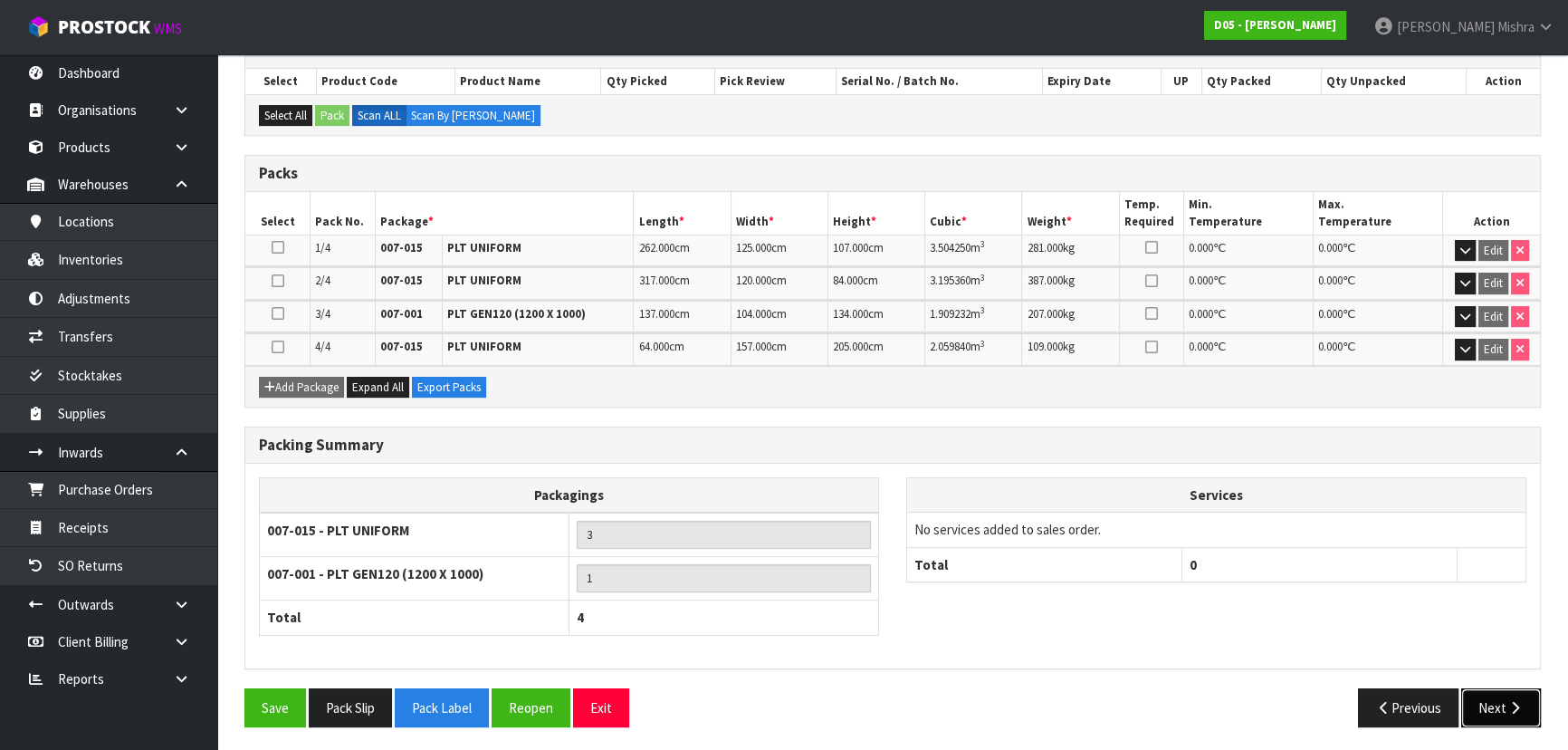
click at [1506, 716] on button "Next" at bounding box center [1501, 708] width 80 height 39
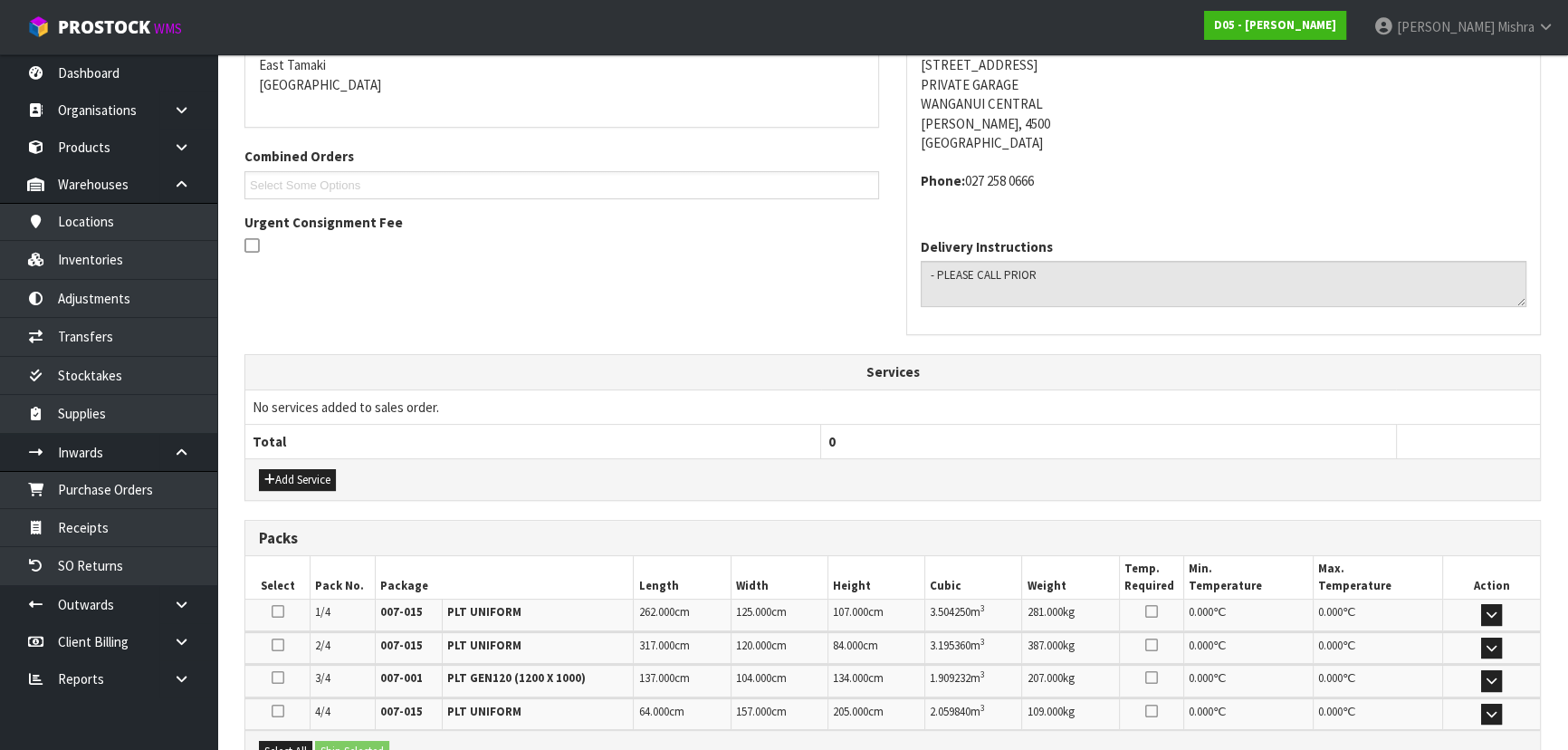
scroll to position [0, 0]
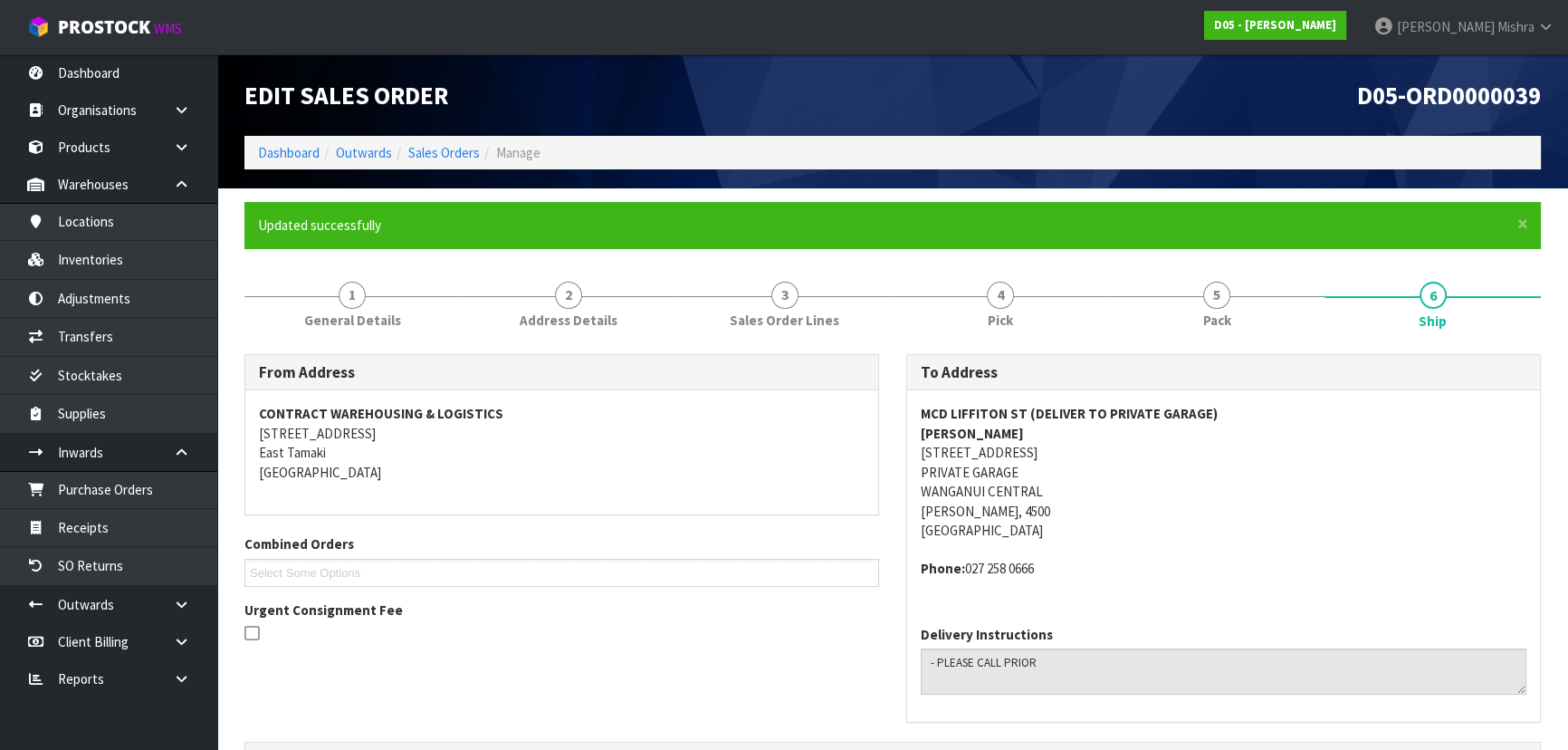
click at [1503, 718] on div "Delivery Instructions" at bounding box center [1224, 666] width 633 height 111
click at [1219, 316] on span "Pack" at bounding box center [1218, 320] width 28 height 19
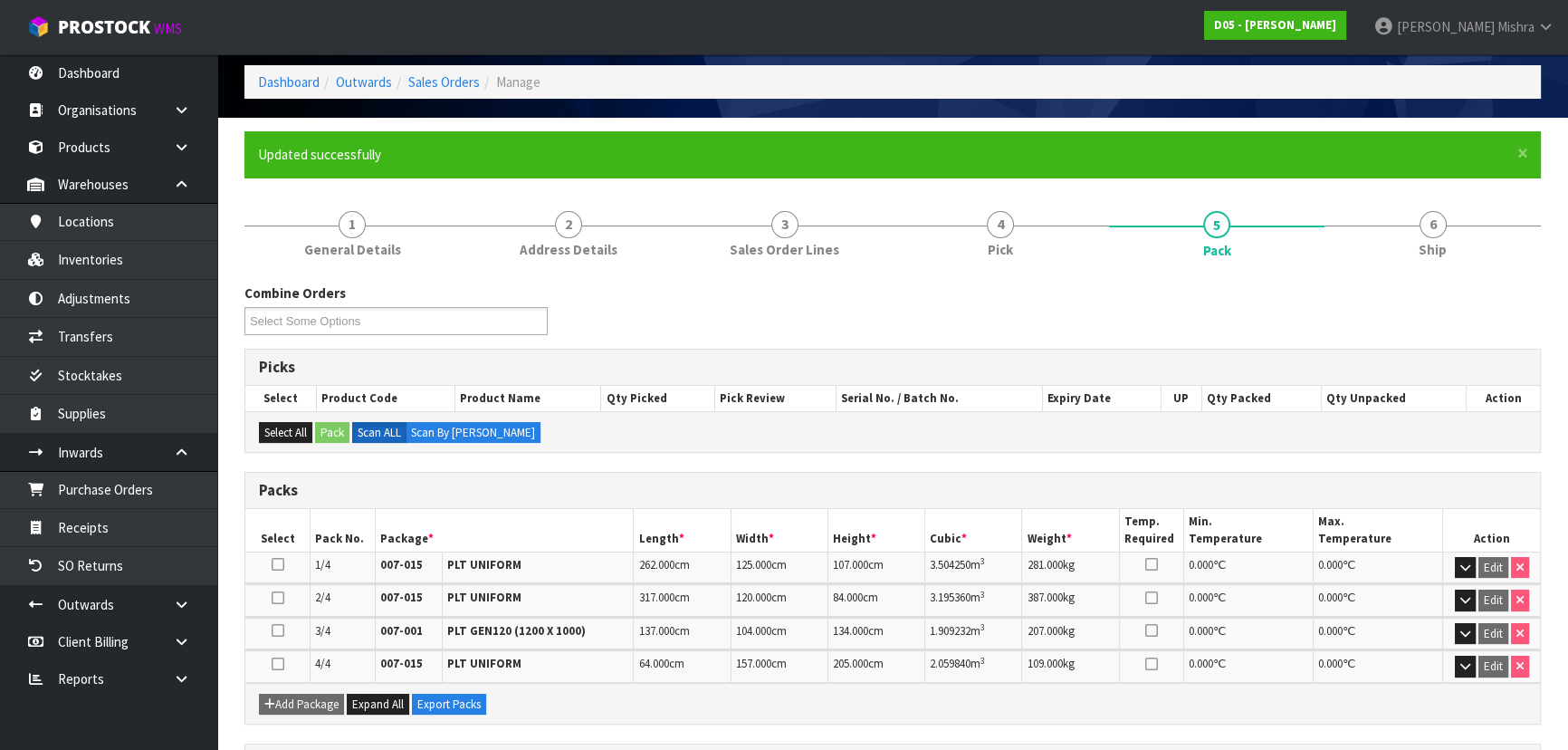
scroll to position [164, 0]
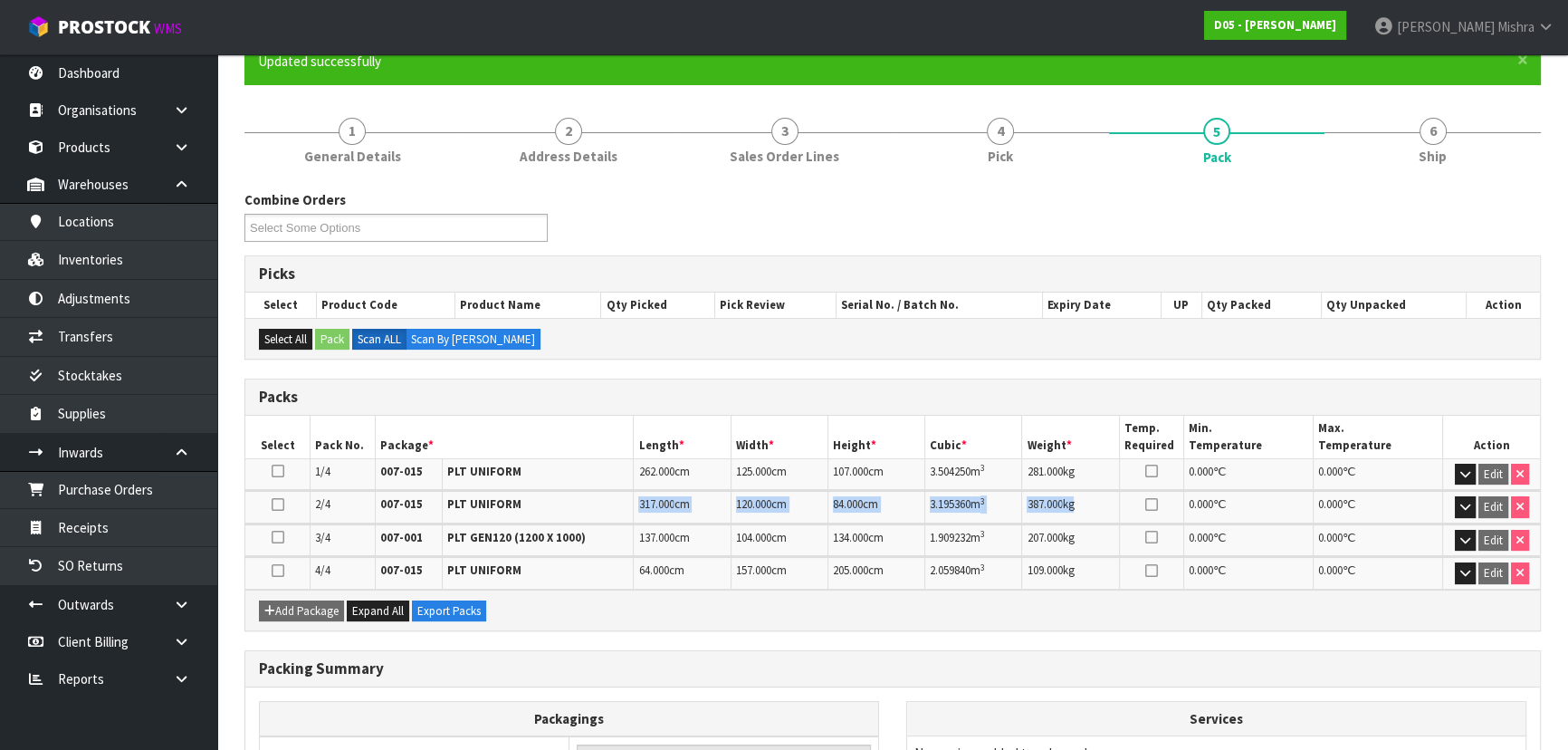
drag, startPoint x: 1078, startPoint y: 503, endPoint x: 640, endPoint y: 502, distance: 438.0
click at [640, 502] on tr "2/4 007-015 PLT UNIFORM 317.000 cm 120.000 cm 84.000 cm 3.195360 m 3 387.000 kg…" at bounding box center [892, 507] width 1295 height 32
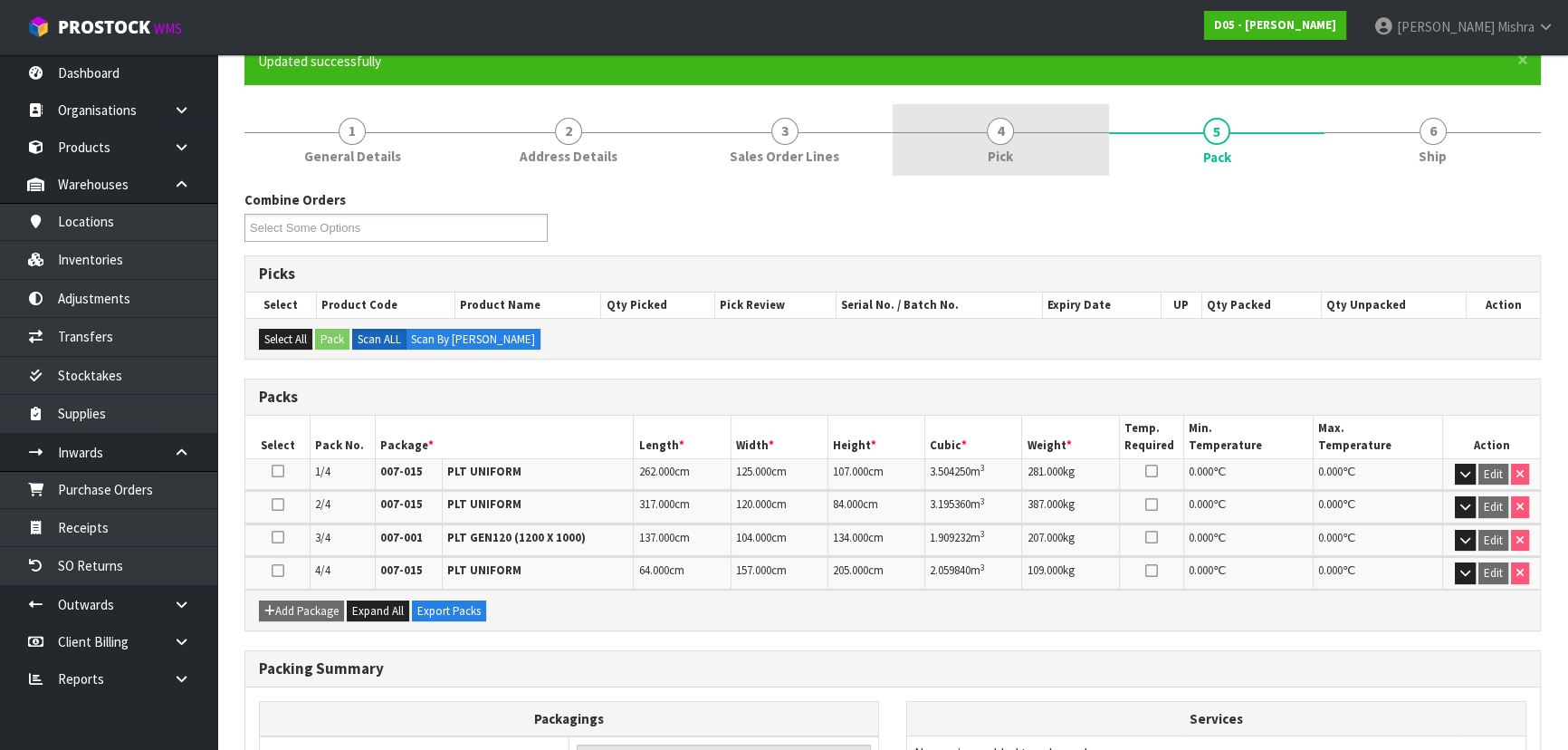
click at [1025, 153] on link "4 Pick" at bounding box center [1001, 140] width 217 height 72
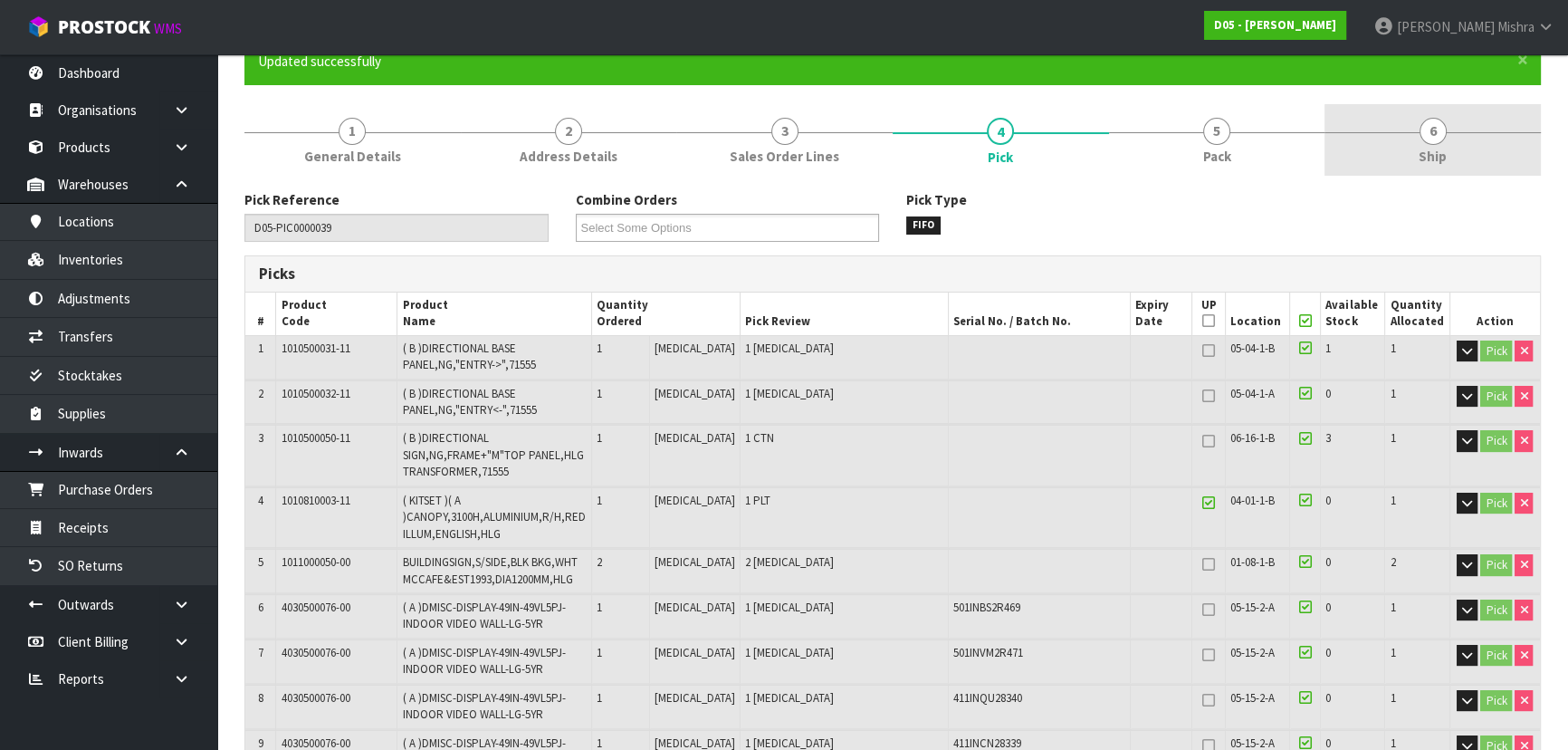
click at [1430, 118] on span "6" at bounding box center [1433, 131] width 27 height 27
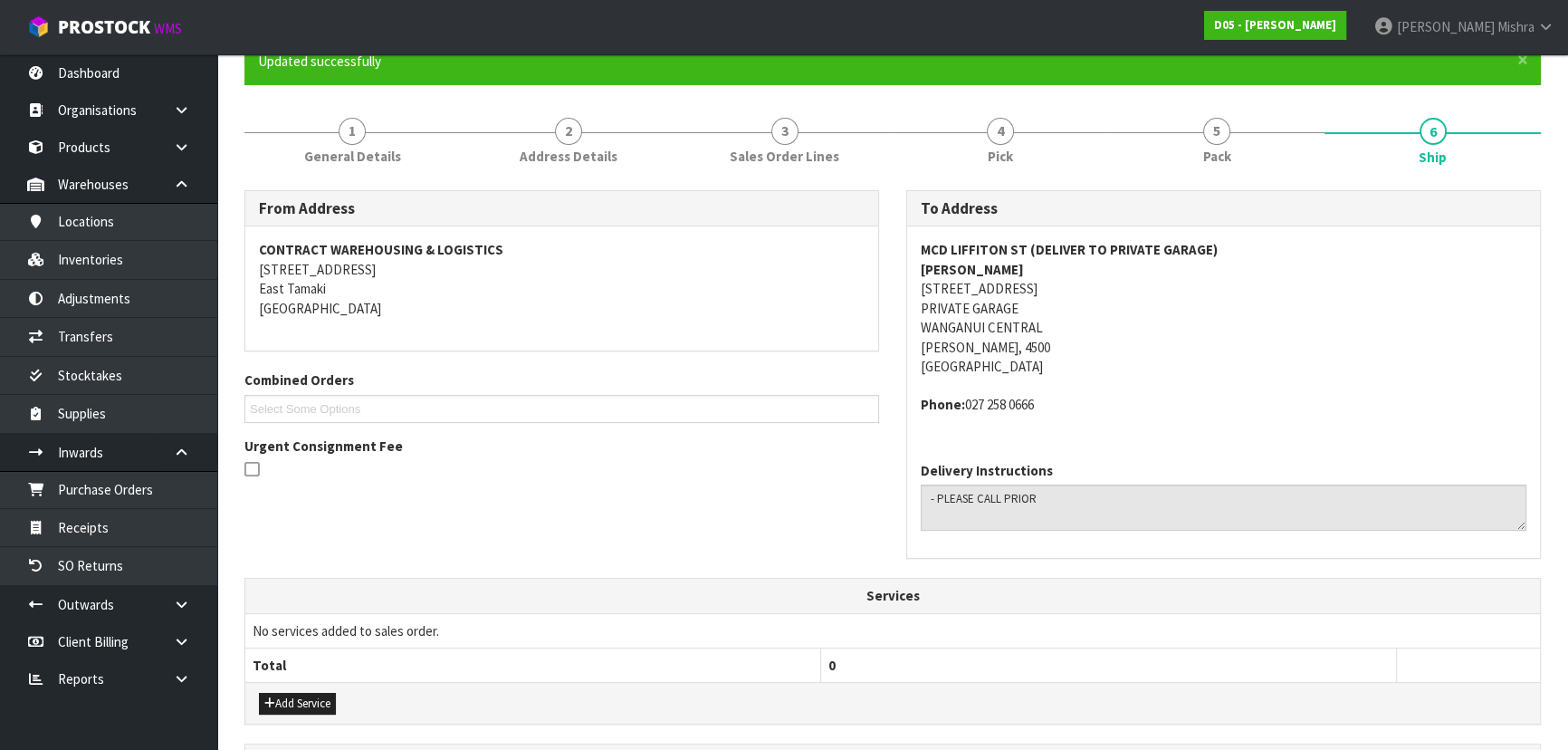
click at [970, 288] on address "MCD LIFFITON ST (DELIVER TO PRIVATE GARAGE) WAYNE 36 LEICESTER PLACE PRIVATE GA…" at bounding box center [1224, 308] width 606 height 136
copy address "36 LEICESTER PLACE"
click at [925, 252] on strong "MCD LIFFITON ST (DELIVER TO PRIVATE GARAGE)" at bounding box center [1070, 249] width 297 height 17
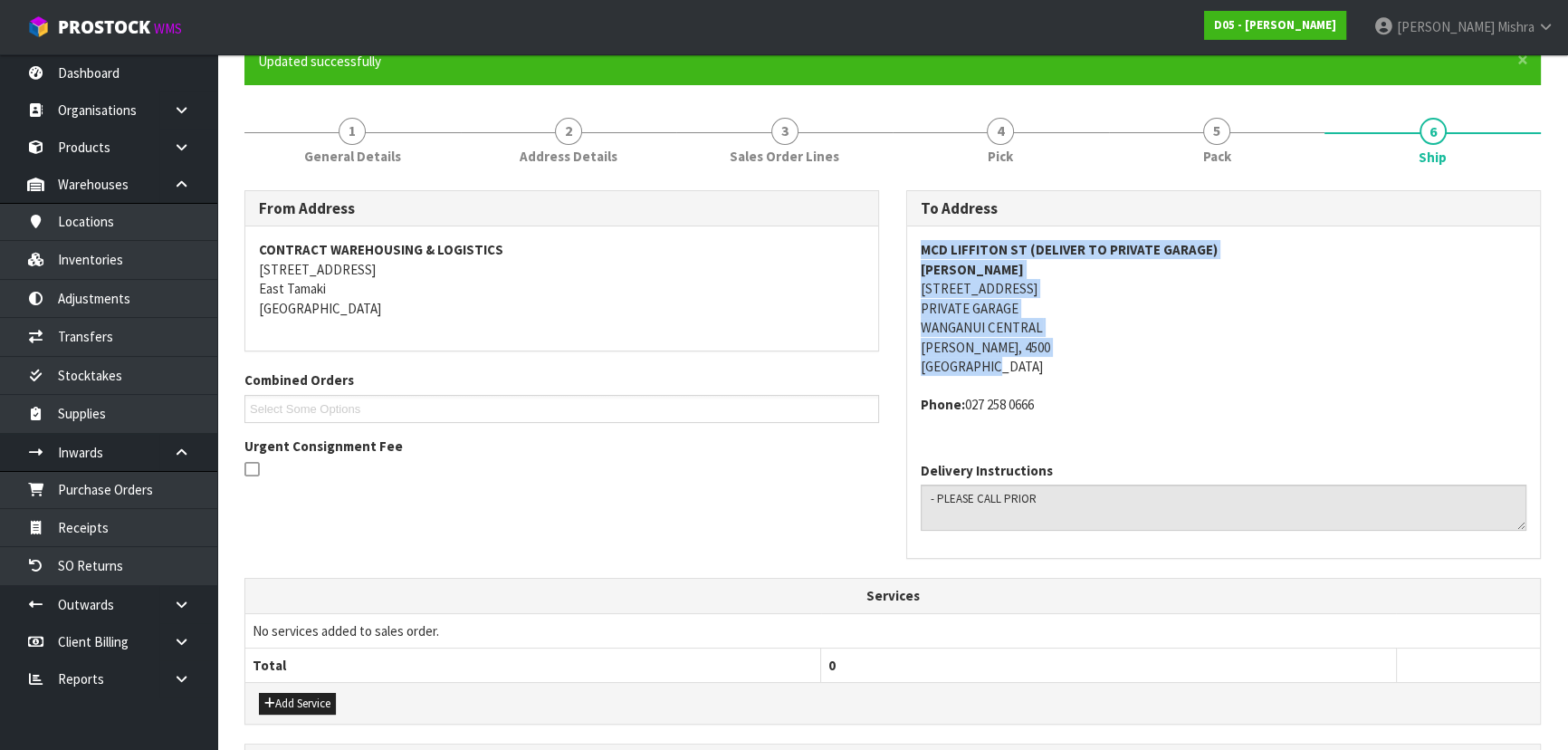
drag, startPoint x: 922, startPoint y: 247, endPoint x: 1073, endPoint y: 358, distance: 187.4
click at [1073, 358] on address "MCD LIFFITON ST (DELIVER TO PRIVATE GARAGE) WAYNE 36 LEICESTER PLACE PRIVATE GA…" at bounding box center [1224, 308] width 606 height 136
copy address "MCD LIFFITON ST (DELIVER TO PRIVATE GARAGE) WAYNE 36 LEICESTER PLACE PRIVATE GA…"
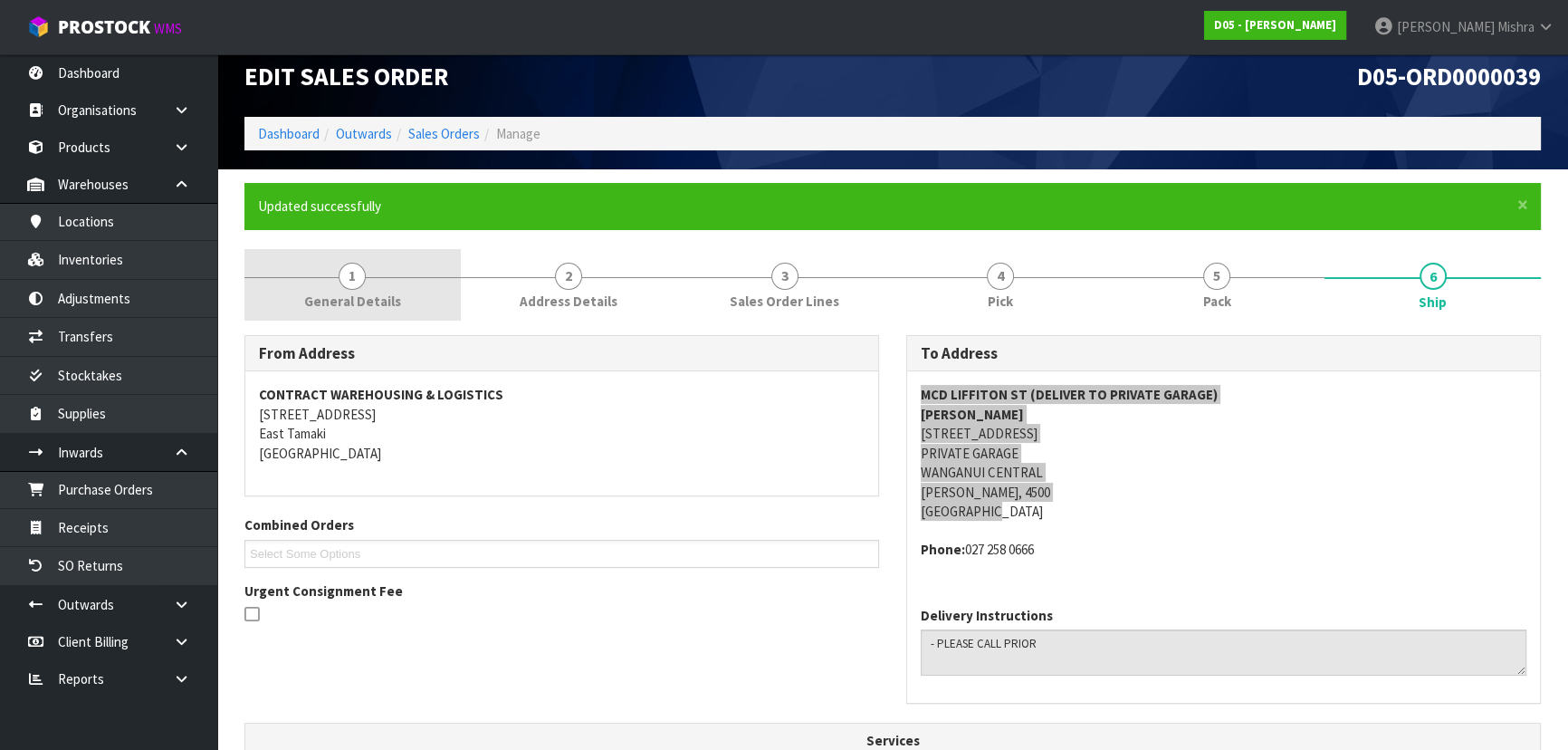
scroll to position [0, 0]
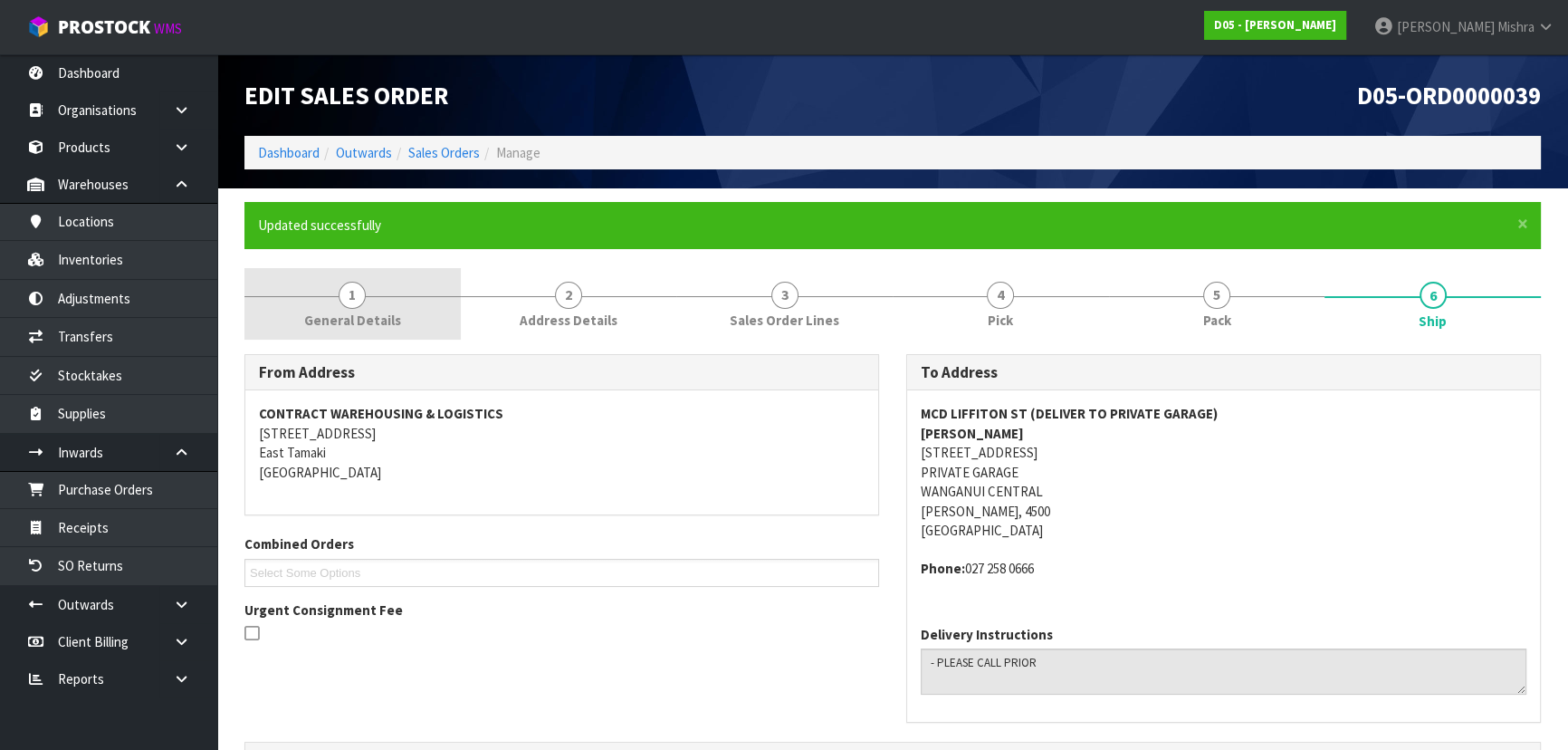
click at [371, 327] on span "General Details" at bounding box center [352, 320] width 97 height 19
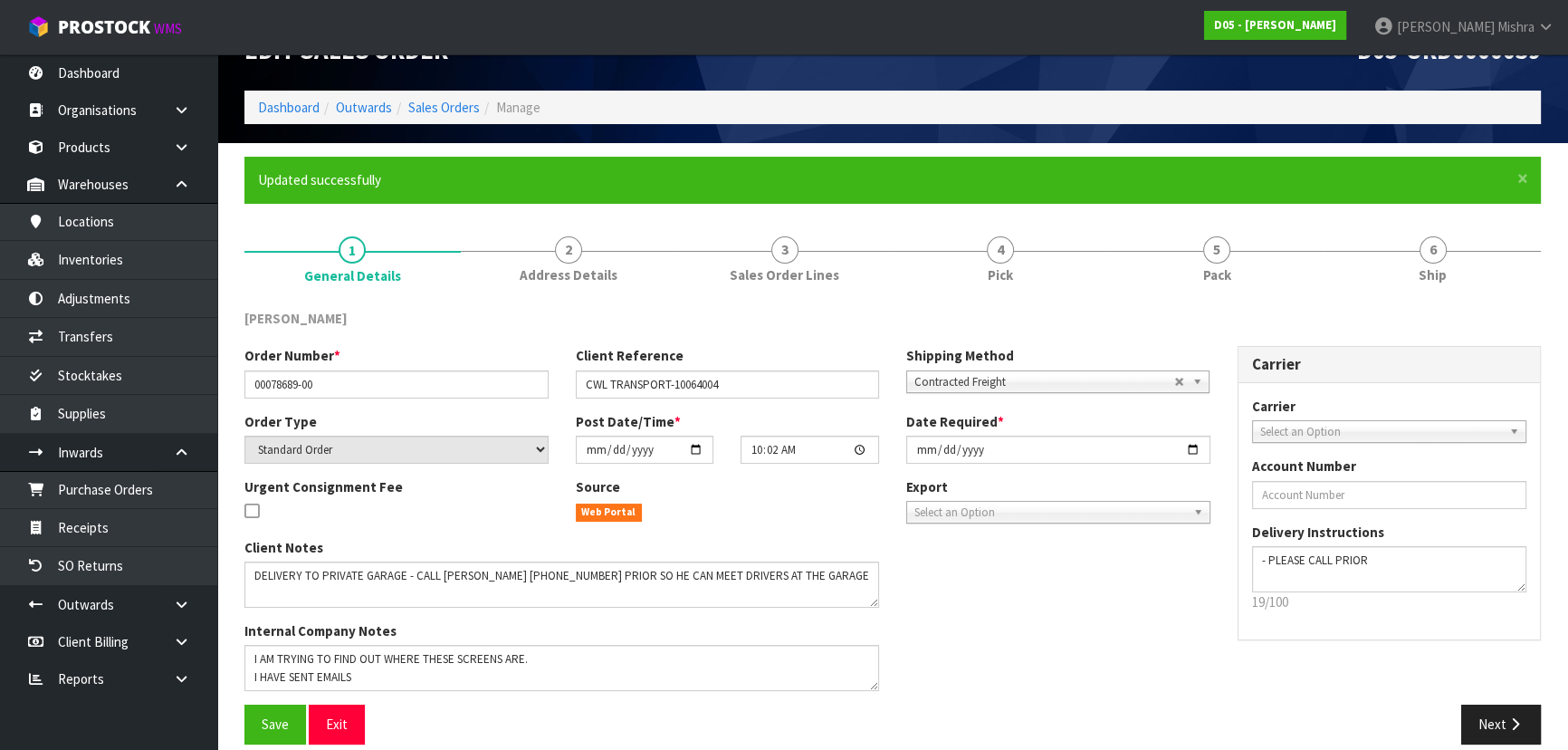
scroll to position [65, 0]
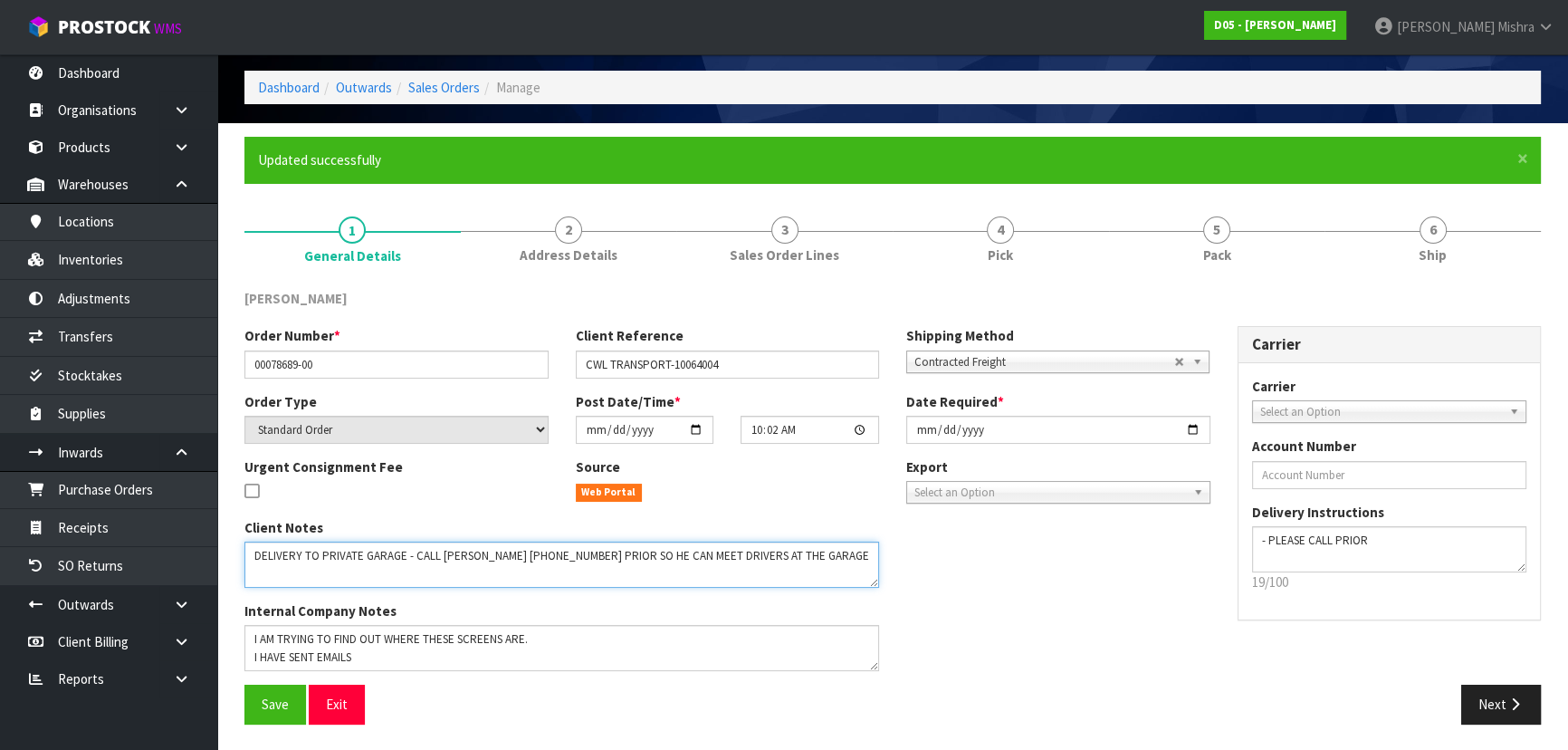
drag, startPoint x: 259, startPoint y: 552, endPoint x: 800, endPoint y: 598, distance: 543.0
click at [800, 598] on div "Client Notes Internal Company Notes" at bounding box center [561, 602] width 662 height 168
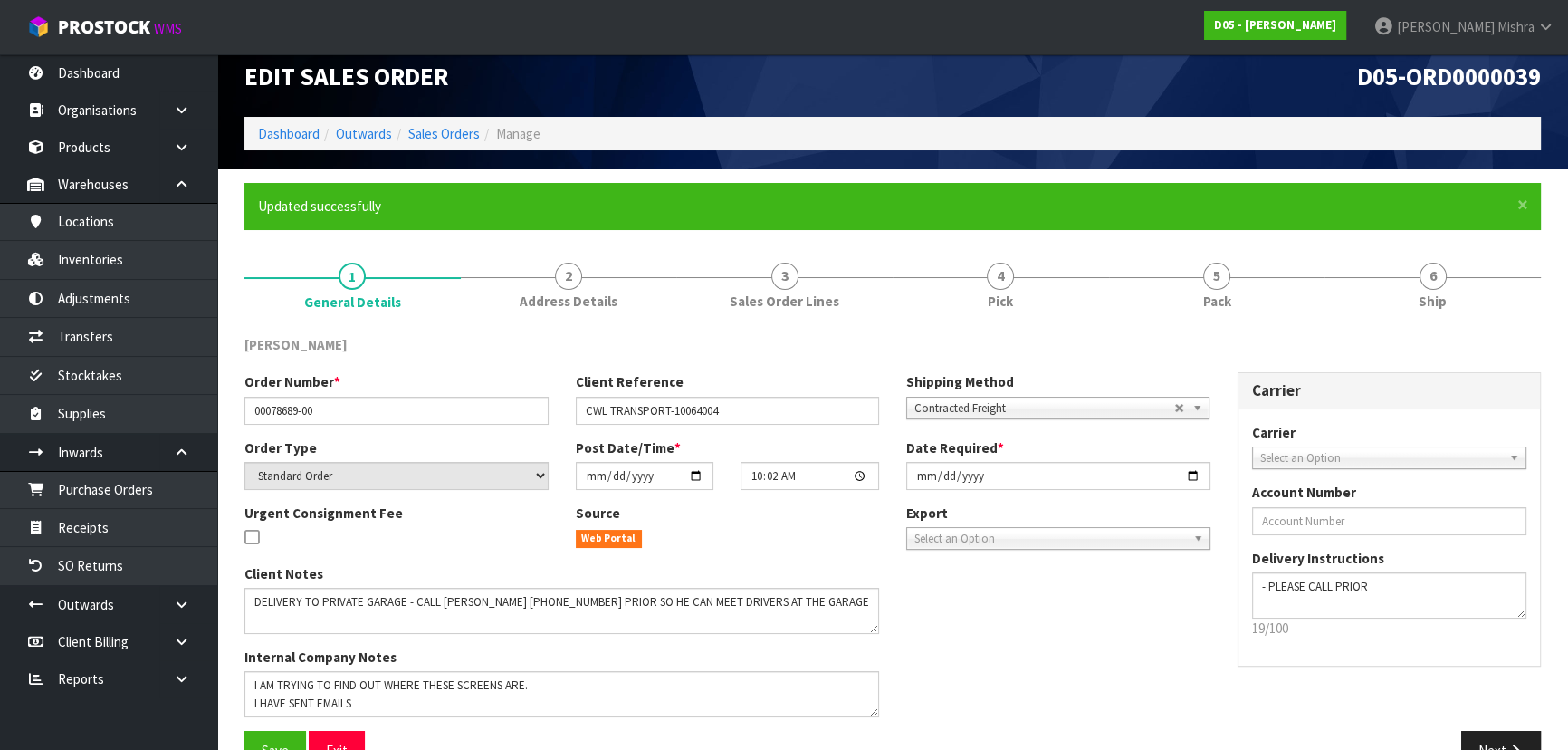
scroll to position [0, 0]
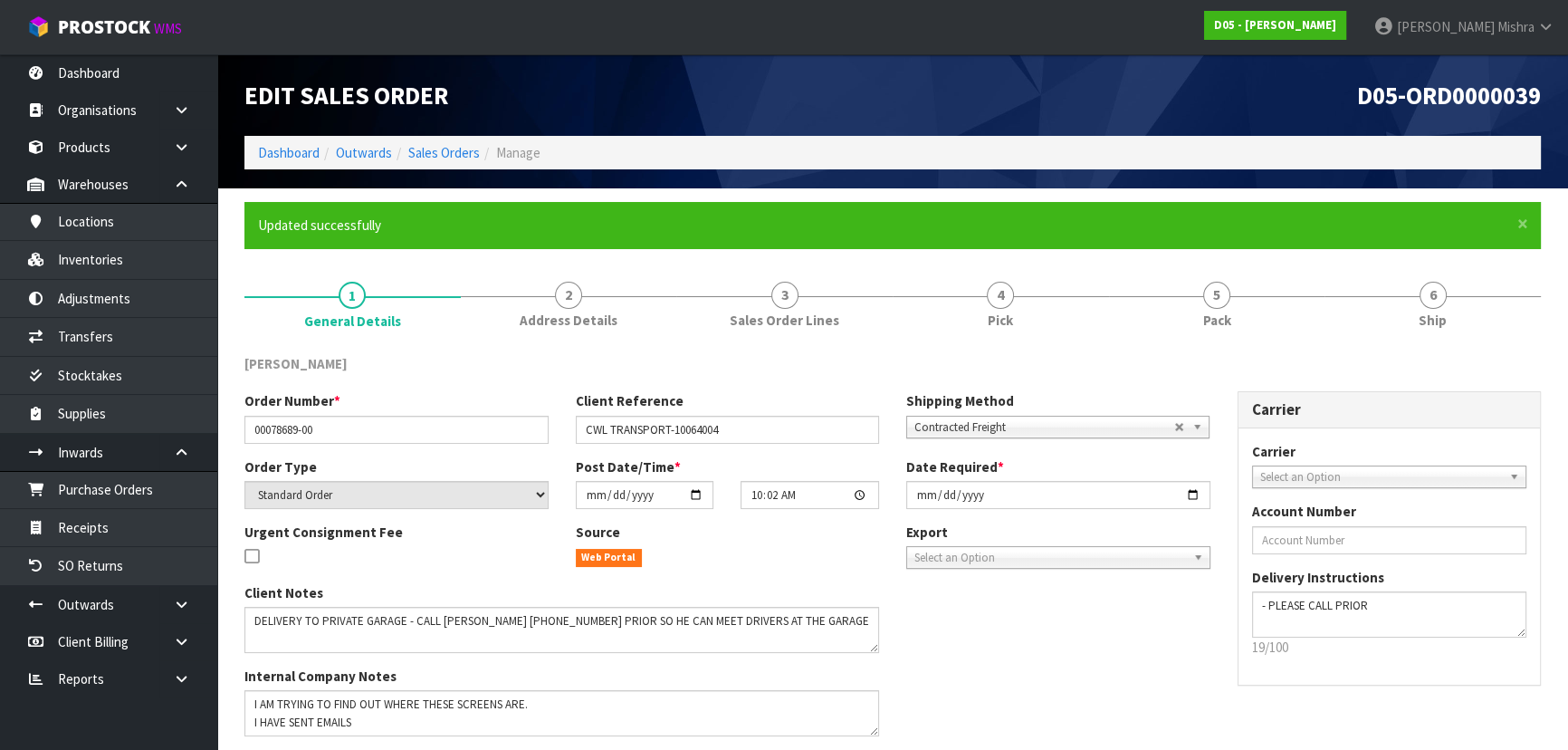
click at [1430, 88] on span "D05-ORD0000039" at bounding box center [1449, 95] width 184 height 31
copy div "D05-ORD0000039"
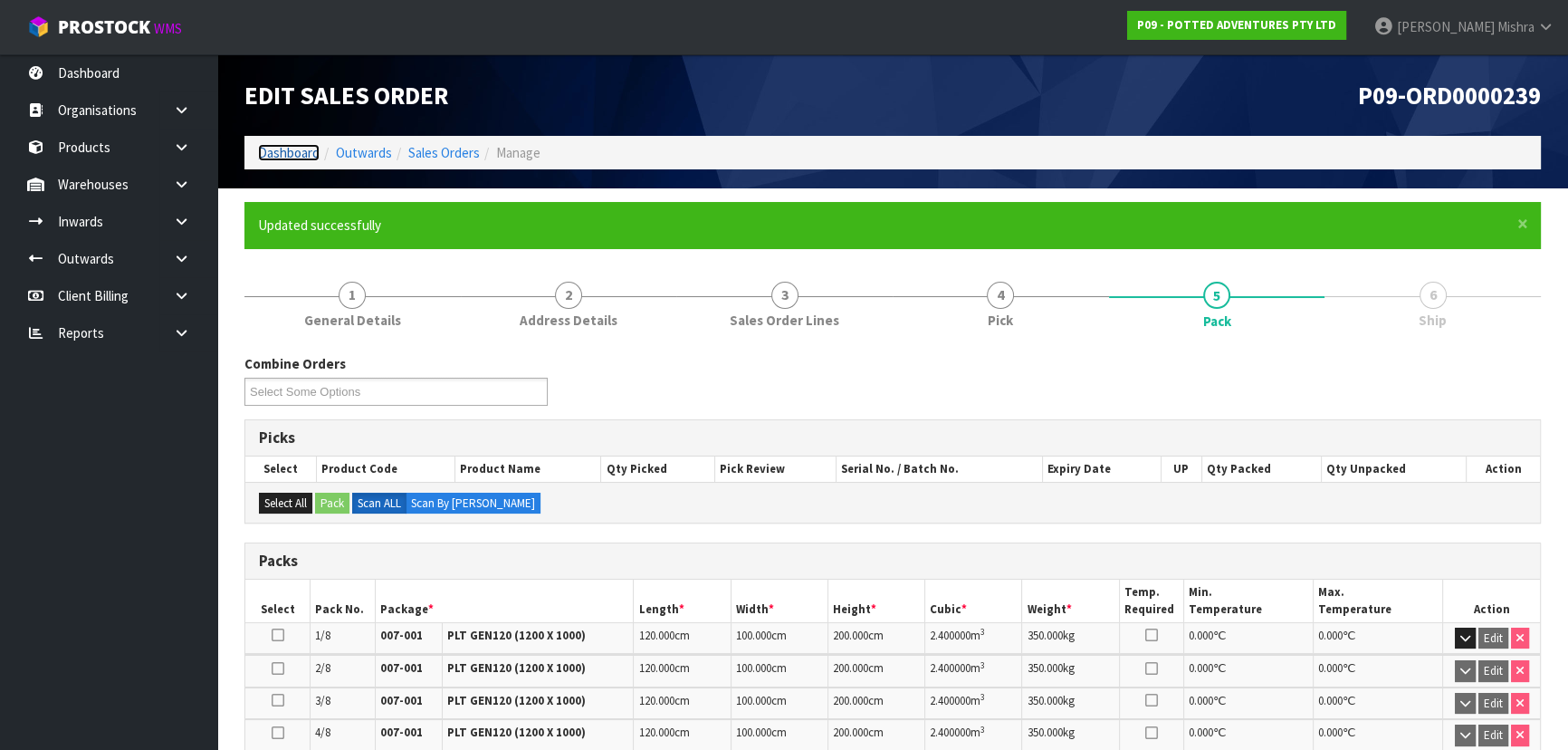
click at [267, 152] on link "Dashboard" at bounding box center [289, 152] width 62 height 17
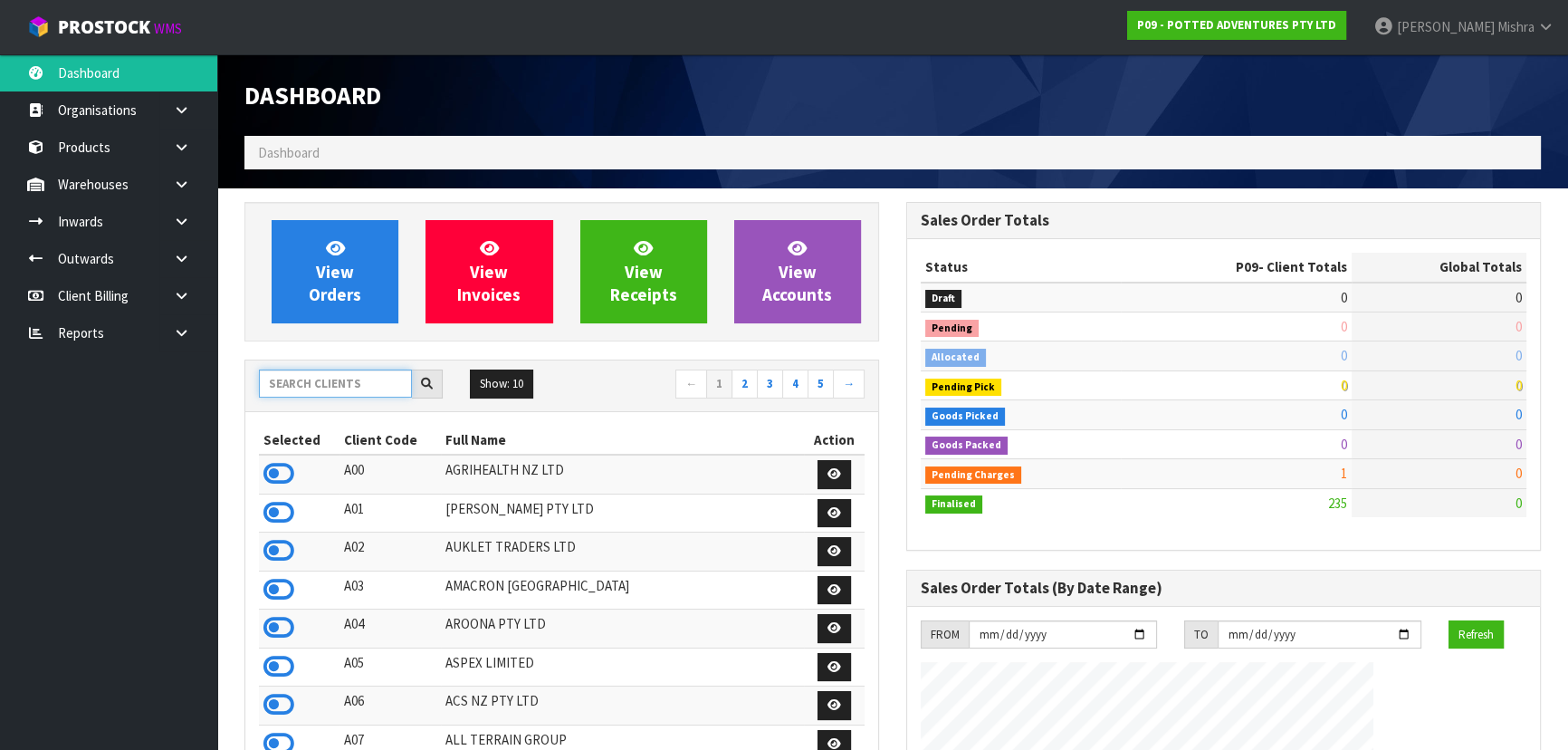
click at [340, 379] on input "text" at bounding box center [334, 383] width 153 height 28
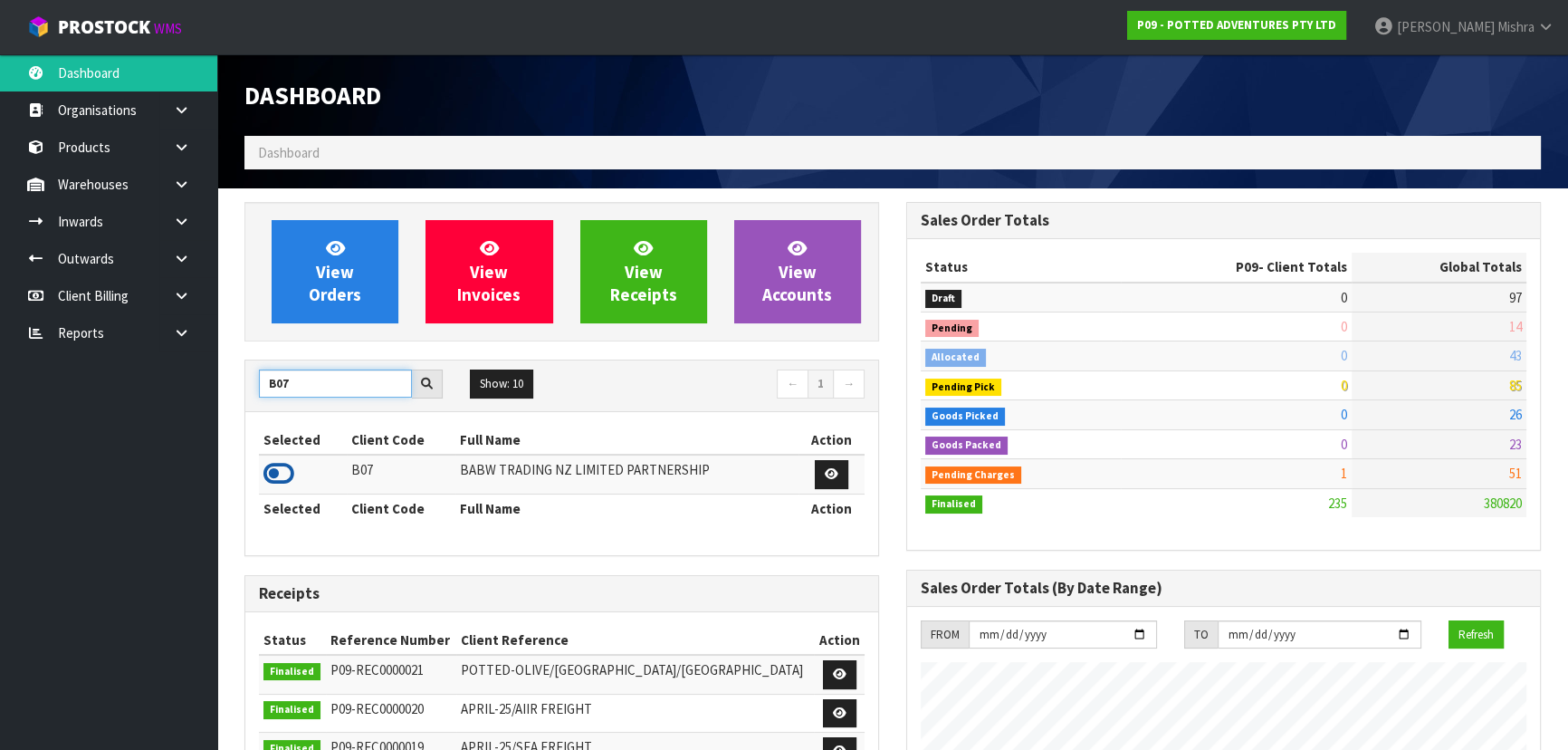
type input "B07"
click at [285, 480] on icon at bounding box center [278, 473] width 31 height 27
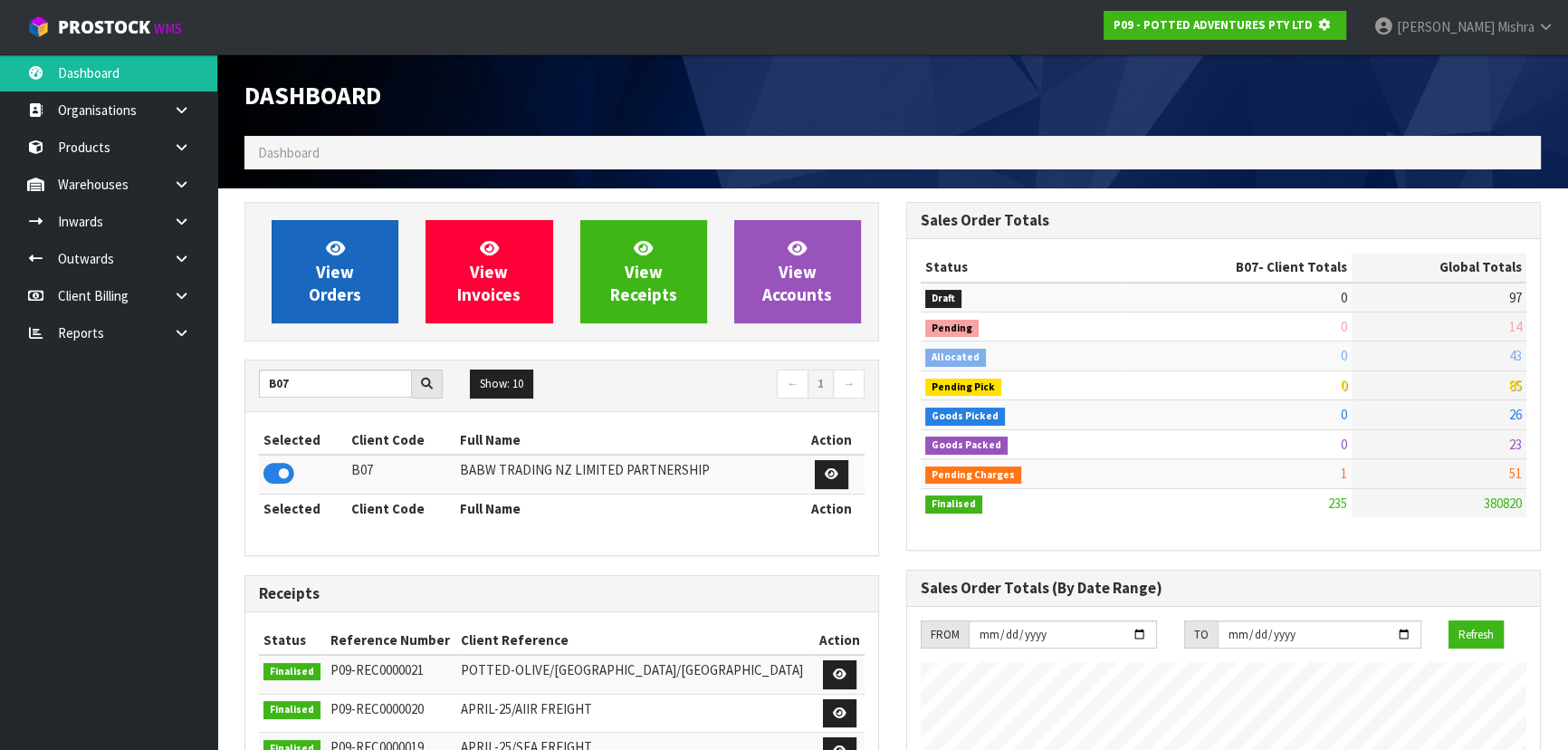
scroll to position [1128, 661]
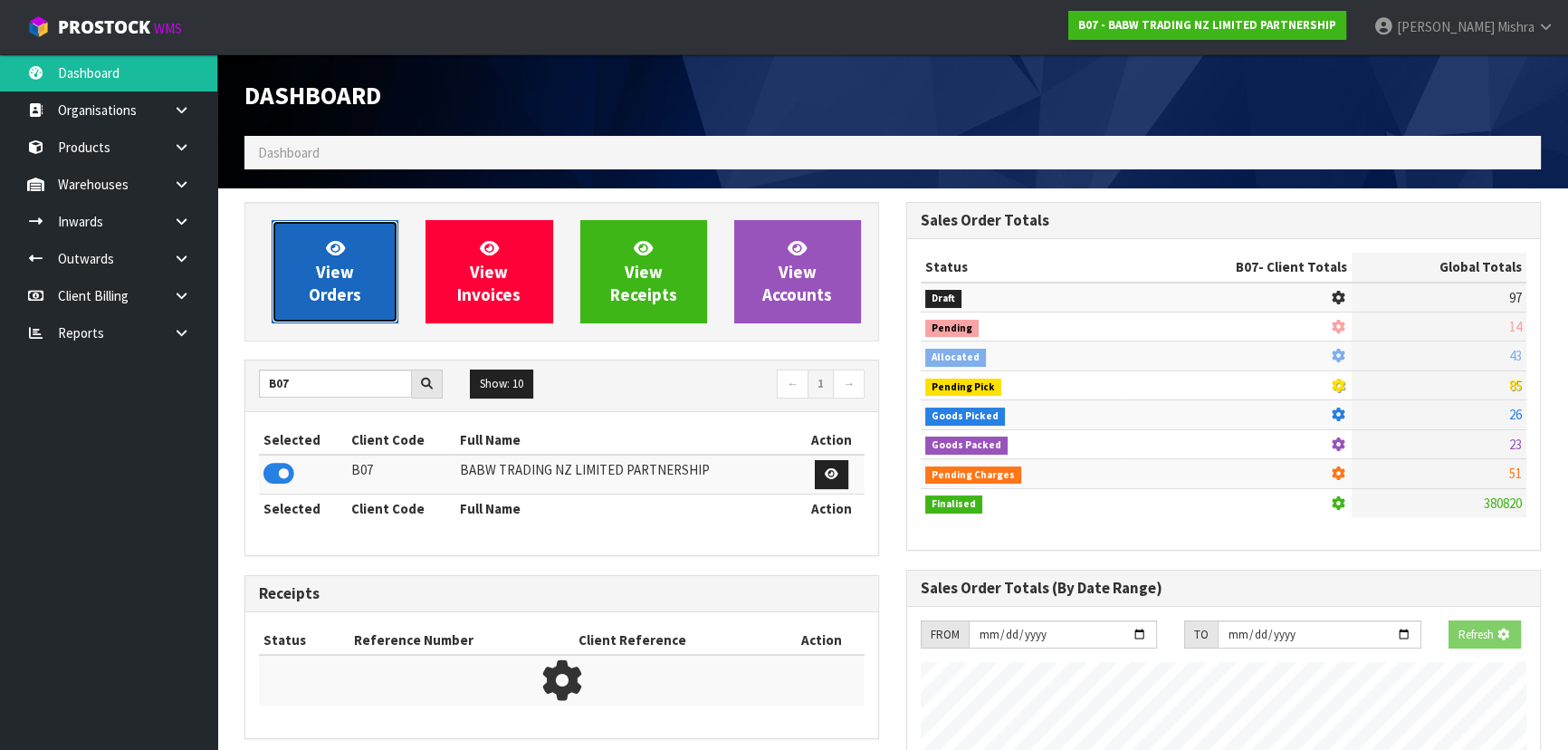
click at [325, 290] on span "View Orders" at bounding box center [334, 272] width 53 height 68
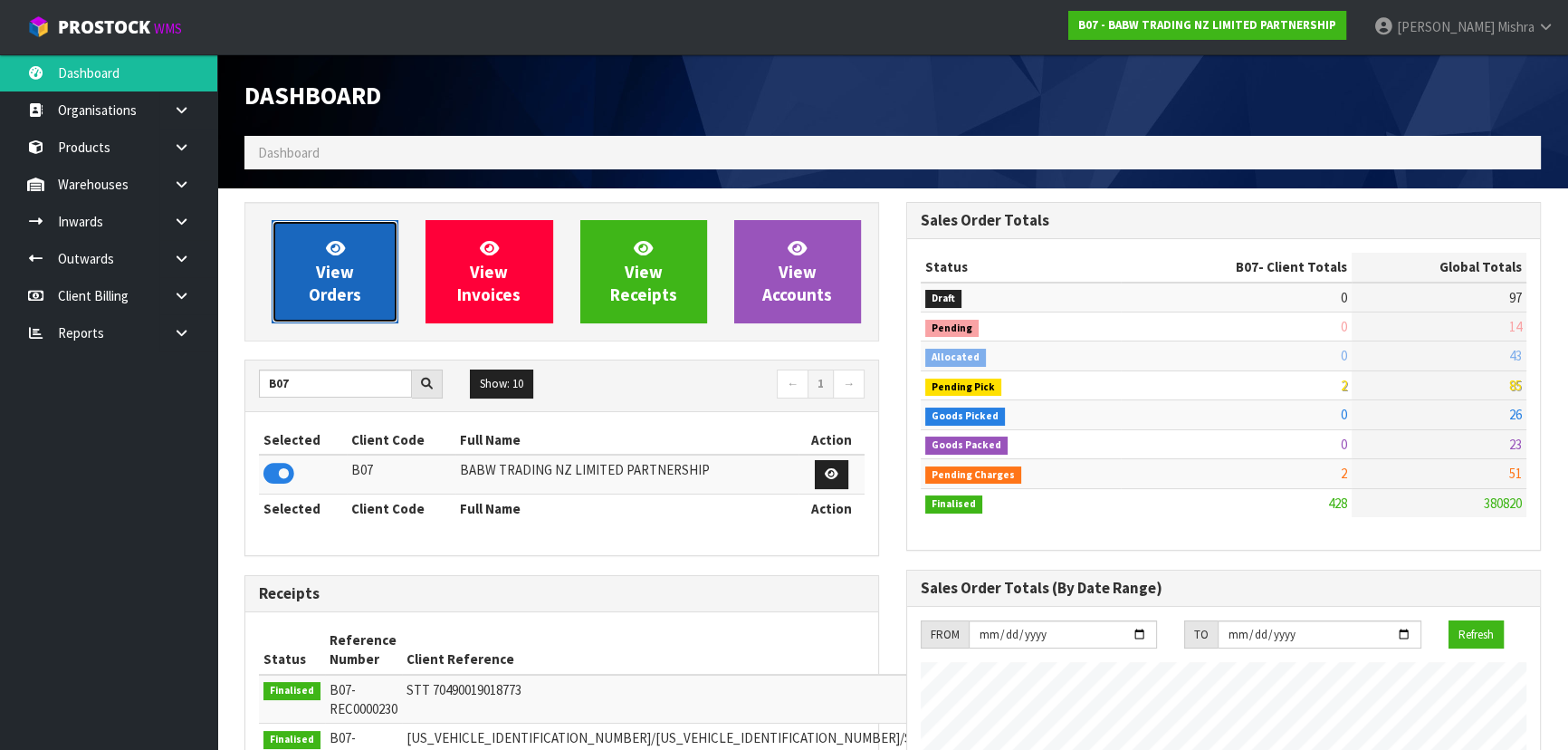
scroll to position [1370, 661]
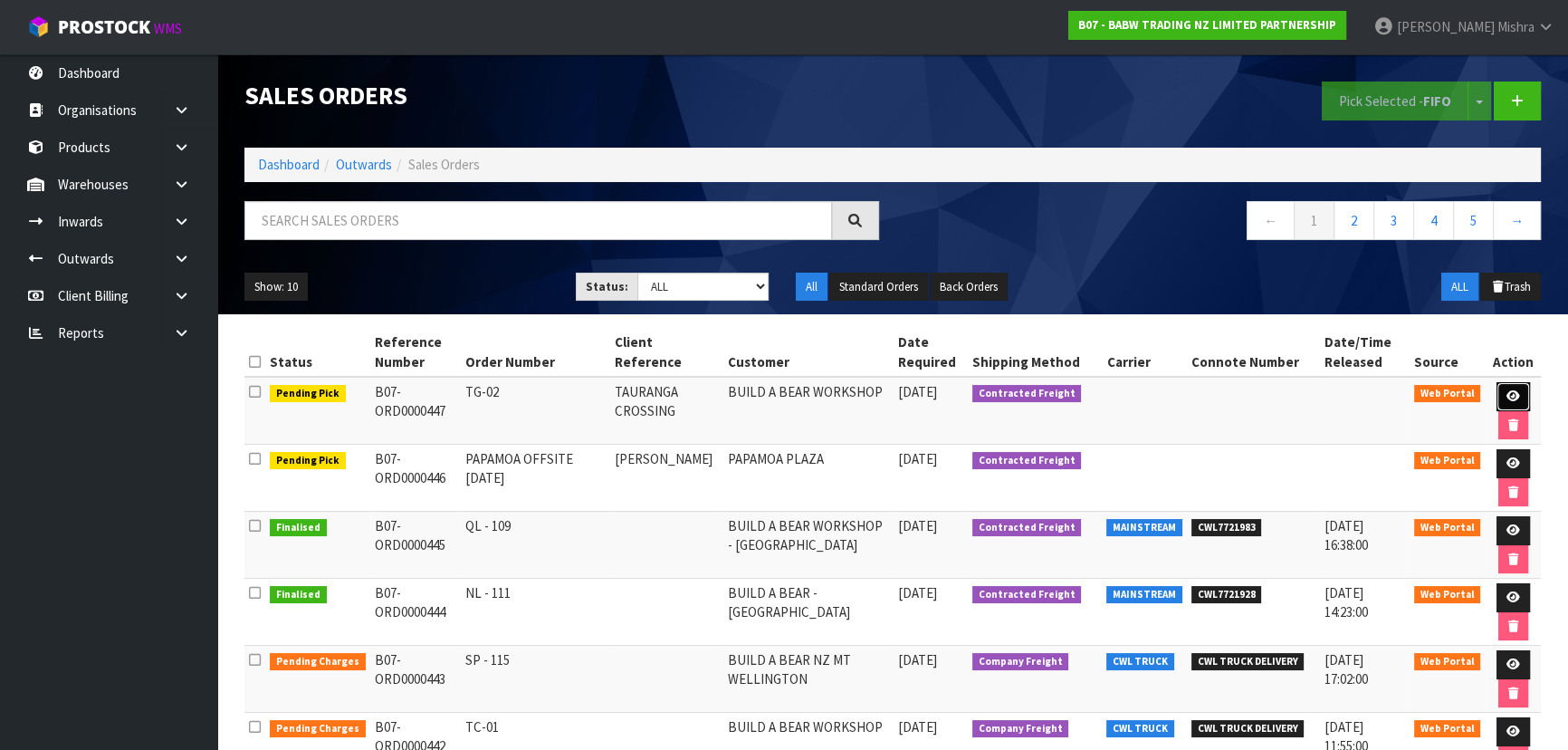
click at [1500, 386] on link at bounding box center [1514, 396] width 34 height 29
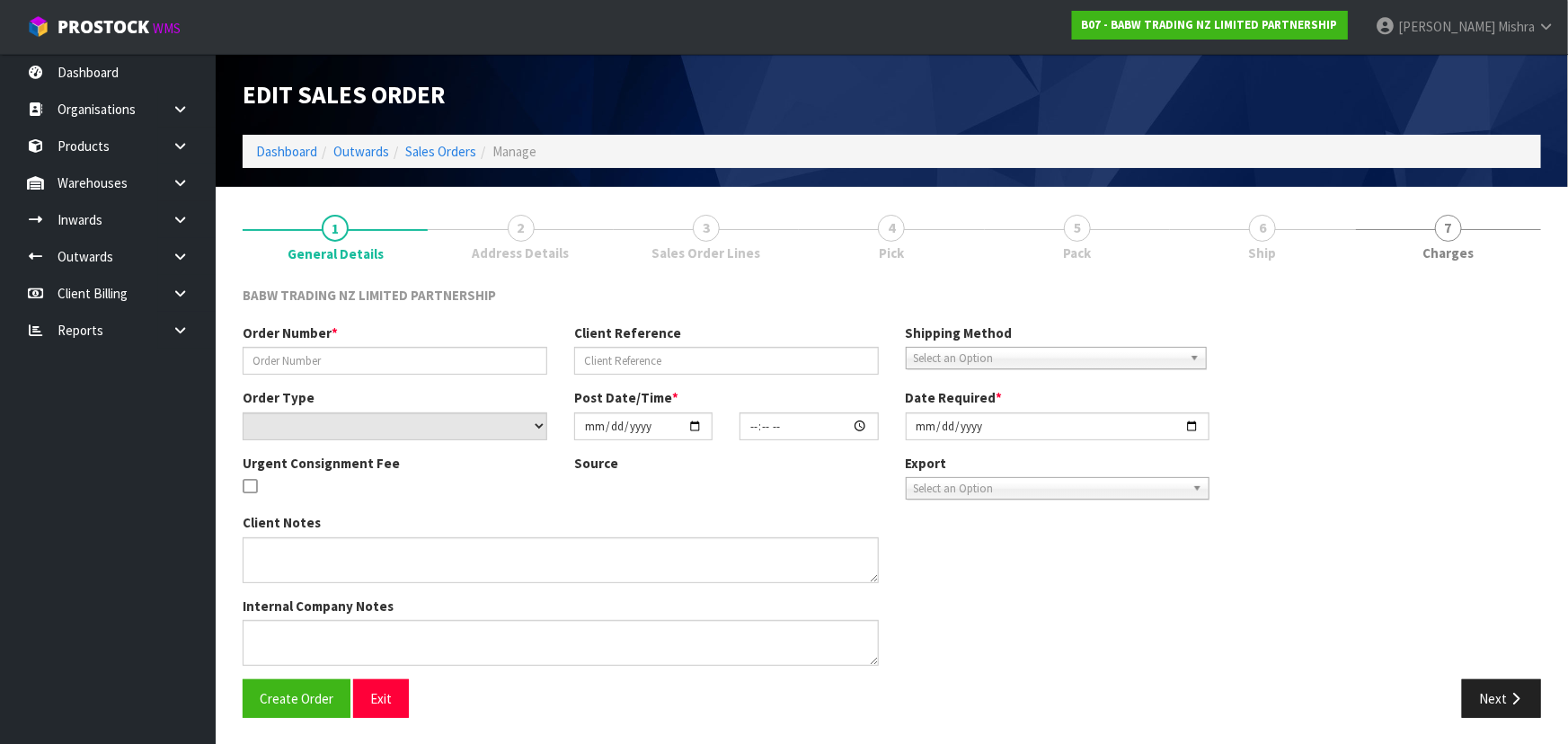
type input "TG-02"
type input "TAURANGA CROSSING"
select select "number:0"
type input "[DATE]"
type input "18:12:00.000"
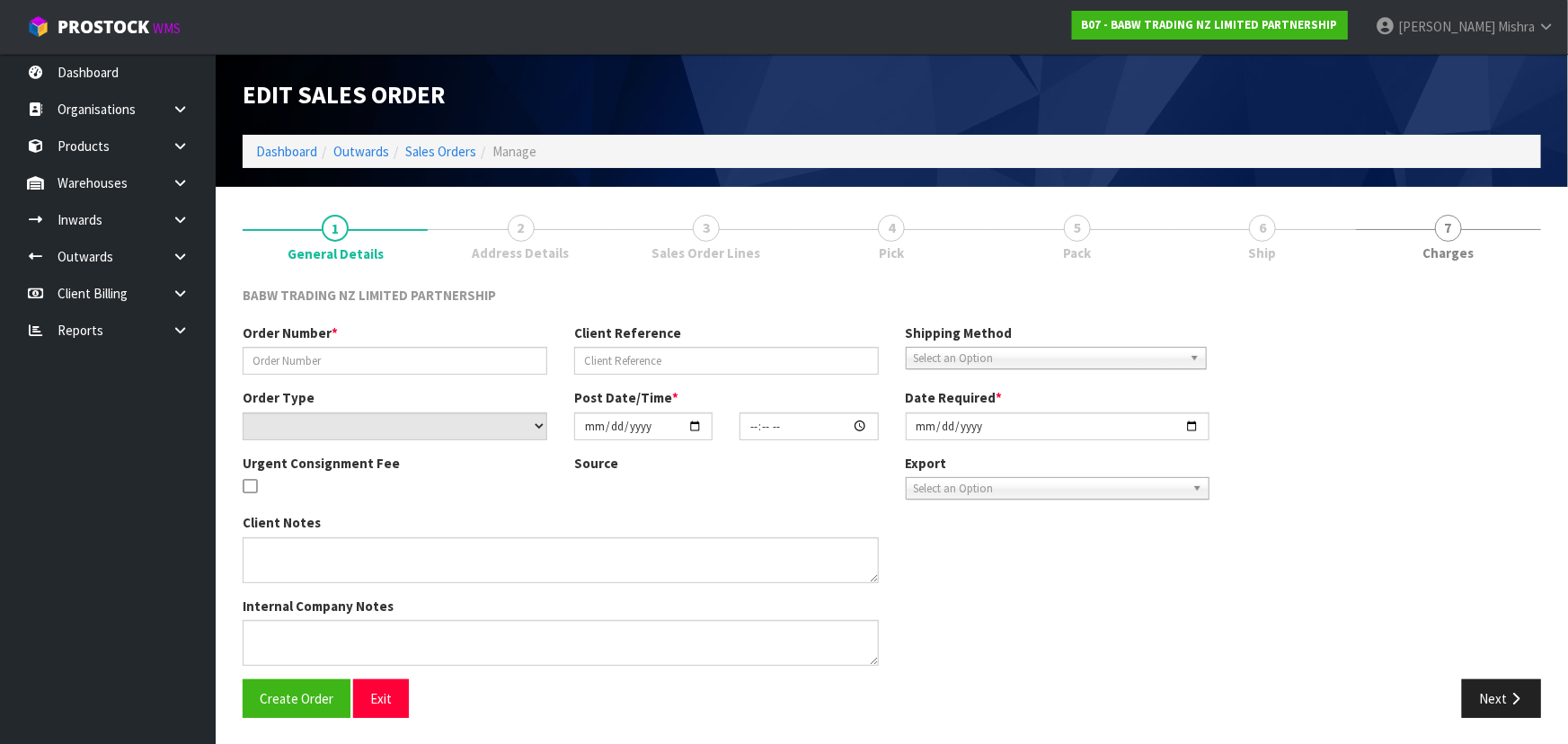
type input "[DATE]"
type textarea "NOT FOUND 33643 X 12"
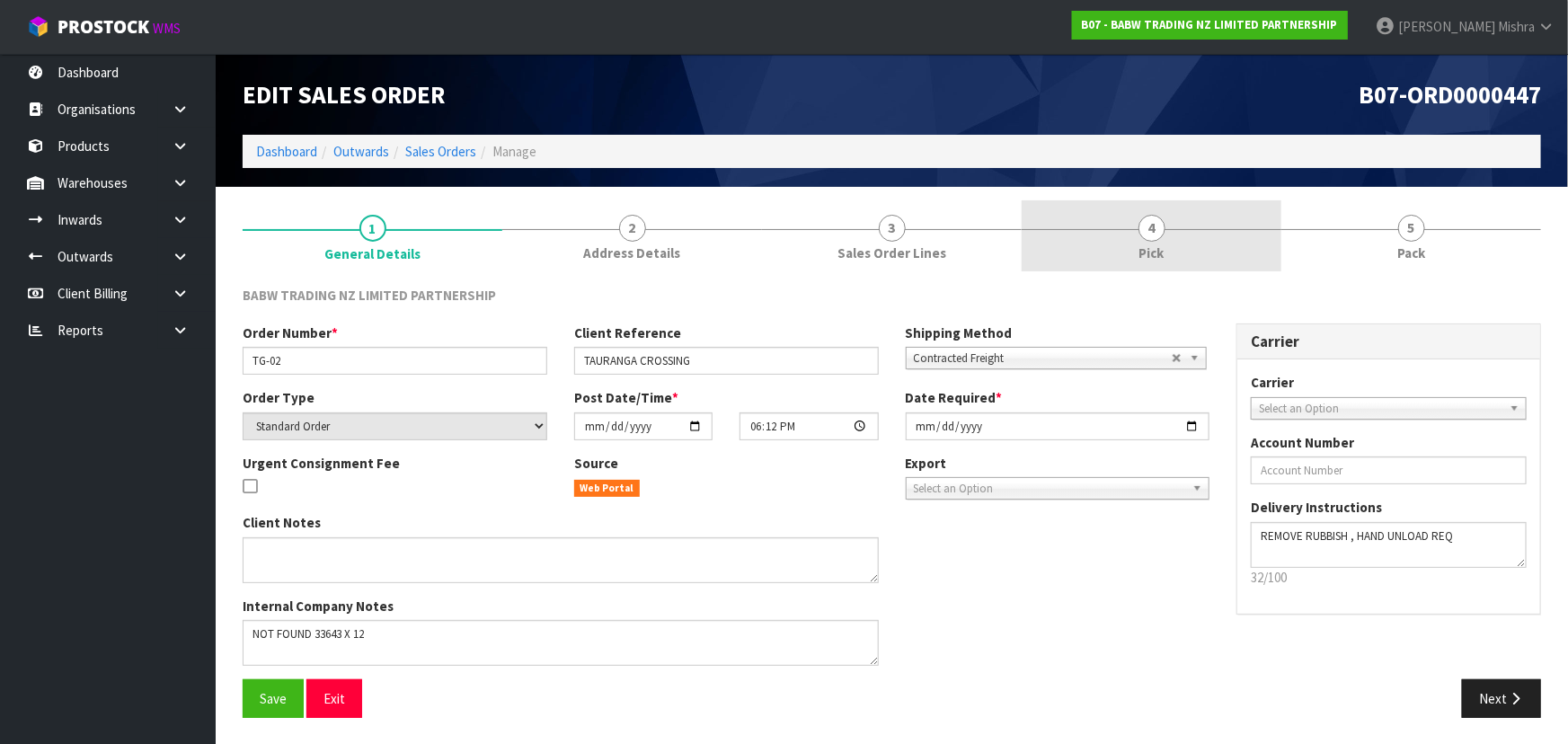
click at [1159, 252] on span "Pick" at bounding box center [1151, 253] width 25 height 19
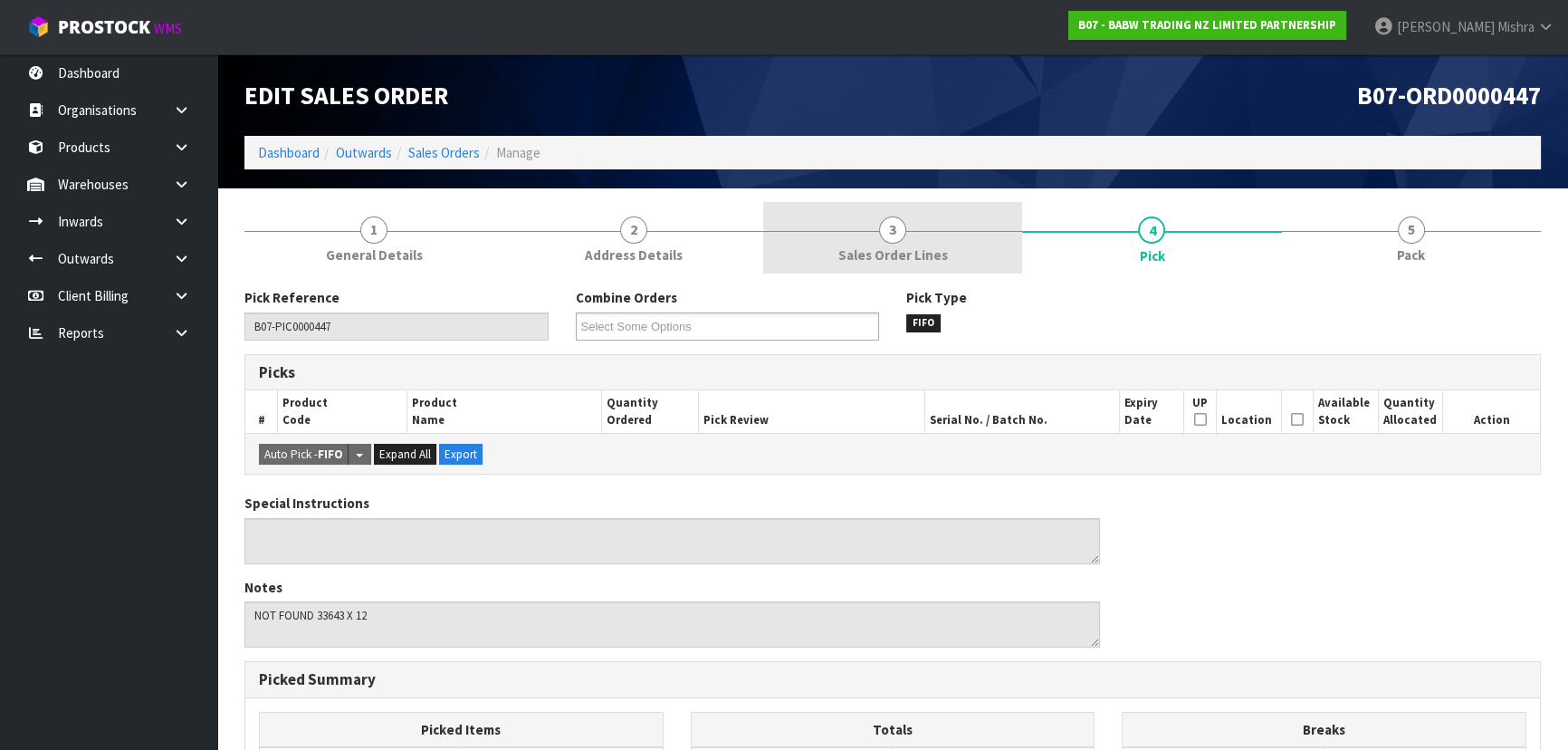
click at [923, 218] on link "3 Sales Order Lines" at bounding box center [892, 238] width 259 height 72
click at [910, 240] on link "3 Sales Order Lines" at bounding box center [892, 238] width 259 height 72
click at [872, 225] on link "3 Sales Order Lines" at bounding box center [892, 238] width 259 height 72
click at [884, 234] on span "3" at bounding box center [892, 230] width 27 height 27
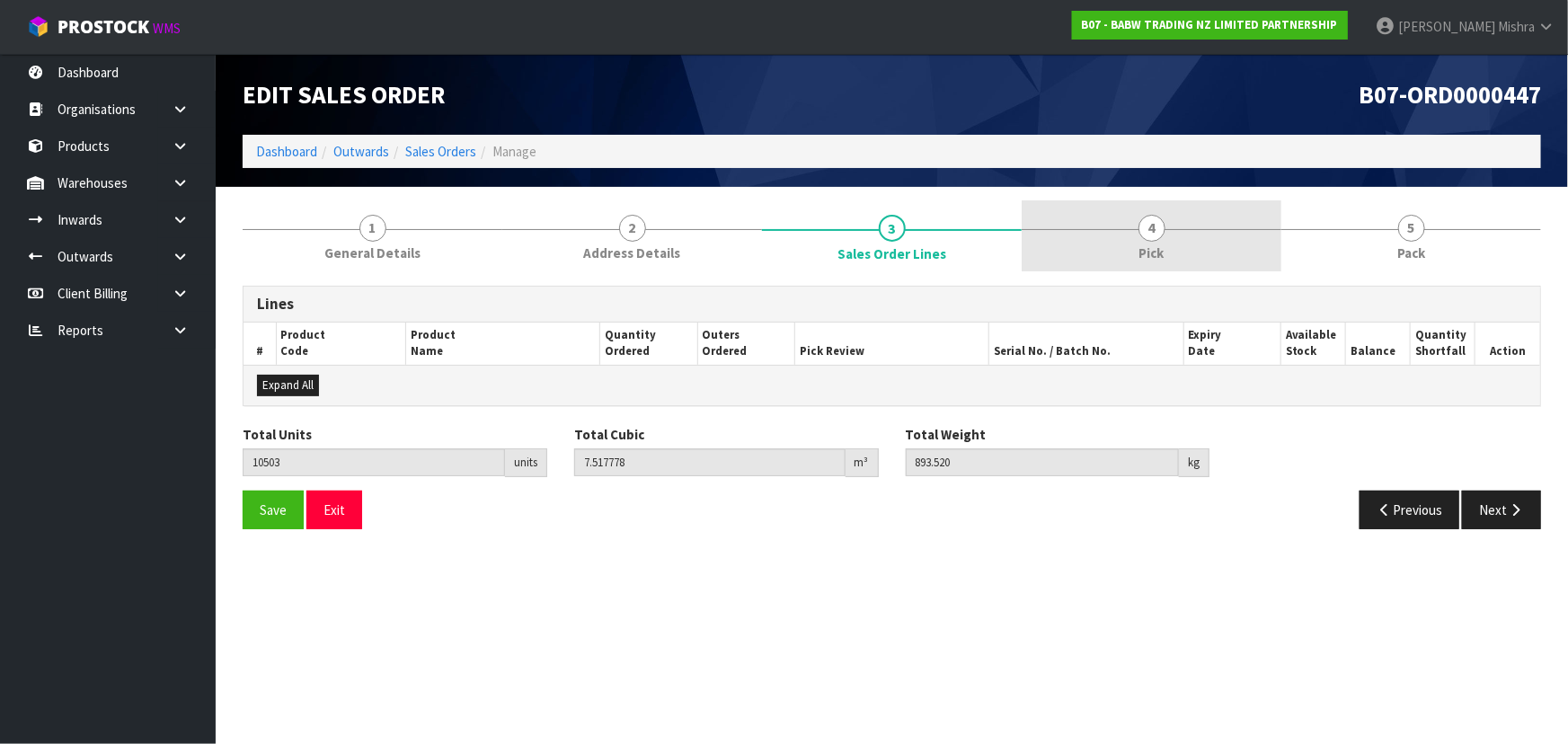
click at [1166, 224] on link "4 Pick" at bounding box center [1152, 236] width 260 height 71
click at [1139, 228] on span "4" at bounding box center [1152, 228] width 27 height 27
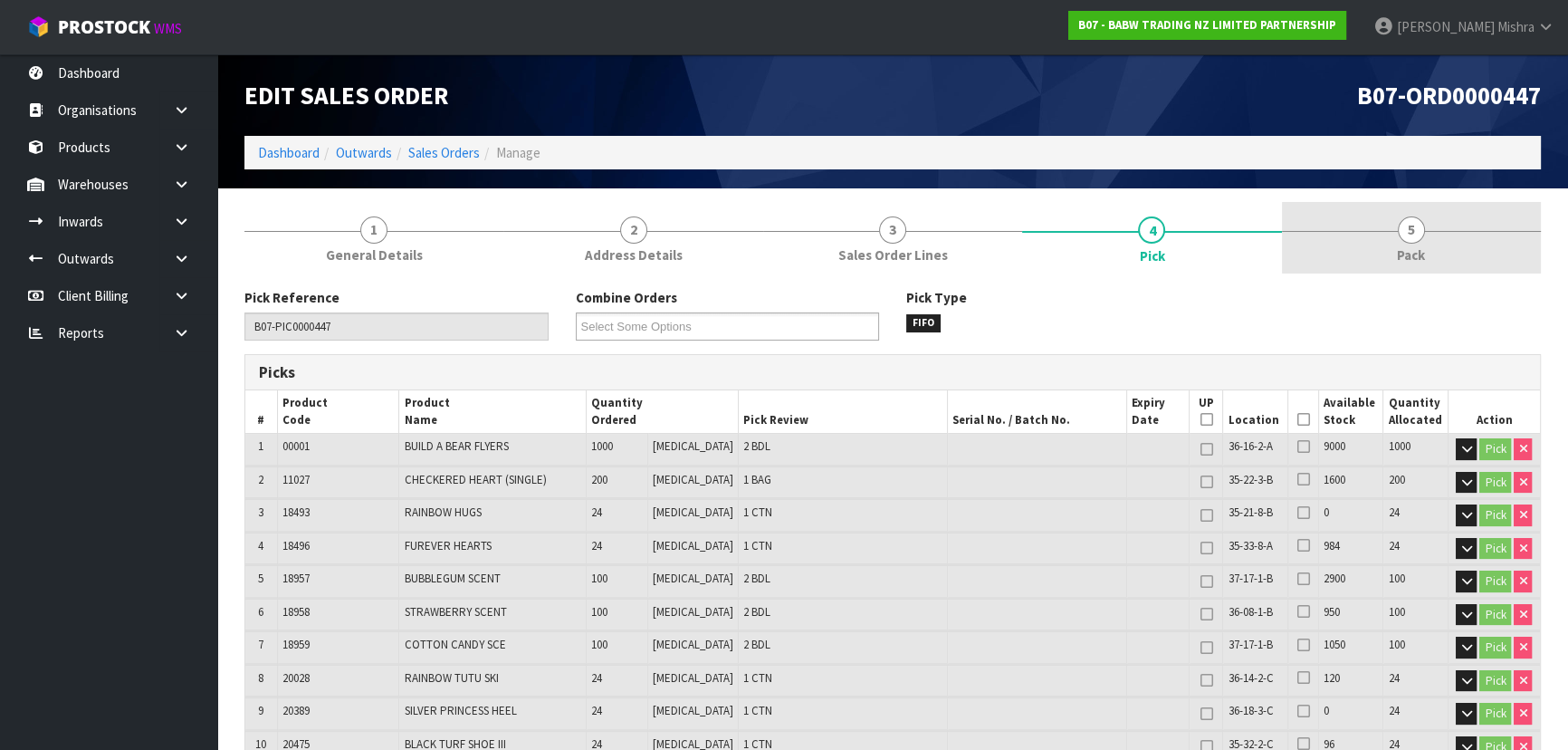
click at [1396, 225] on link "5 Pack" at bounding box center [1411, 238] width 259 height 72
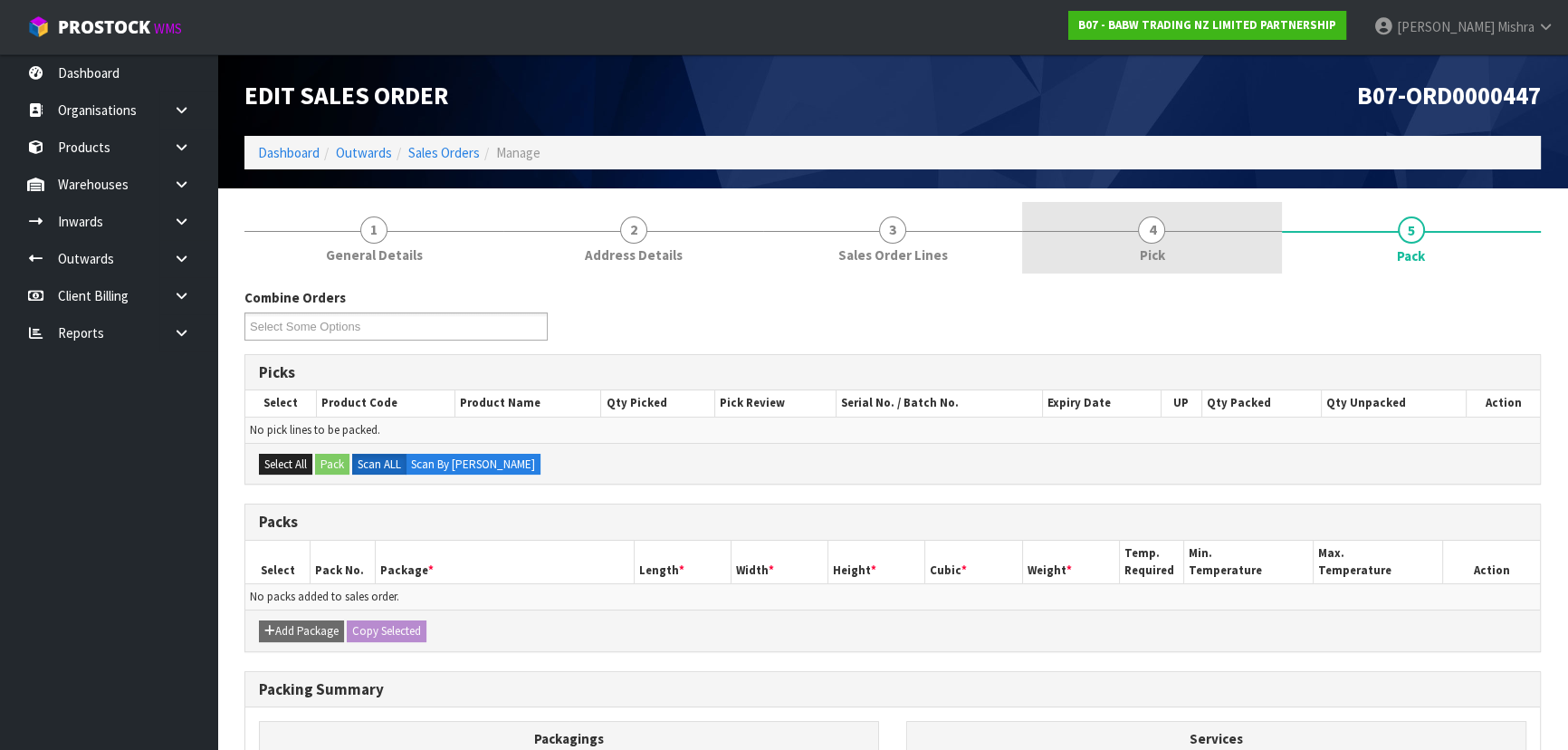
click at [1162, 239] on link "4 Pick" at bounding box center [1151, 238] width 259 height 72
click at [1156, 231] on span "4" at bounding box center [1151, 230] width 27 height 27
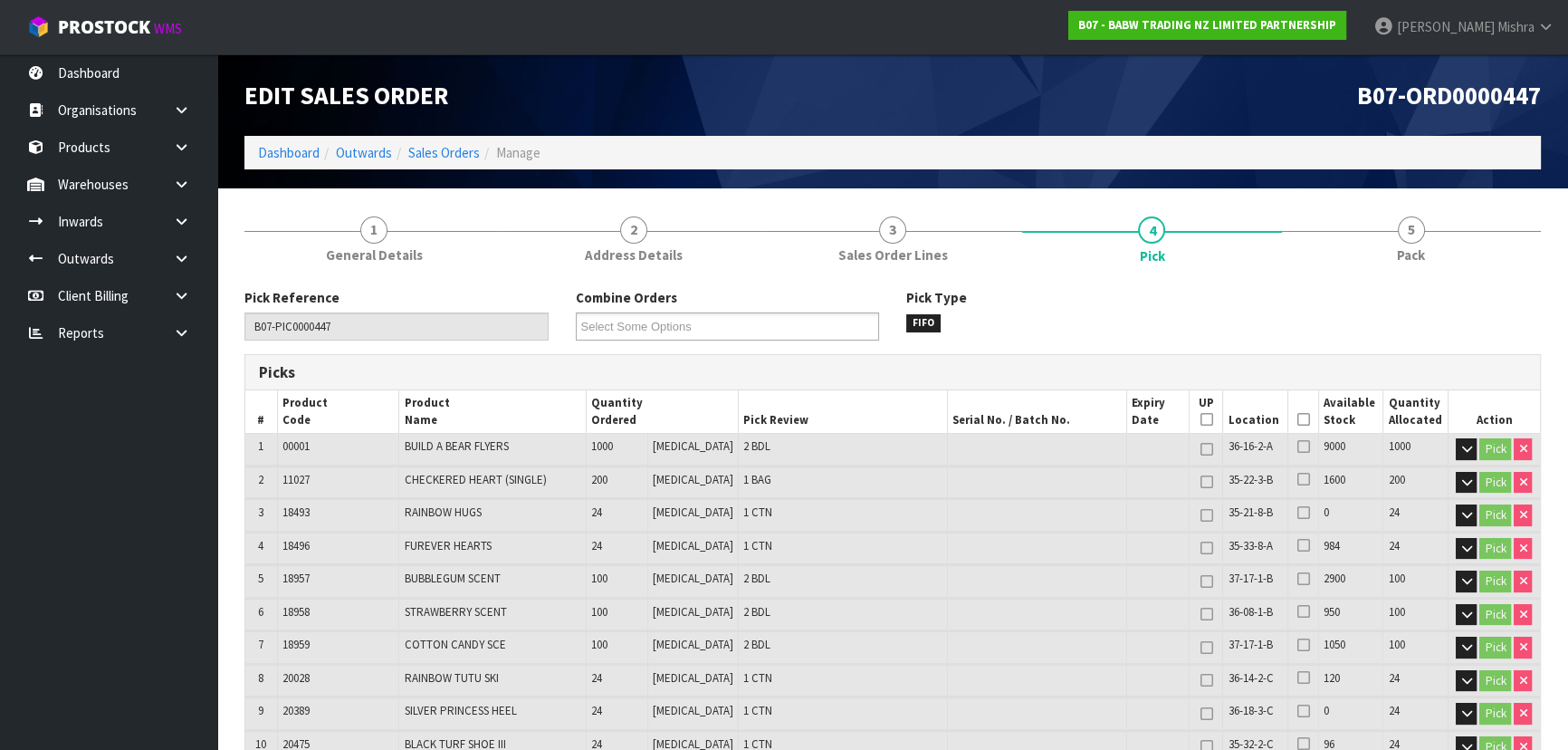
click at [1133, 328] on div "Pick Type FIFO" at bounding box center [1059, 311] width 331 height 44
click at [453, 170] on ol "Dashboard Outwards Sales Orders Manage" at bounding box center [892, 153] width 1297 height 34
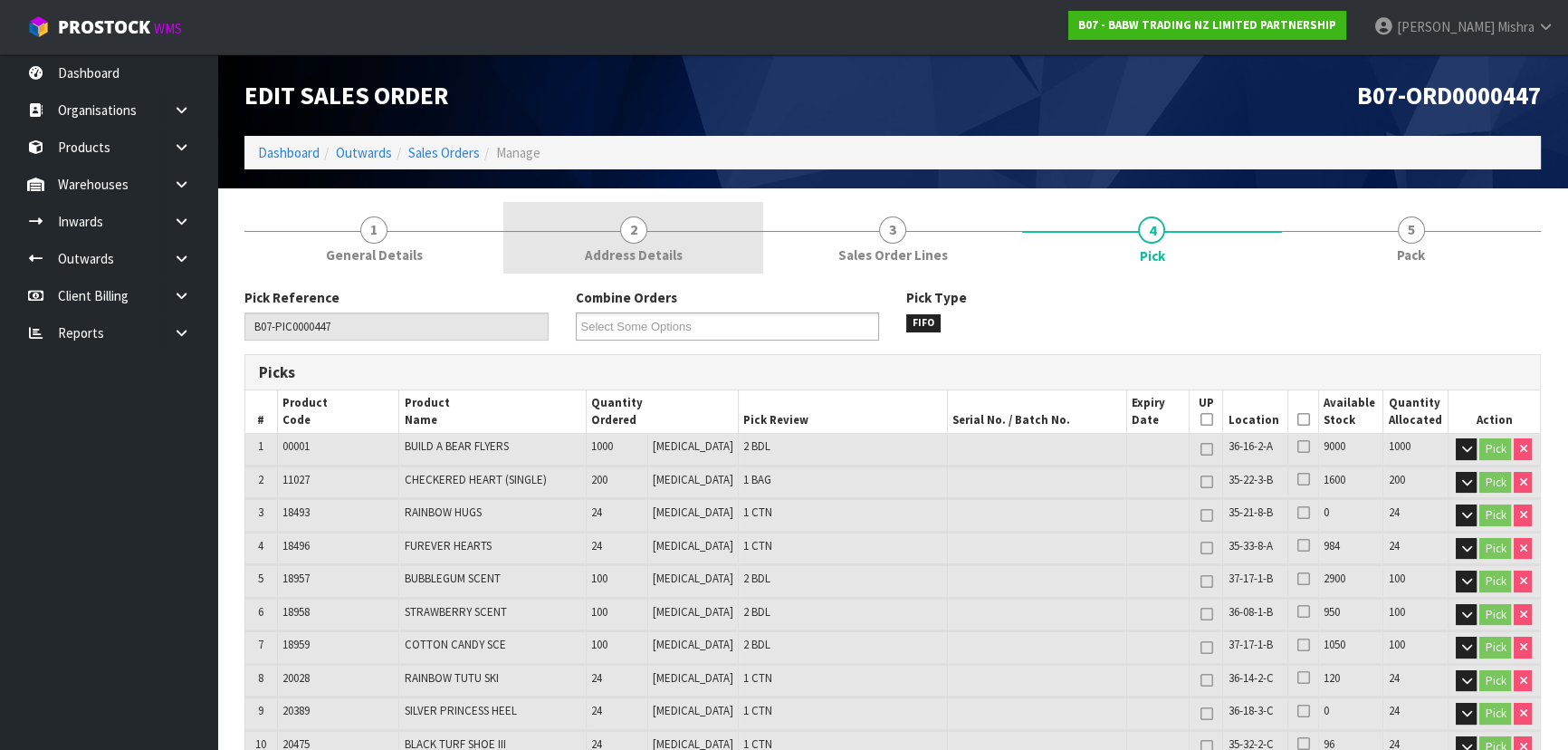
click at [636, 249] on span "Address Details" at bounding box center [634, 255] width 98 height 19
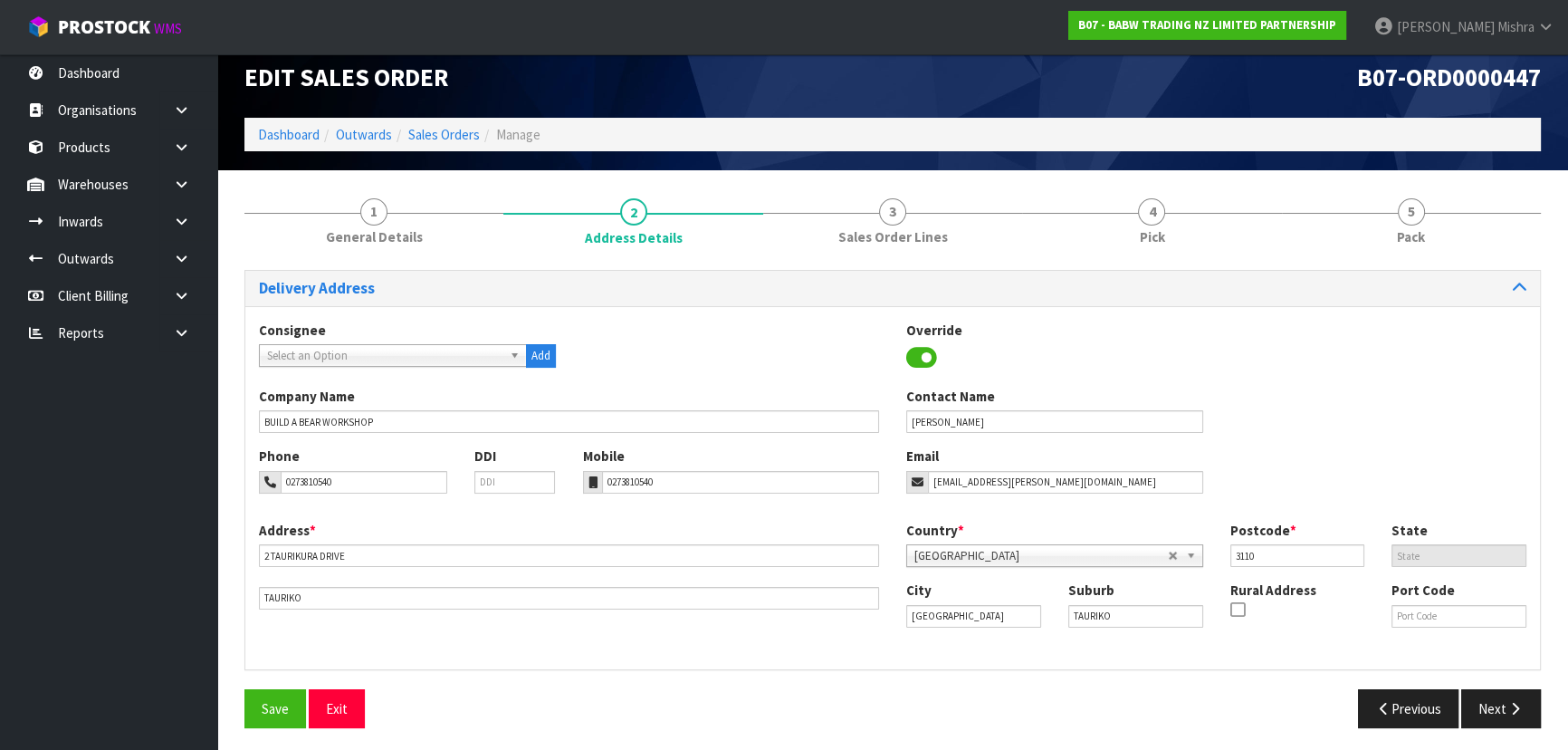
scroll to position [24, 0]
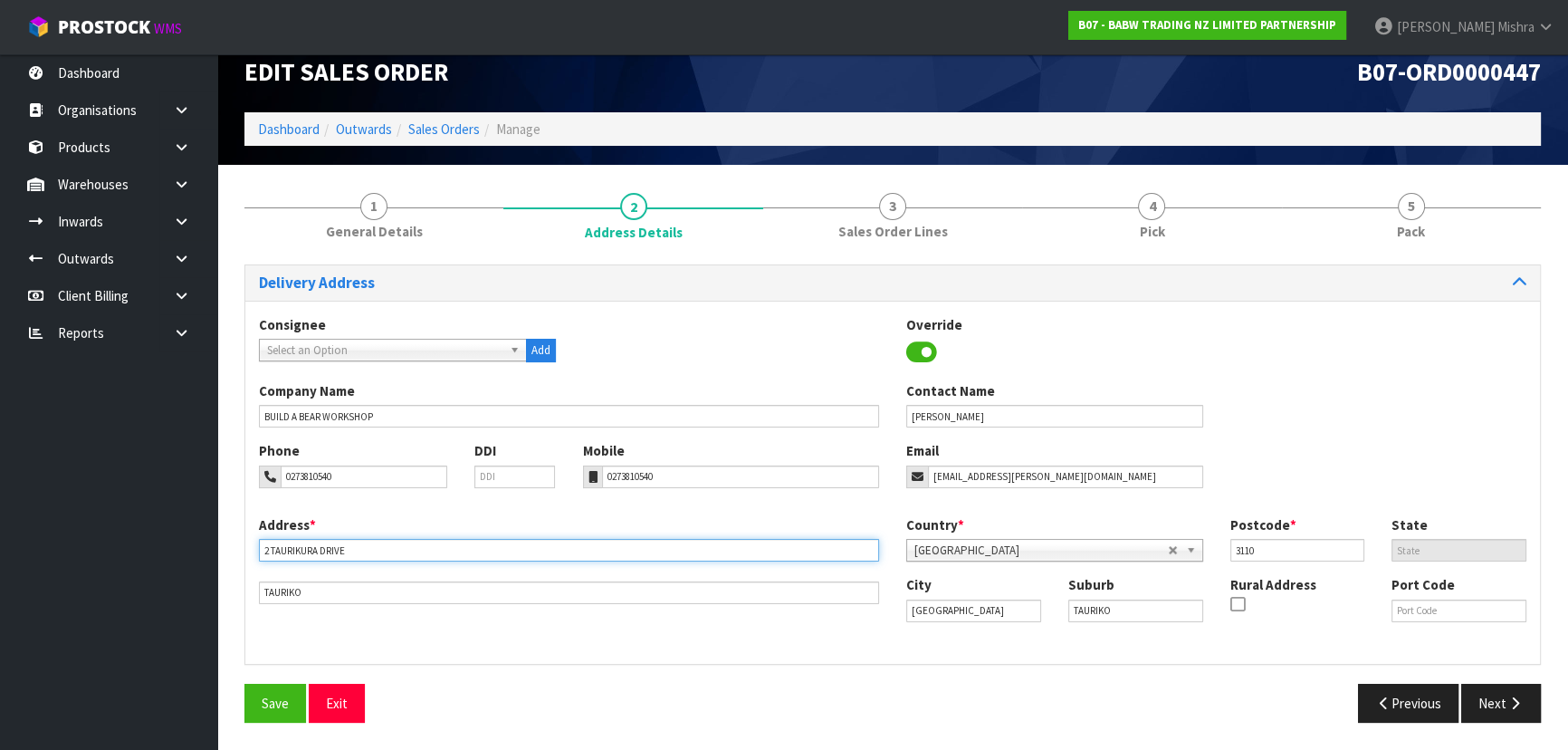
drag, startPoint x: 369, startPoint y: 541, endPoint x: 259, endPoint y: 548, distance: 110.2
click at [259, 548] on input "2 TAURIKURA DRIVE" at bounding box center [568, 550] width 620 height 23
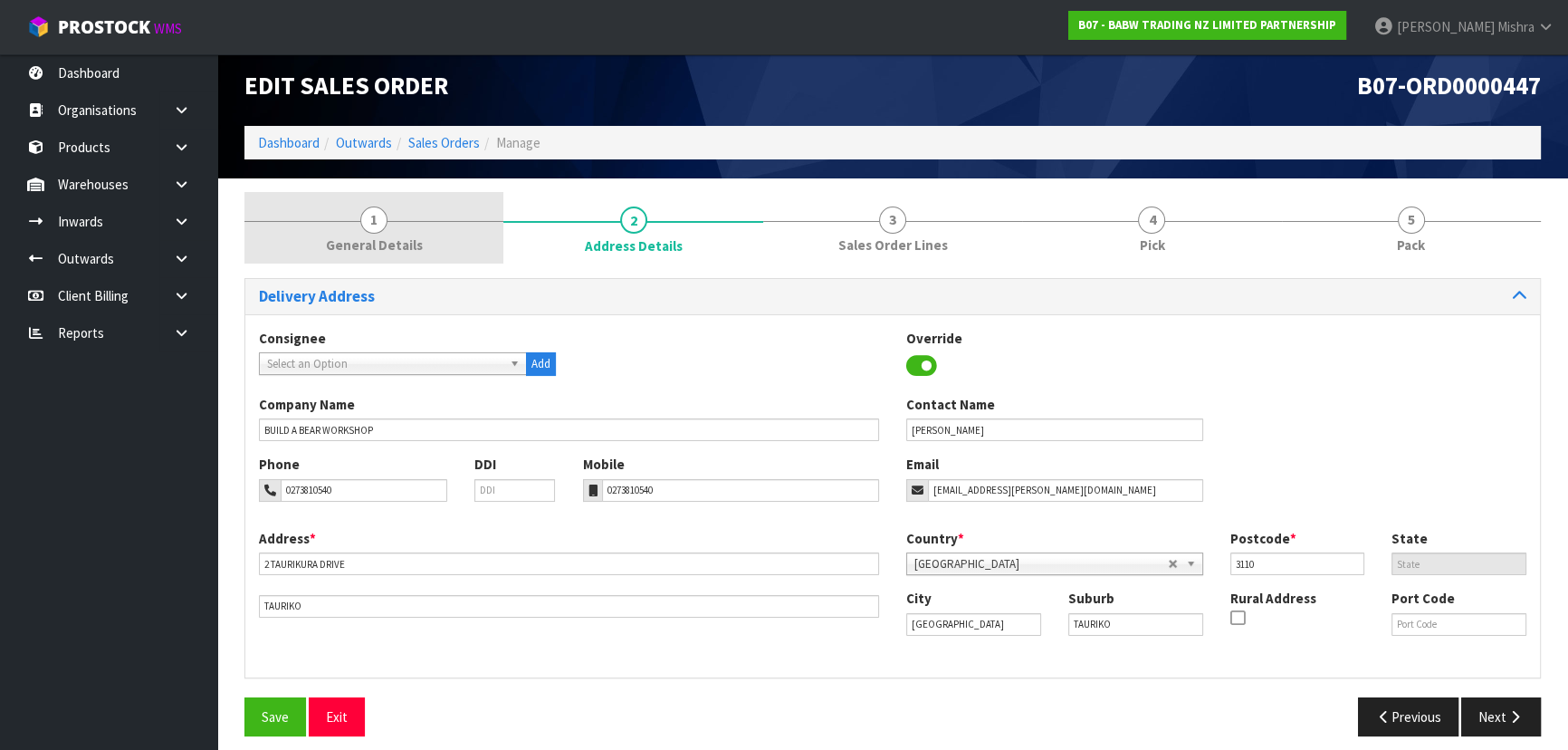
scroll to position [0, 0]
